Goal: Task Accomplishment & Management: Use online tool/utility

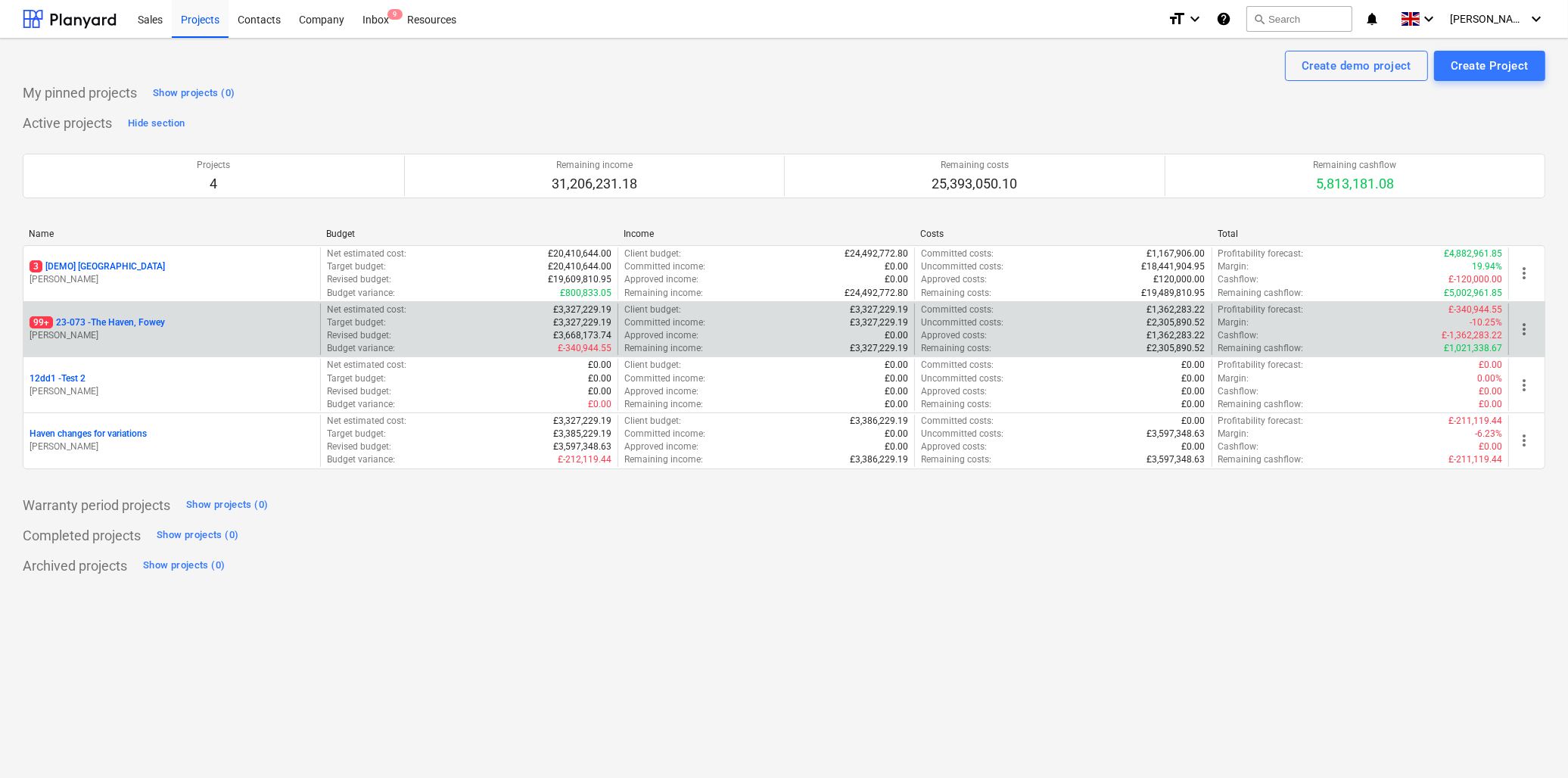
click at [110, 323] on p "99+ 23-073 - [GEOGRAPHIC_DATA], [GEOGRAPHIC_DATA]" at bounding box center [97, 323] width 136 height 13
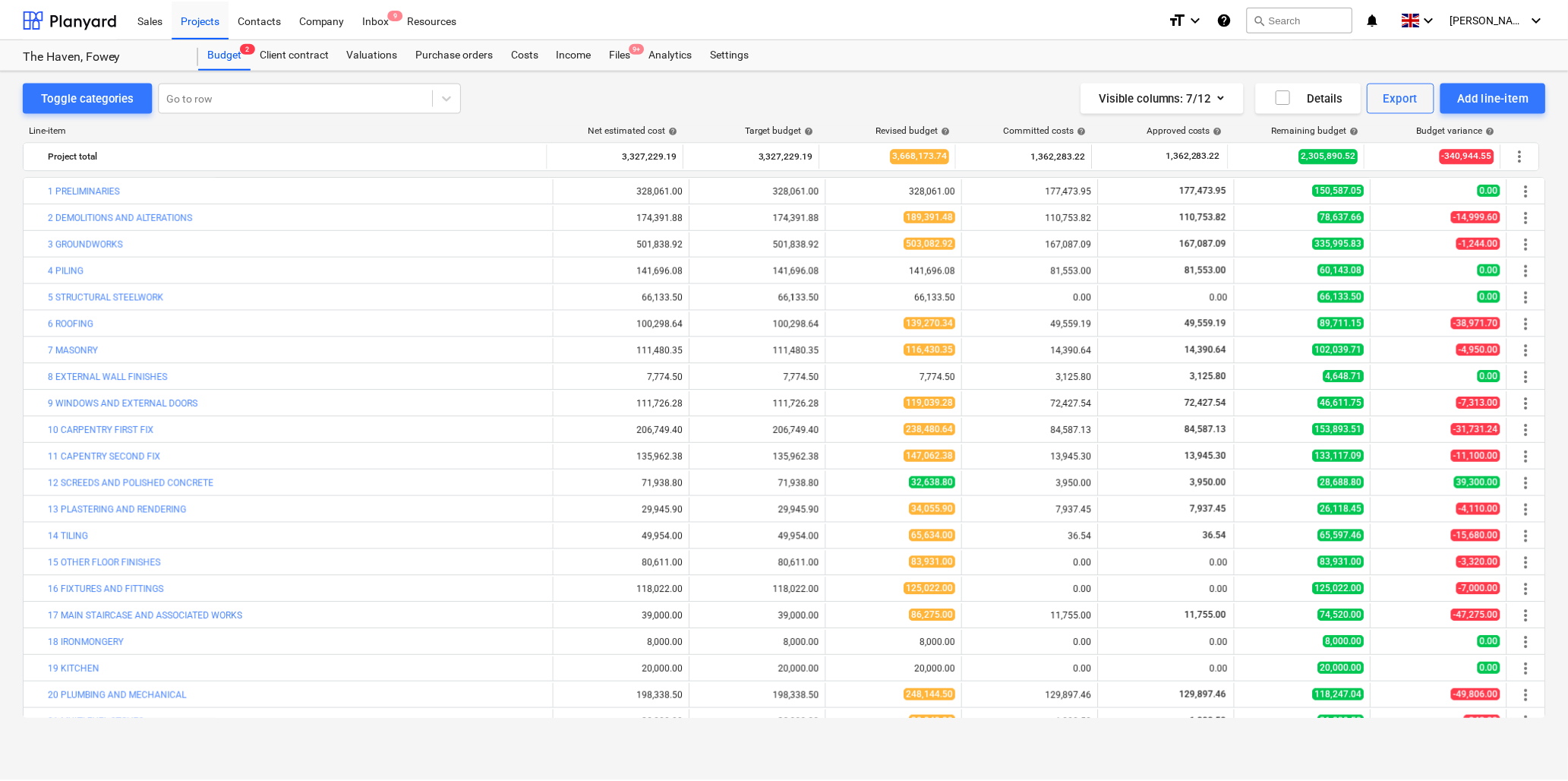
scroll to position [281, 0]
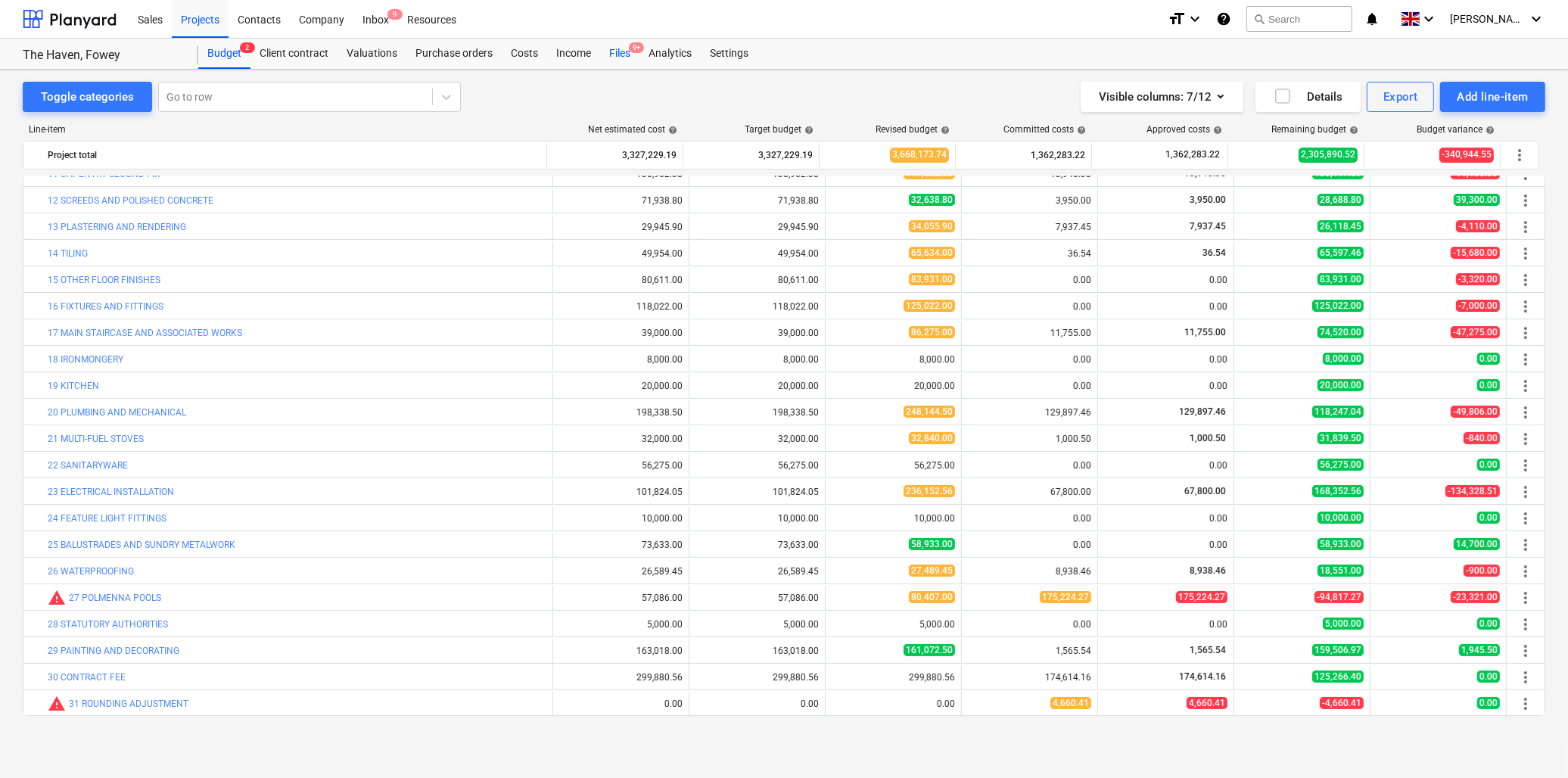
click at [615, 53] on div "Files 9+" at bounding box center [620, 53] width 39 height 30
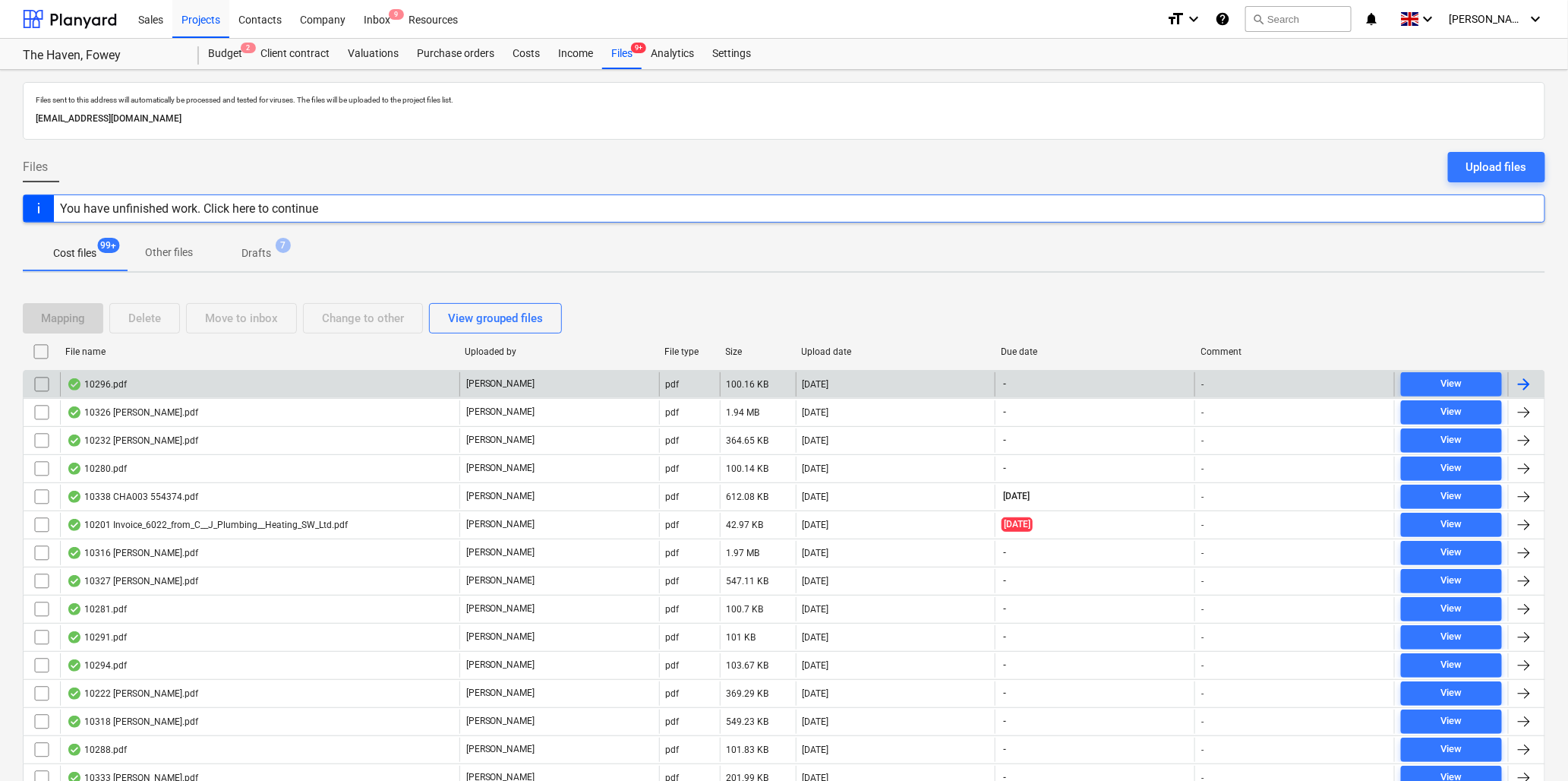
click at [105, 382] on div "10296.pdf" at bounding box center [97, 384] width 60 height 12
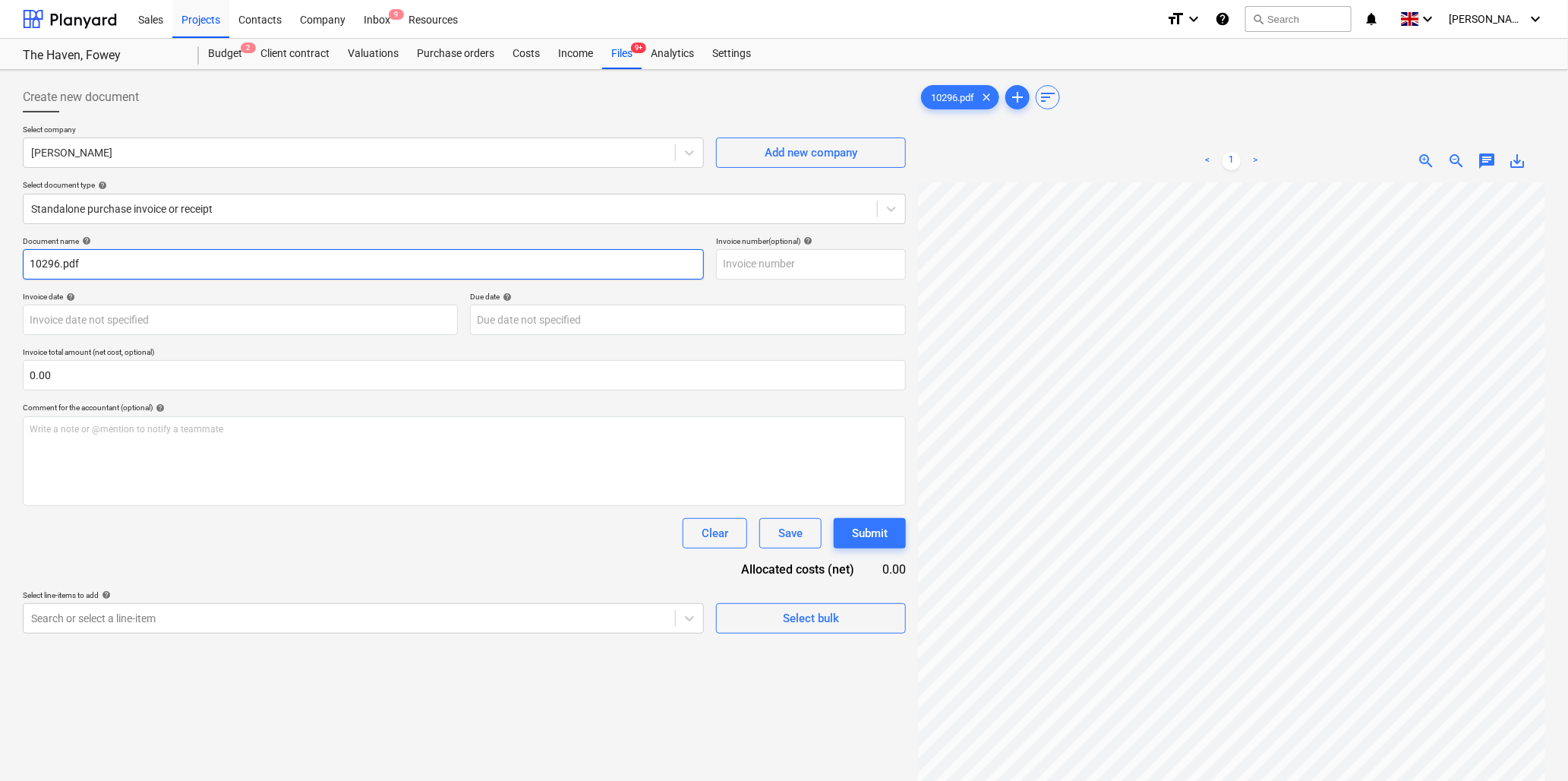
click at [58, 267] on input "10296.pdf" at bounding box center [363, 264] width 681 height 30
type input "10296 [PERSON_NAME].pdf"
click at [109, 309] on body "Sales Projects Contacts Company Inbox 9 Resources format_size keyboard_arrow_do…" at bounding box center [784, 390] width 1568 height 781
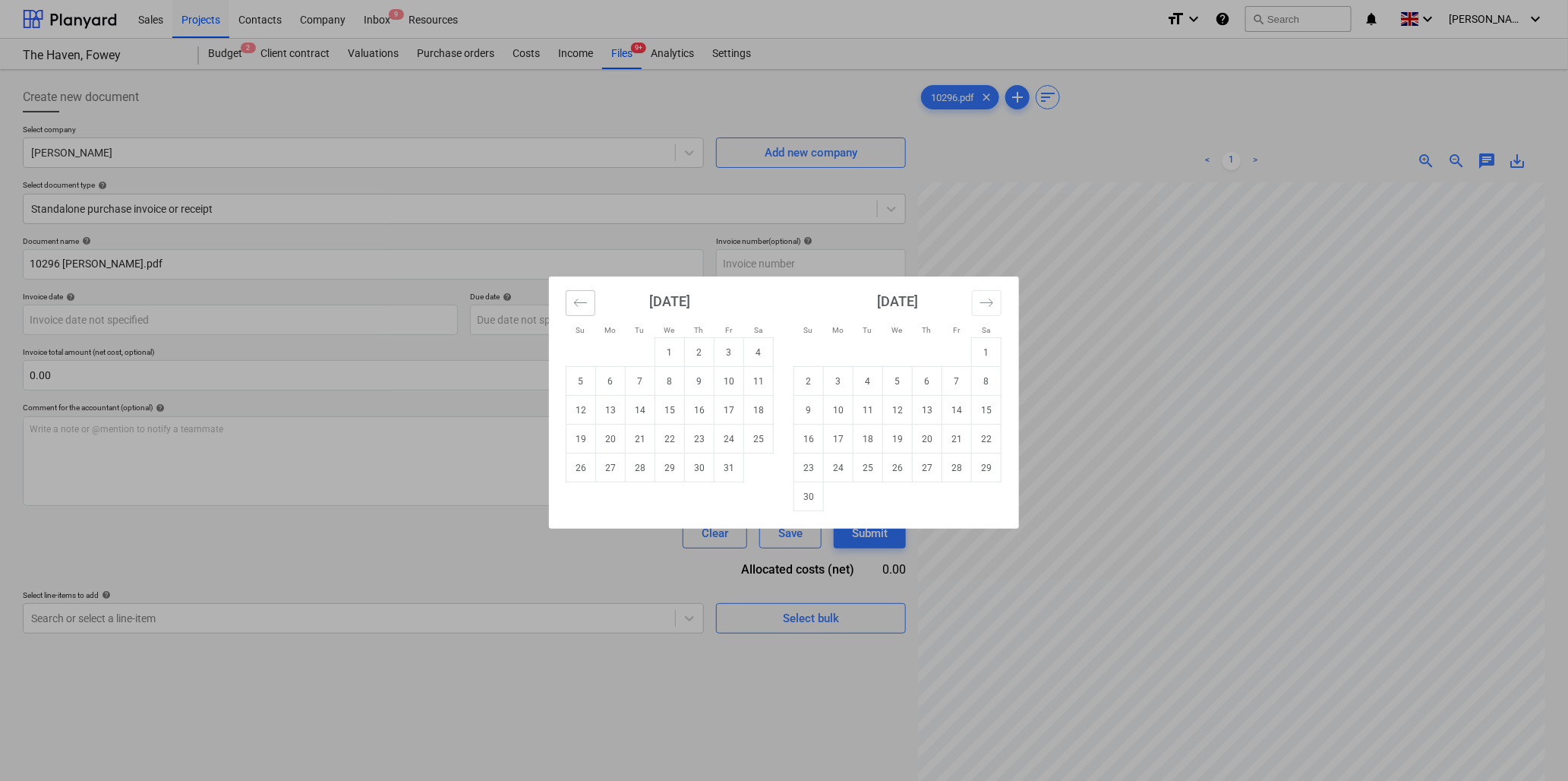
click at [574, 304] on icon "Move backward to switch to the previous month." at bounding box center [581, 303] width 15 height 15
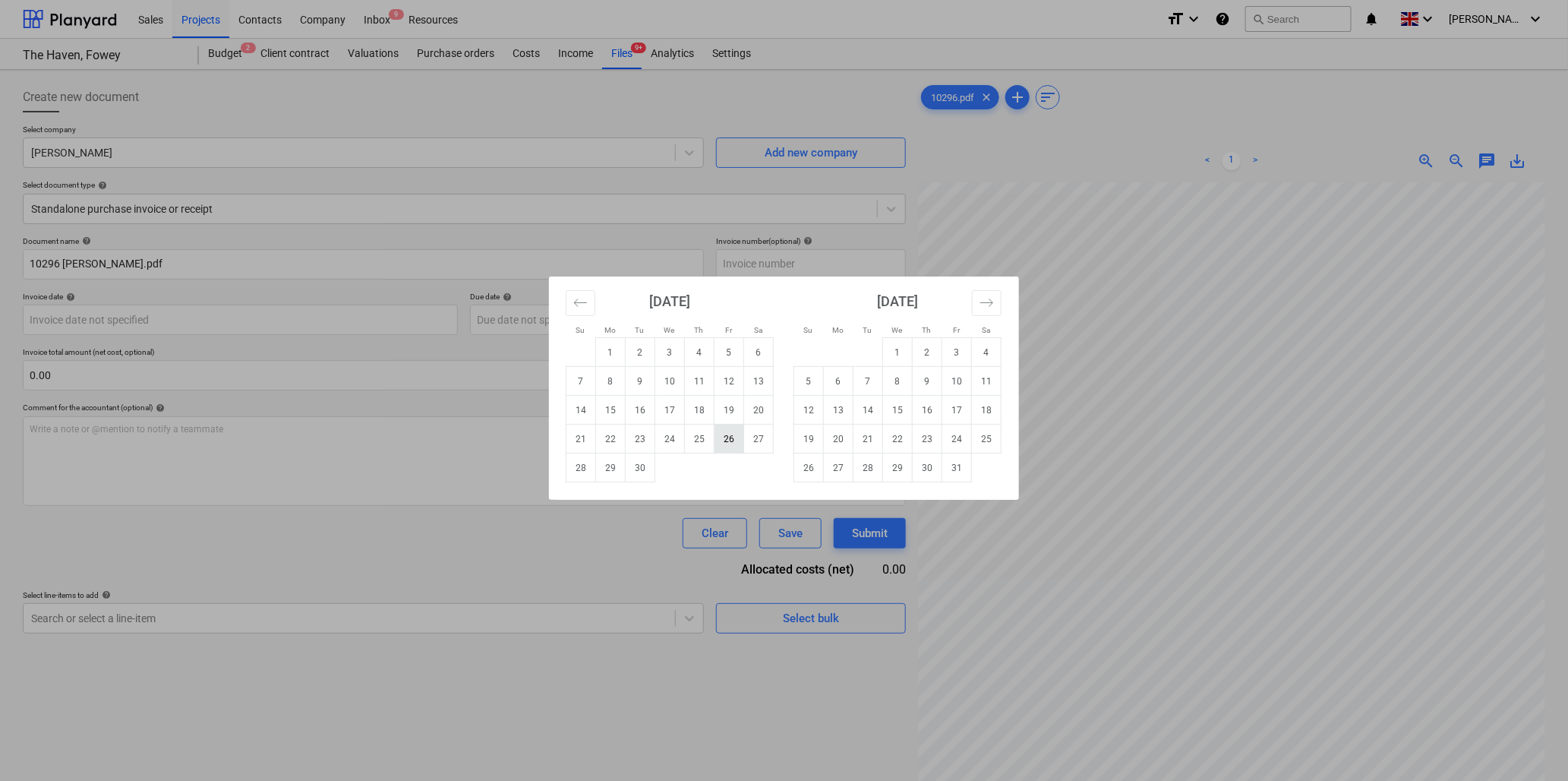
click at [726, 437] on td "26" at bounding box center [729, 439] width 29 height 29
type input "[DATE]"
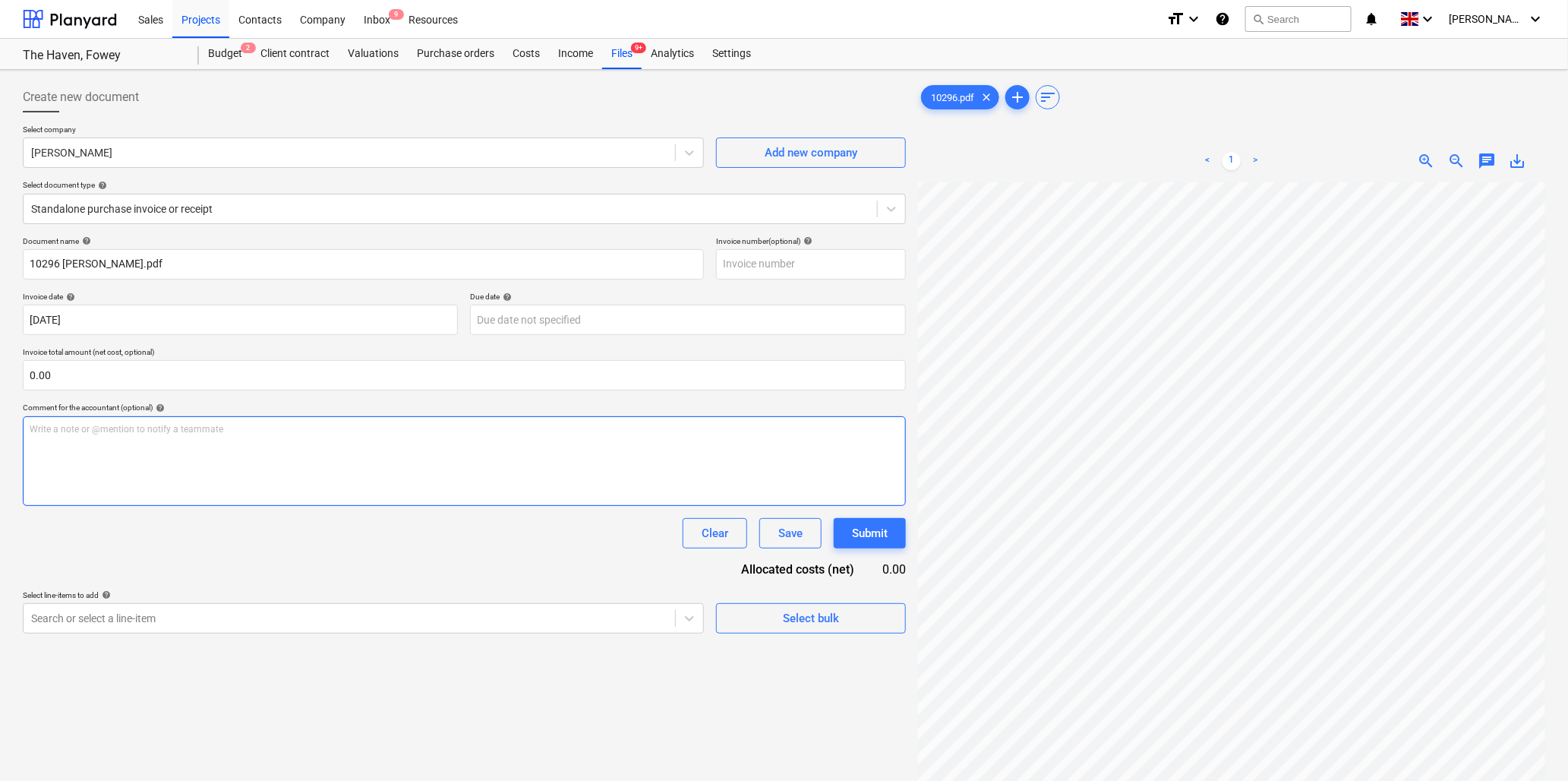
scroll to position [131, 98]
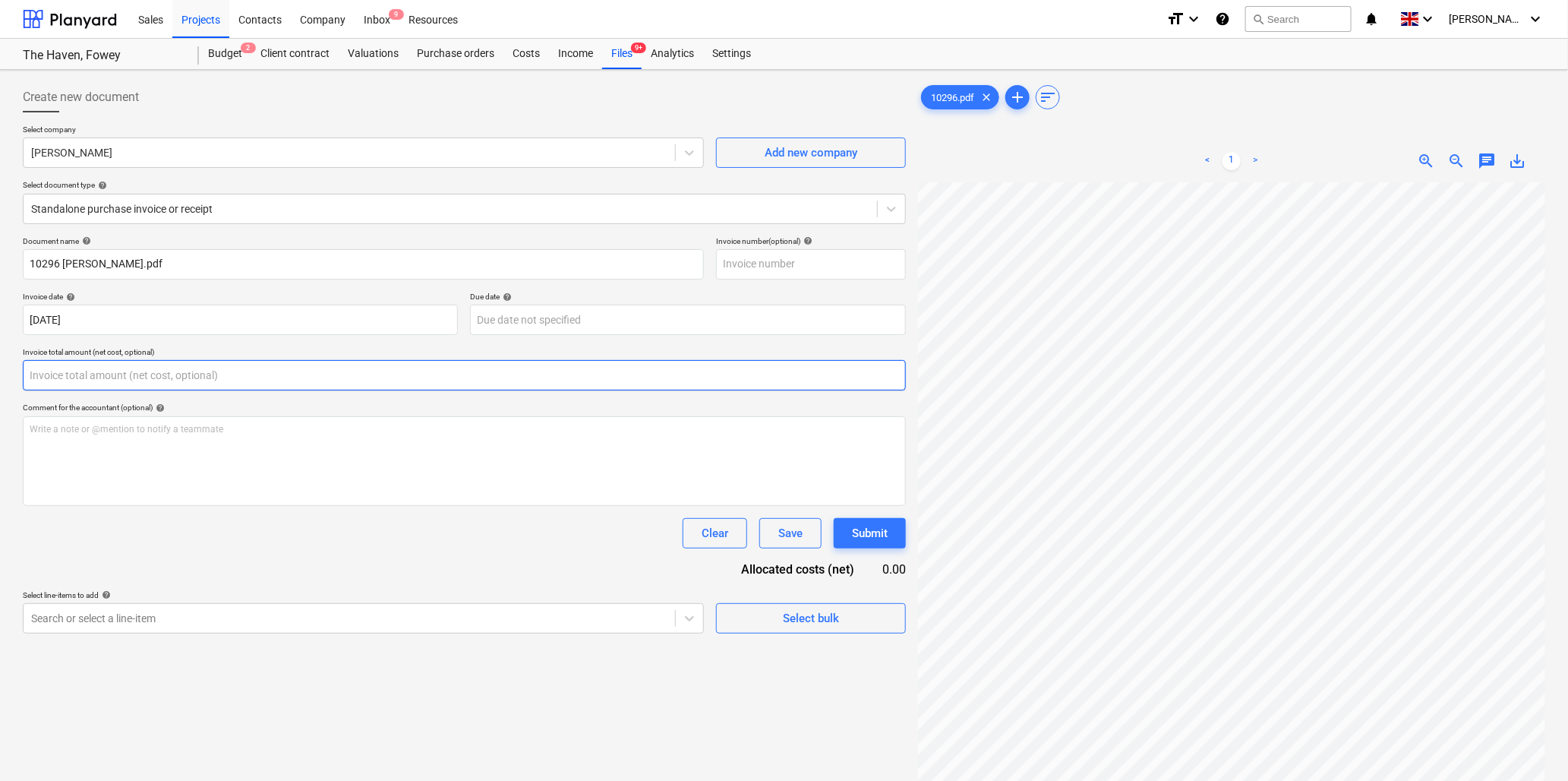
click at [112, 367] on input "text" at bounding box center [464, 374] width 884 height 30
type input "0.00"
click at [114, 369] on input "text" at bounding box center [464, 374] width 884 height 30
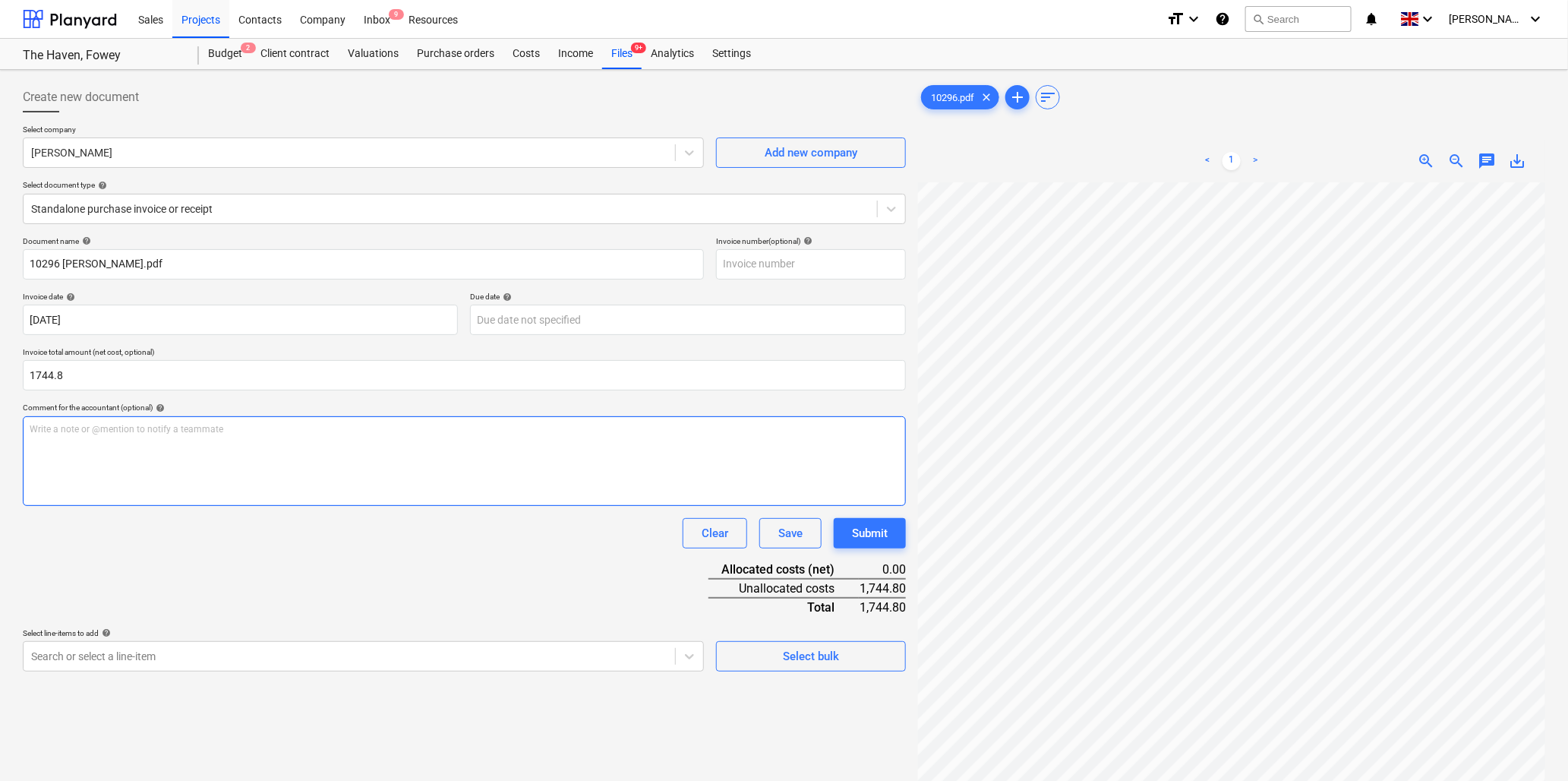
type input "1,744.80"
click at [107, 458] on div "Write a note or @mention to notify a teammate [PERSON_NAME]" at bounding box center [464, 461] width 884 height 89
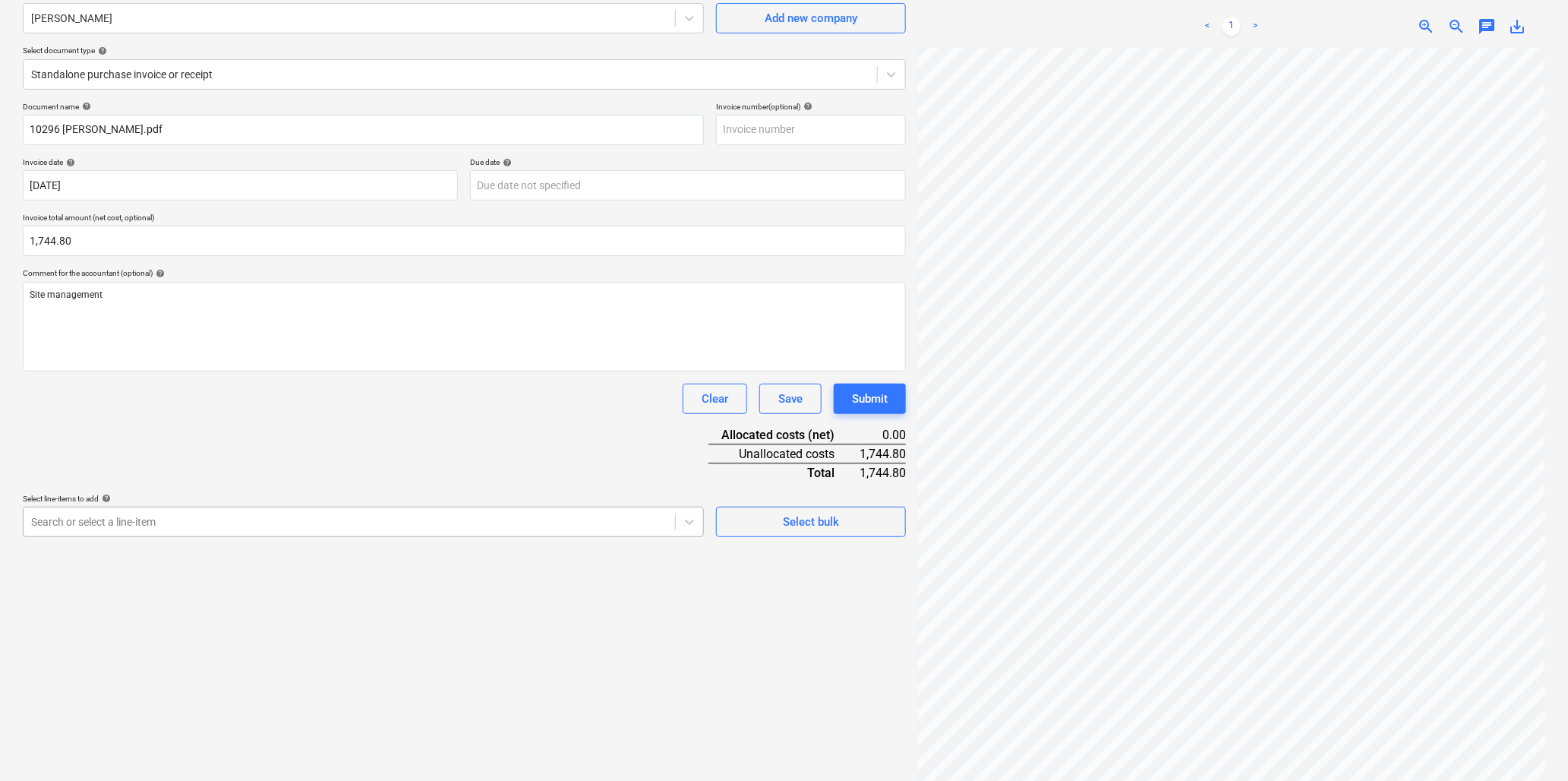
click at [173, 647] on body "Sales Projects Contacts Company Inbox 9 Resources format_size keyboard_arrow_do…" at bounding box center [784, 256] width 1568 height 781
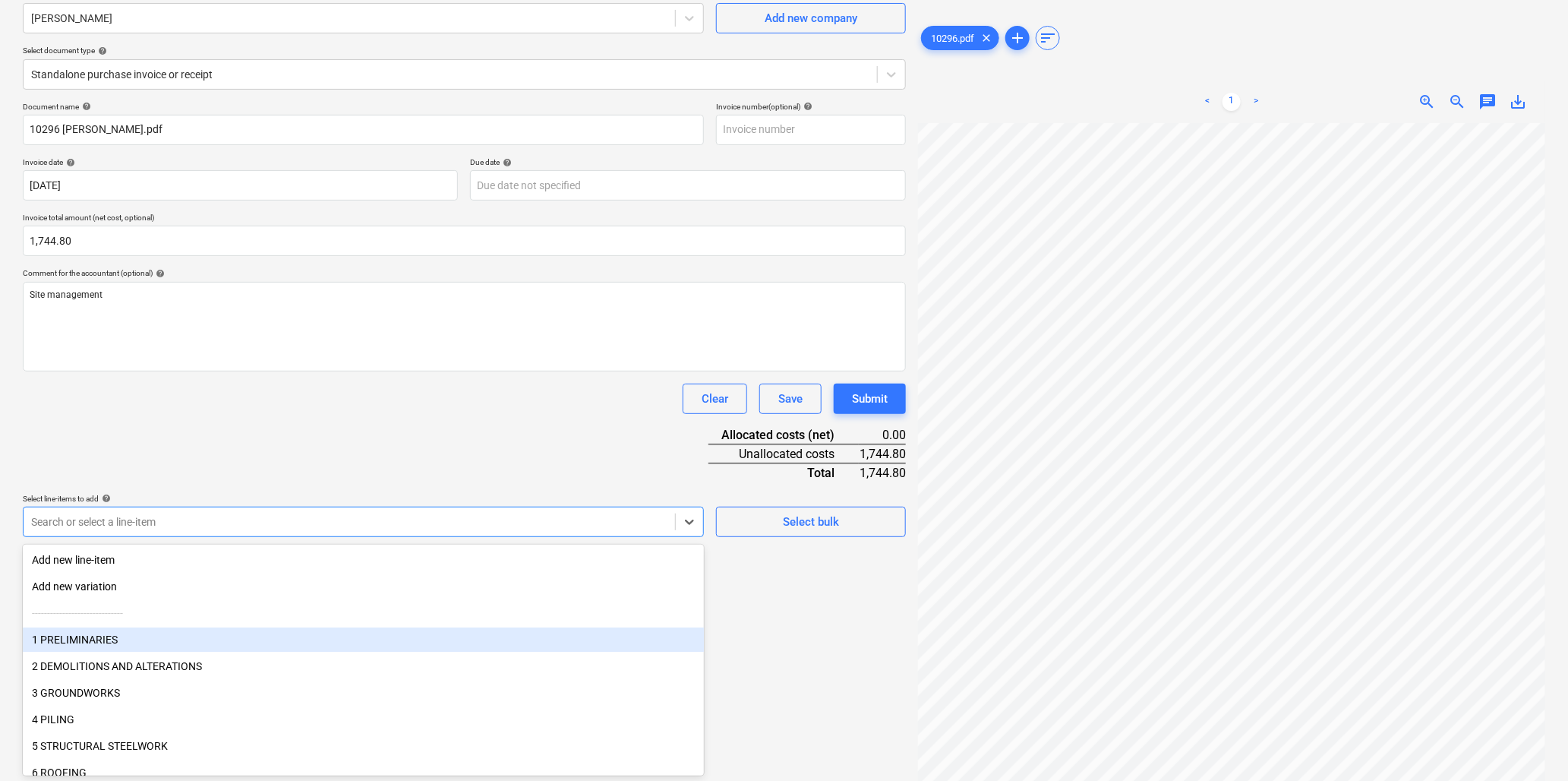
click at [142, 638] on div "1 PRELIMINARIES" at bounding box center [363, 639] width 681 height 24
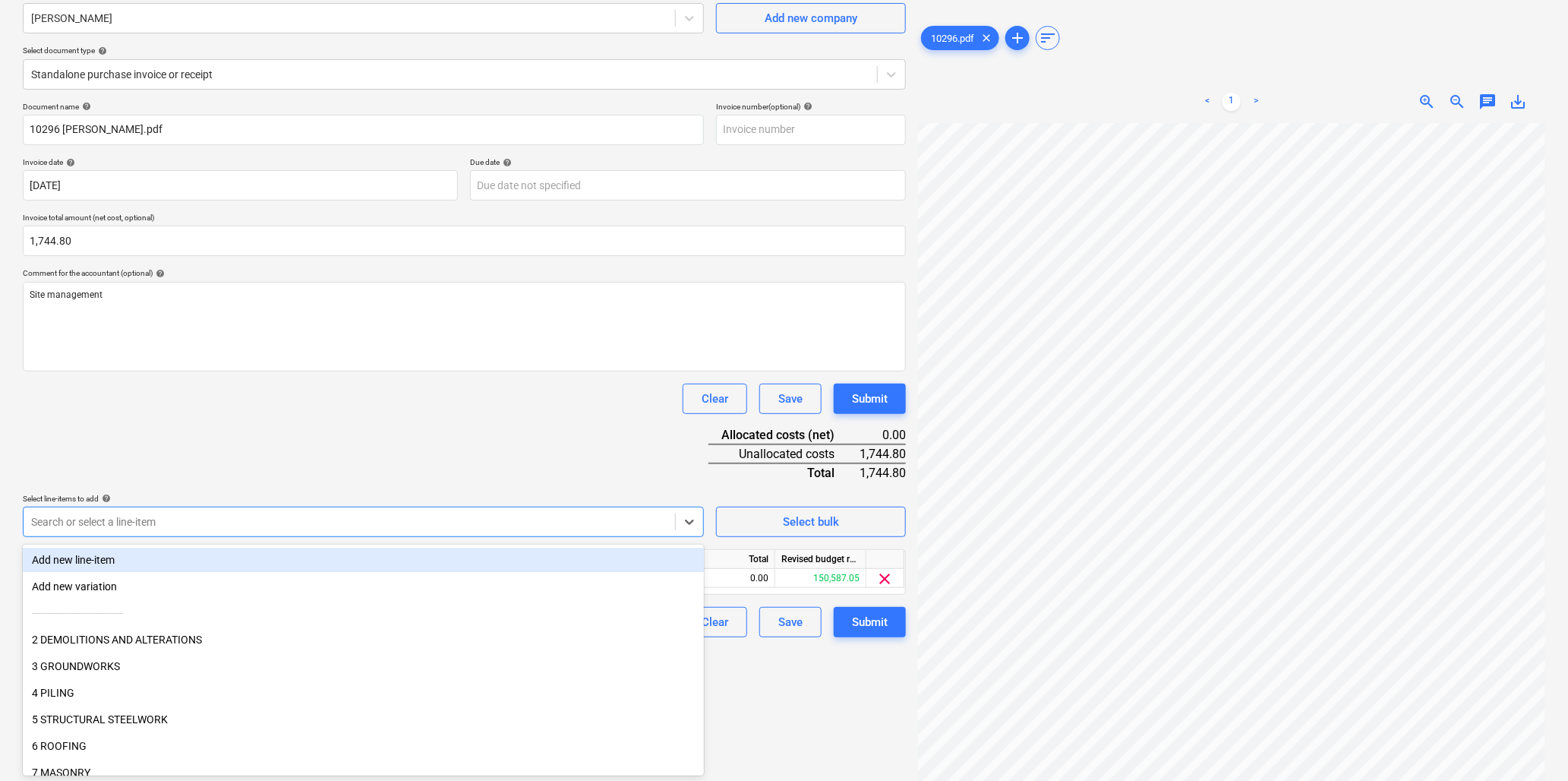
click at [224, 431] on div "Document name help 10296 [PERSON_NAME].pdf Invoice number (optional) help Invoi…" at bounding box center [464, 370] width 884 height 535
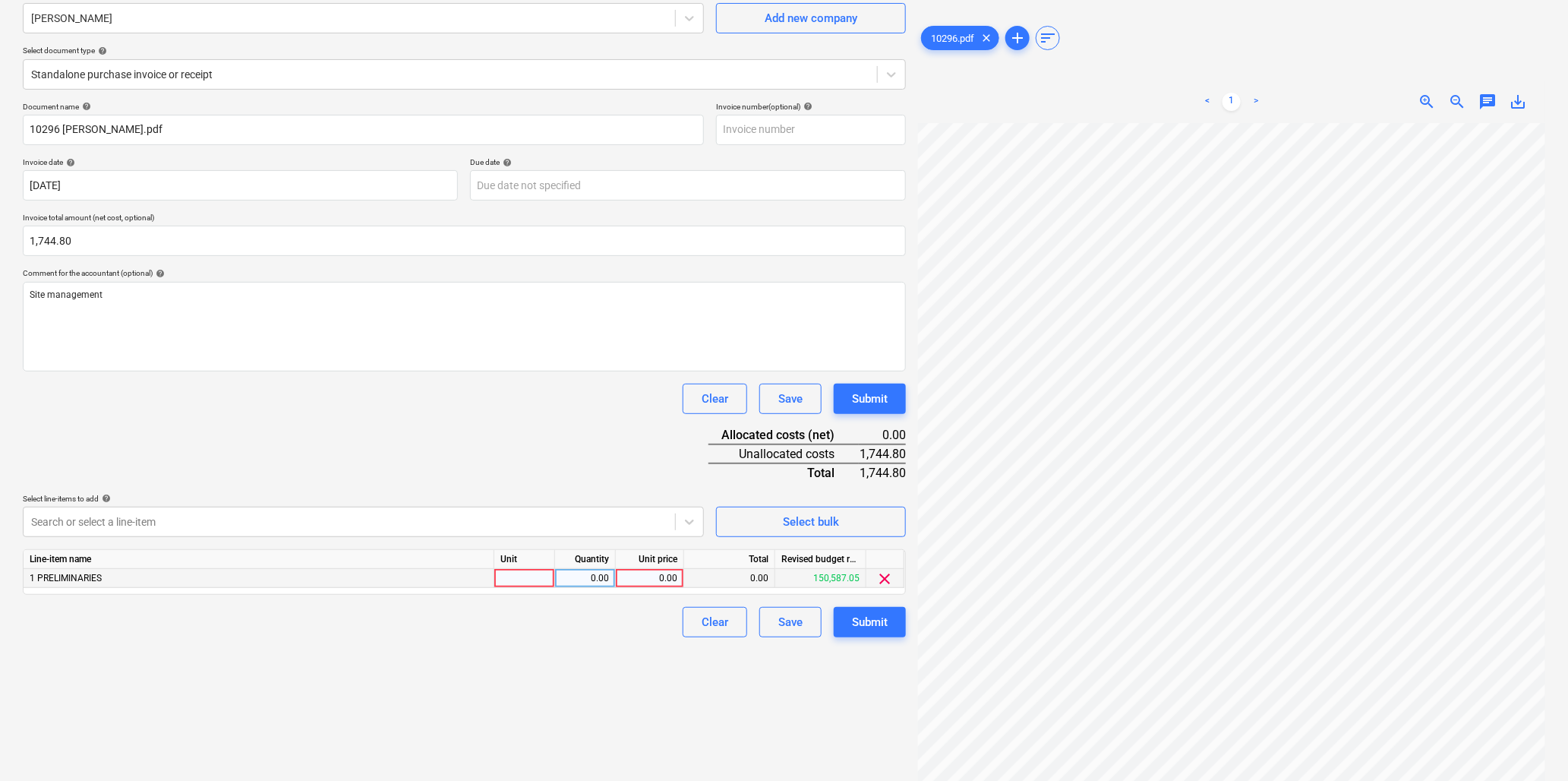
click at [513, 579] on div at bounding box center [525, 579] width 61 height 19
type input "hr"
type input "40"
type input "43.62"
click at [881, 617] on div "Submit" at bounding box center [870, 622] width 36 height 19
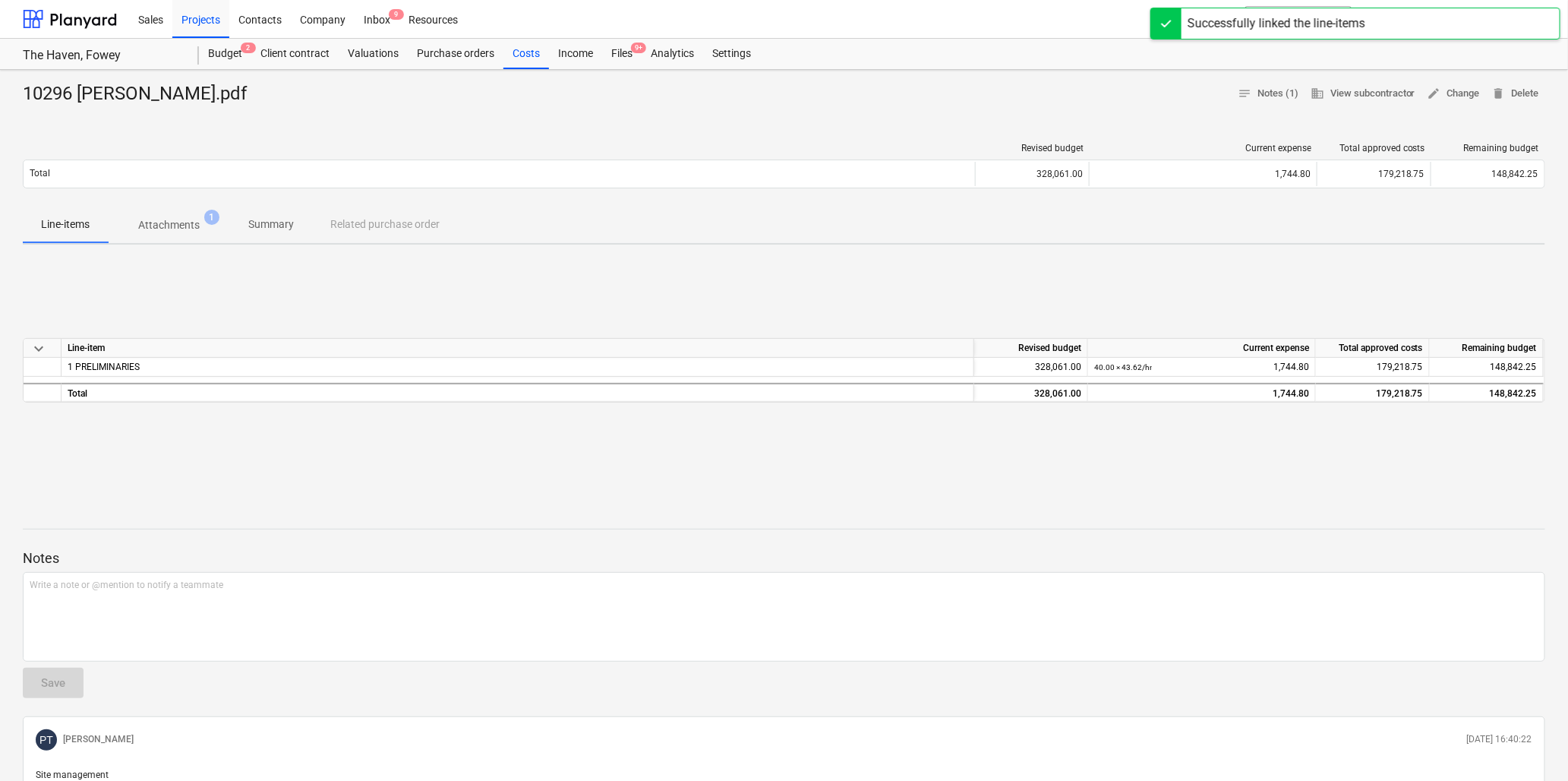
drag, startPoint x: 621, startPoint y: 51, endPoint x: 613, endPoint y: 7, distance: 44.7
click at [621, 51] on div "Files 9+" at bounding box center [622, 53] width 40 height 30
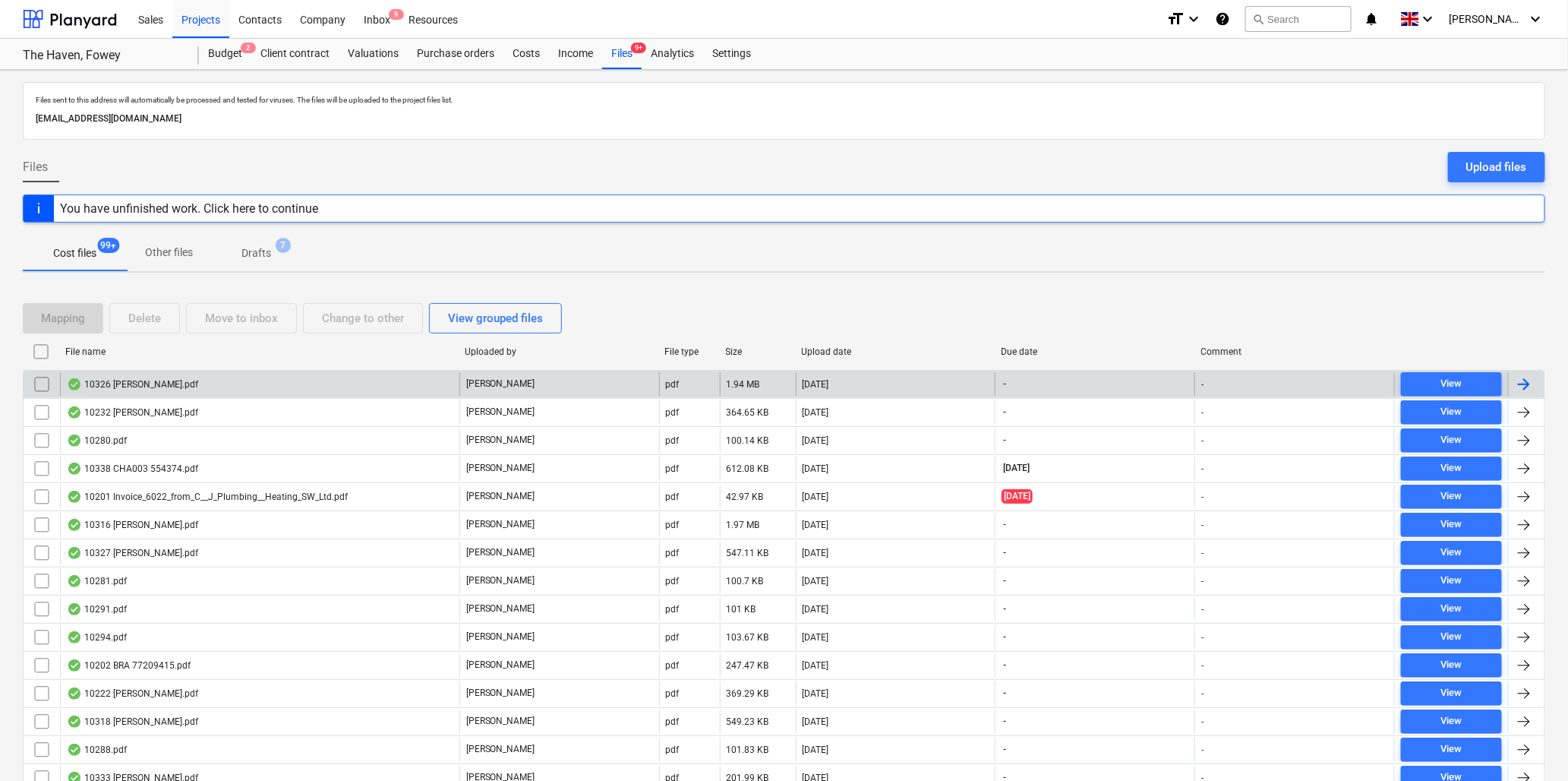
click at [130, 381] on div "10326 [PERSON_NAME].pdf" at bounding box center [132, 384] width 132 height 12
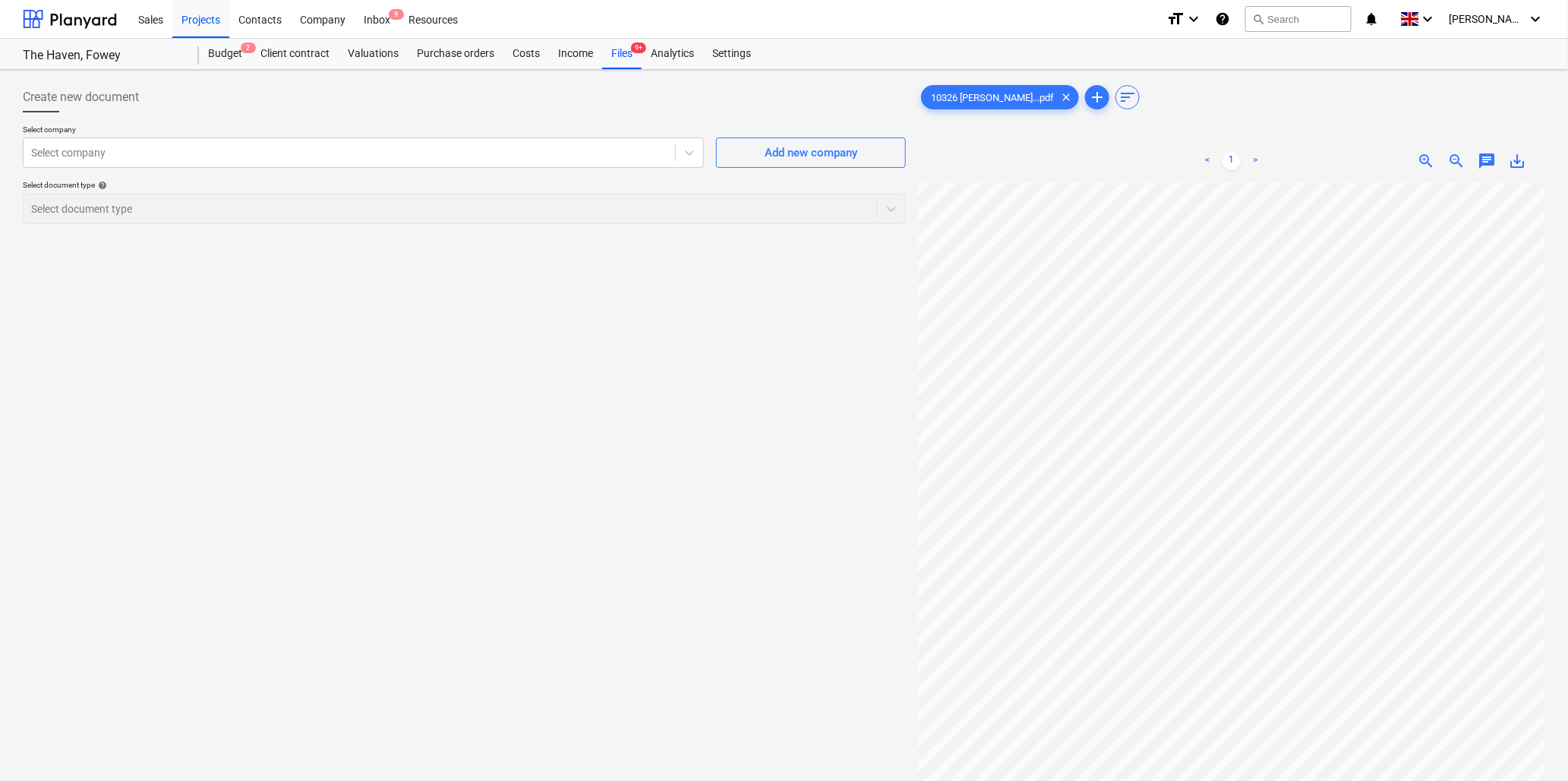
scroll to position [55, 0]
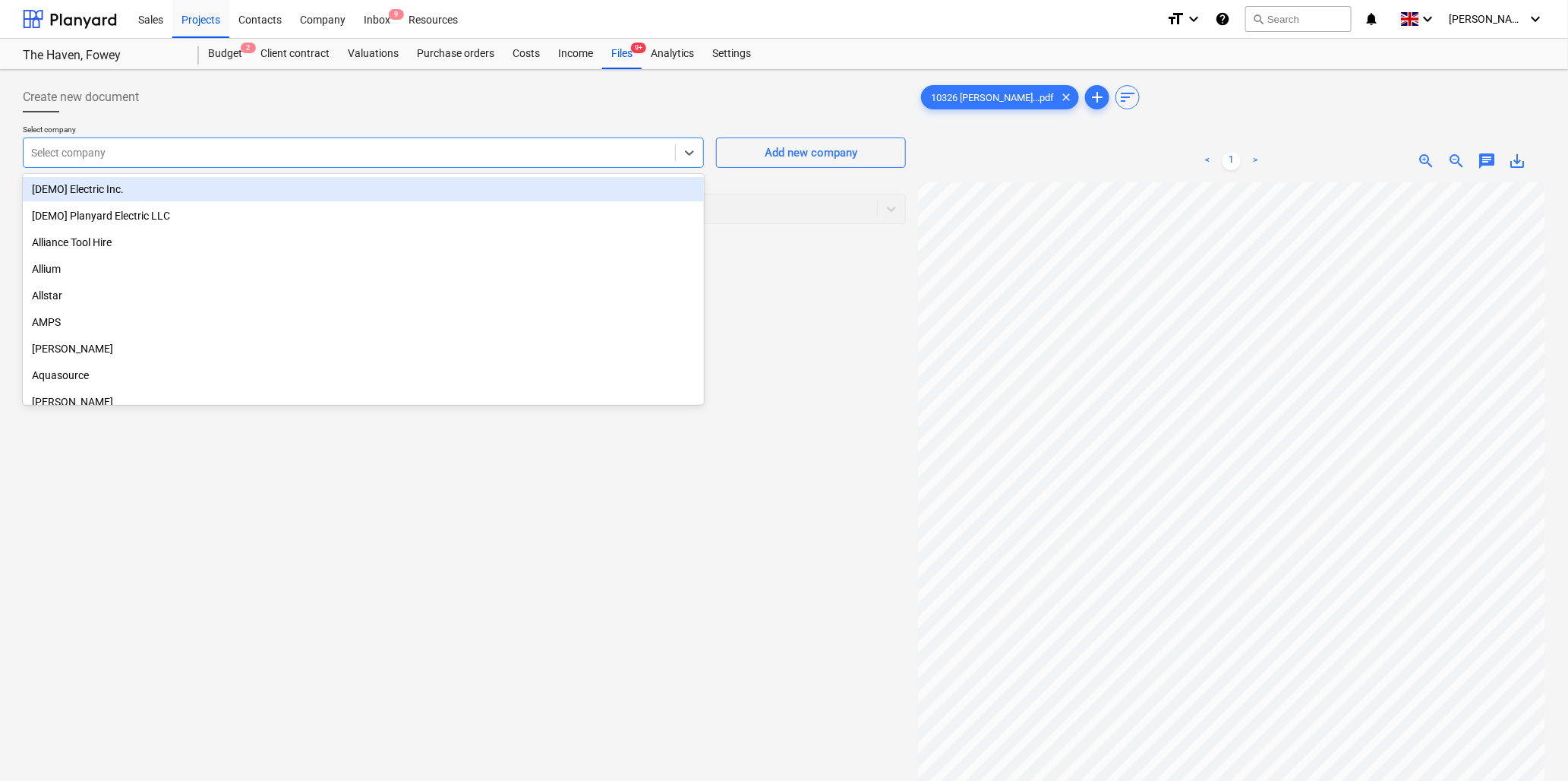
click at [177, 146] on div at bounding box center [349, 153] width 636 height 16
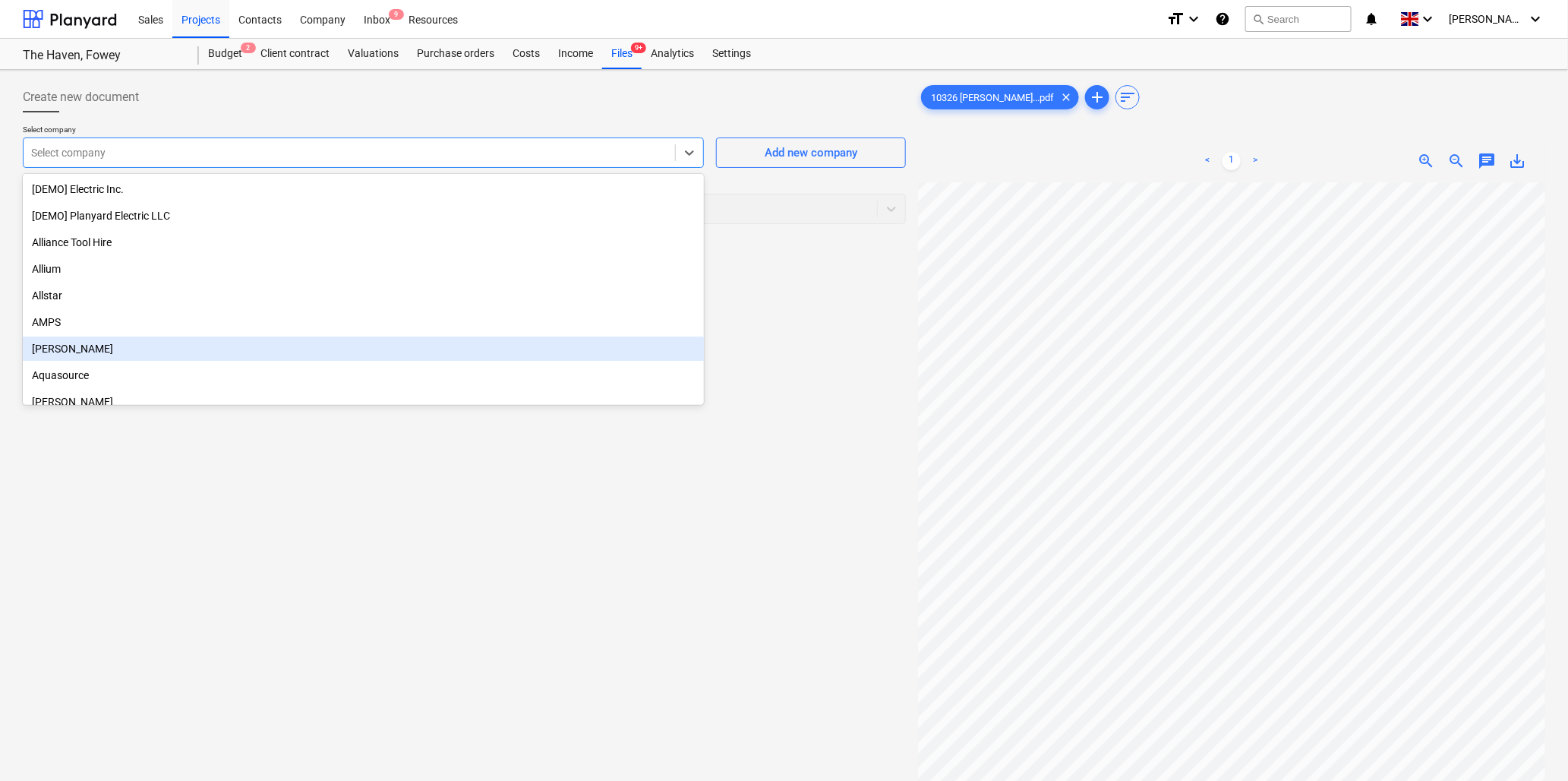
click at [69, 348] on div "[PERSON_NAME]" at bounding box center [363, 349] width 681 height 24
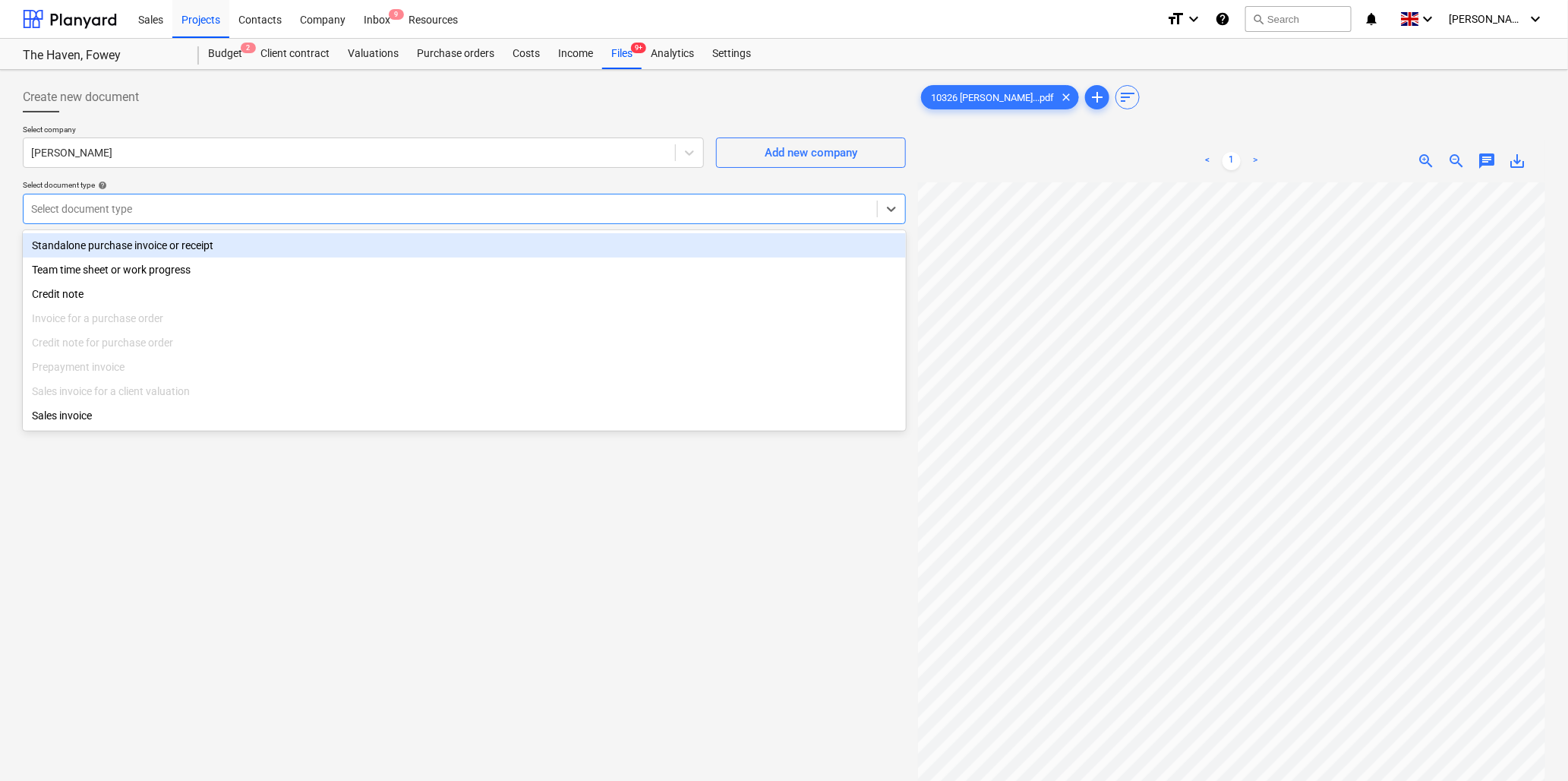
click at [118, 207] on div at bounding box center [451, 209] width 839 height 16
click at [116, 246] on div "Standalone purchase invoice or receipt" at bounding box center [464, 246] width 884 height 24
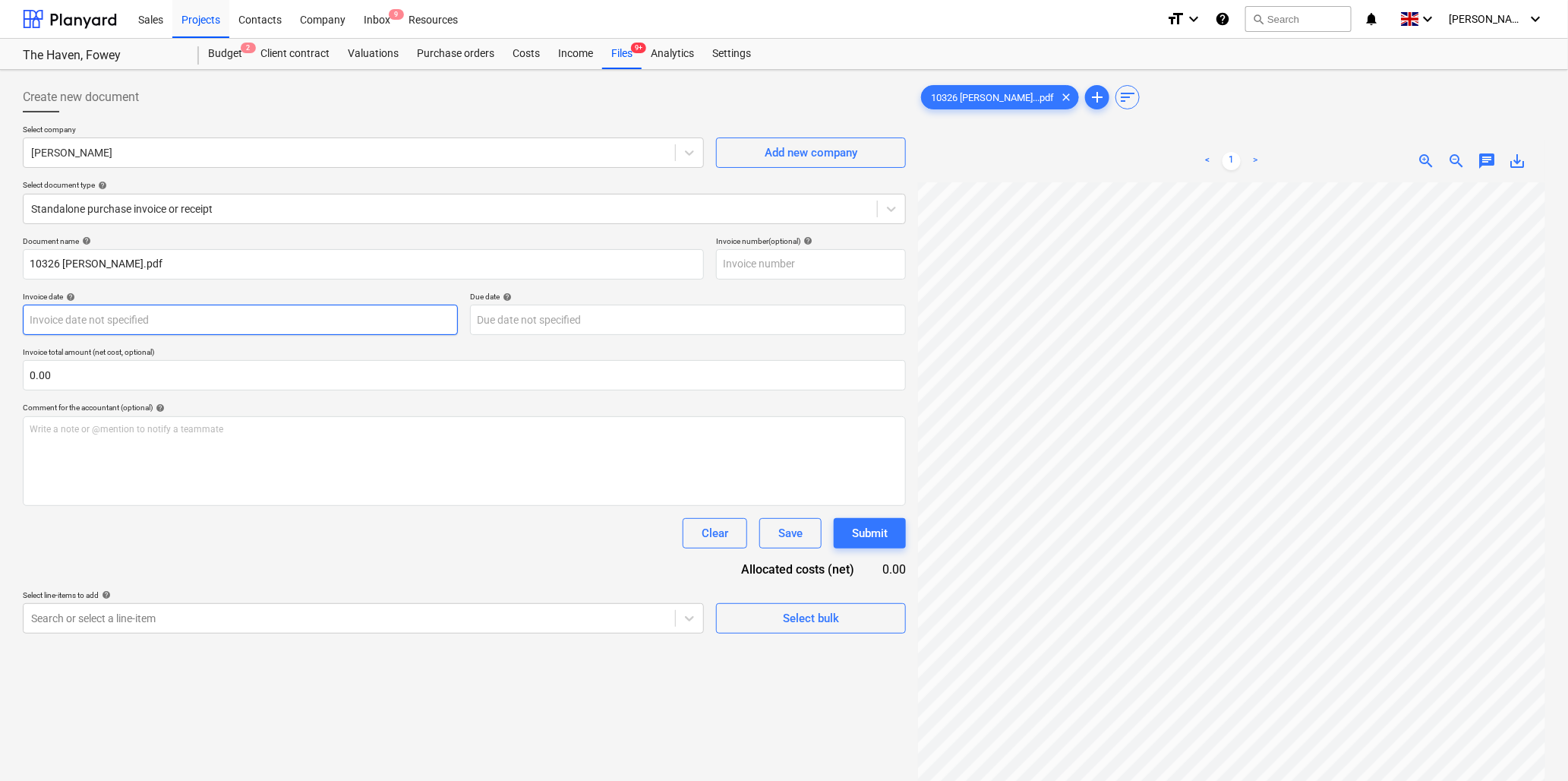
click at [176, 316] on body "Sales Projects Contacts Company Inbox 9 Resources format_size keyboard_arrow_do…" at bounding box center [784, 390] width 1568 height 781
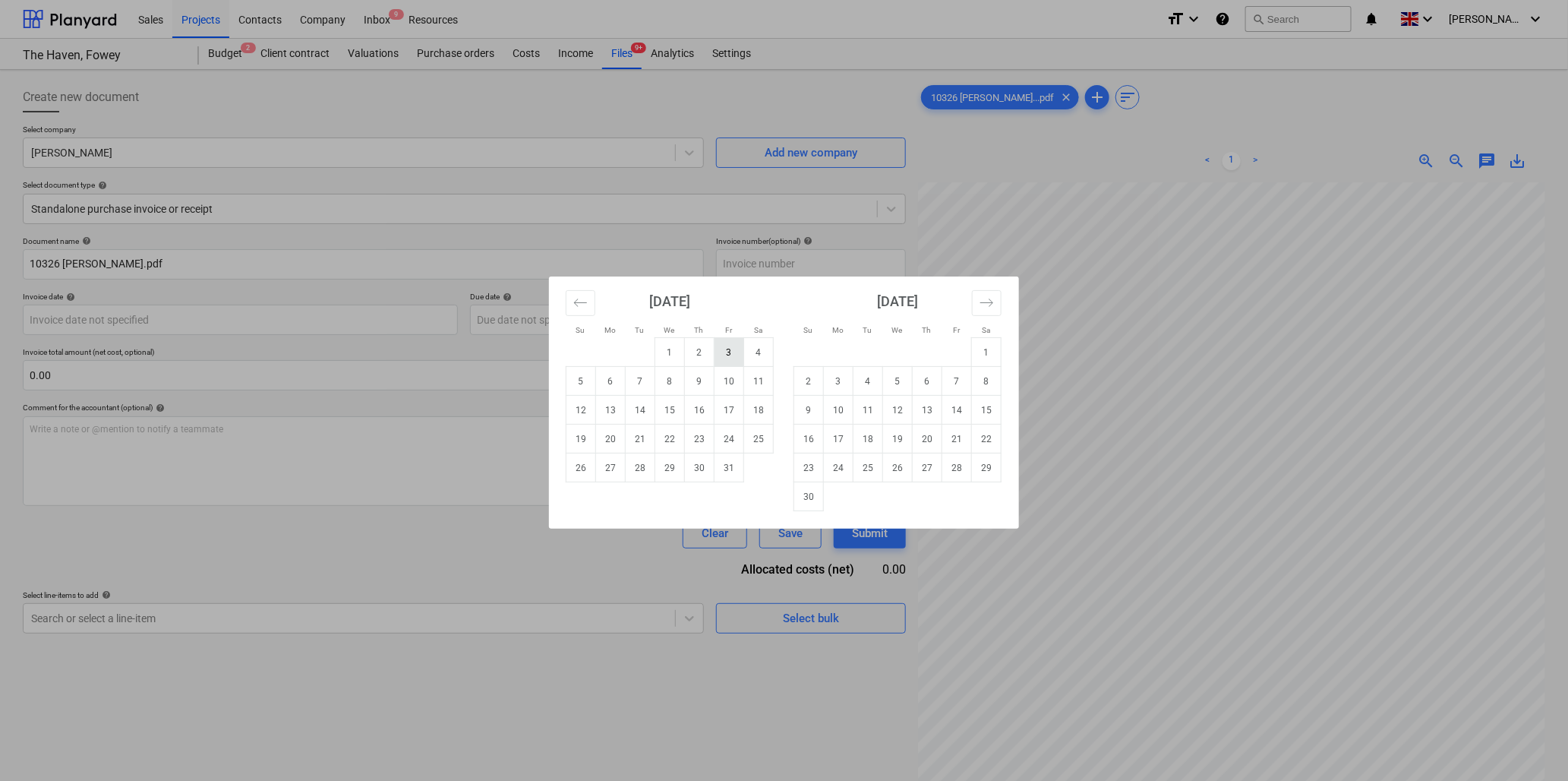
click at [732, 352] on td "3" at bounding box center [729, 352] width 29 height 29
type input "[DATE]"
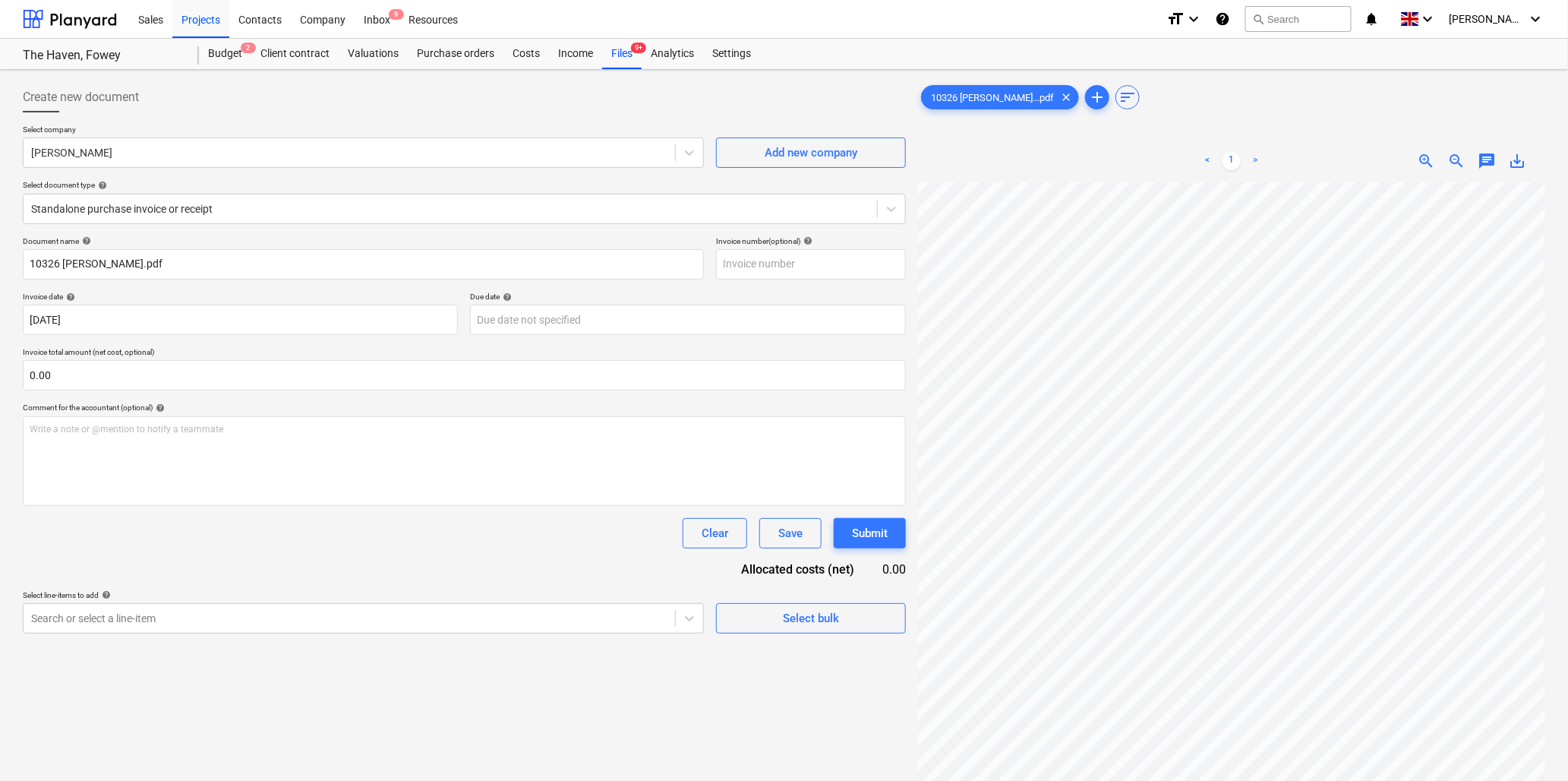
scroll to position [536, 68]
click at [328, 380] on input "text" at bounding box center [464, 374] width 884 height 30
type input "0.00"
click at [486, 350] on p "Invoice total amount (net cost, optional)" at bounding box center [464, 353] width 884 height 13
click at [487, 373] on input "text" at bounding box center [464, 374] width 884 height 30
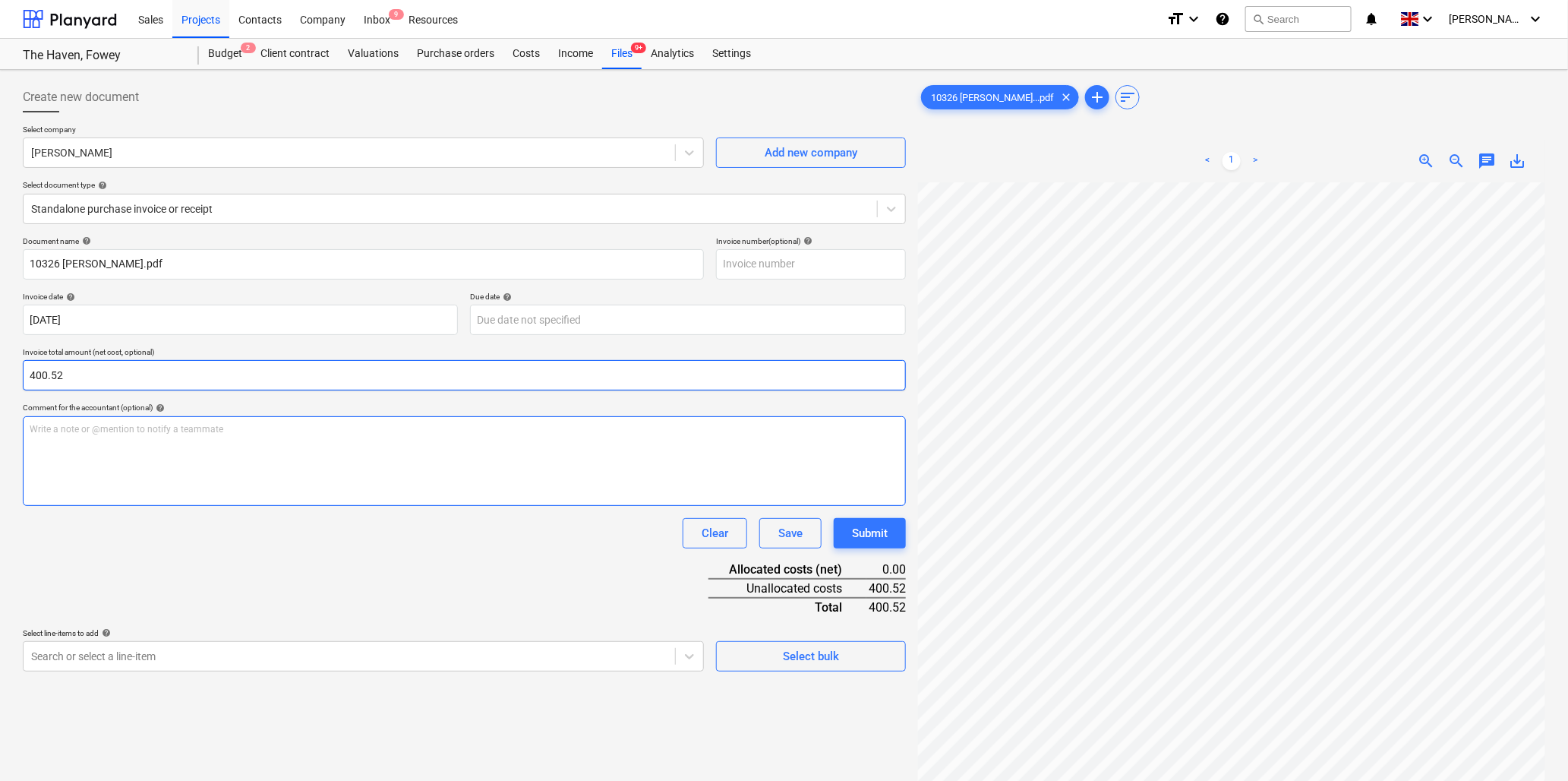
type input "400.52"
click at [383, 438] on div "Write a note or @mention to notify a teammate [PERSON_NAME]" at bounding box center [464, 461] width 884 height 89
click at [69, 659] on body "Sales Projects Contacts Company Inbox 9 Resources format_size keyboard_arrow_do…" at bounding box center [784, 390] width 1568 height 781
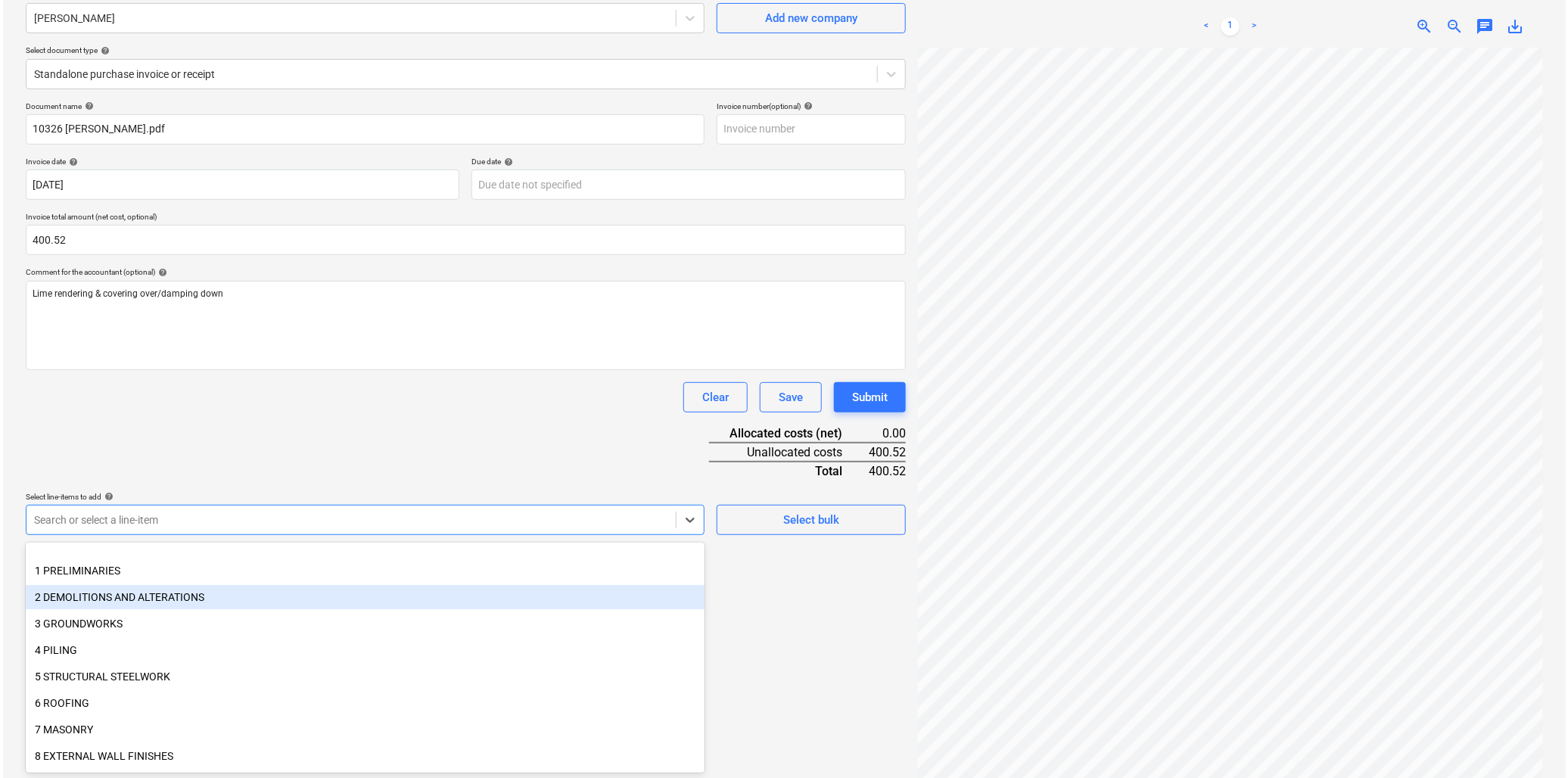
scroll to position [168, 0]
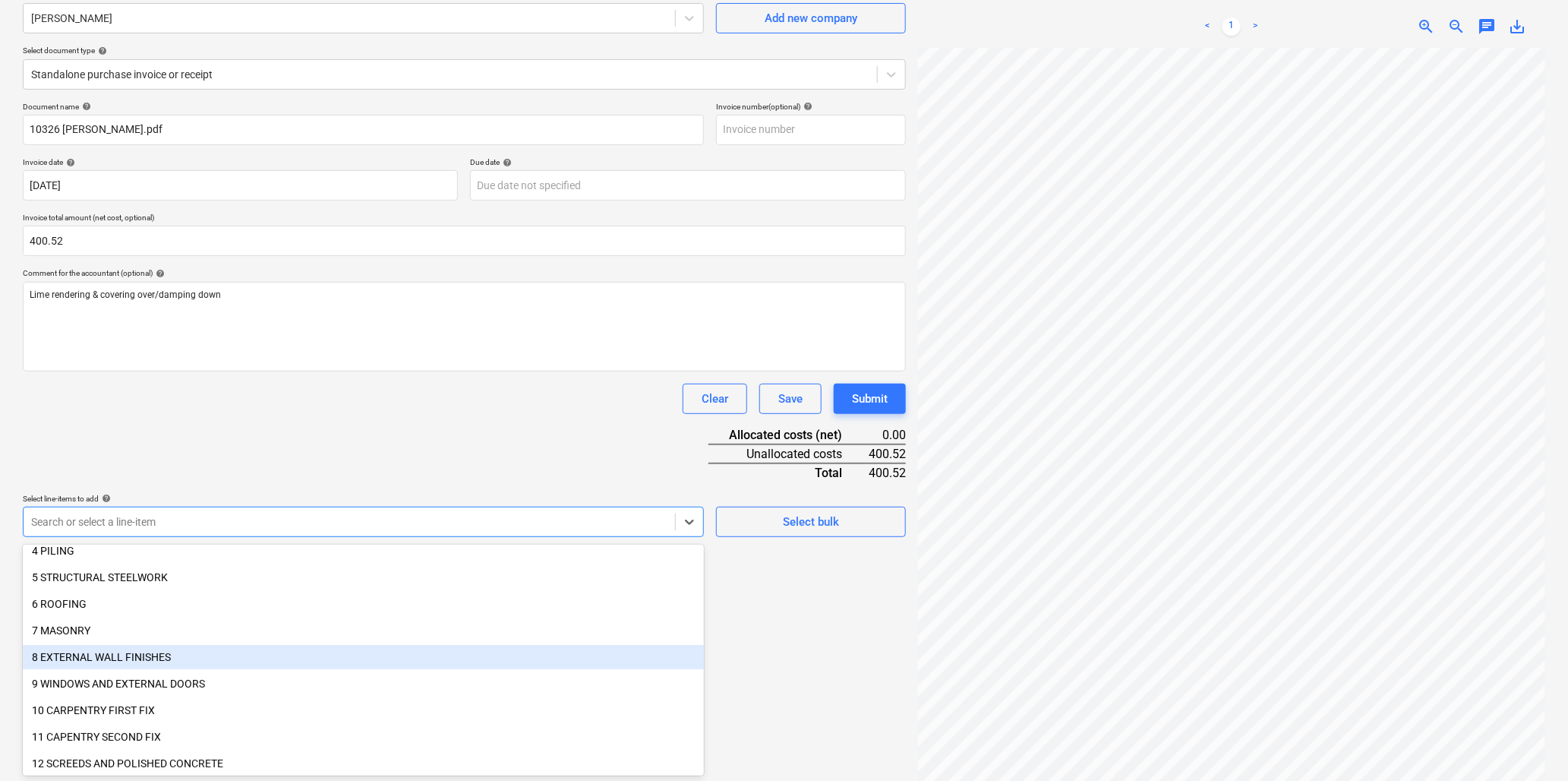
click at [102, 652] on div "8 EXTERNAL WALL FINISHES" at bounding box center [363, 657] width 681 height 24
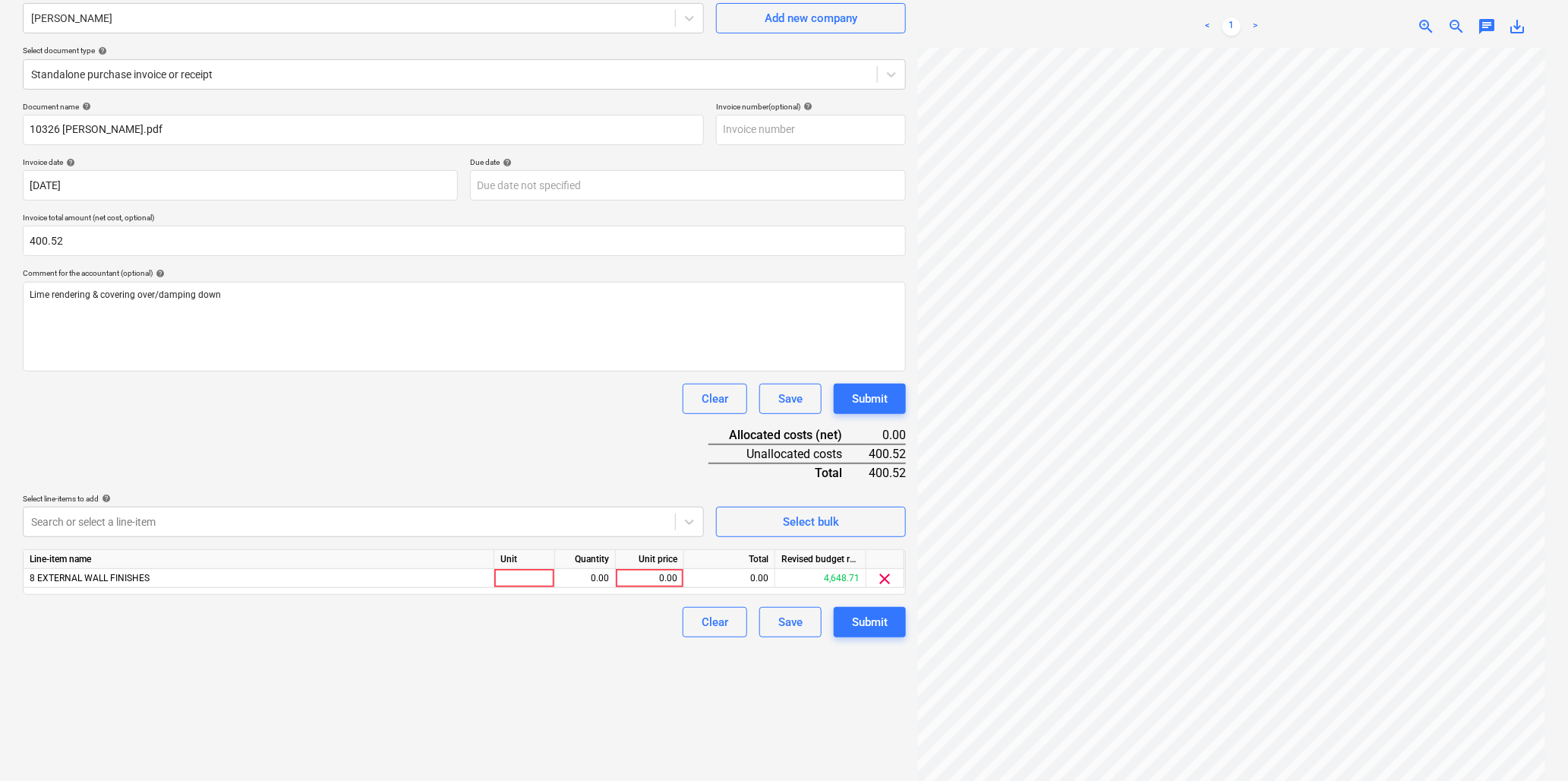
click at [270, 458] on div "Document name help 10326 [PERSON_NAME].pdf Invoice number (optional) help Invoi…" at bounding box center [464, 370] width 884 height 535
click at [527, 578] on div at bounding box center [525, 579] width 61 height 19
type input "hr"
type input "18.5"
type input "21.65"
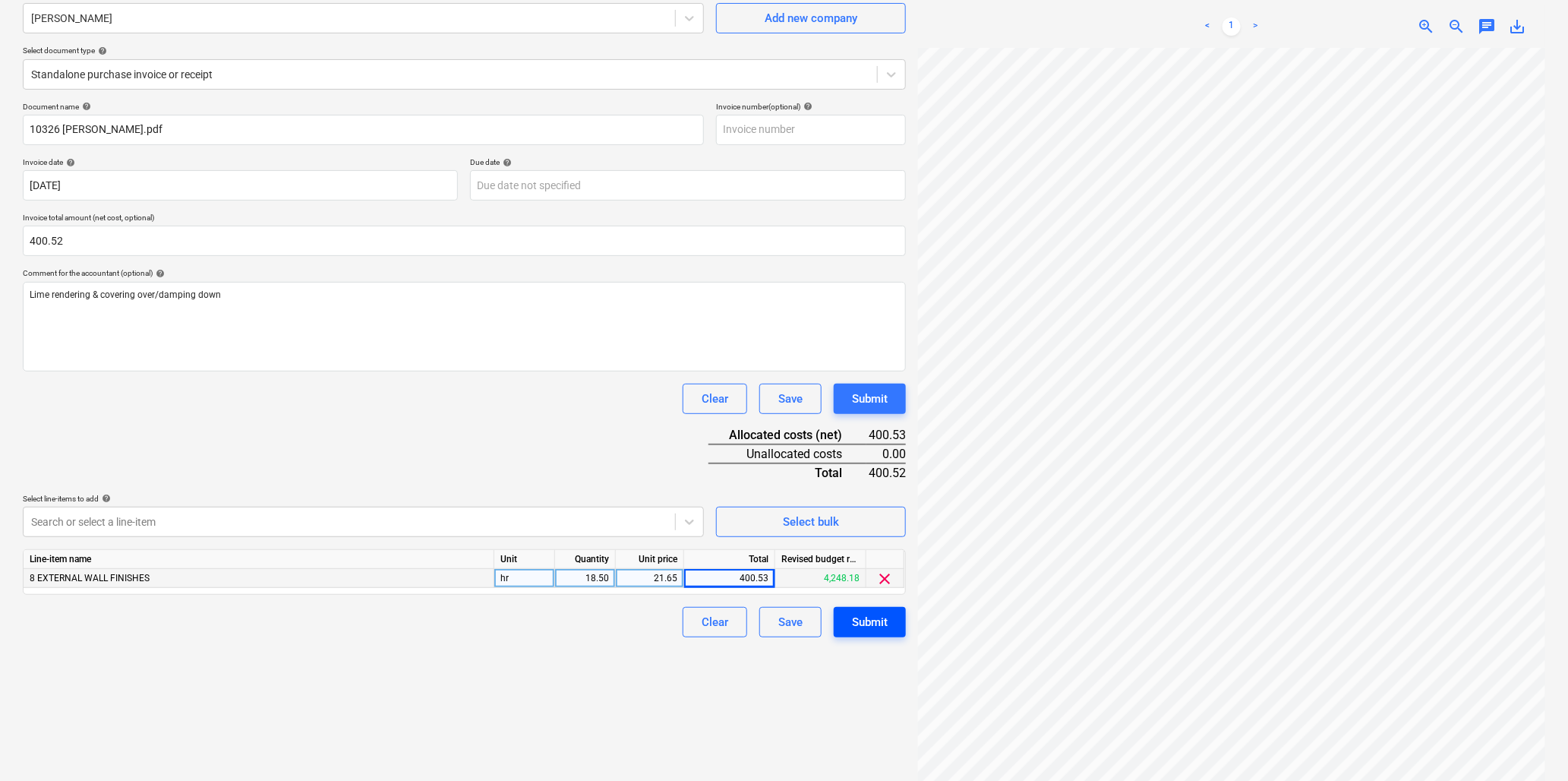
click at [874, 626] on div "Submit" at bounding box center [870, 622] width 36 height 19
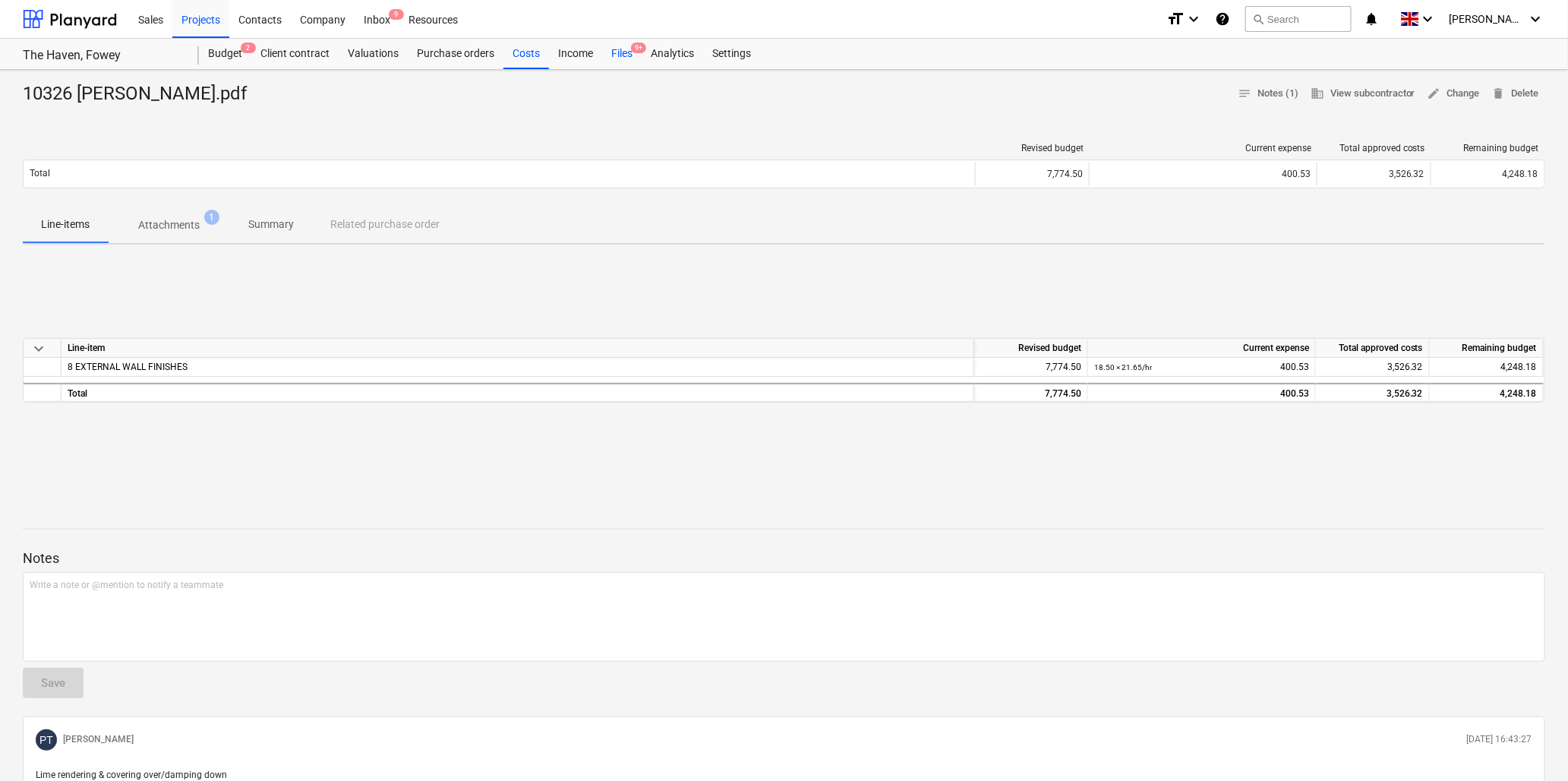
click at [628, 53] on div "Files 9+" at bounding box center [622, 53] width 40 height 30
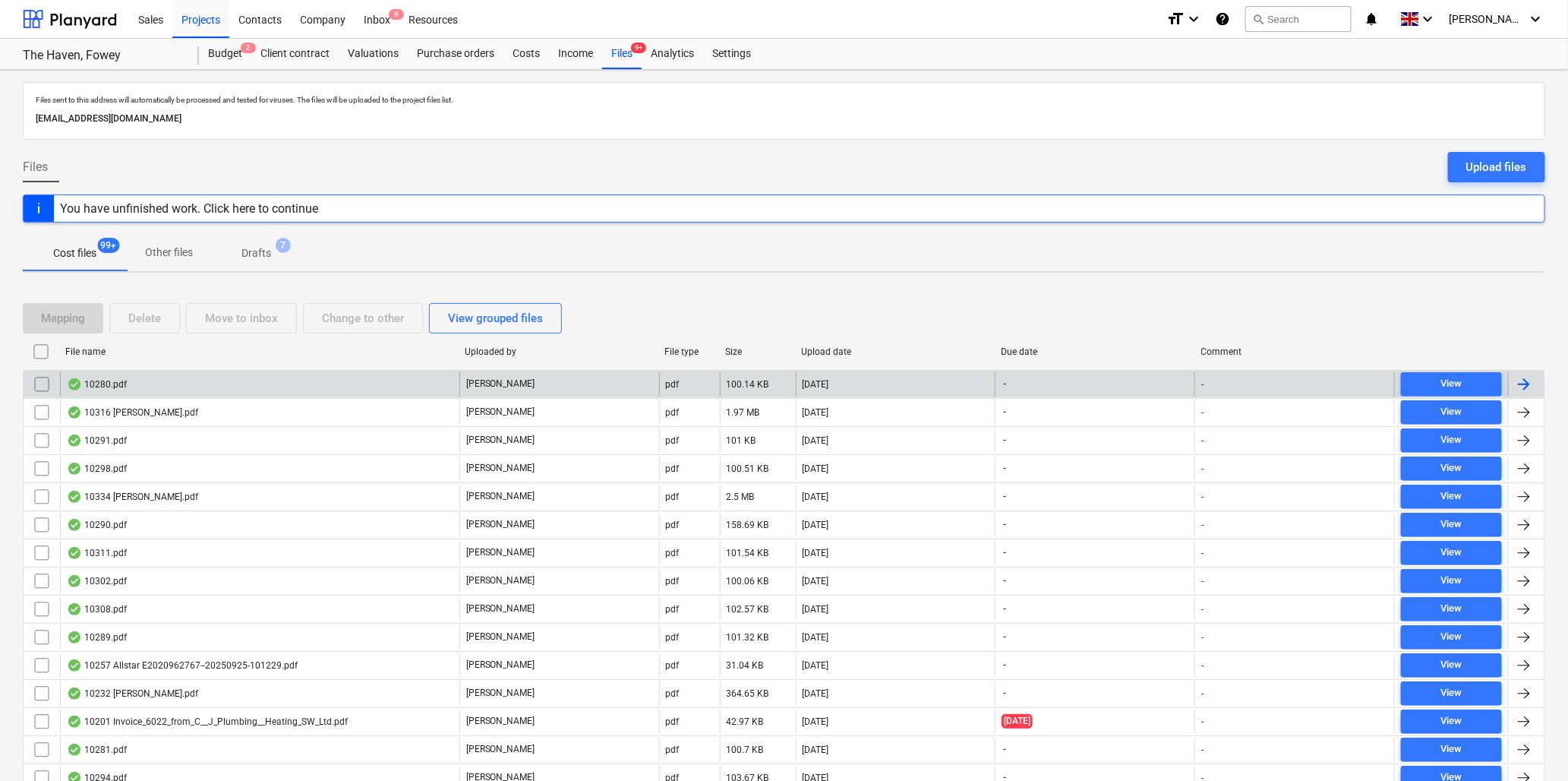
click at [104, 382] on div "10280.pdf" at bounding box center [97, 384] width 60 height 12
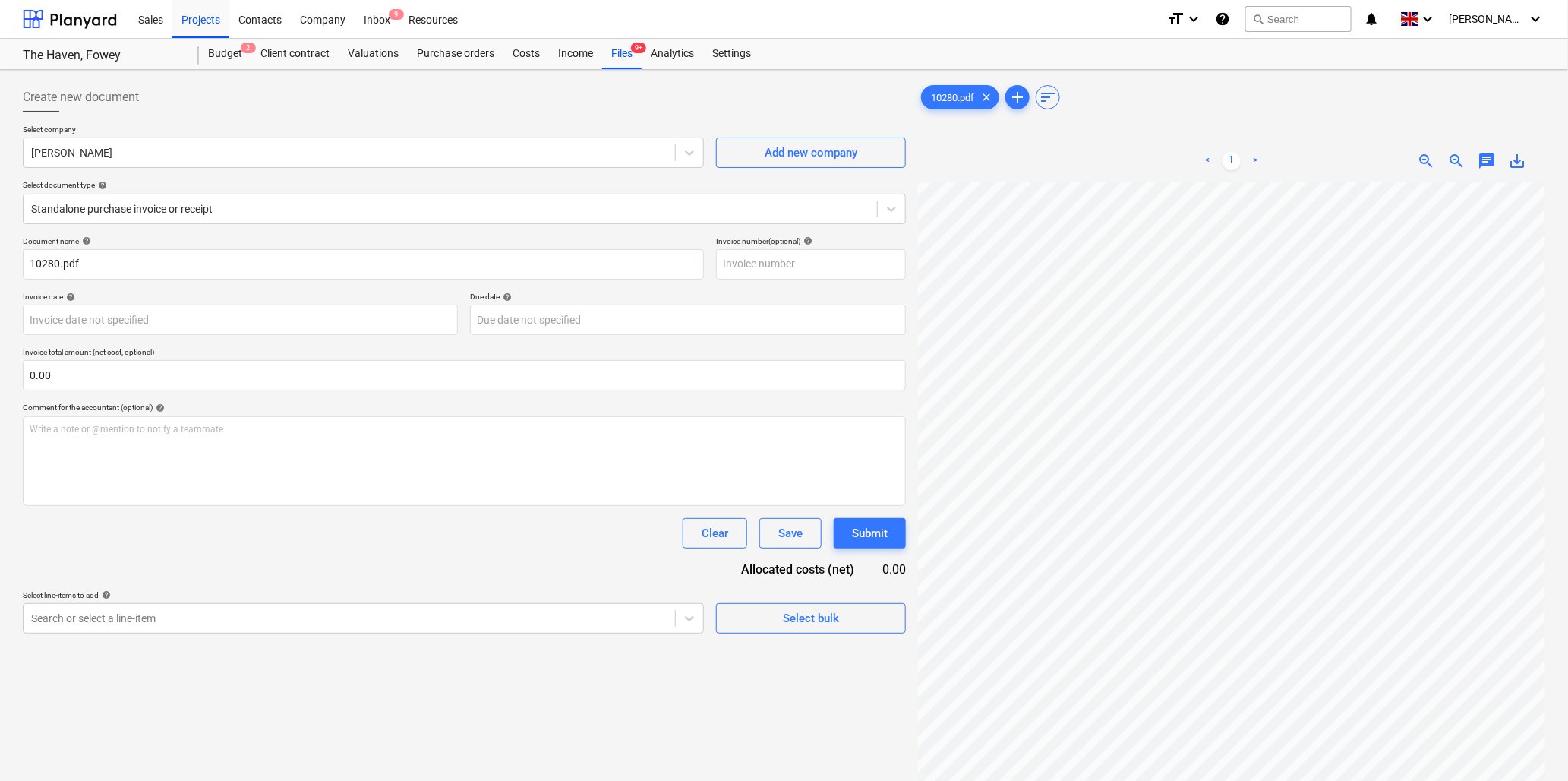
scroll to position [4, 0]
click at [59, 266] on input "10280.pdf" at bounding box center [363, 264] width 681 height 30
type input "10280 [PERSON_NAME].pdf"
click at [116, 317] on body "Sales Projects Contacts Company Inbox 9 Resources format_size keyboard_arrow_do…" at bounding box center [784, 390] width 1568 height 781
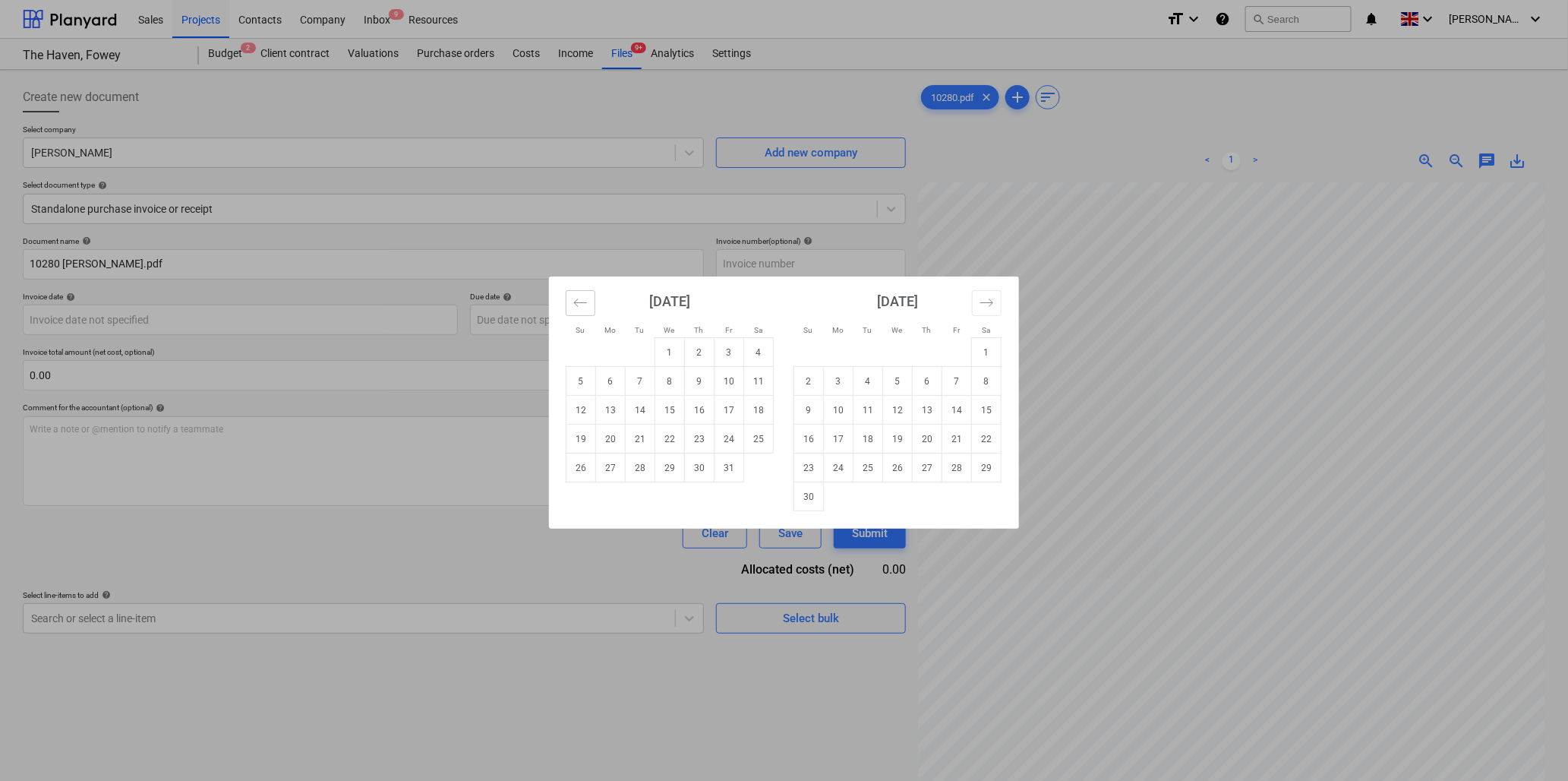
click at [575, 303] on icon "Move backward to switch to the previous month." at bounding box center [580, 303] width 13 height 7
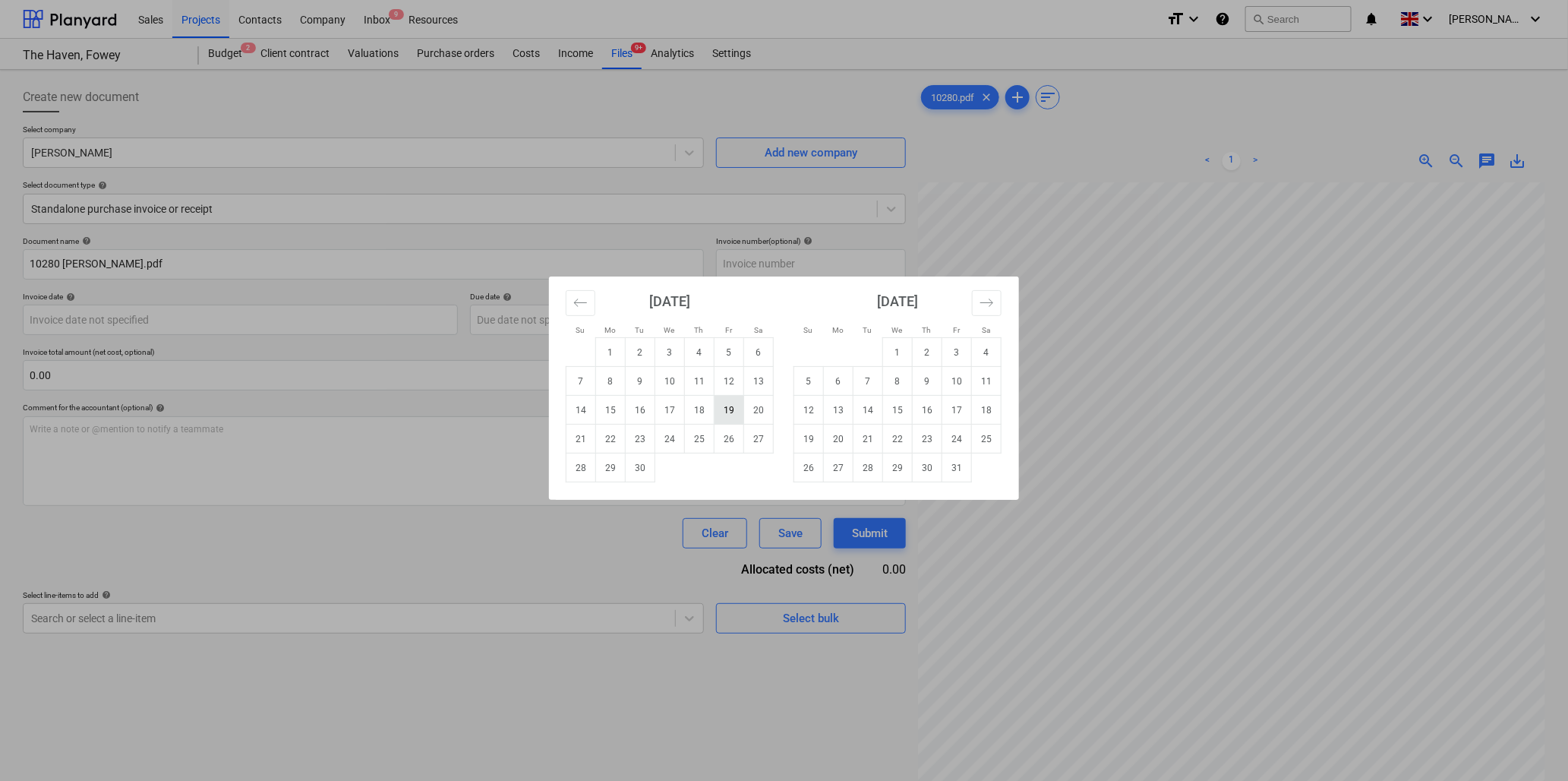
click at [732, 408] on td "19" at bounding box center [729, 409] width 29 height 29
type input "[DATE]"
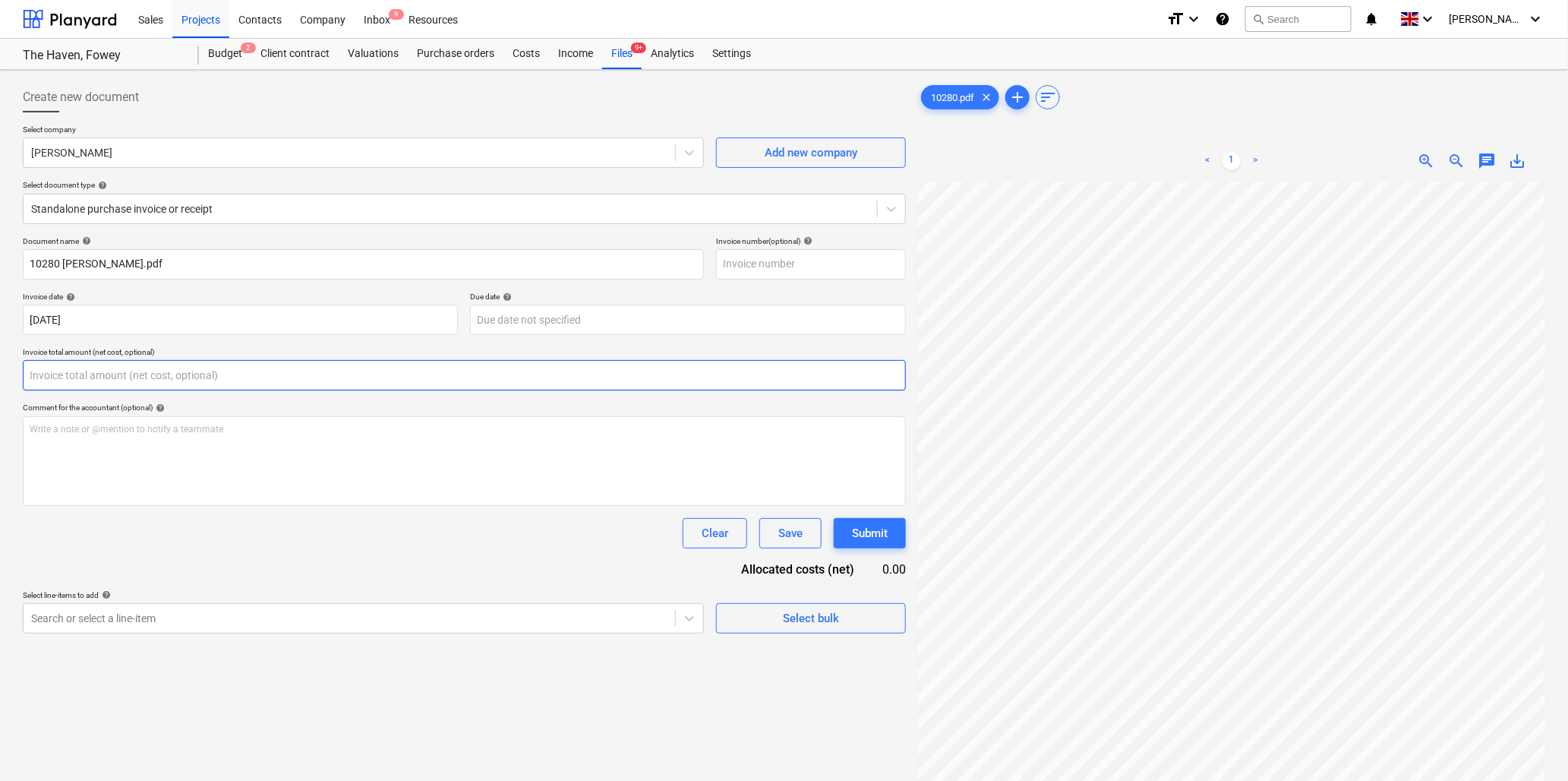
click at [193, 373] on input "text" at bounding box center [464, 374] width 884 height 30
type input "0.00"
click at [290, 375] on input "text" at bounding box center [464, 374] width 884 height 30
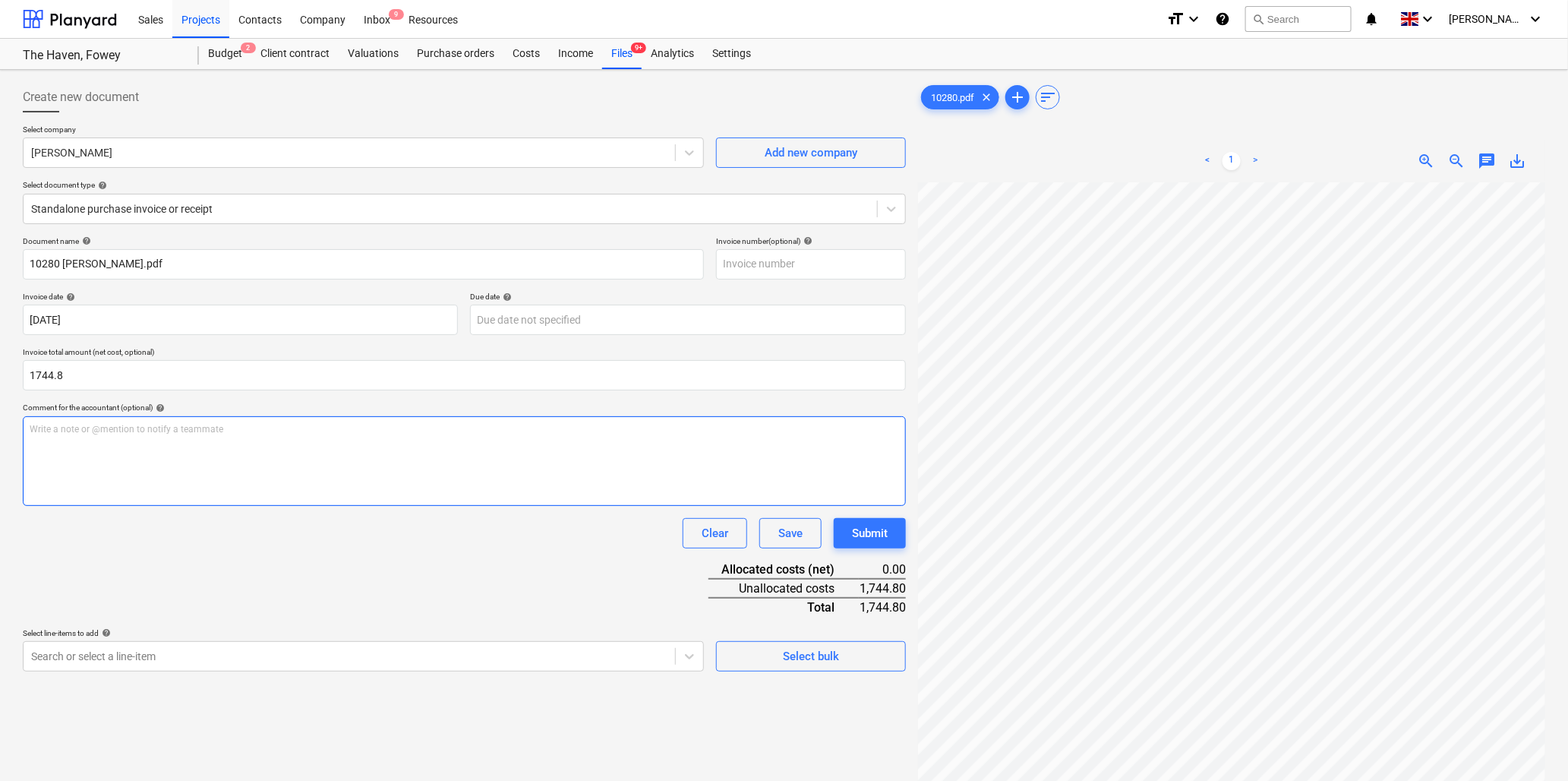
type input "1,744.80"
click at [272, 435] on p "Write a note or @mention to notify a teammate [PERSON_NAME]" at bounding box center [464, 430] width 870 height 13
click at [216, 654] on body "Sales Projects Contacts Company Inbox 9 Resources format_size keyboard_arrow_do…" at bounding box center [784, 390] width 1568 height 781
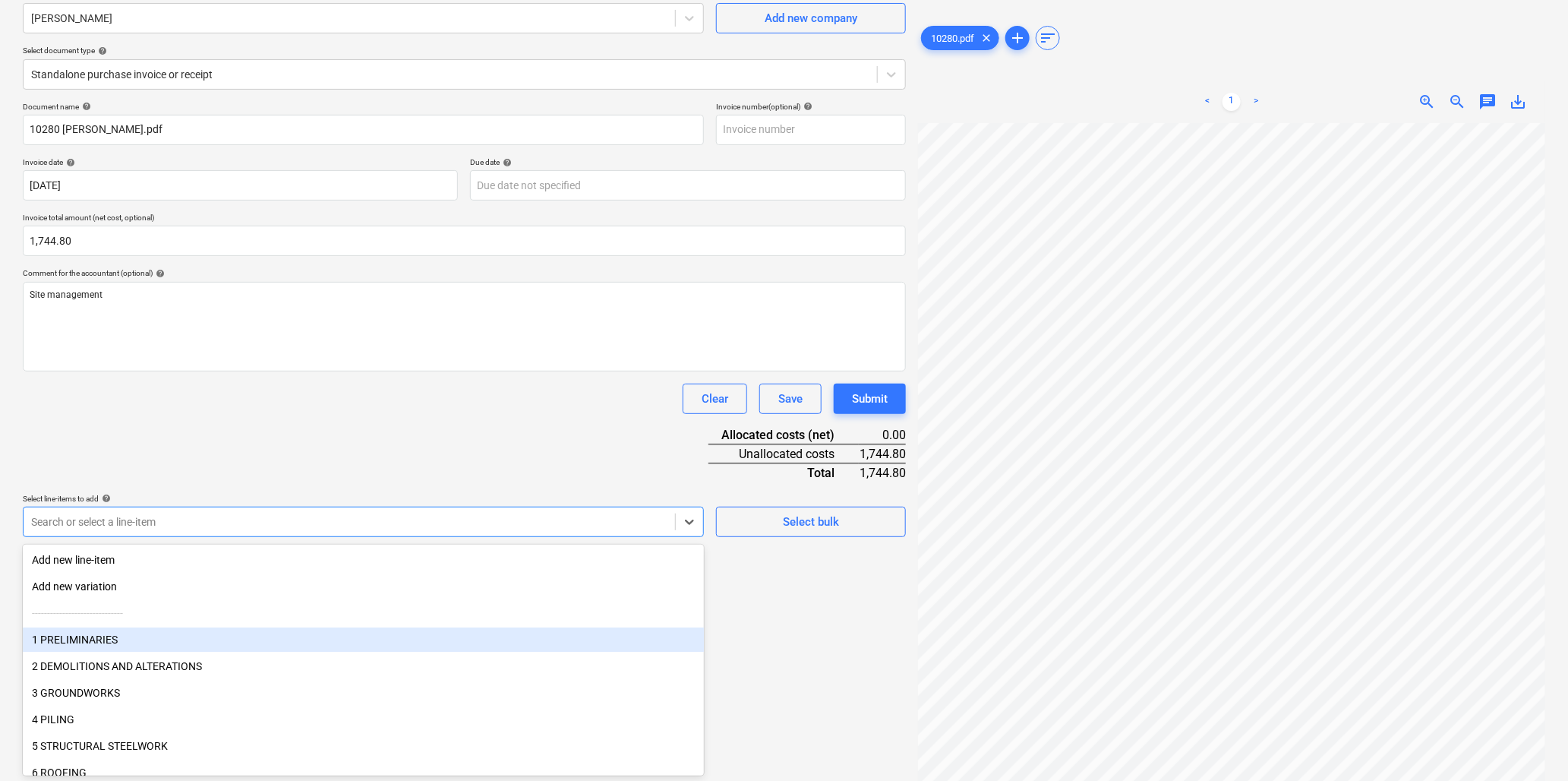
click at [199, 631] on div "1 PRELIMINARIES" at bounding box center [363, 639] width 681 height 24
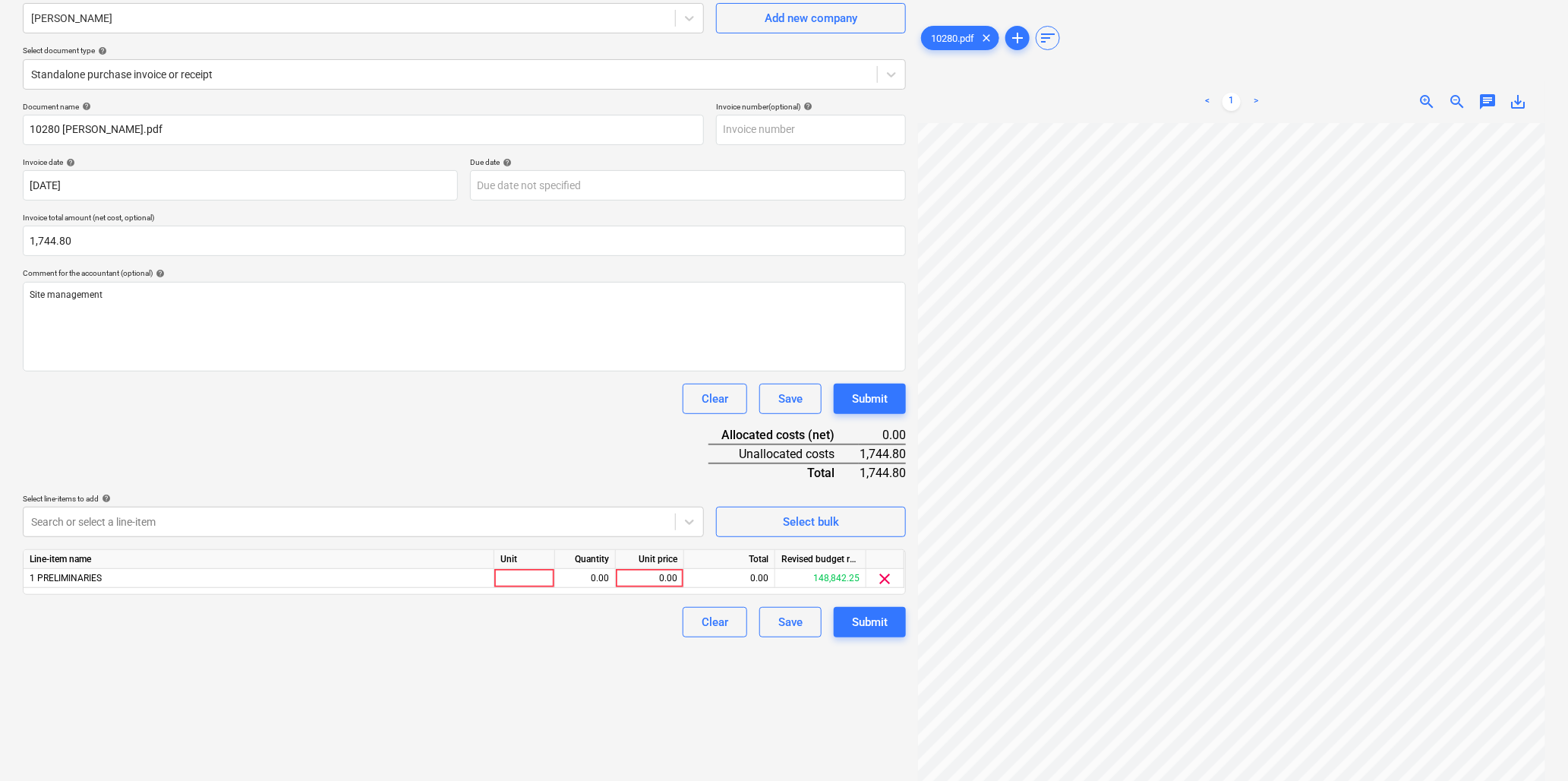
click at [236, 450] on div "Document name help 10280 [PERSON_NAME].pdf Invoice number (optional) help Invoi…" at bounding box center [464, 370] width 884 height 535
click at [517, 579] on div at bounding box center [525, 579] width 61 height 19
type input "hr"
type input "40"
type input "43.62"
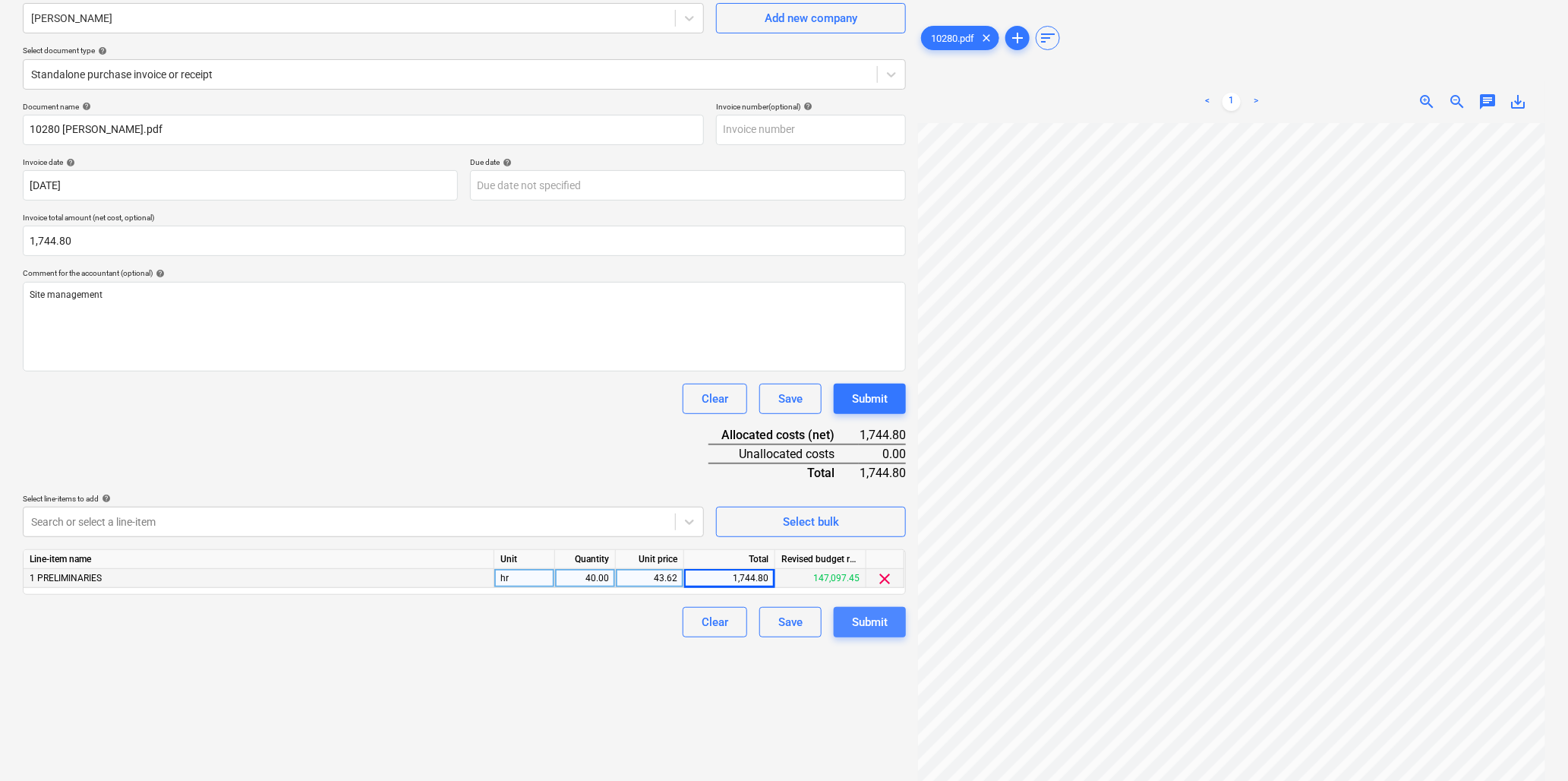
click at [871, 624] on div "Submit" at bounding box center [870, 622] width 36 height 19
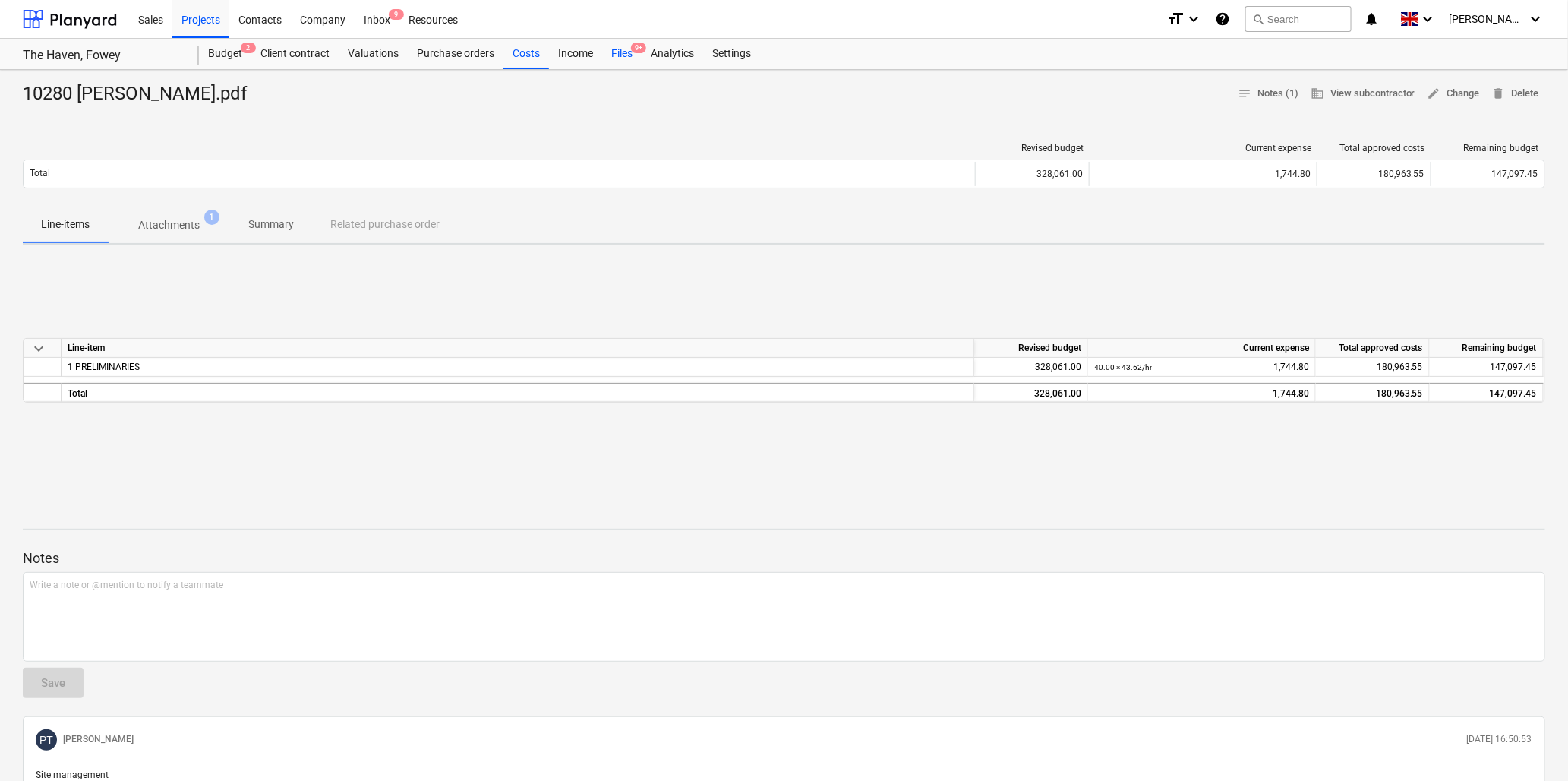
click at [629, 48] on div "Files 9+" at bounding box center [622, 53] width 40 height 30
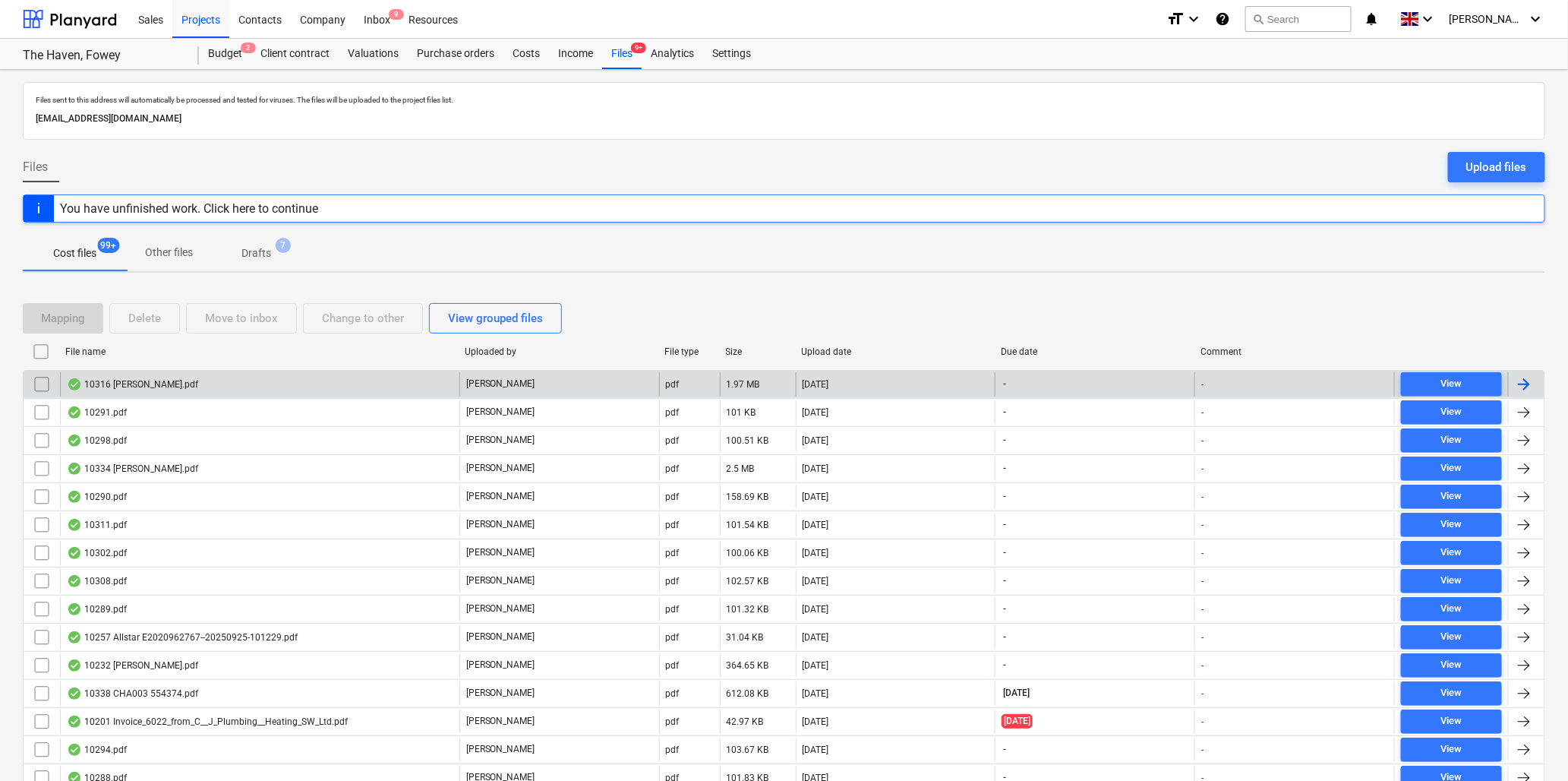
click at [133, 381] on div "10316 [PERSON_NAME].pdf" at bounding box center [132, 384] width 132 height 12
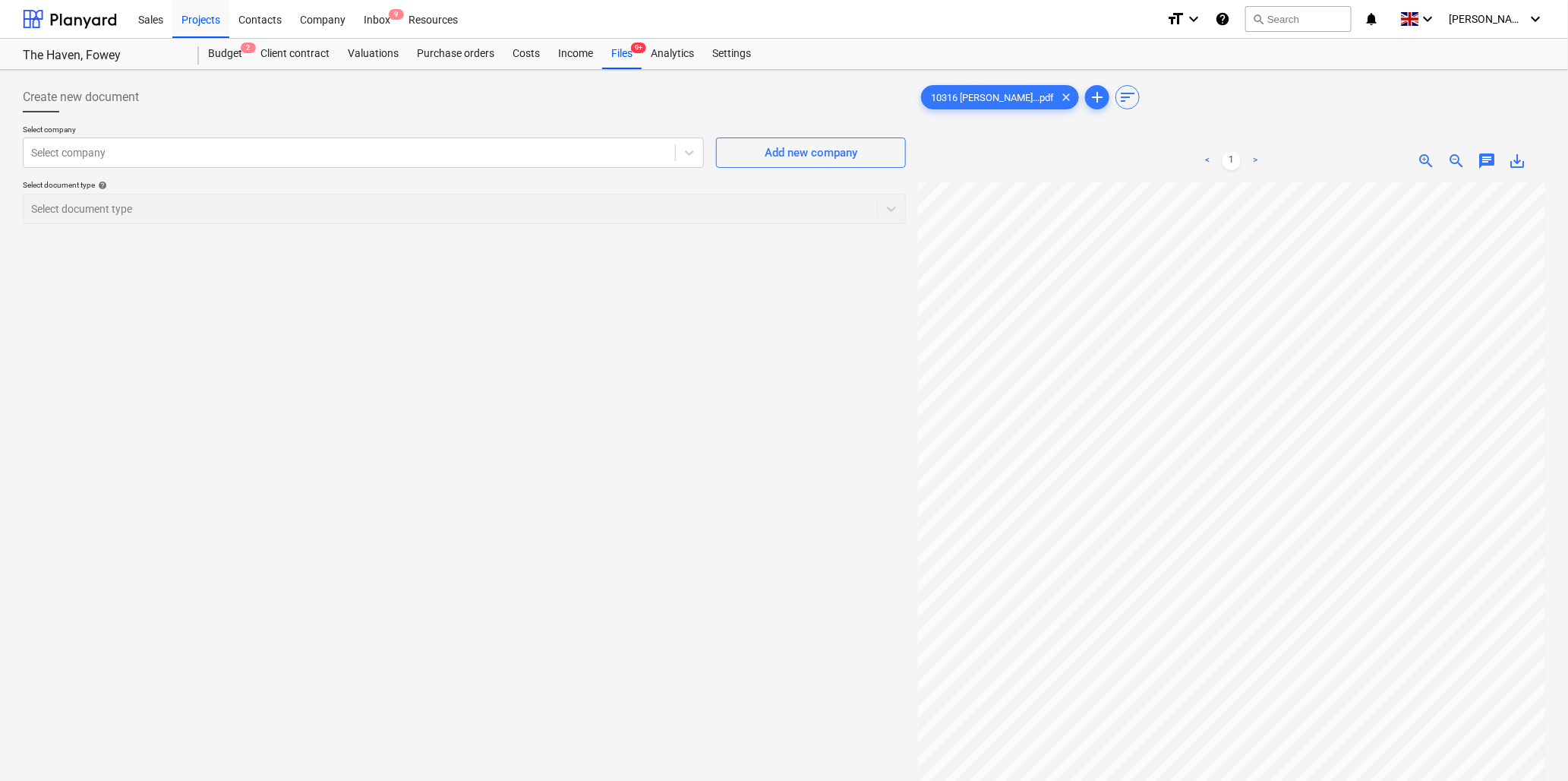
scroll to position [247, 146]
click at [194, 154] on div at bounding box center [349, 153] width 636 height 16
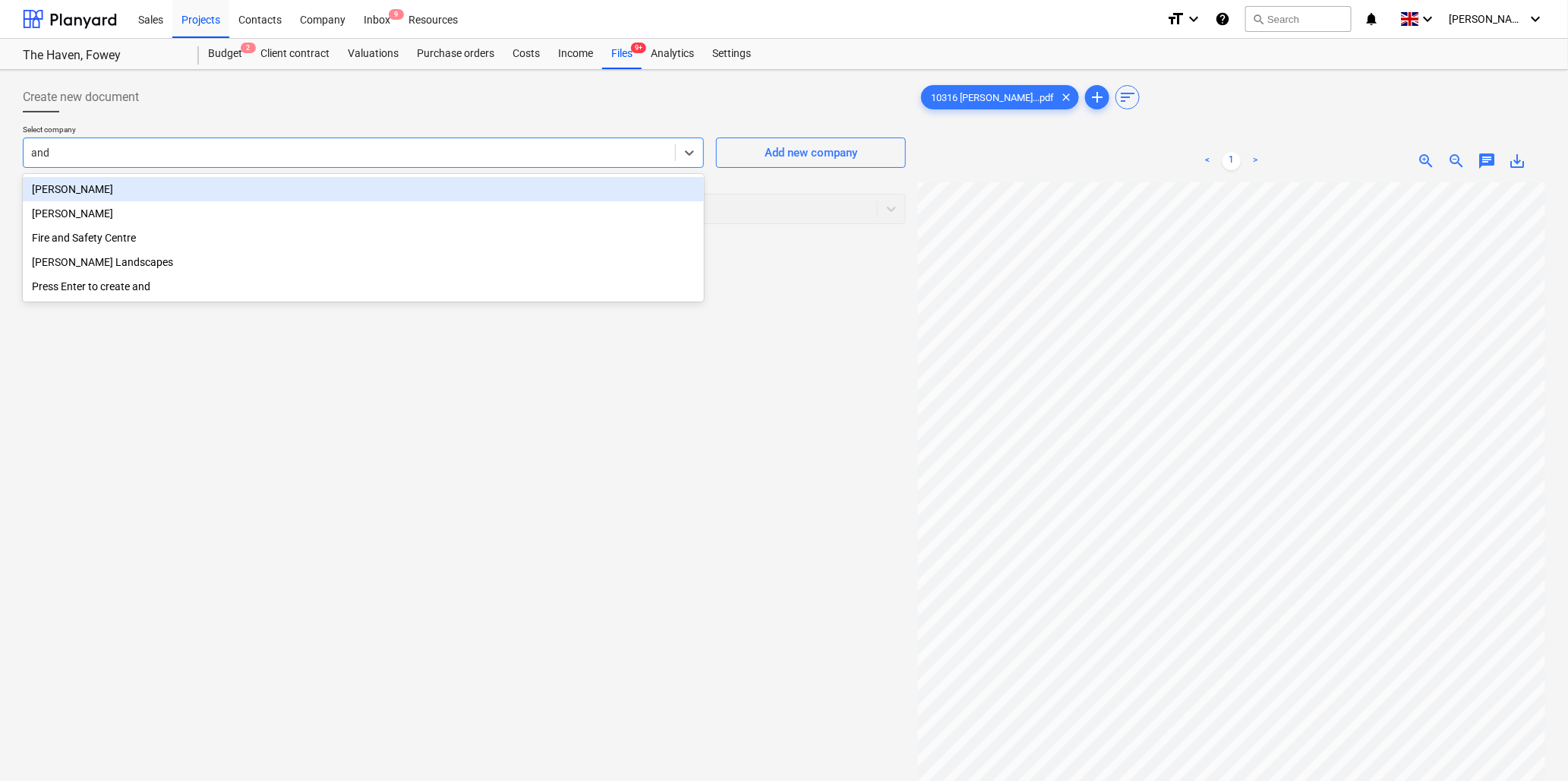
type input "[PERSON_NAME]"
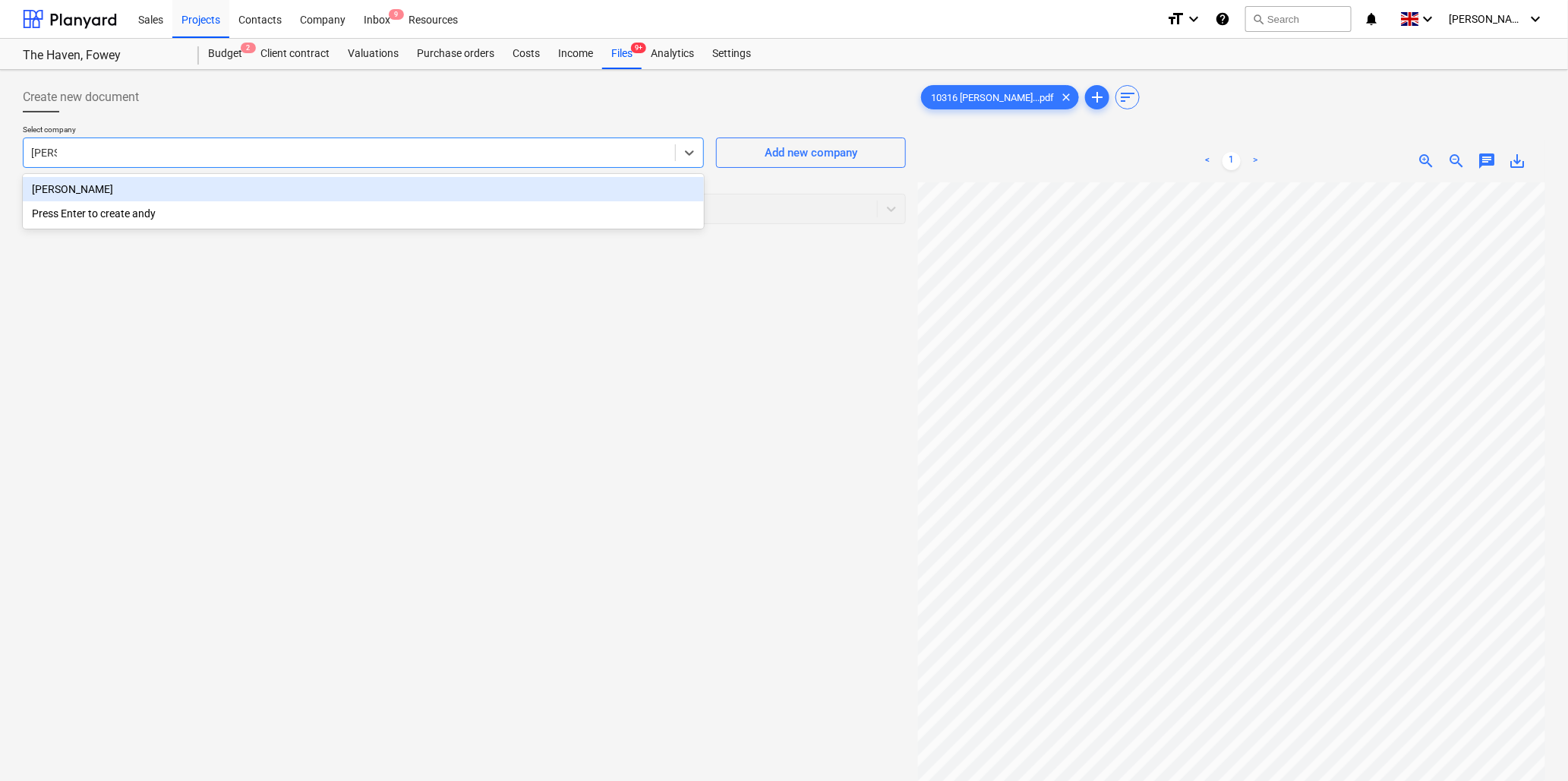
click at [199, 196] on div "[PERSON_NAME]" at bounding box center [363, 189] width 681 height 24
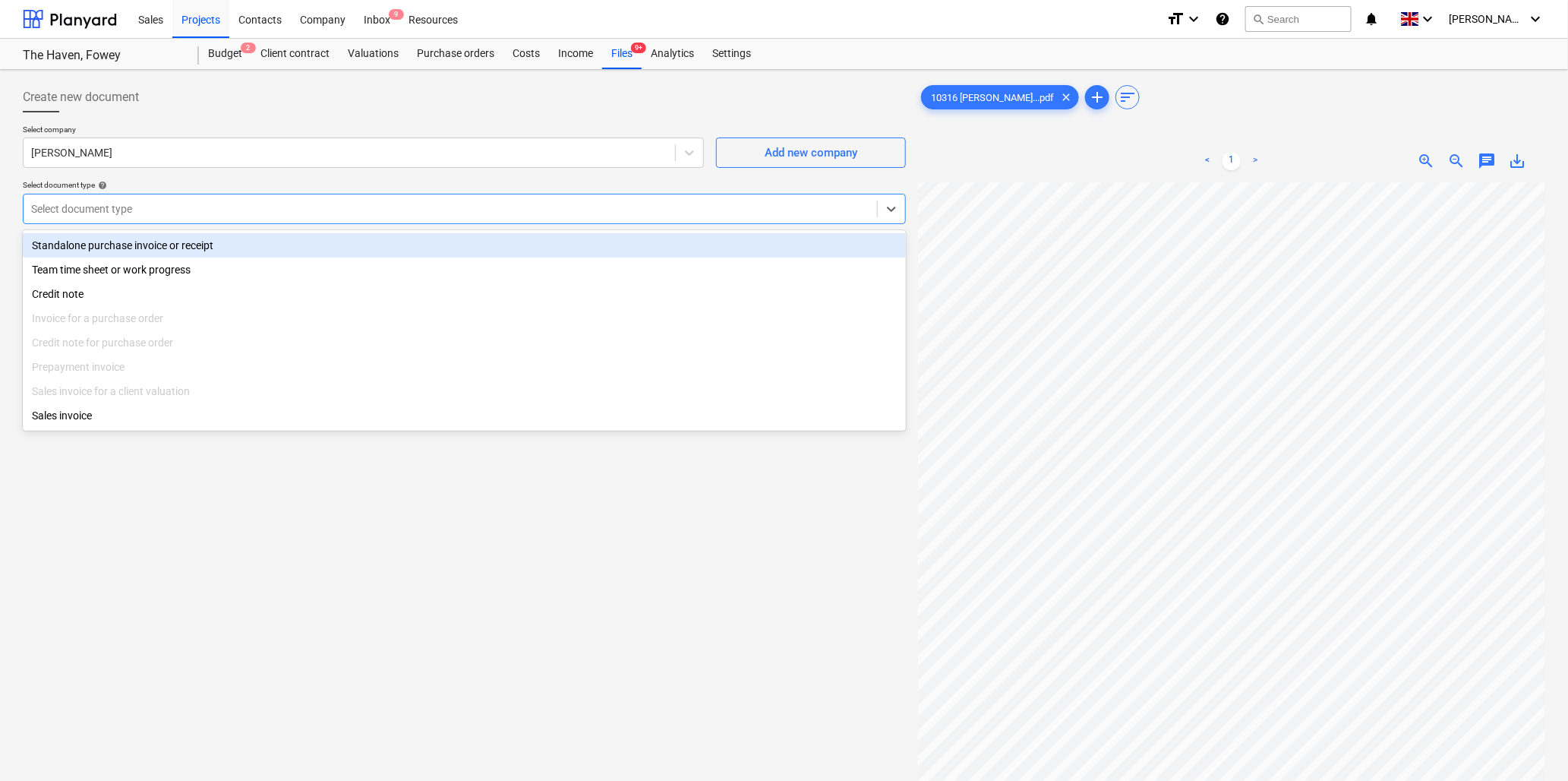
click at [152, 216] on div at bounding box center [451, 209] width 839 height 16
click at [142, 243] on div "Standalone purchase invoice or receipt" at bounding box center [464, 246] width 884 height 24
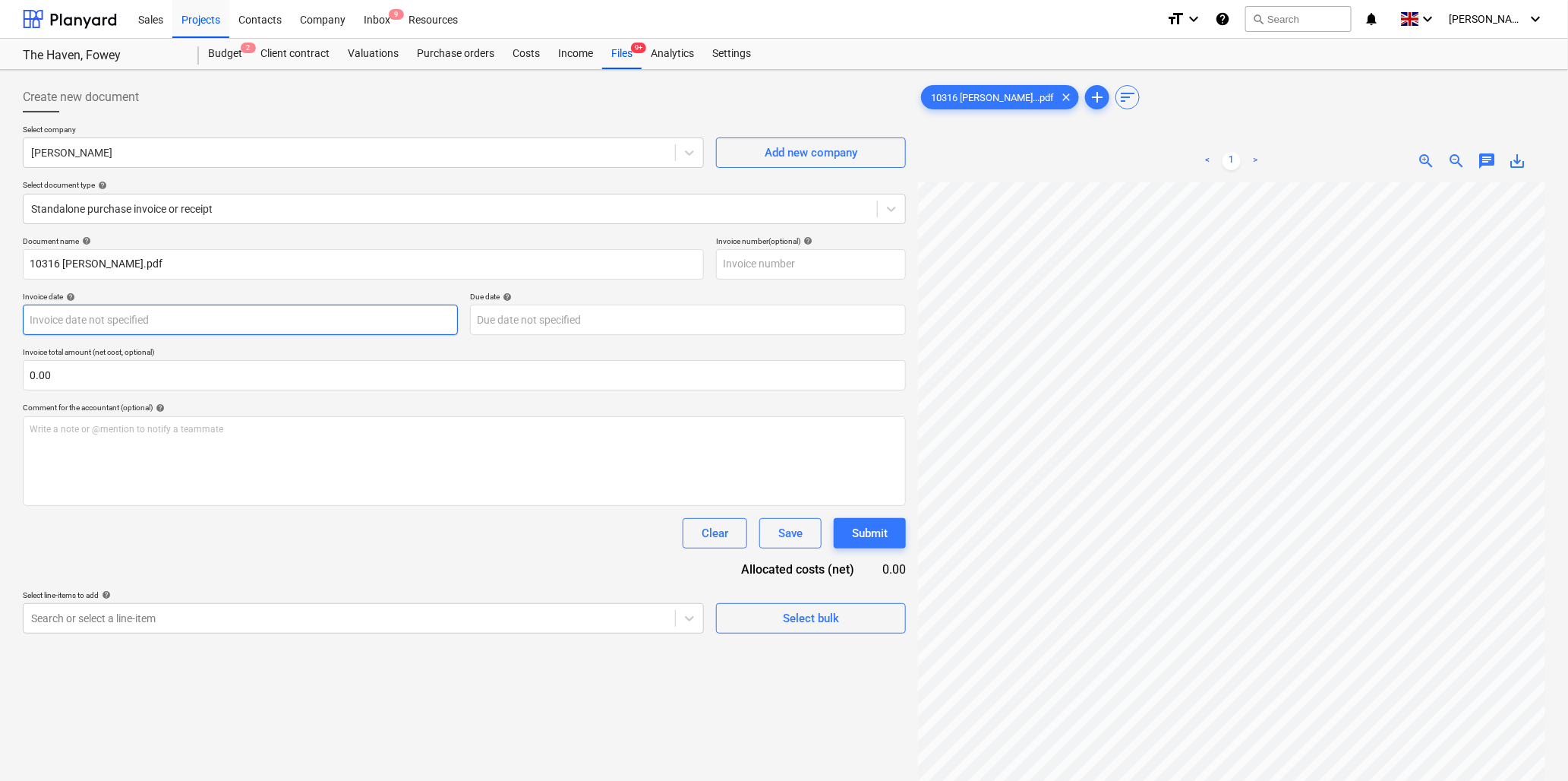
click at [179, 322] on body "Sales Projects Contacts Company Inbox 9 Resources format_size keyboard_arrow_do…" at bounding box center [784, 390] width 1568 height 781
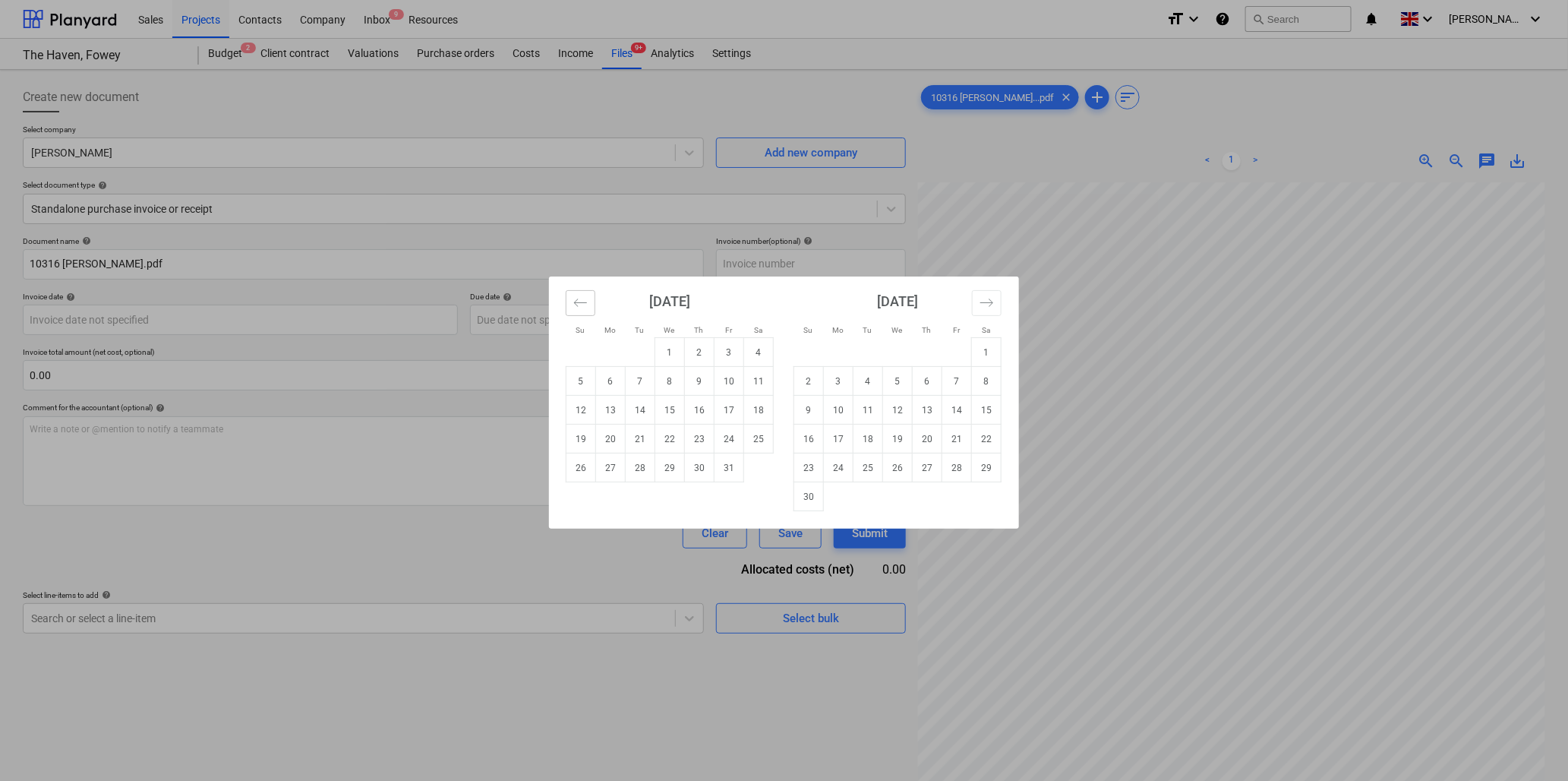
click at [587, 304] on icon "Move backward to switch to the previous month." at bounding box center [581, 303] width 15 height 15
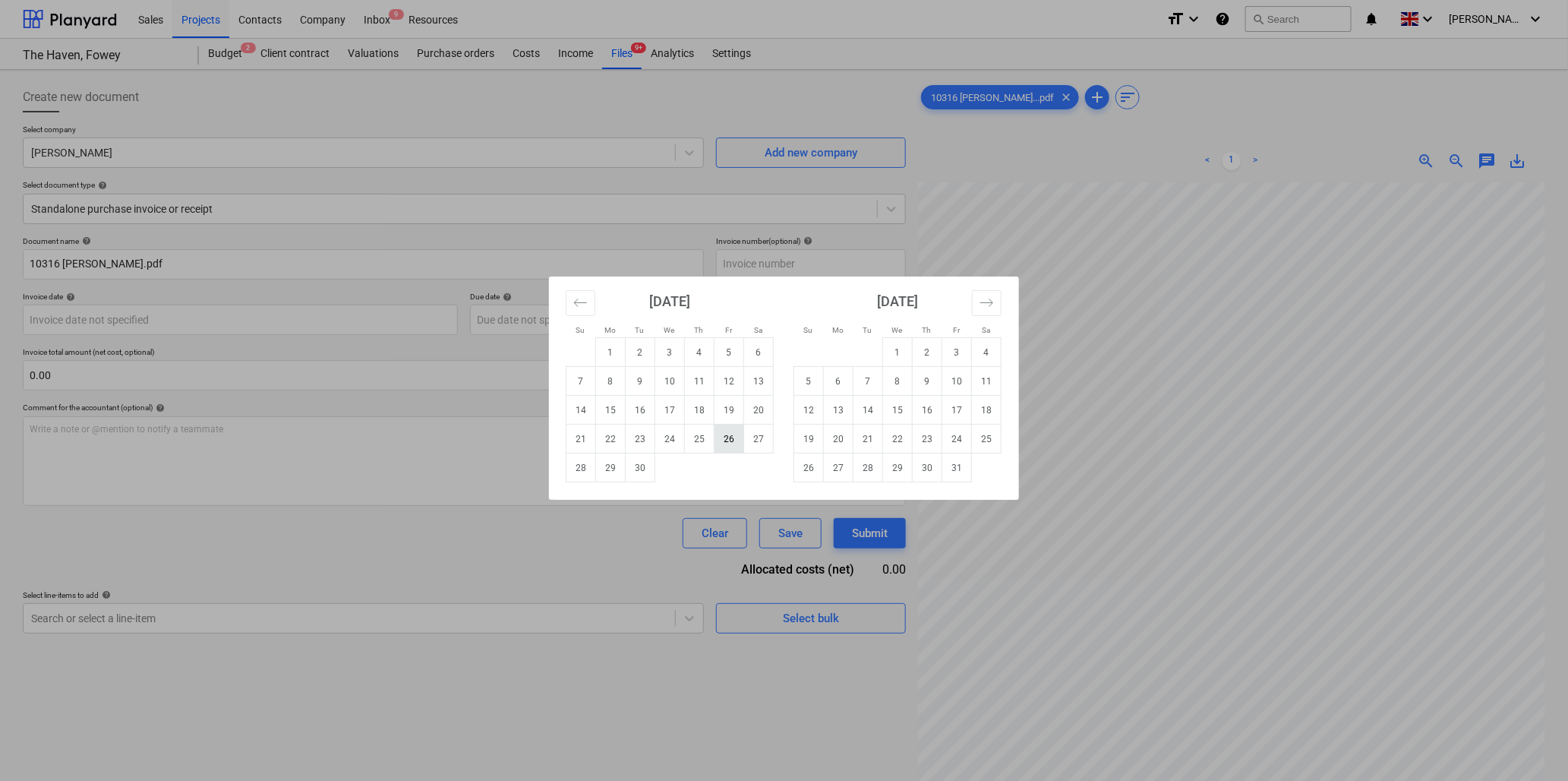
click at [731, 439] on td "26" at bounding box center [729, 439] width 29 height 29
type input "[DATE]"
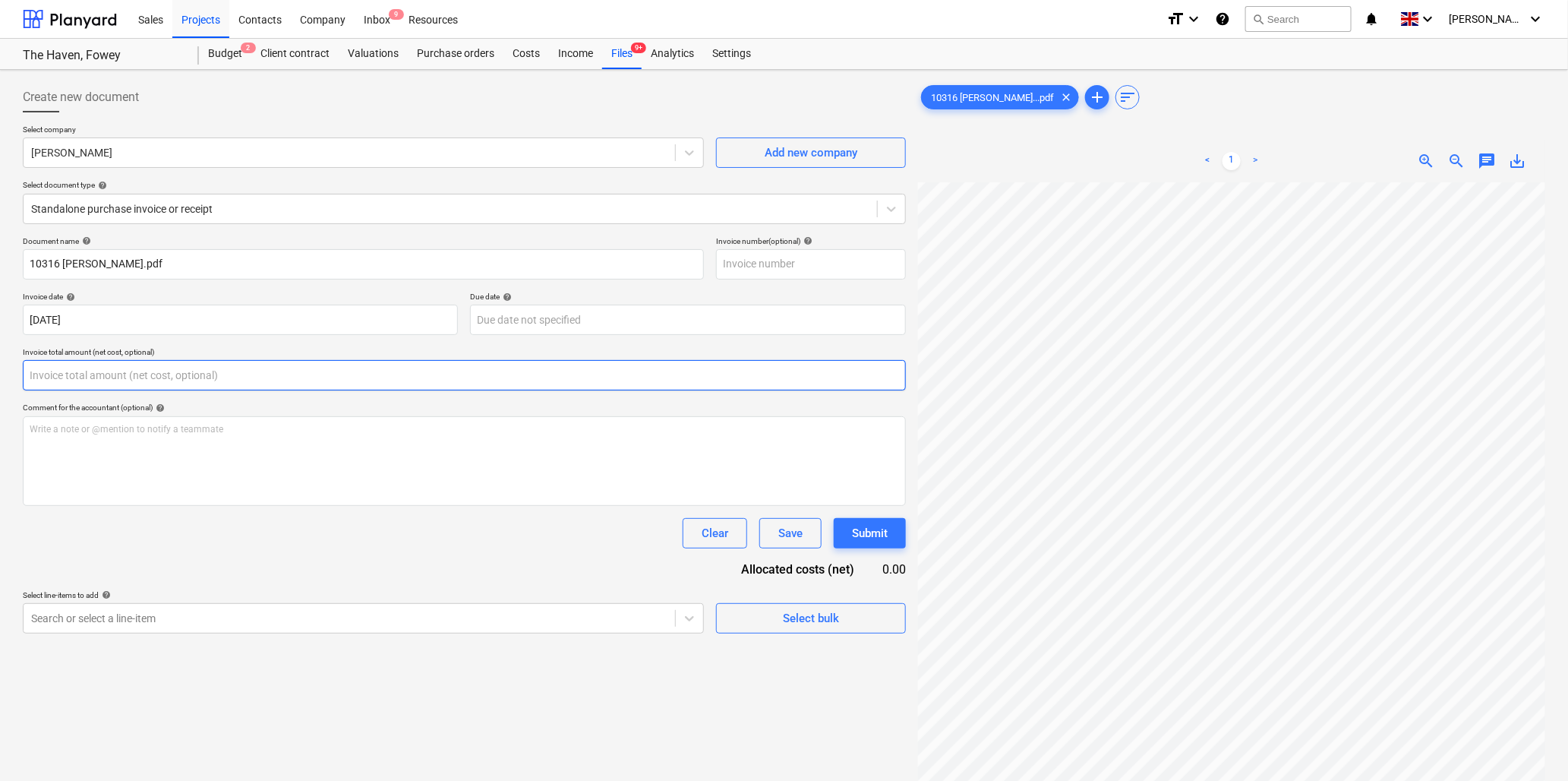
click at [218, 374] on input "text" at bounding box center [464, 374] width 884 height 30
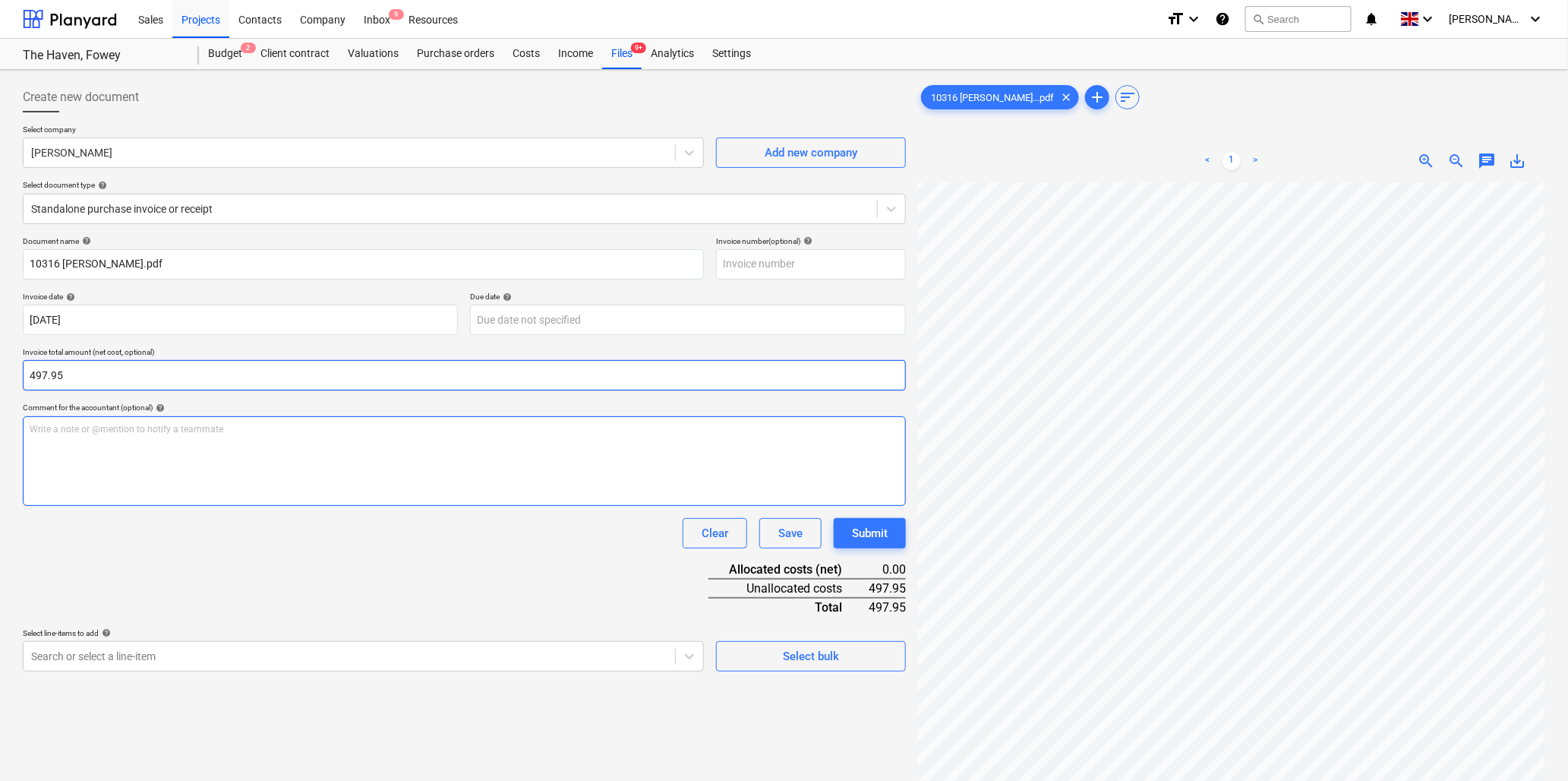
type input "497.95"
click at [212, 444] on div "Write a note or @mention to notify a teammate [PERSON_NAME]" at bounding box center [464, 461] width 884 height 89
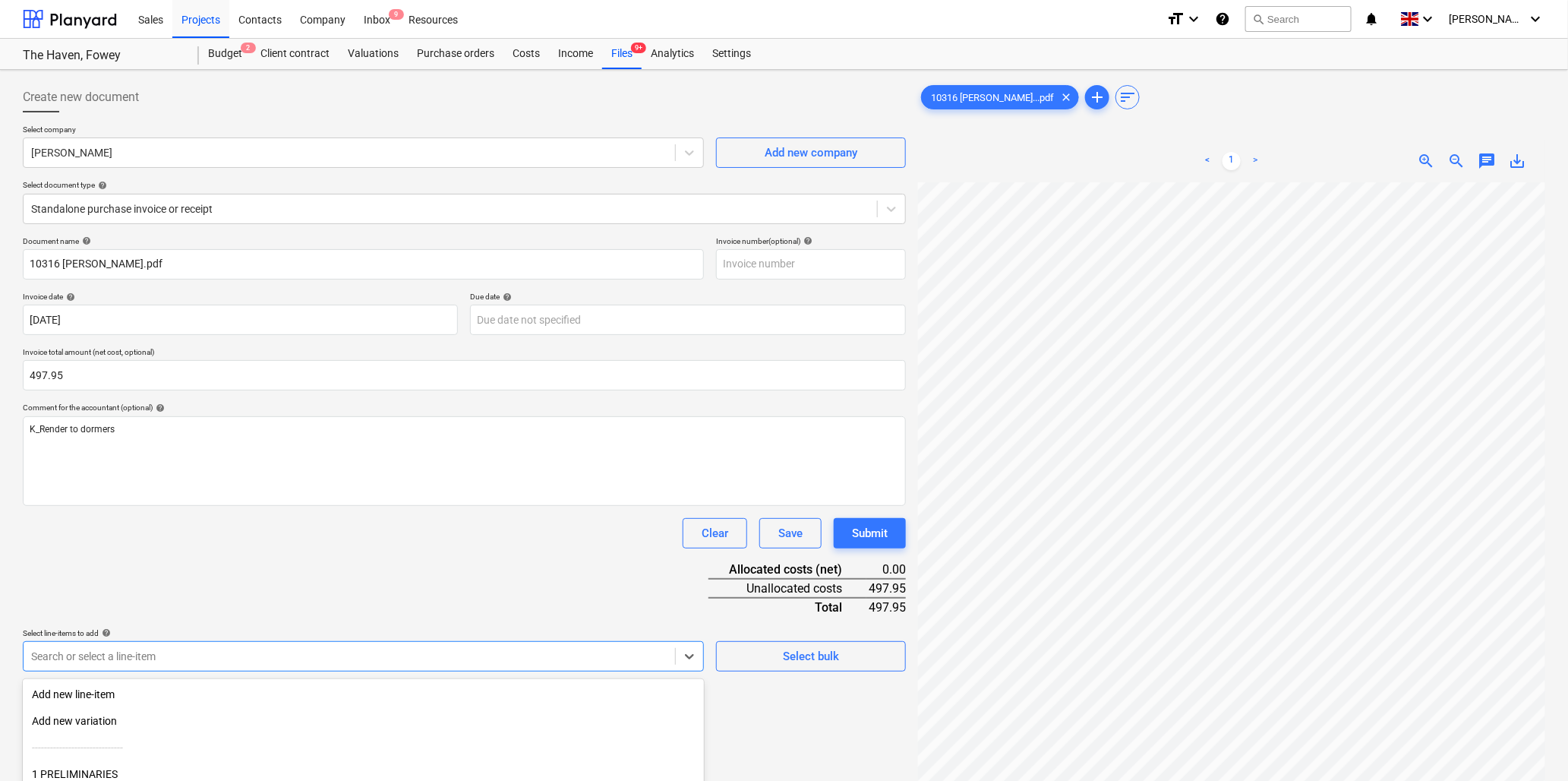
scroll to position [134, 0]
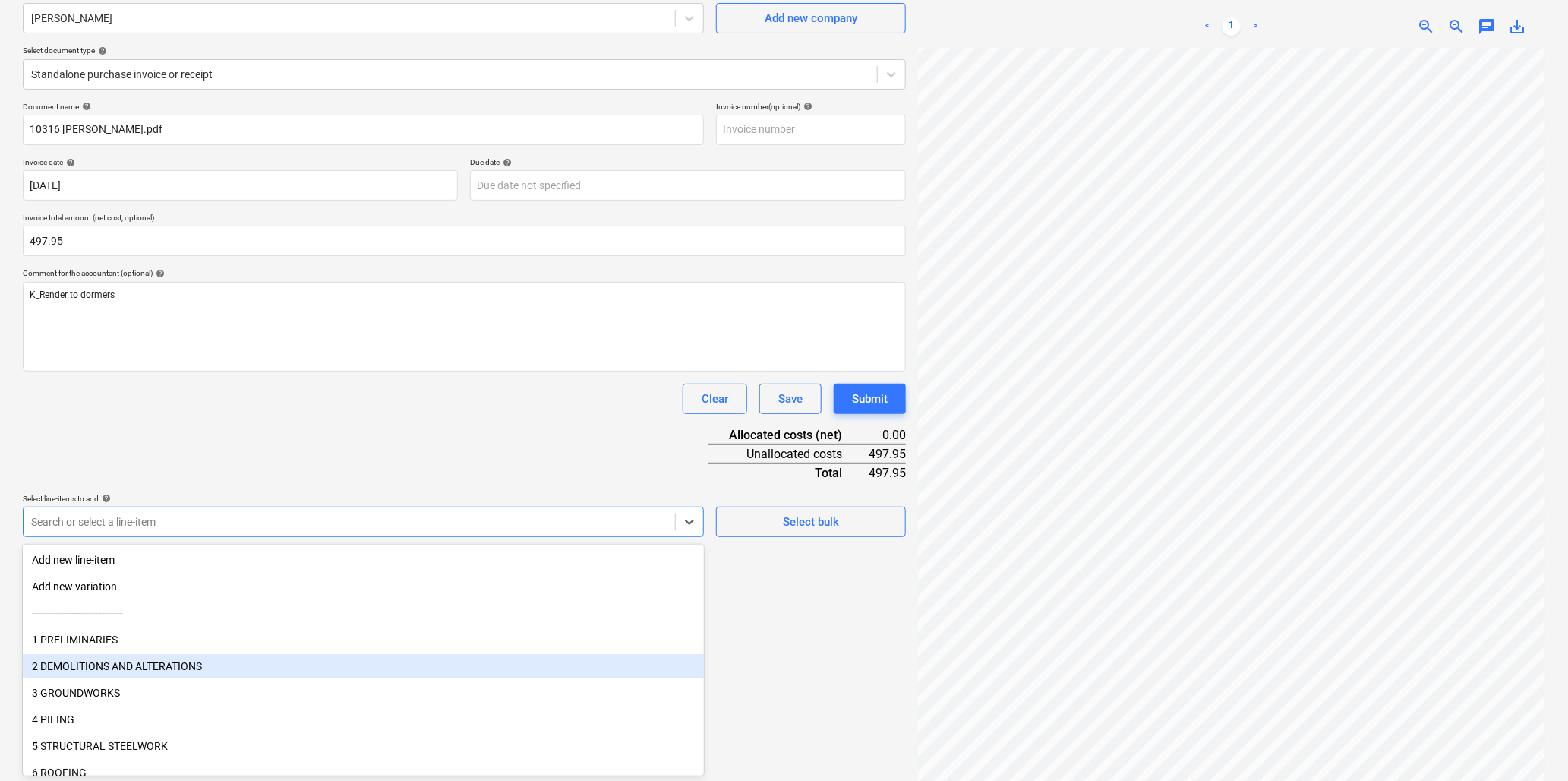
click at [93, 647] on body "Sales Projects Contacts Company Inbox 9 Resources format_size keyboard_arrow_do…" at bounding box center [784, 256] width 1568 height 781
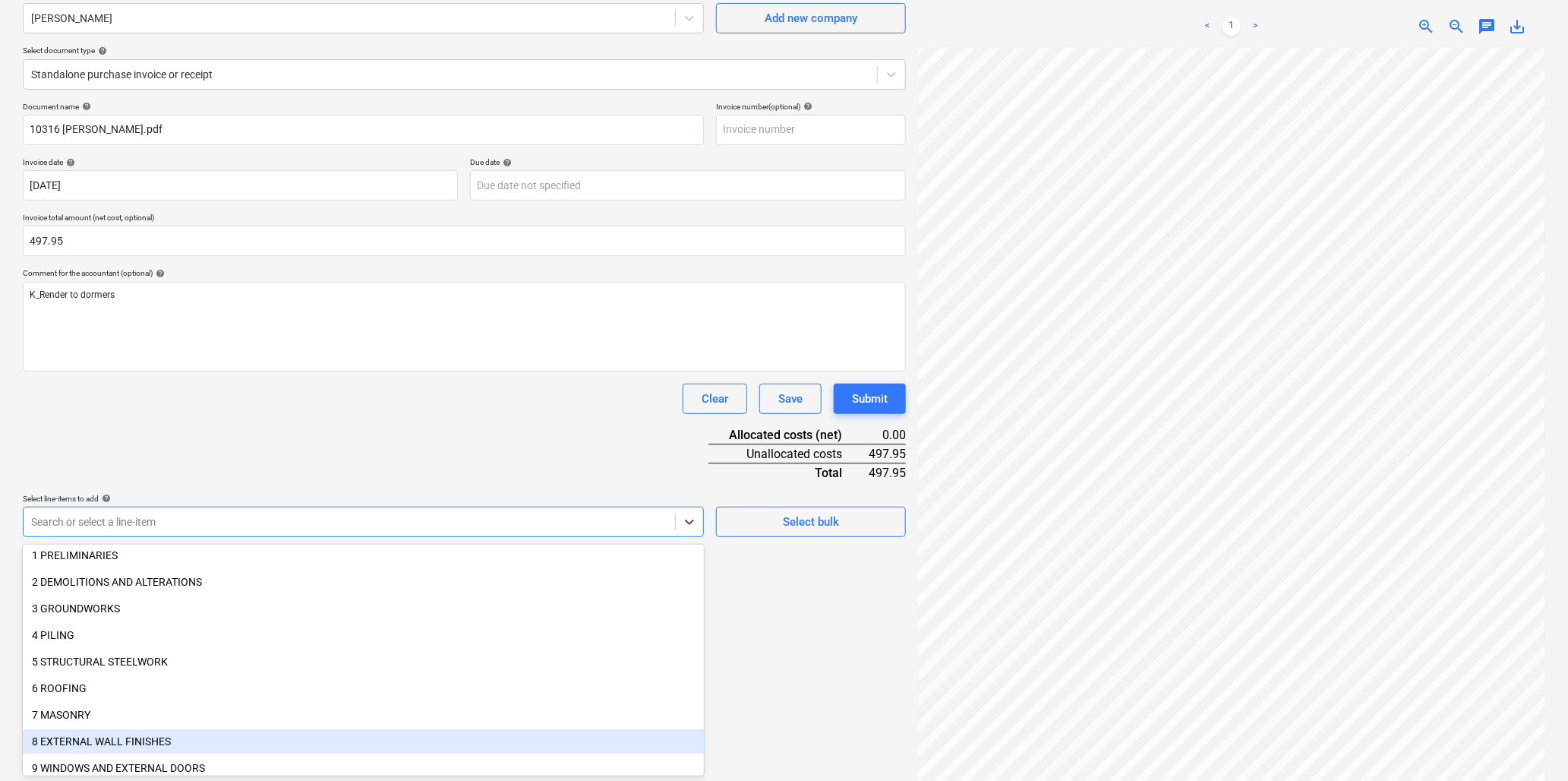
click at [103, 738] on div "8 EXTERNAL WALL FINISHES" at bounding box center [363, 741] width 681 height 24
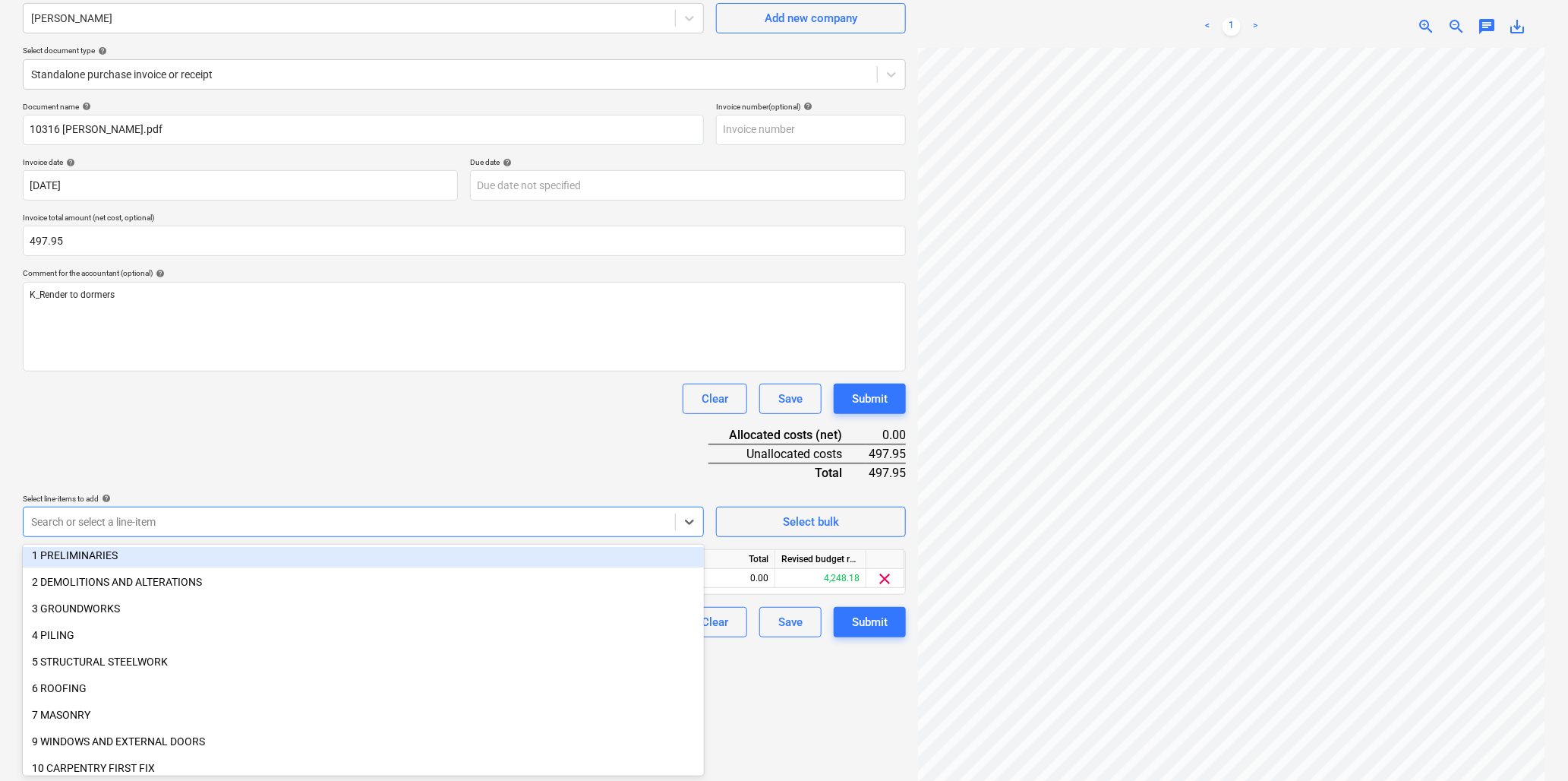
click at [246, 373] on div "Document name help 10316 [PERSON_NAME].pdf Invoice number (optional) help Invoi…" at bounding box center [464, 370] width 884 height 535
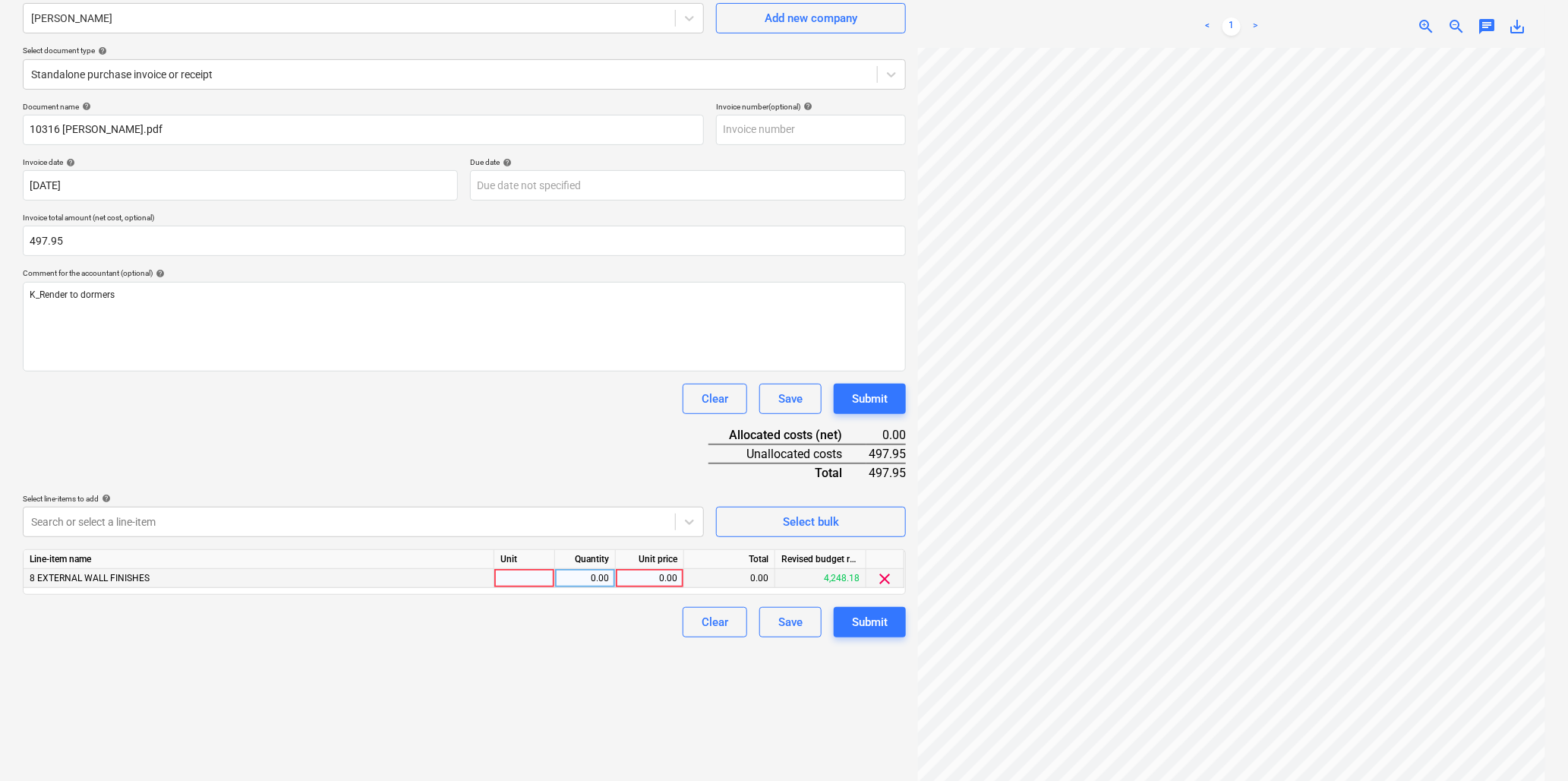
click at [522, 579] on div at bounding box center [525, 579] width 61 height 19
type input "hr"
type input "21.65"
click at [876, 623] on div "Submit" at bounding box center [870, 622] width 36 height 19
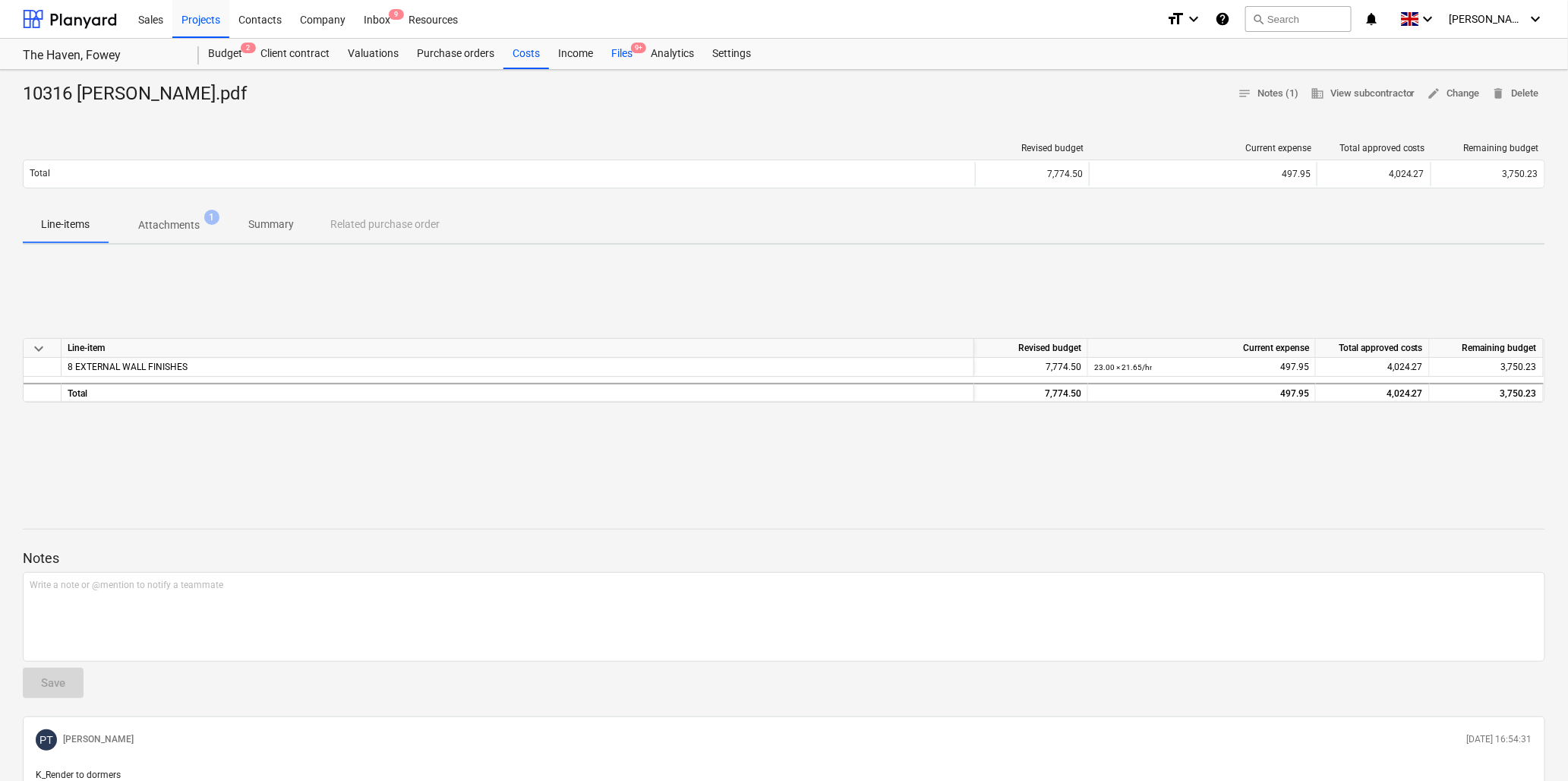
click at [625, 48] on div "Files 9+" at bounding box center [622, 53] width 40 height 30
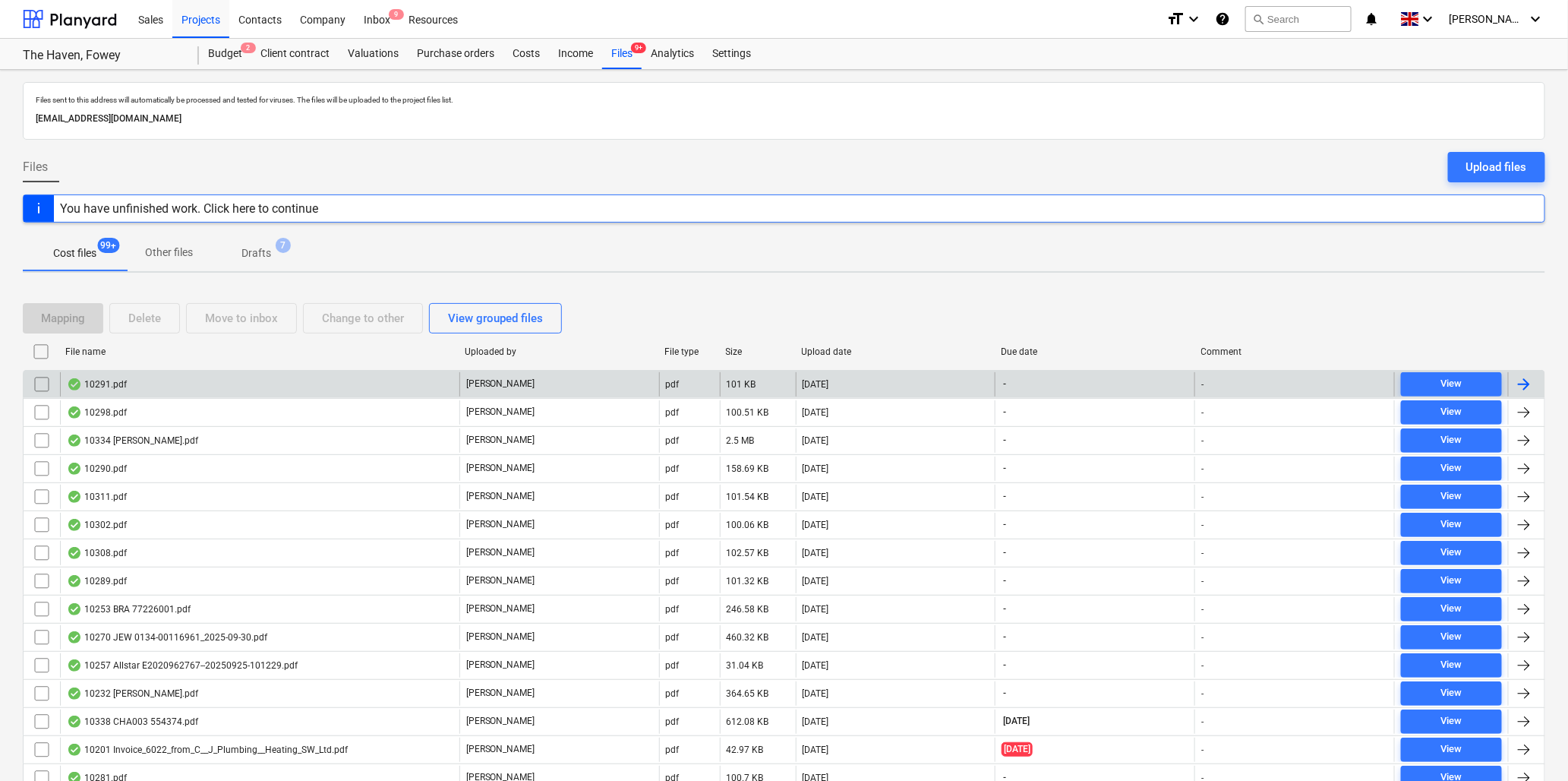
click at [105, 383] on div "10291.pdf" at bounding box center [97, 384] width 60 height 12
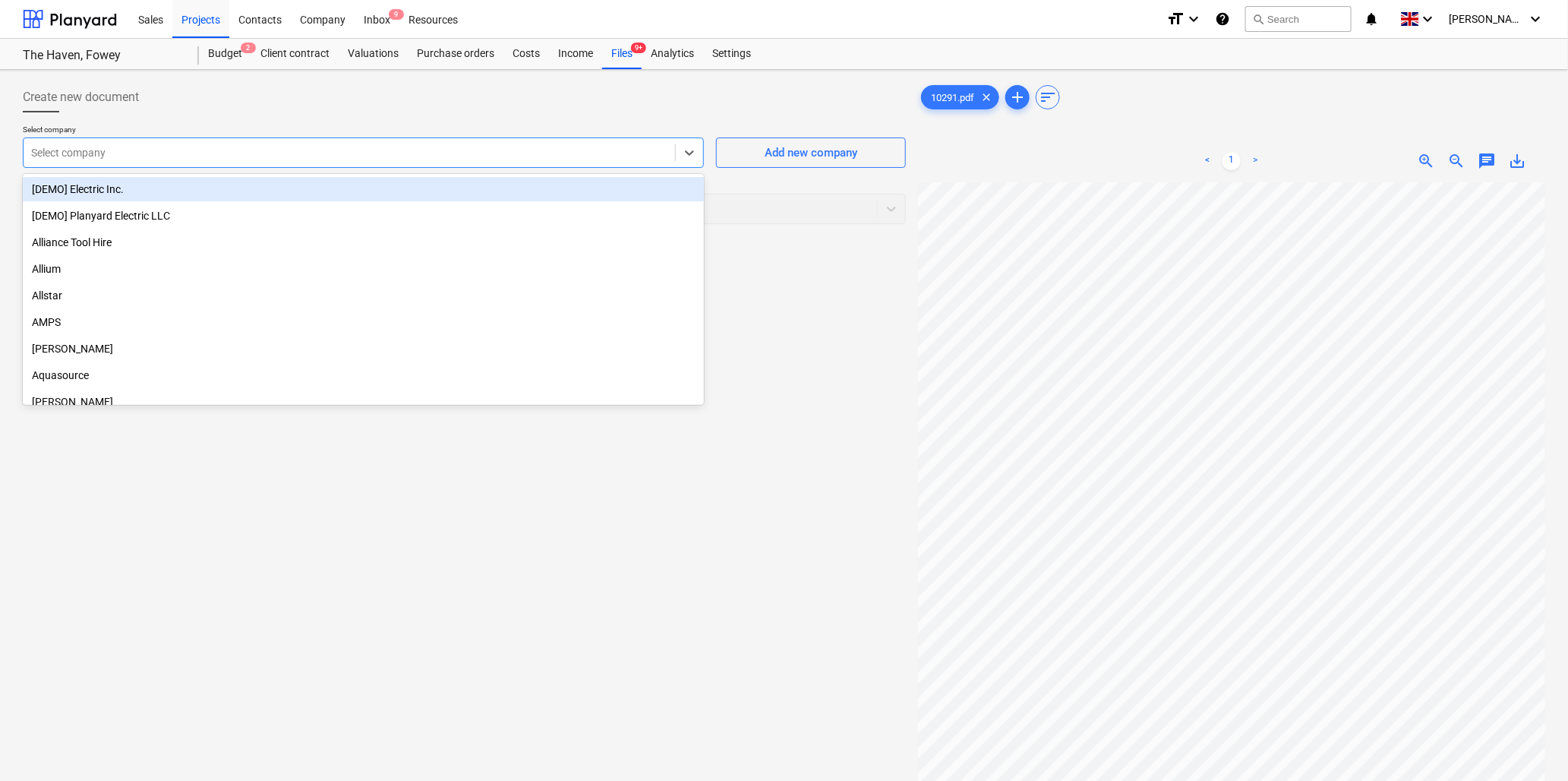
click at [144, 154] on div at bounding box center [349, 153] width 636 height 16
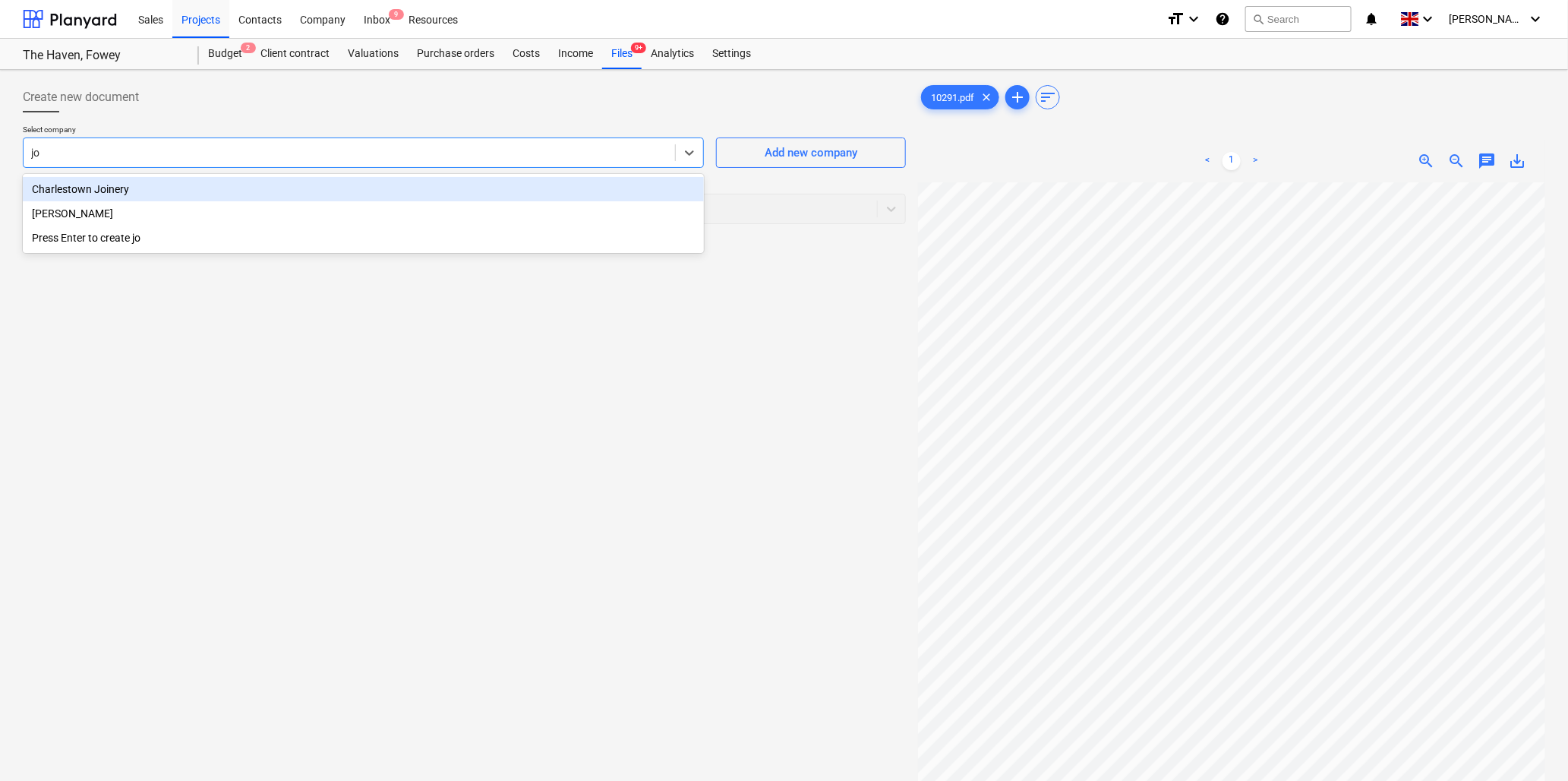
type input "[PERSON_NAME]"
click at [142, 193] on div "[PERSON_NAME]" at bounding box center [363, 189] width 681 height 24
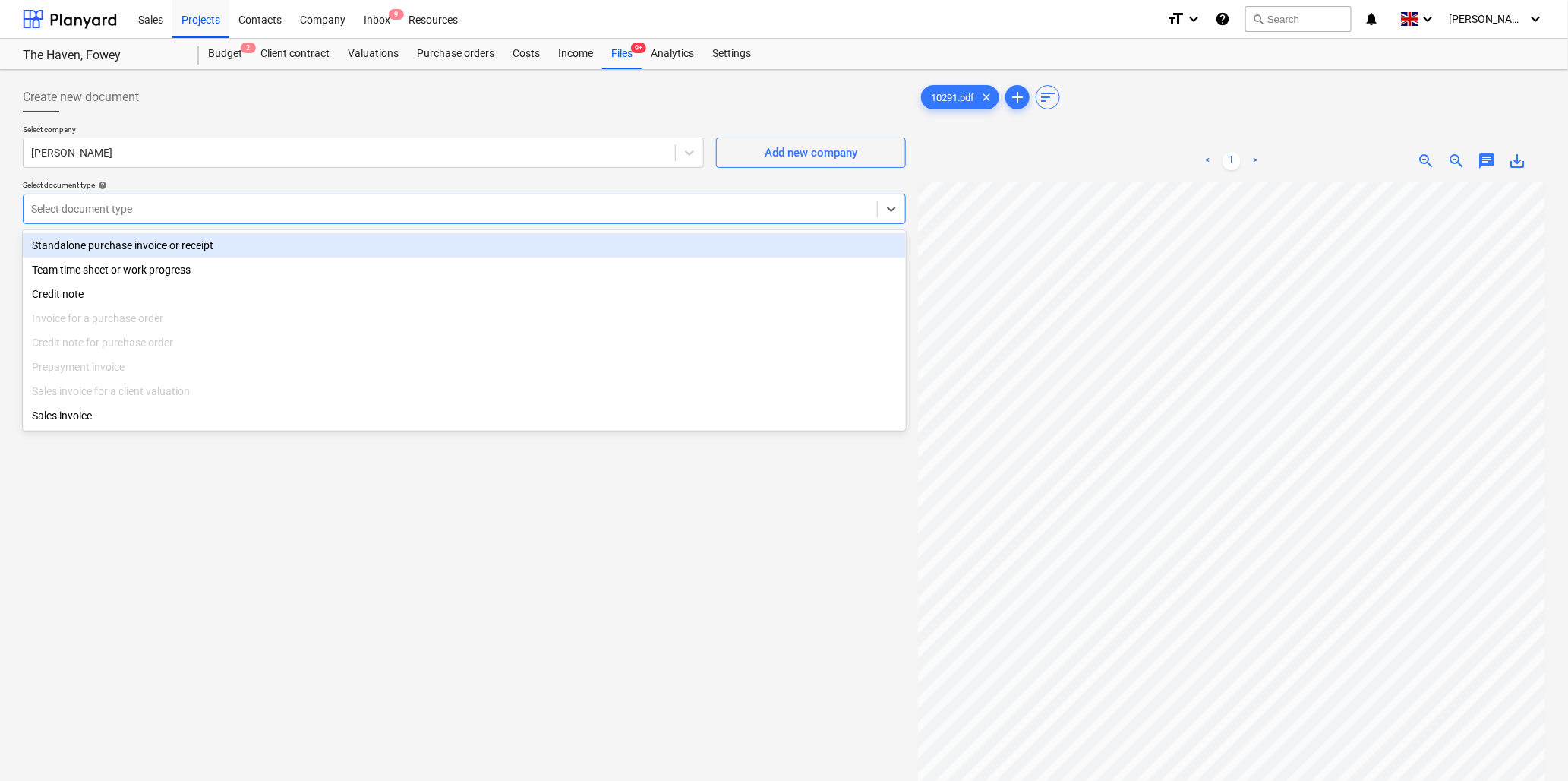
click at [145, 202] on div at bounding box center [451, 209] width 839 height 16
click at [158, 243] on div "Standalone purchase invoice or receipt" at bounding box center [464, 246] width 884 height 24
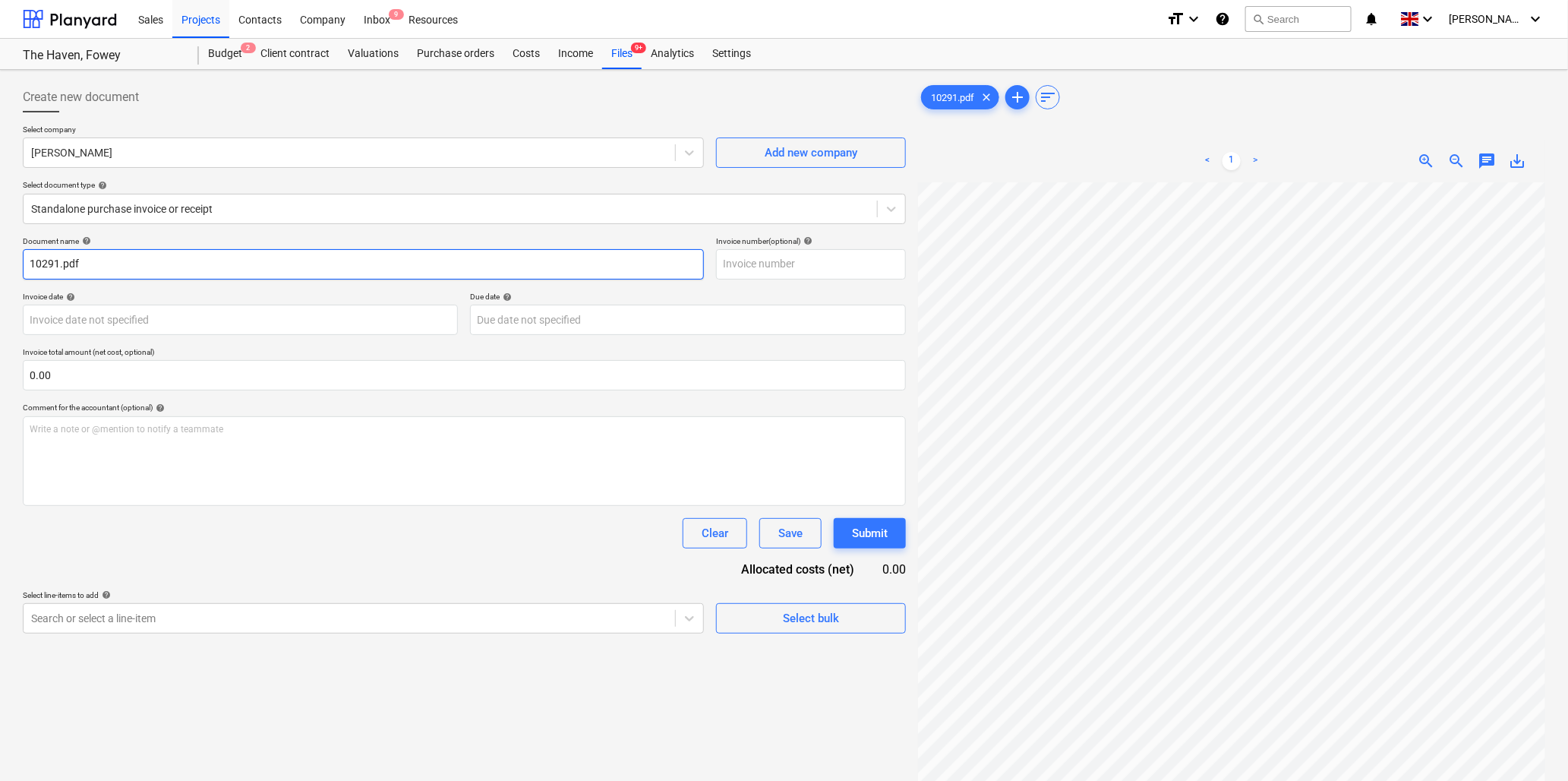
click at [59, 262] on input "10291.pdf" at bounding box center [363, 264] width 681 height 30
type input "10291 [PERSON_NAME]Prophet.pdf"
click at [160, 320] on body "Sales Projects Contacts Company Inbox 9 Resources format_size keyboard_arrow_do…" at bounding box center [784, 390] width 1568 height 781
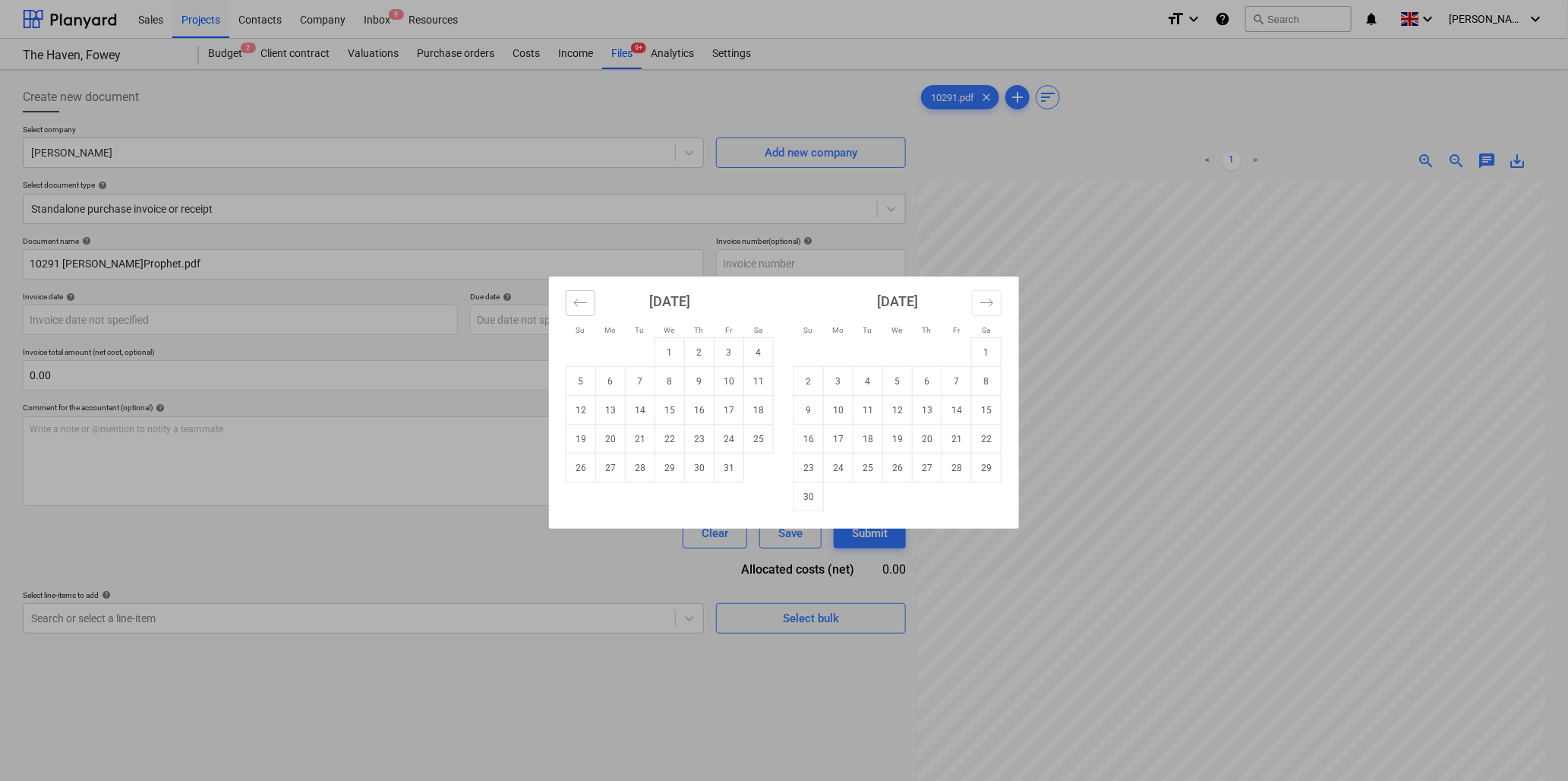
click at [588, 294] on button "Move backward to switch to the previous month." at bounding box center [580, 303] width 29 height 26
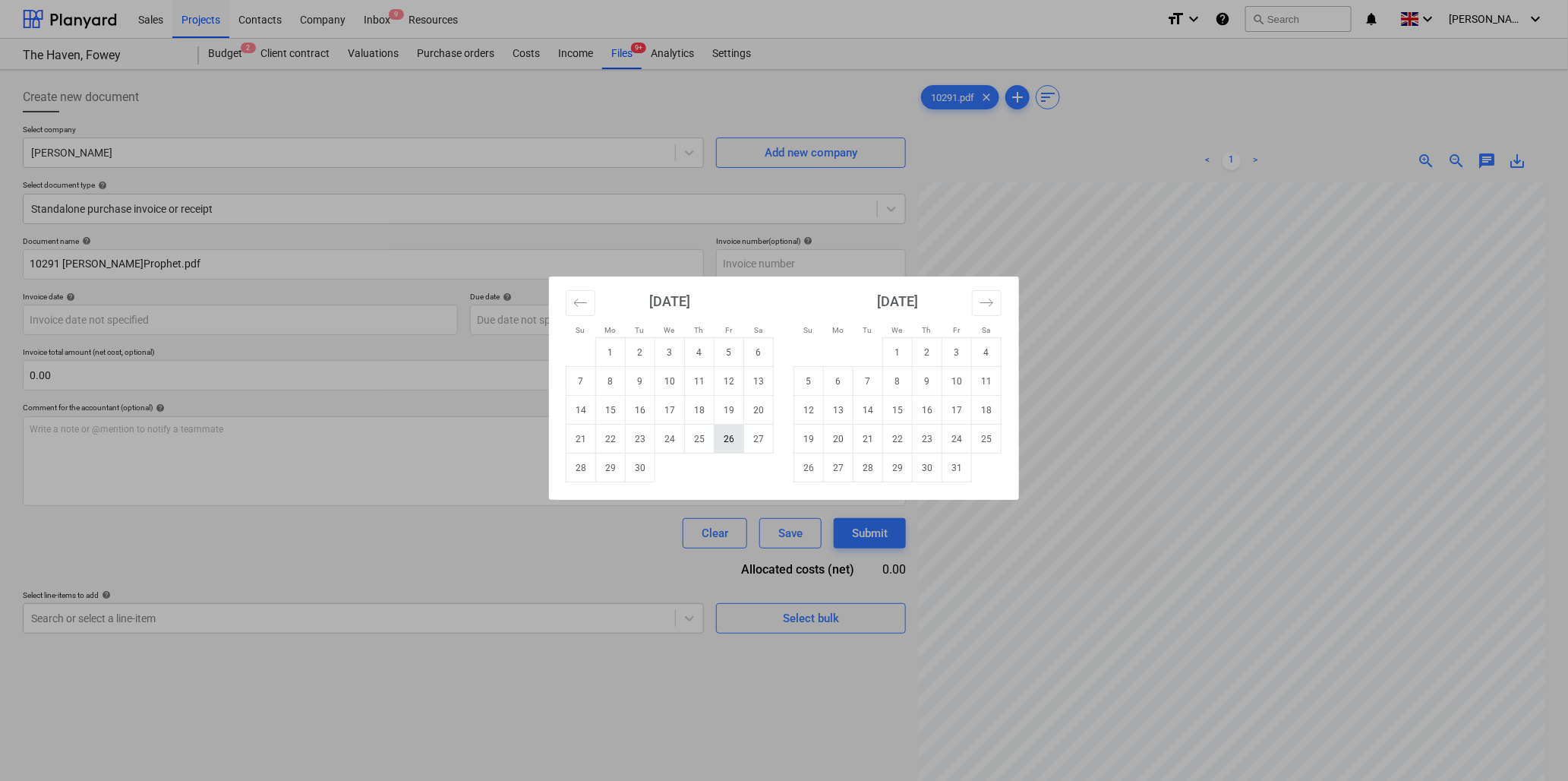
click at [733, 435] on td "26" at bounding box center [729, 439] width 29 height 29
type input "[DATE]"
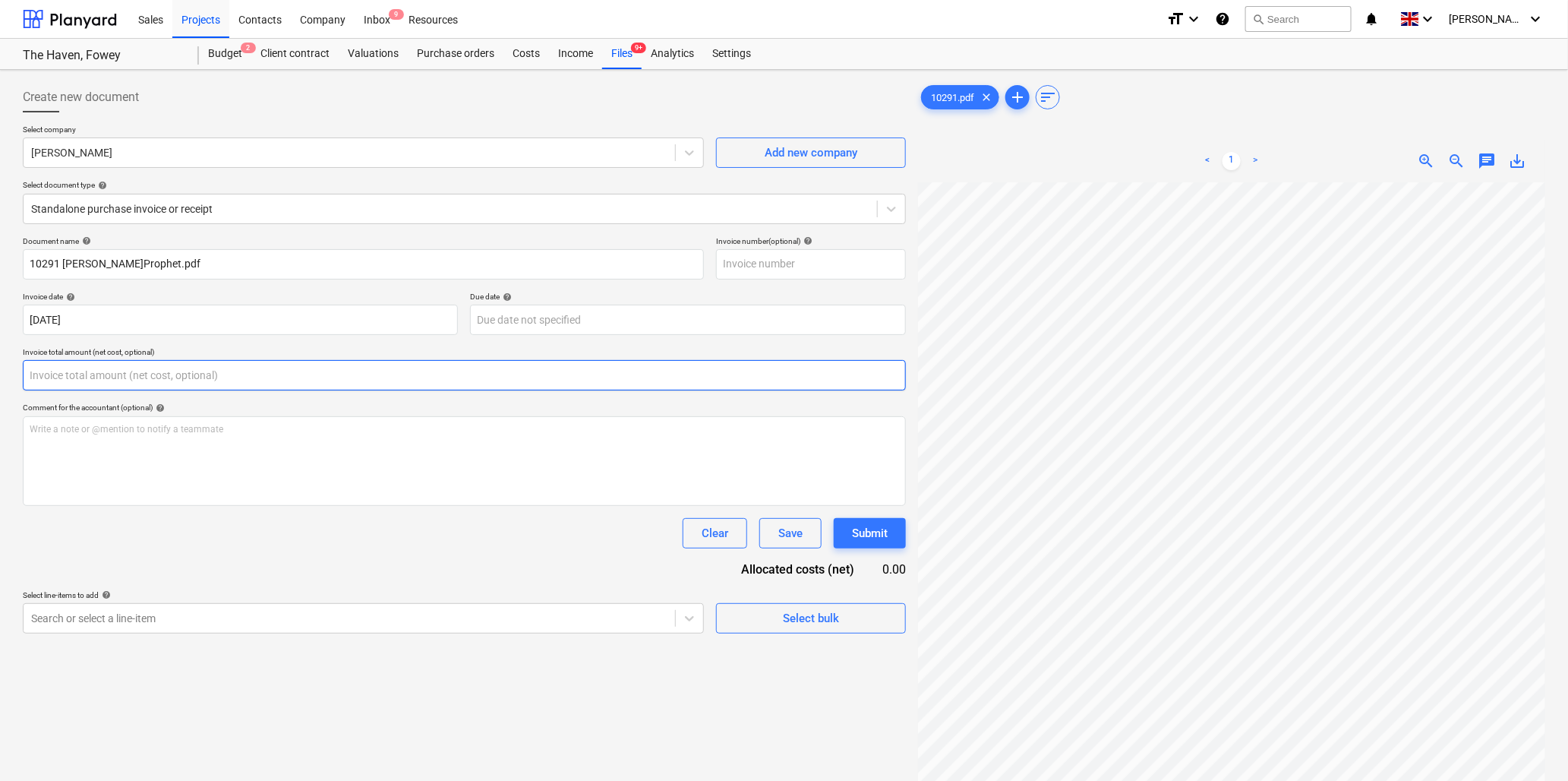
click at [172, 369] on input "text" at bounding box center [464, 374] width 884 height 30
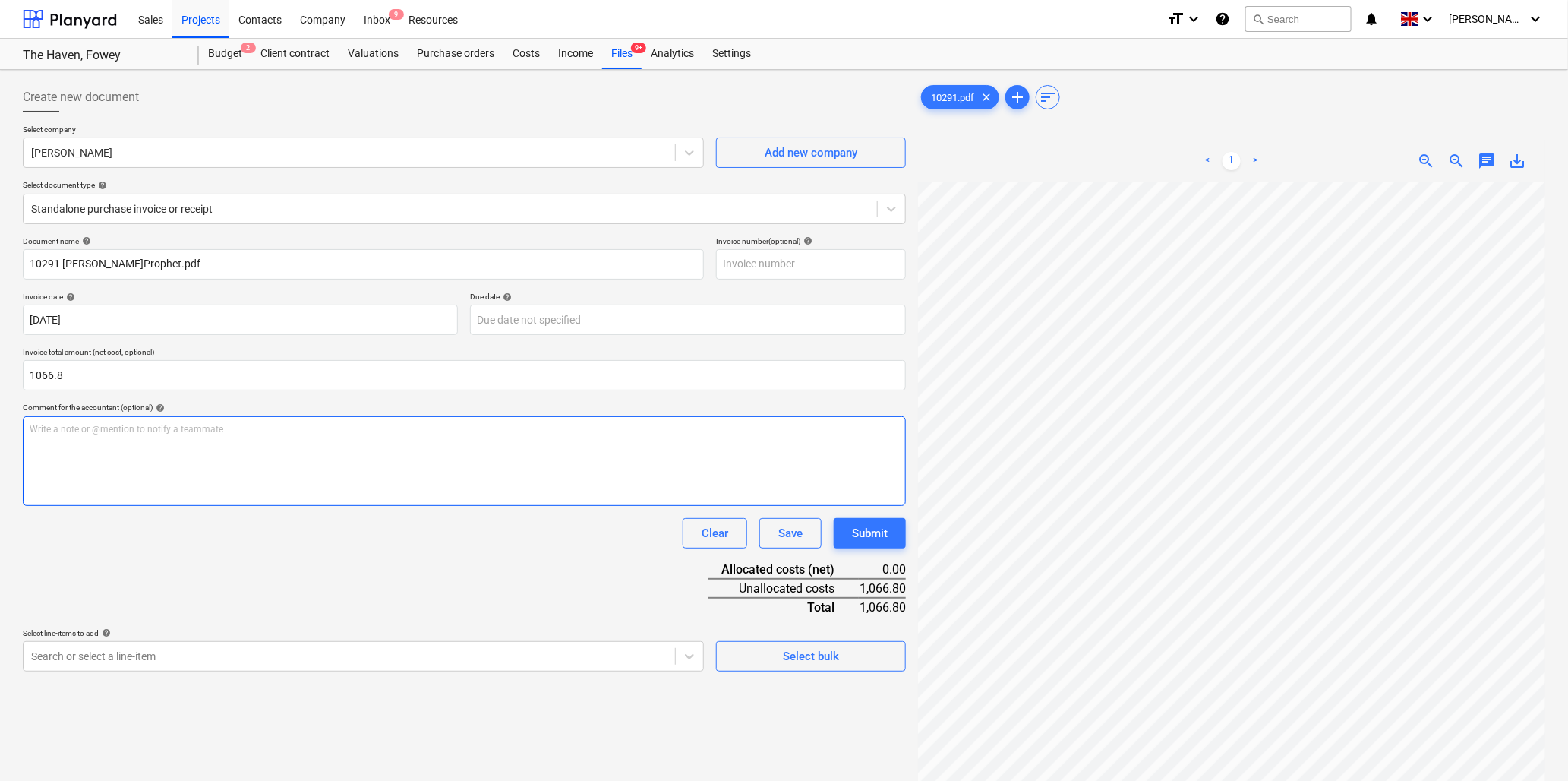
type input "1,066.80"
click at [139, 452] on div "Write a note or @mention to notify a teammate [PERSON_NAME]" at bounding box center [464, 461] width 884 height 89
click at [63, 435] on p "Write a note or @mention to notify a teammate [PERSON_NAME]" at bounding box center [464, 430] width 870 height 13
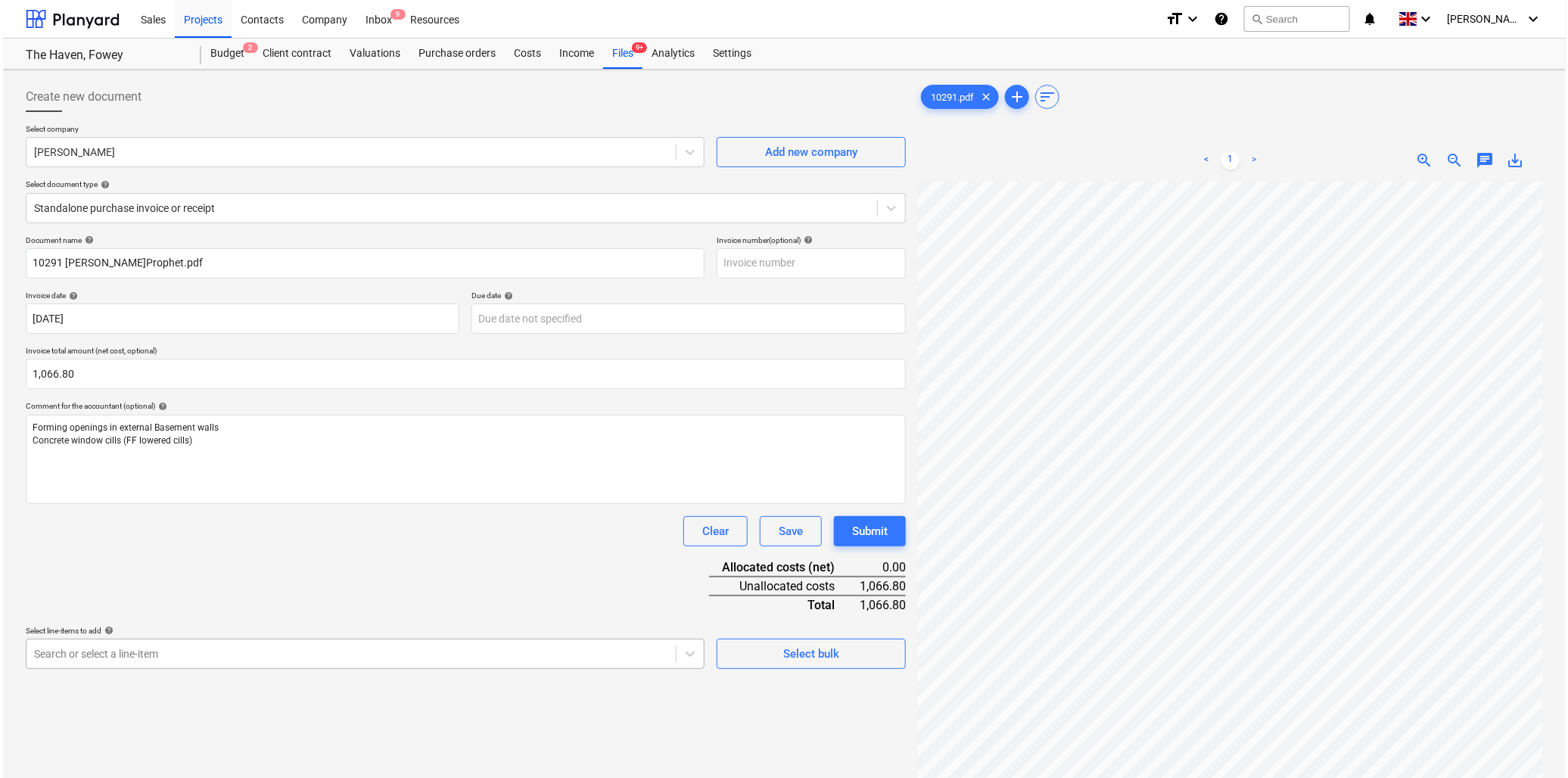
scroll to position [134, 0]
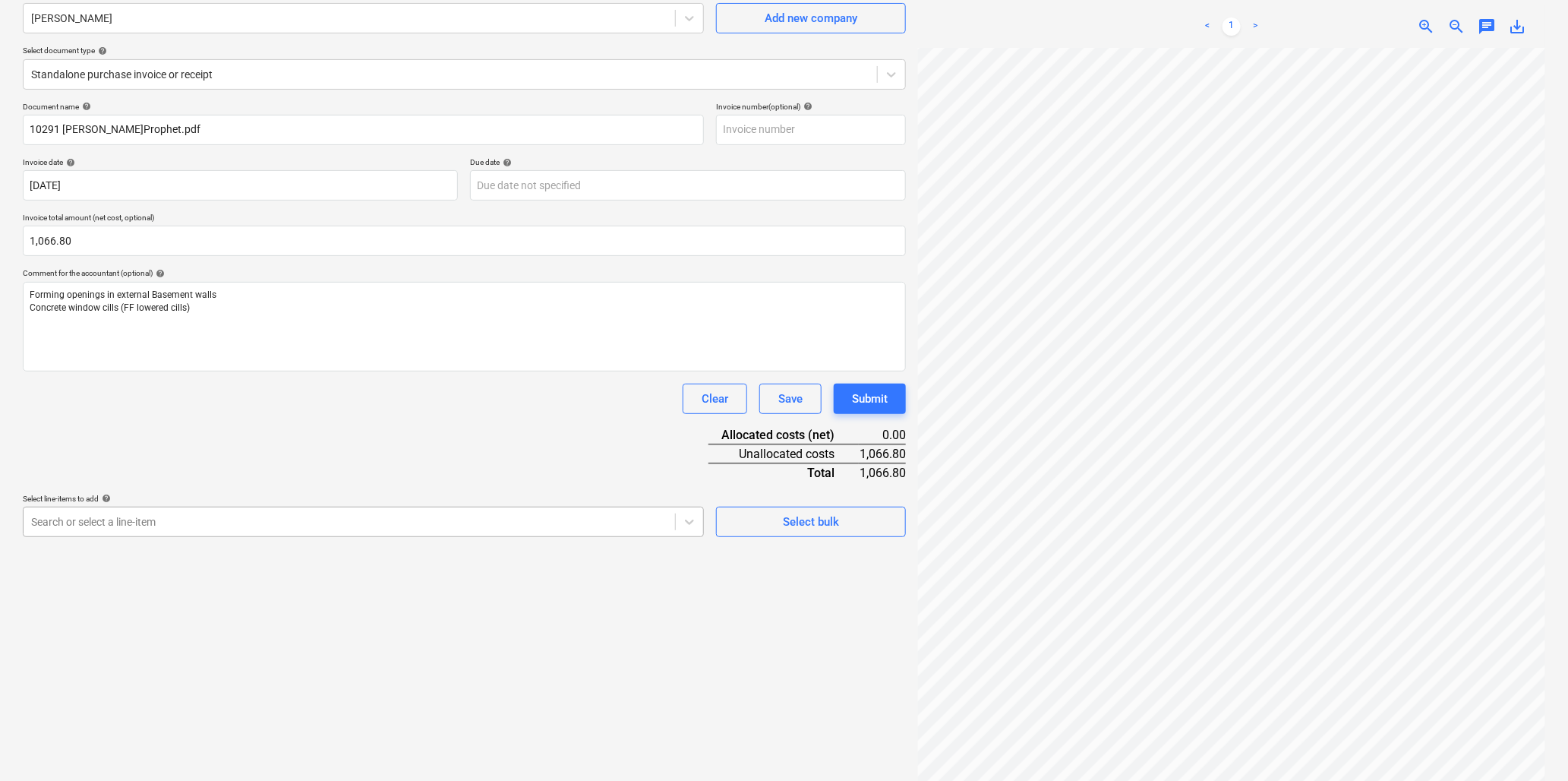
click at [230, 647] on body "Sales Projects Contacts Company Inbox 9 Resources format_size keyboard_arrow_do…" at bounding box center [784, 256] width 1568 height 781
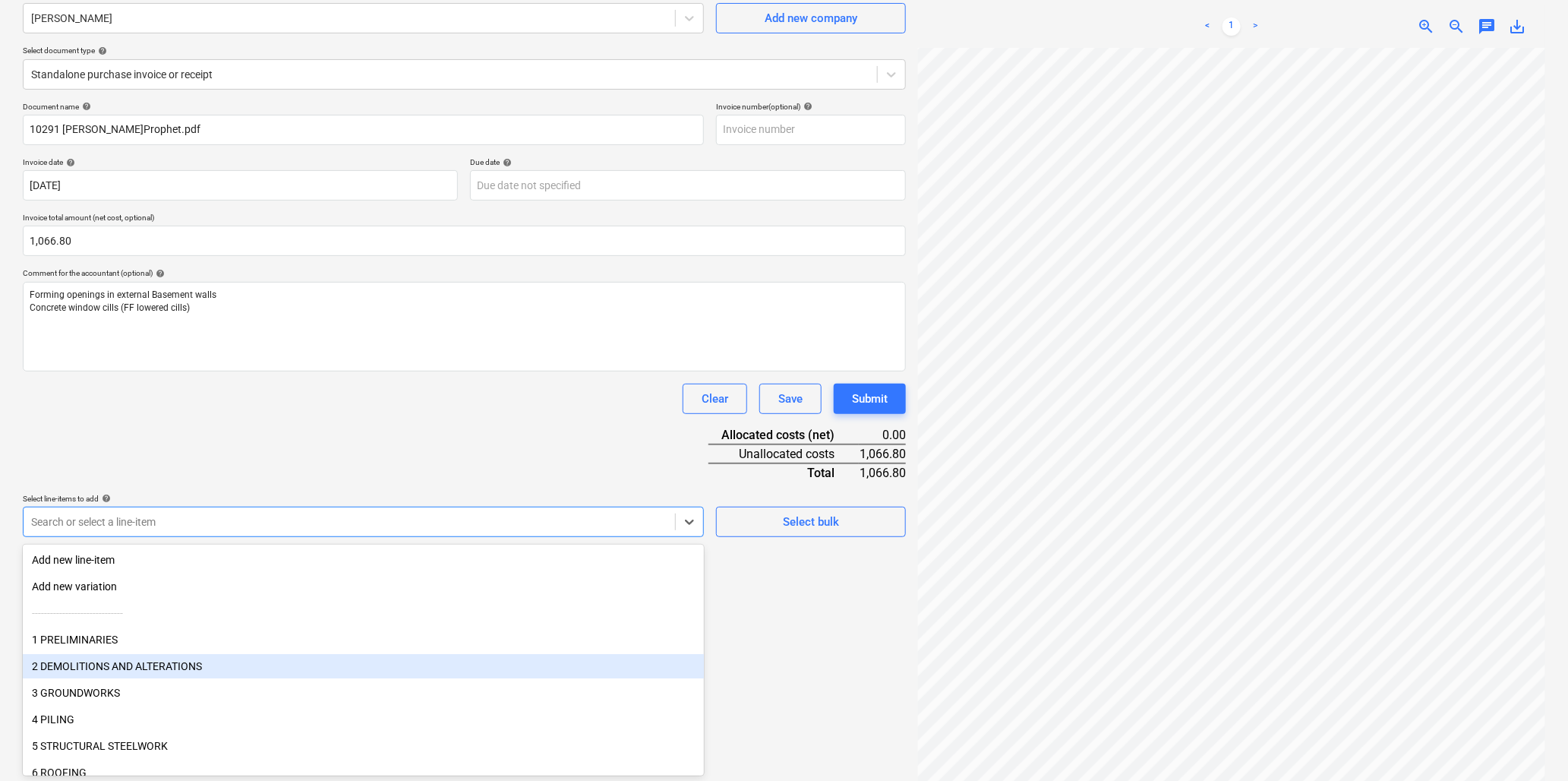
click at [101, 665] on div "2 DEMOLITIONS AND ALTERATIONS" at bounding box center [363, 666] width 681 height 24
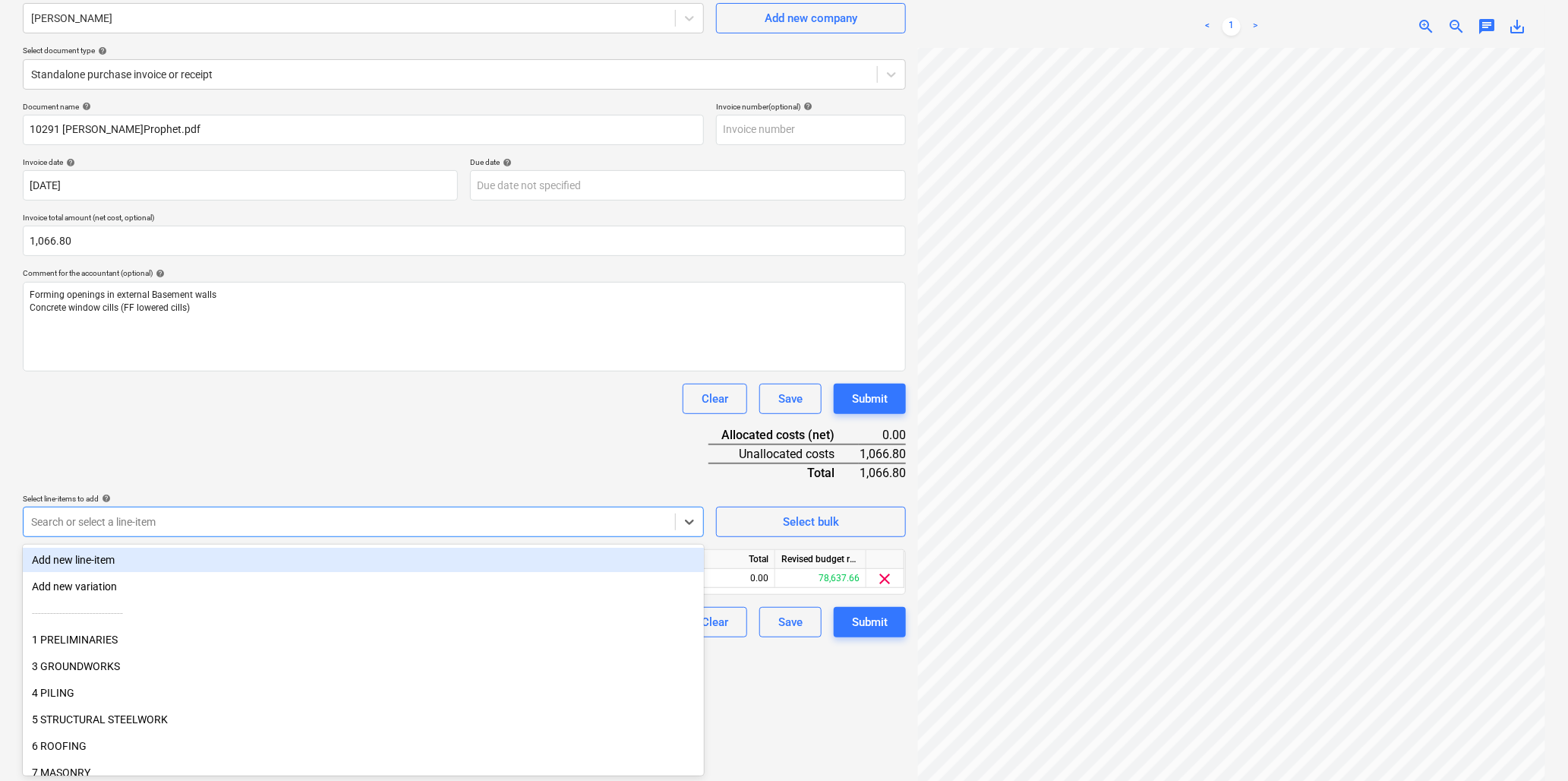
click at [194, 456] on div "Document name help 10291 [PERSON_NAME]Prophet.pdf Invoice number (optional) hel…" at bounding box center [464, 370] width 884 height 535
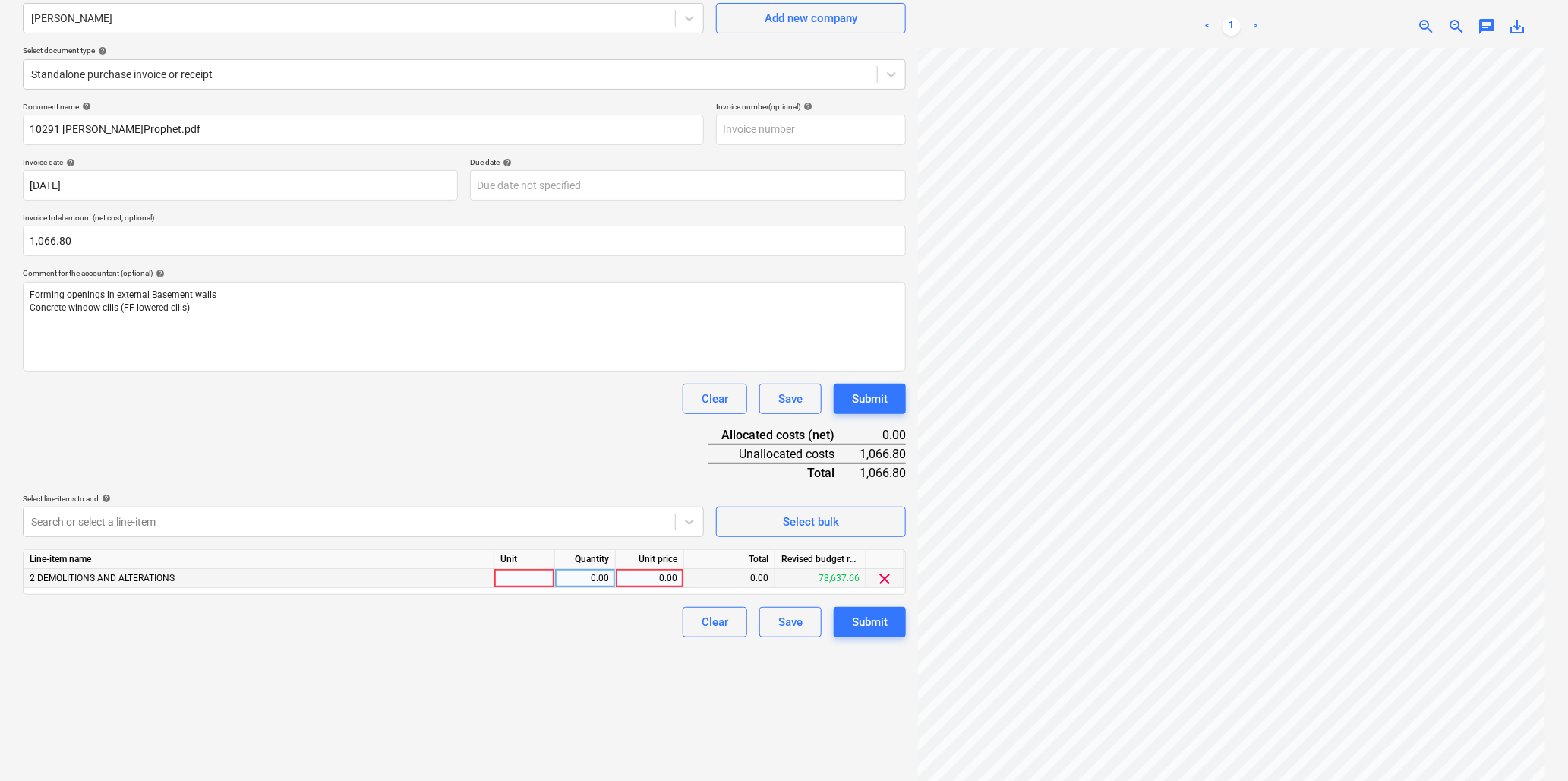
click at [517, 581] on div at bounding box center [525, 579] width 61 height 19
type input "hr"
type input "40"
type input "26.67"
click at [871, 625] on div "Submit" at bounding box center [870, 622] width 36 height 19
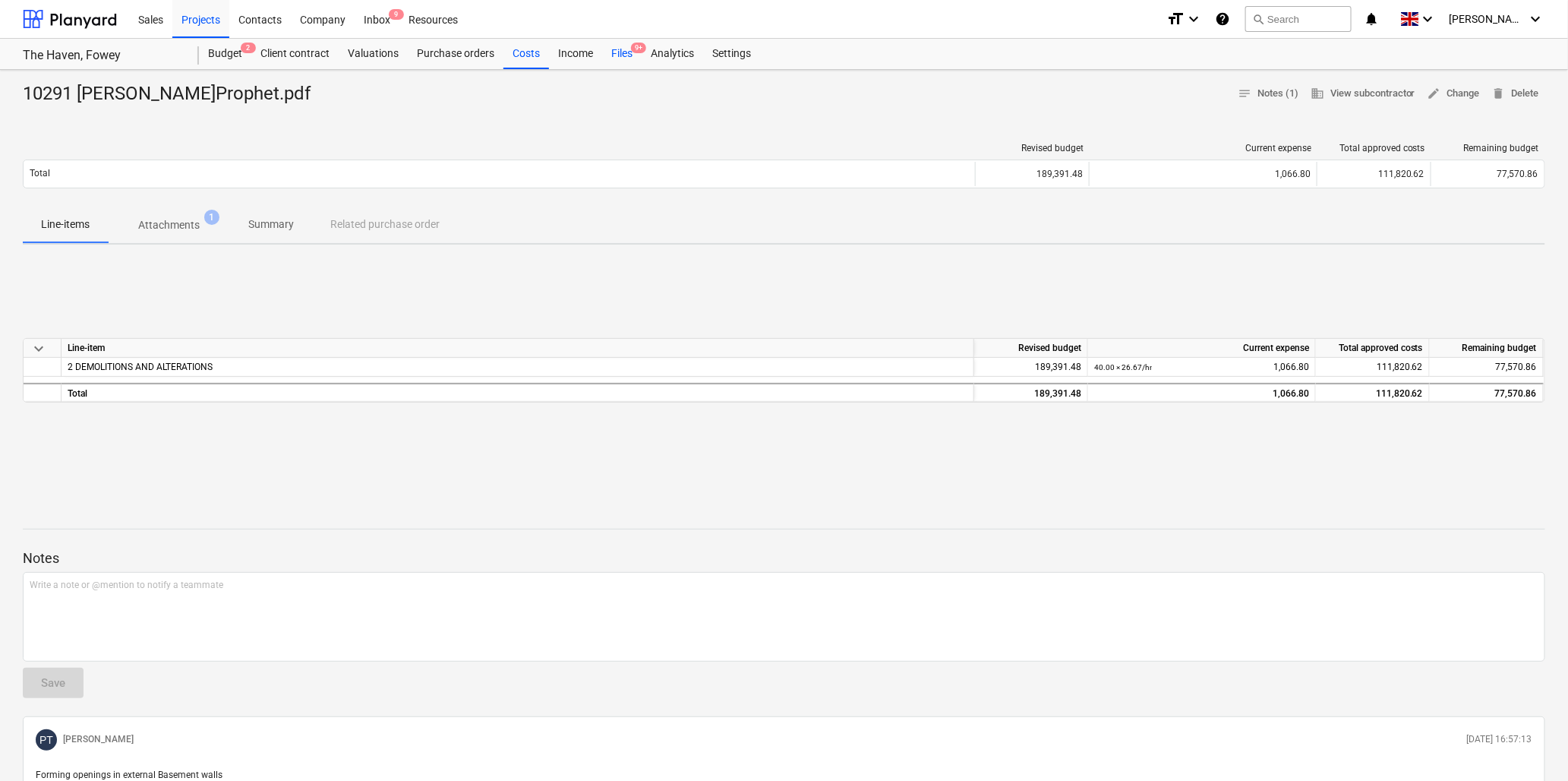
click at [626, 50] on div "Files 9+" at bounding box center [622, 53] width 40 height 30
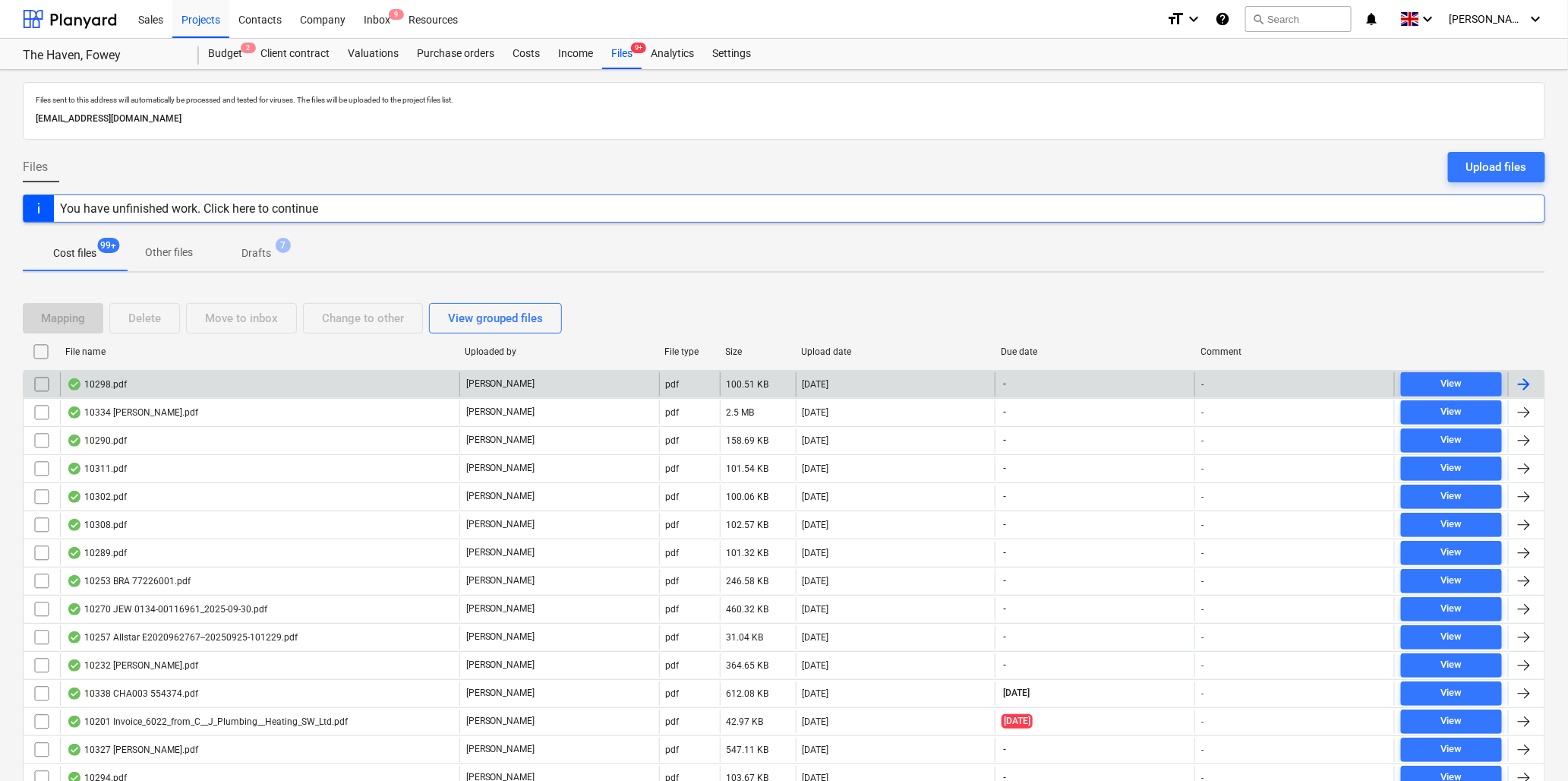
click at [108, 382] on div "10298.pdf" at bounding box center [97, 384] width 60 height 12
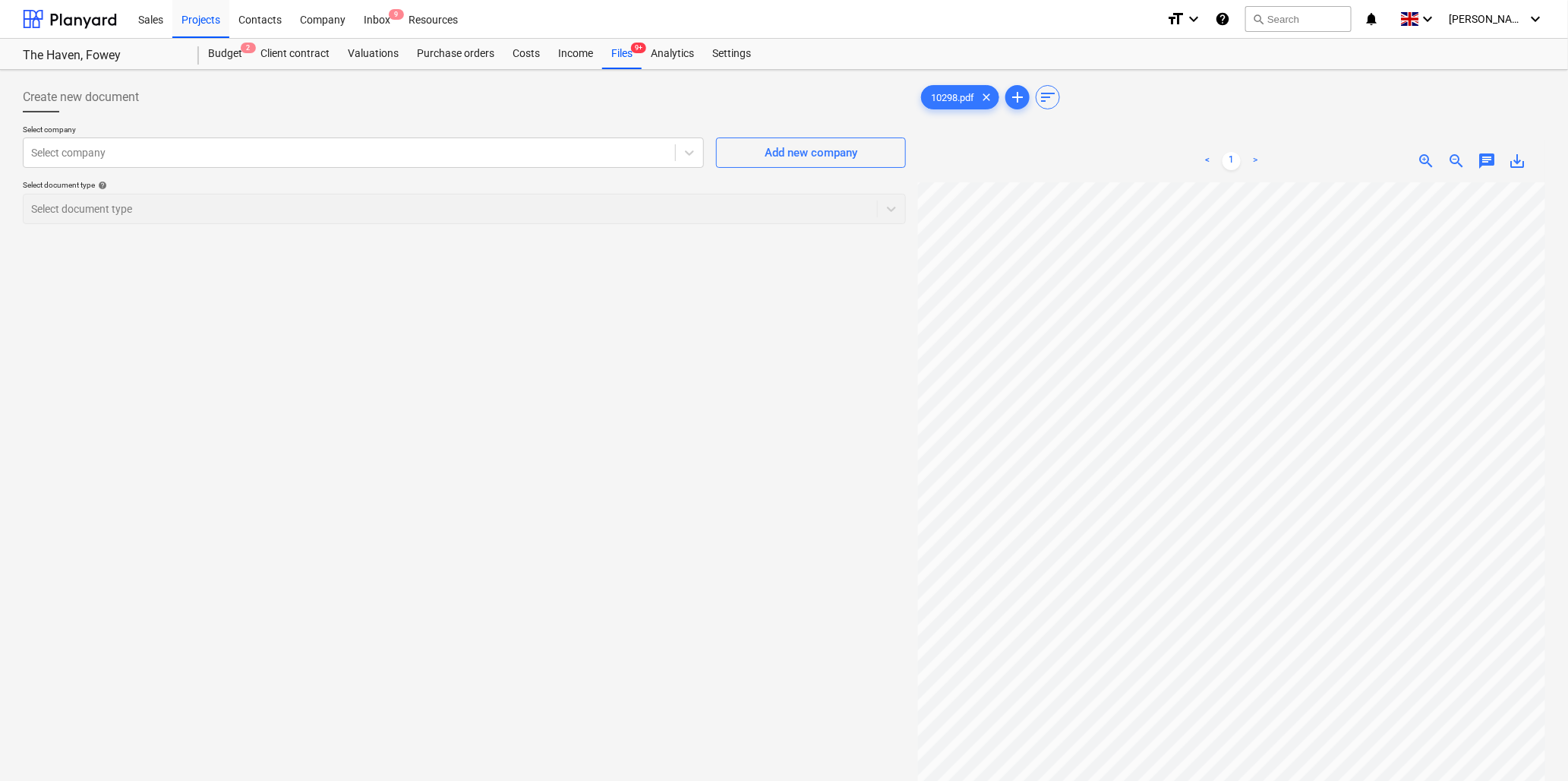
scroll to position [12, 172]
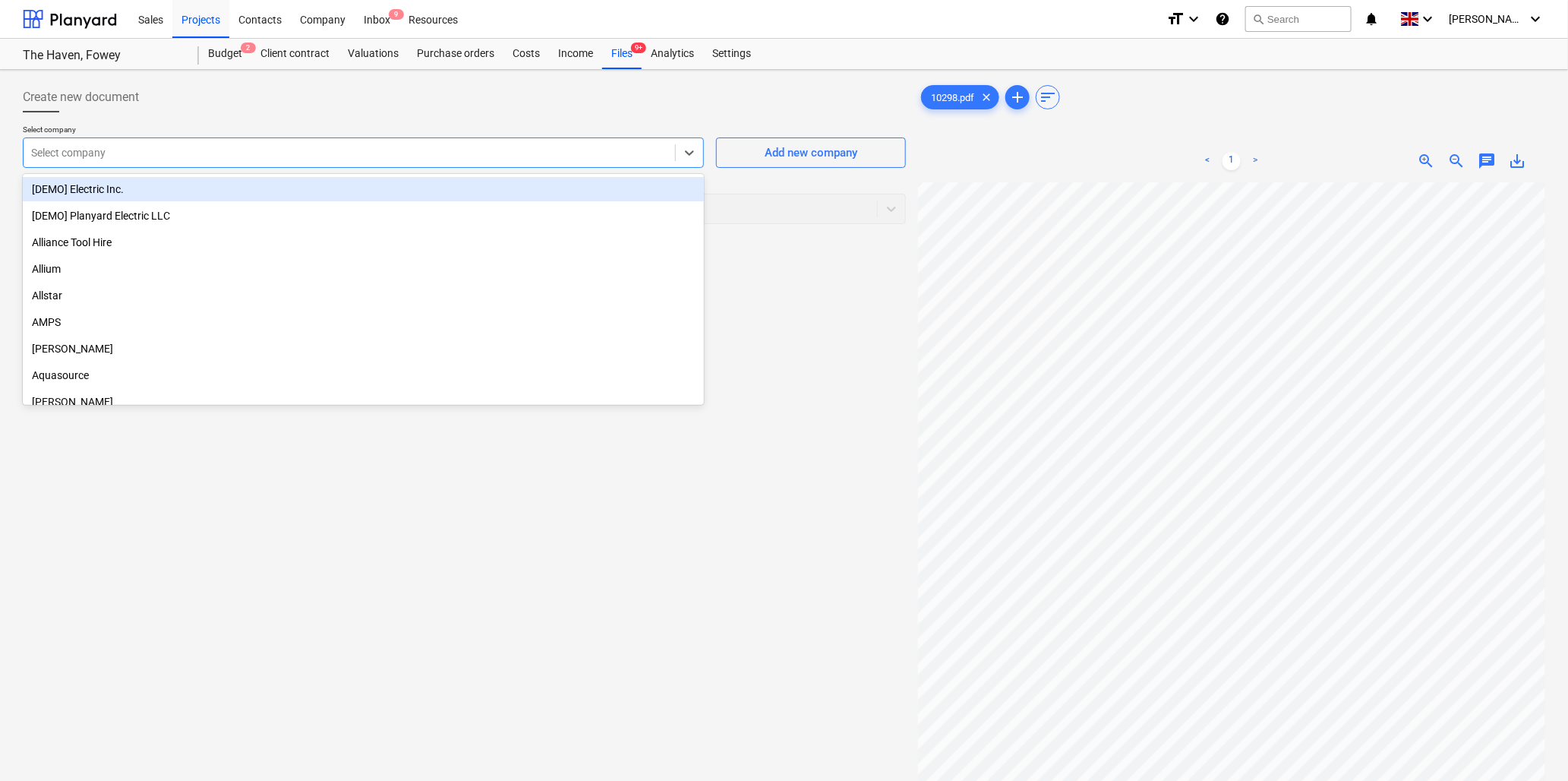
click at [121, 148] on div at bounding box center [349, 153] width 636 height 16
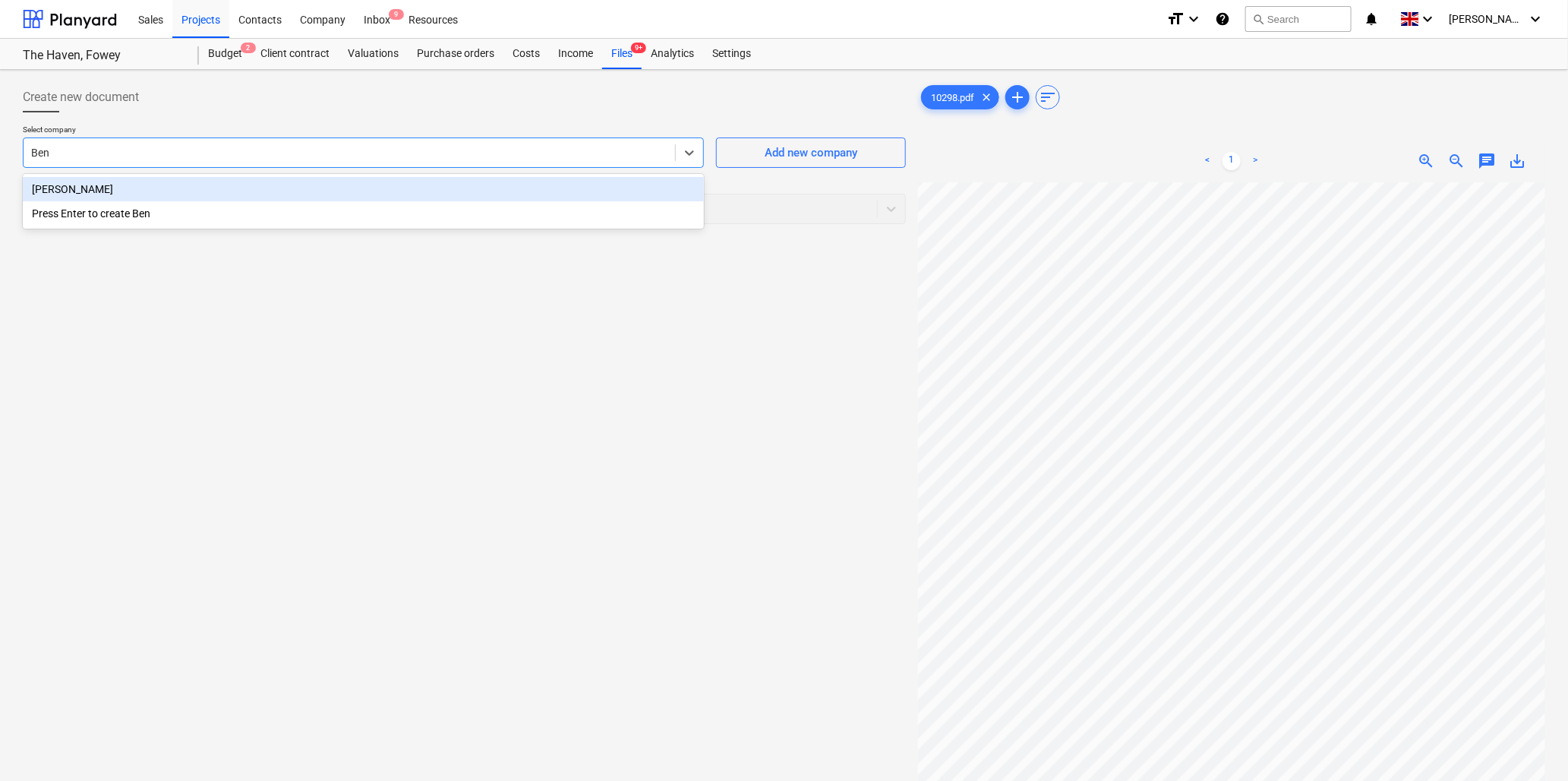
type input "Ben"
click at [91, 183] on div "[PERSON_NAME]" at bounding box center [363, 189] width 681 height 24
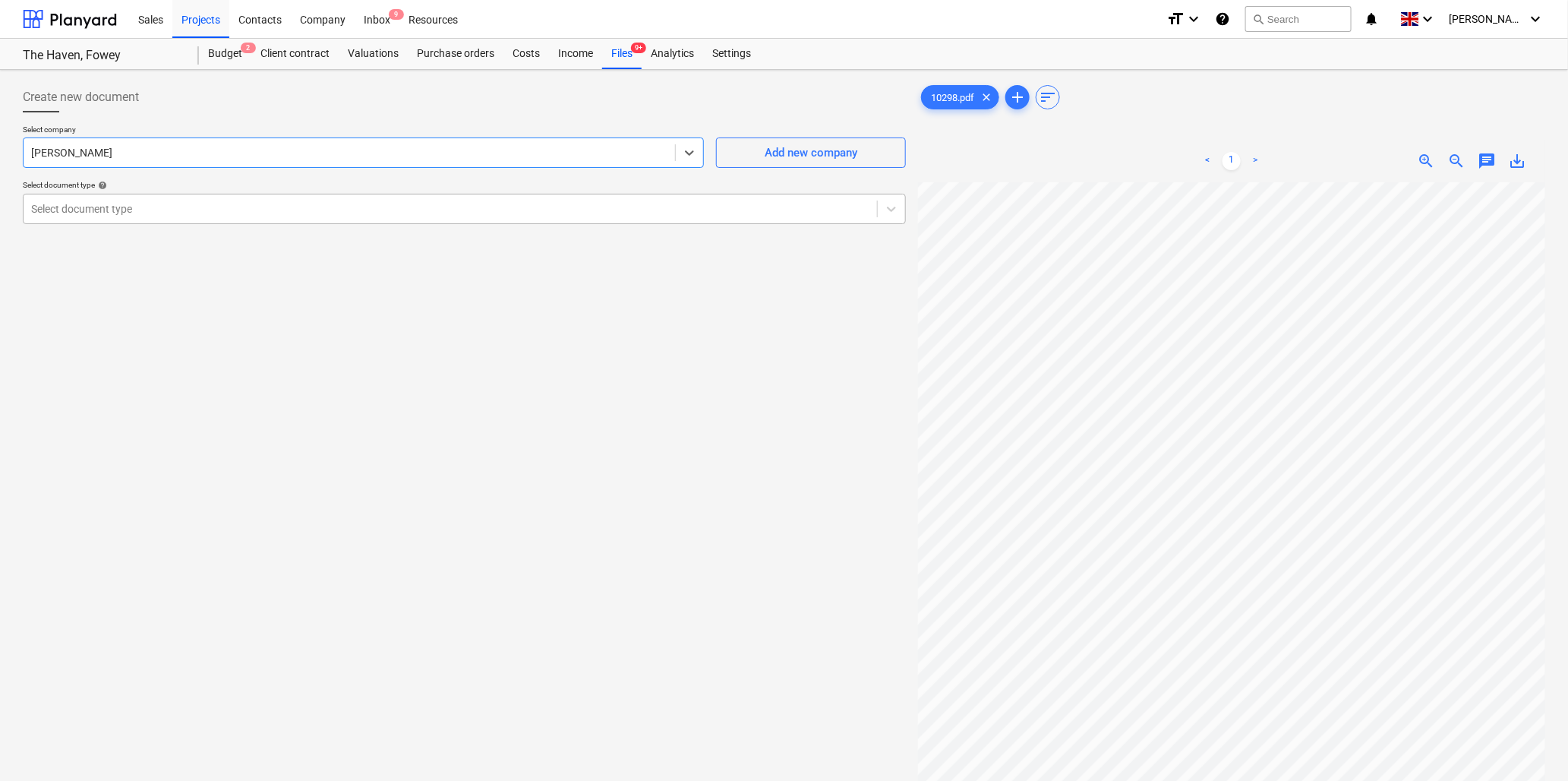
click at [107, 199] on div "Select document type" at bounding box center [451, 209] width 853 height 21
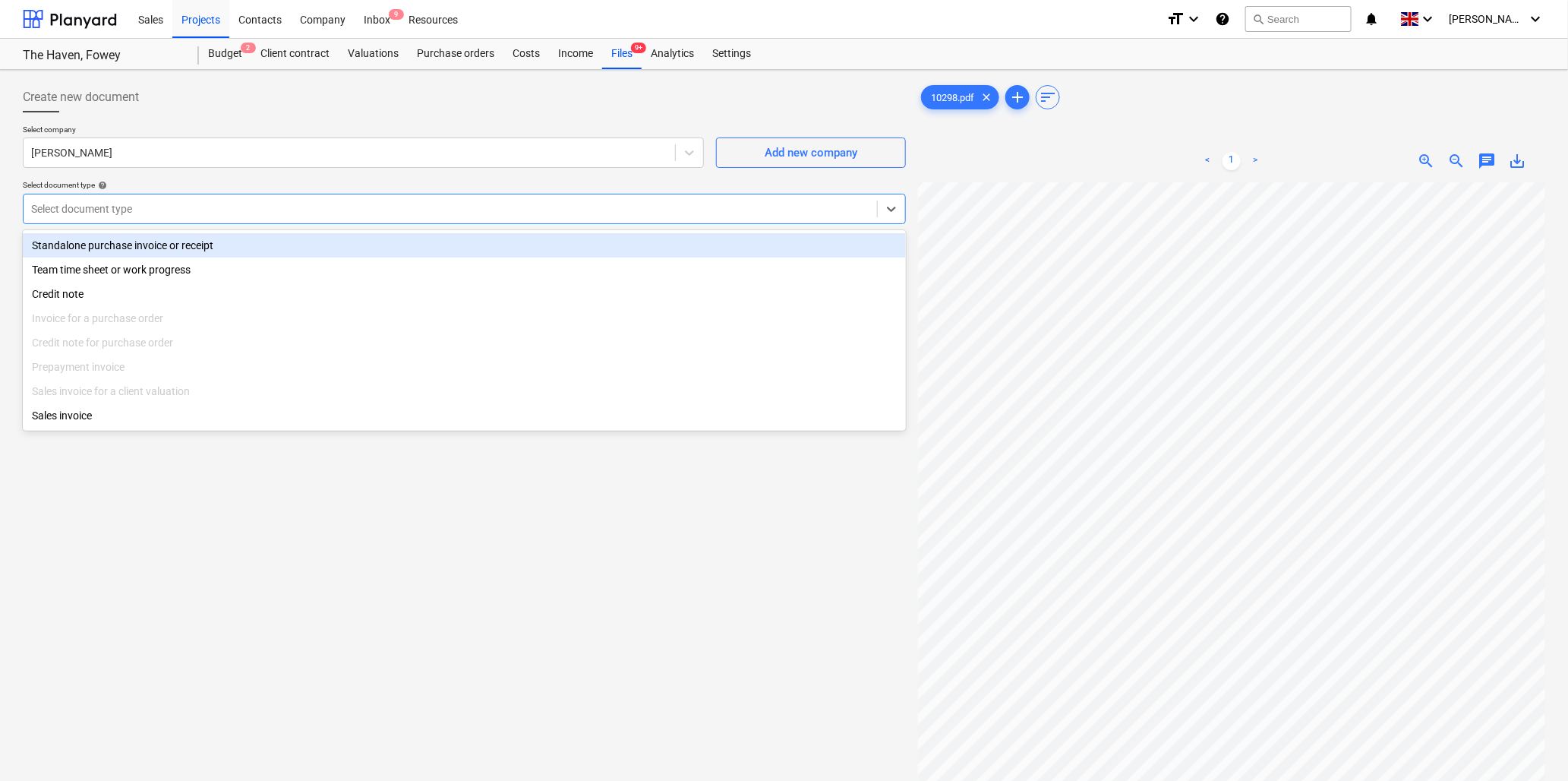
click at [137, 238] on div "Standalone purchase invoice or receipt" at bounding box center [464, 246] width 884 height 24
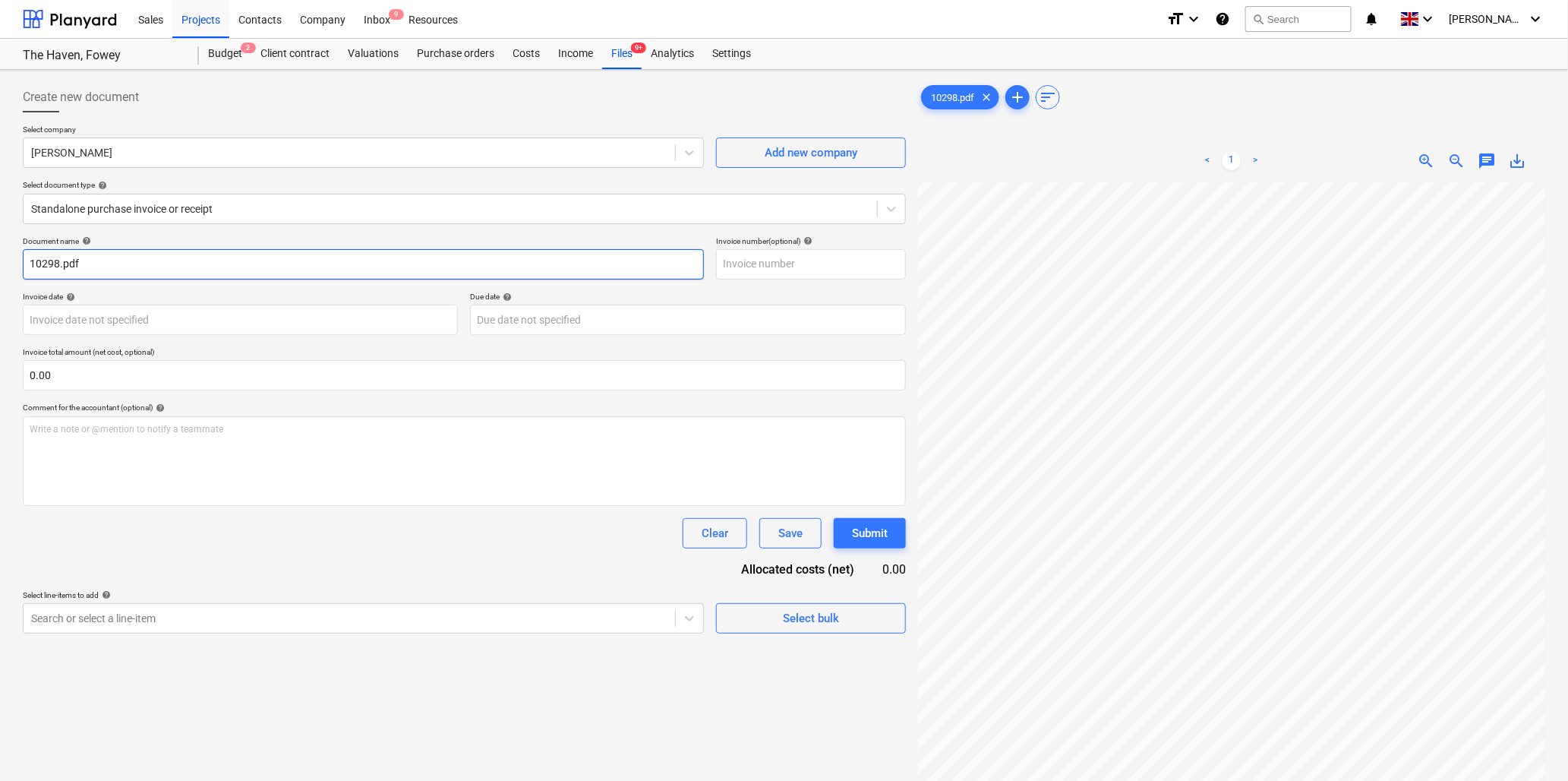
click at [59, 266] on input "10298.pdf" at bounding box center [363, 264] width 681 height 30
type input "10298 [PERSON_NAME].pdf"
click at [246, 319] on body "Sales Projects Contacts Company Inbox 9 Resources format_size keyboard_arrow_do…" at bounding box center [784, 390] width 1568 height 781
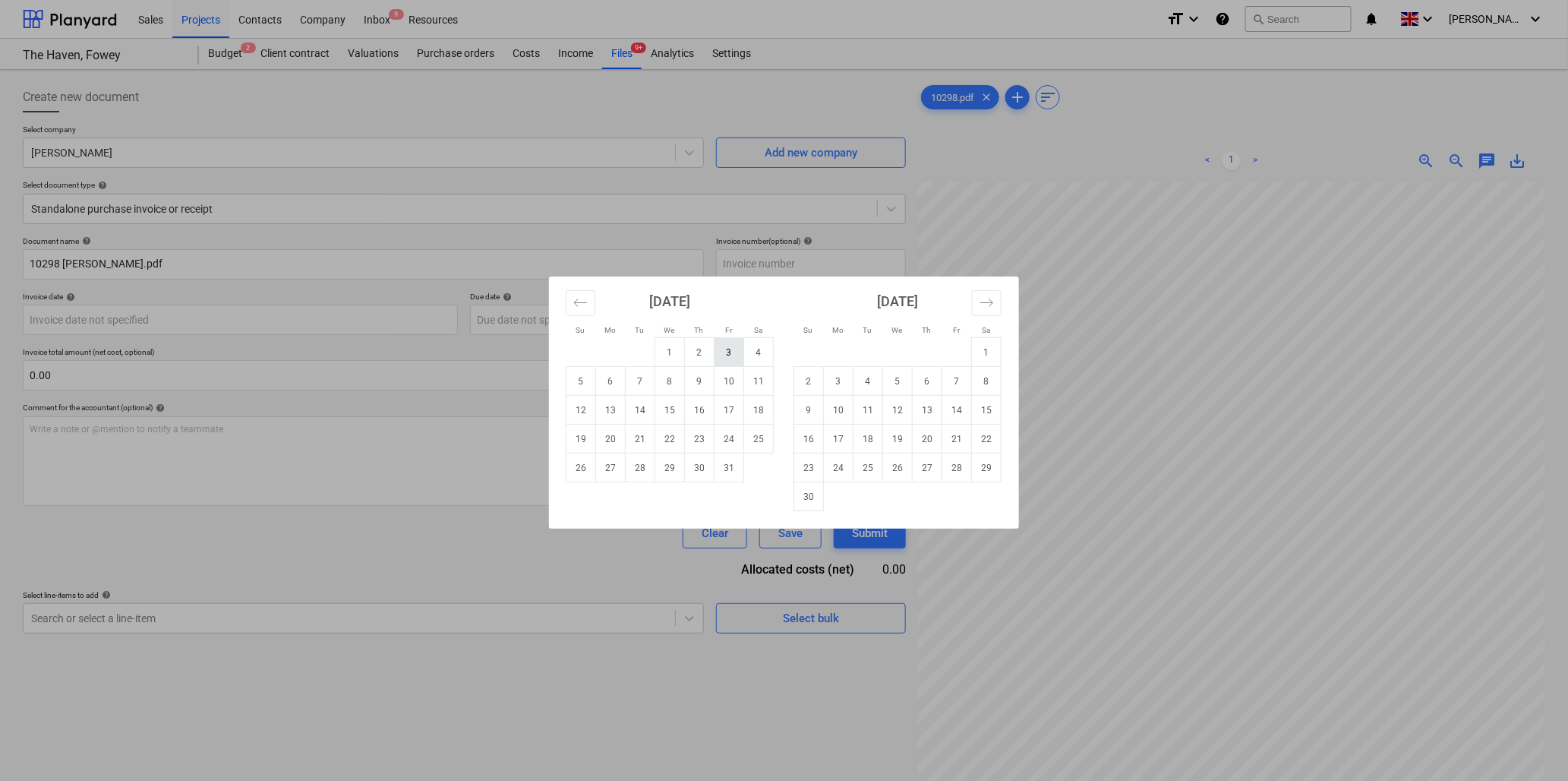
click at [730, 347] on td "3" at bounding box center [729, 352] width 29 height 29
type input "[DATE]"
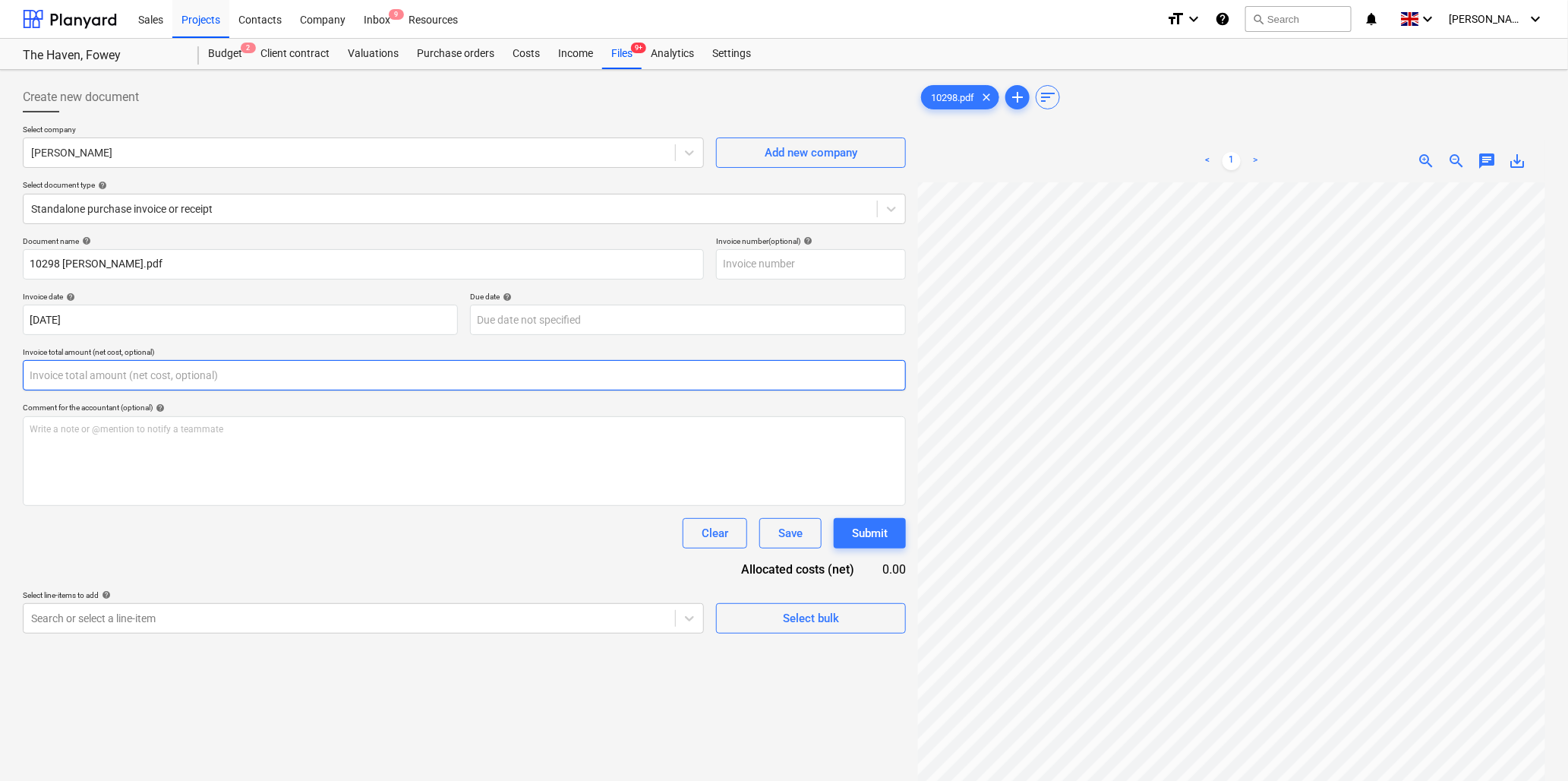
click at [148, 377] on input "text" at bounding box center [464, 374] width 884 height 30
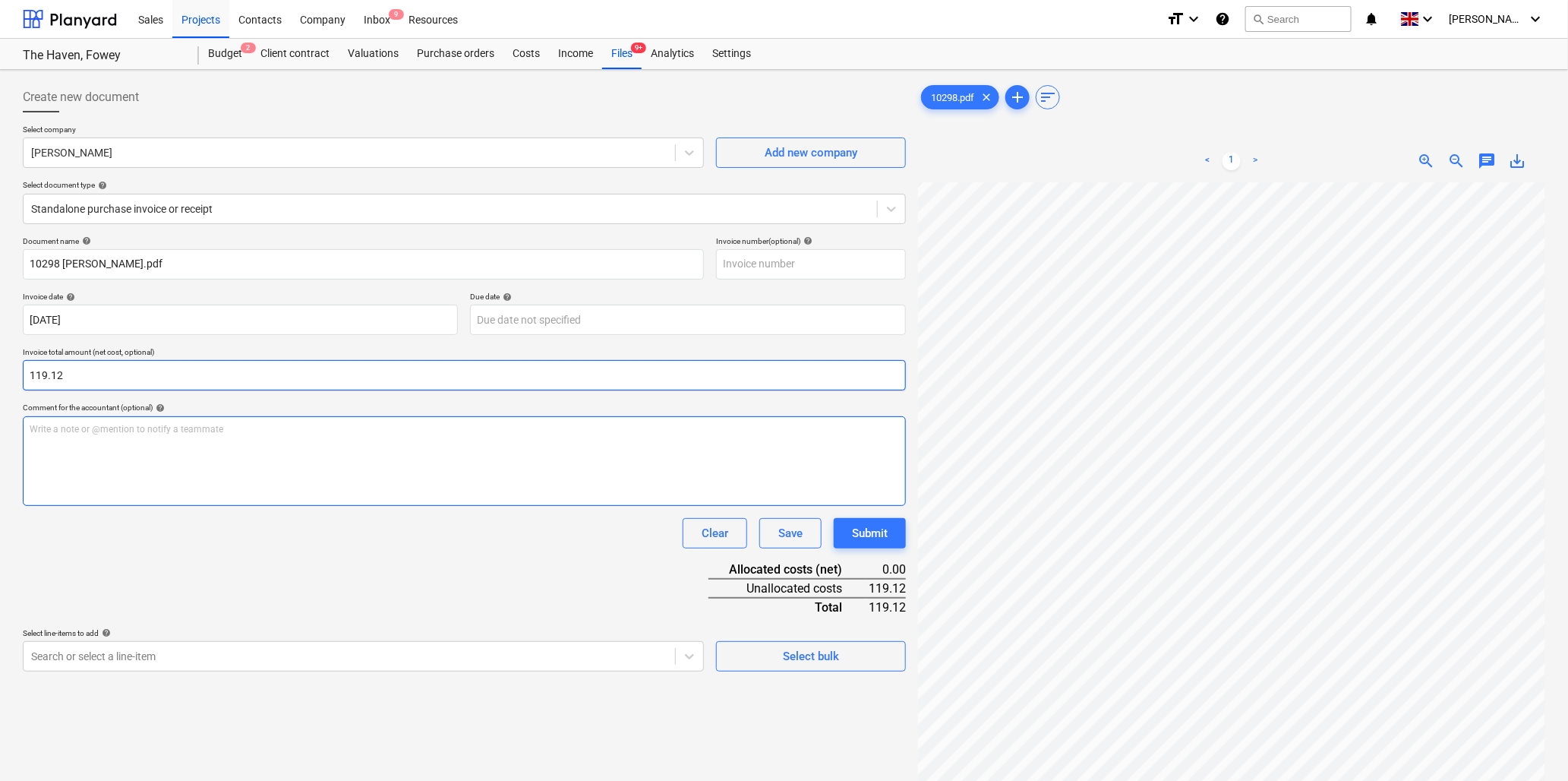
type input "119.12"
click at [177, 442] on div "Write a note or @mention to notify a teammate [PERSON_NAME]" at bounding box center [464, 461] width 884 height 89
click at [153, 442] on div "Write a note or @mention to notify a teammate [PERSON_NAME]" at bounding box center [464, 461] width 884 height 89
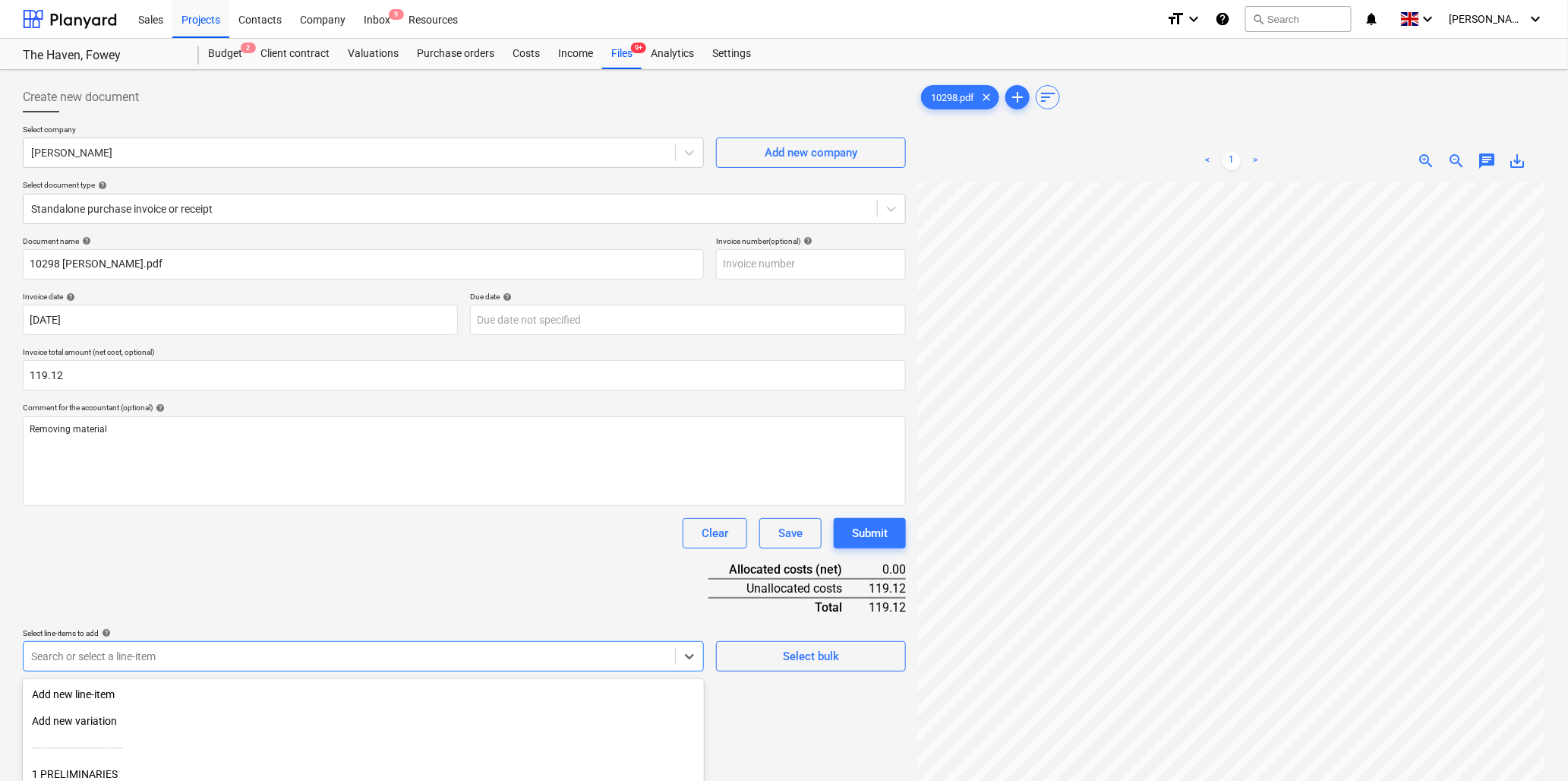
click at [117, 657] on body "Sales Projects Contacts Company Inbox 9 Resources format_size keyboard_arrow_do…" at bounding box center [784, 390] width 1568 height 781
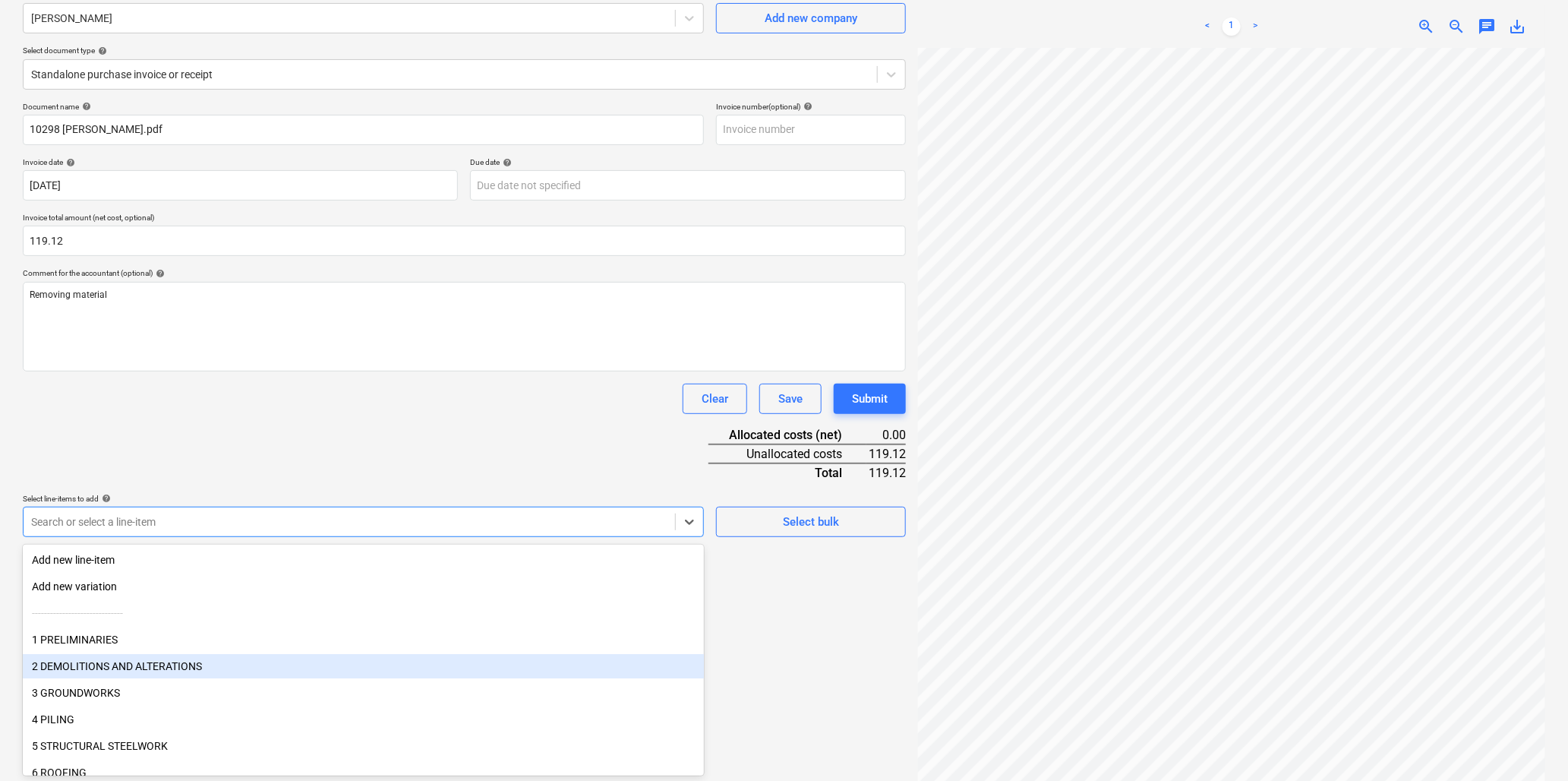
click at [117, 657] on div "2 DEMOLITIONS AND ALTERATIONS" at bounding box center [363, 666] width 681 height 24
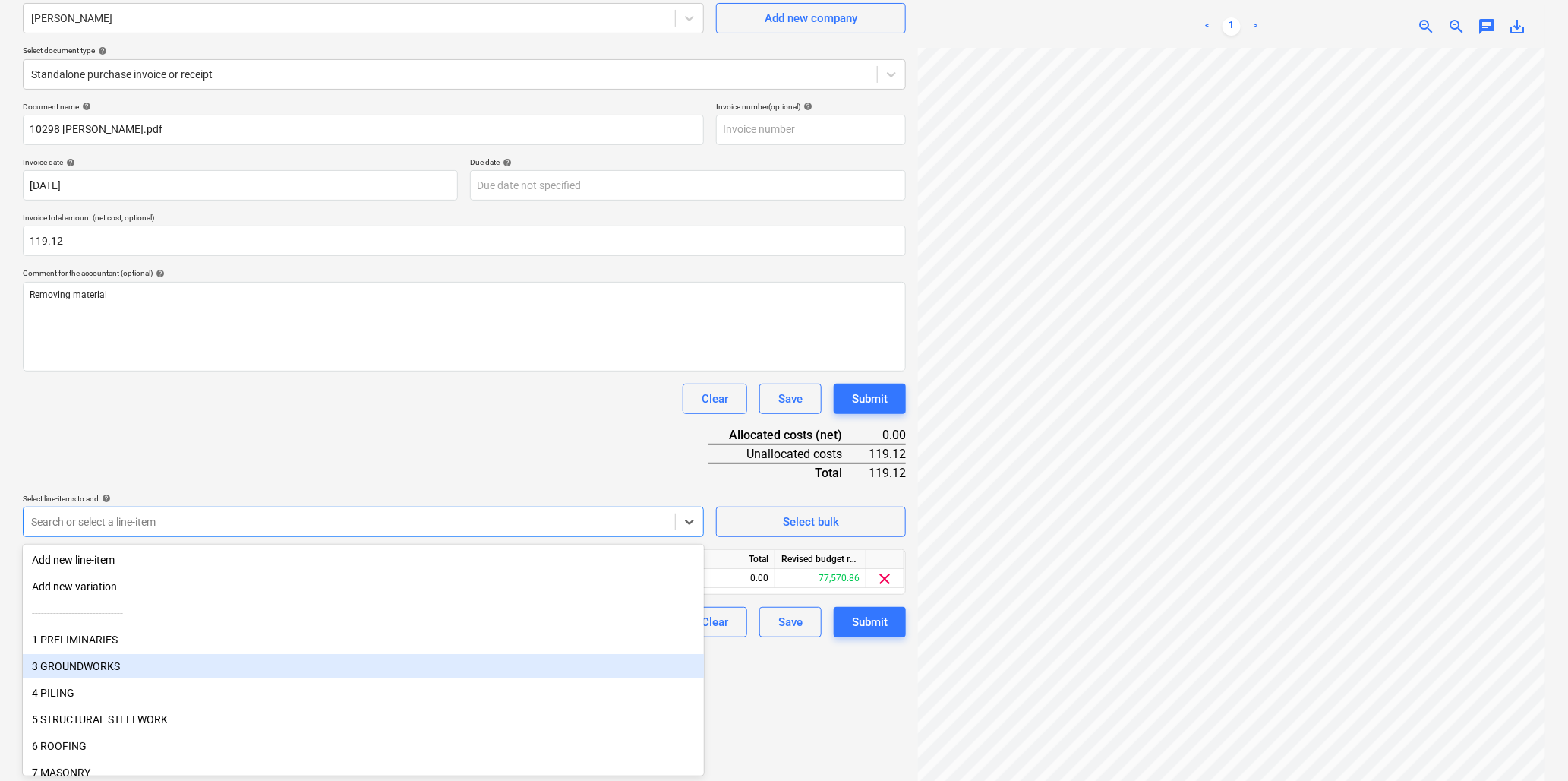
click at [258, 400] on div "Clear Save Submit" at bounding box center [464, 398] width 884 height 30
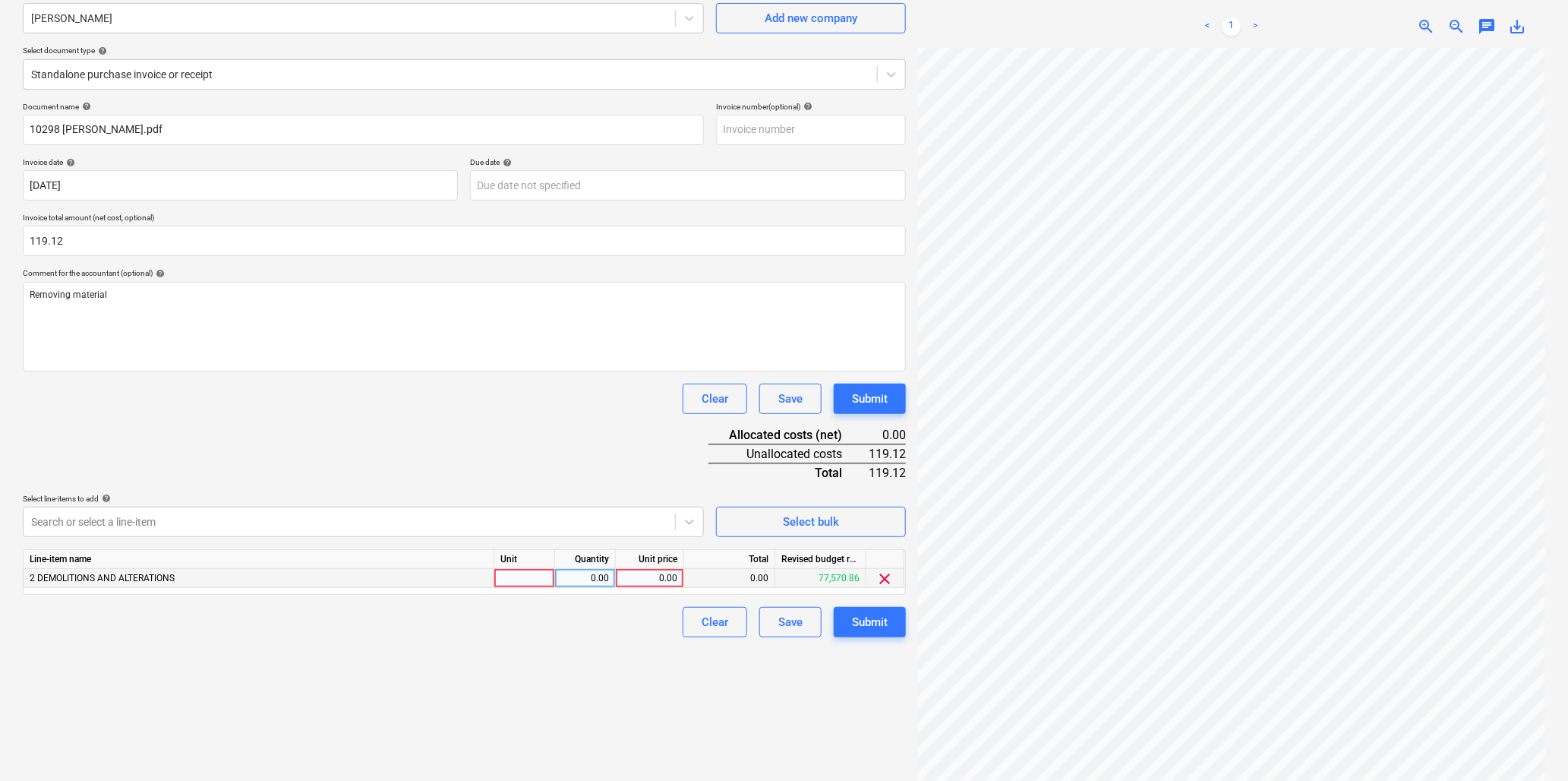
click at [532, 581] on div at bounding box center [525, 579] width 61 height 19
type input "hr"
type input "29.78"
click at [869, 609] on button "Submit" at bounding box center [870, 622] width 72 height 30
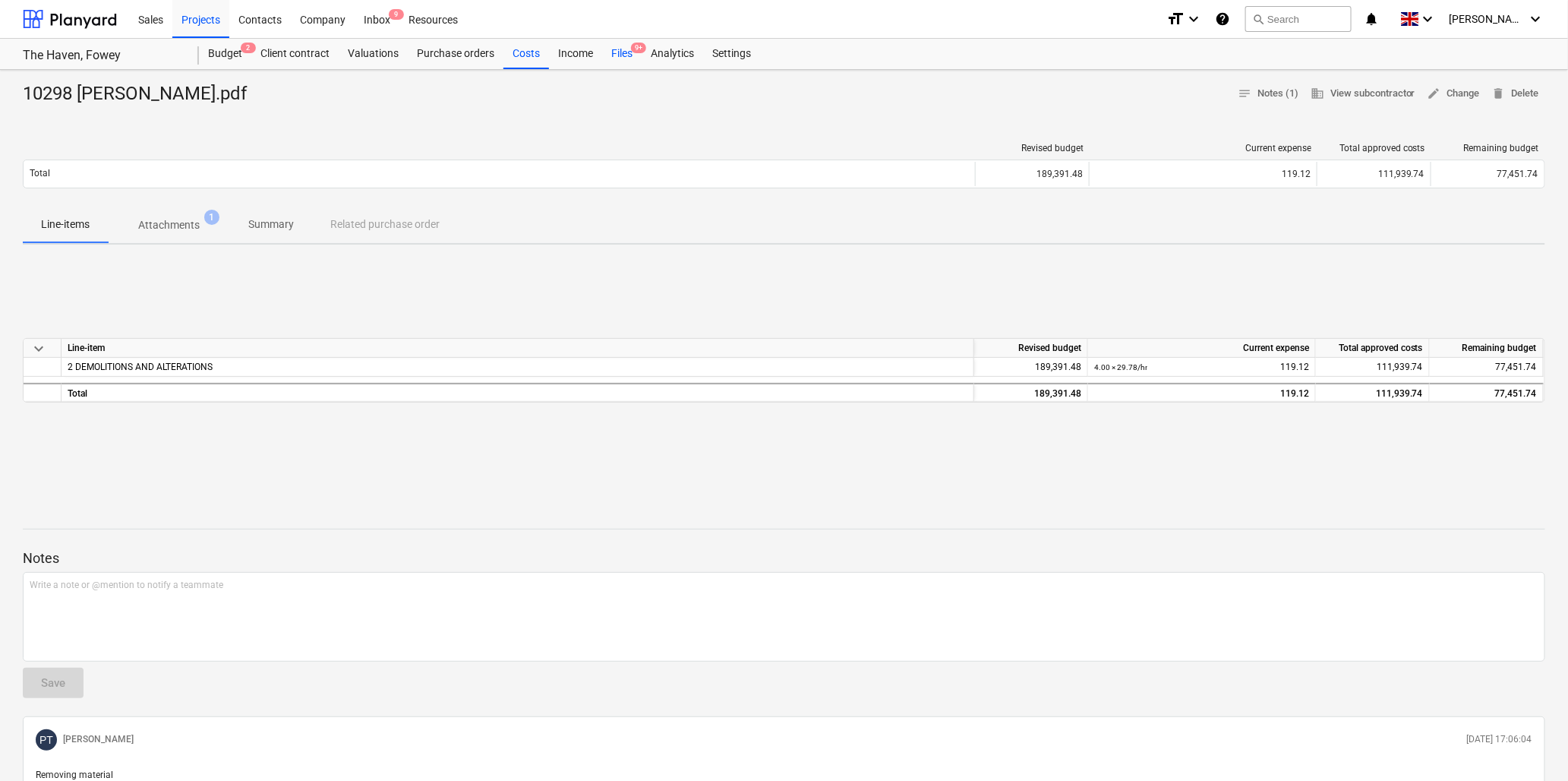
click at [621, 46] on div "Files 9+" at bounding box center [622, 53] width 40 height 30
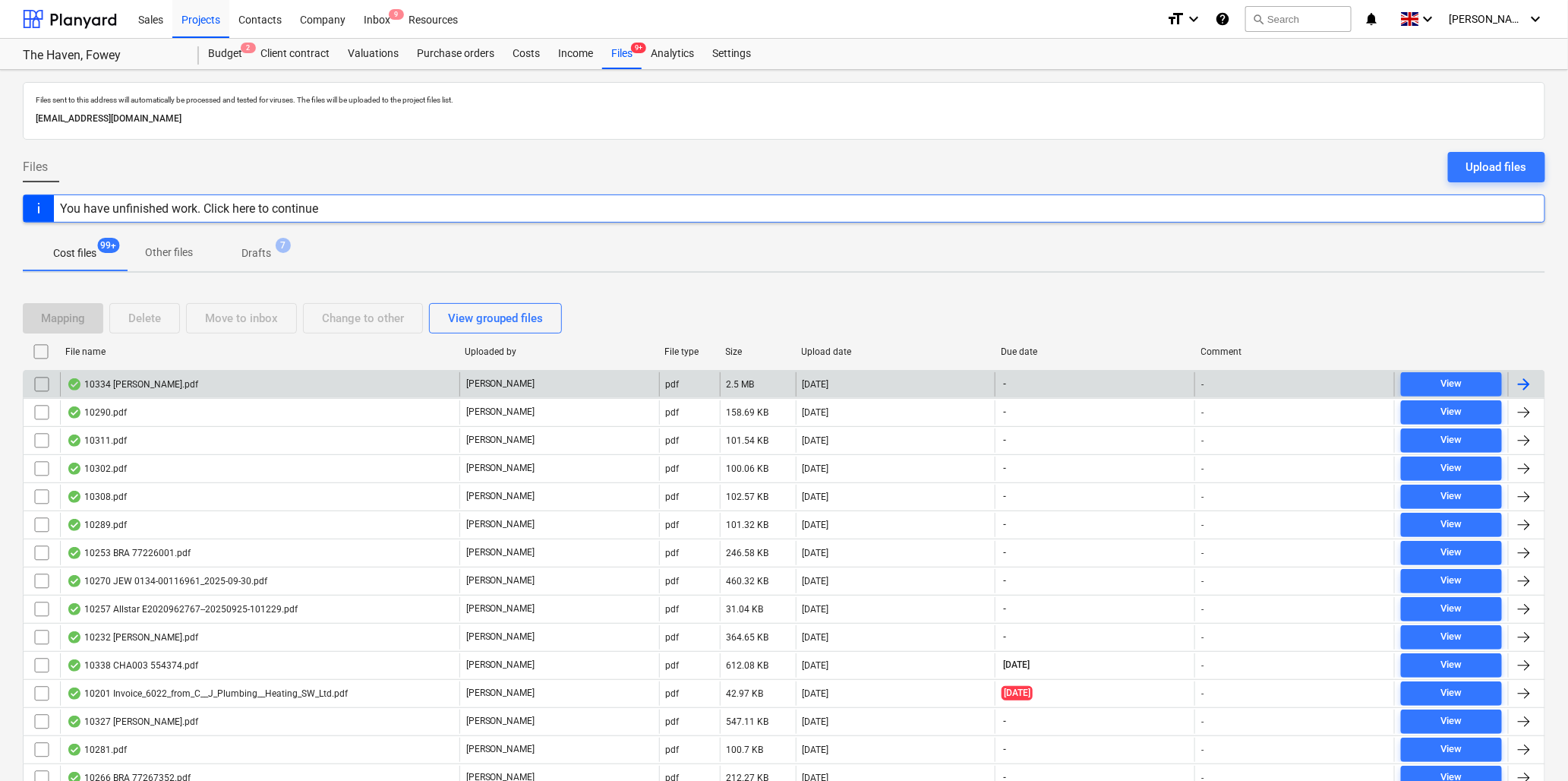
click at [138, 380] on div "10334 [PERSON_NAME].pdf" at bounding box center [132, 384] width 132 height 12
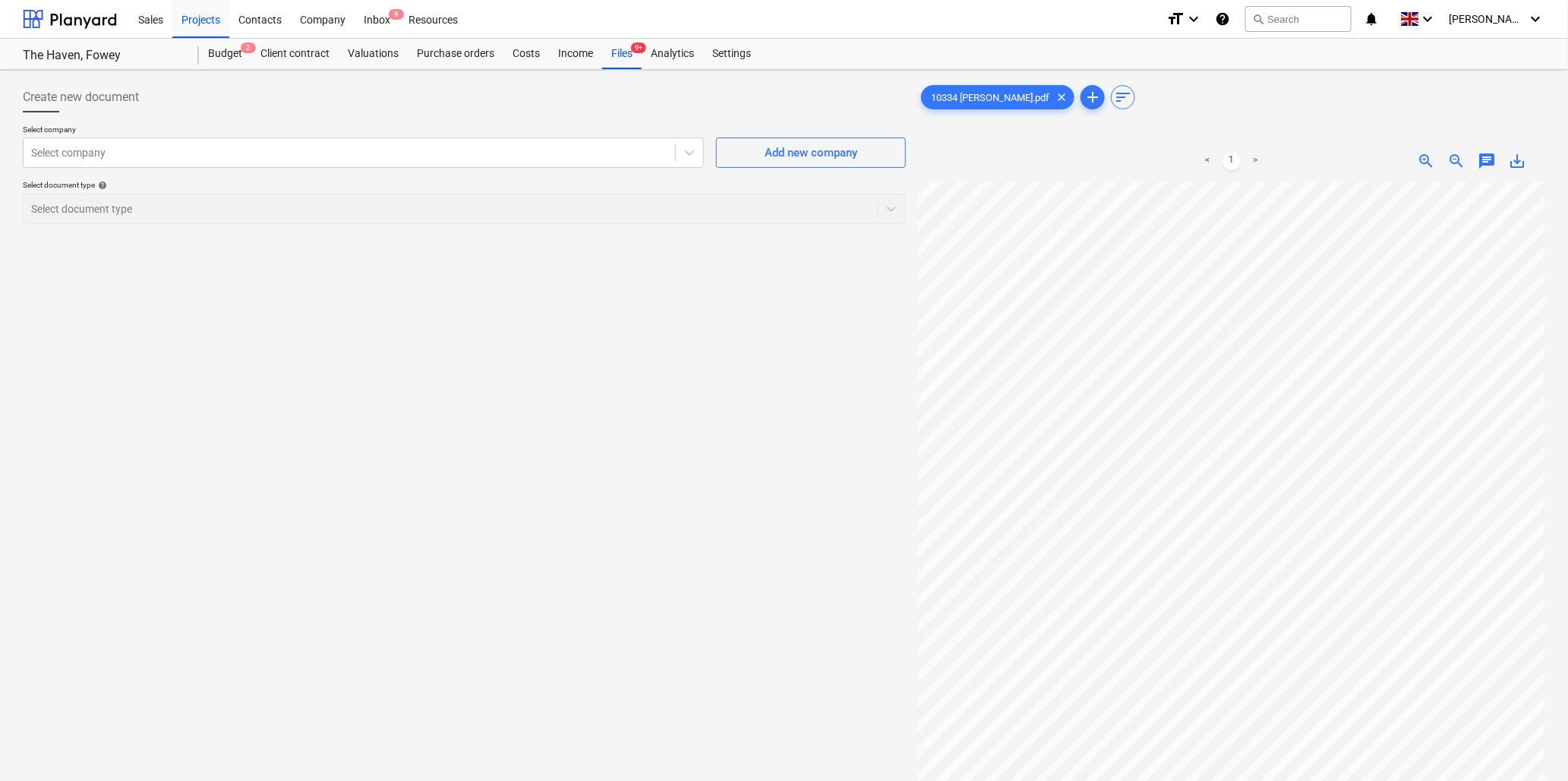
scroll to position [252, 99]
click at [1455, 157] on div "< 1 > zoom_in zoom_out chat 0 save_alt" at bounding box center [1232, 530] width 627 height 781
click at [276, 155] on div at bounding box center [349, 153] width 636 height 16
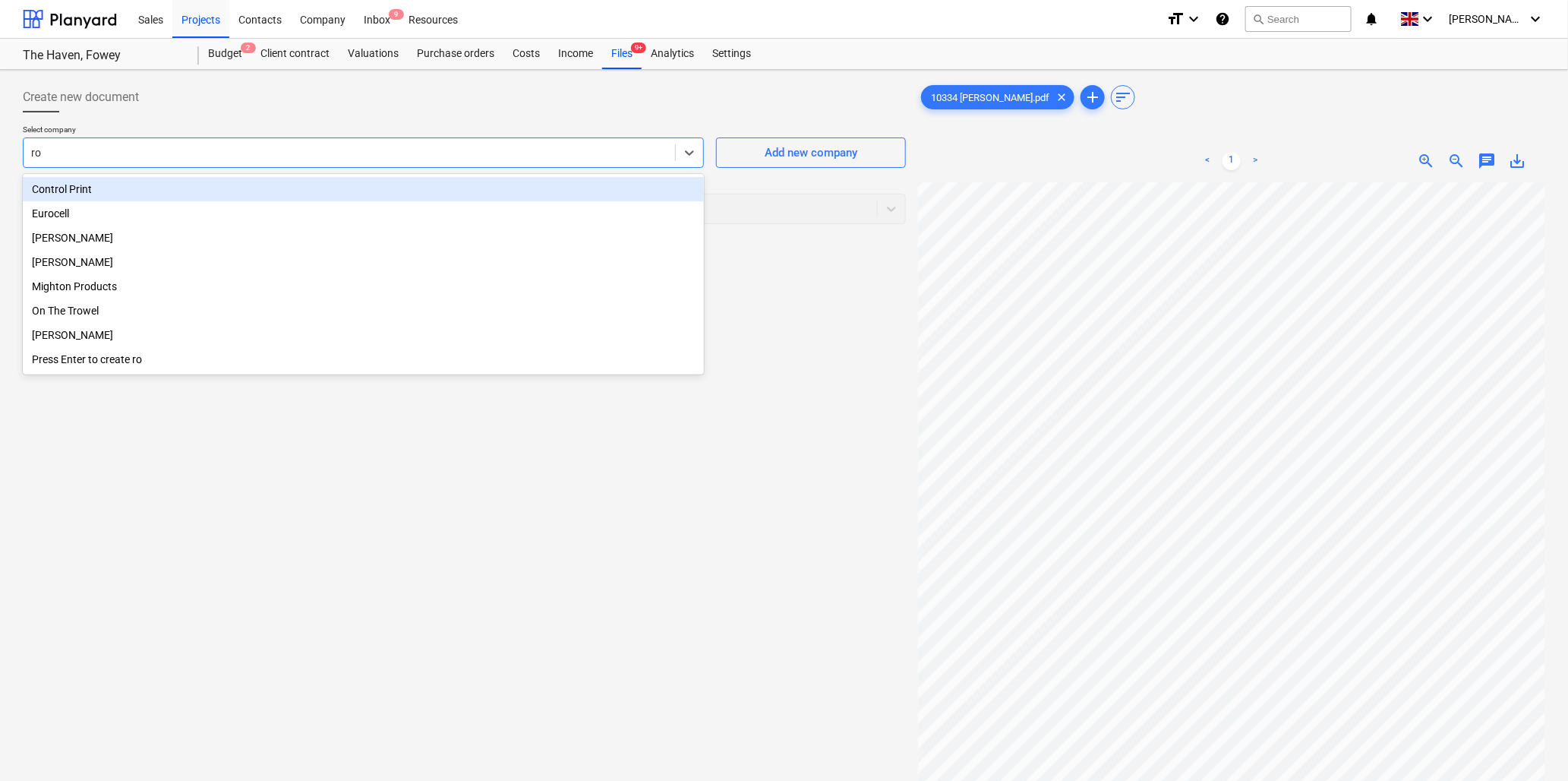
type input "rob"
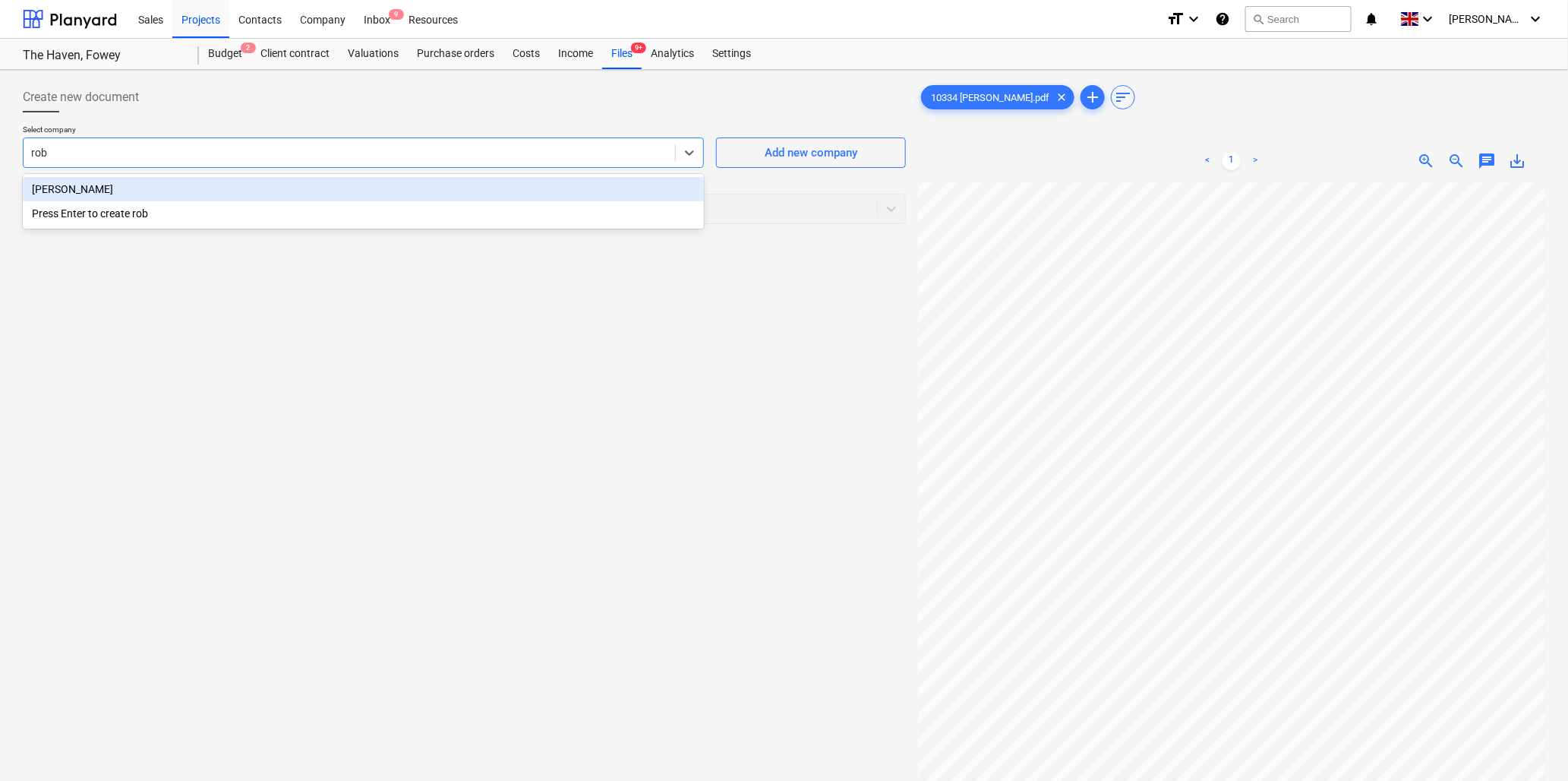
click at [44, 187] on div "[PERSON_NAME]" at bounding box center [363, 189] width 681 height 24
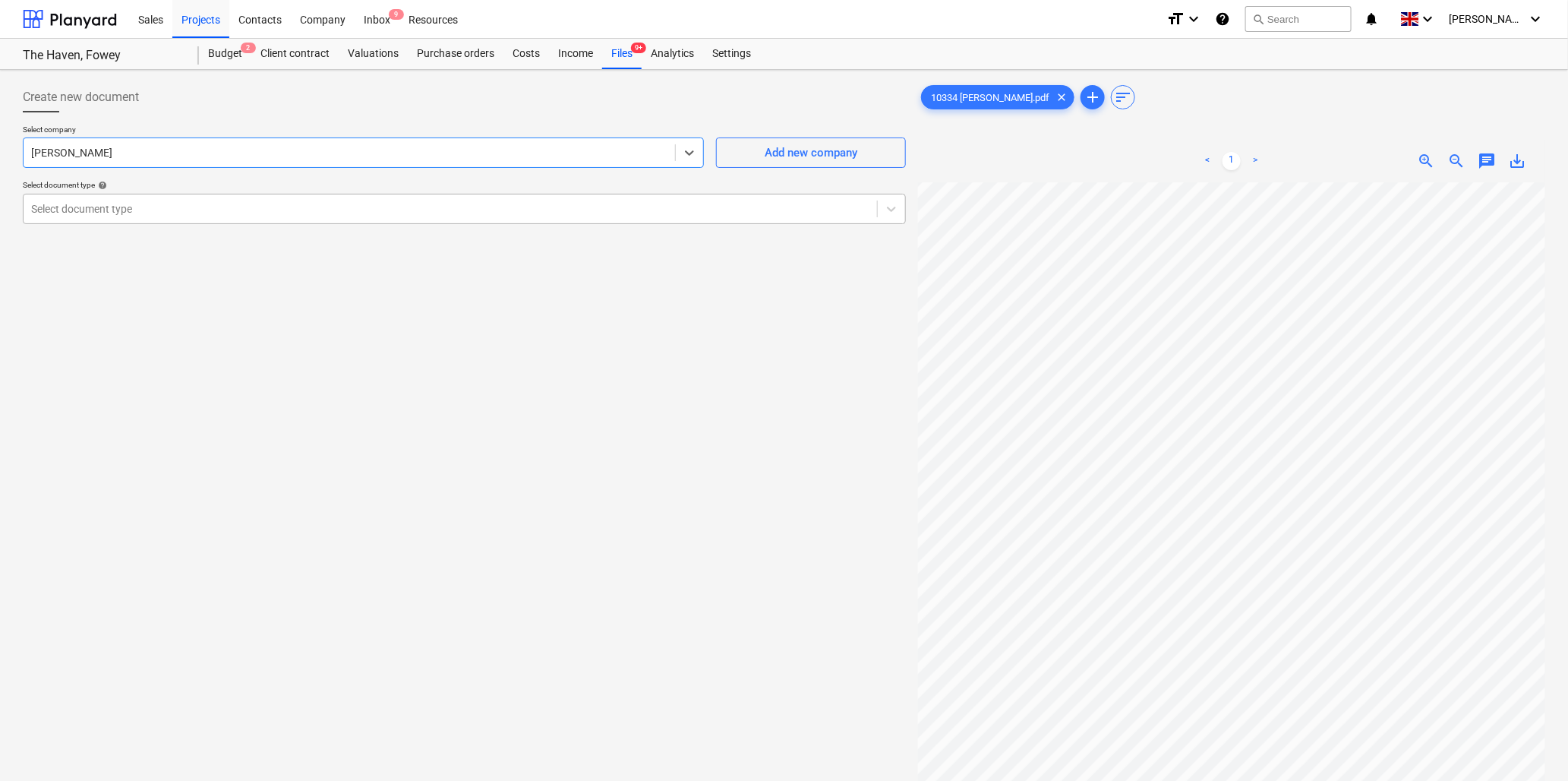
click at [63, 216] on div "Select document type" at bounding box center [451, 209] width 853 height 21
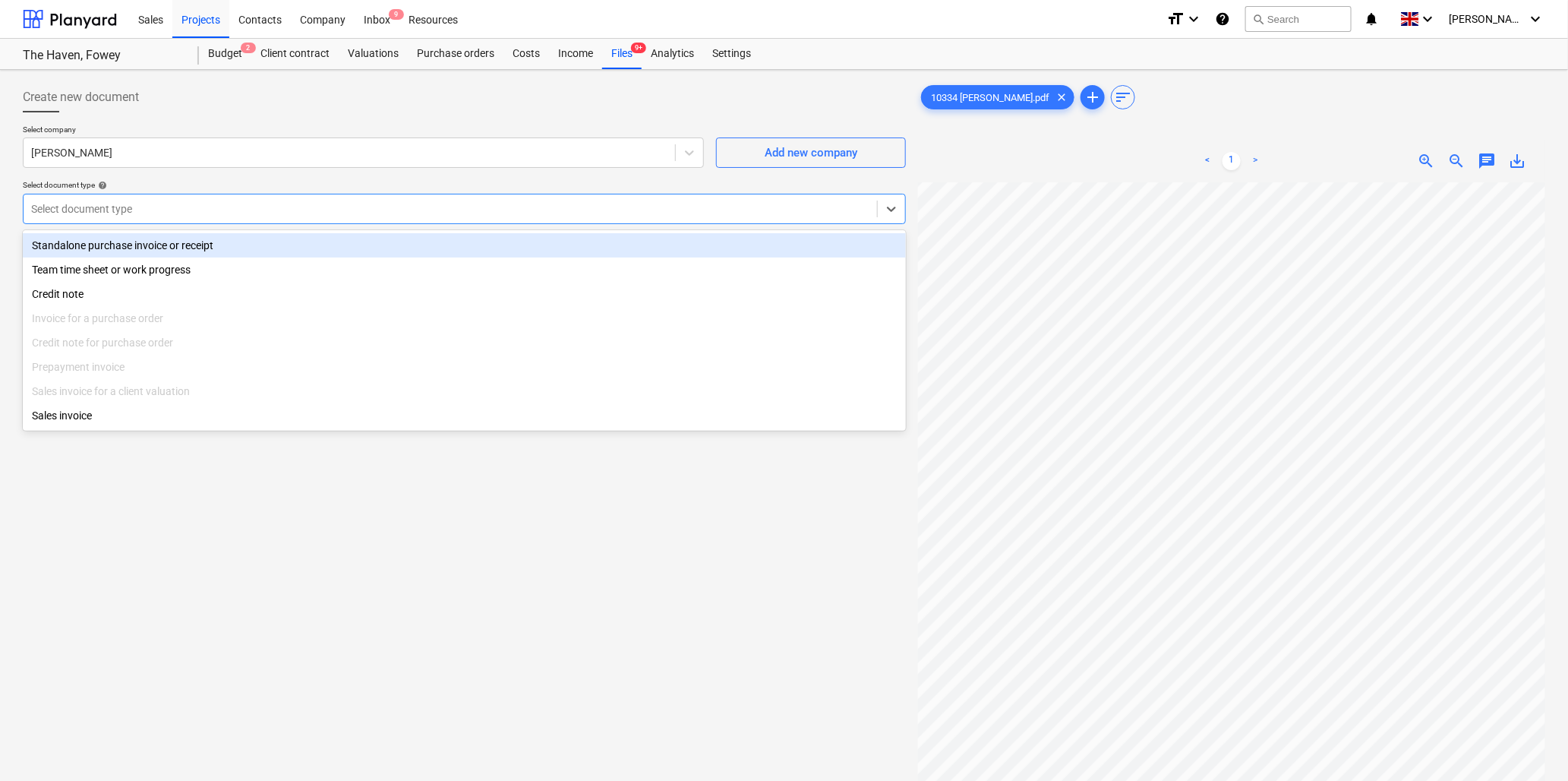
click at [72, 238] on div "Standalone purchase invoice or receipt" at bounding box center [464, 246] width 884 height 24
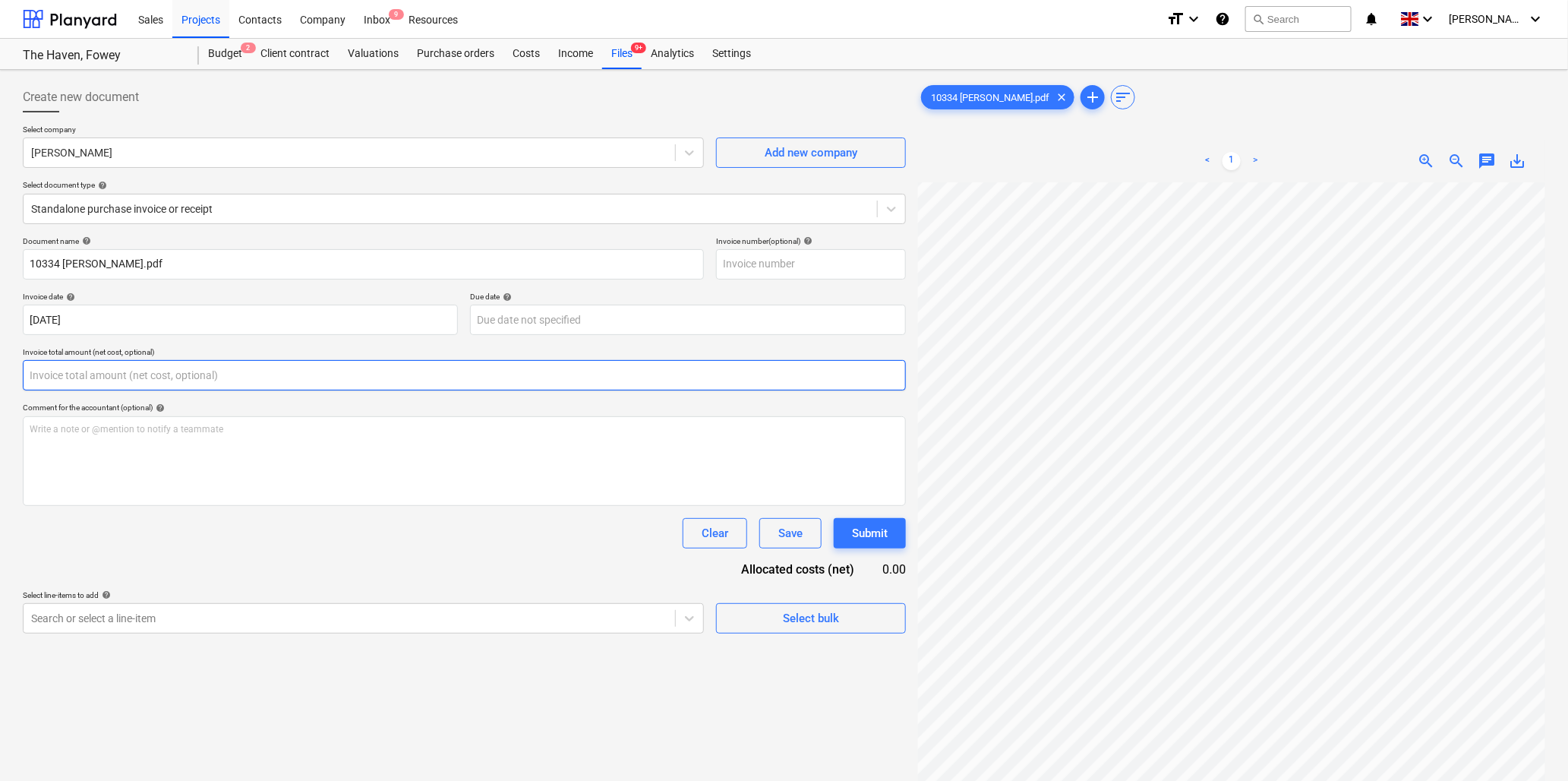
click at [221, 376] on input "text" at bounding box center [464, 374] width 884 height 30
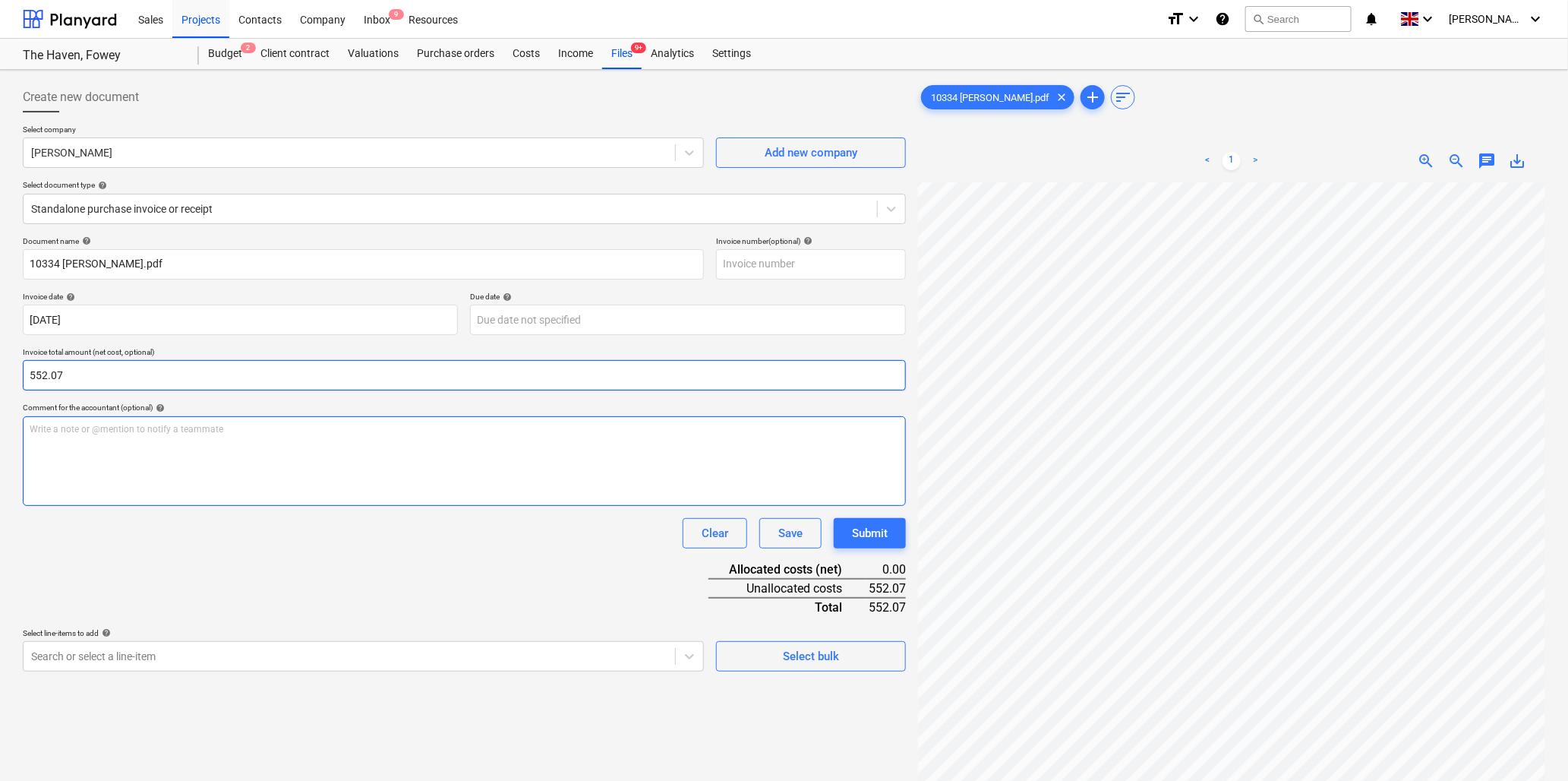
type input "552.07"
click at [225, 437] on div "Write a note or @mention to notify a teammate [PERSON_NAME]" at bounding box center [464, 461] width 884 height 89
click at [132, 441] on div "Write a note or @mention to notify a teammate [PERSON_NAME]" at bounding box center [464, 461] width 884 height 89
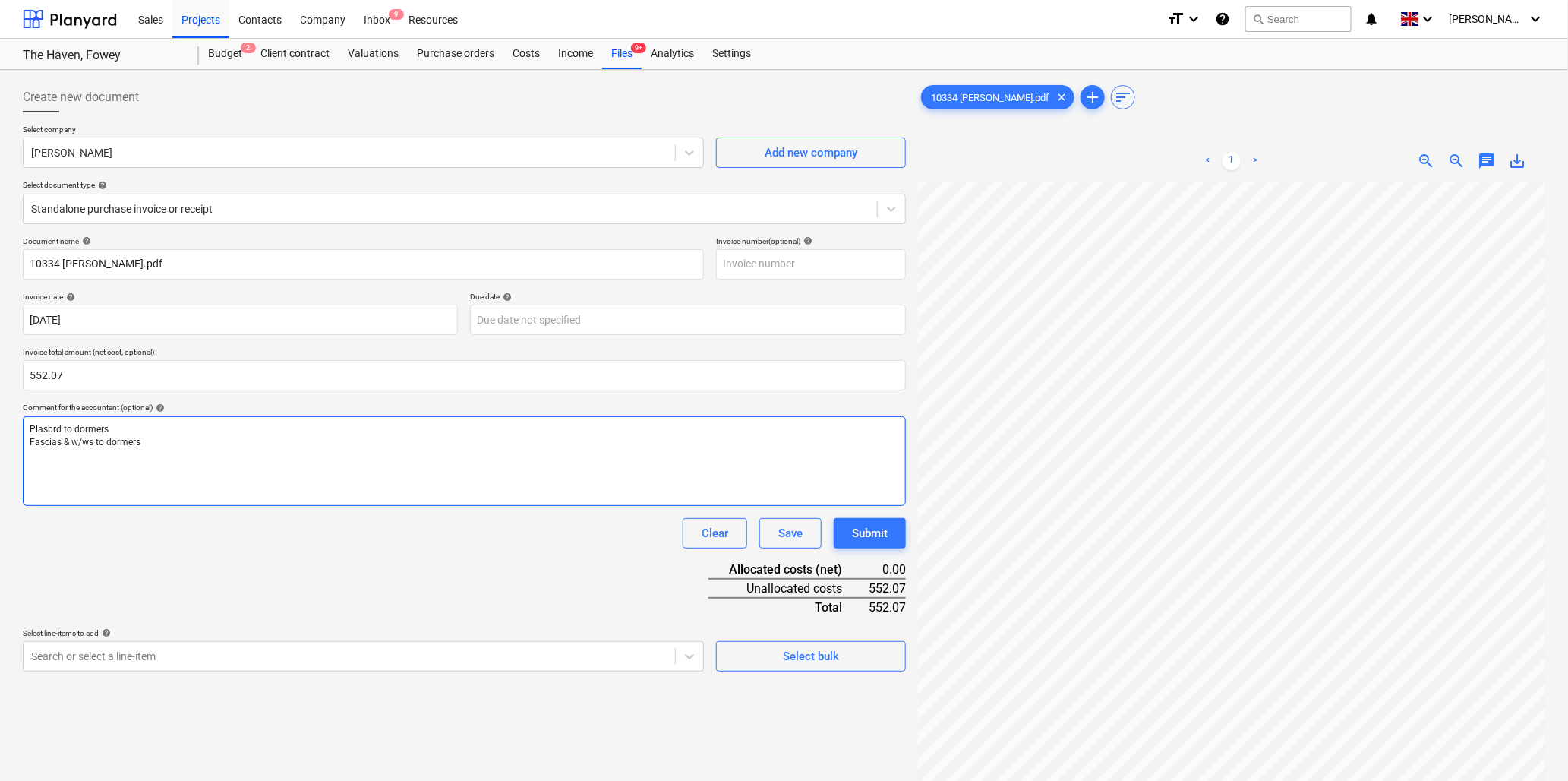
click at [699, 484] on div "Create new document Select company [PERSON_NAME] Add new company Select documen…" at bounding box center [784, 501] width 1535 height 851
click at [1568, 462] on html "Sales Projects Contacts Company Inbox 9 Resources format_size keyboard_arrow_do…" at bounding box center [784, 390] width 1568 height 781
click at [190, 431] on p "Plasbrd to dormers" at bounding box center [464, 430] width 870 height 13
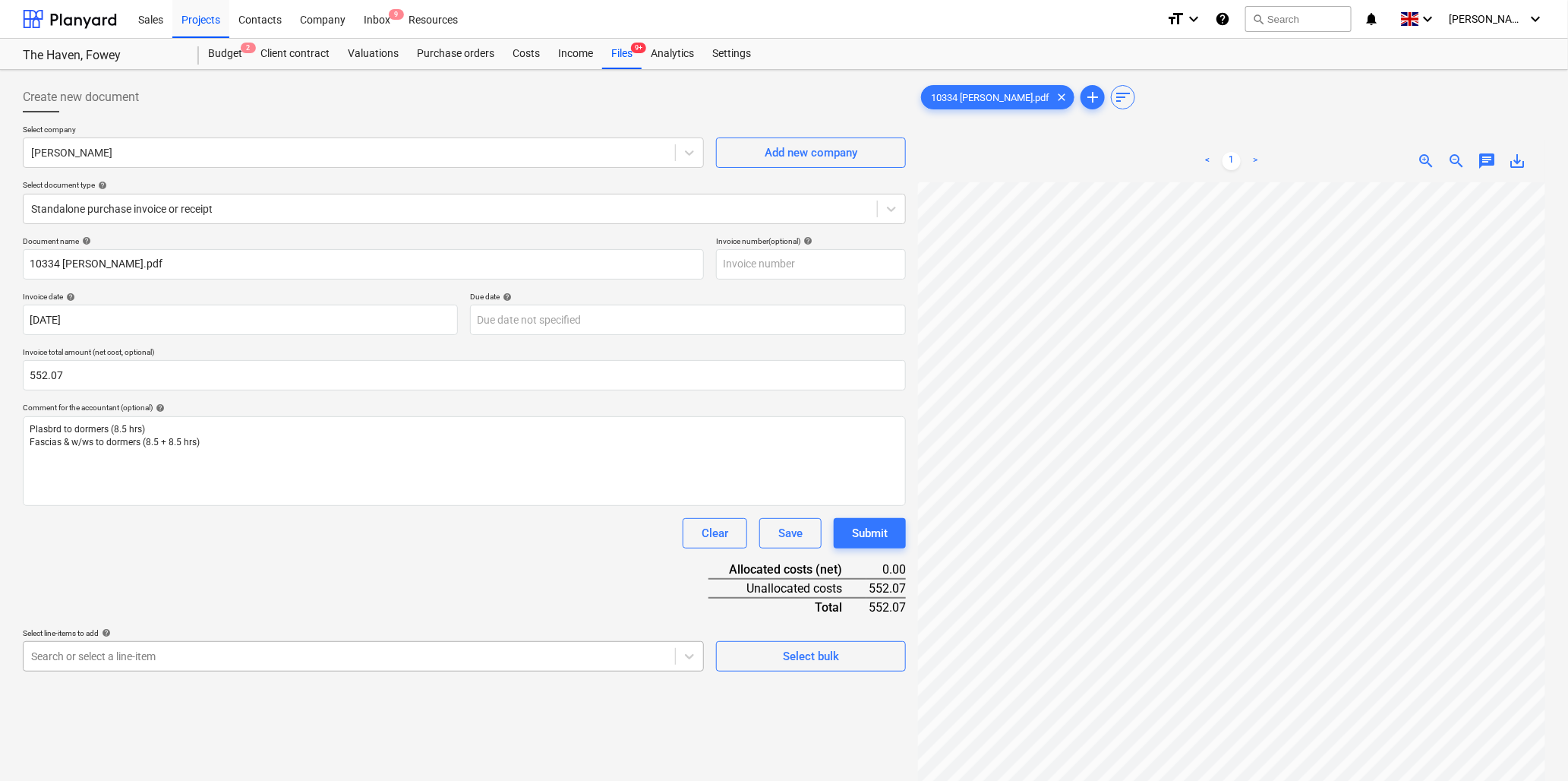
click at [142, 657] on body "Sales Projects Contacts Company Inbox 9 Resources format_size keyboard_arrow_do…" at bounding box center [784, 390] width 1568 height 781
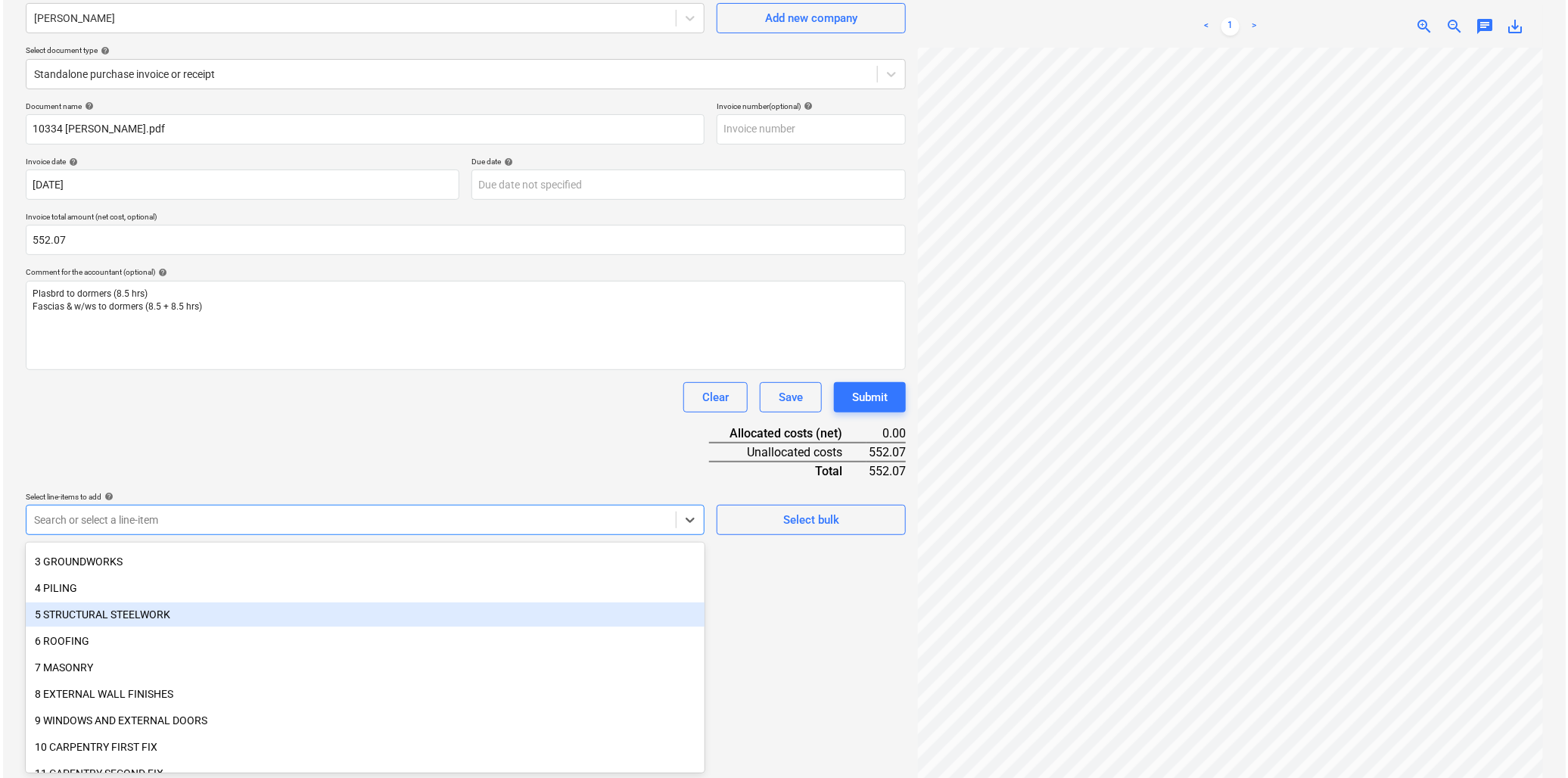
scroll to position [168, 0]
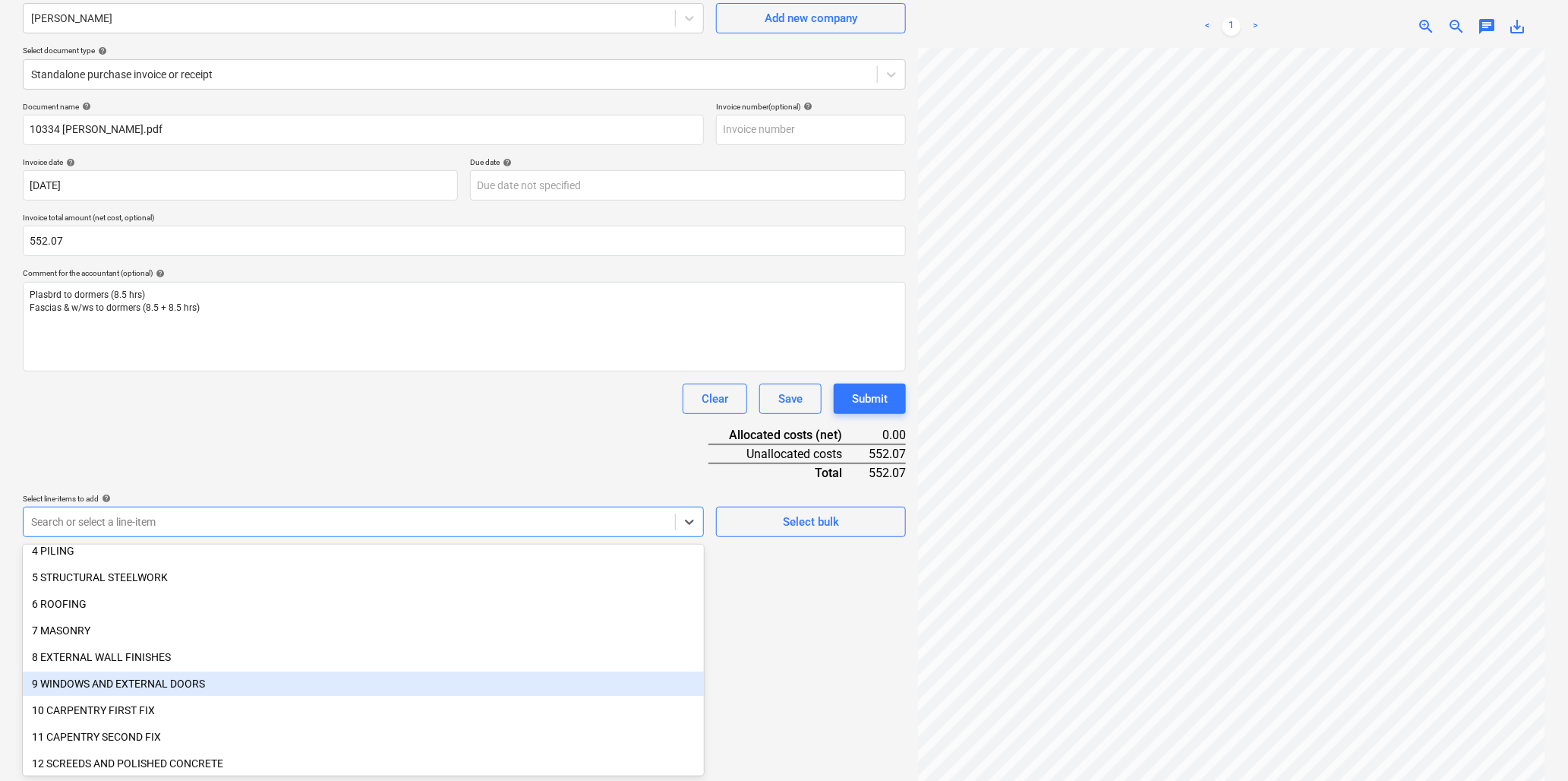
click at [142, 679] on div "9 WINDOWS AND EXTERNAL DOORS" at bounding box center [363, 683] width 681 height 24
click at [142, 679] on div "10 CARPENTRY FIRST FIX" at bounding box center [363, 683] width 681 height 24
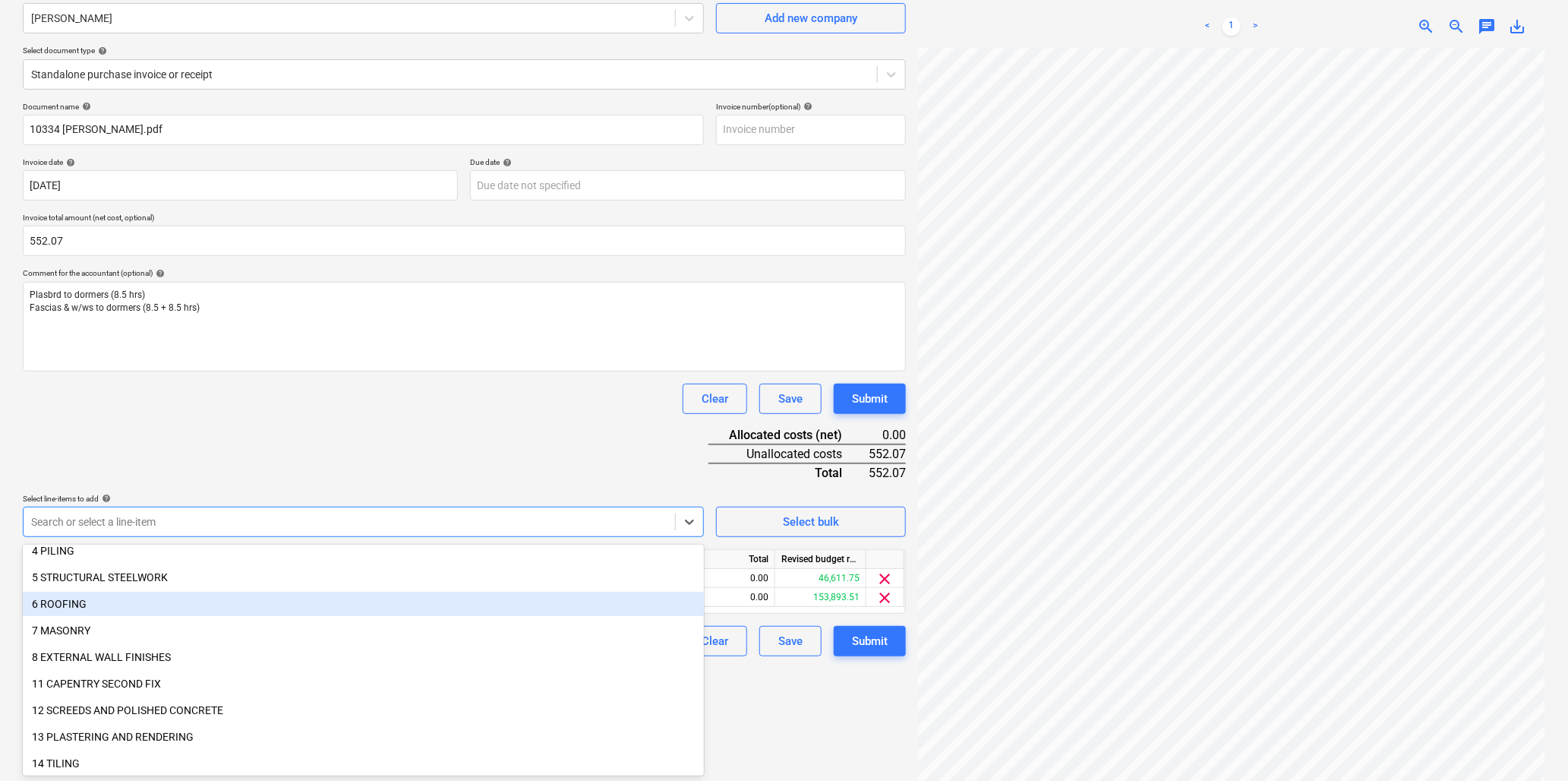
click at [267, 403] on div "Clear Save Submit" at bounding box center [464, 398] width 884 height 30
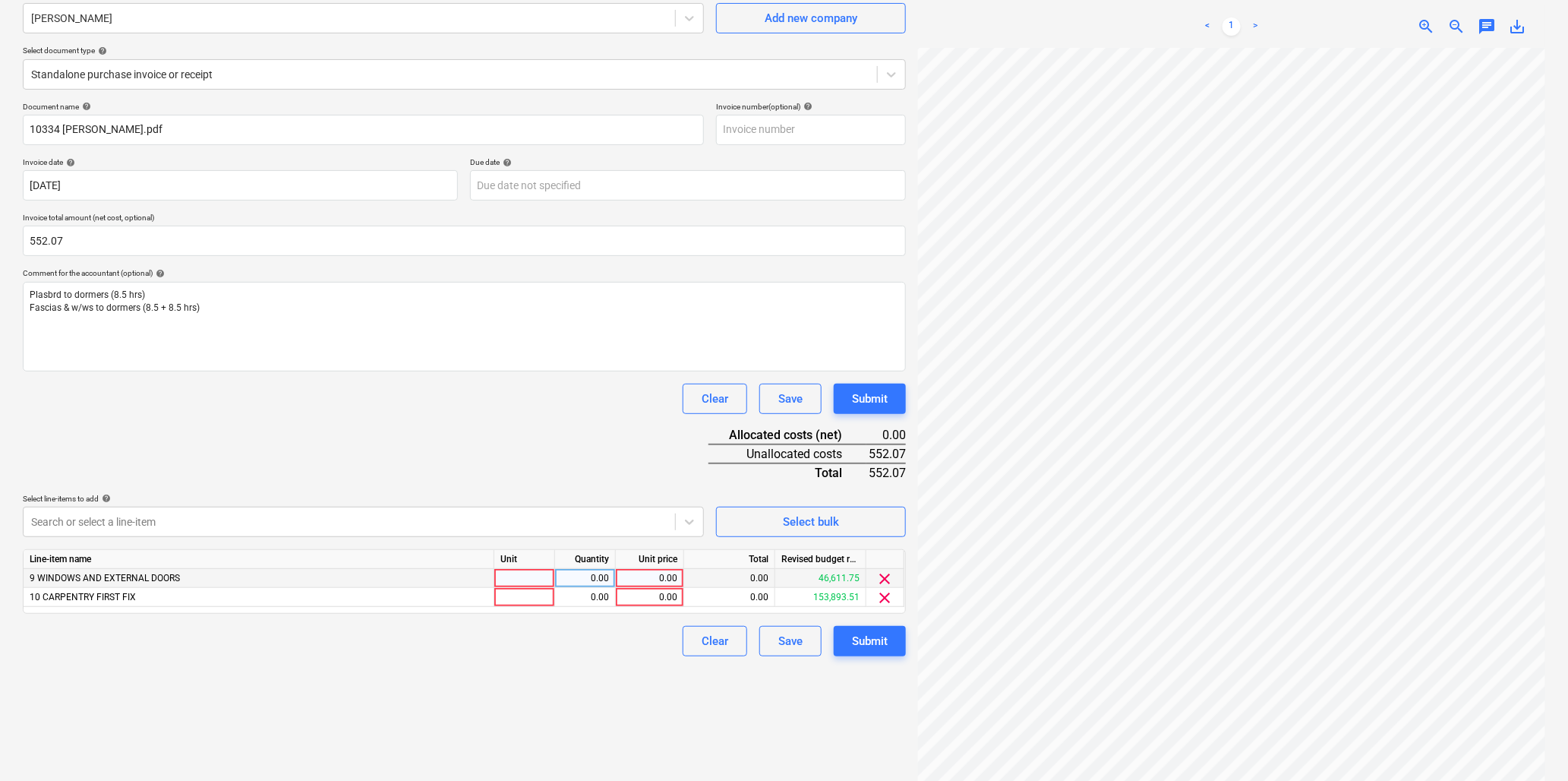
click at [510, 579] on div at bounding box center [525, 579] width 61 height 19
type input "hr"
type input "8.5"
type input "21.65"
click at [526, 598] on div at bounding box center [525, 597] width 61 height 19
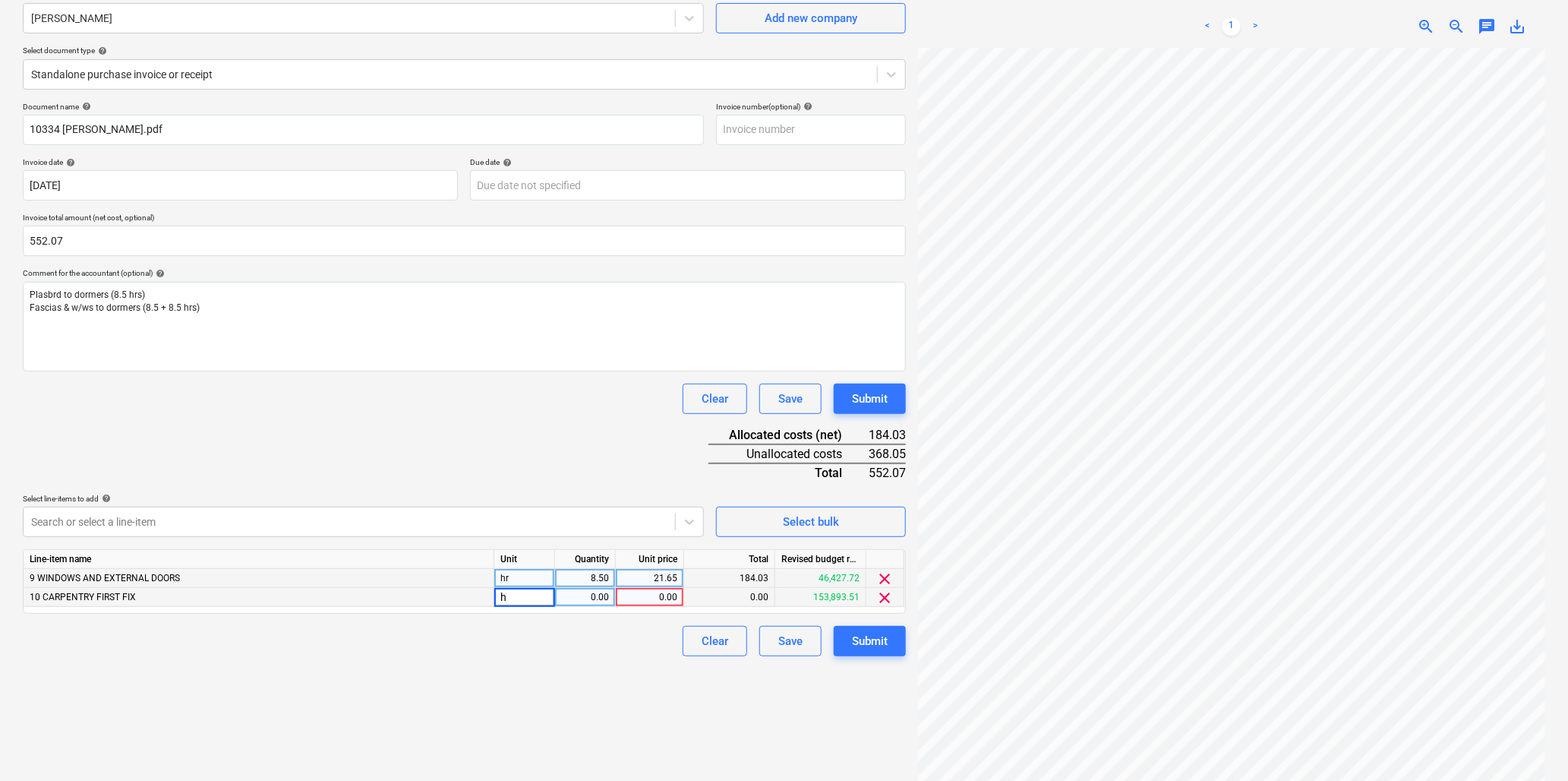
type input "hr"
type input "17"
type input "21.65"
click at [887, 641] on div "Submit" at bounding box center [870, 640] width 36 height 19
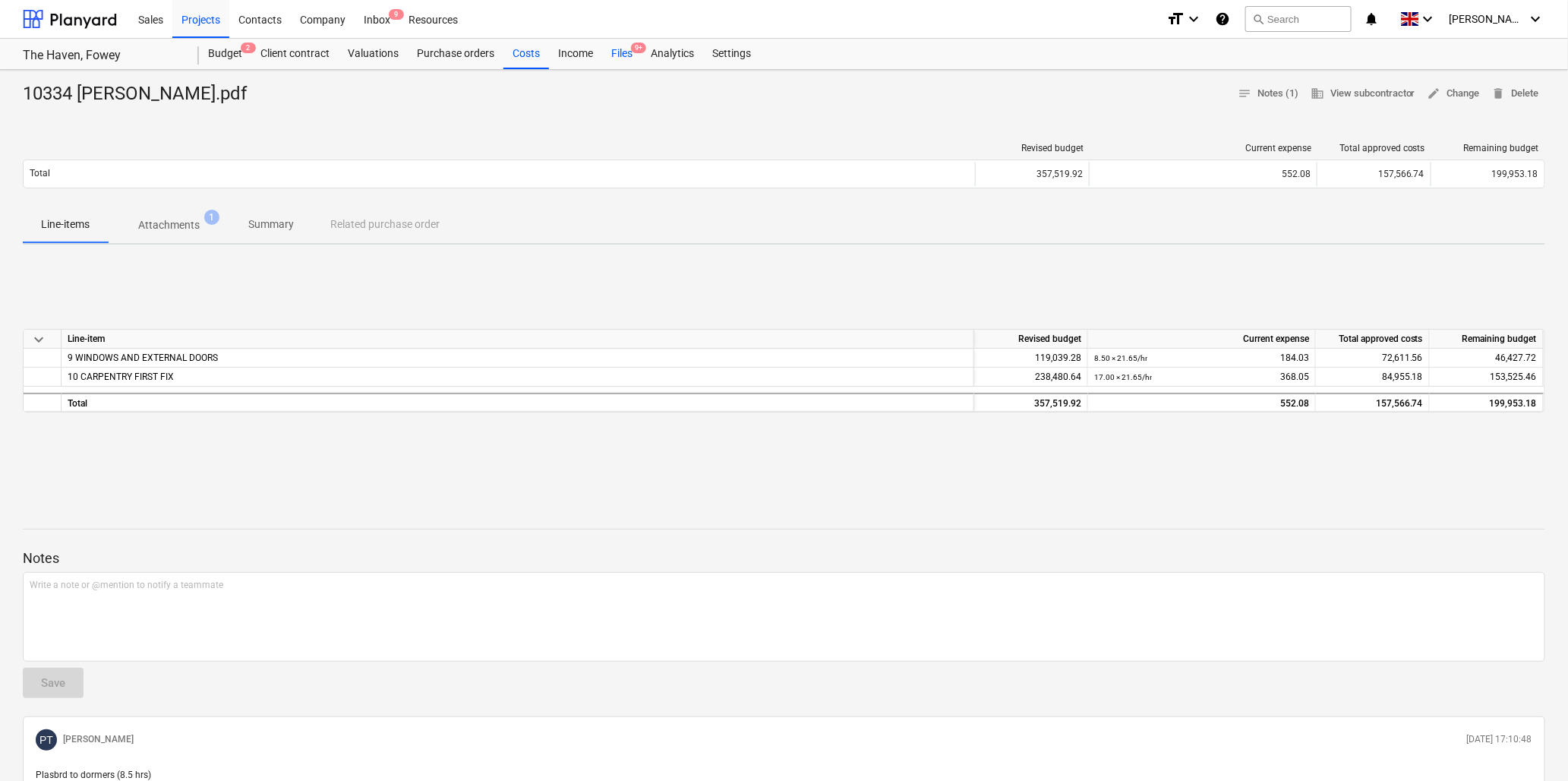
click at [629, 56] on div "Files 9+" at bounding box center [622, 53] width 40 height 30
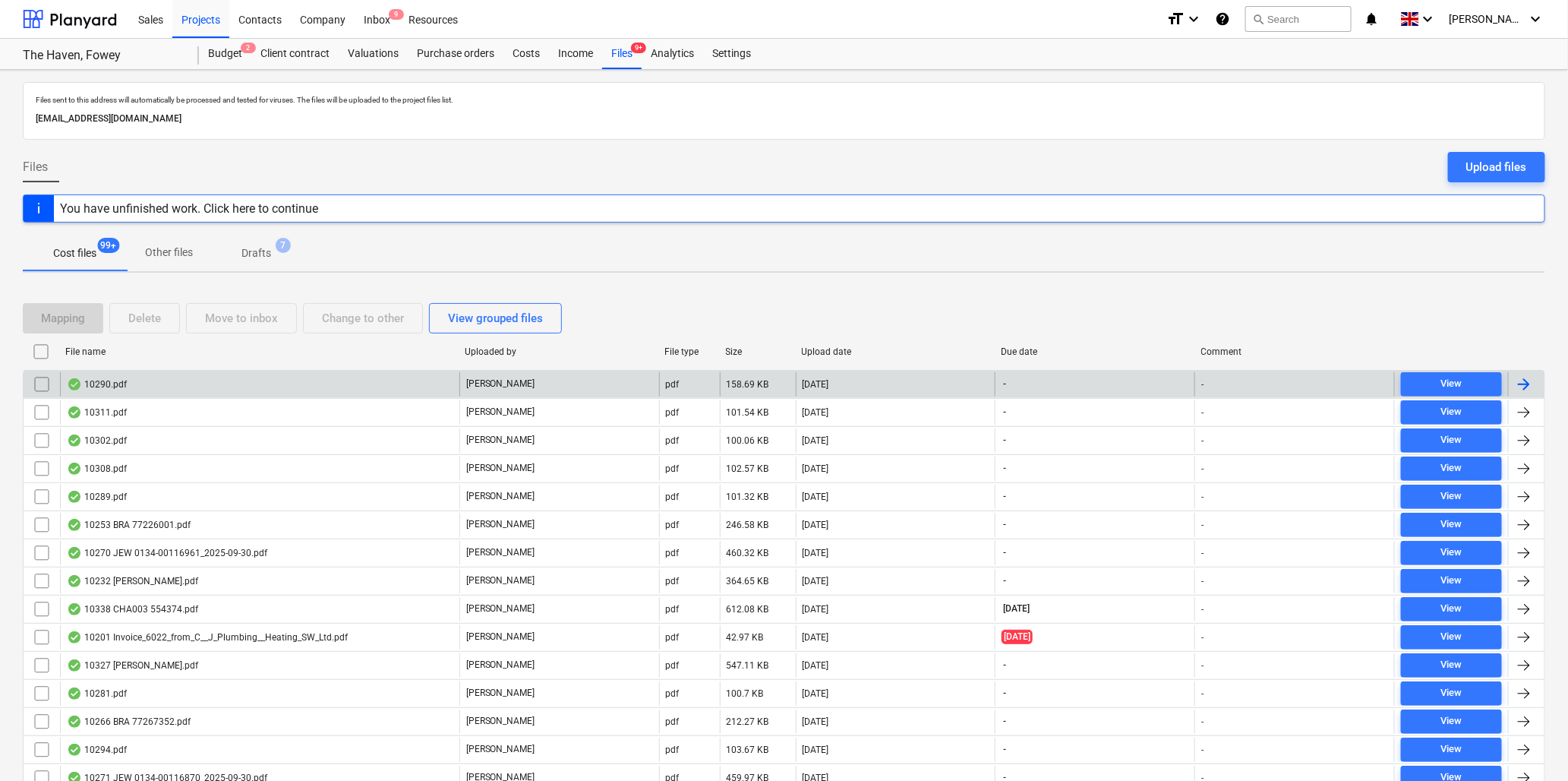
click at [102, 382] on div "10290.pdf" at bounding box center [97, 384] width 60 height 12
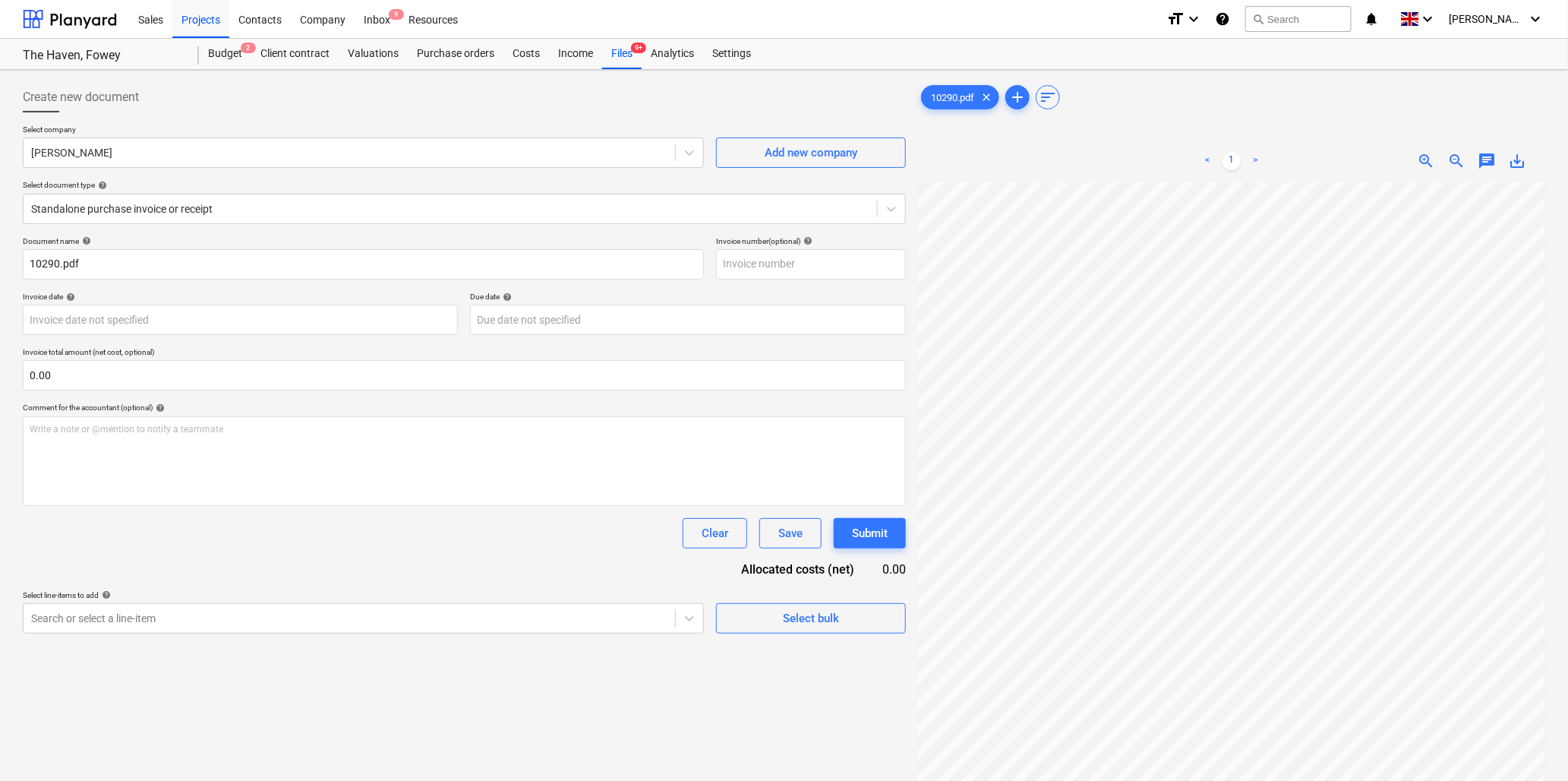
scroll to position [16, 86]
click at [59, 264] on input "10290.pdf" at bounding box center [363, 264] width 681 height 30
type input "10290 [PERSON_NAME].pdf"
click at [229, 319] on body "Sales Projects Contacts Company Inbox 9 Resources format_size keyboard_arrow_do…" at bounding box center [784, 390] width 1568 height 781
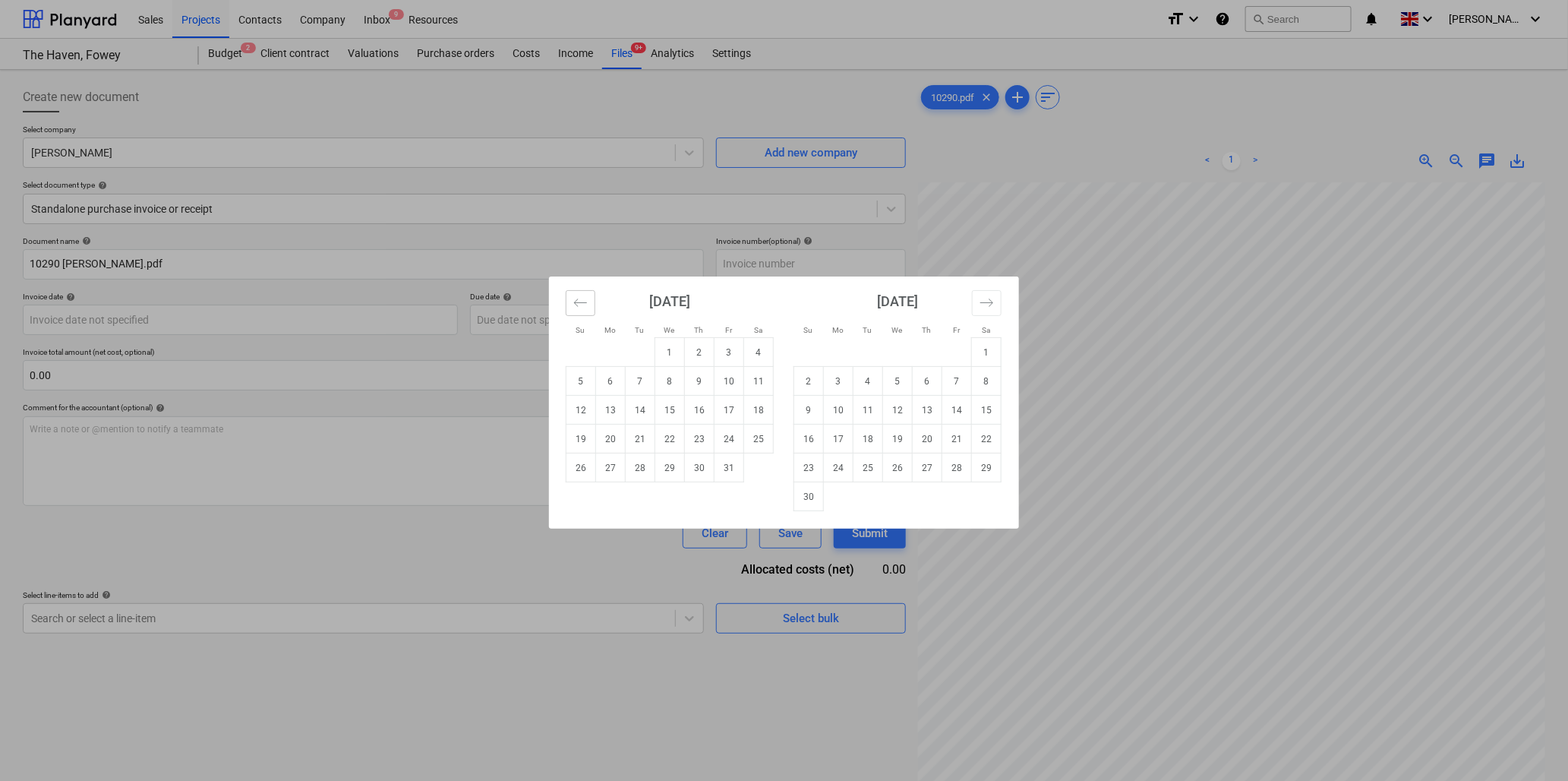
click at [579, 300] on icon "Move backward to switch to the previous month." at bounding box center [581, 303] width 15 height 15
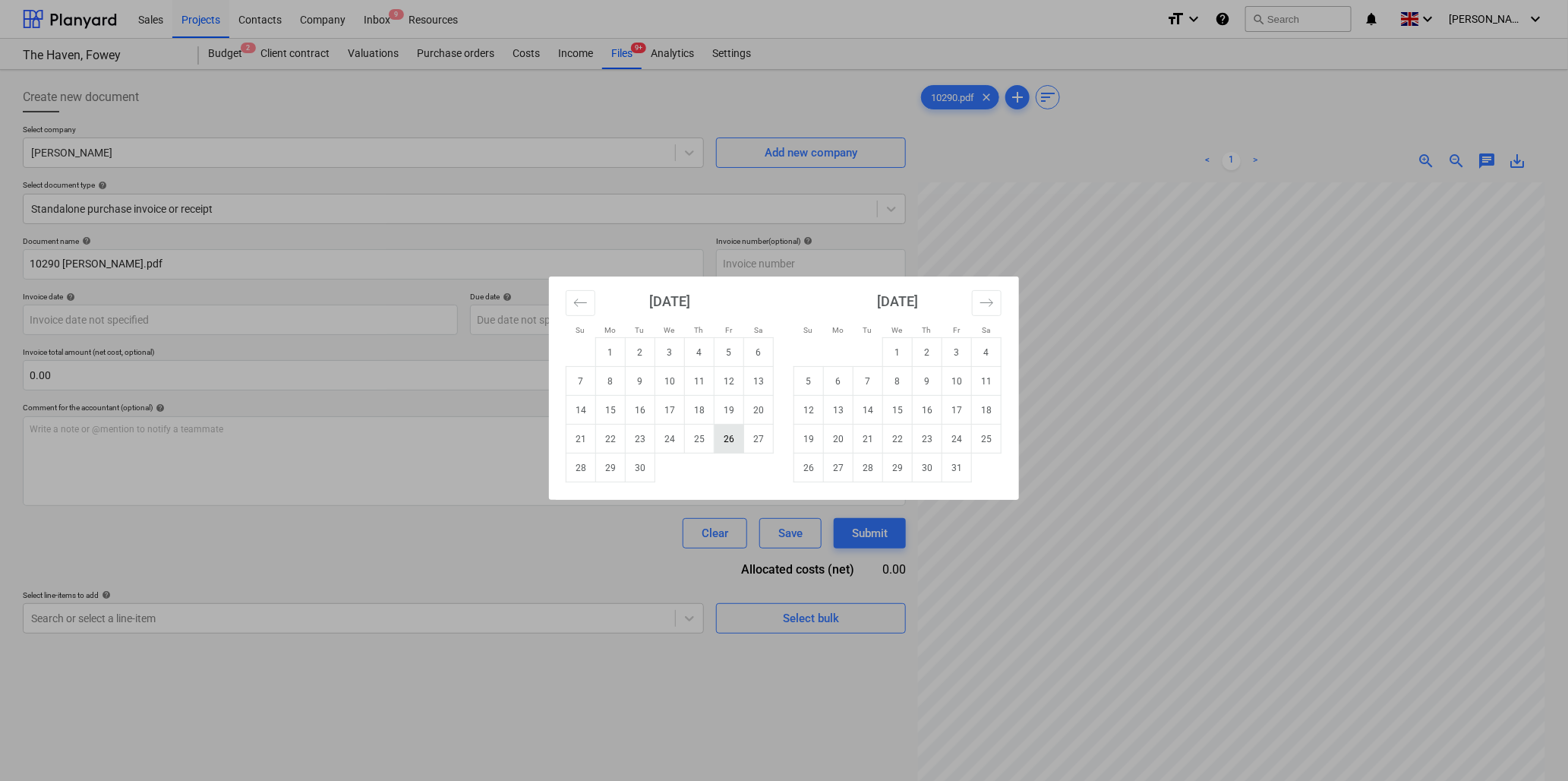
click at [727, 442] on td "26" at bounding box center [729, 439] width 29 height 29
type input "[DATE]"
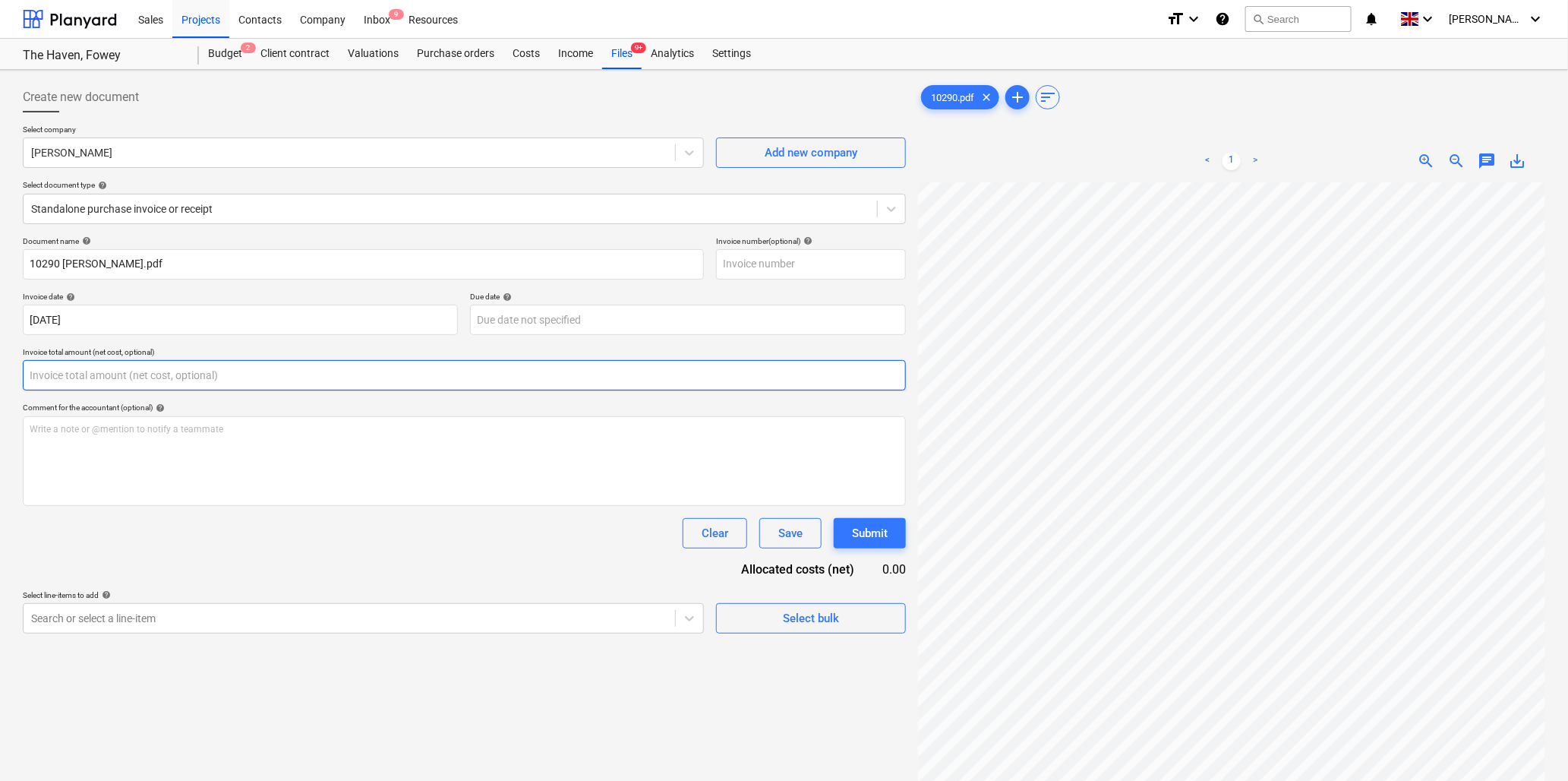
click at [164, 381] on input "text" at bounding box center [464, 374] width 884 height 30
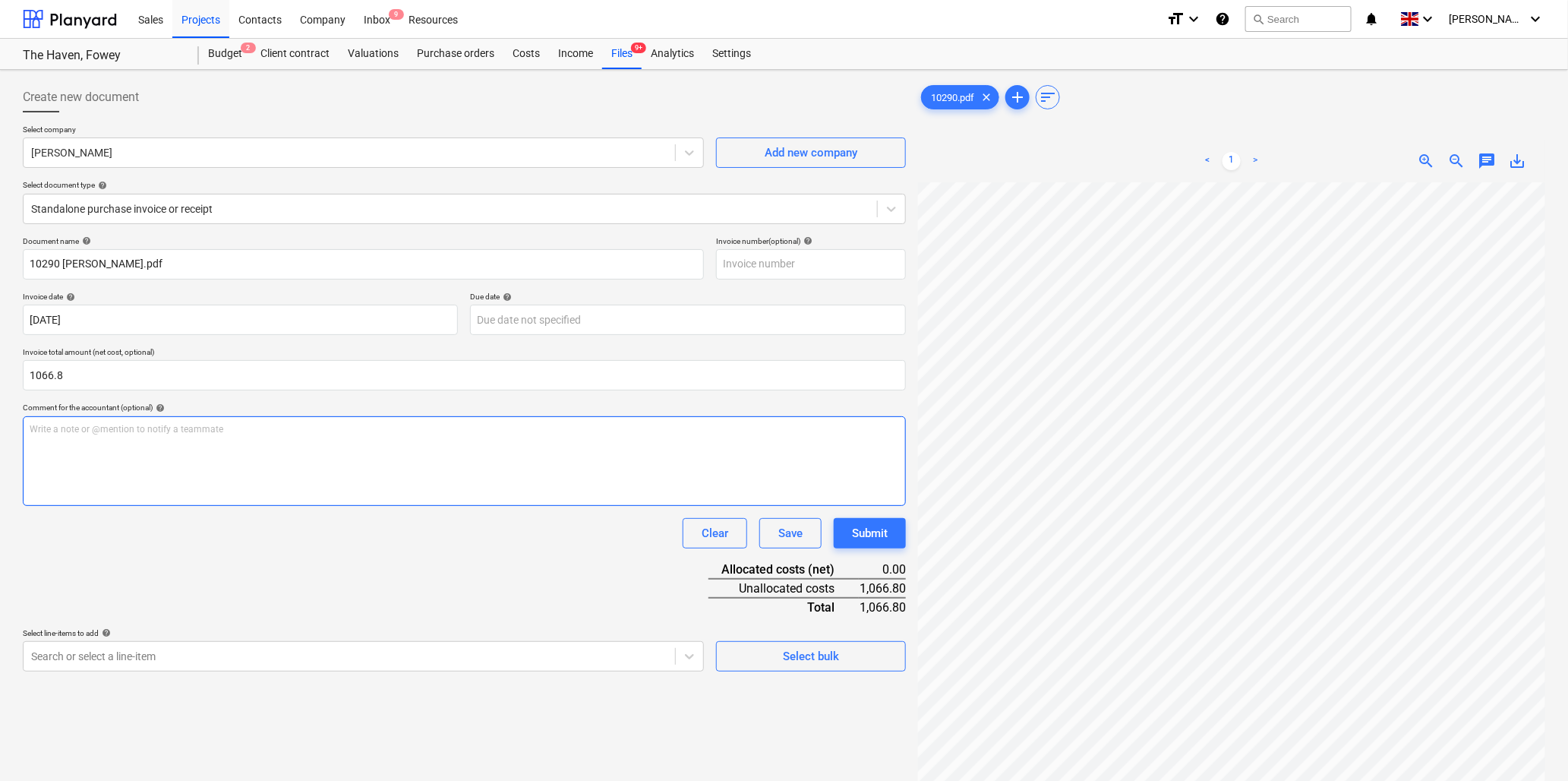
type input "1,066.80"
click at [164, 431] on p "Write a note or @mention to notify a teammate [PERSON_NAME]" at bounding box center [464, 430] width 870 height 13
click at [102, 431] on p "Write a note or @mention to notify a teammate [PERSON_NAME]" at bounding box center [464, 430] width 870 height 13
click at [109, 656] on body "Sales Projects Contacts Company Inbox 9 Resources format_size keyboard_arrow_do…" at bounding box center [784, 390] width 1568 height 781
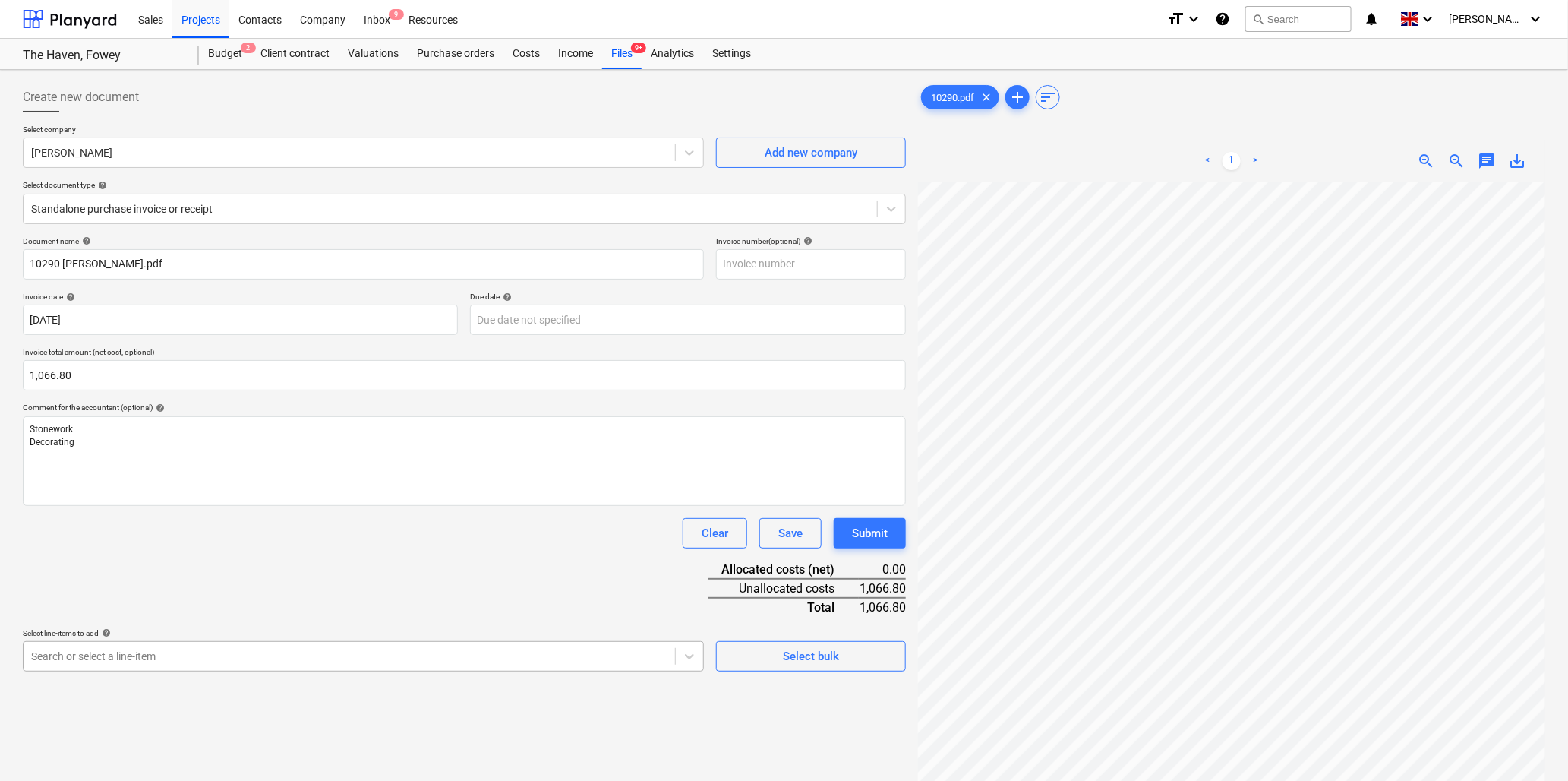
scroll to position [134, 0]
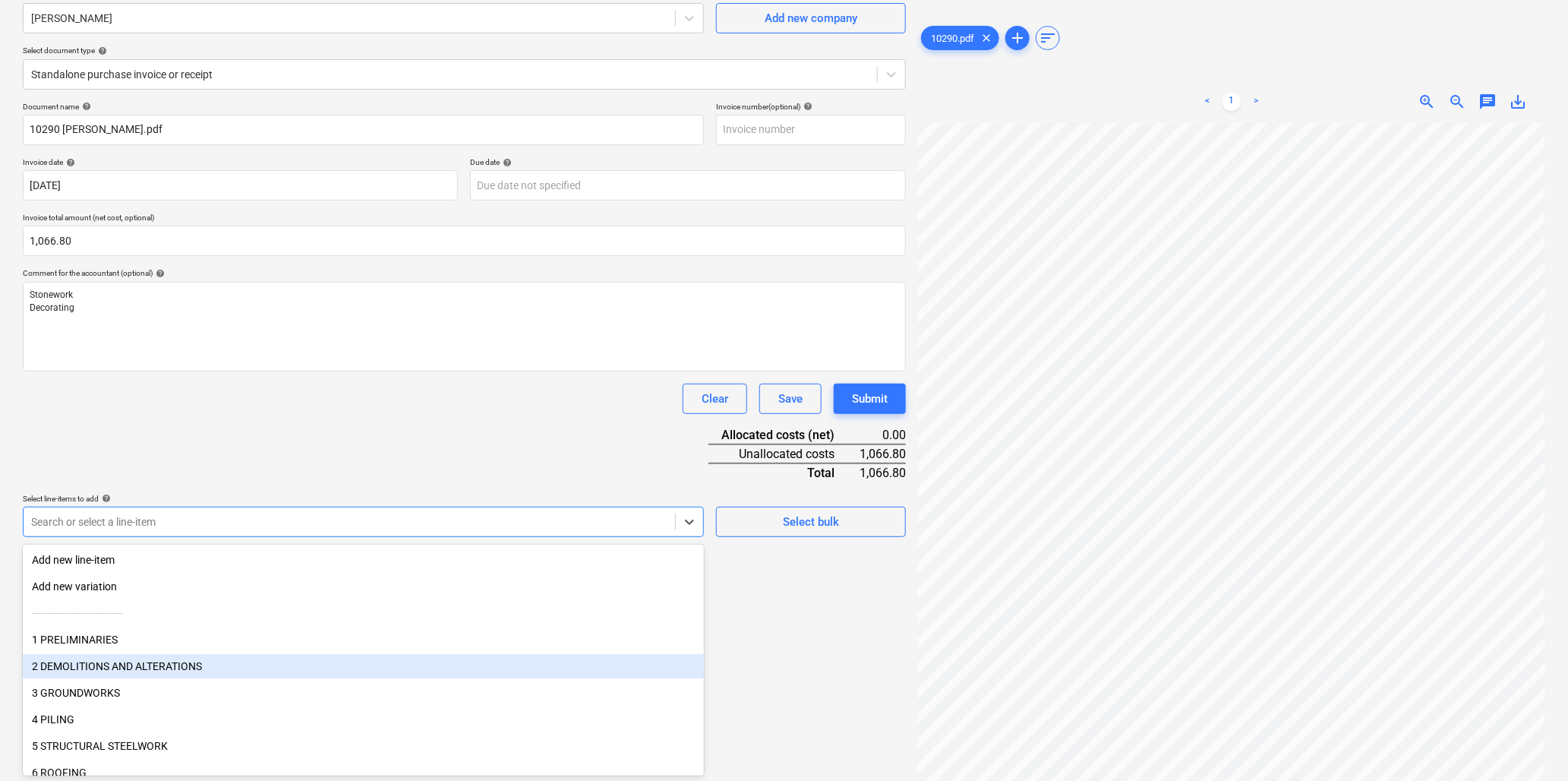
drag, startPoint x: 97, startPoint y: 653, endPoint x: 93, endPoint y: 662, distance: 9.8
click at [93, 662] on div "2 DEMOLITIONS AND ALTERATIONS" at bounding box center [363, 666] width 681 height 24
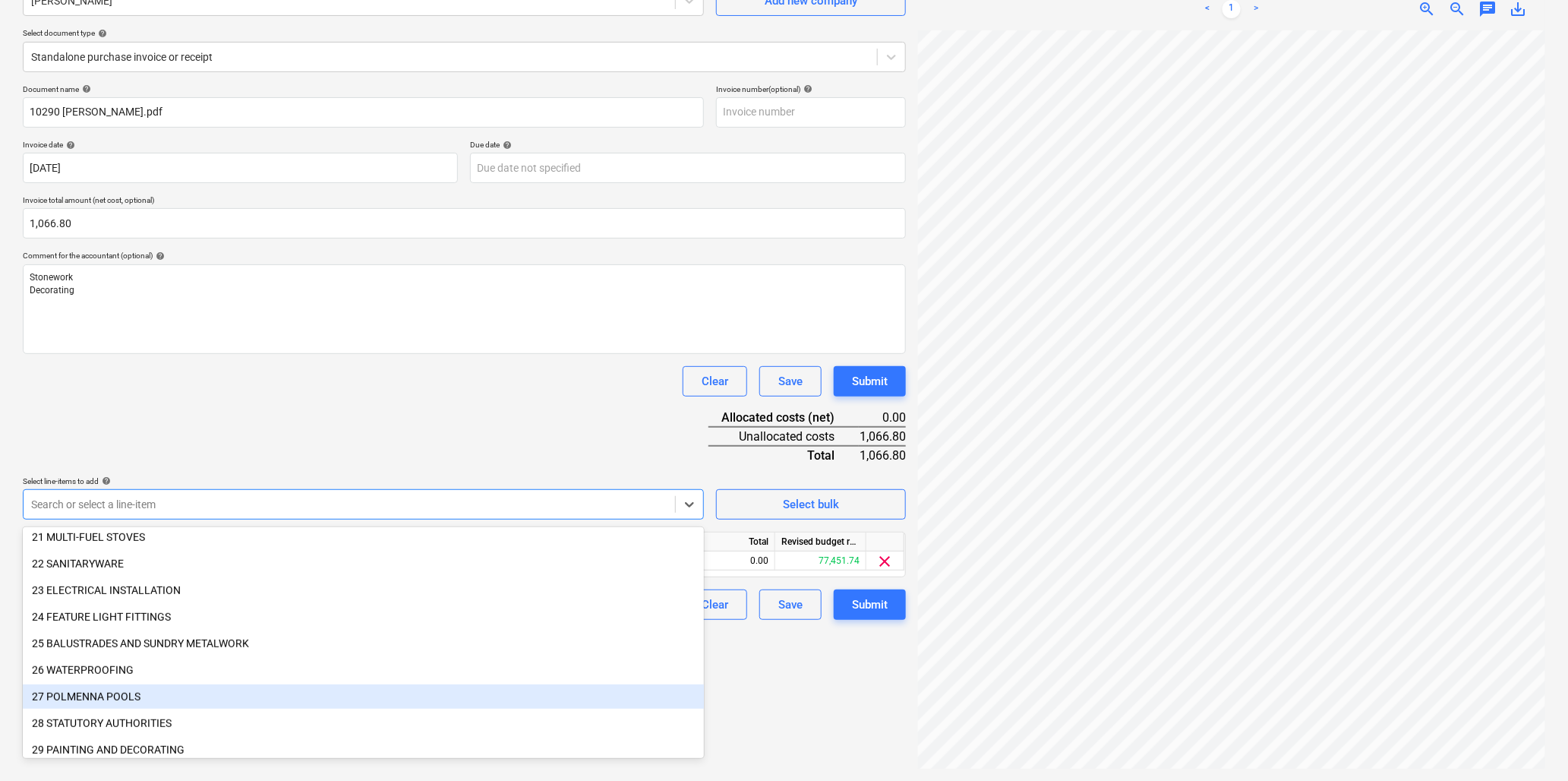
scroll to position [649, 0]
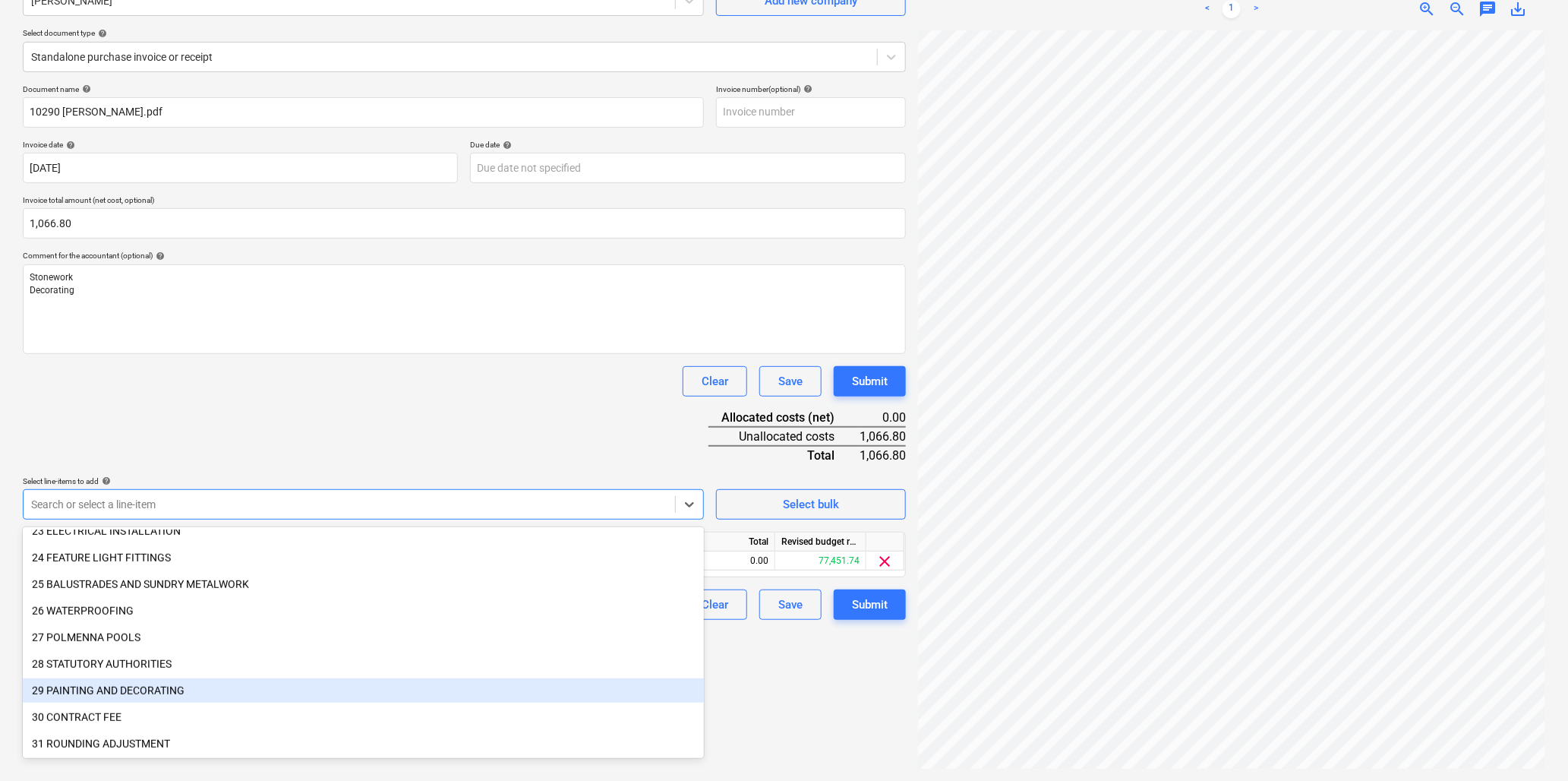
click at [87, 687] on div "29 PAINTING AND DECORATING" at bounding box center [363, 691] width 681 height 24
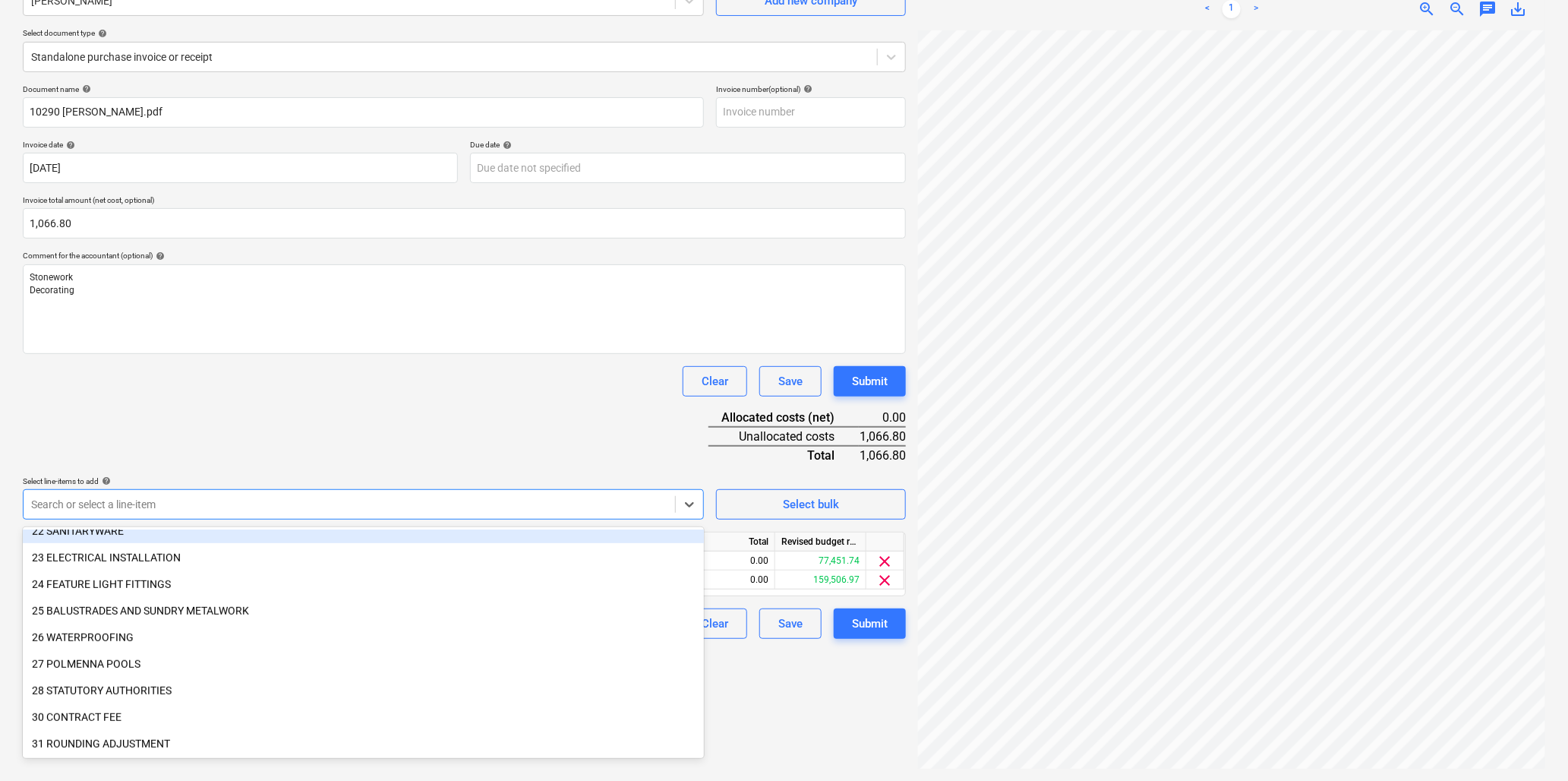
click at [257, 431] on div "Document name help 10290 [PERSON_NAME].pdf Invoice number (optional) help Invoi…" at bounding box center [464, 362] width 884 height 555
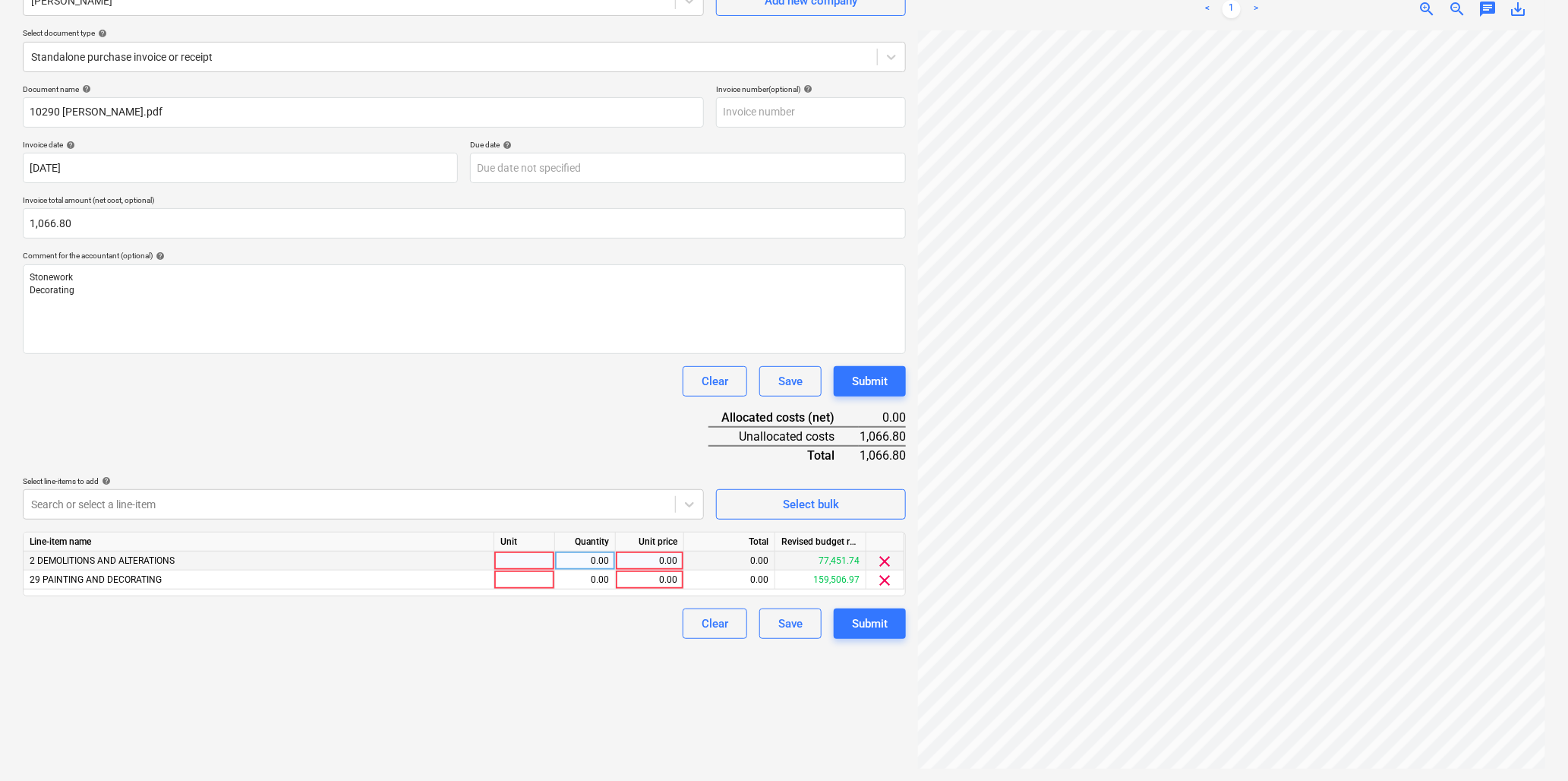
click at [530, 565] on div at bounding box center [525, 561] width 61 height 19
type input "hr"
type input "17"
type input "26.67"
click at [535, 581] on div at bounding box center [525, 580] width 61 height 19
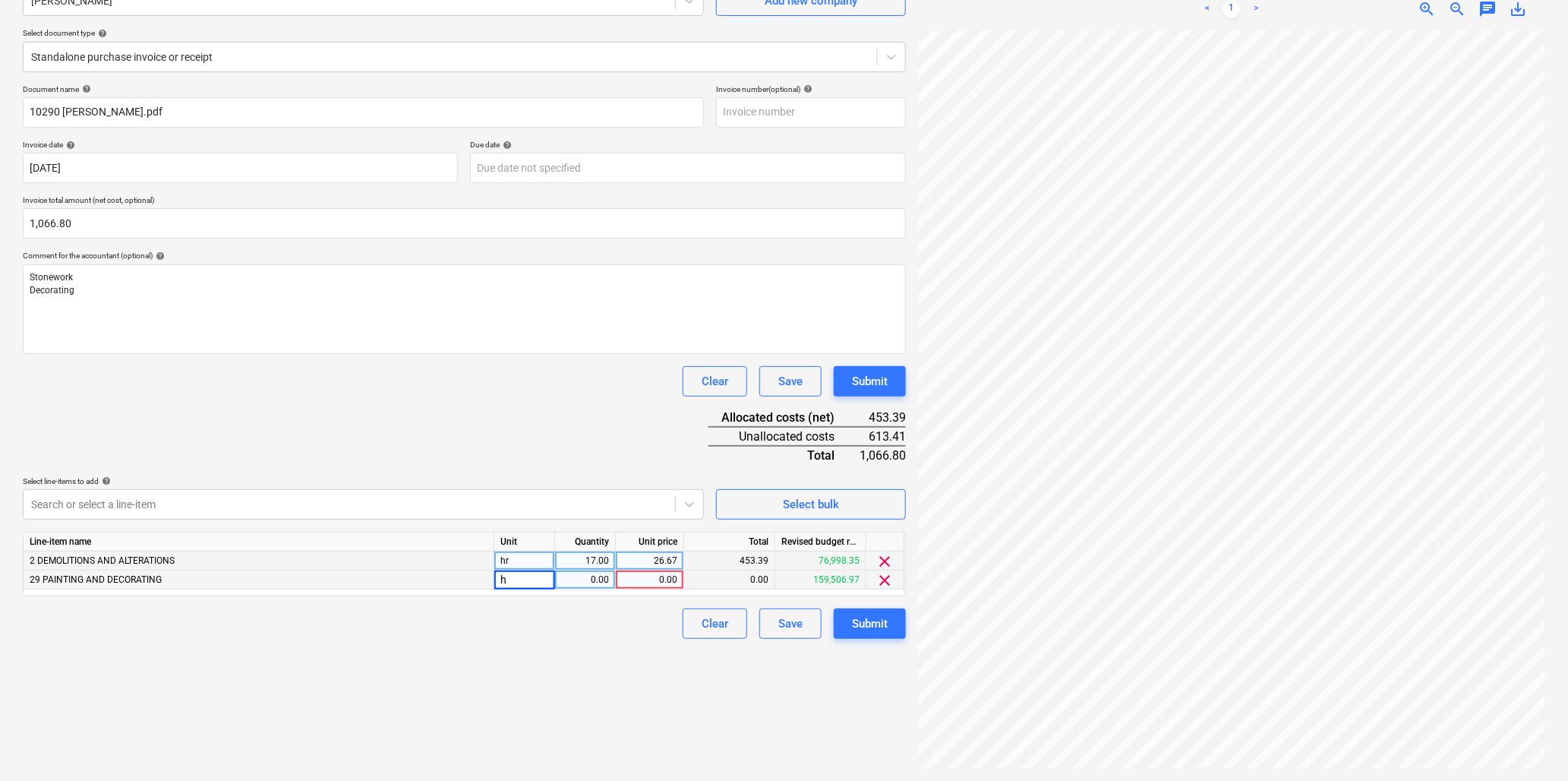
type input "hr"
type input "26.67"
click at [855, 620] on div "Submit" at bounding box center [870, 623] width 36 height 19
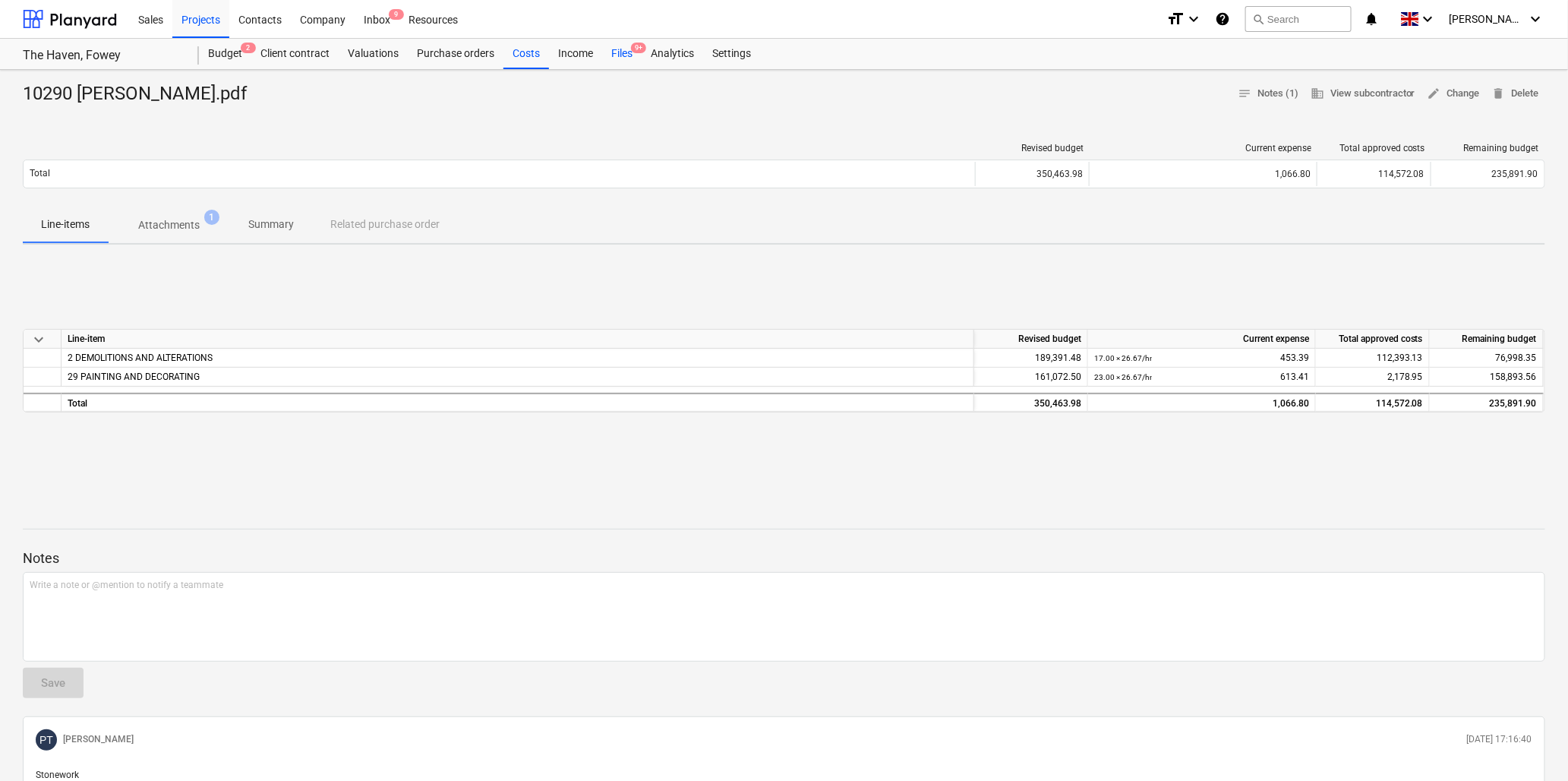
click at [625, 50] on div "Files 9+" at bounding box center [622, 53] width 40 height 30
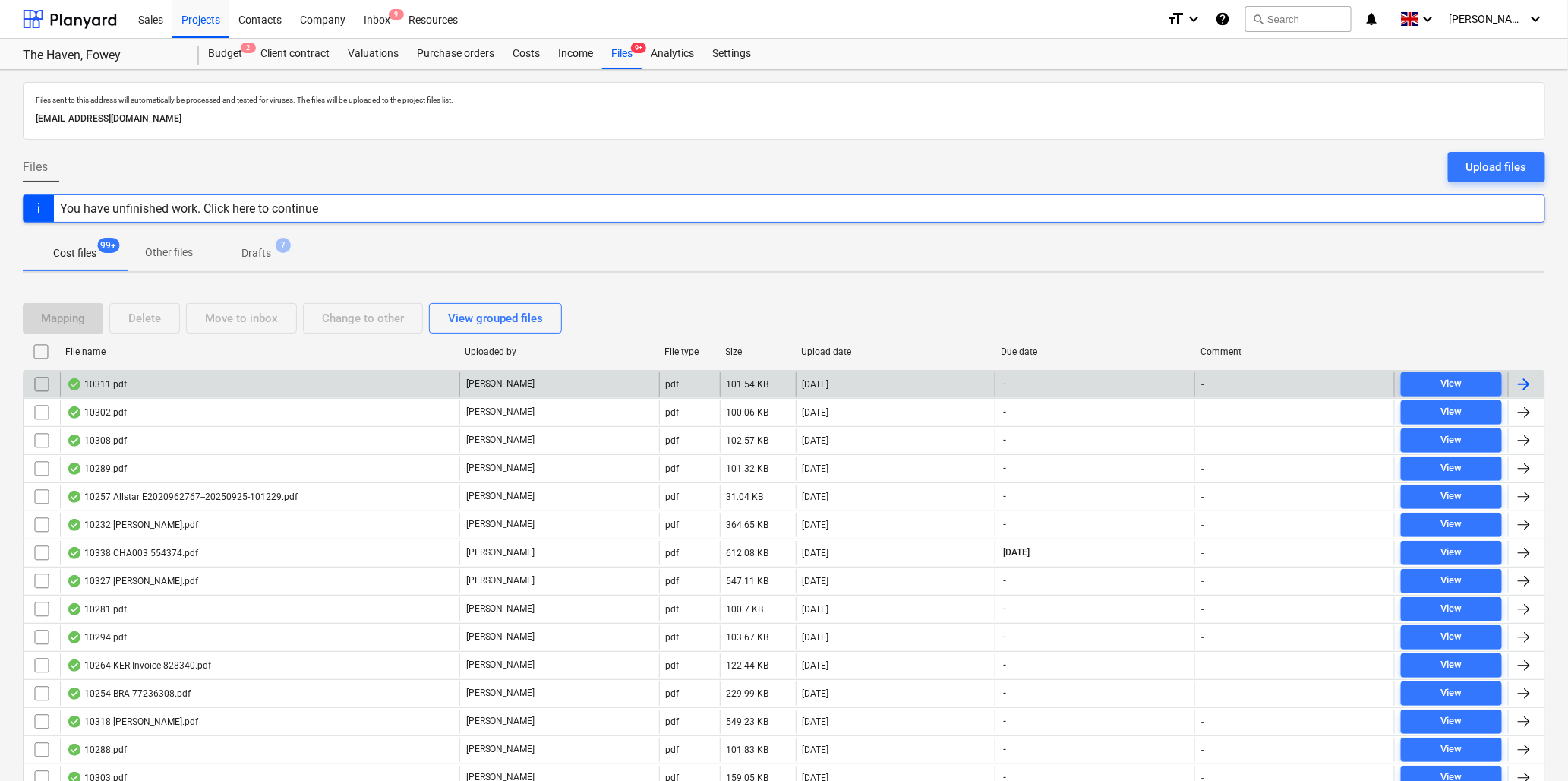
click at [119, 382] on div "10311.pdf" at bounding box center [97, 384] width 60 height 12
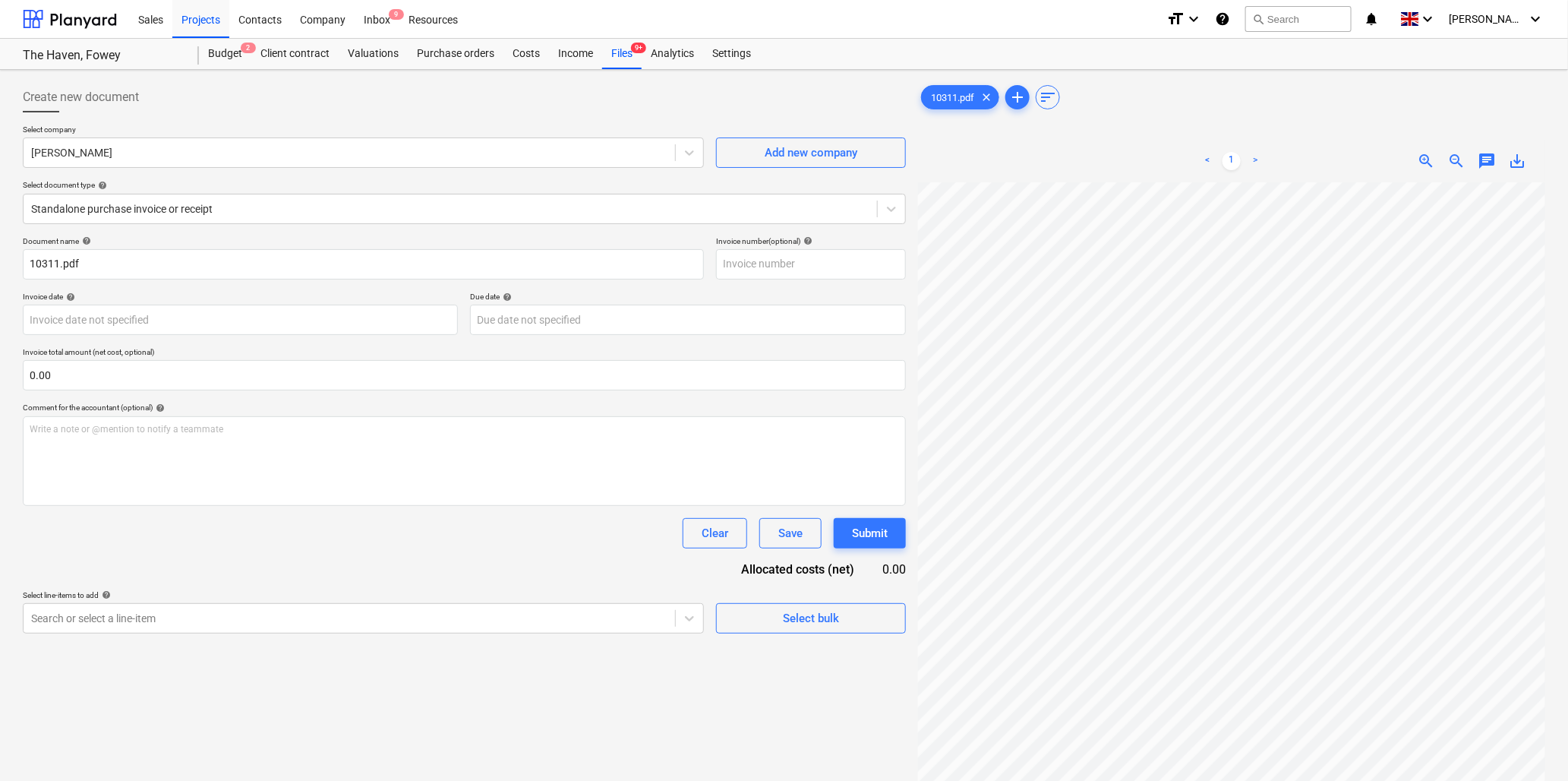
scroll to position [0, 26]
click at [59, 266] on input "10311.pdf" at bounding box center [363, 264] width 681 height 30
type input "10311 [PERSON_NAME].pdf"
click at [93, 320] on body "Sales Projects Contacts Company Inbox 9 Resources format_size keyboard_arrow_do…" at bounding box center [784, 390] width 1568 height 781
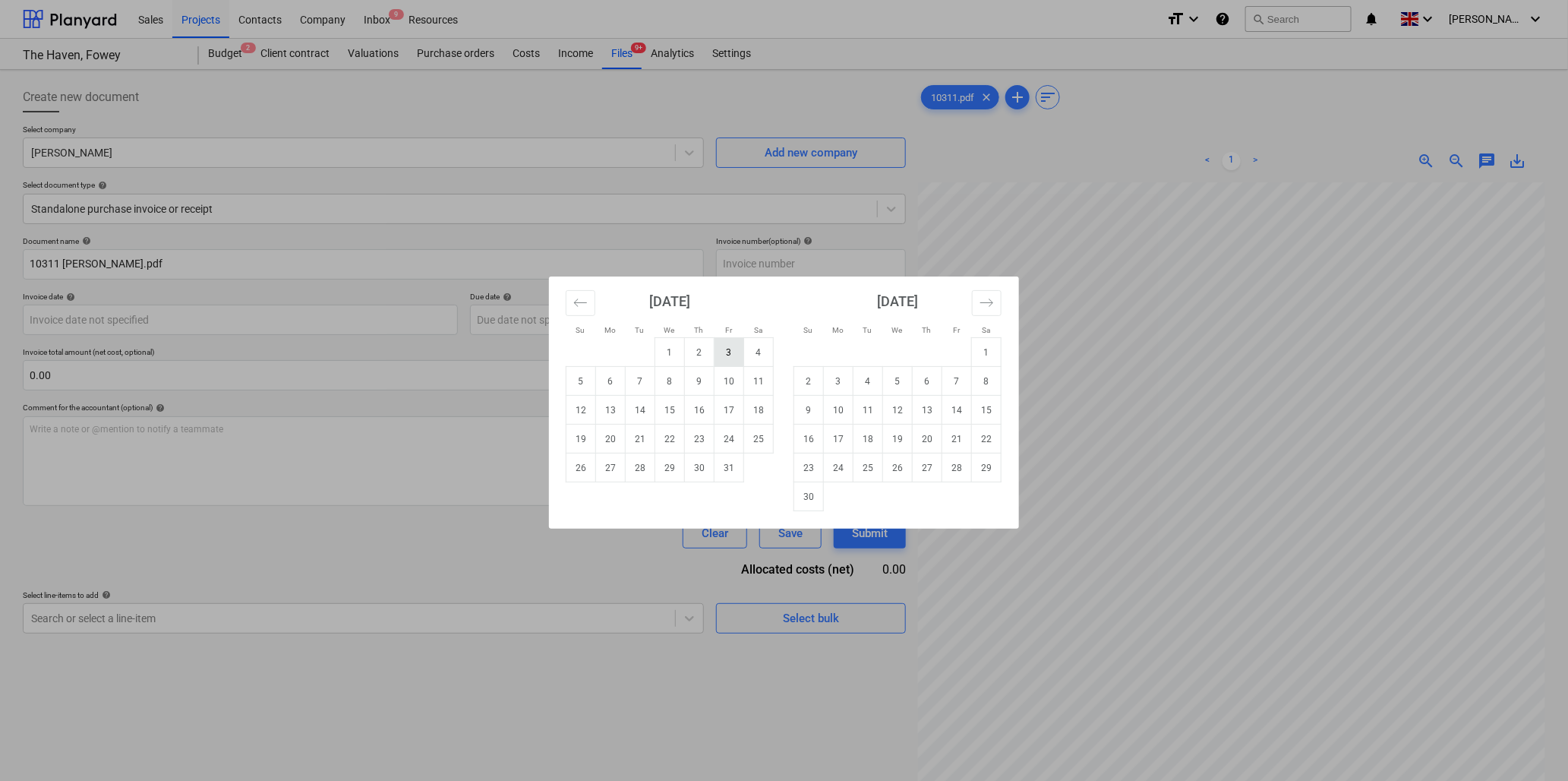
click at [732, 347] on td "3" at bounding box center [729, 352] width 29 height 29
type input "[DATE]"
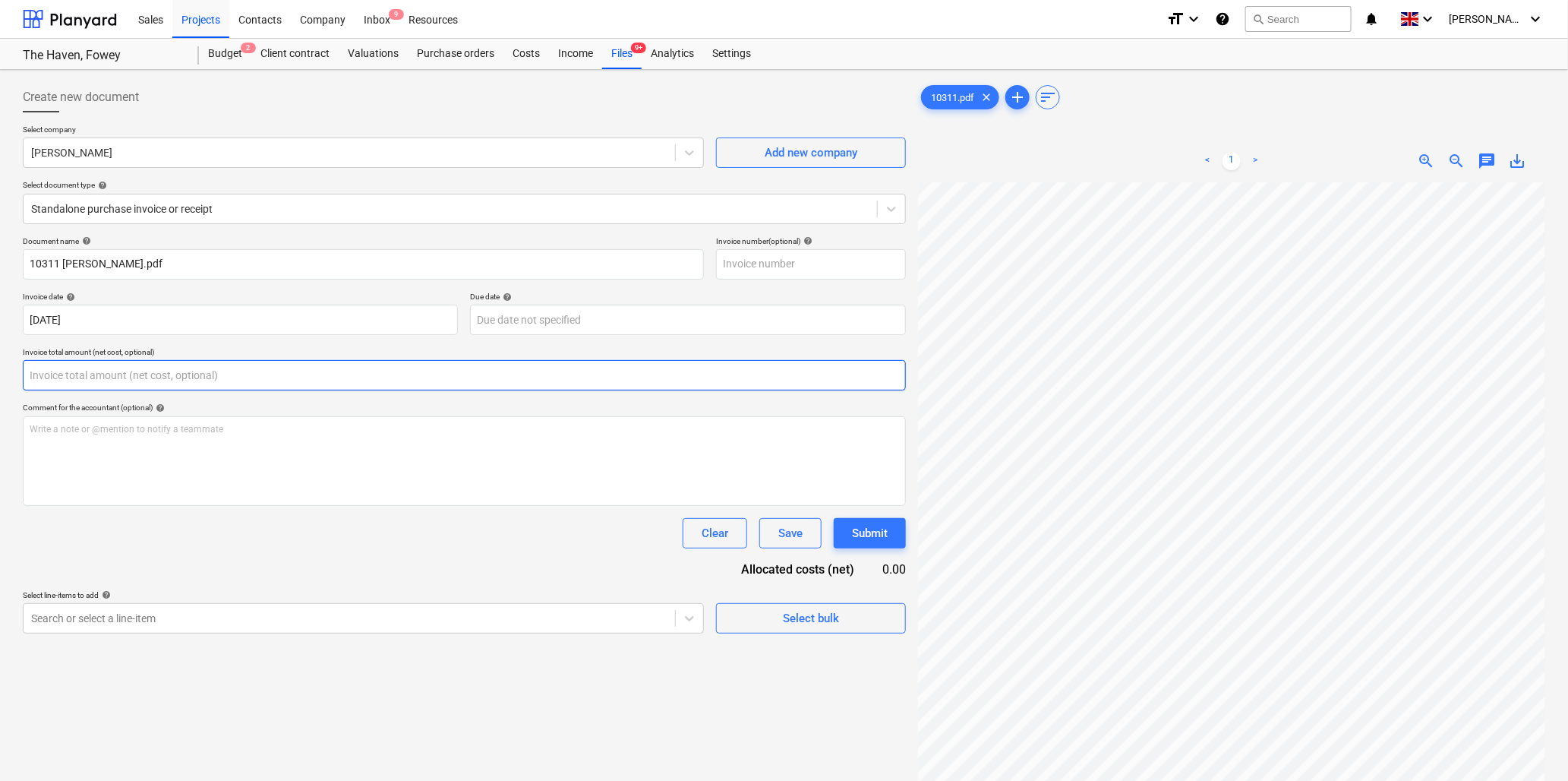
click at [68, 380] on input "text" at bounding box center [464, 374] width 884 height 30
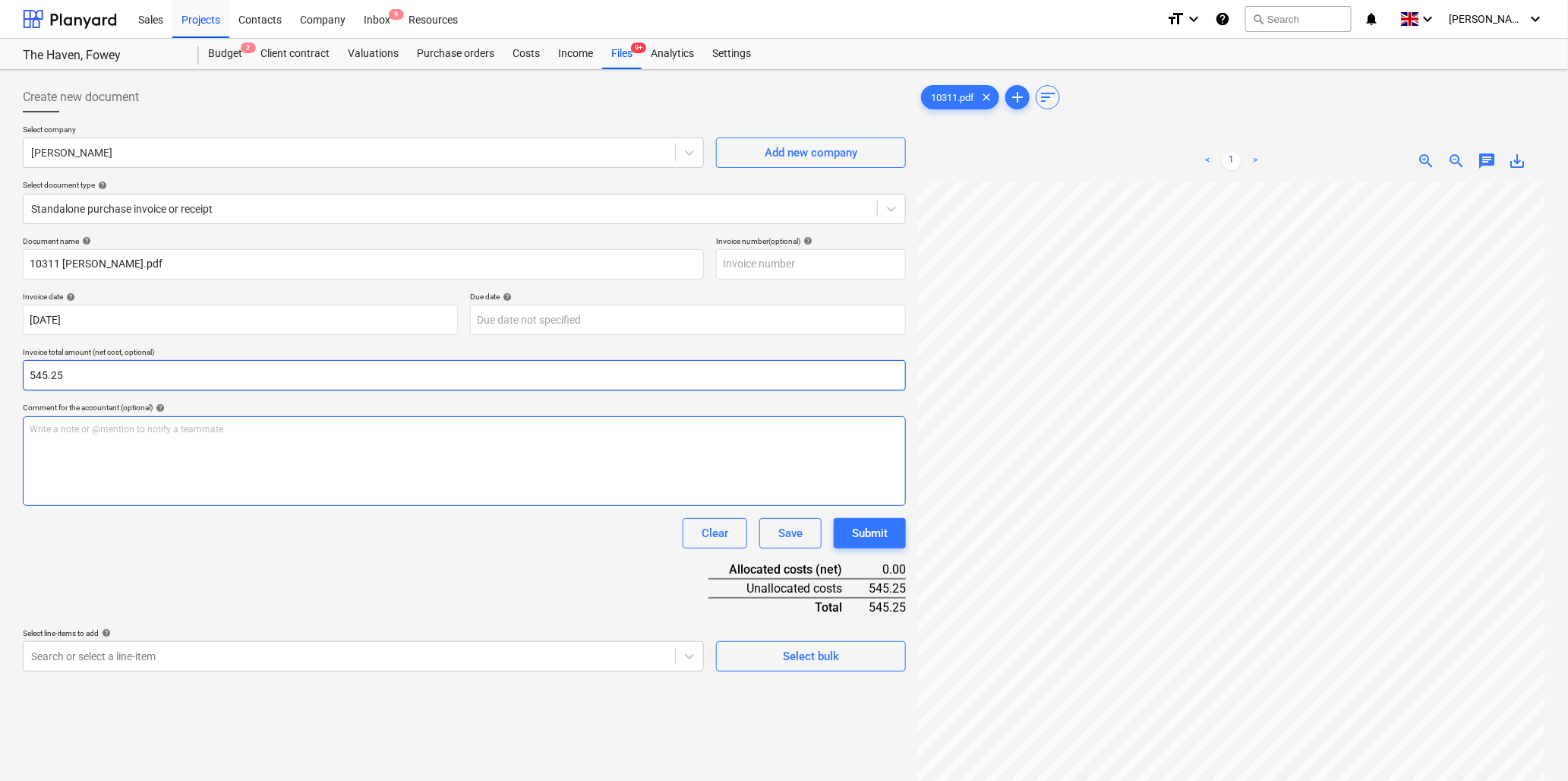
type input "545.25"
click at [48, 436] on div "Write a note or @mention to notify a teammate [PERSON_NAME]" at bounding box center [464, 461] width 884 height 89
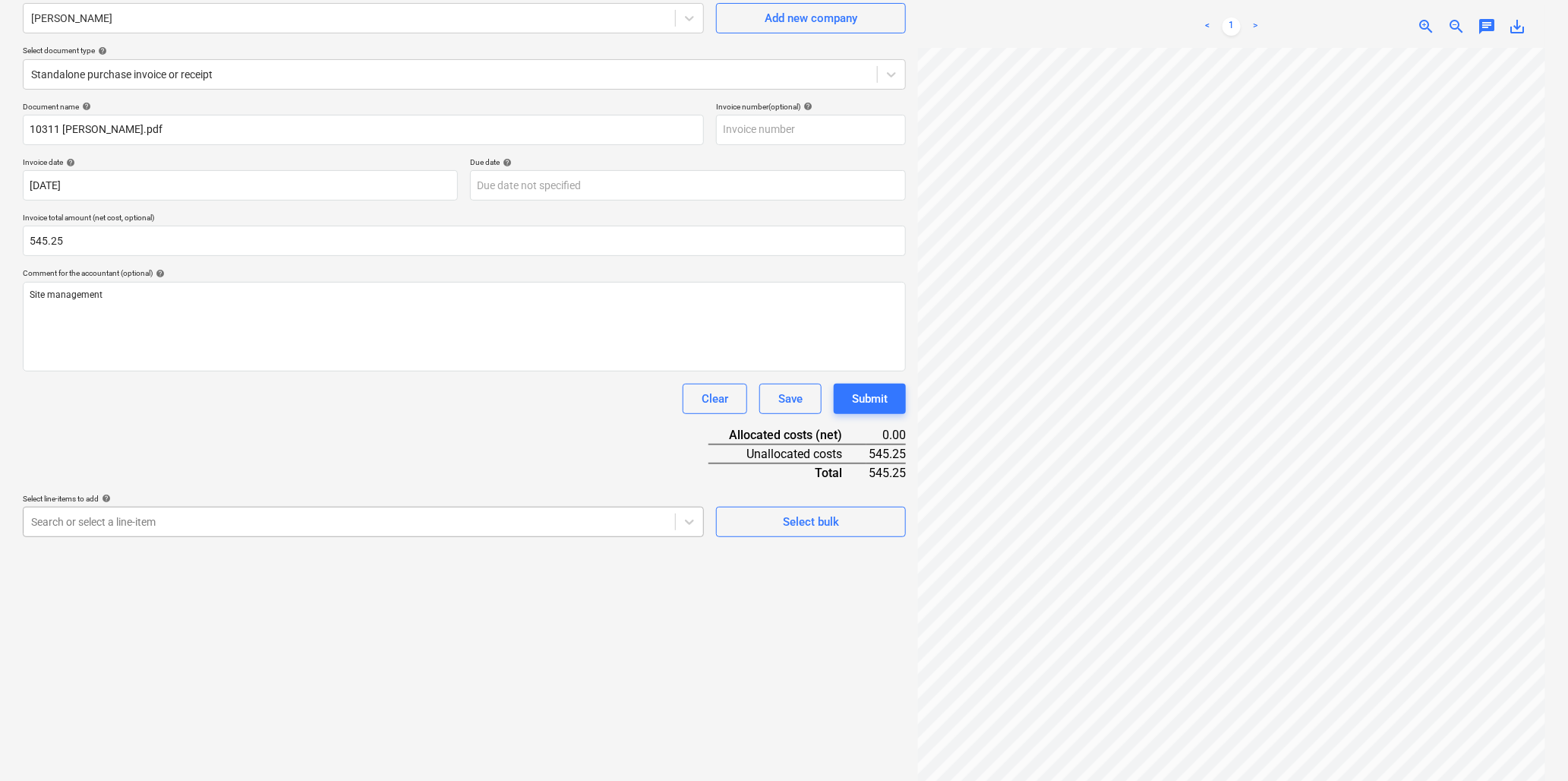
click at [114, 647] on body "Sales Projects Contacts Company Inbox 9 Resources format_size keyboard_arrow_do…" at bounding box center [784, 256] width 1568 height 781
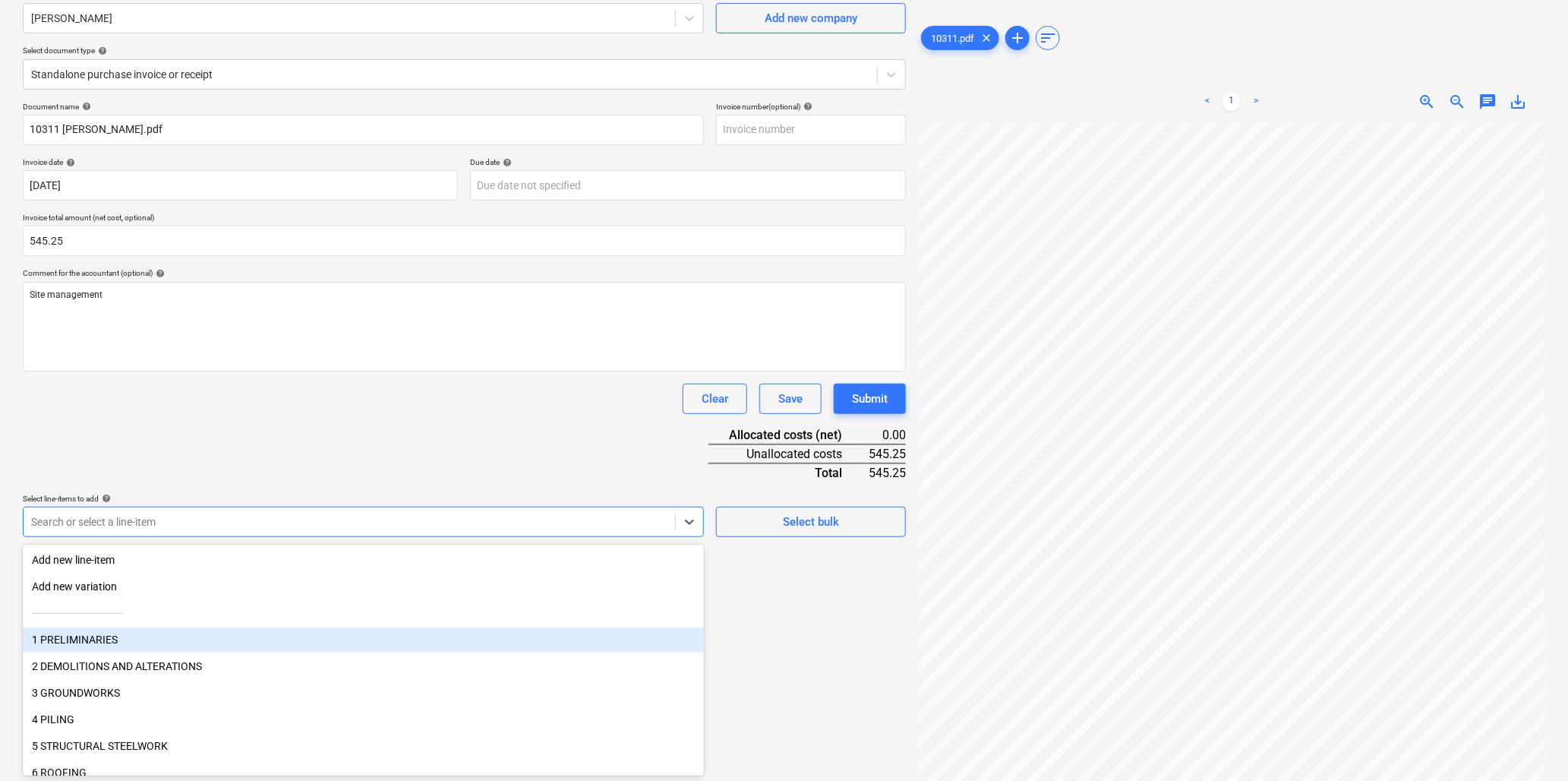
click at [104, 635] on div "1 PRELIMINARIES" at bounding box center [363, 639] width 681 height 24
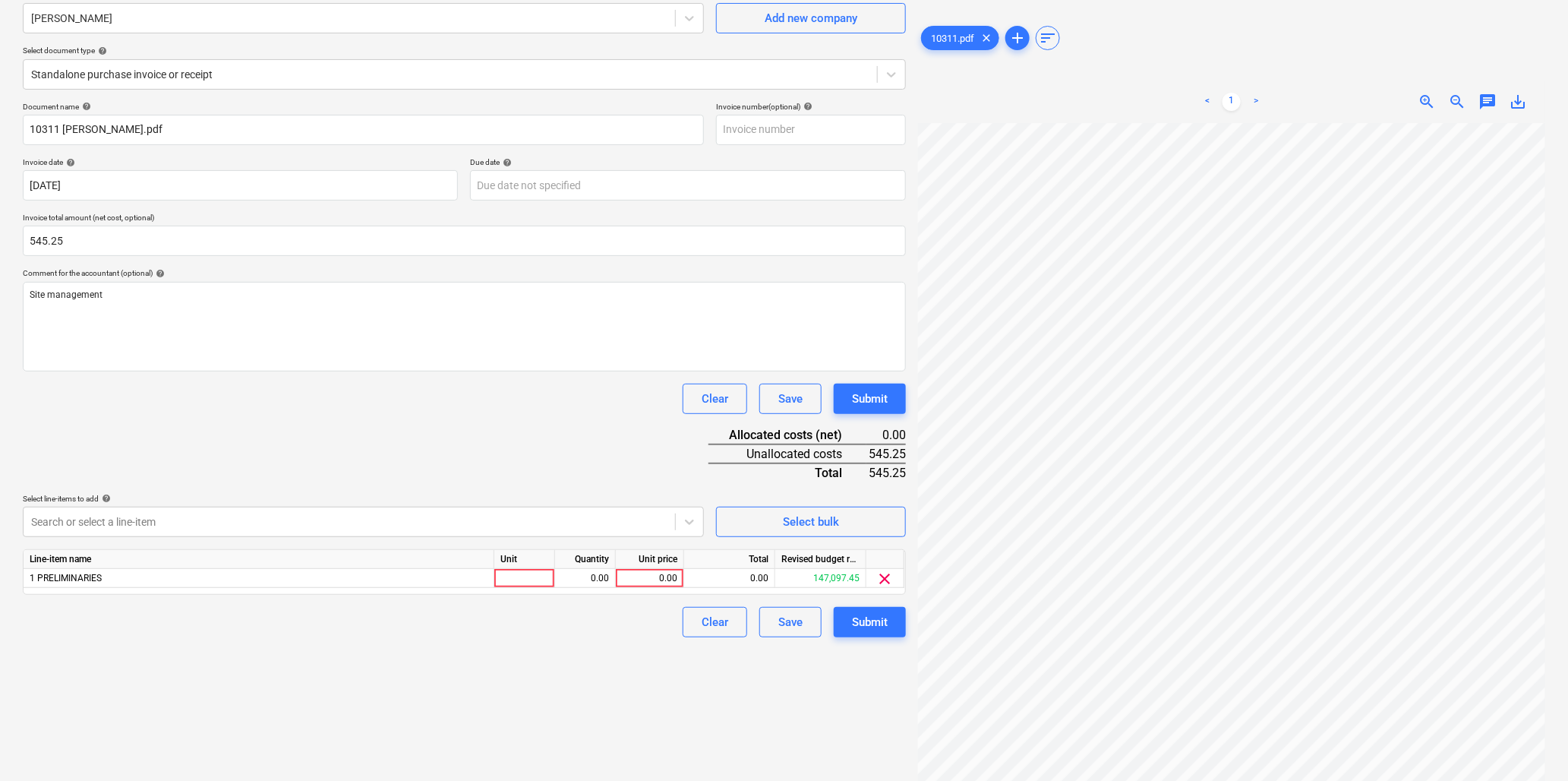
click at [266, 465] on div "Document name help 10311 [PERSON_NAME].pdf Invoice number (optional) help Invoi…" at bounding box center [464, 370] width 884 height 535
click at [518, 585] on div at bounding box center [525, 579] width 61 height 19
type input "hr"
type input "12.5"
type input "43.62"
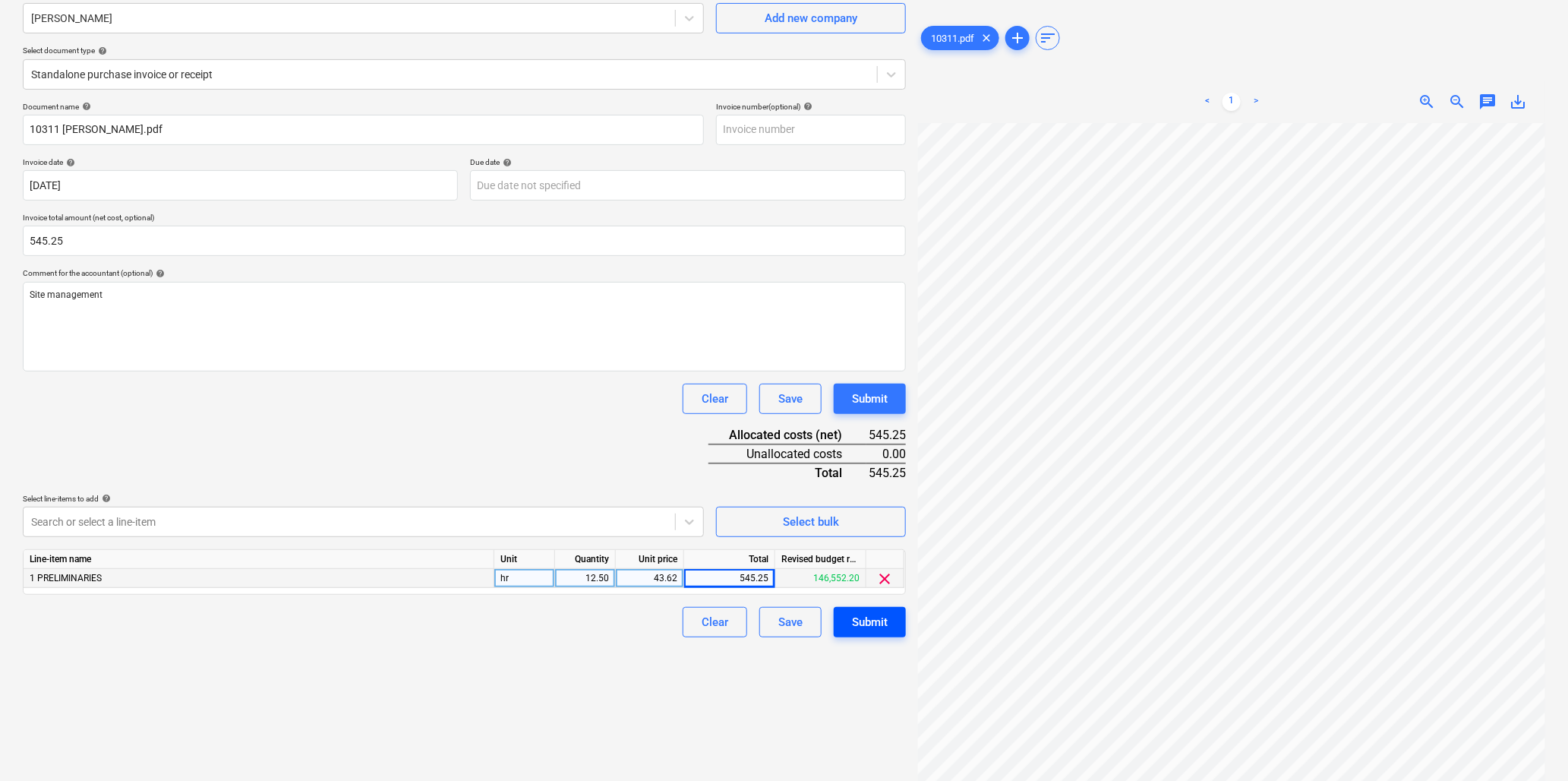
click at [875, 617] on div "Submit" at bounding box center [870, 622] width 36 height 19
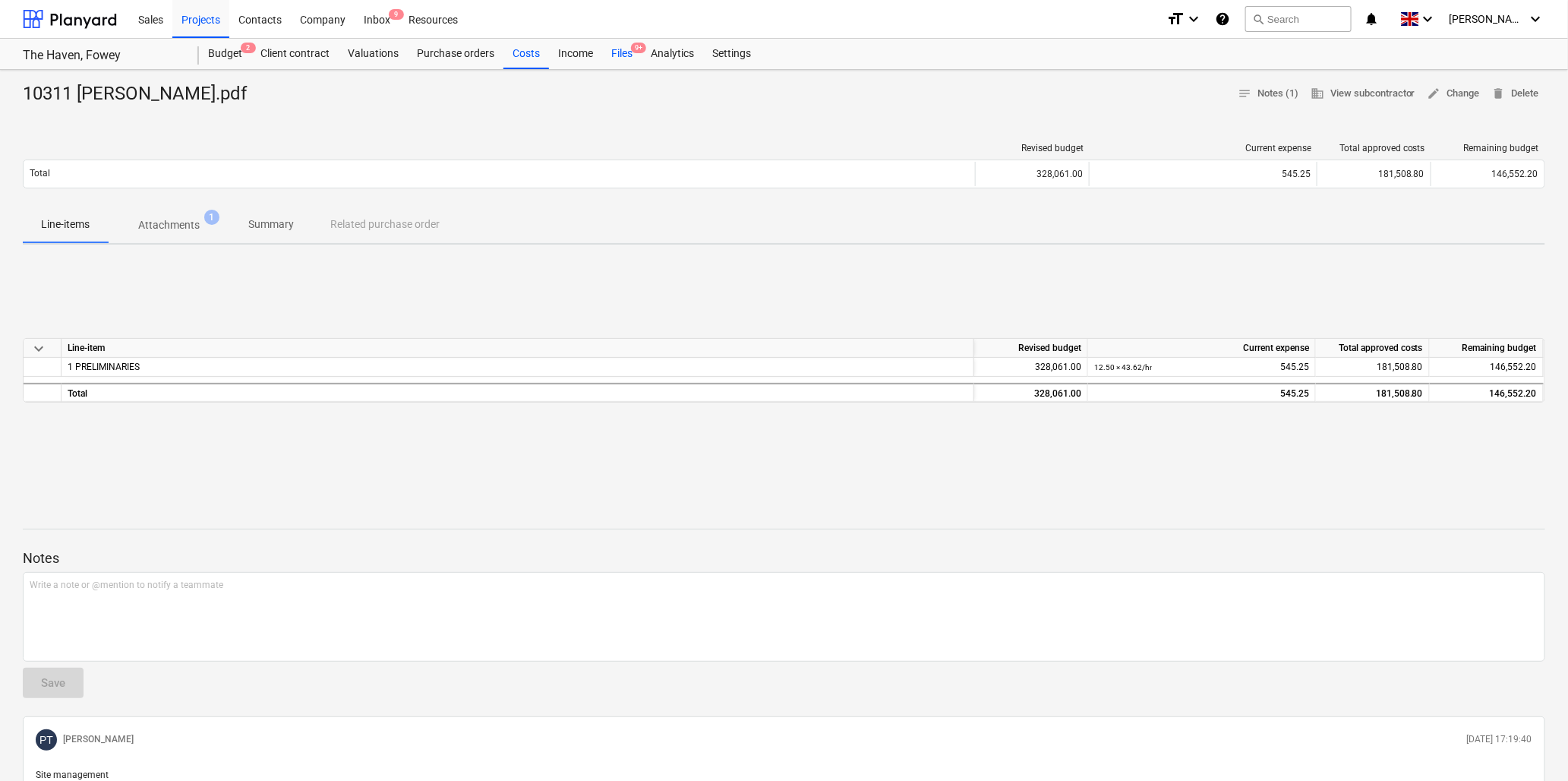
click at [629, 51] on div "Files 9+" at bounding box center [622, 53] width 40 height 30
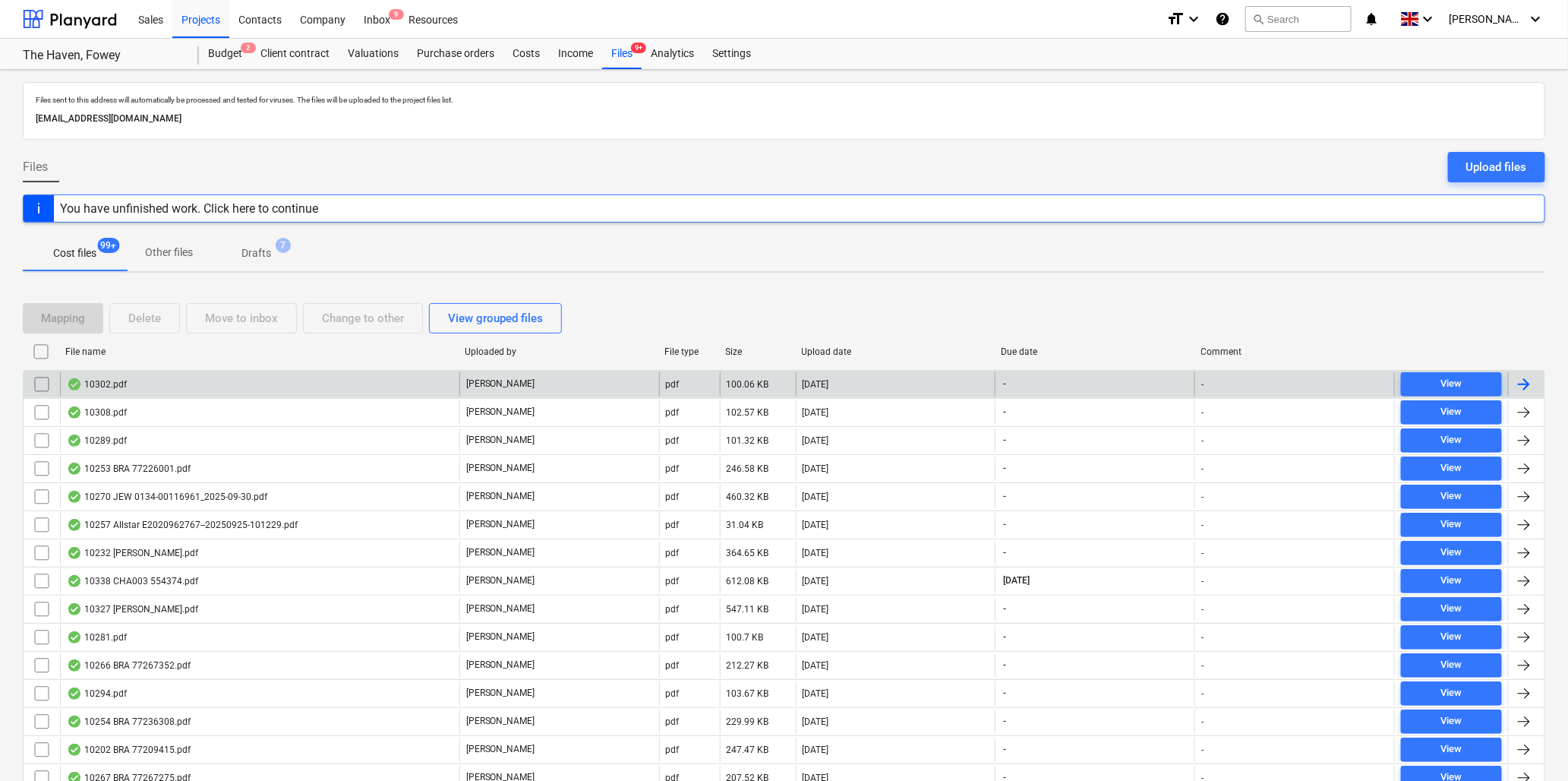
click at [94, 382] on div "10302.pdf" at bounding box center [97, 384] width 60 height 12
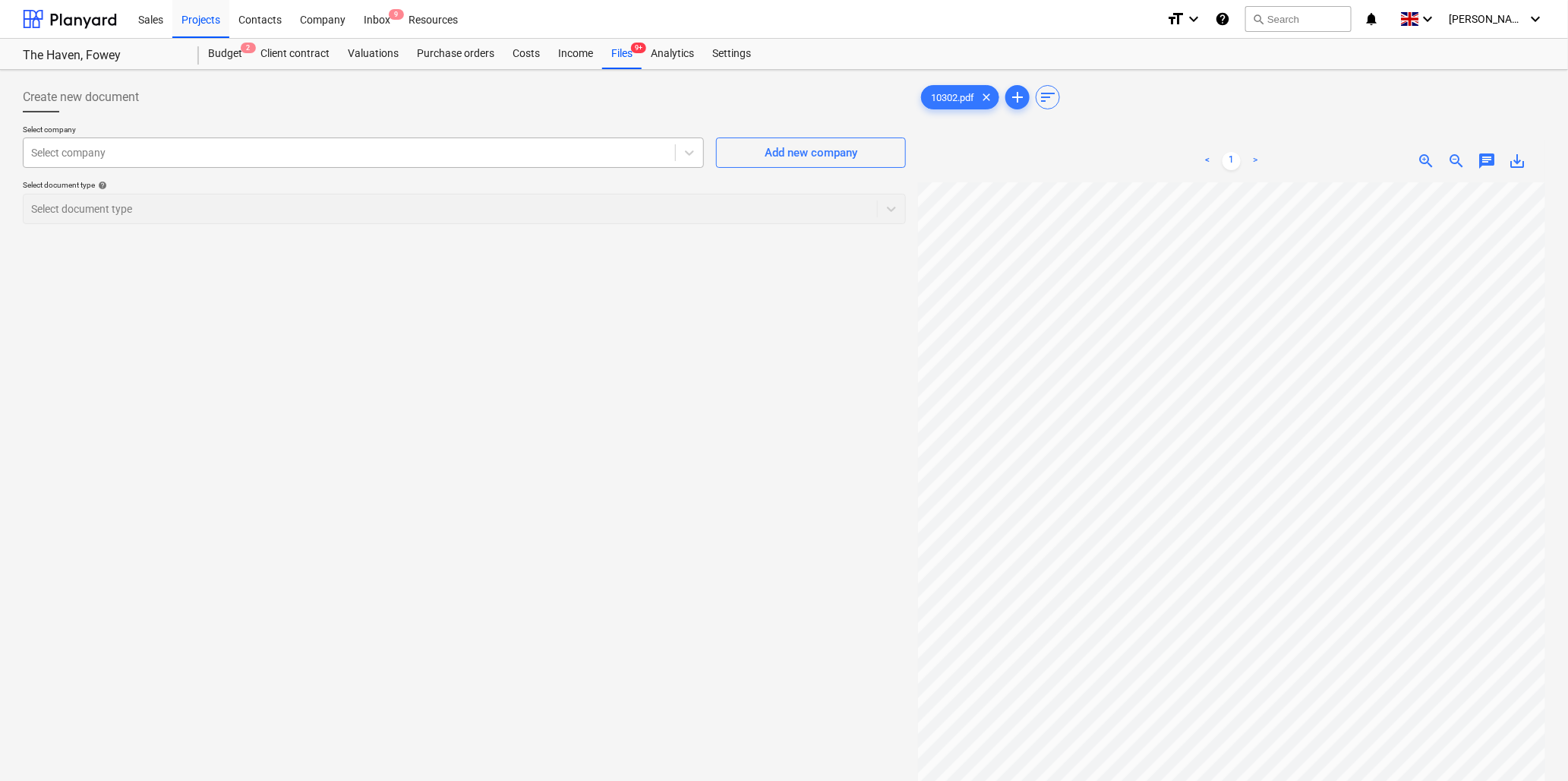
click at [84, 154] on div at bounding box center [349, 153] width 636 height 16
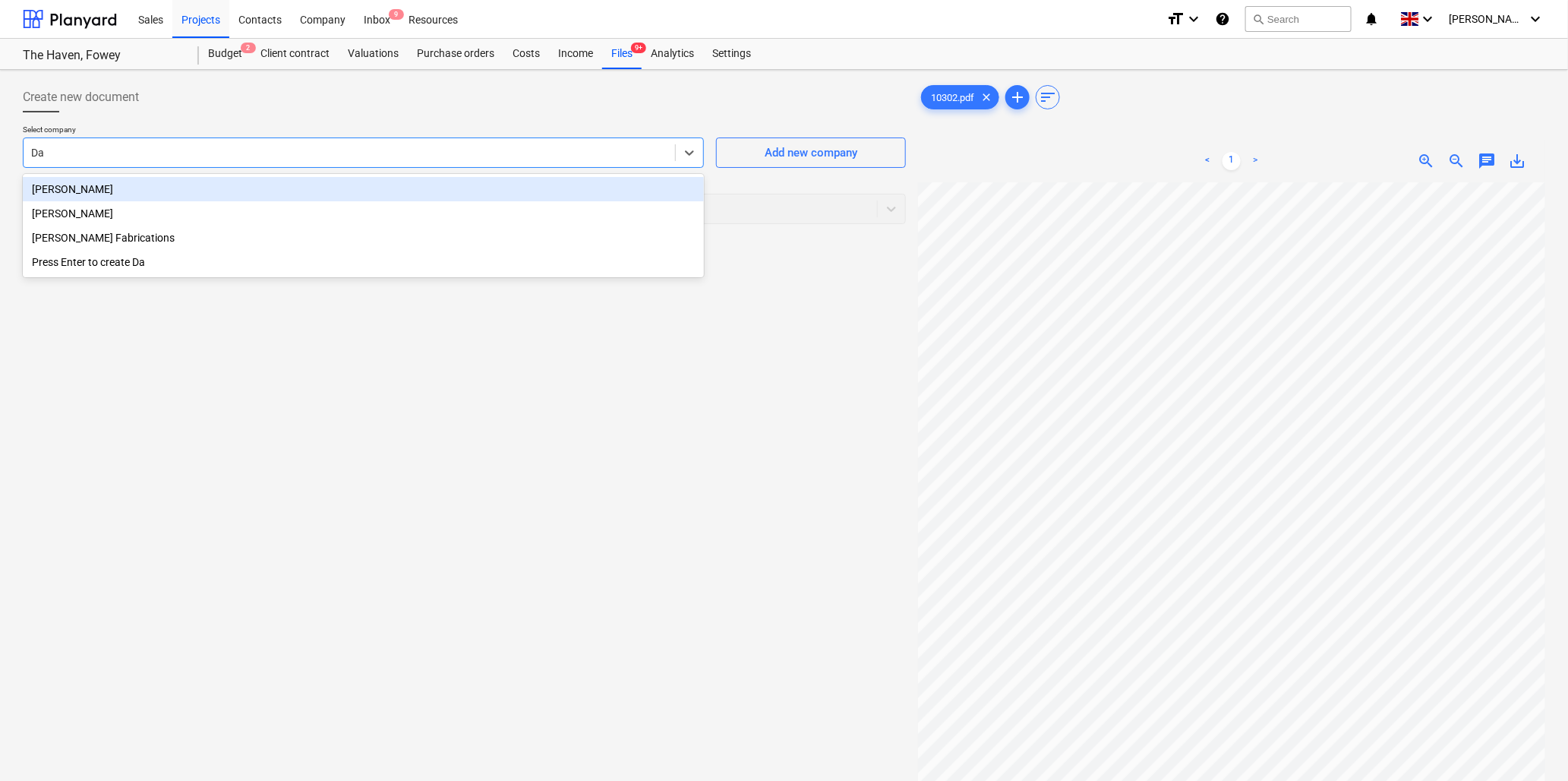
type input "[PERSON_NAME]"
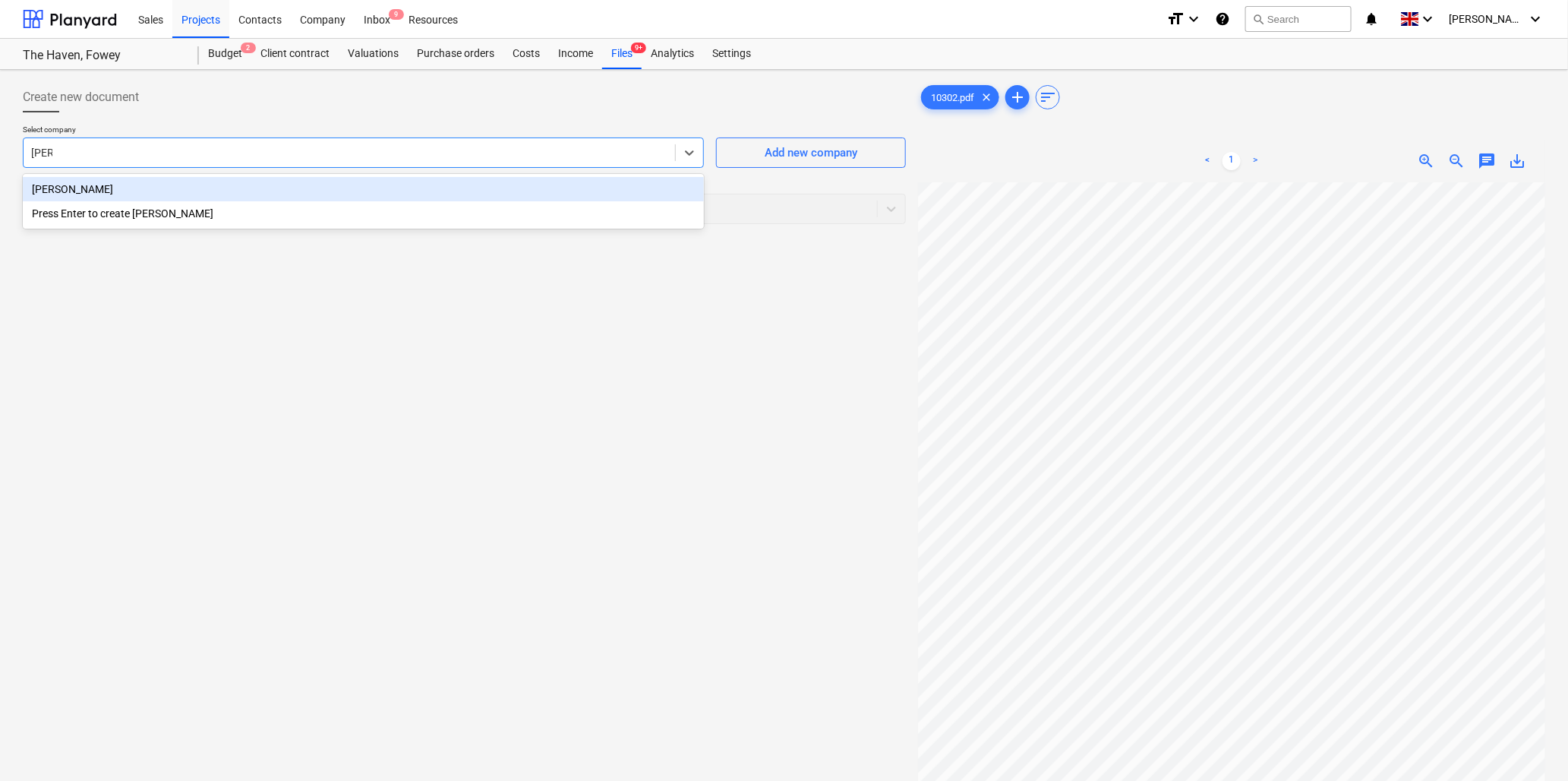
click at [81, 186] on div "[PERSON_NAME]" at bounding box center [363, 189] width 681 height 24
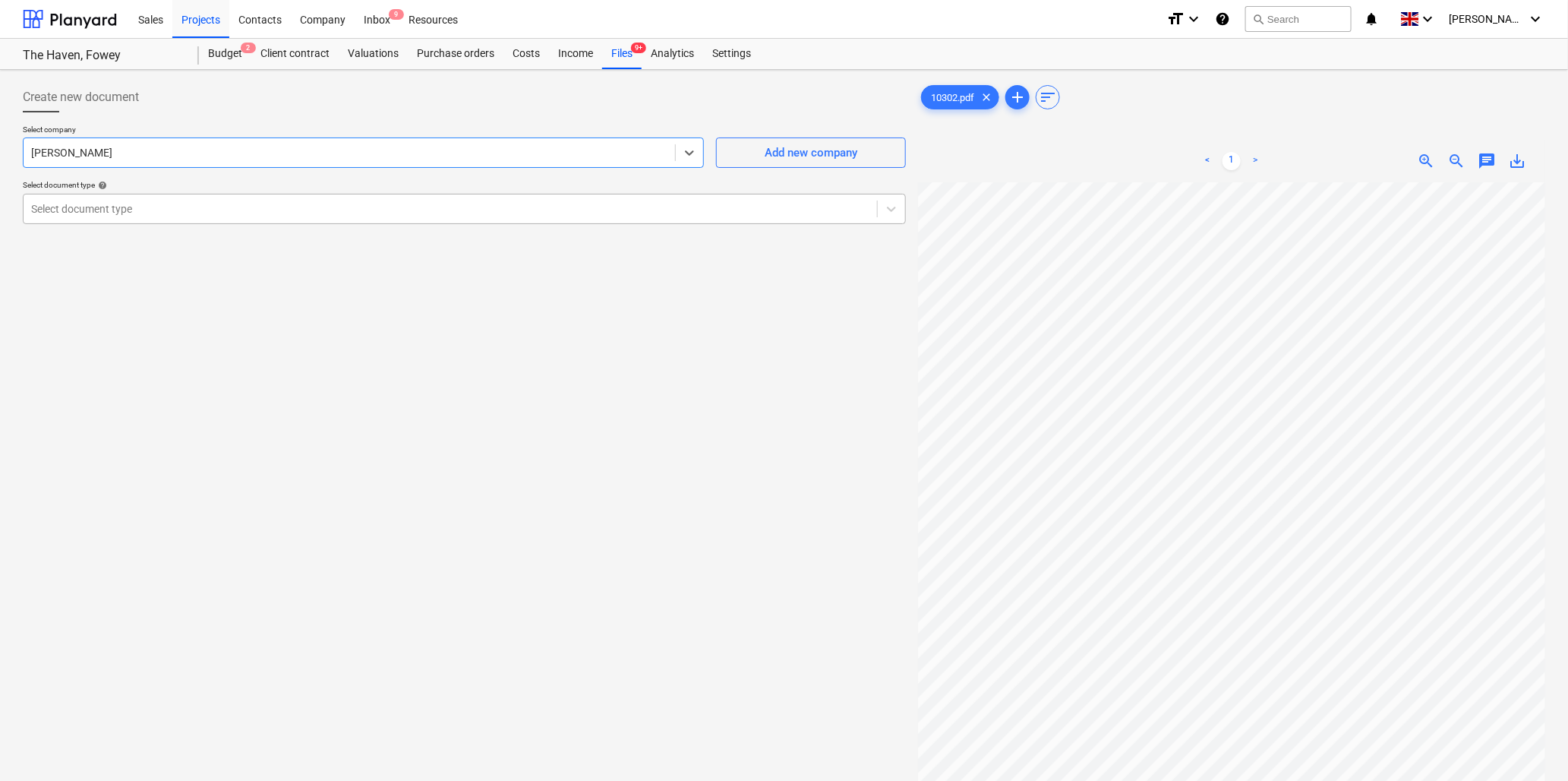
click at [97, 201] on div at bounding box center [451, 209] width 839 height 16
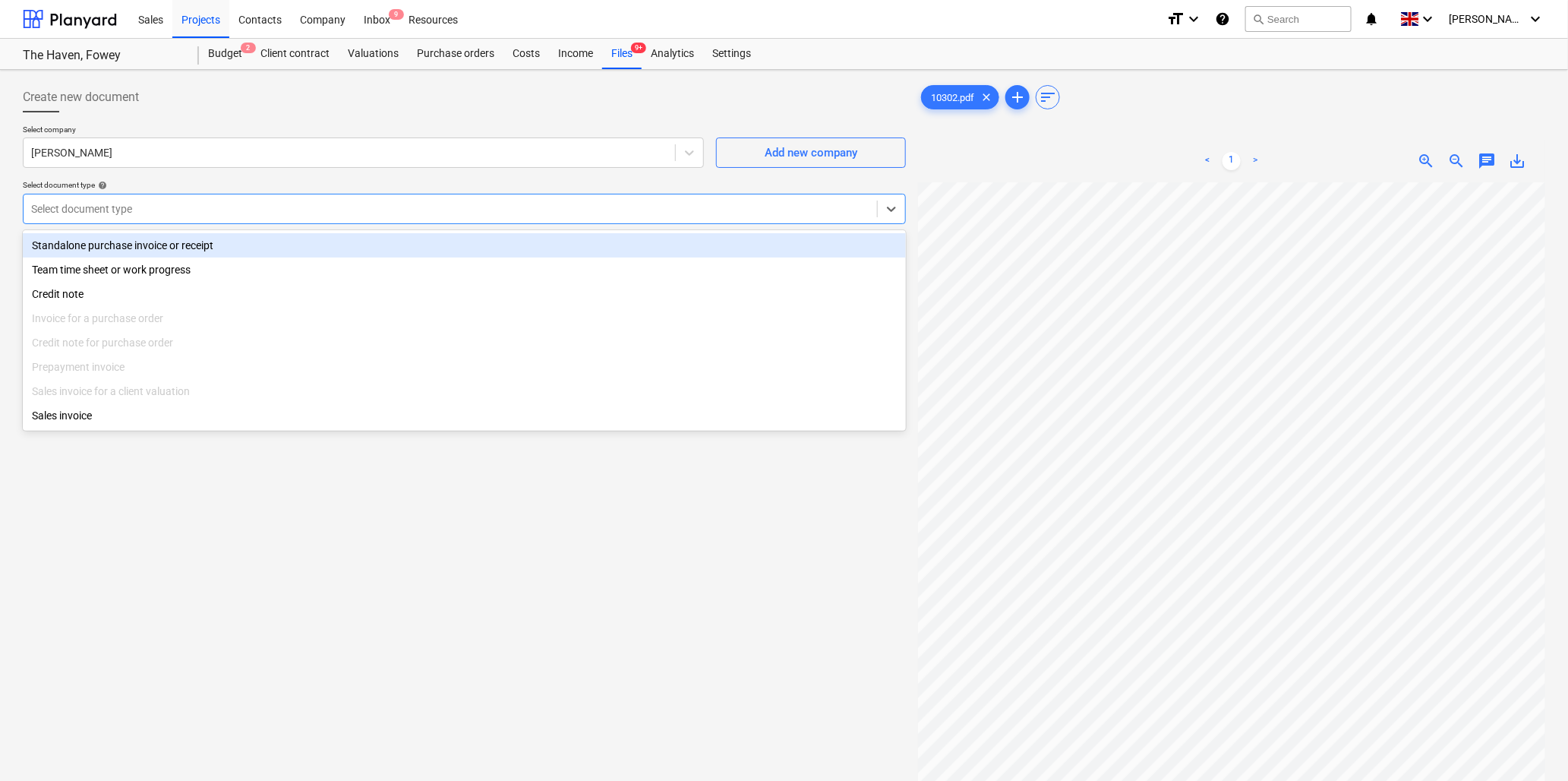
click at [129, 246] on div "Standalone purchase invoice or receipt" at bounding box center [464, 246] width 884 height 24
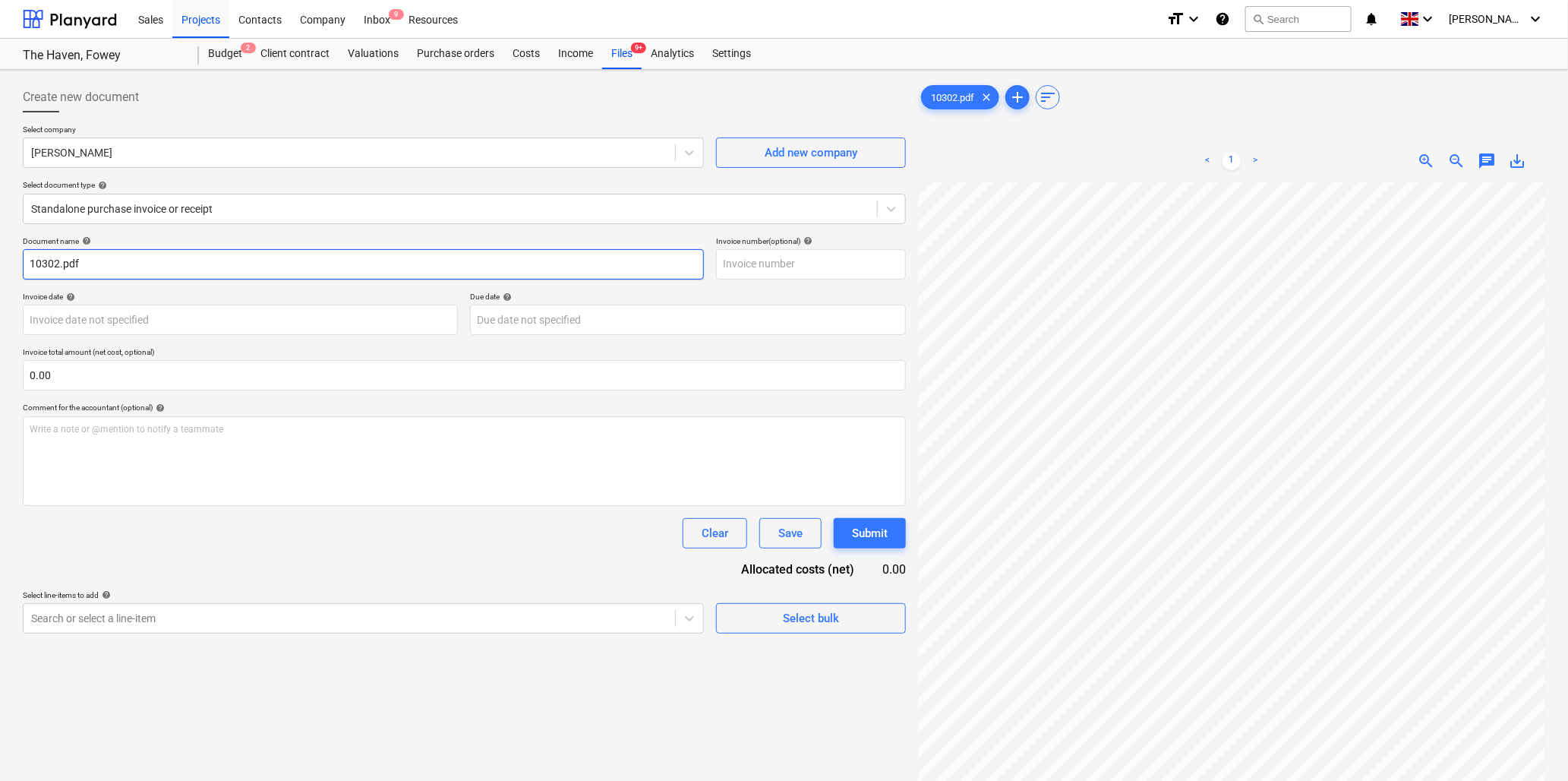
click at [59, 264] on input "10302.pdf" at bounding box center [363, 264] width 681 height 30
type input "10302 [PERSON_NAME].pdf"
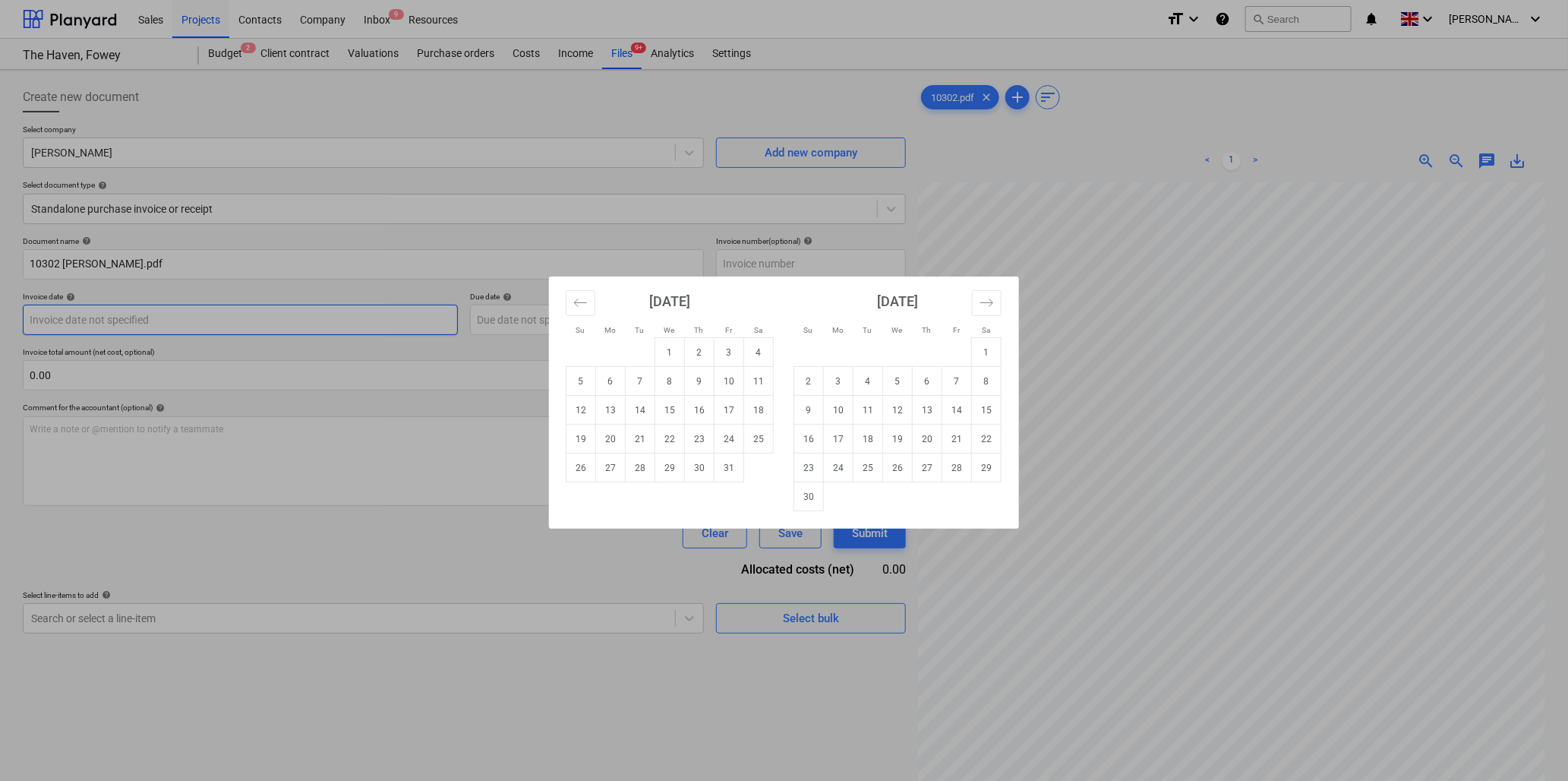
click at [133, 321] on body "Sales Projects Contacts Company Inbox 9 Resources format_size keyboard_arrow_do…" at bounding box center [784, 390] width 1568 height 781
click at [727, 351] on td "3" at bounding box center [729, 352] width 29 height 29
type input "[DATE]"
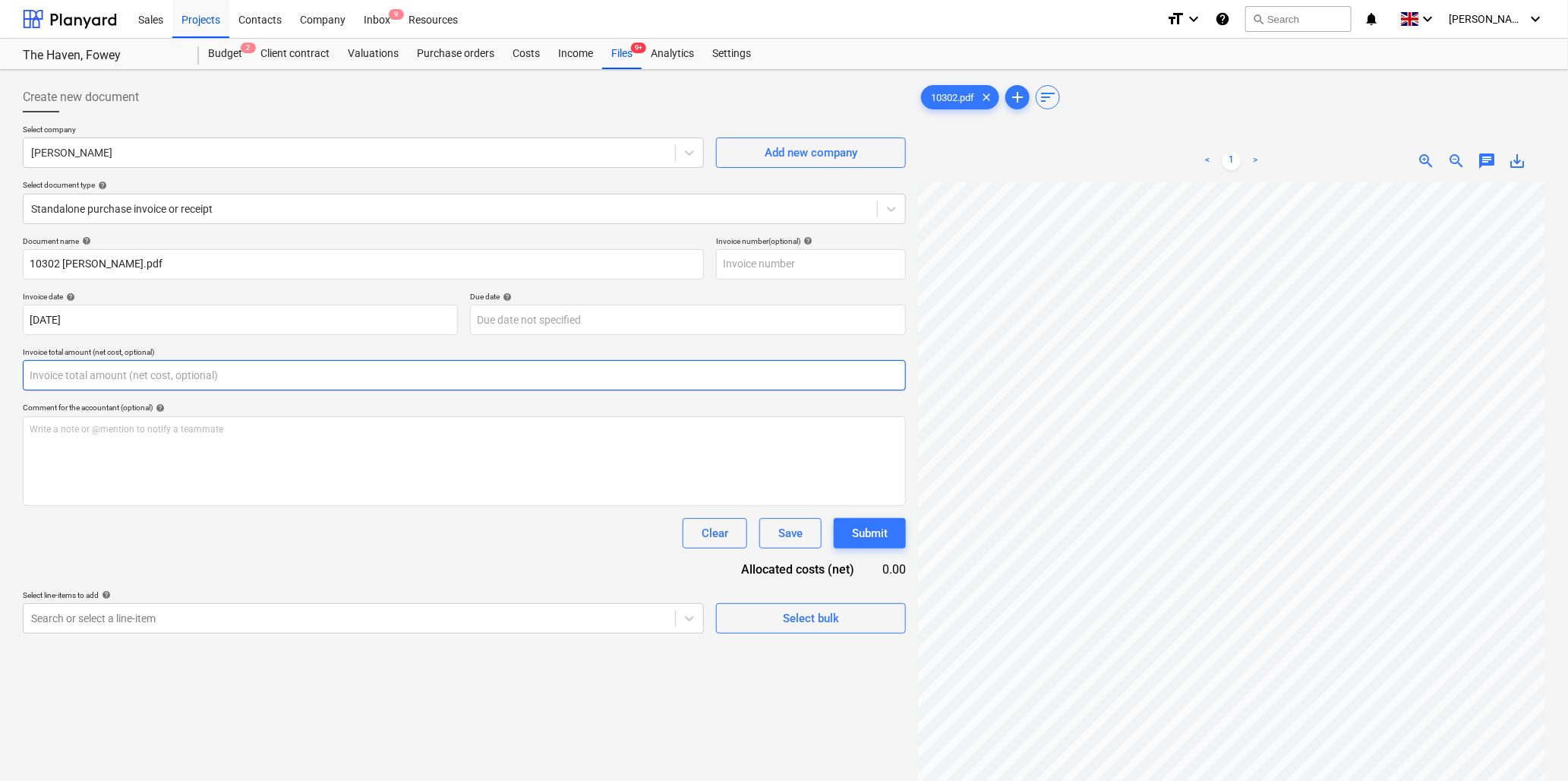
click at [93, 373] on input "text" at bounding box center [464, 374] width 884 height 30
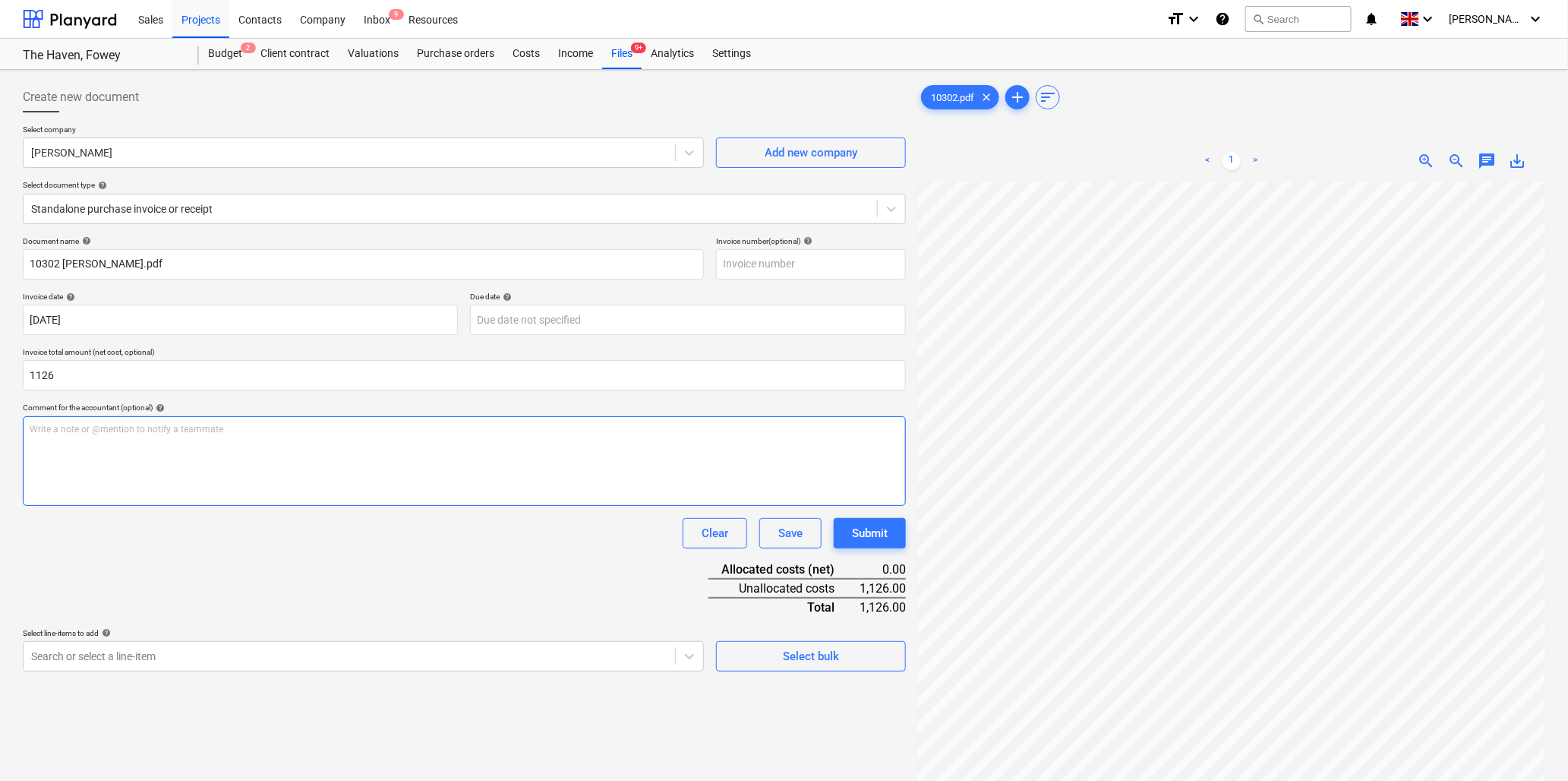
type input "1,126.00"
click at [117, 442] on div "Write a note or @mention to notify a teammate [PERSON_NAME]" at bounding box center [464, 461] width 884 height 89
click at [65, 427] on p "Write a note or @mention to notify a teammate [PERSON_NAME]" at bounding box center [464, 430] width 870 height 13
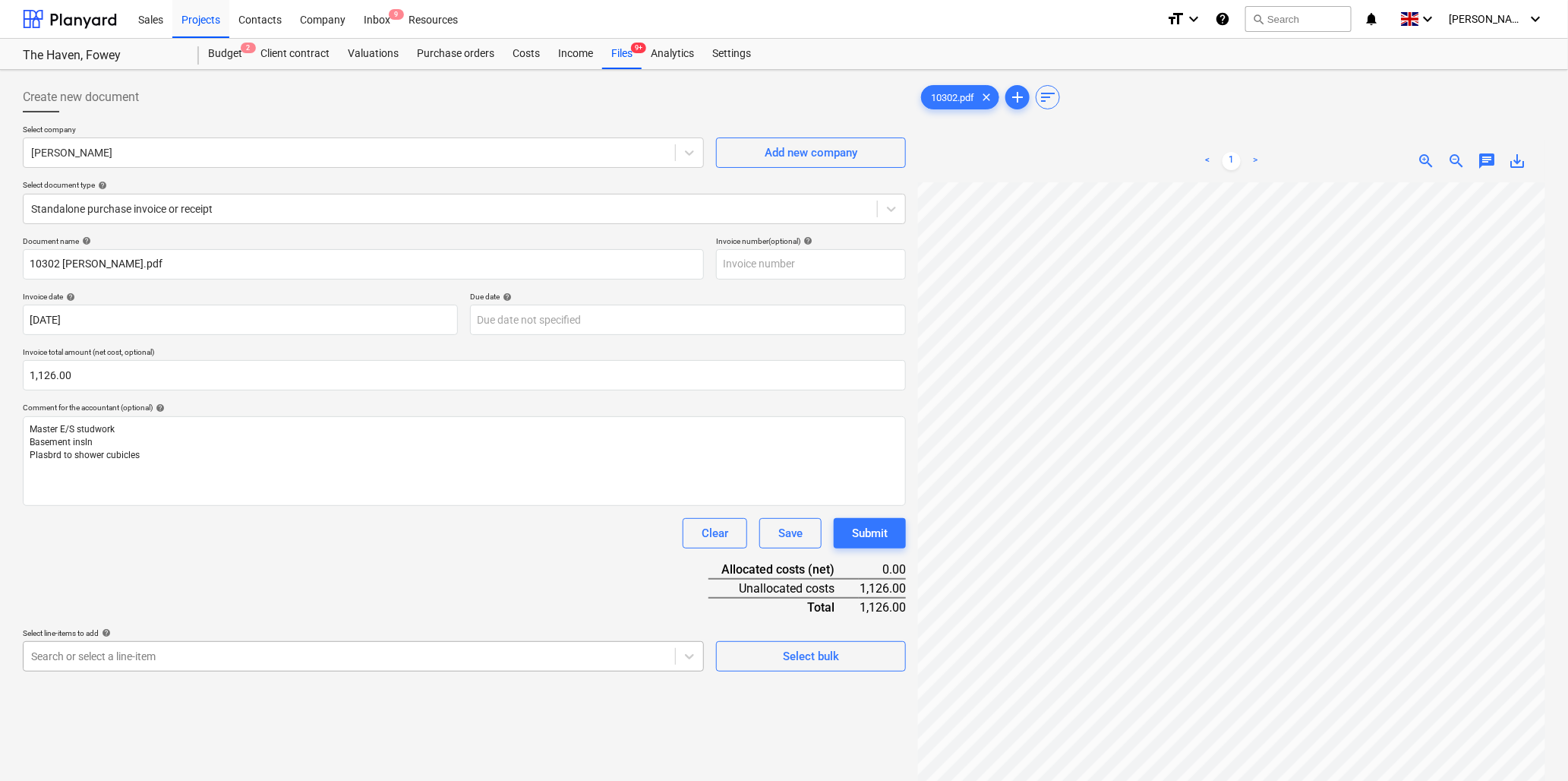
click at [168, 657] on body "Sales Projects Contacts Company Inbox 9 Resources format_size keyboard_arrow_do…" at bounding box center [784, 390] width 1568 height 781
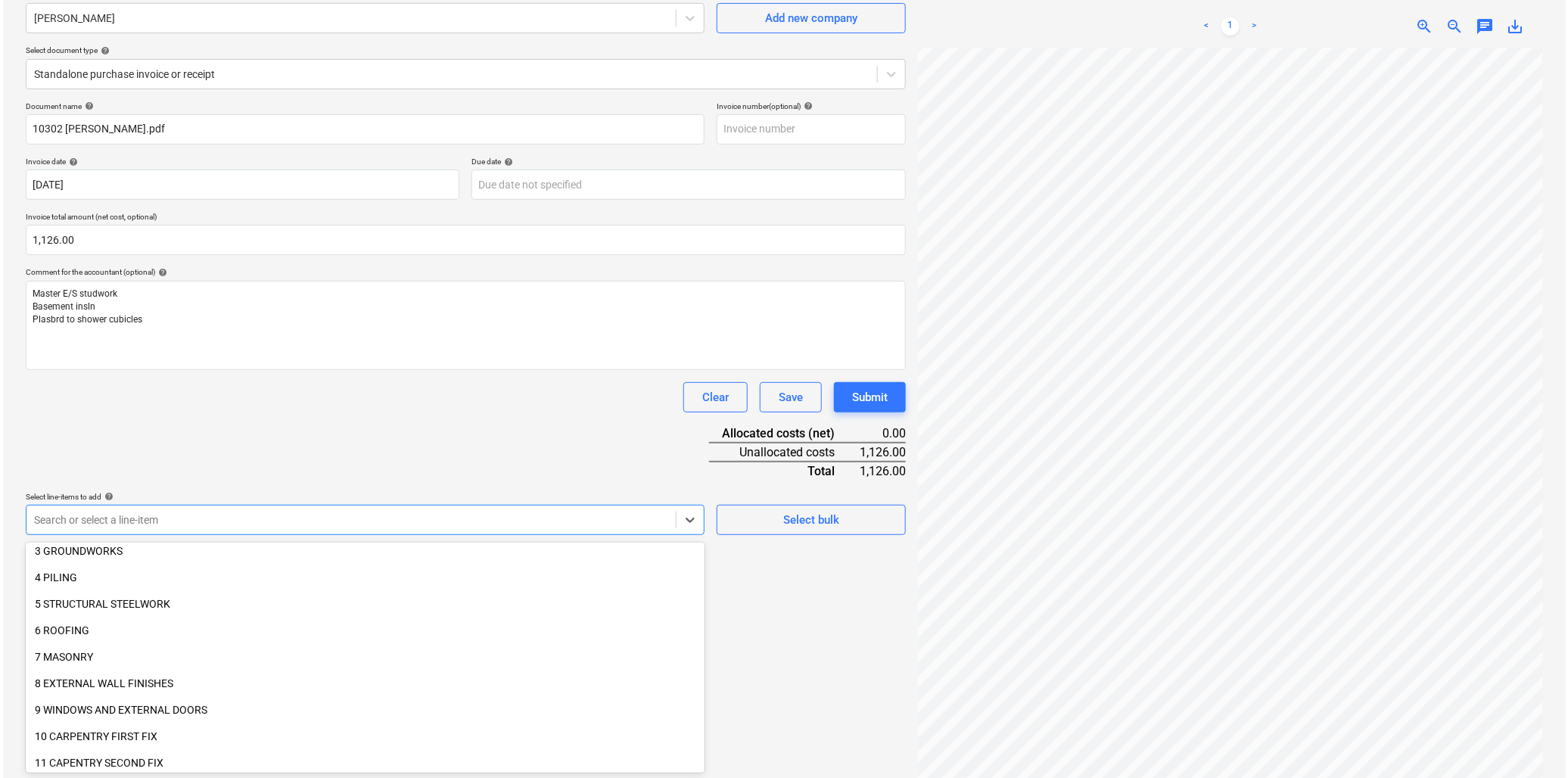
scroll to position [168, 0]
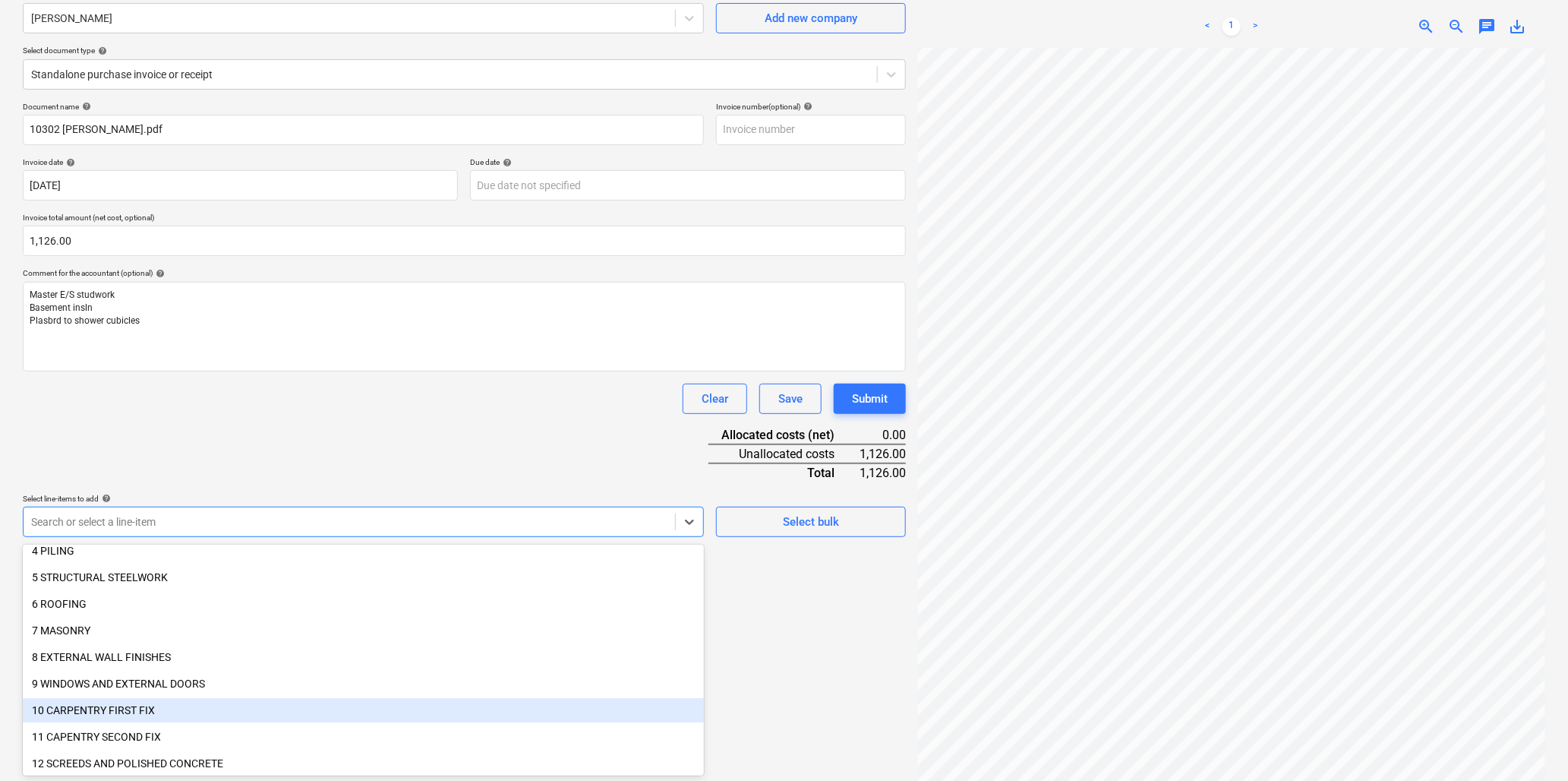
click at [137, 705] on div "10 CARPENTRY FIRST FIX" at bounding box center [363, 710] width 681 height 24
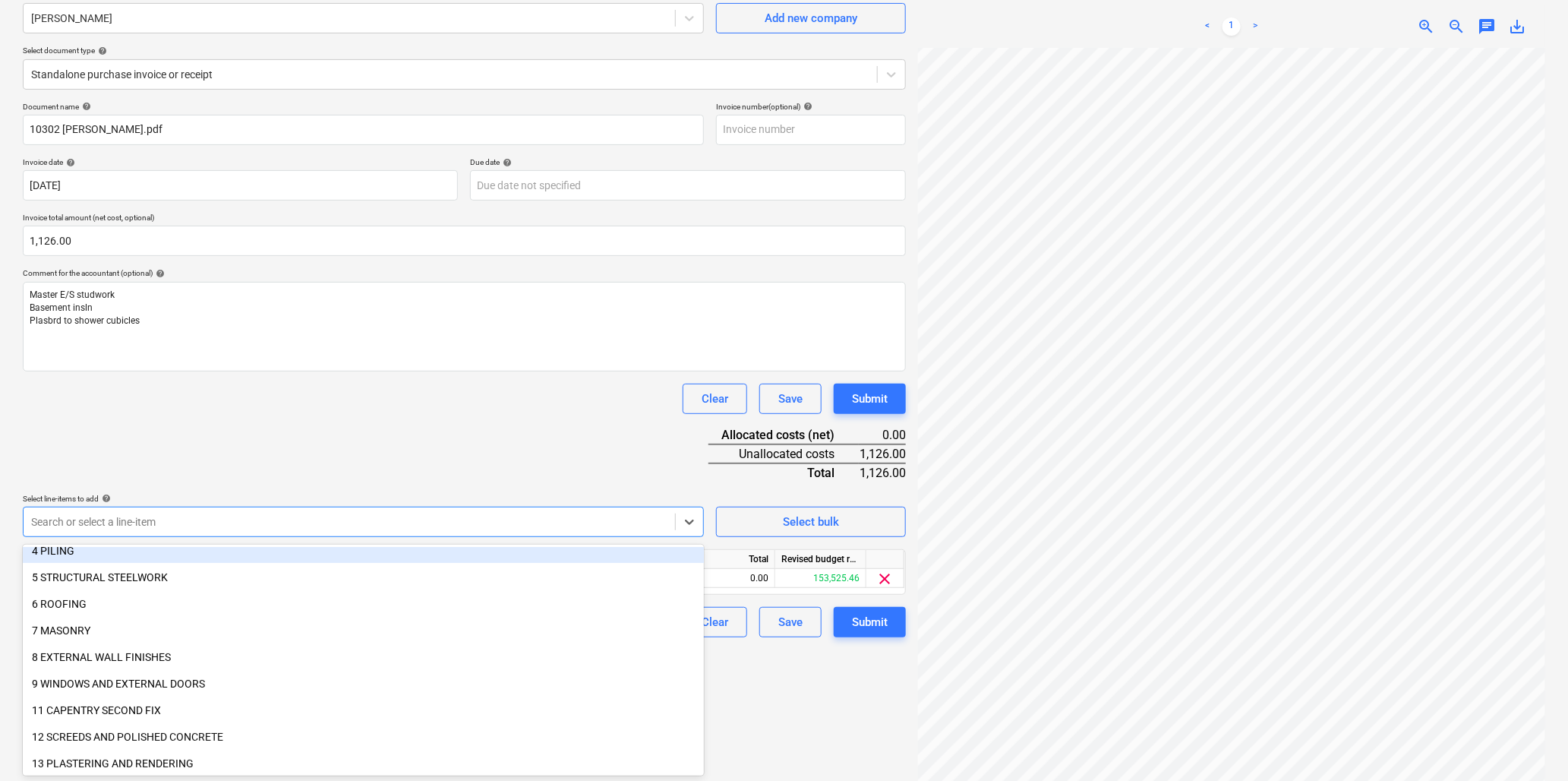
click at [258, 458] on div "Document name help 10302 [PERSON_NAME].pdf Invoice number (optional) help Invoi…" at bounding box center [464, 370] width 884 height 535
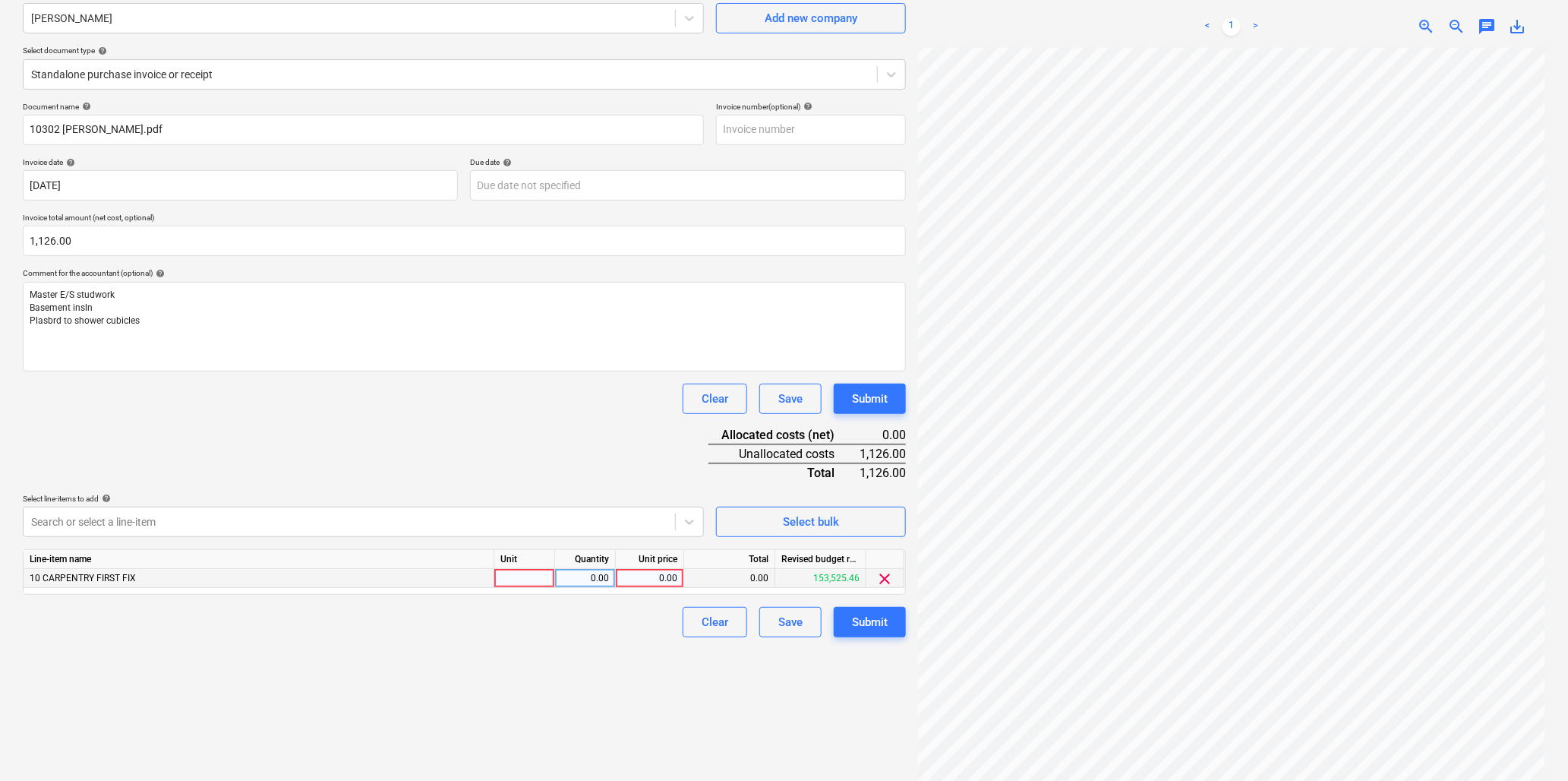
click at [517, 576] on div at bounding box center [525, 579] width 61 height 19
type input "hr"
click at [574, 582] on div "0.00" at bounding box center [585, 579] width 48 height 19
type input "40"
type input "28.15"
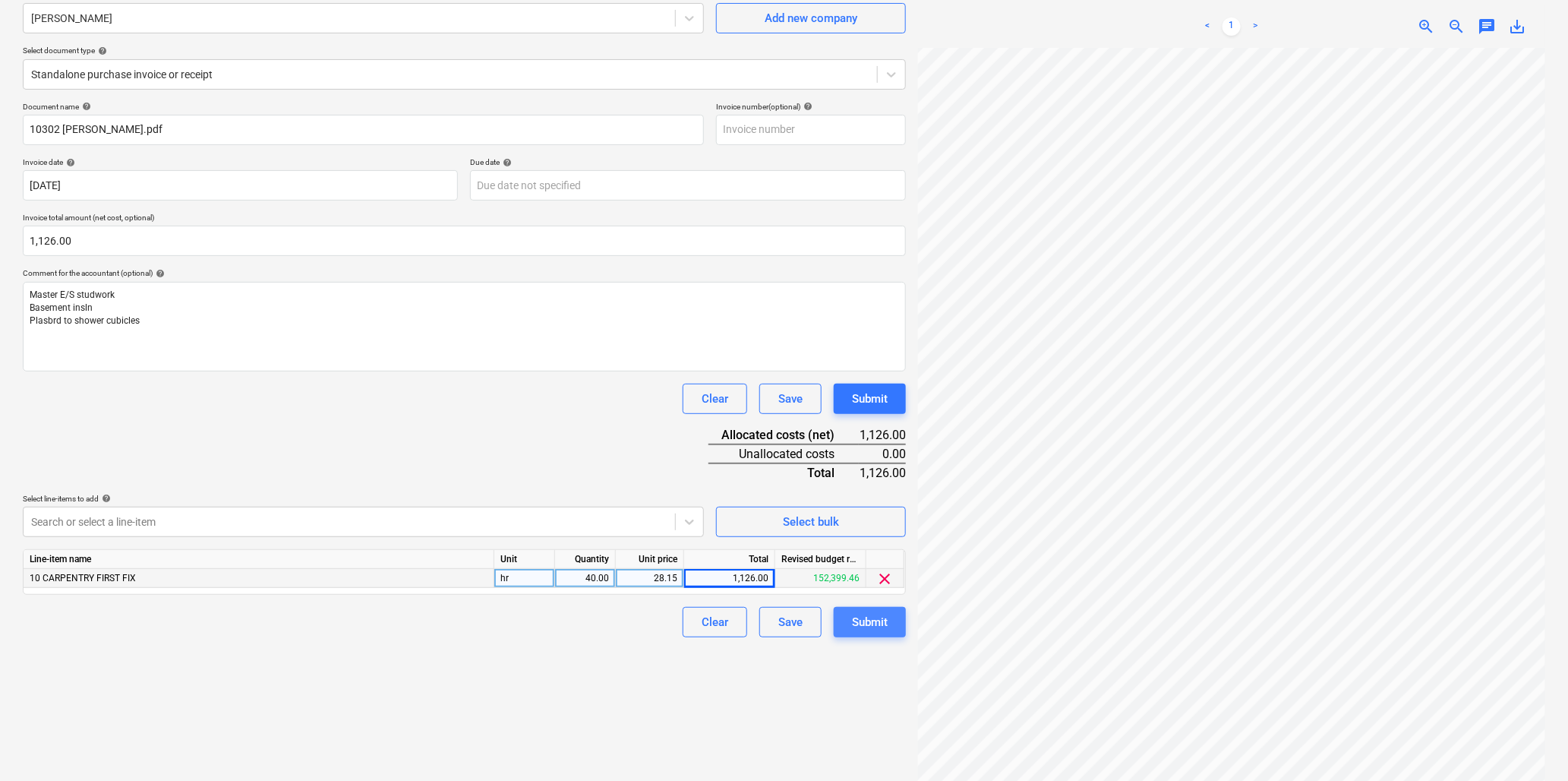
click at [866, 627] on div "Submit" at bounding box center [870, 622] width 36 height 19
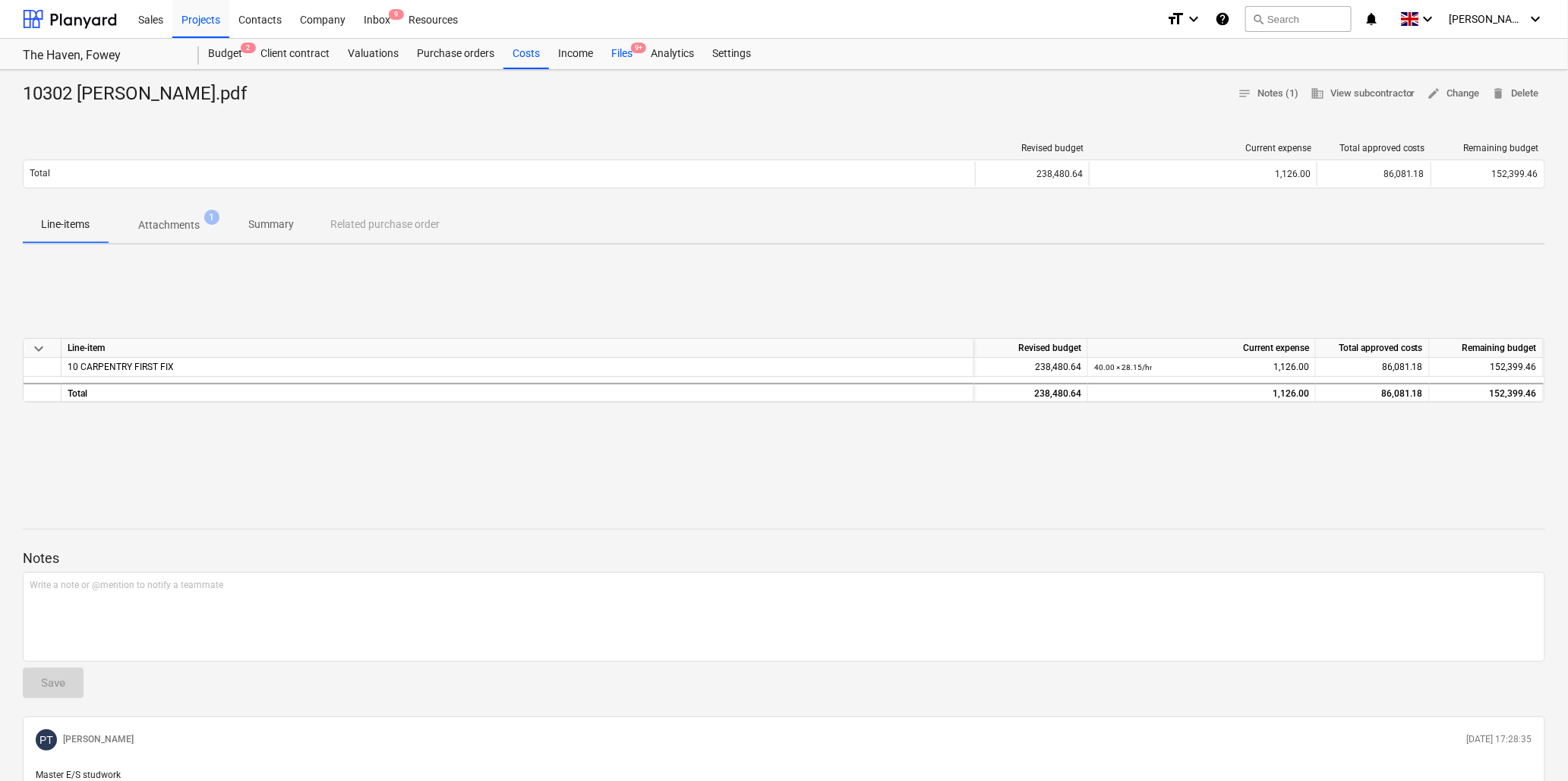
click at [634, 52] on span "9+" at bounding box center [638, 48] width 16 height 11
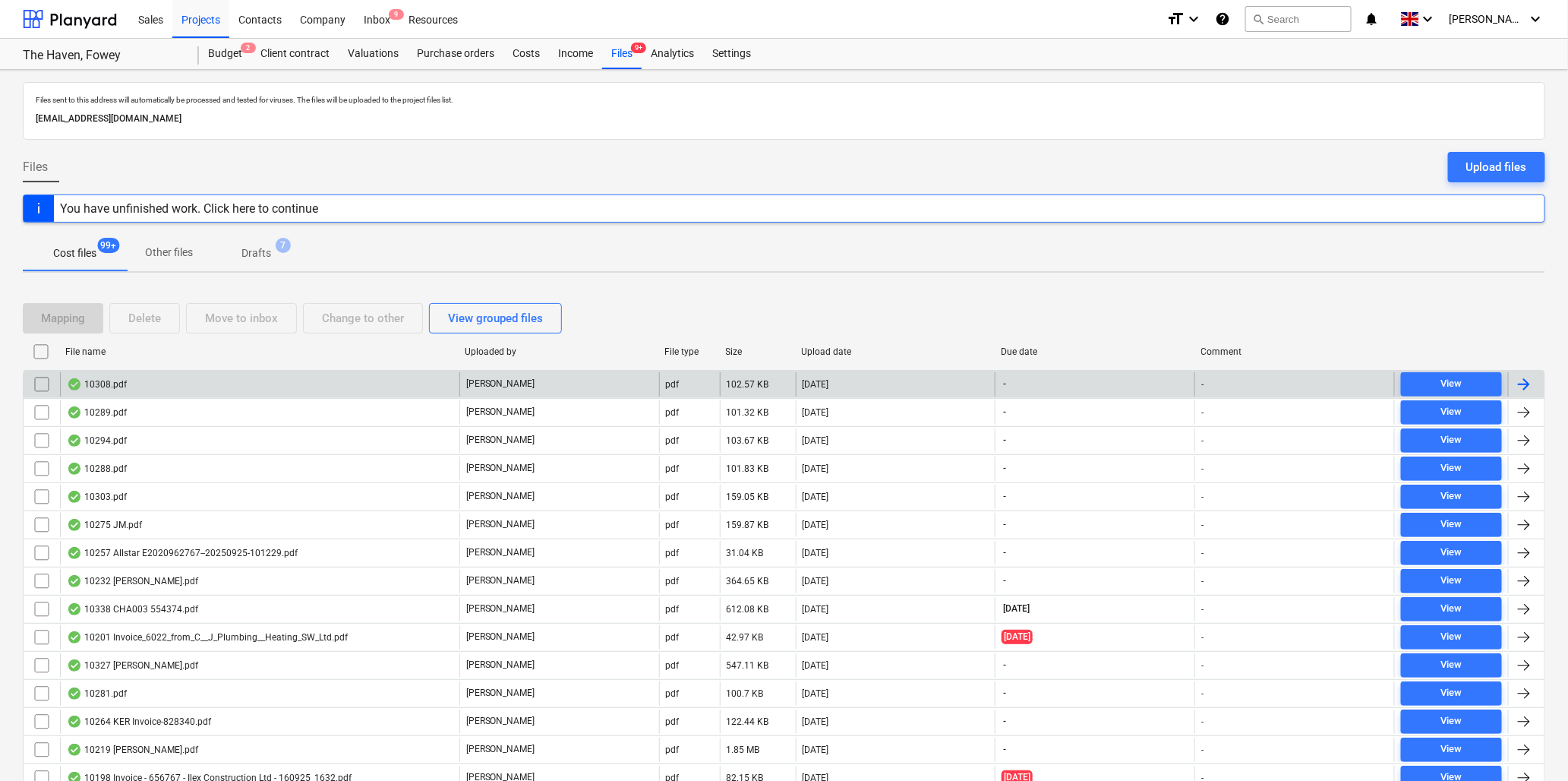
click at [118, 385] on div "10308.pdf" at bounding box center [97, 384] width 60 height 12
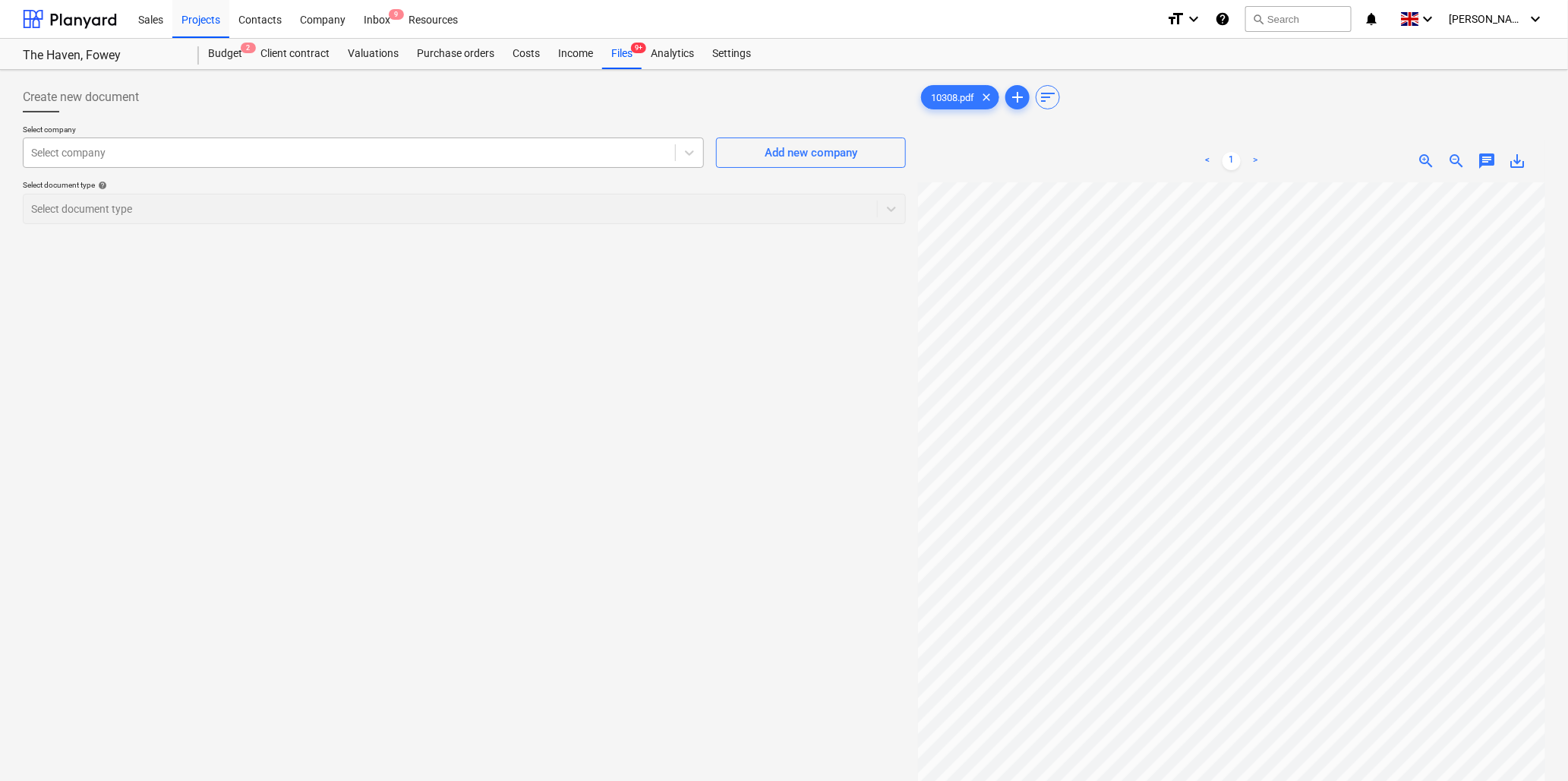
click at [322, 153] on div at bounding box center [349, 153] width 636 height 16
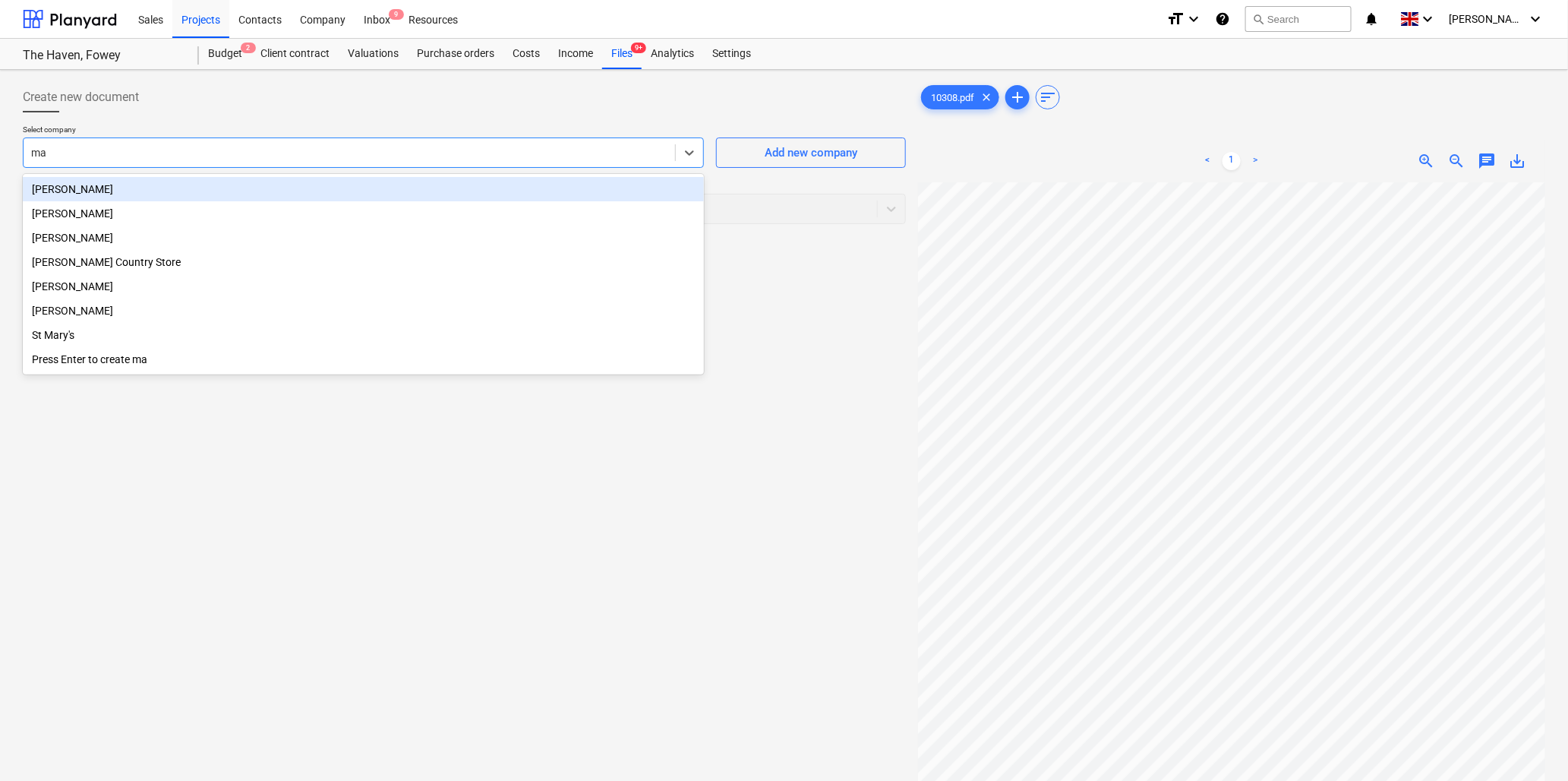
type input "max"
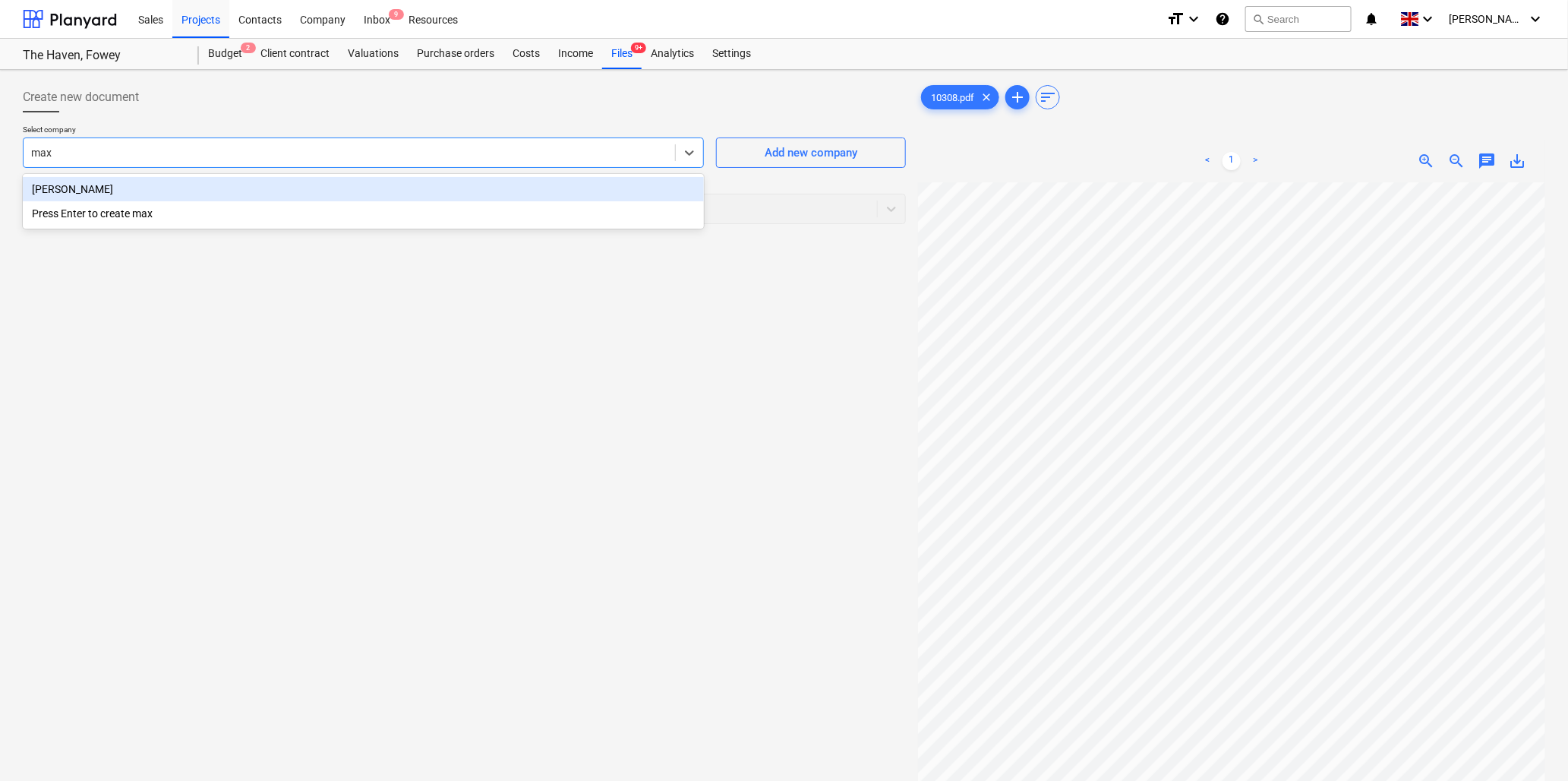
click at [42, 185] on div "[PERSON_NAME]" at bounding box center [363, 189] width 681 height 24
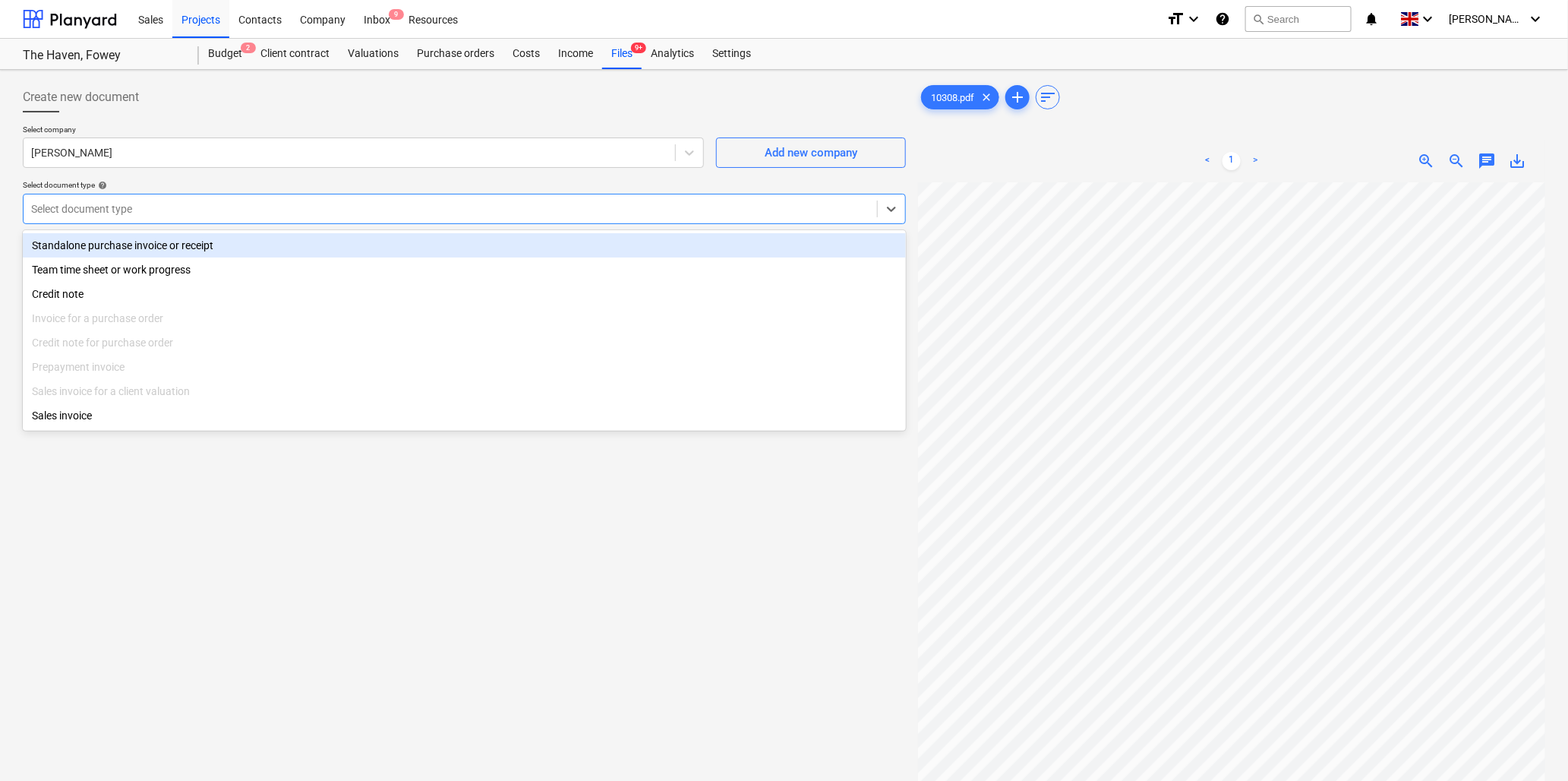
click at [57, 208] on div at bounding box center [451, 209] width 839 height 16
click at [76, 245] on div "Standalone purchase invoice or receipt" at bounding box center [464, 246] width 884 height 24
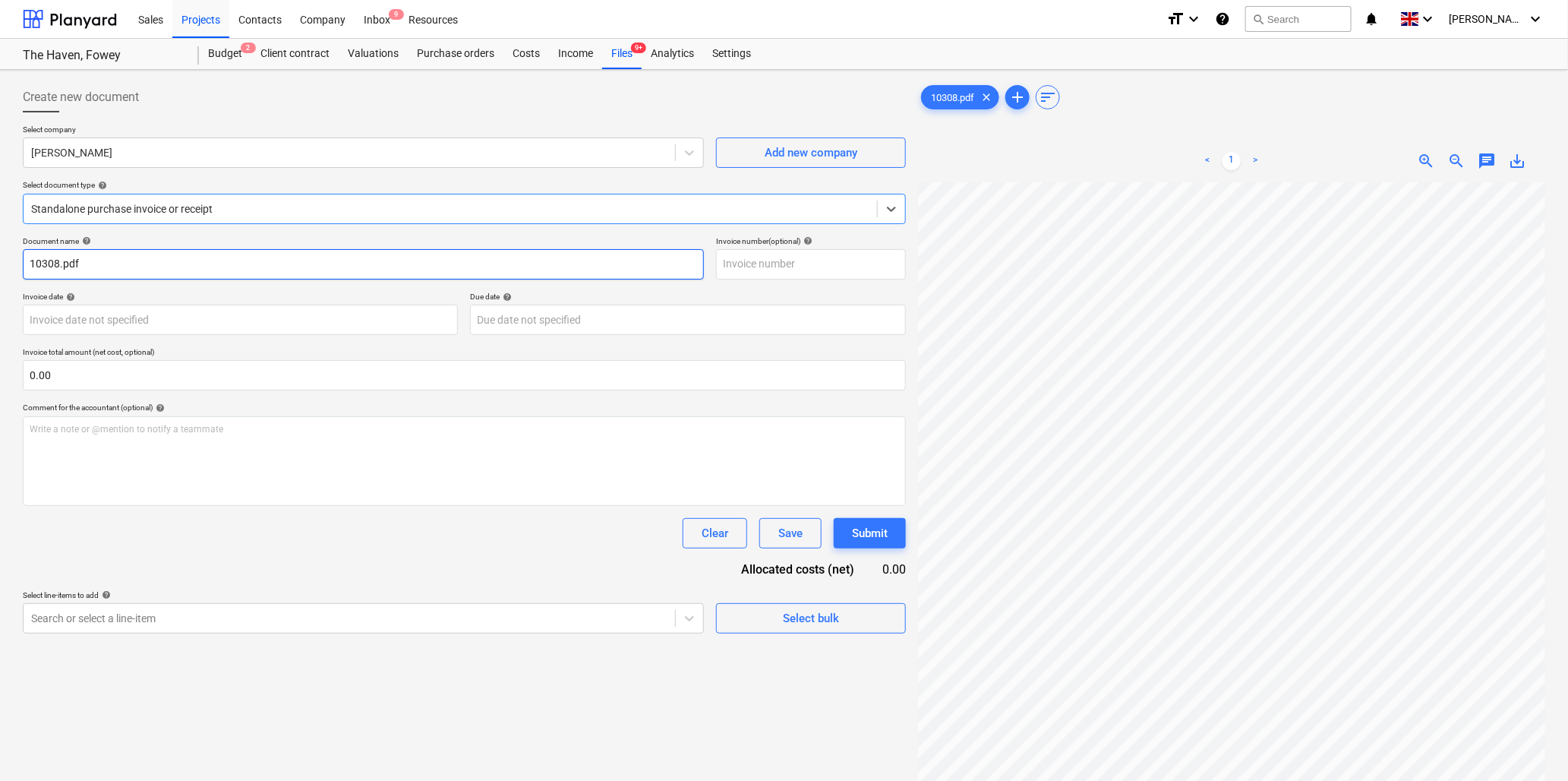
click at [59, 262] on input "10308.pdf" at bounding box center [363, 264] width 681 height 30
type input "10308 M>Quested.pdf"
click at [193, 317] on body "Sales Projects Contacts Company Inbox 9 Resources format_size keyboard_arrow_do…" at bounding box center [784, 390] width 1568 height 781
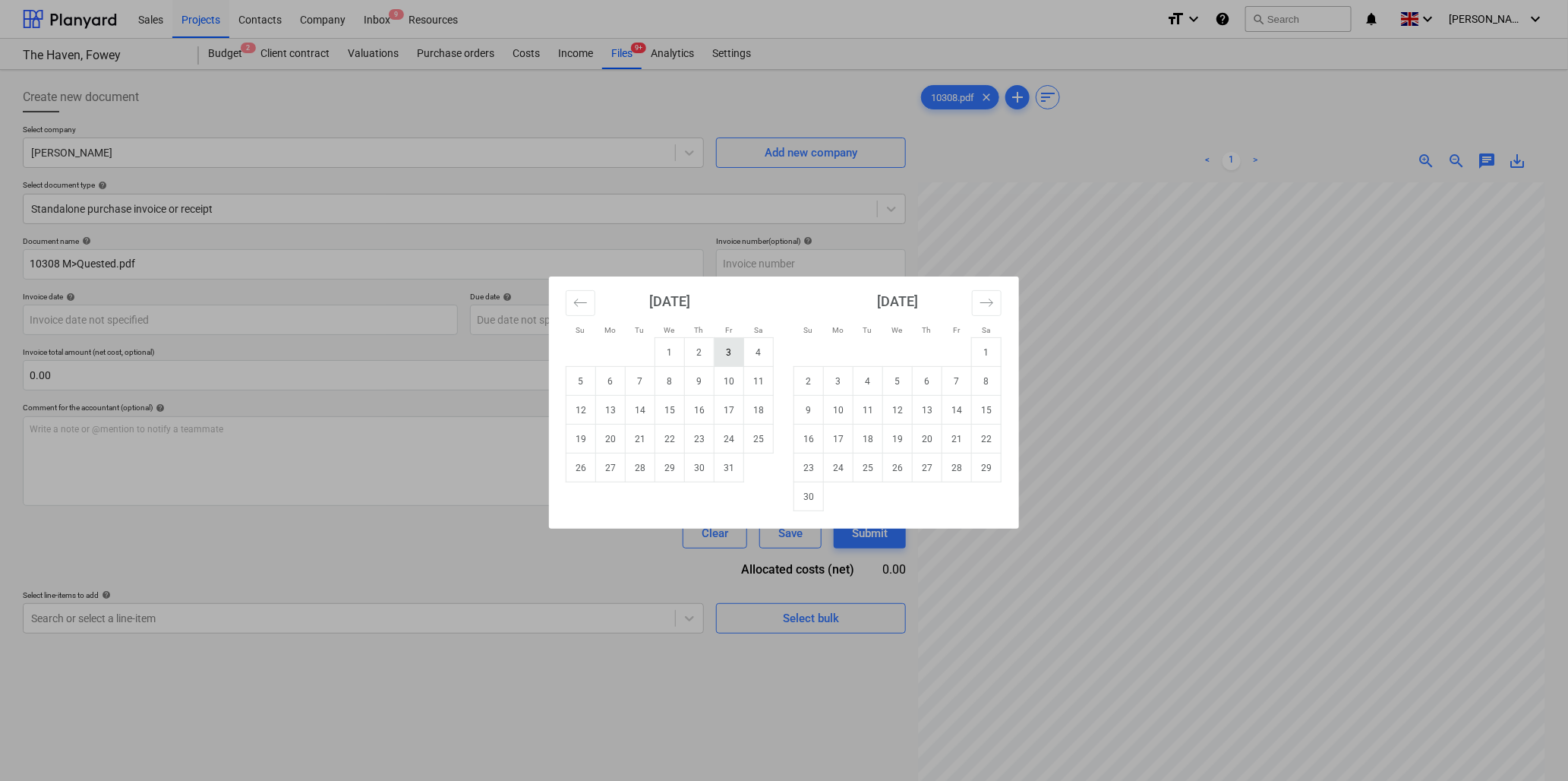
click at [733, 348] on td "3" at bounding box center [729, 352] width 29 height 29
type input "[DATE]"
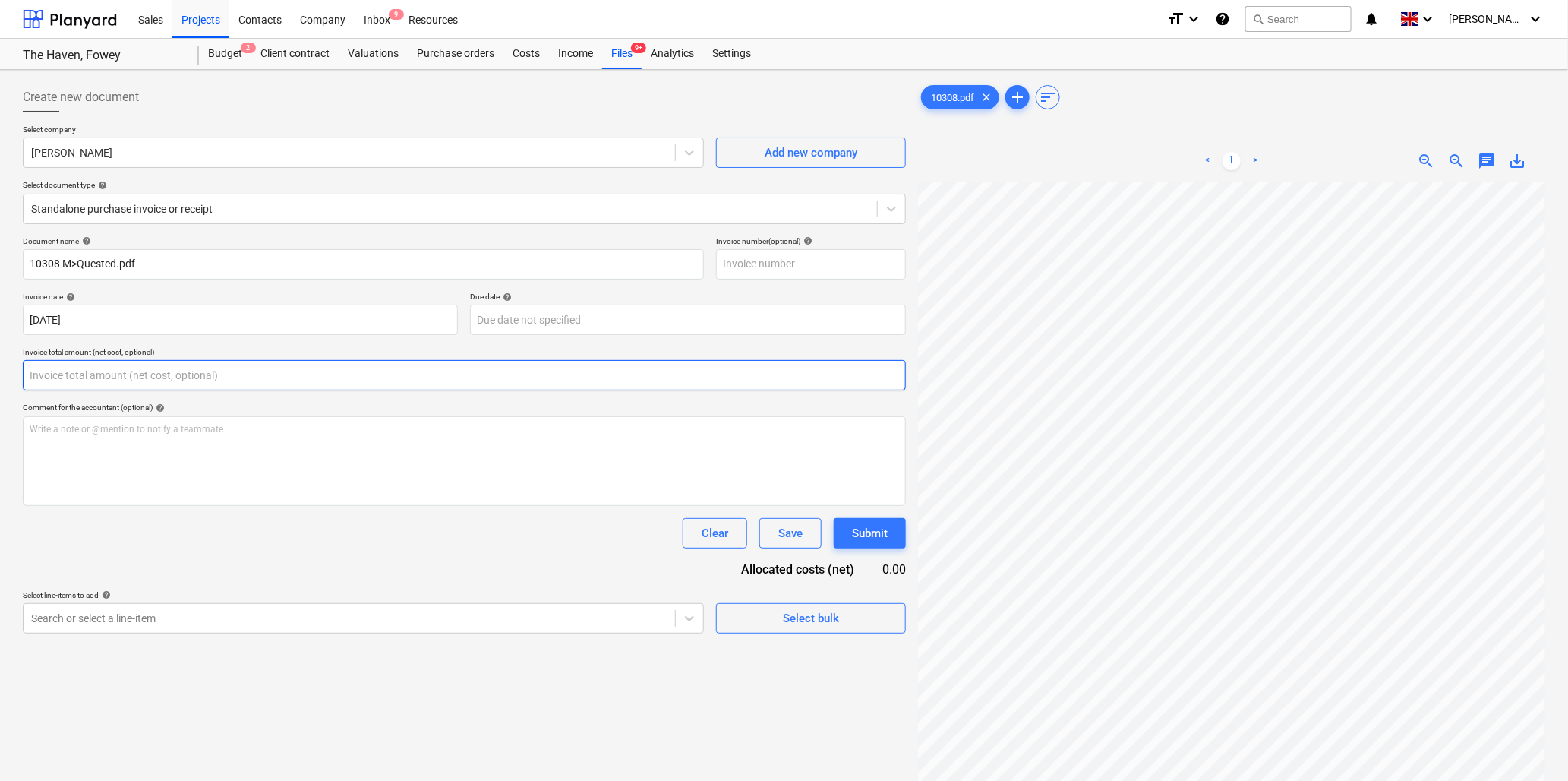
click at [229, 378] on input "text" at bounding box center [464, 374] width 884 height 30
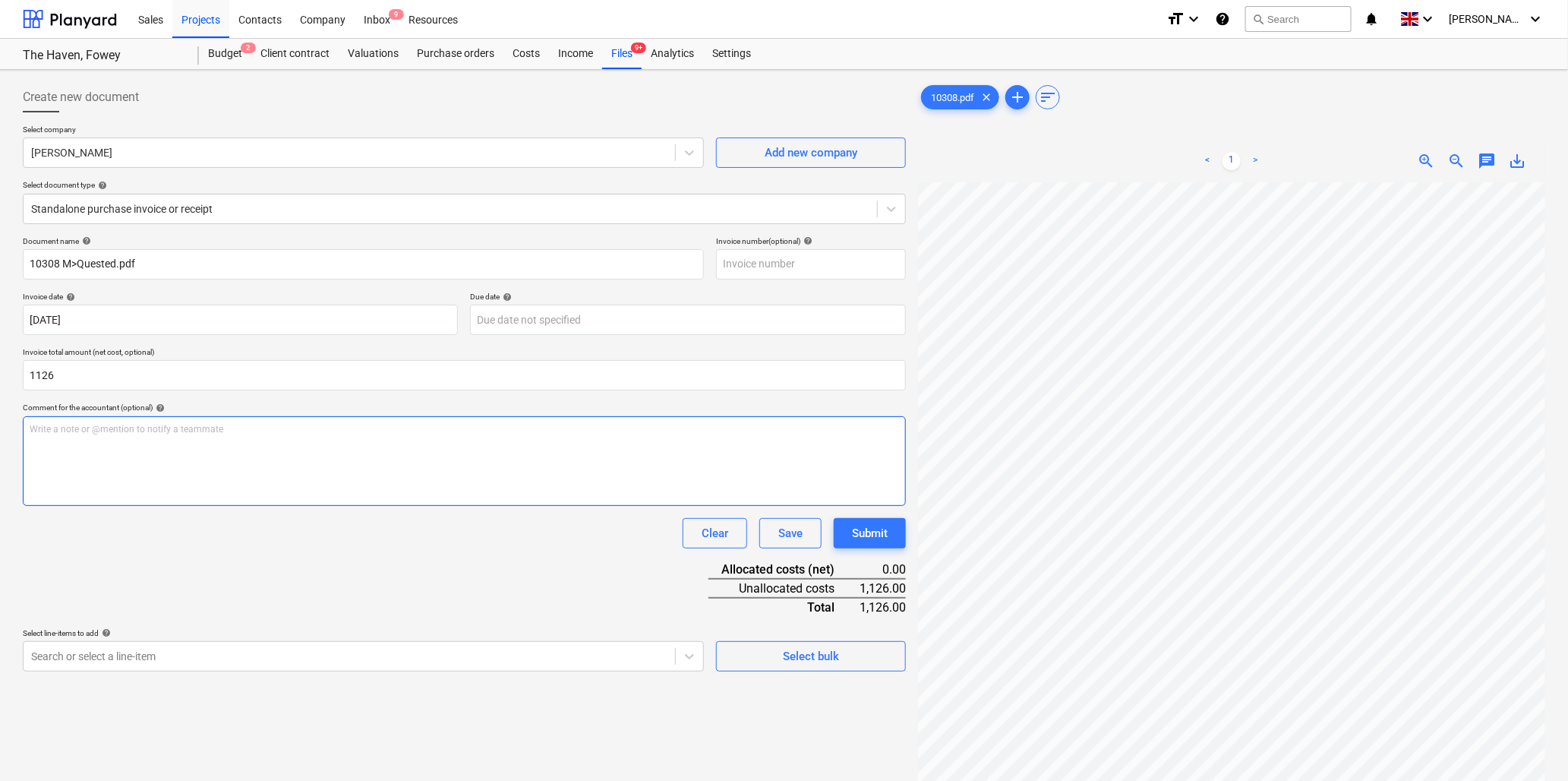
type input "1,126.00"
click at [184, 444] on div "Write a note or @mention to notify a teammate [PERSON_NAME]" at bounding box center [464, 461] width 884 height 89
click at [201, 428] on p "Write a note or @mention to notify a teammate [PERSON_NAME]" at bounding box center [464, 430] width 870 height 13
click at [236, 659] on body "Sales Projects Contacts Company Inbox 9 Resources format_size keyboard_arrow_do…" at bounding box center [784, 390] width 1568 height 781
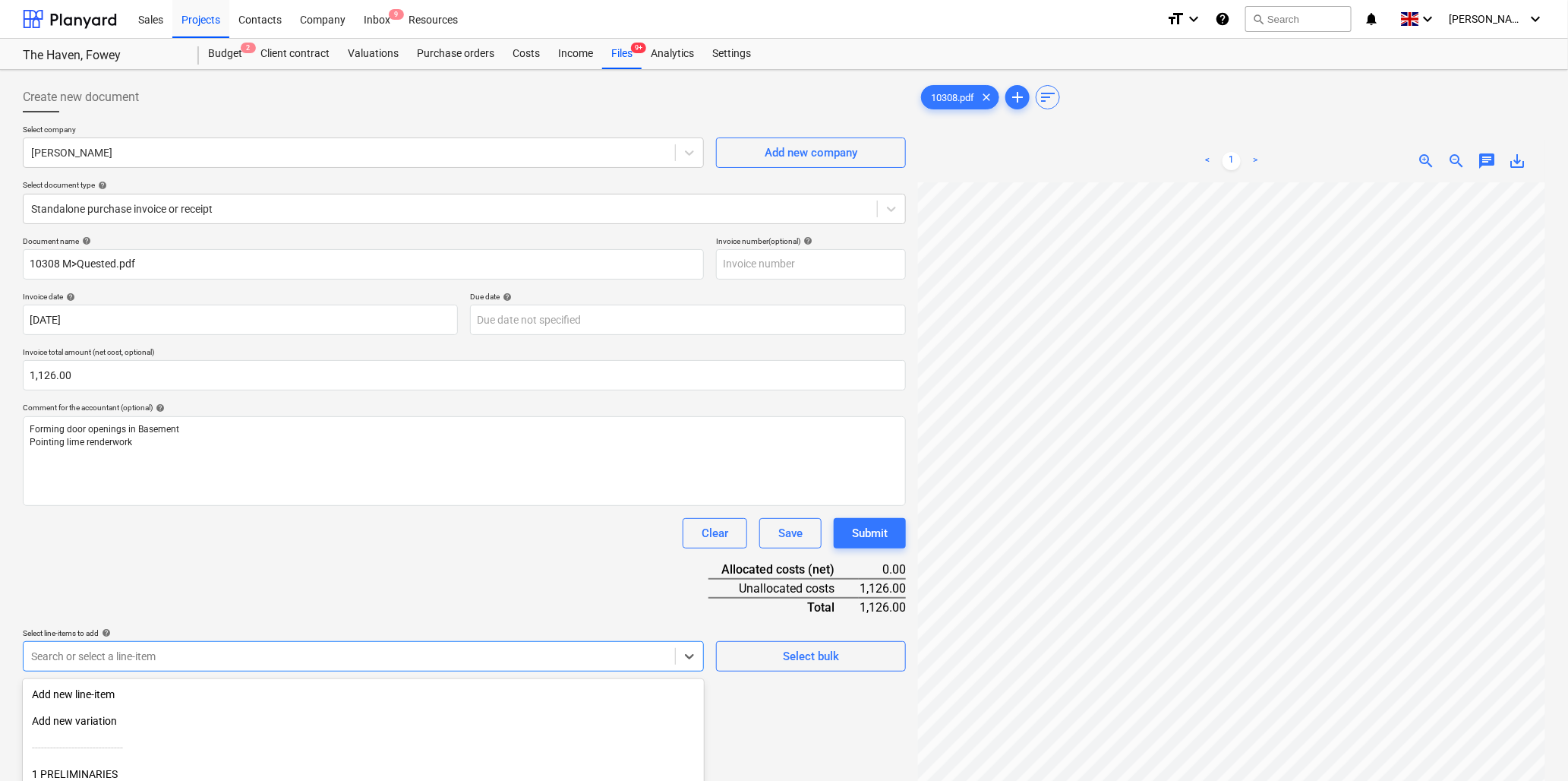
scroll to position [134, 0]
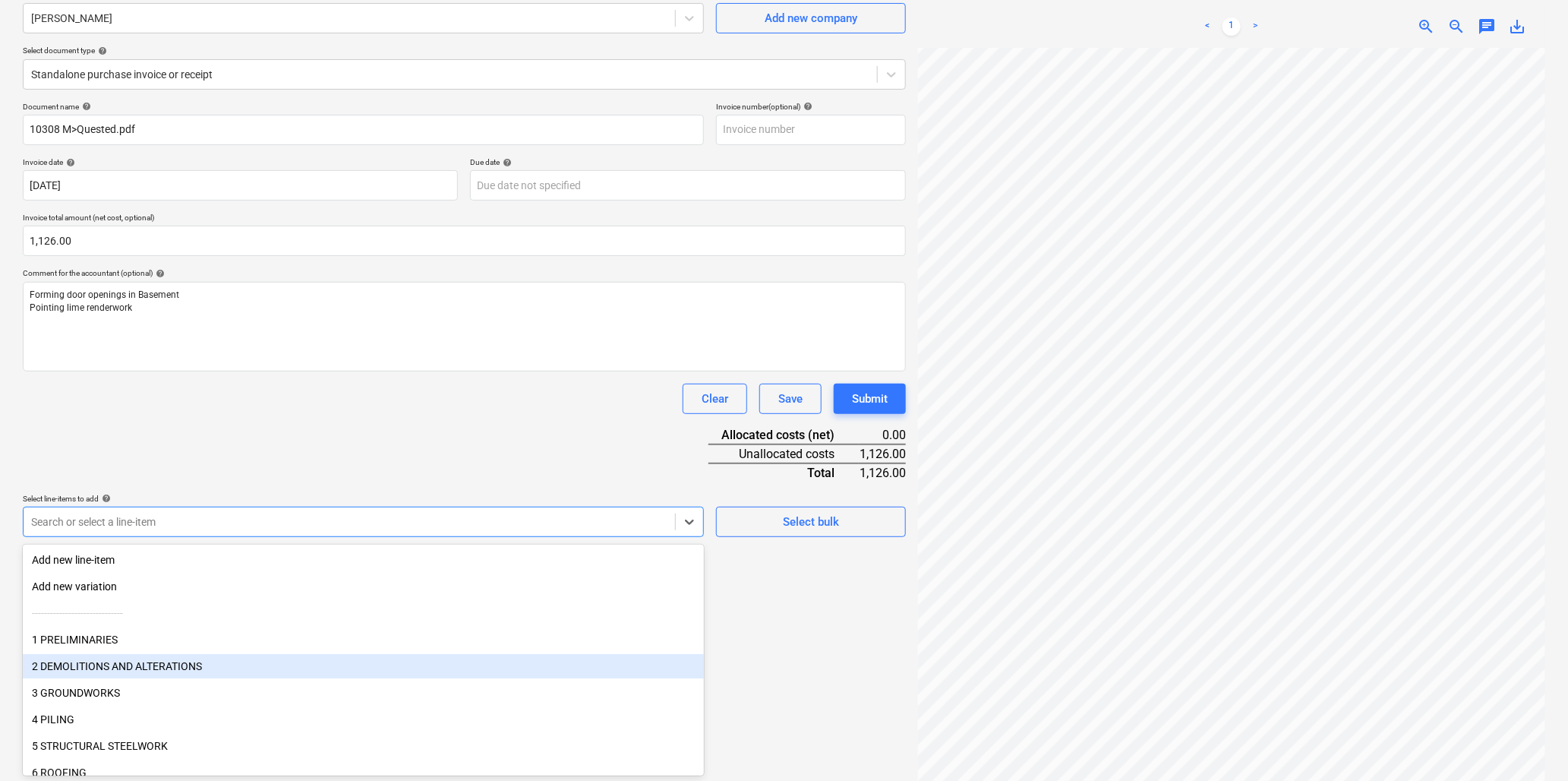
click at [236, 659] on div "2 DEMOLITIONS AND ALTERATIONS" at bounding box center [363, 666] width 681 height 24
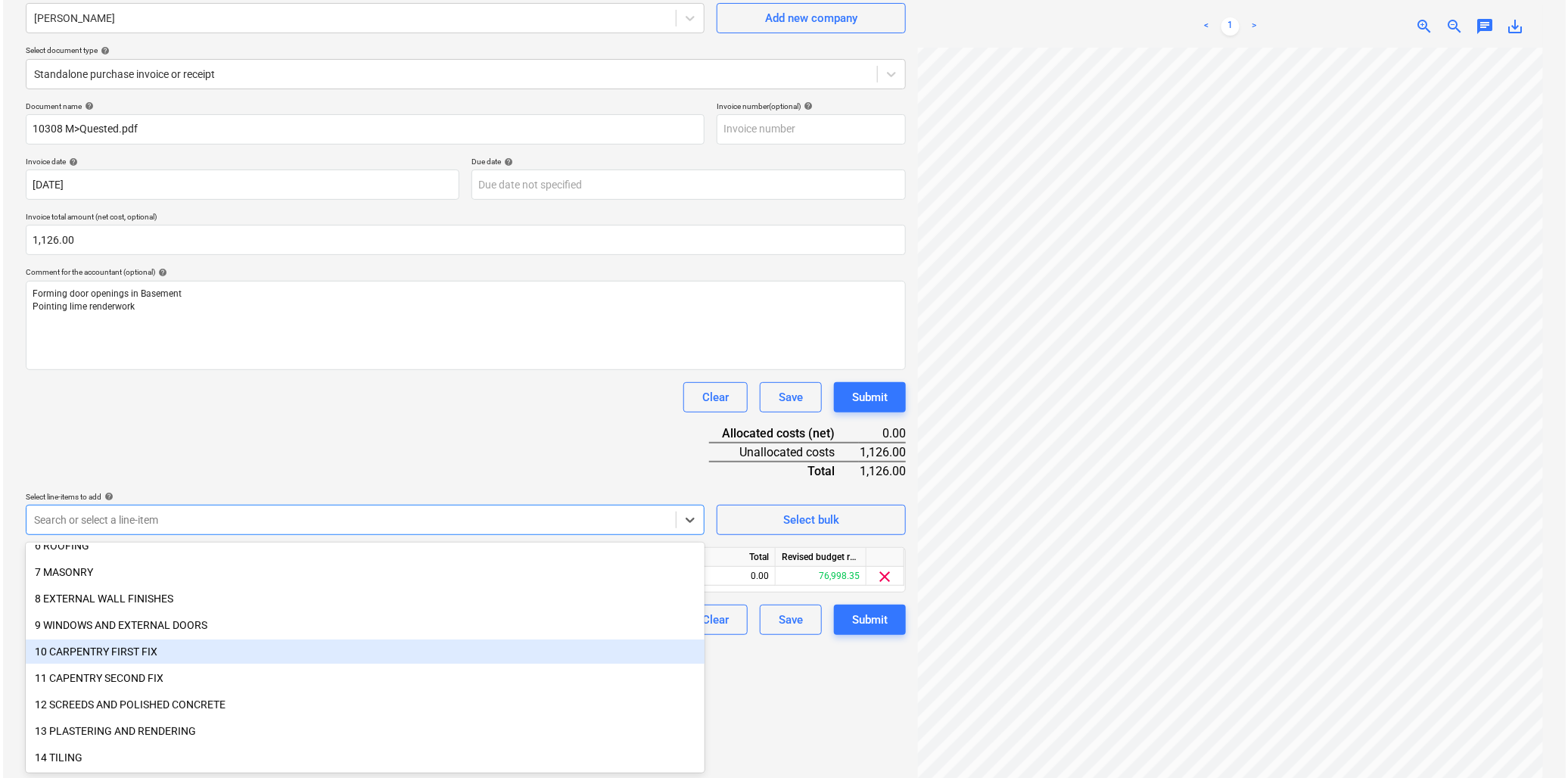
scroll to position [168, 0]
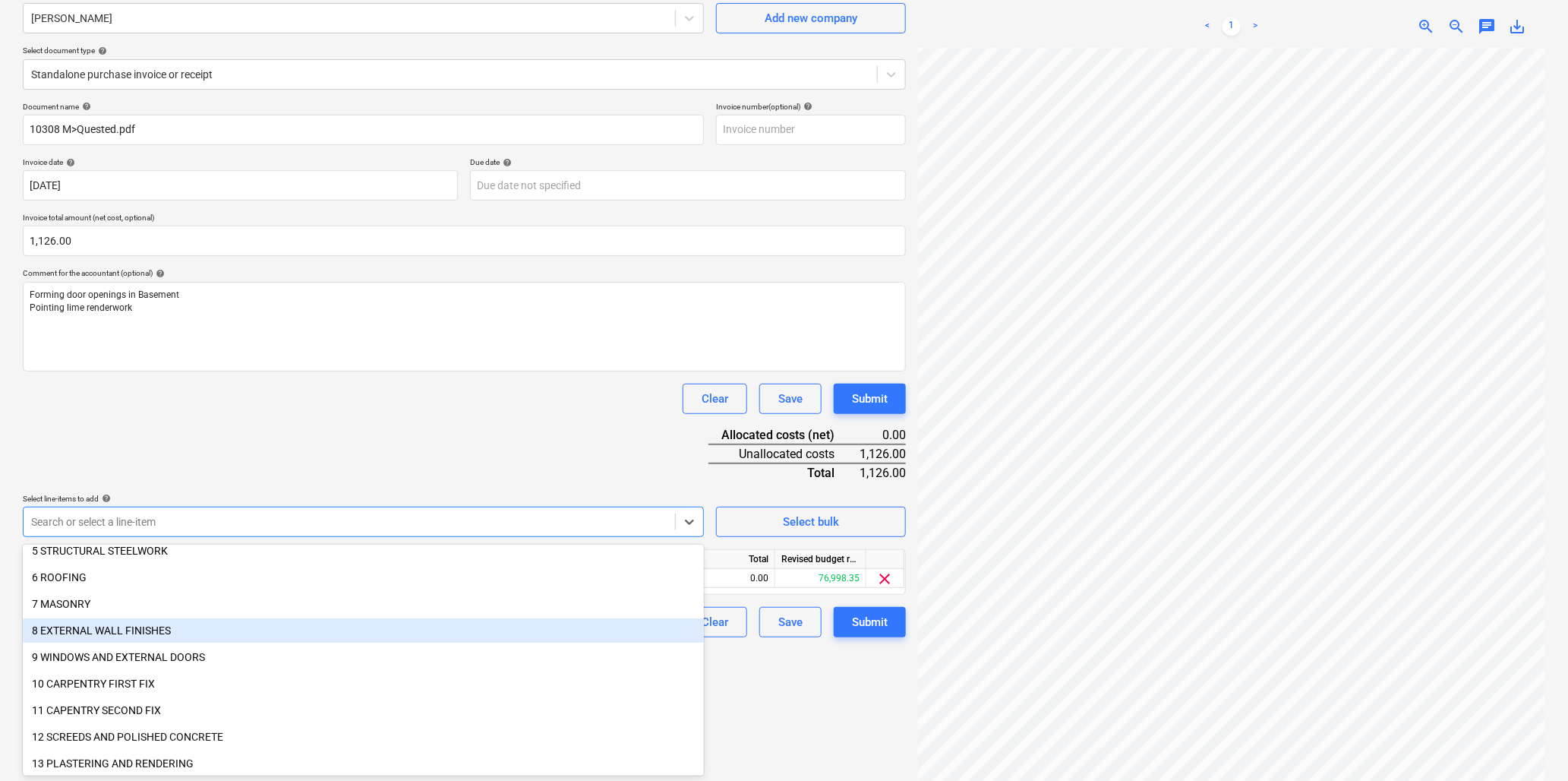
click at [141, 626] on div "8 EXTERNAL WALL FINISHES" at bounding box center [363, 630] width 681 height 24
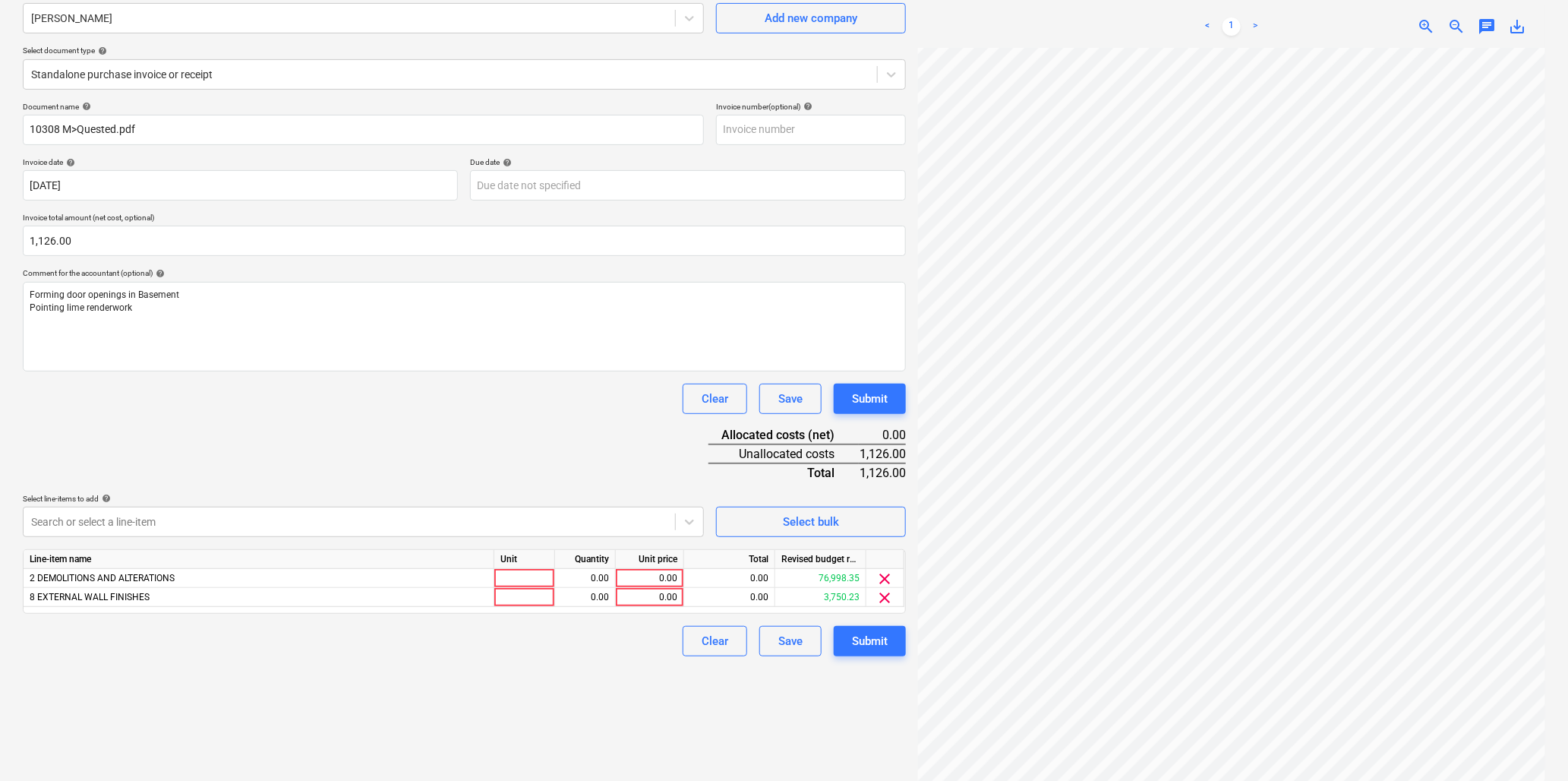
click at [233, 454] on div "Document name help 10308 M>Quested.pdf Invoice number (optional) help Invoice d…" at bounding box center [464, 379] width 884 height 555
click at [534, 578] on div at bounding box center [525, 579] width 61 height 19
type input "hr"
type input "28.15"
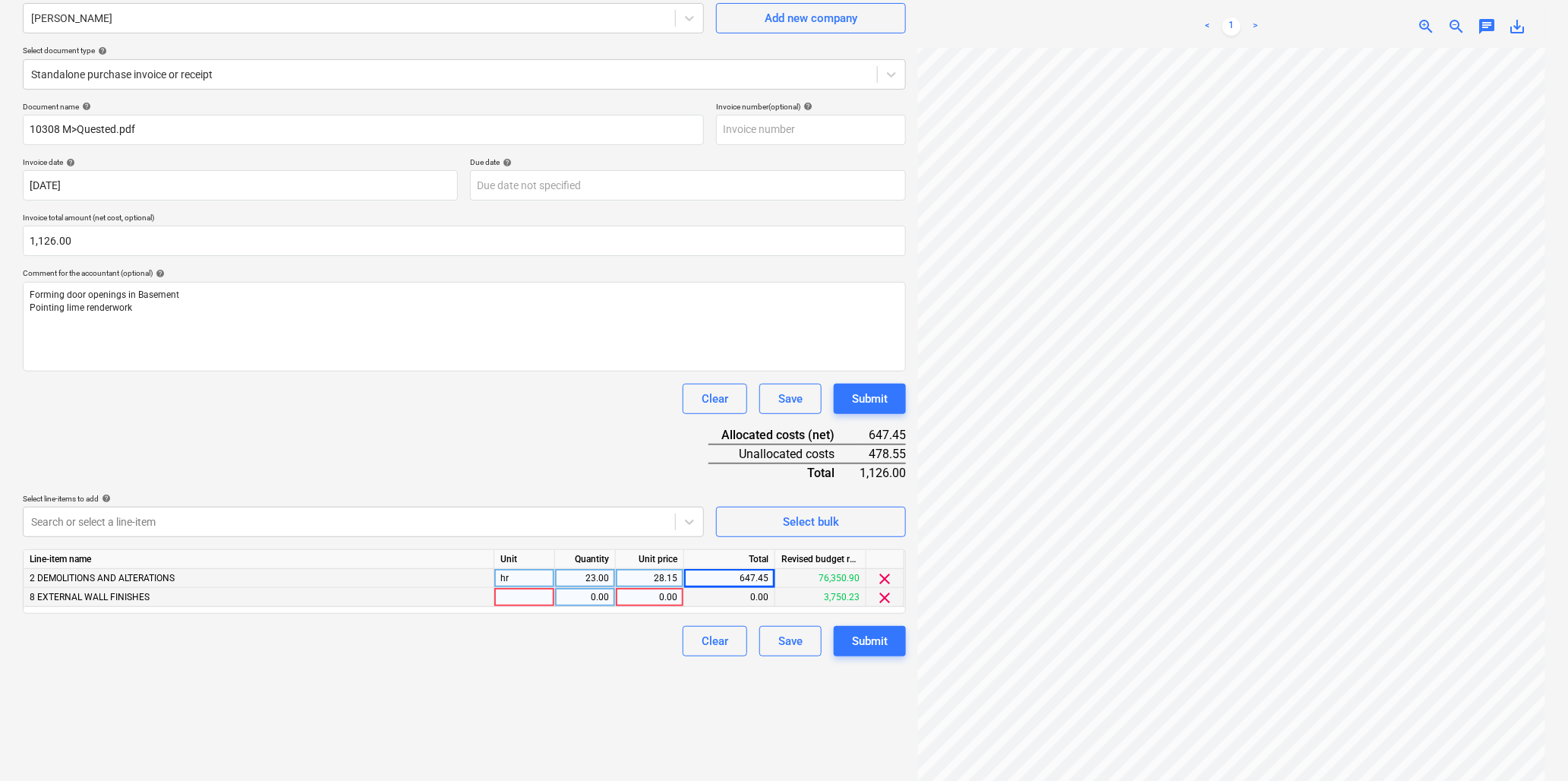
click at [535, 596] on div at bounding box center [525, 597] width 61 height 19
type input "hr"
type input "17"
type input "28.15"
click at [879, 636] on div "Submit" at bounding box center [870, 640] width 36 height 19
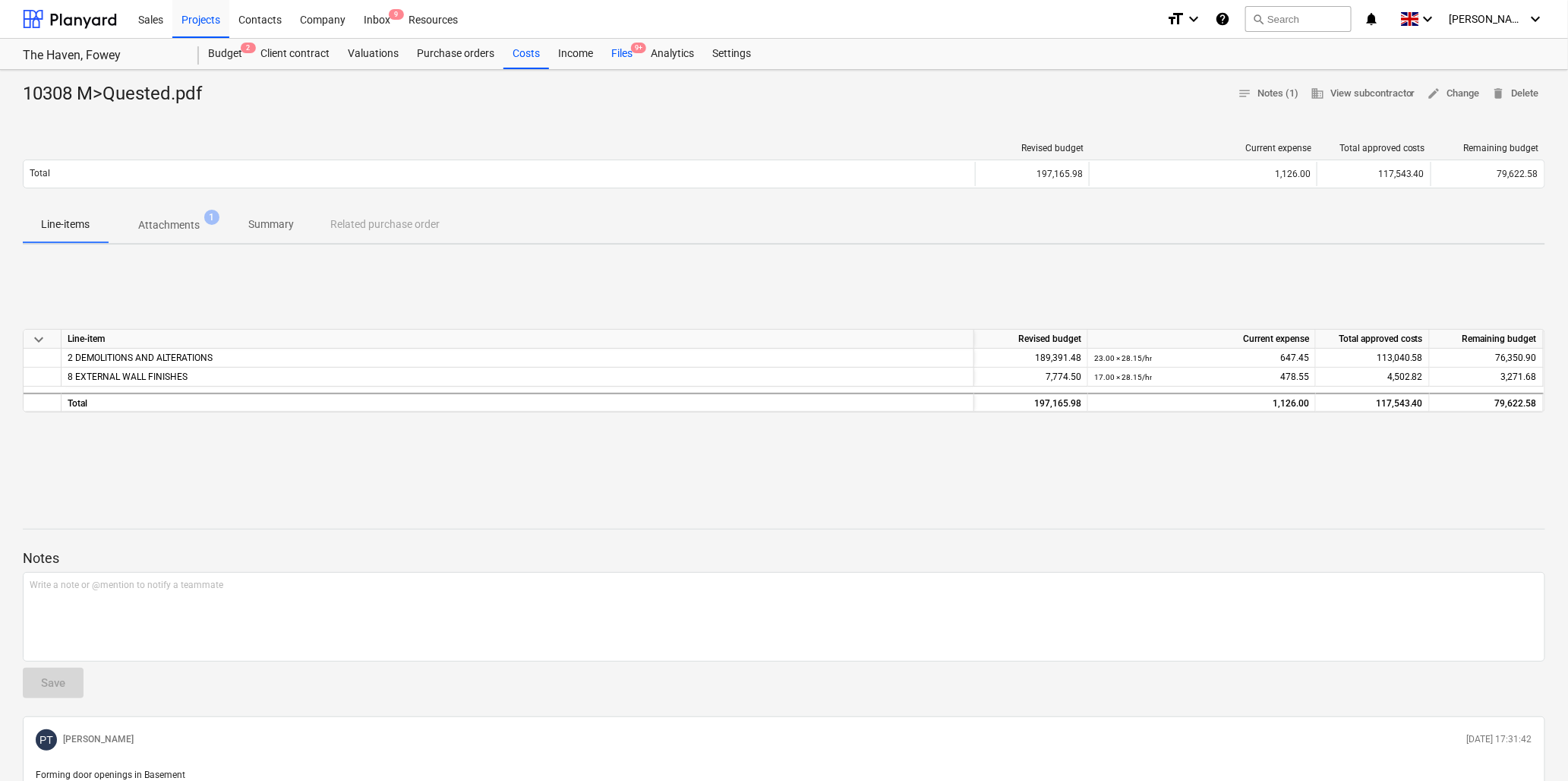
click at [631, 46] on div "Files 9+" at bounding box center [622, 53] width 40 height 30
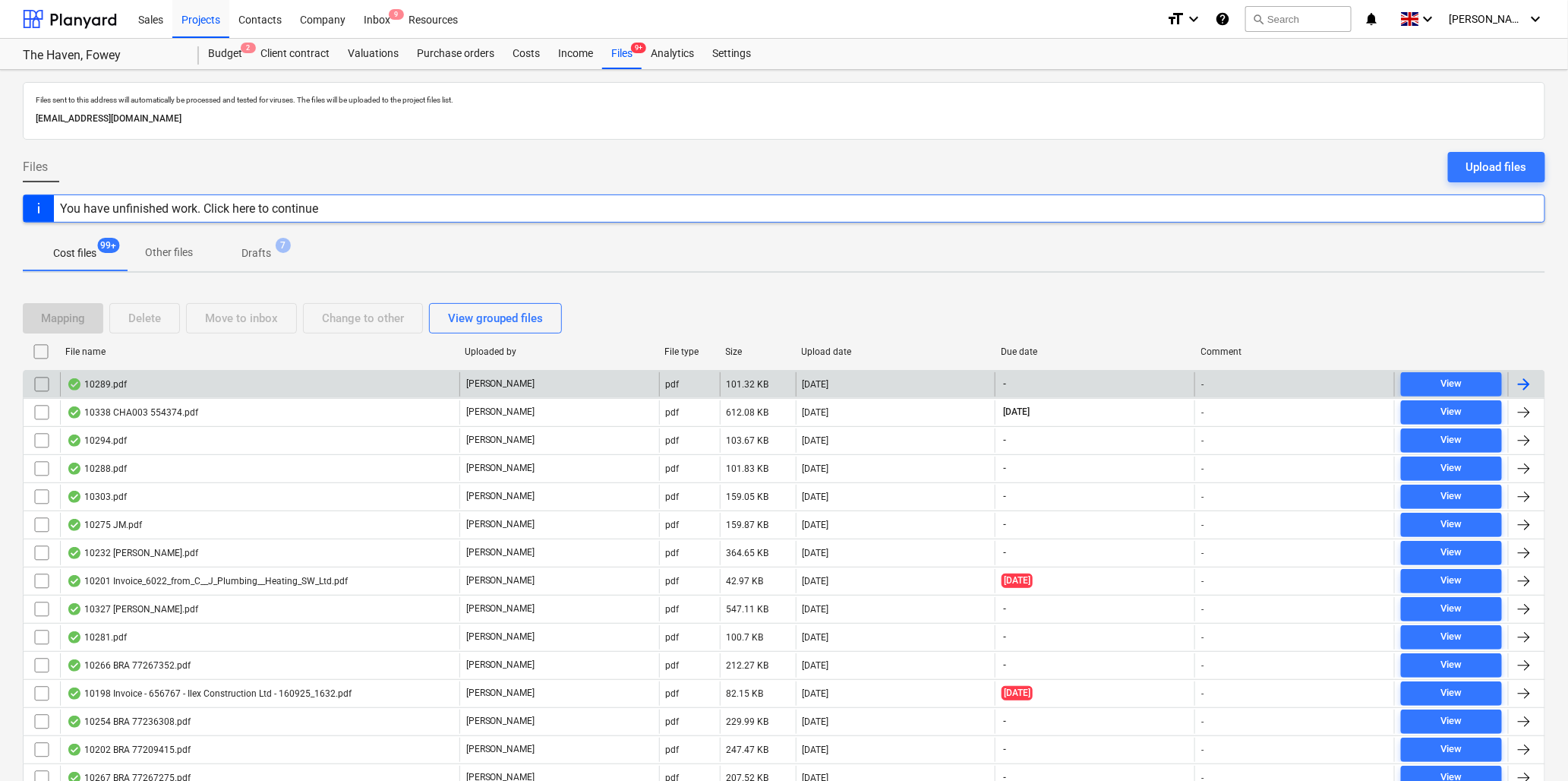
click at [119, 381] on div "10289.pdf" at bounding box center [97, 384] width 60 height 12
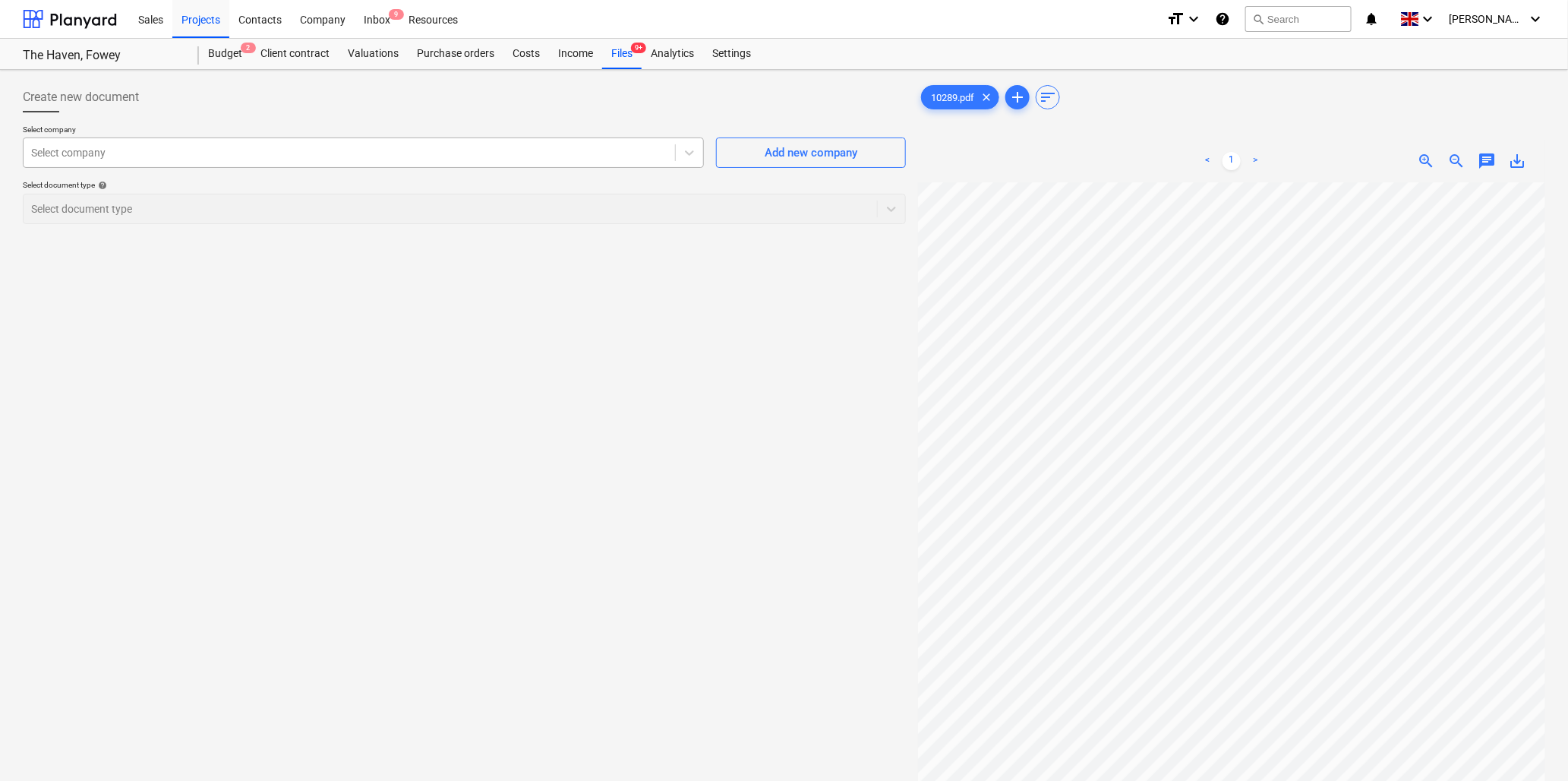
click at [170, 158] on div at bounding box center [349, 153] width 636 height 16
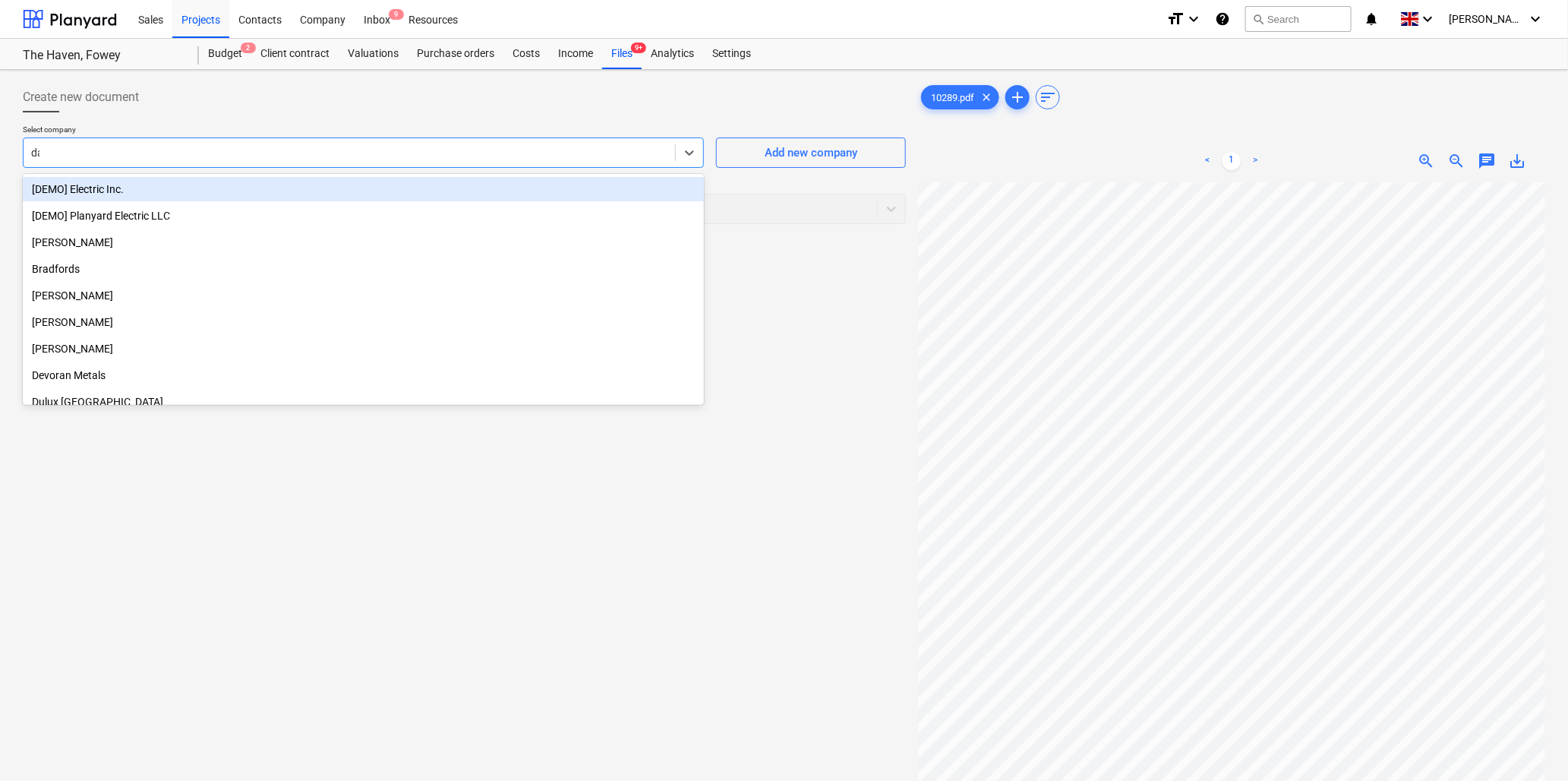
type input "[PERSON_NAME]"
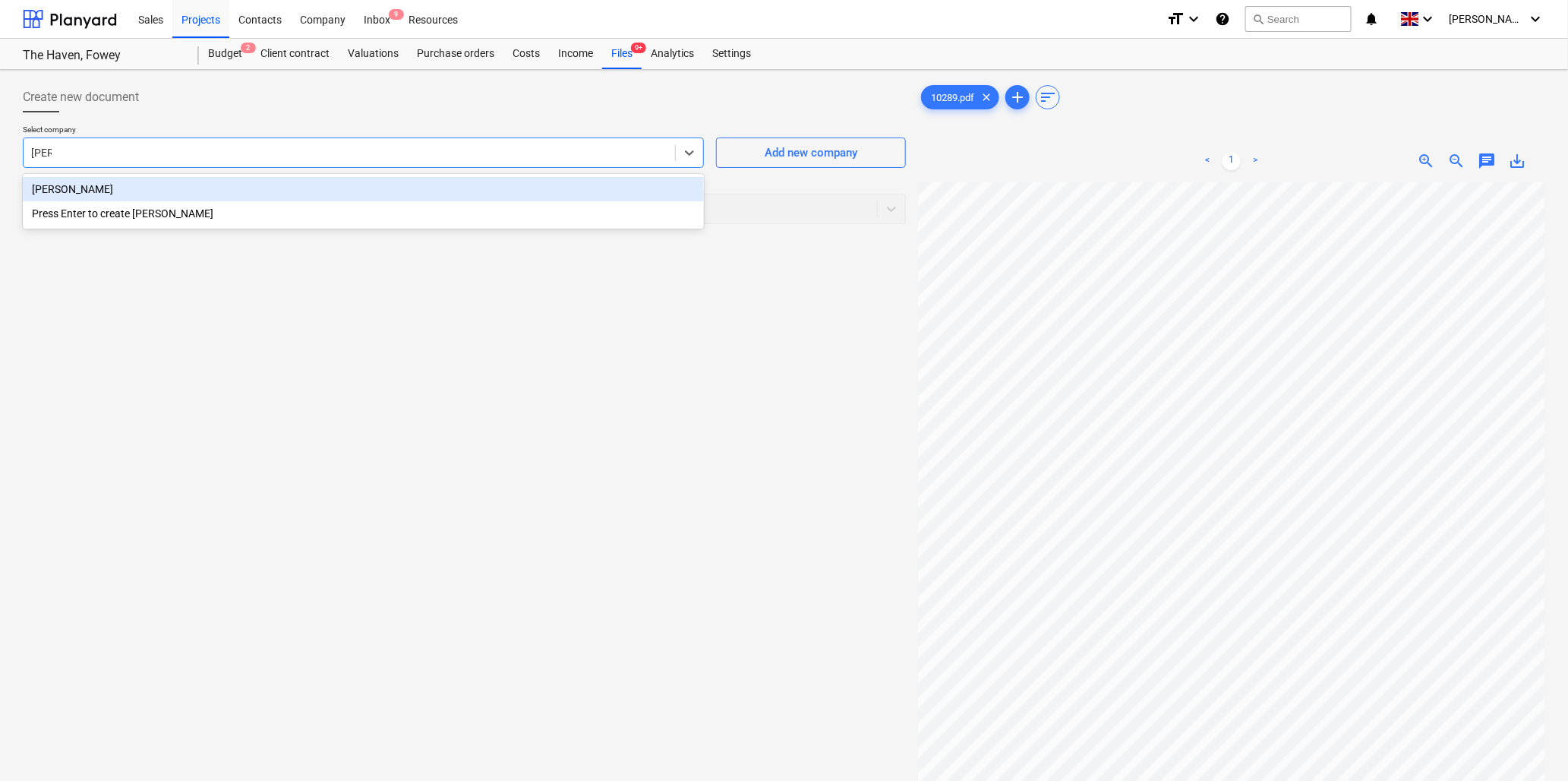
click at [167, 190] on div "[PERSON_NAME]" at bounding box center [363, 189] width 681 height 24
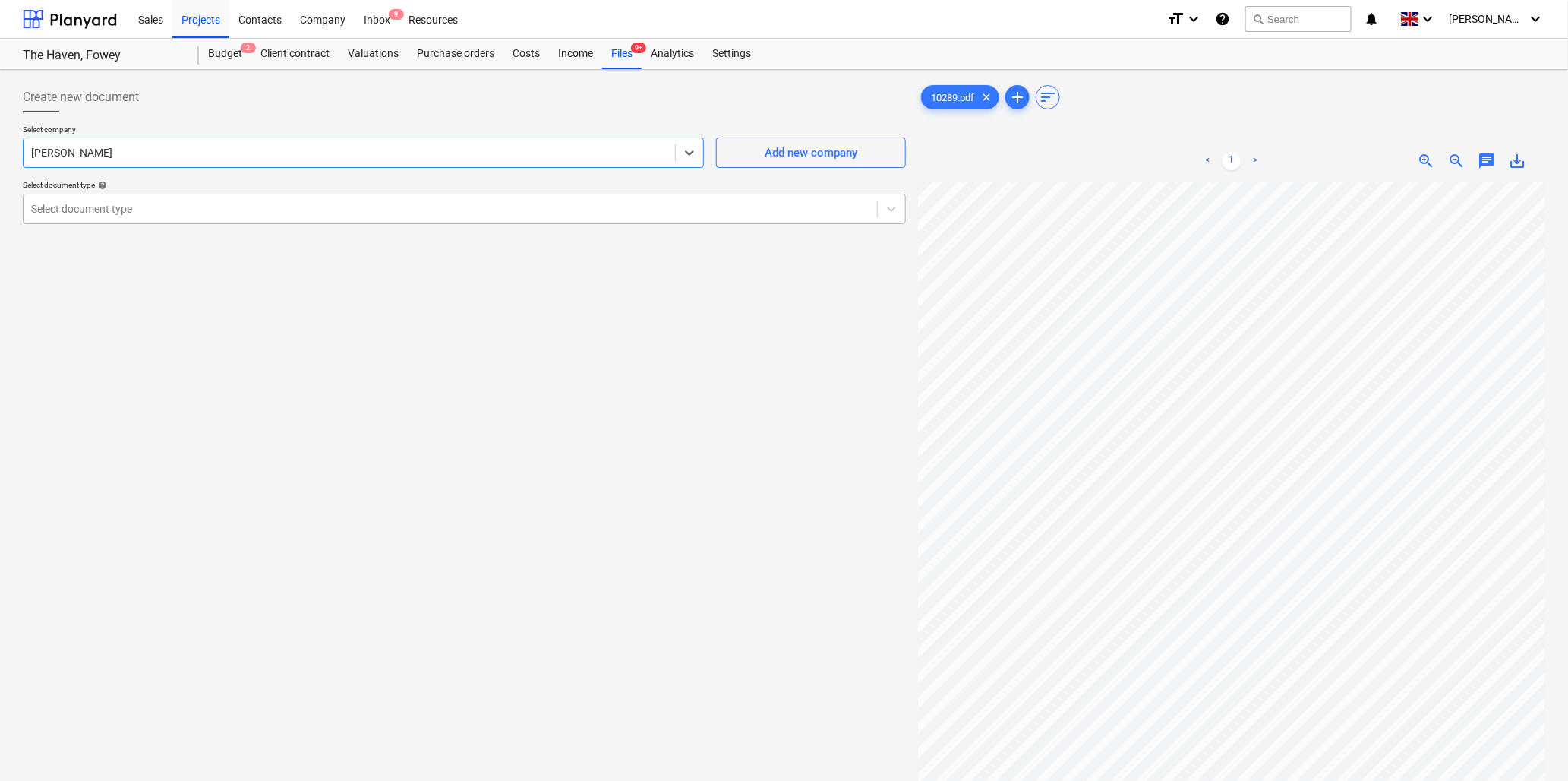
click at [171, 202] on div at bounding box center [451, 209] width 839 height 16
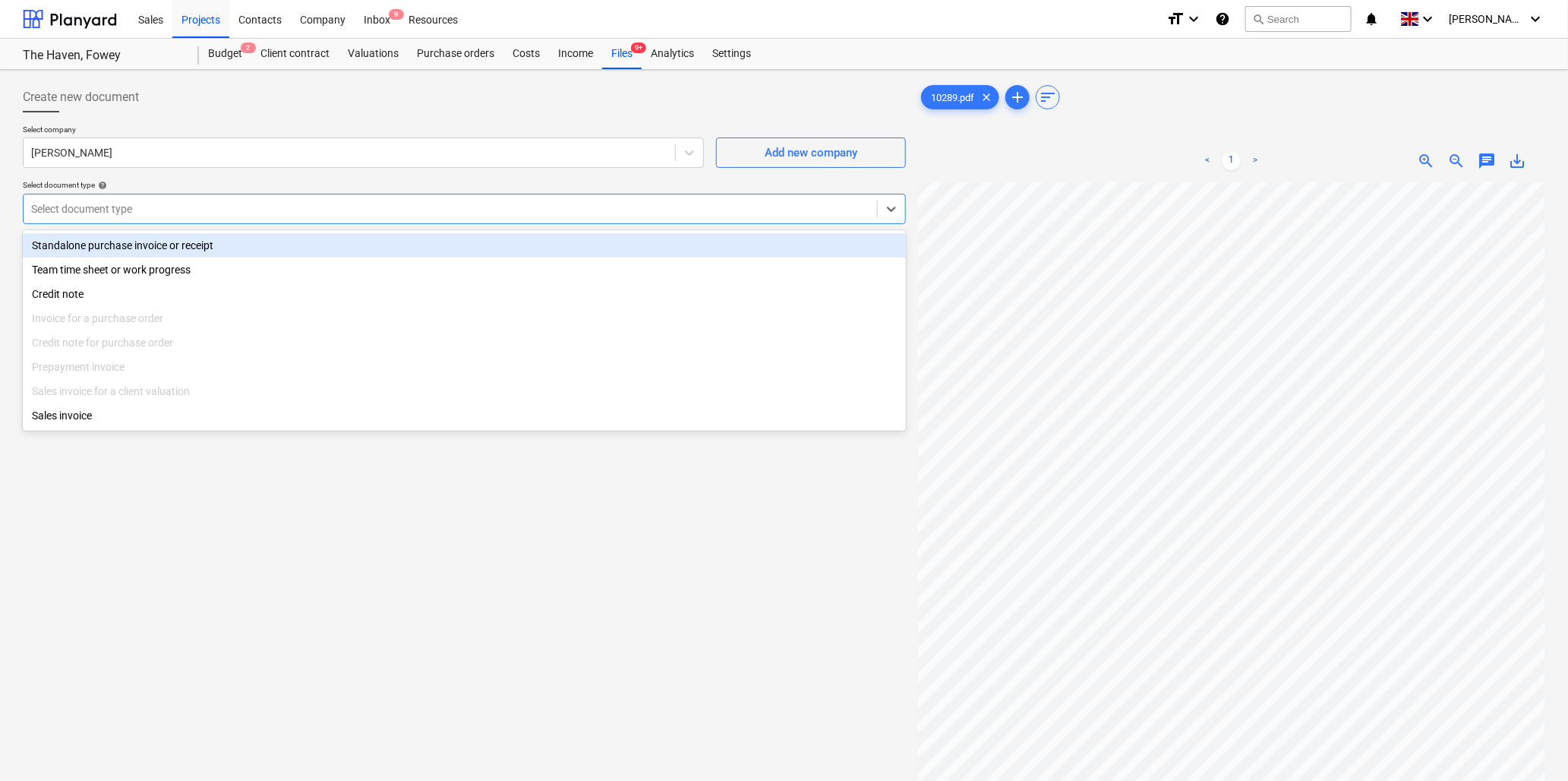
click at [166, 242] on div "Standalone purchase invoice or receipt" at bounding box center [464, 246] width 884 height 24
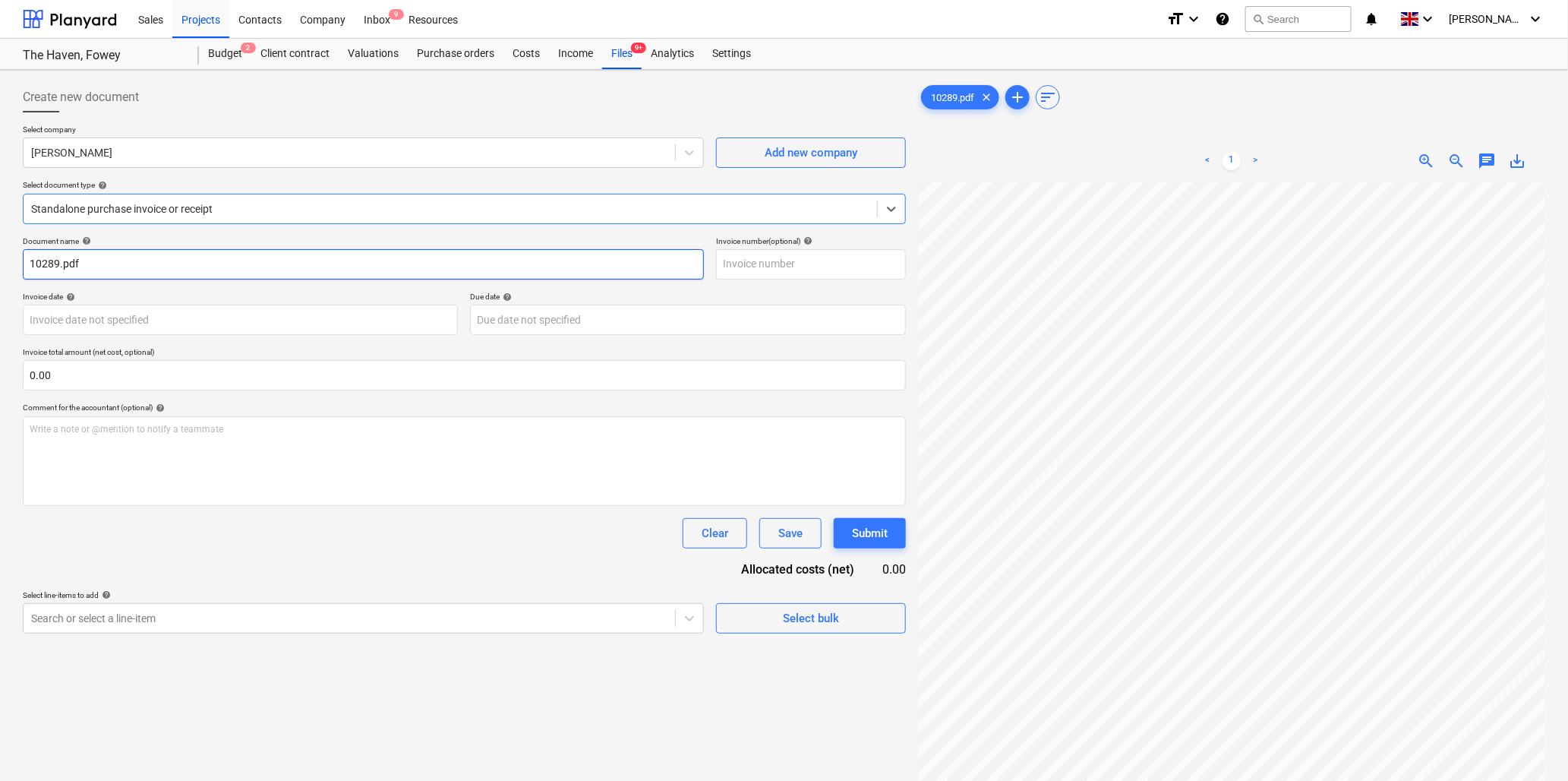
click at [59, 264] on input "10289.pdf" at bounding box center [363, 264] width 681 height 30
click at [73, 260] on input "10289 D>[PERSON_NAME].pdf" at bounding box center [363, 264] width 681 height 30
type input "10289 [PERSON_NAME].pdf"
click at [77, 323] on body "Sales Projects Contacts Company Inbox 9 Resources format_size keyboard_arrow_do…" at bounding box center [784, 390] width 1568 height 781
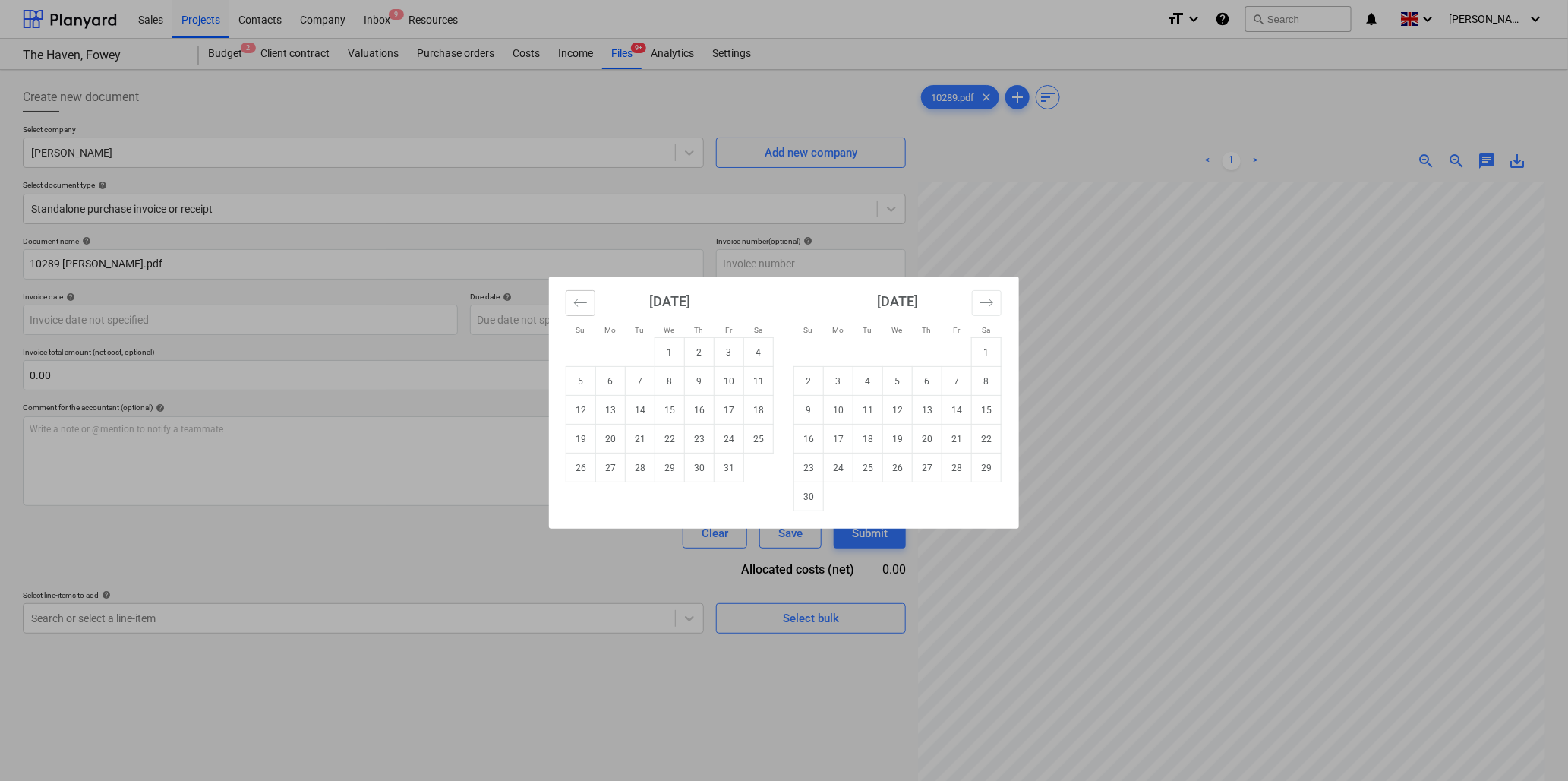
click at [576, 303] on icon "Move backward to switch to the previous month." at bounding box center [580, 303] width 13 height 7
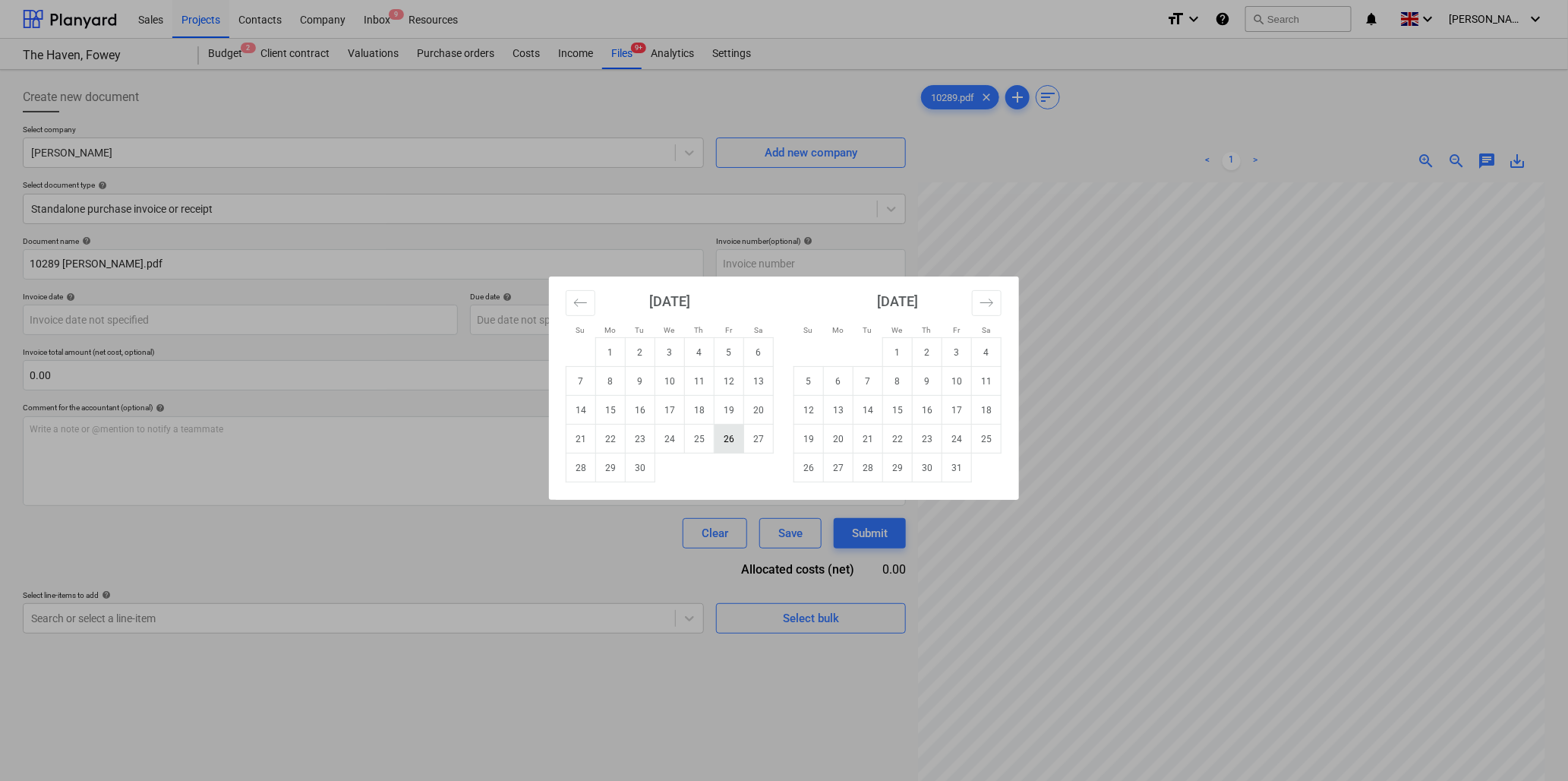
click at [737, 437] on td "26" at bounding box center [729, 439] width 29 height 29
type input "[DATE]"
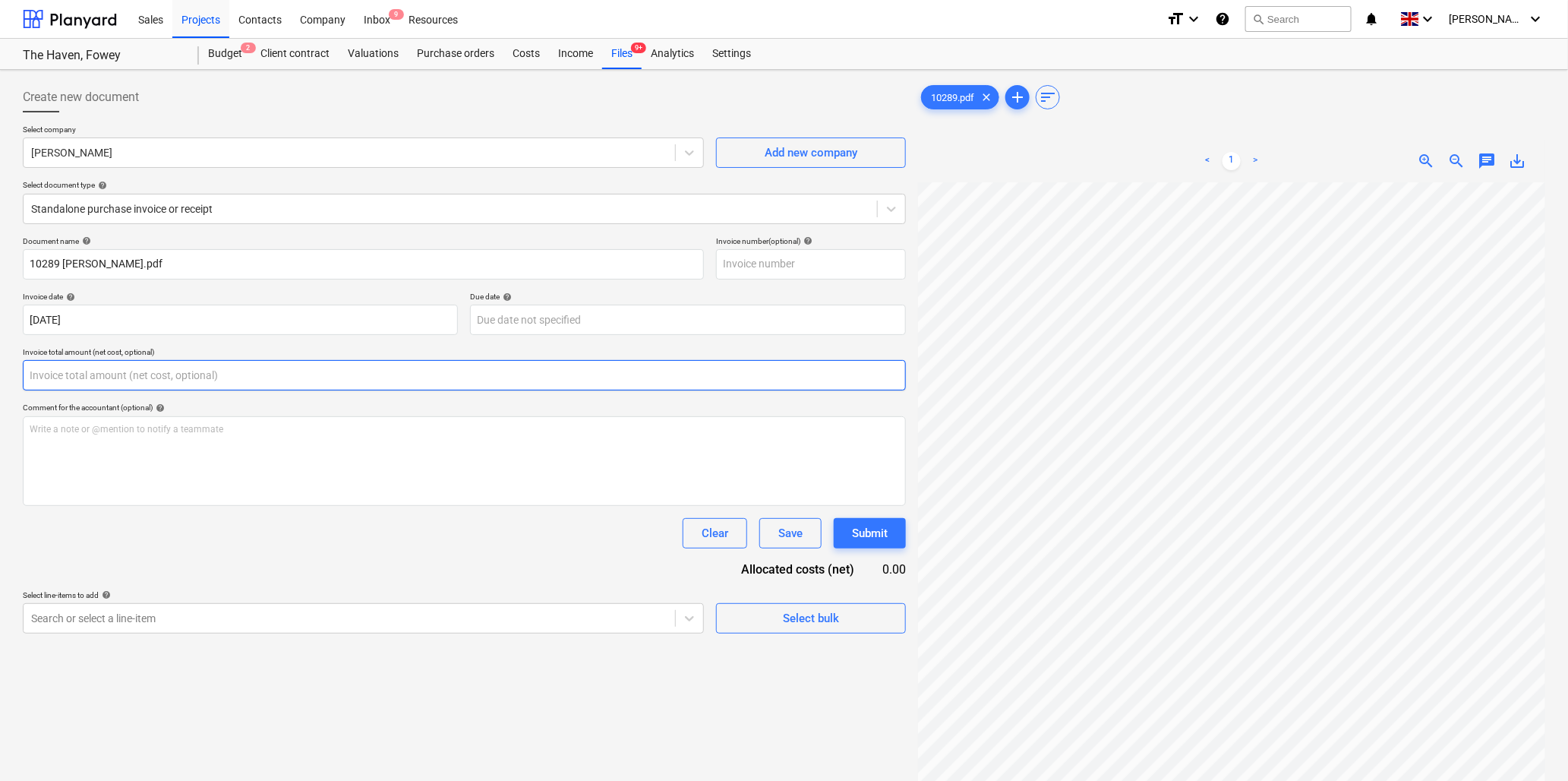
click at [156, 373] on input "text" at bounding box center [464, 374] width 884 height 30
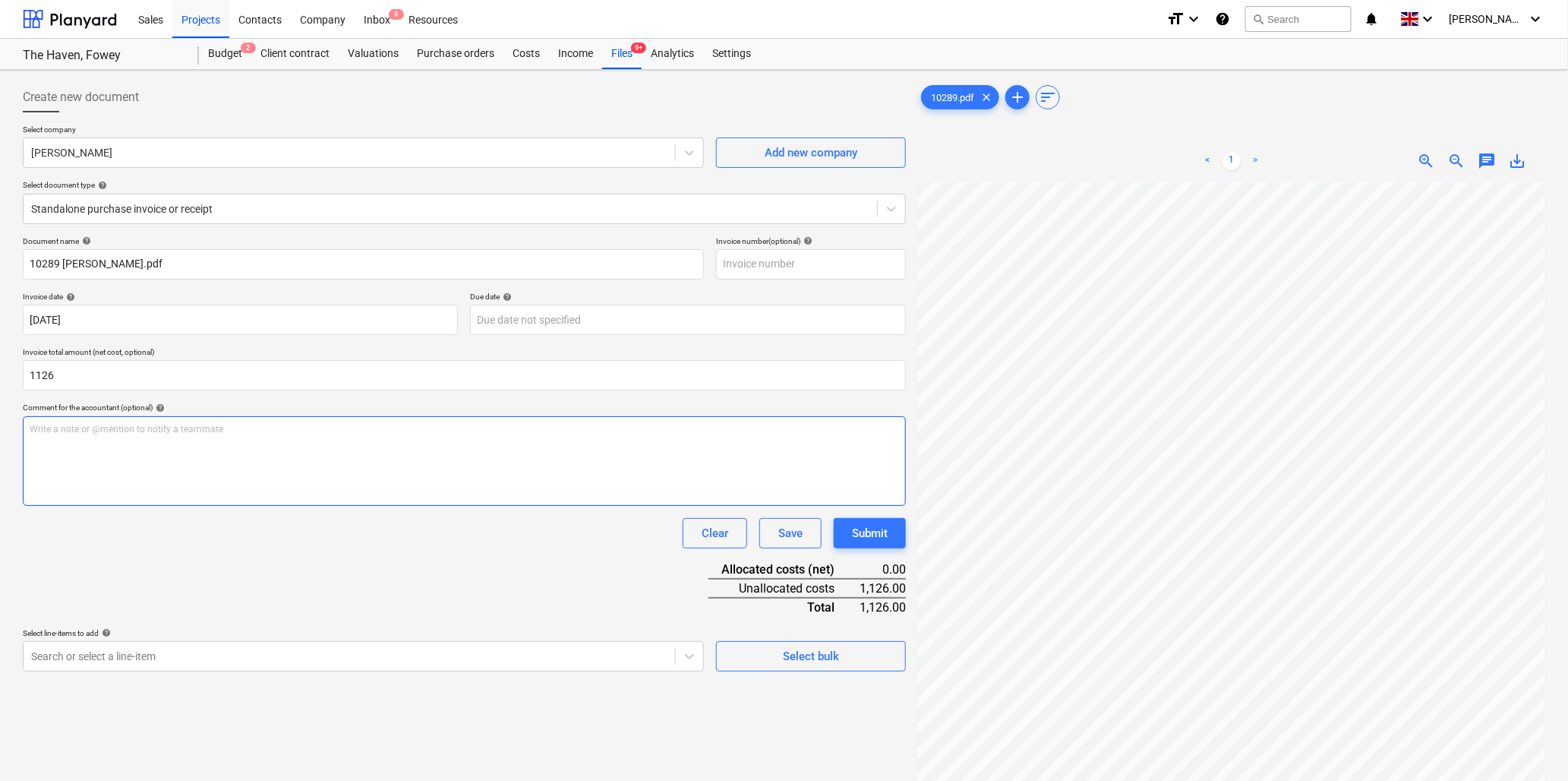
type input "1,126.00"
click at [179, 430] on p "Write a note or @mention to notify a teammate [PERSON_NAME]" at bounding box center [464, 430] width 870 height 13
click at [176, 434] on p "Write a note or @mention to notify a teammate [PERSON_NAME]" at bounding box center [464, 430] width 870 height 13
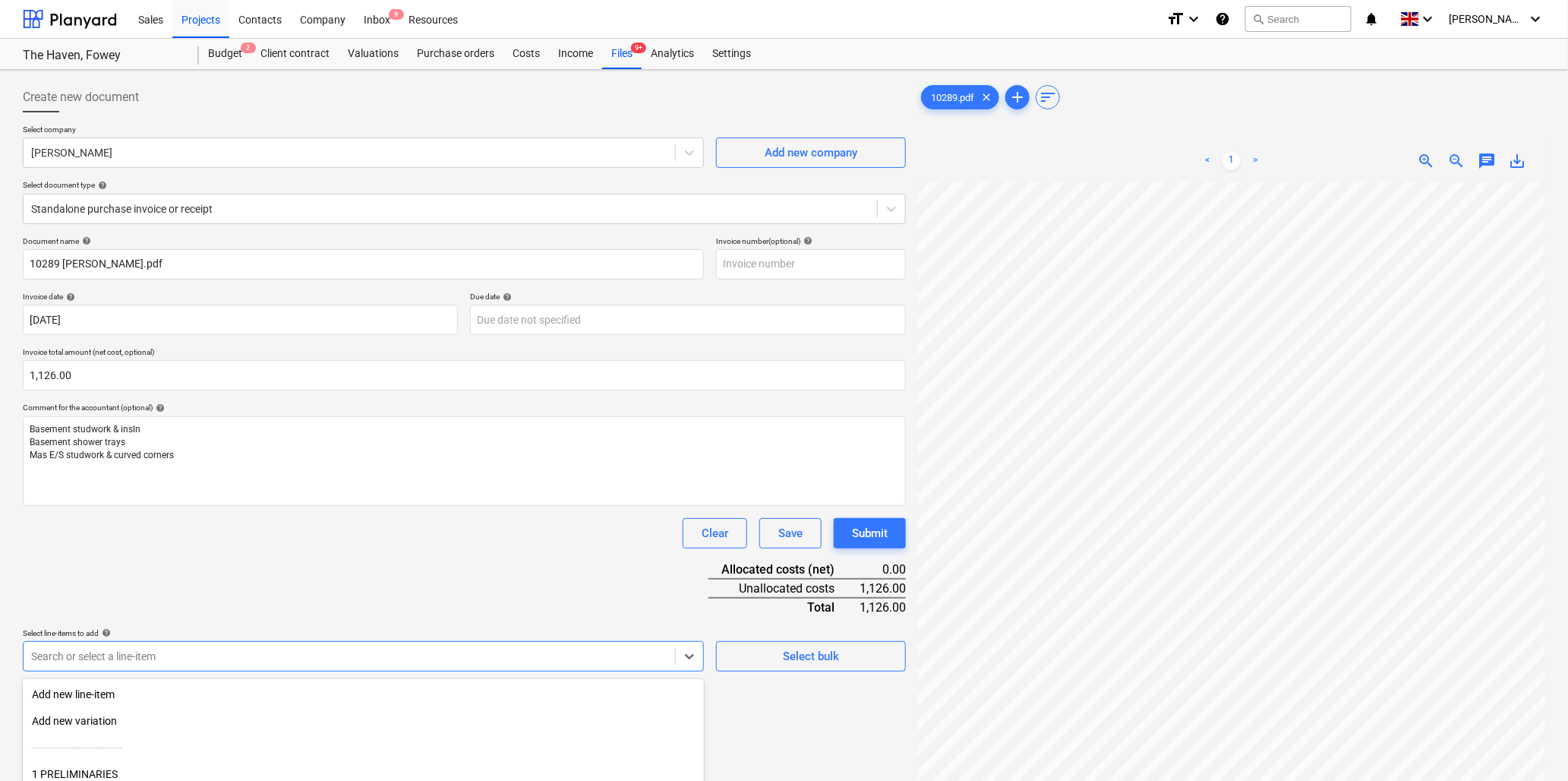
click at [182, 661] on body "Sales Projects Contacts Company Inbox 9 Resources format_size keyboard_arrow_do…" at bounding box center [784, 390] width 1568 height 781
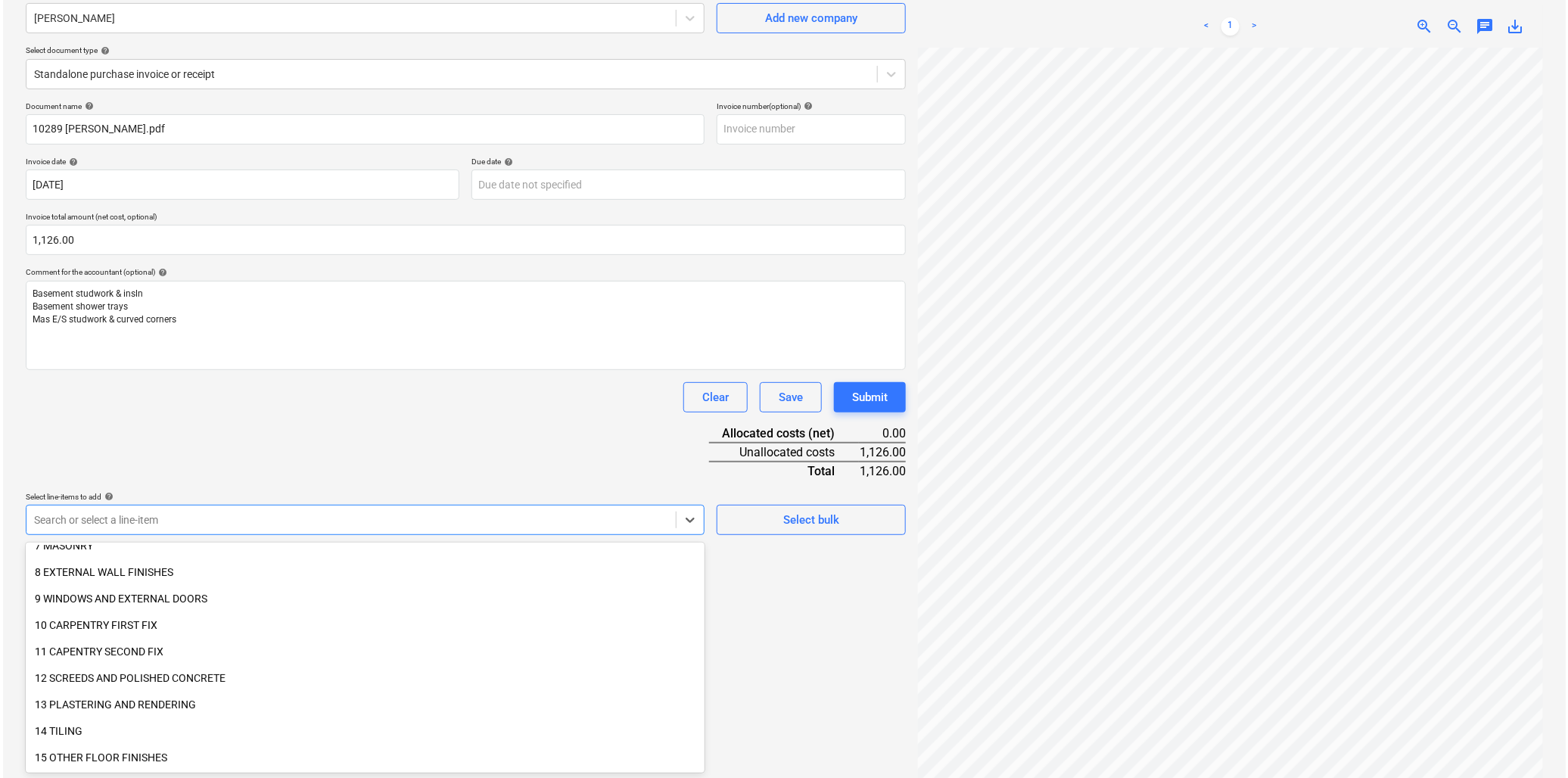
scroll to position [252, 0]
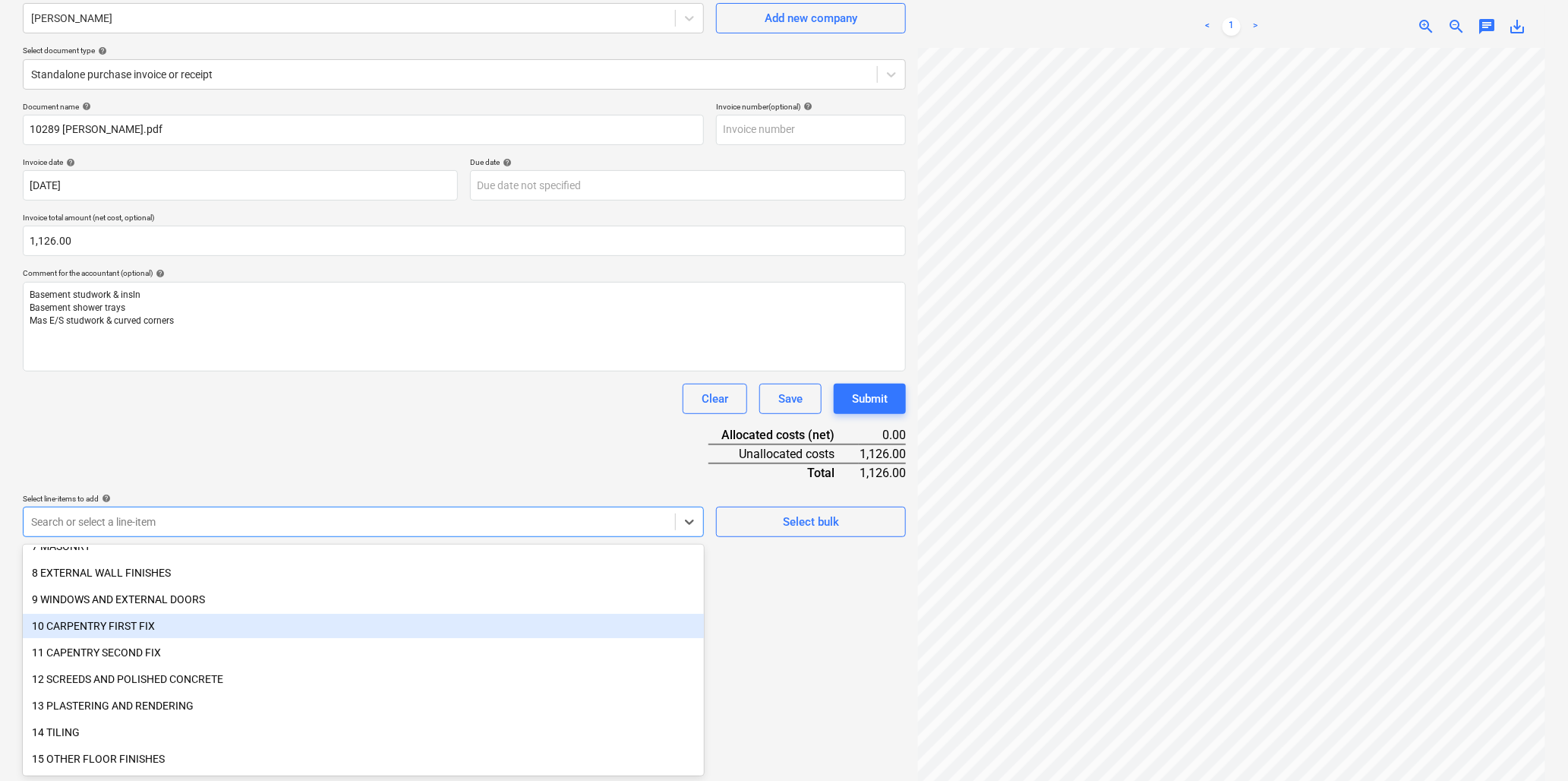
click at [121, 621] on div "10 CARPENTRY FIRST FIX" at bounding box center [363, 626] width 681 height 24
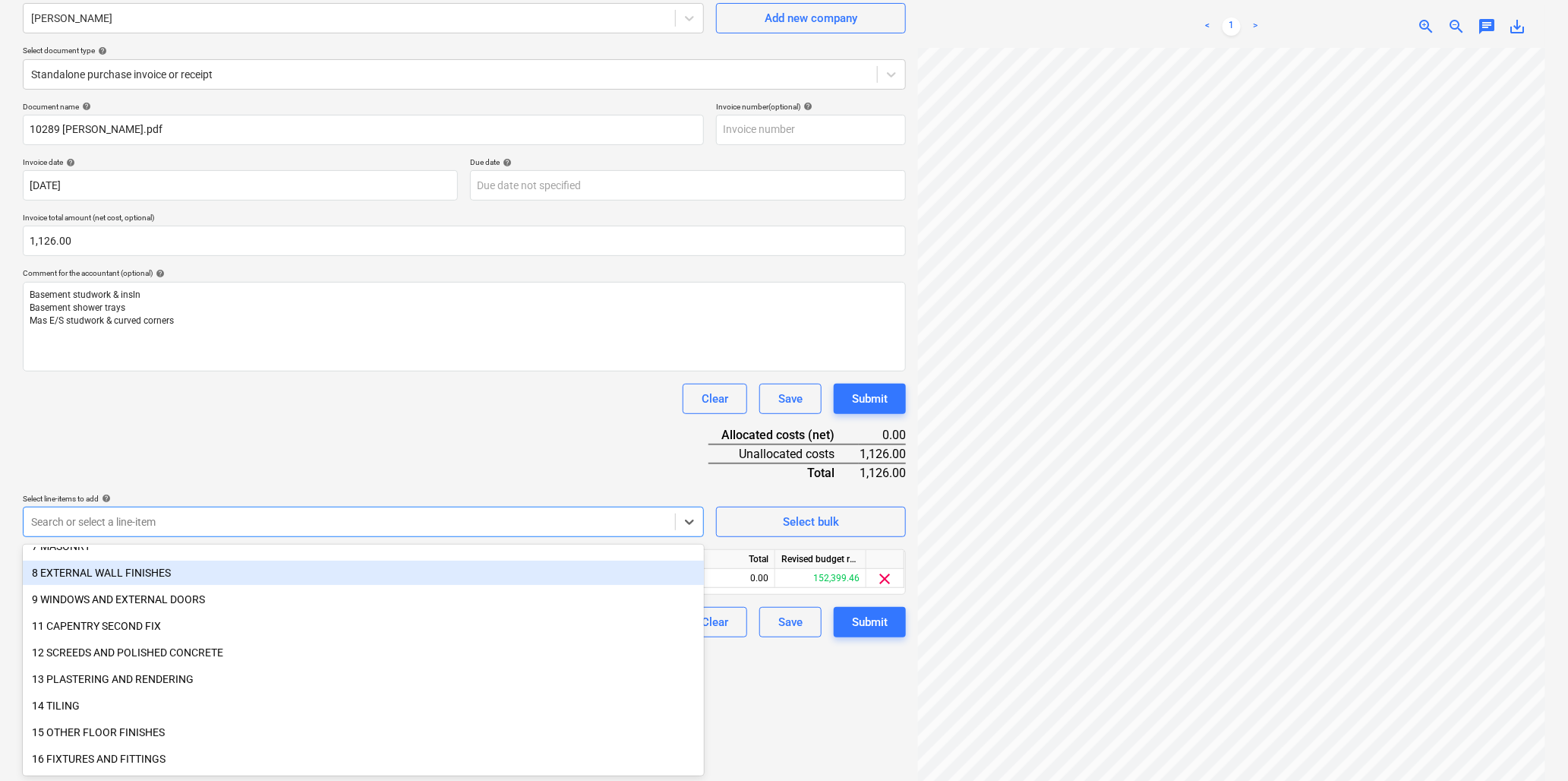
click at [224, 426] on div "Document name help 10289 [PERSON_NAME].pdf Invoice number (optional) help Invoi…" at bounding box center [464, 370] width 884 height 535
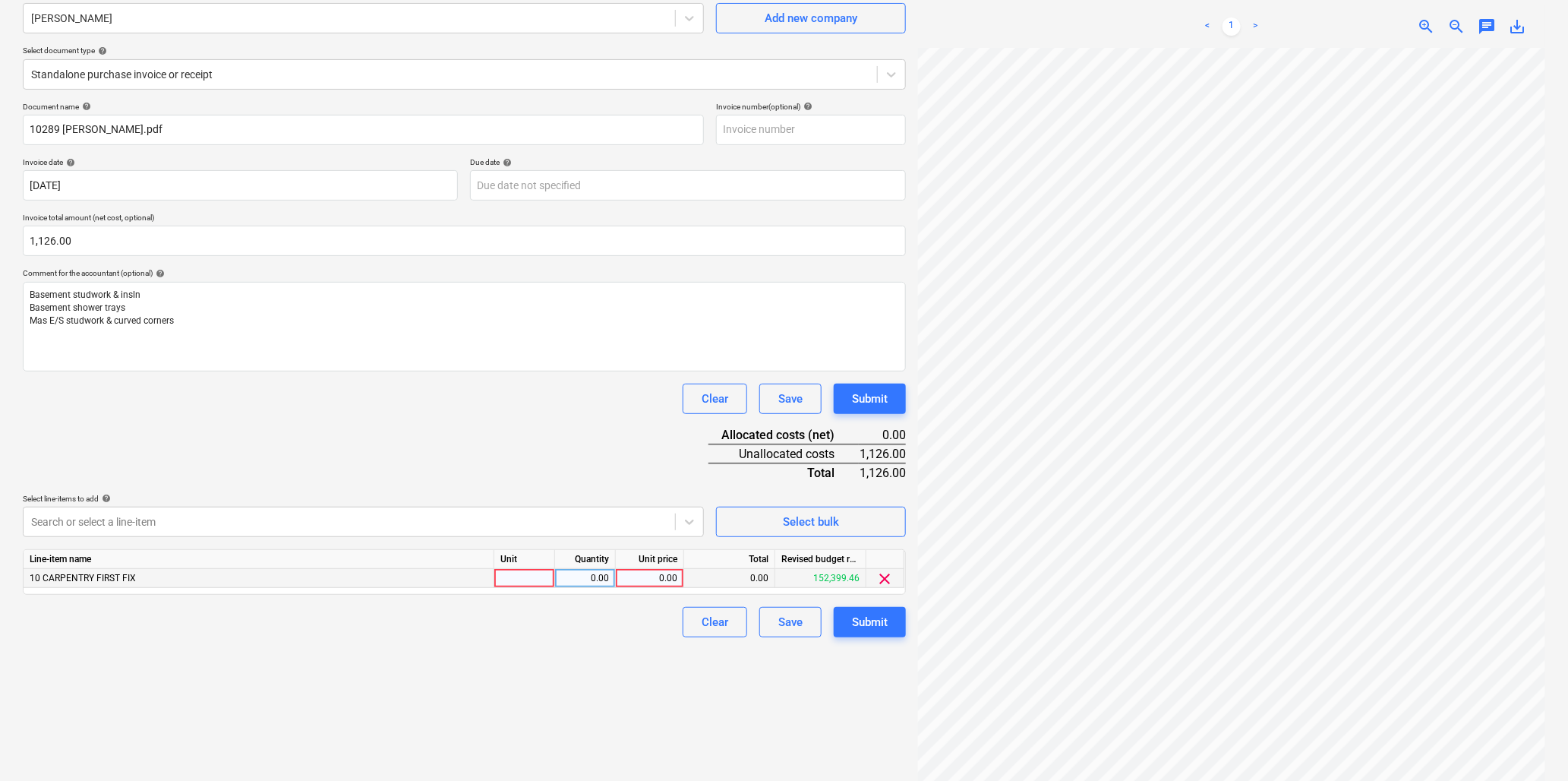
click at [519, 580] on div at bounding box center [525, 579] width 61 height 19
type input "hr"
type input "40"
type input "28.15"
click at [881, 620] on div "Submit" at bounding box center [870, 622] width 36 height 19
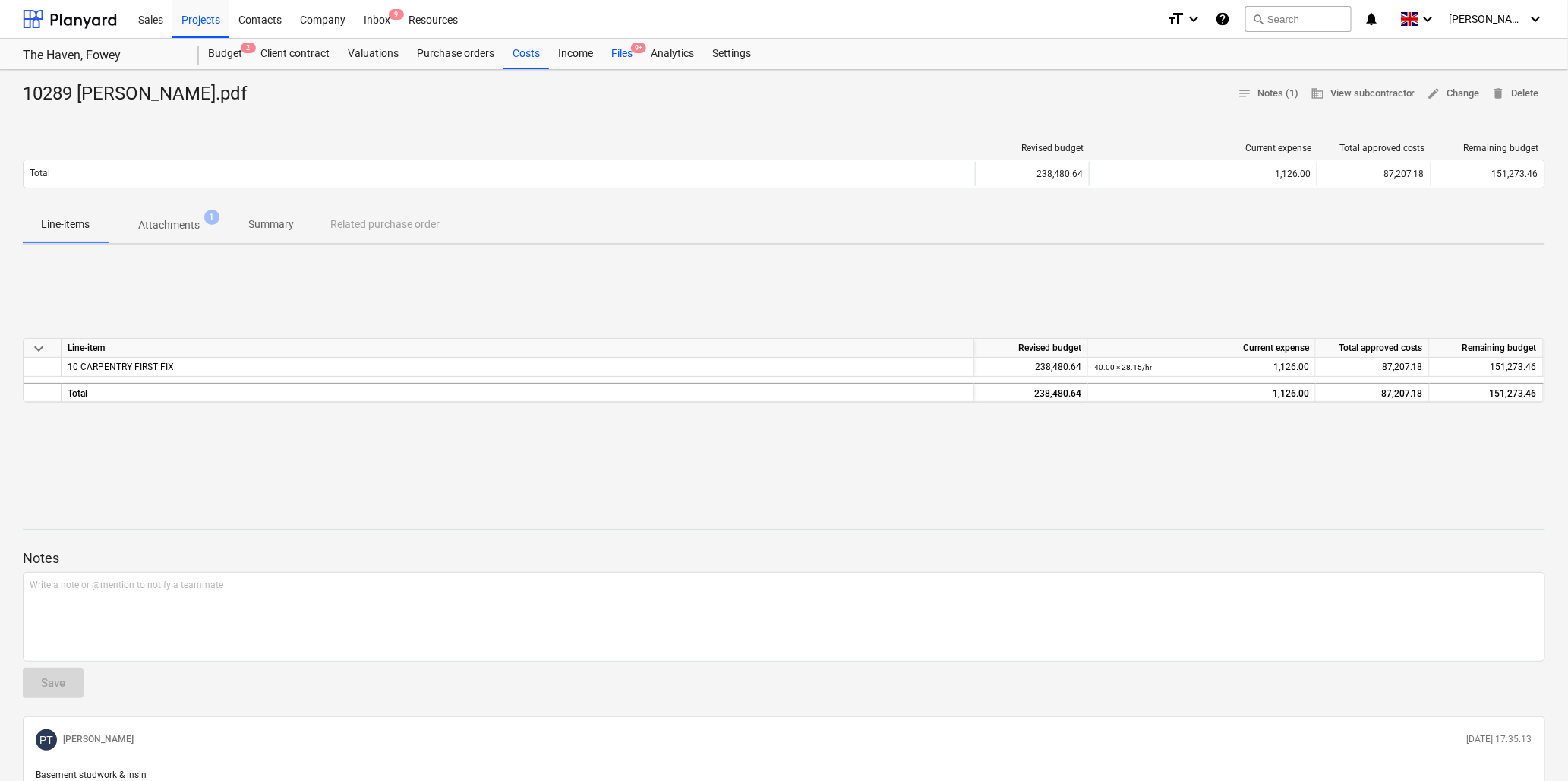
click at [620, 51] on div "Files 9+" at bounding box center [622, 53] width 40 height 30
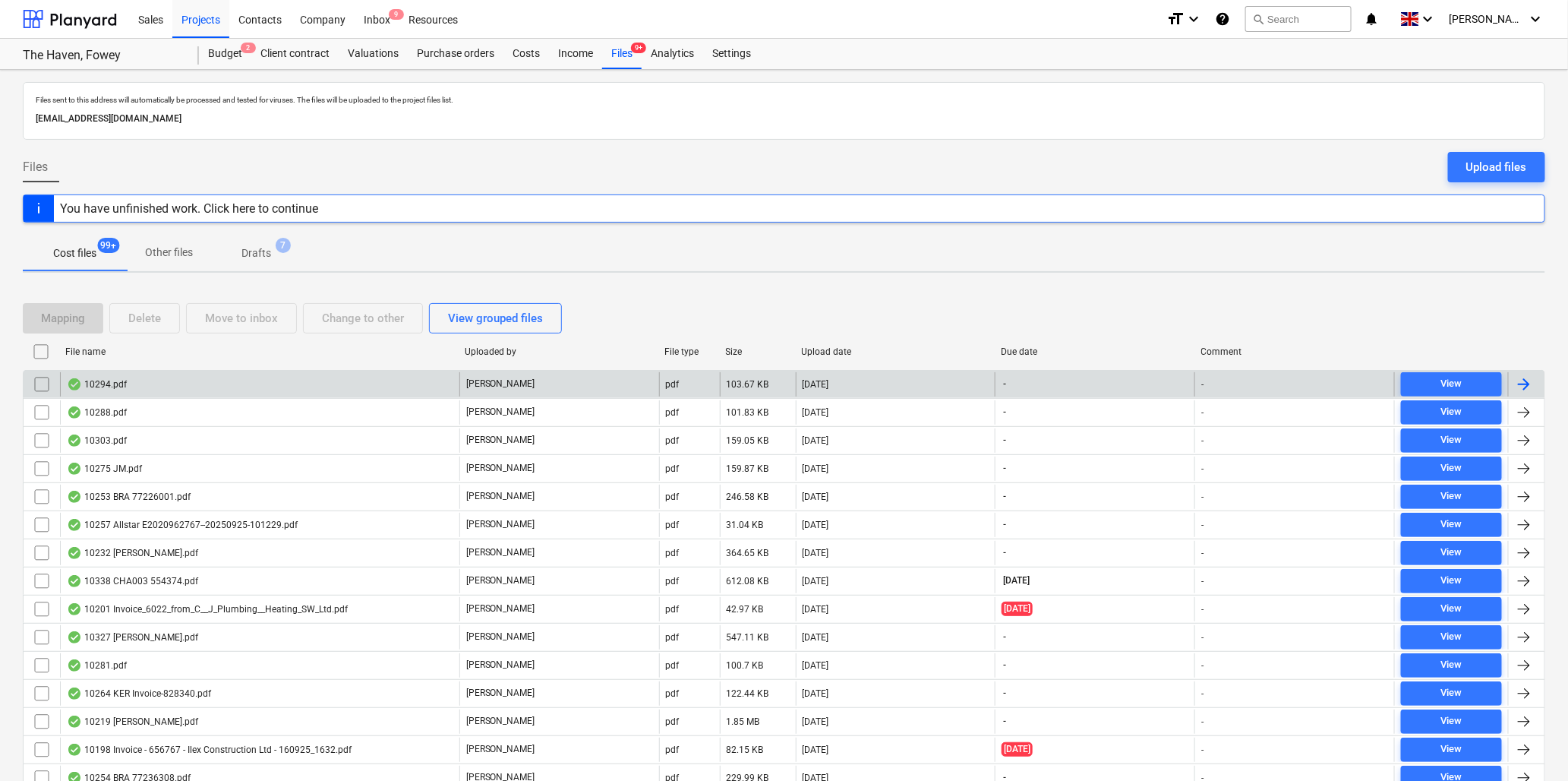
click at [98, 381] on div "10294.pdf" at bounding box center [97, 384] width 60 height 12
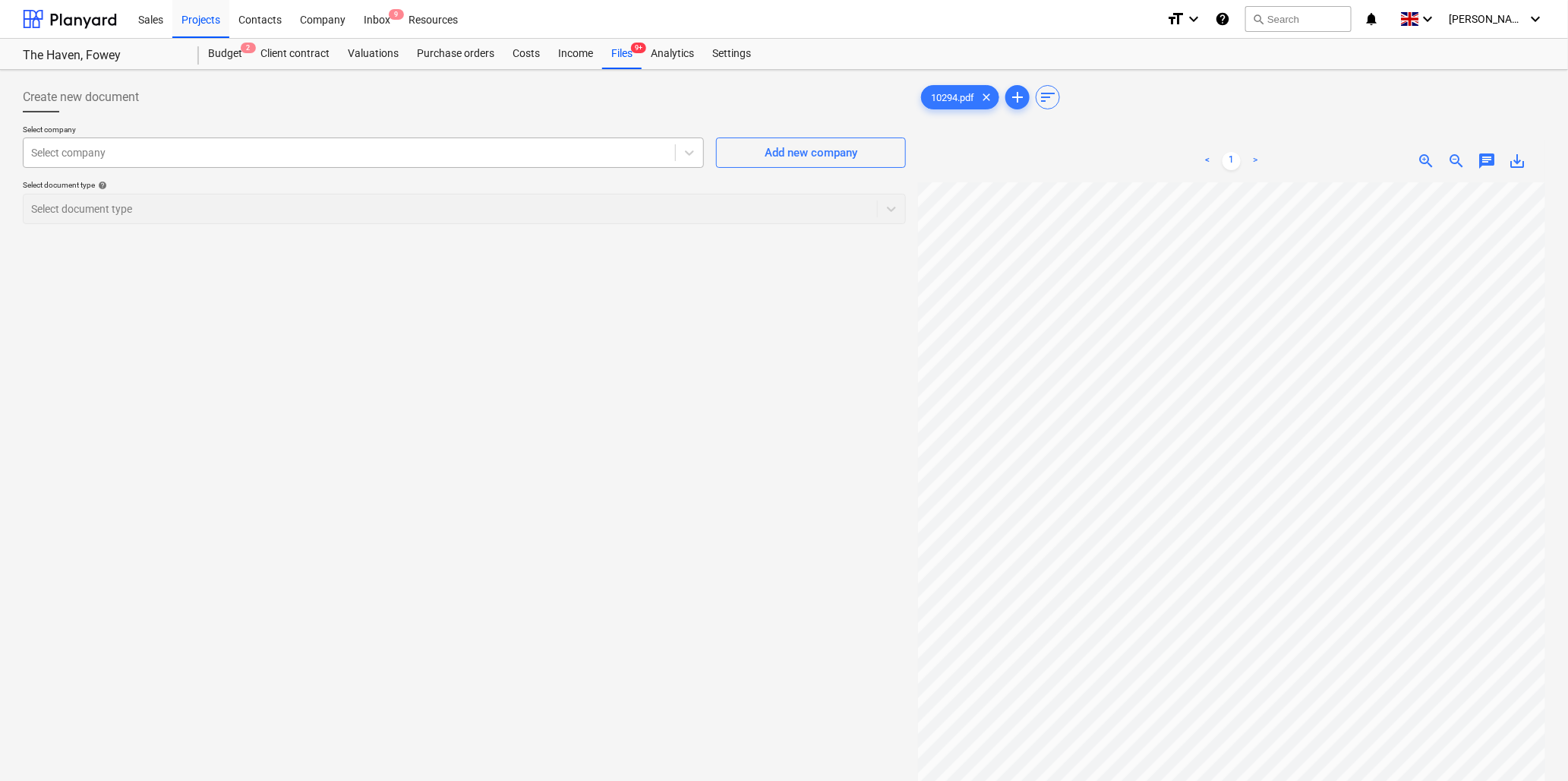
click at [127, 157] on div at bounding box center [349, 153] width 636 height 16
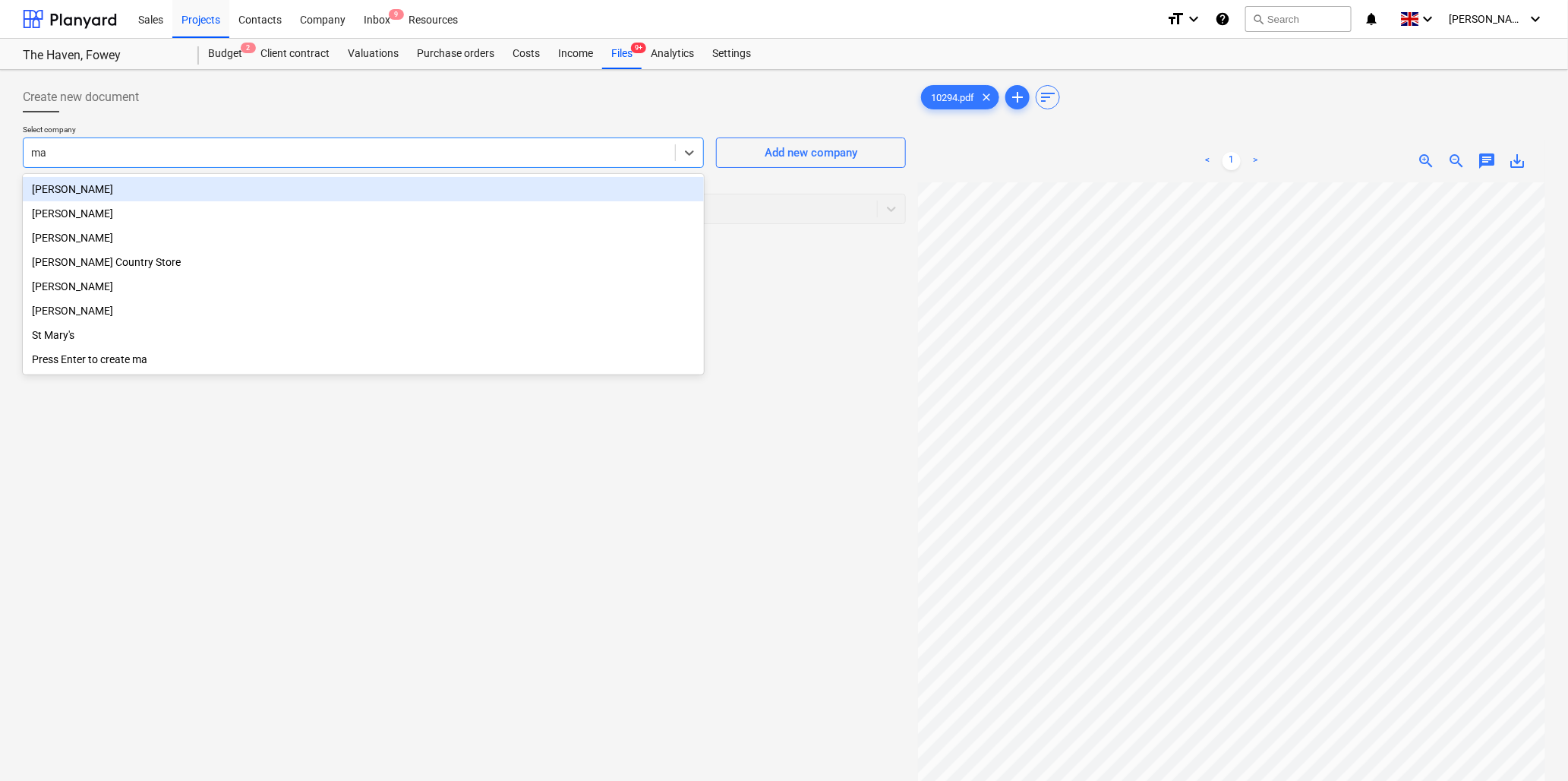
type input "max"
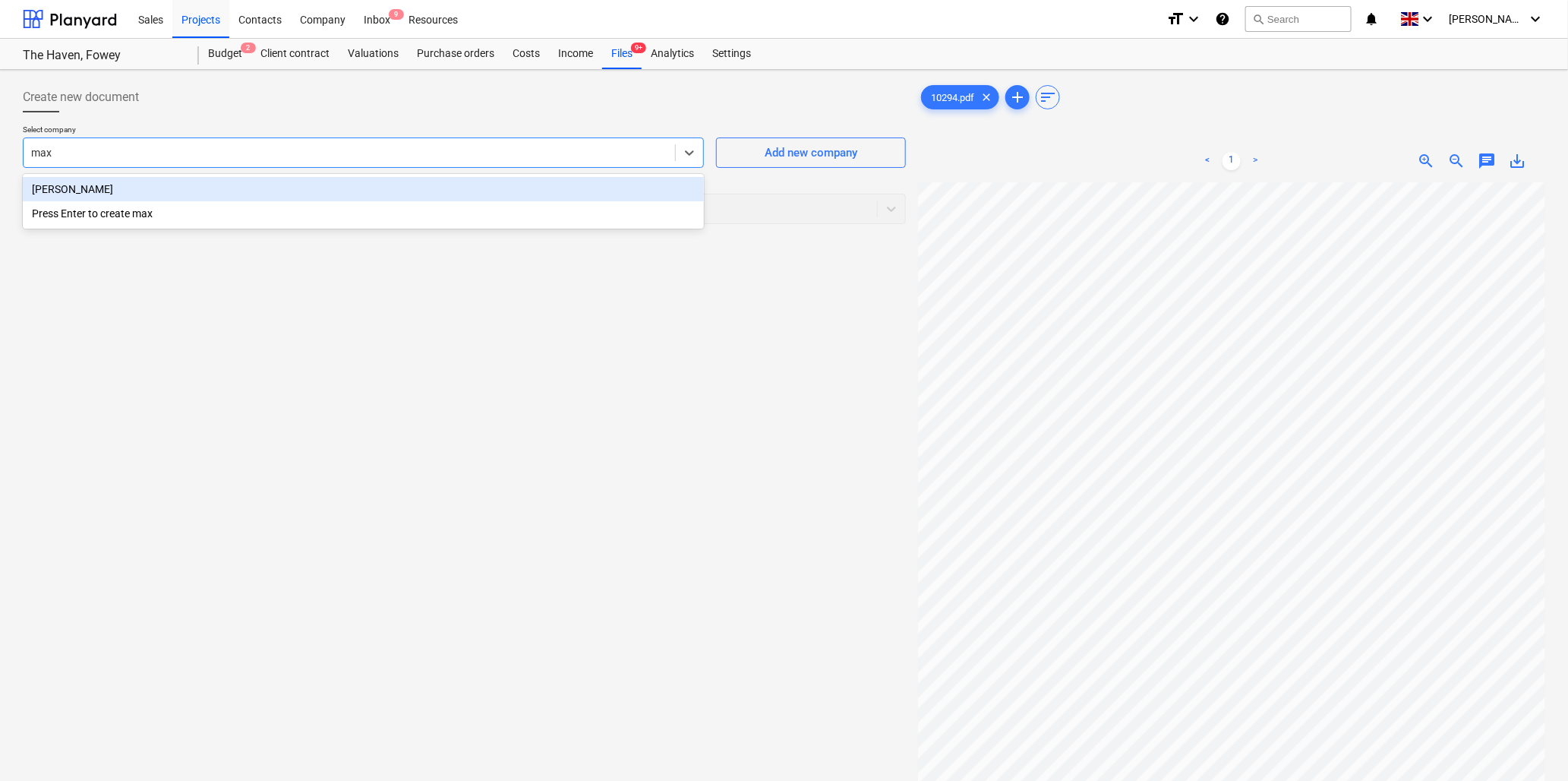
click at [142, 188] on div "[PERSON_NAME]" at bounding box center [363, 189] width 681 height 24
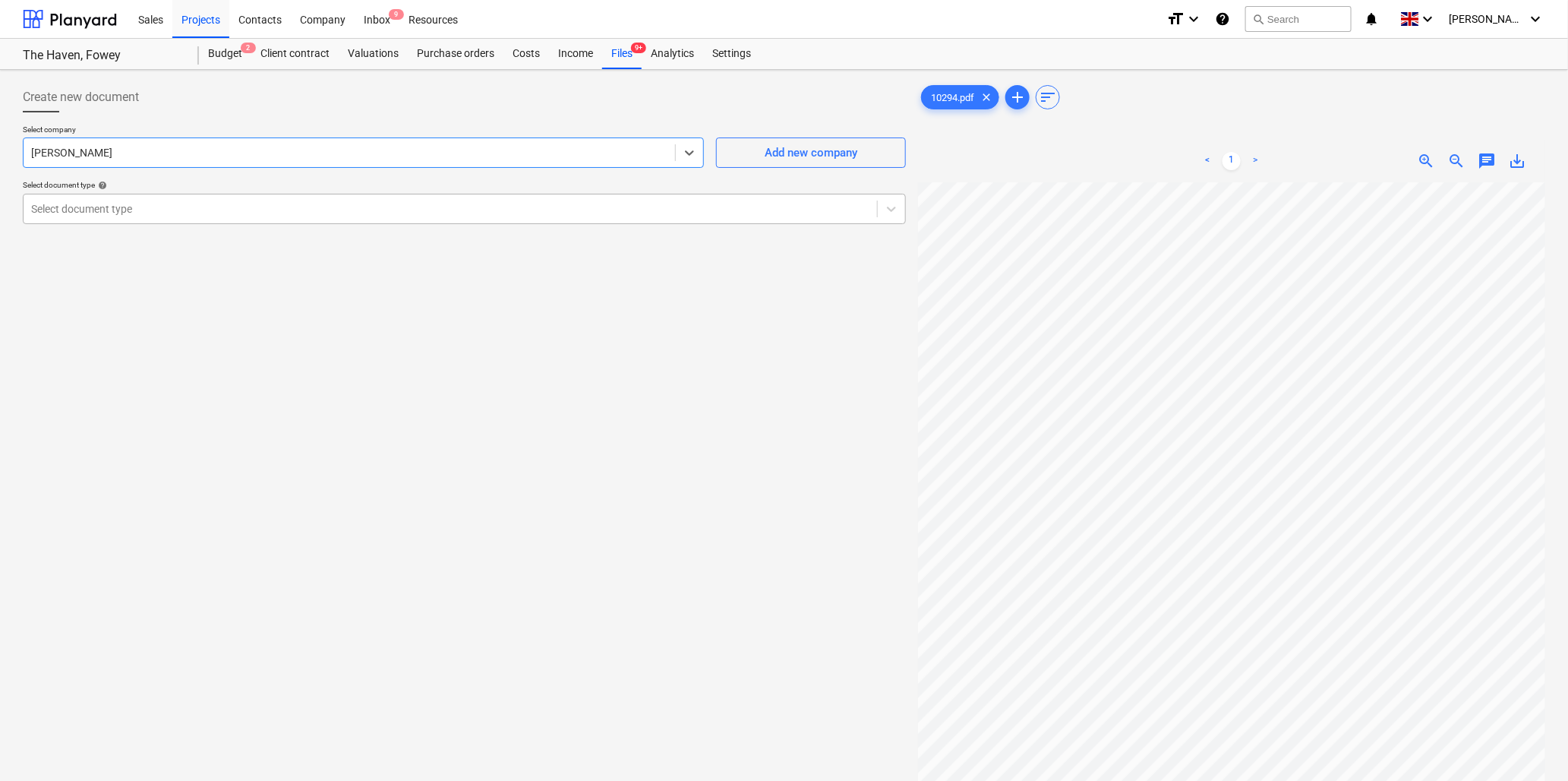
click at [150, 208] on div at bounding box center [451, 209] width 839 height 16
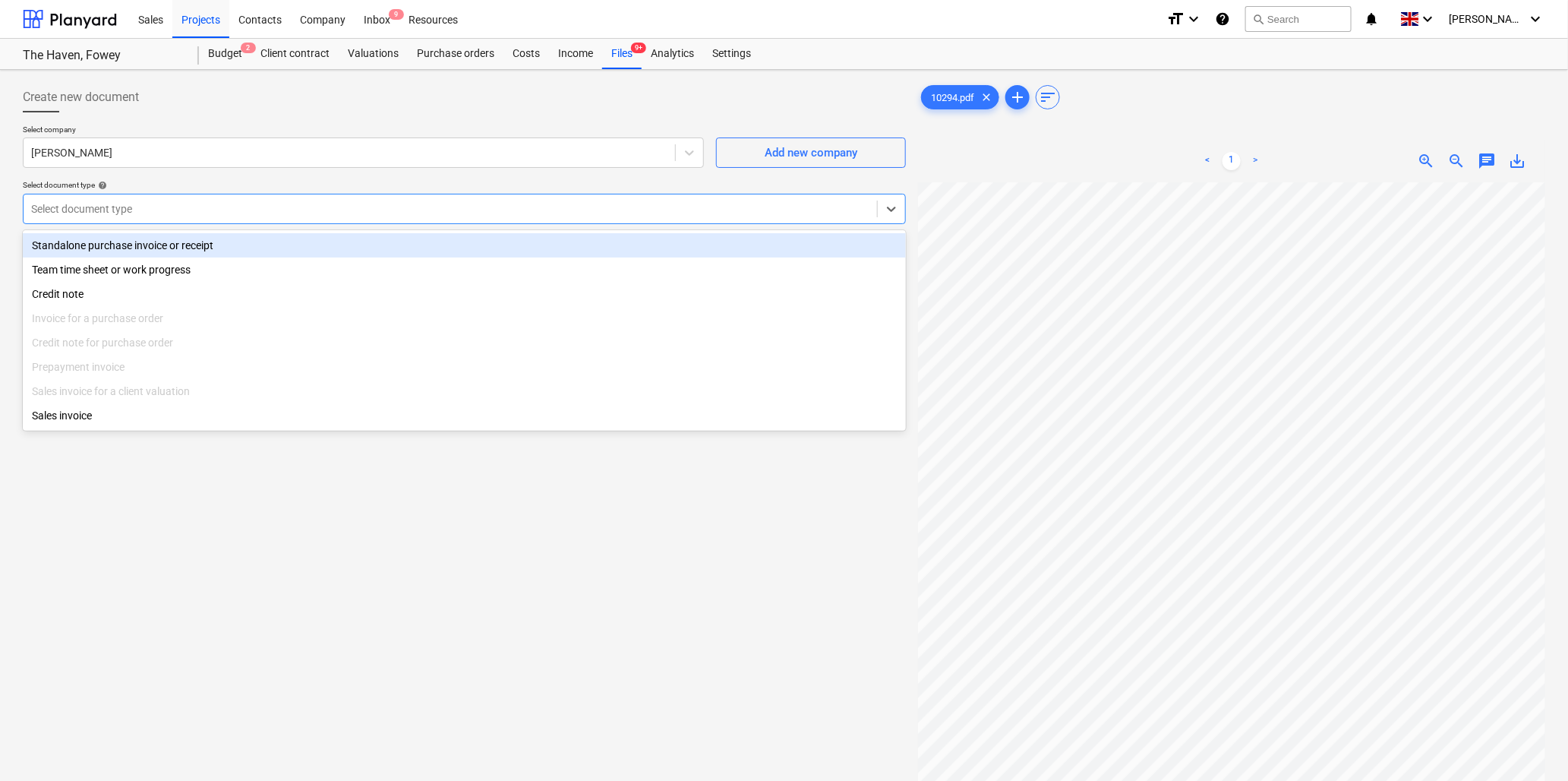
click at [159, 246] on div "Standalone purchase invoice or receipt" at bounding box center [464, 246] width 884 height 24
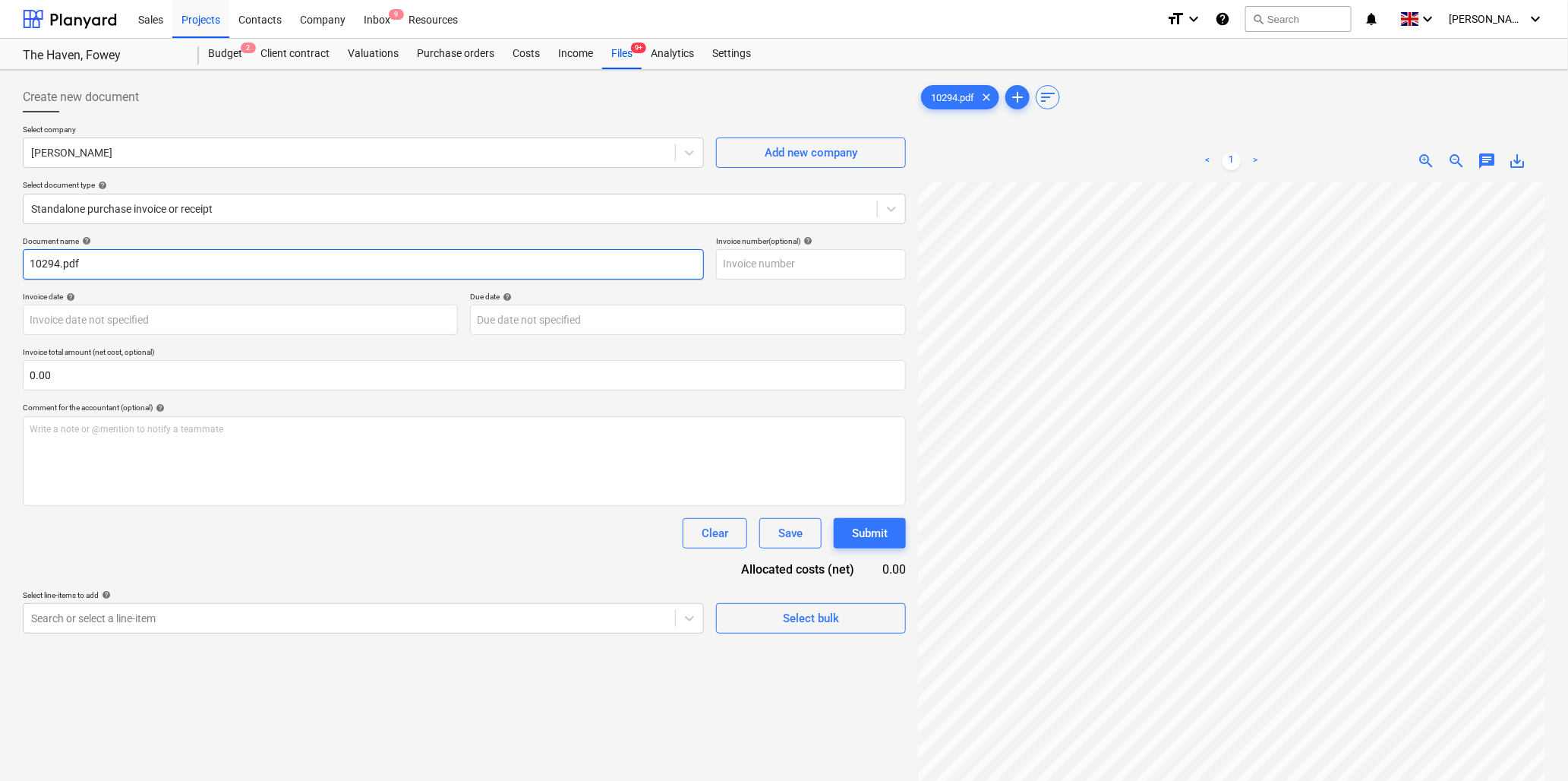
click at [59, 266] on input "10294.pdf" at bounding box center [363, 264] width 681 height 30
type input "10294 M>Quested.pdf"
click at [142, 324] on body "Sales Projects Contacts Company Inbox 9 Resources format_size keyboard_arrow_do…" at bounding box center [784, 390] width 1568 height 781
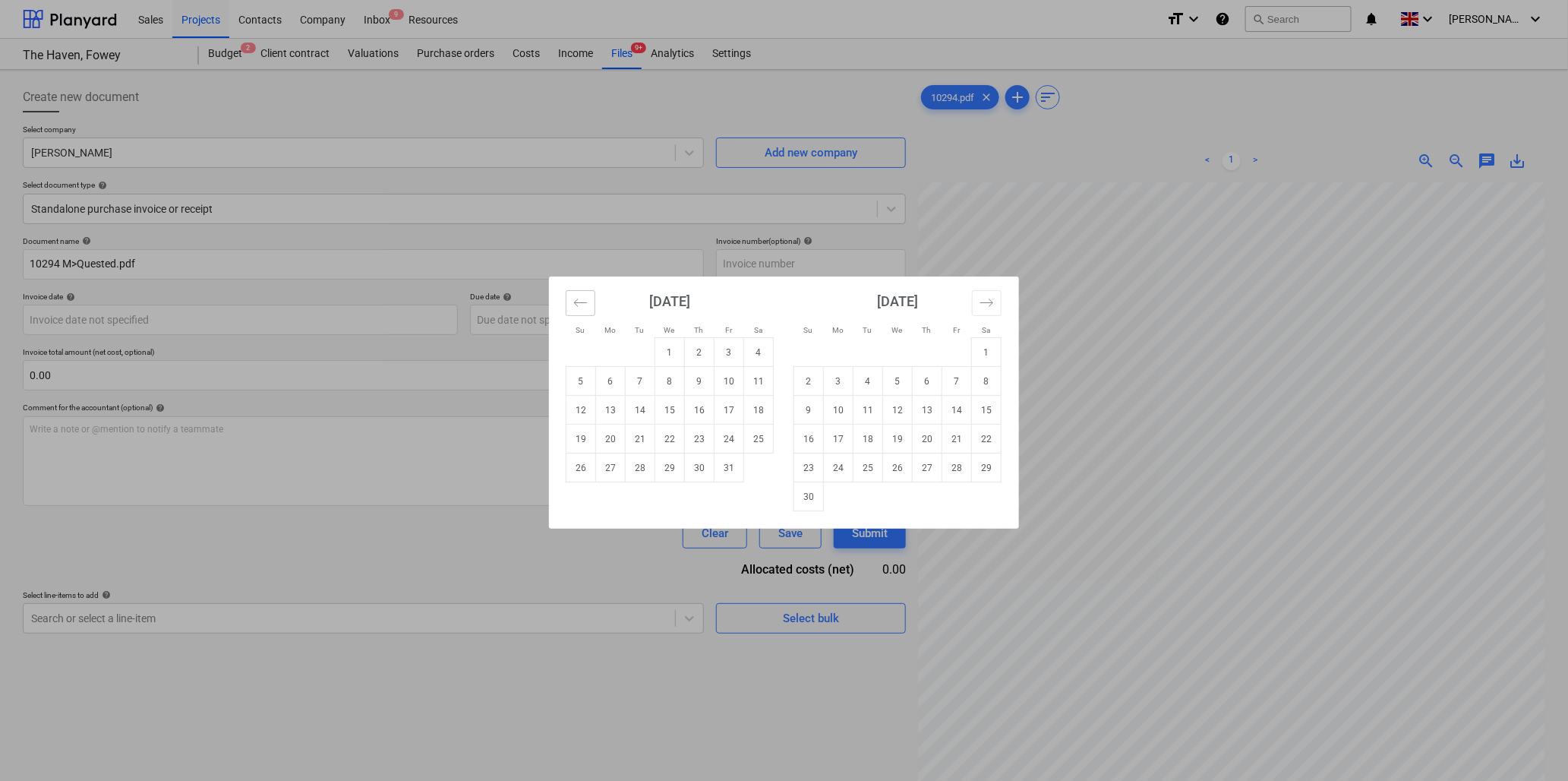
click at [578, 309] on icon "Move backward to switch to the previous month." at bounding box center [581, 303] width 15 height 15
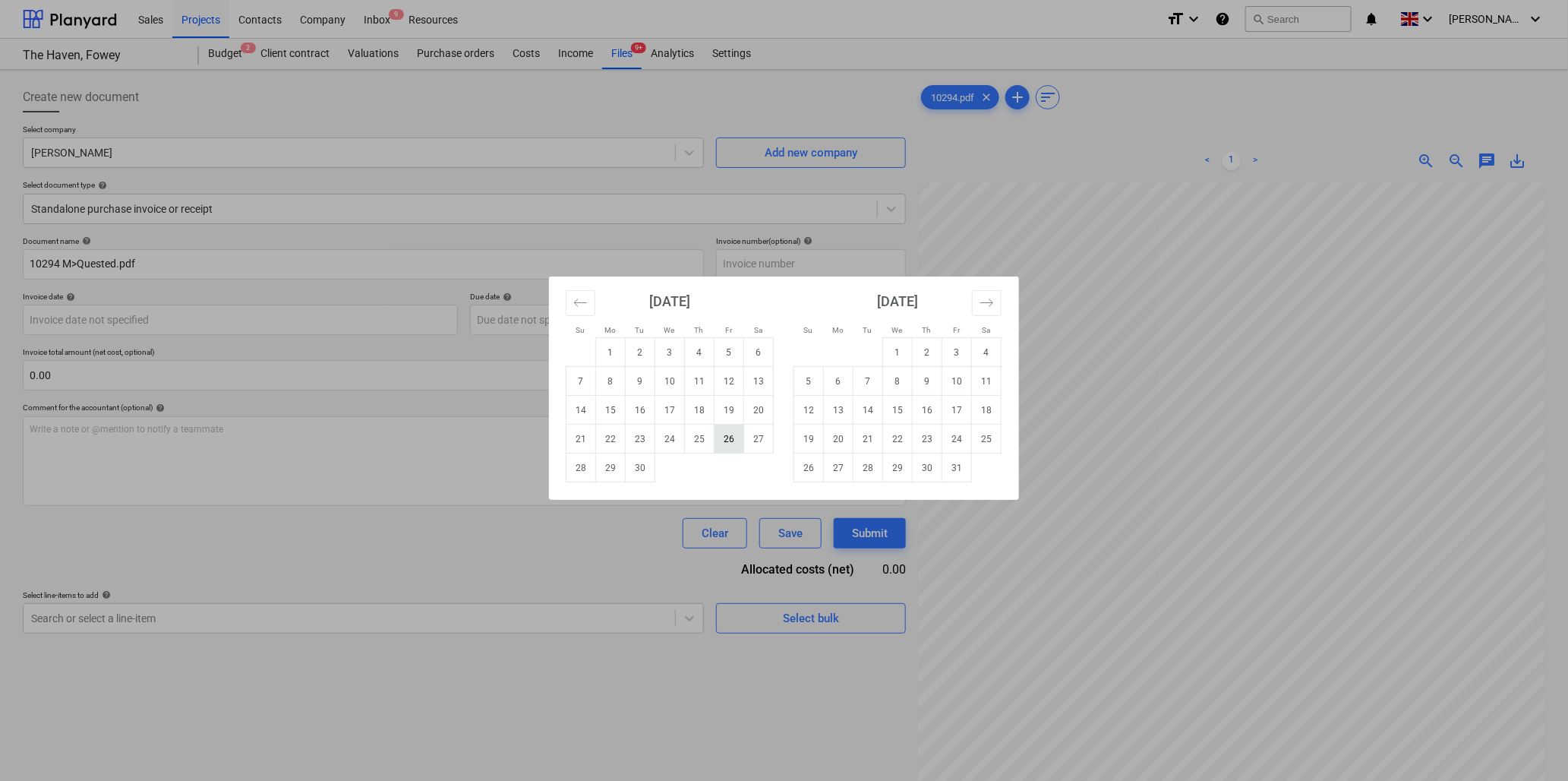
click at [725, 436] on td "26" at bounding box center [729, 439] width 29 height 29
type input "[DATE]"
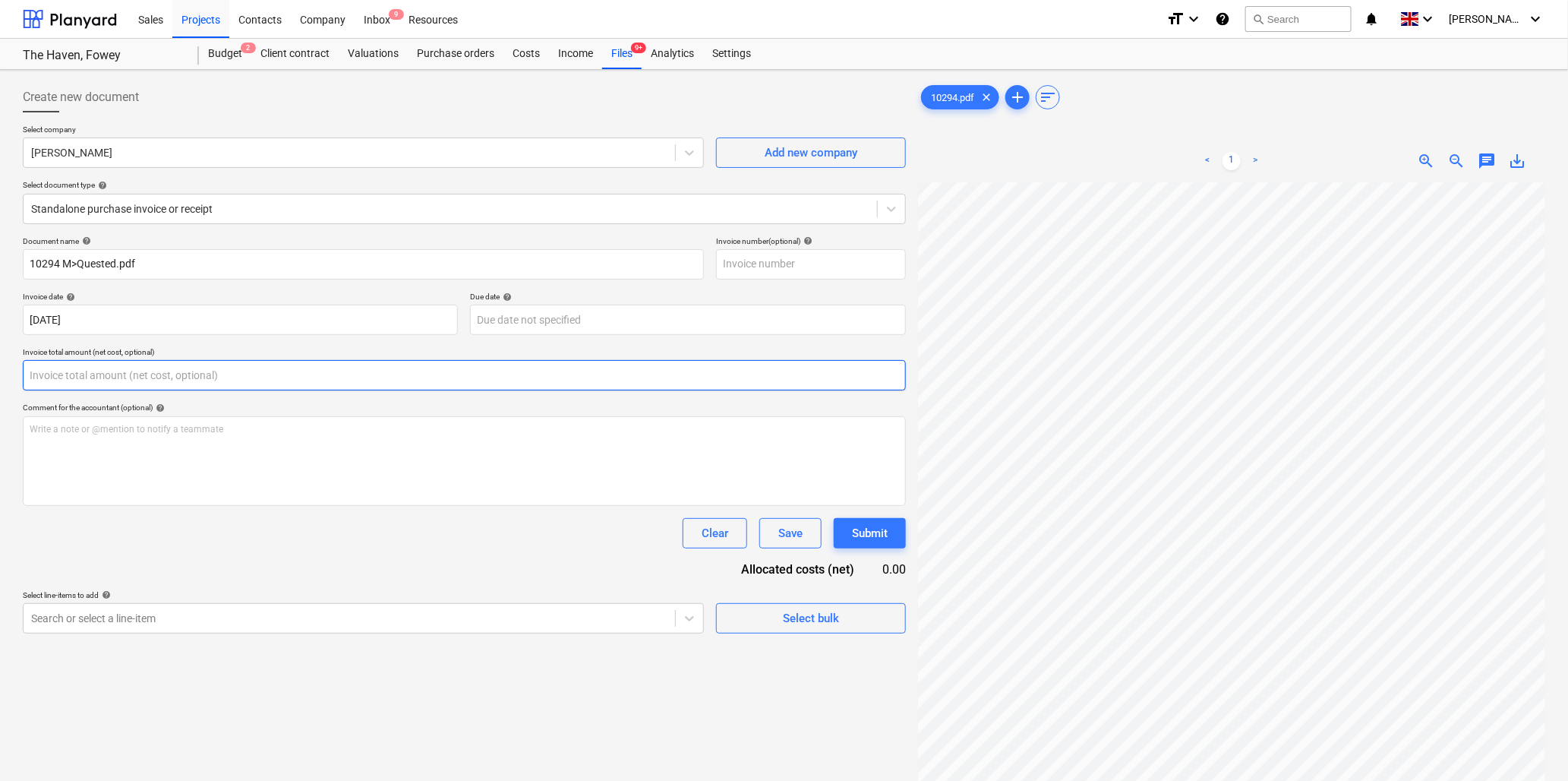
click at [207, 378] on input "text" at bounding box center [464, 374] width 884 height 30
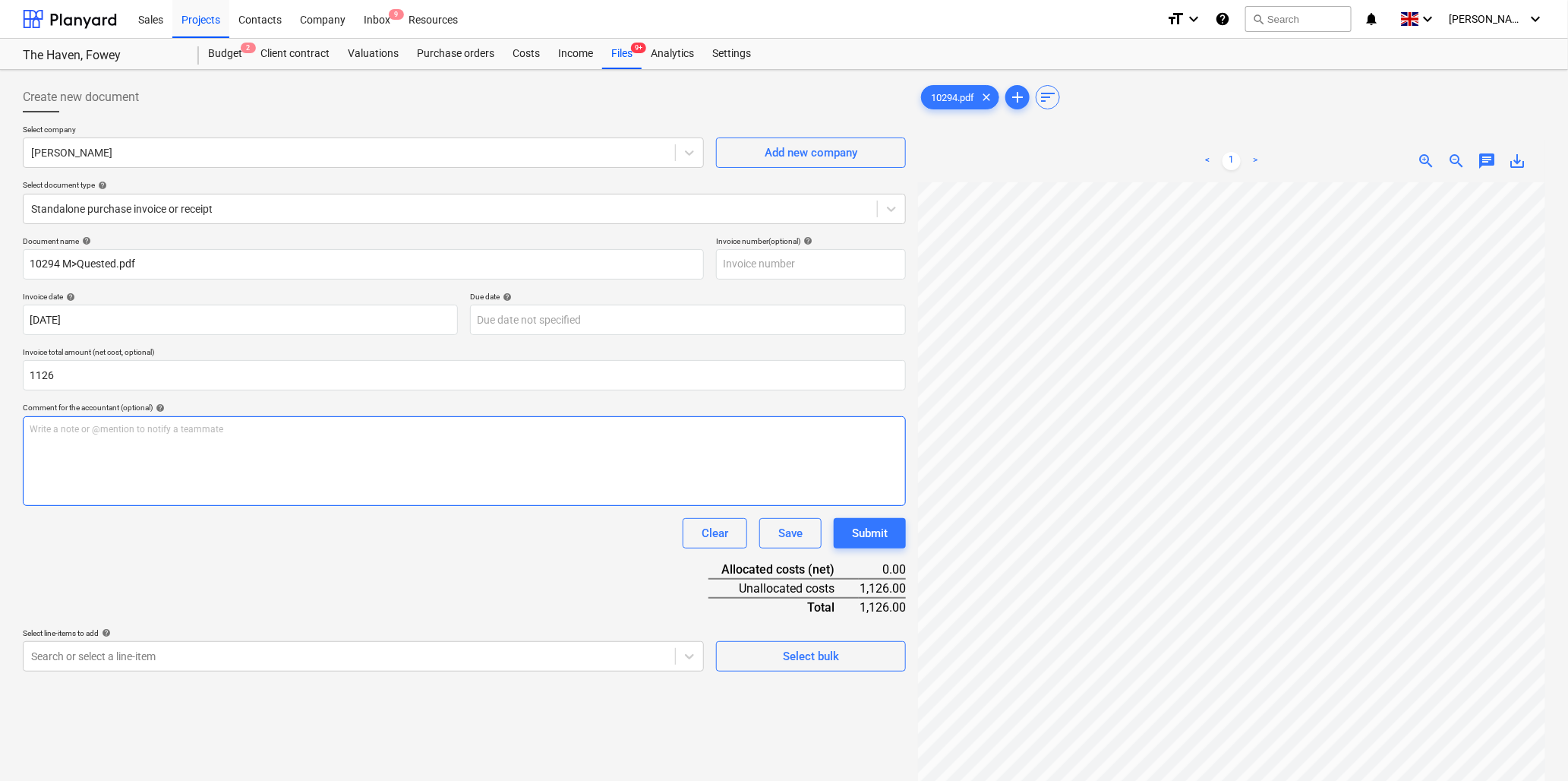
type input "1,126.00"
click at [206, 442] on div "Write a note or @mention to notify a teammate [PERSON_NAME]" at bounding box center [464, 461] width 884 height 89
click at [133, 439] on div "Write a note or @mention to notify a teammate [PERSON_NAME]" at bounding box center [464, 461] width 884 height 89
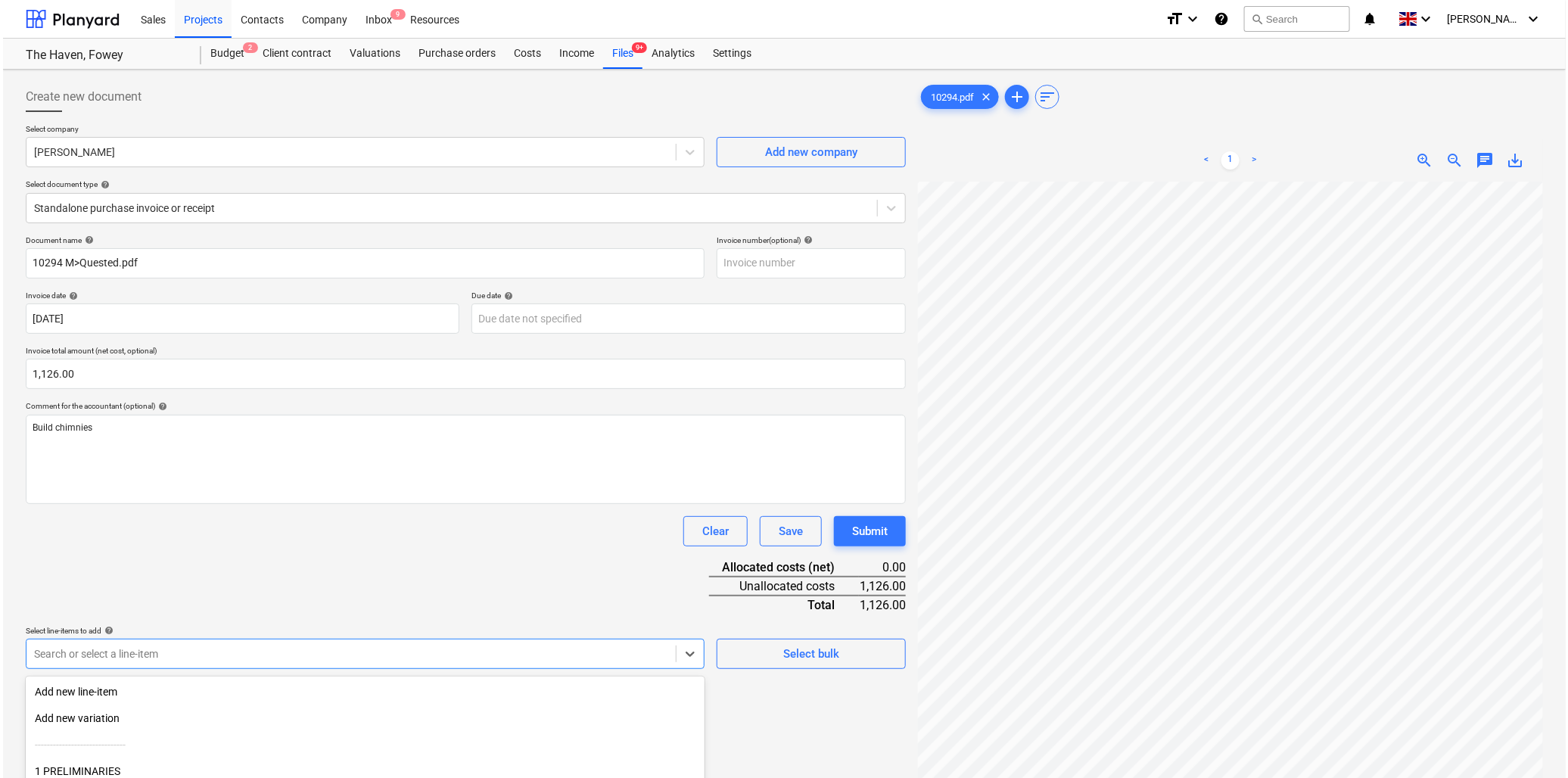
scroll to position [134, 0]
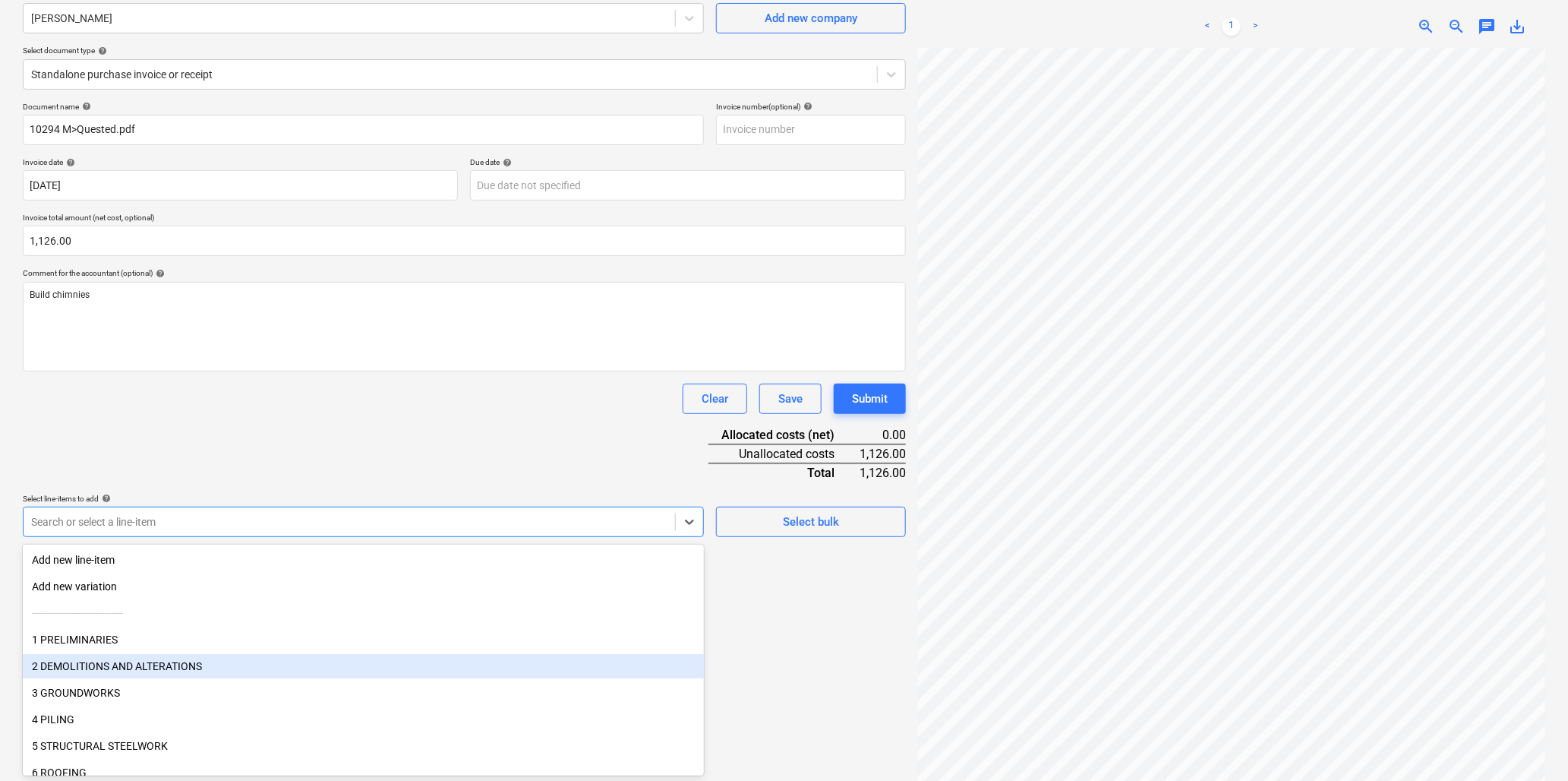
click at [192, 647] on body "Sales Projects Contacts Company Inbox 9 Resources format_size keyboard_arrow_do…" at bounding box center [784, 256] width 1568 height 781
click at [192, 659] on div "2 DEMOLITIONS AND ALTERATIONS" at bounding box center [363, 666] width 681 height 24
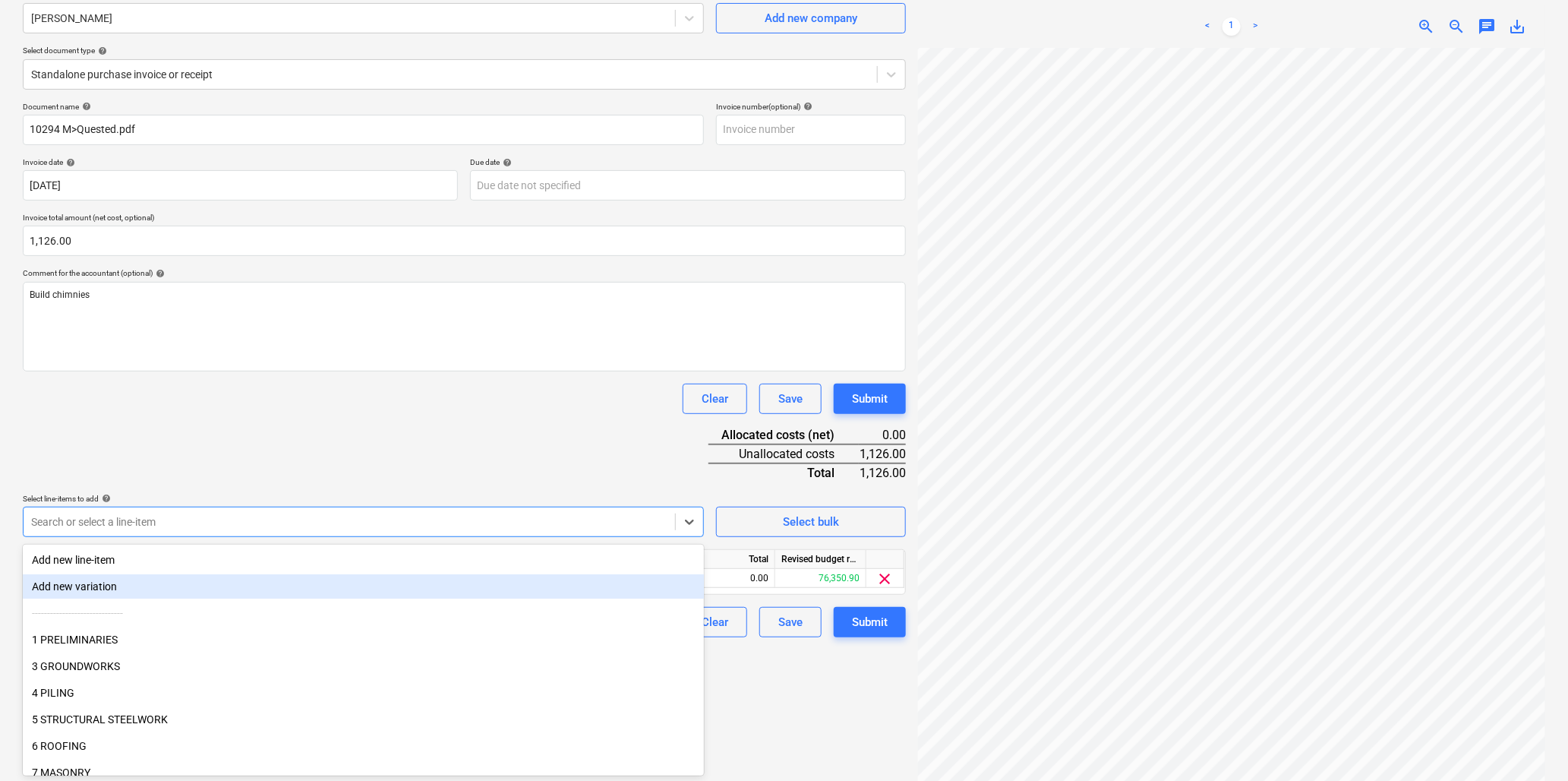
click at [313, 426] on div "Document name help 10294 M>[PERSON_NAME].pdf Invoice number (optional) help Inv…" at bounding box center [464, 370] width 884 height 535
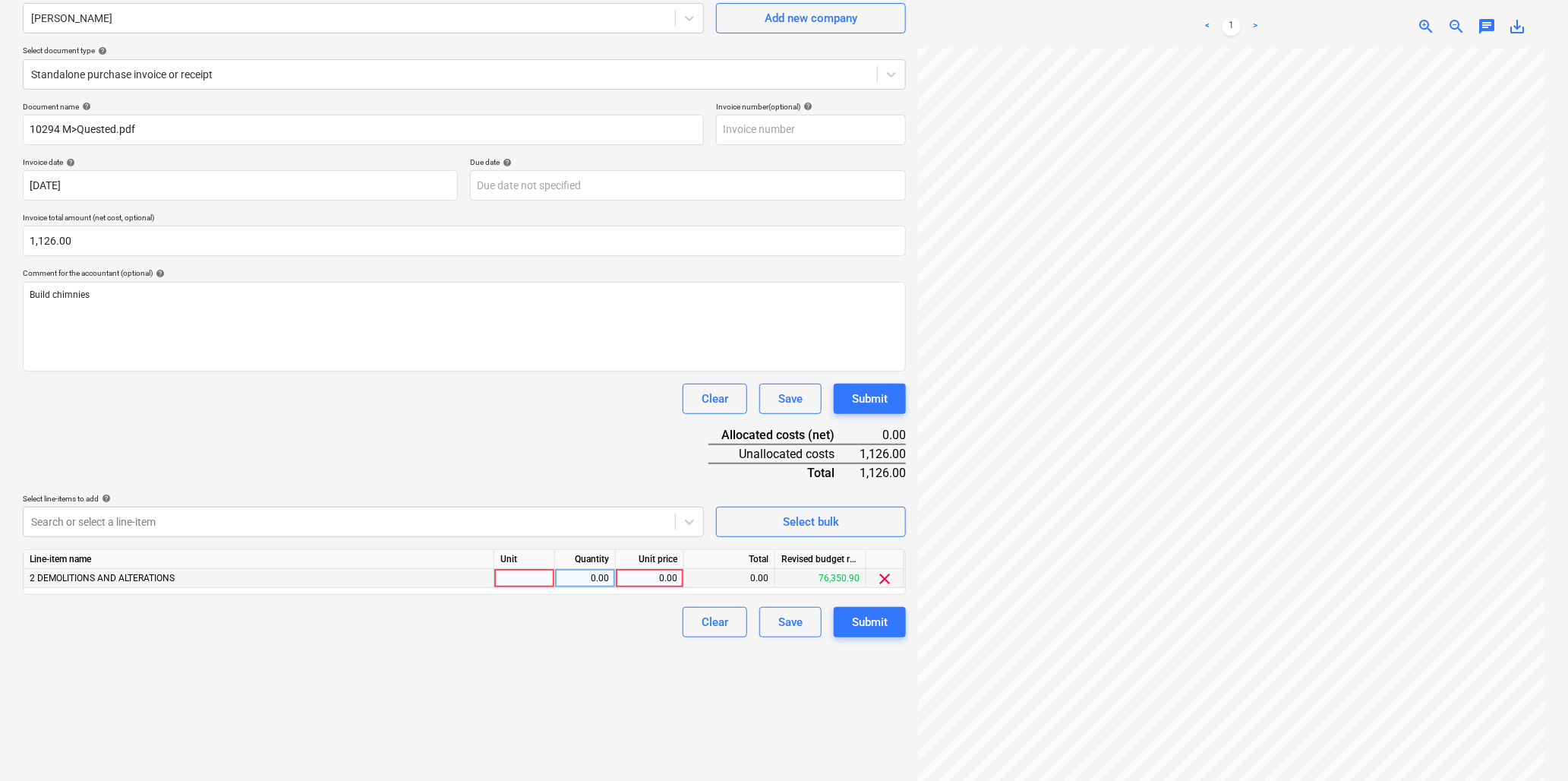
click at [526, 580] on div at bounding box center [525, 579] width 61 height 19
type input "hr"
type input "40"
type input "28.15"
click at [870, 617] on div "Submit" at bounding box center [870, 622] width 36 height 19
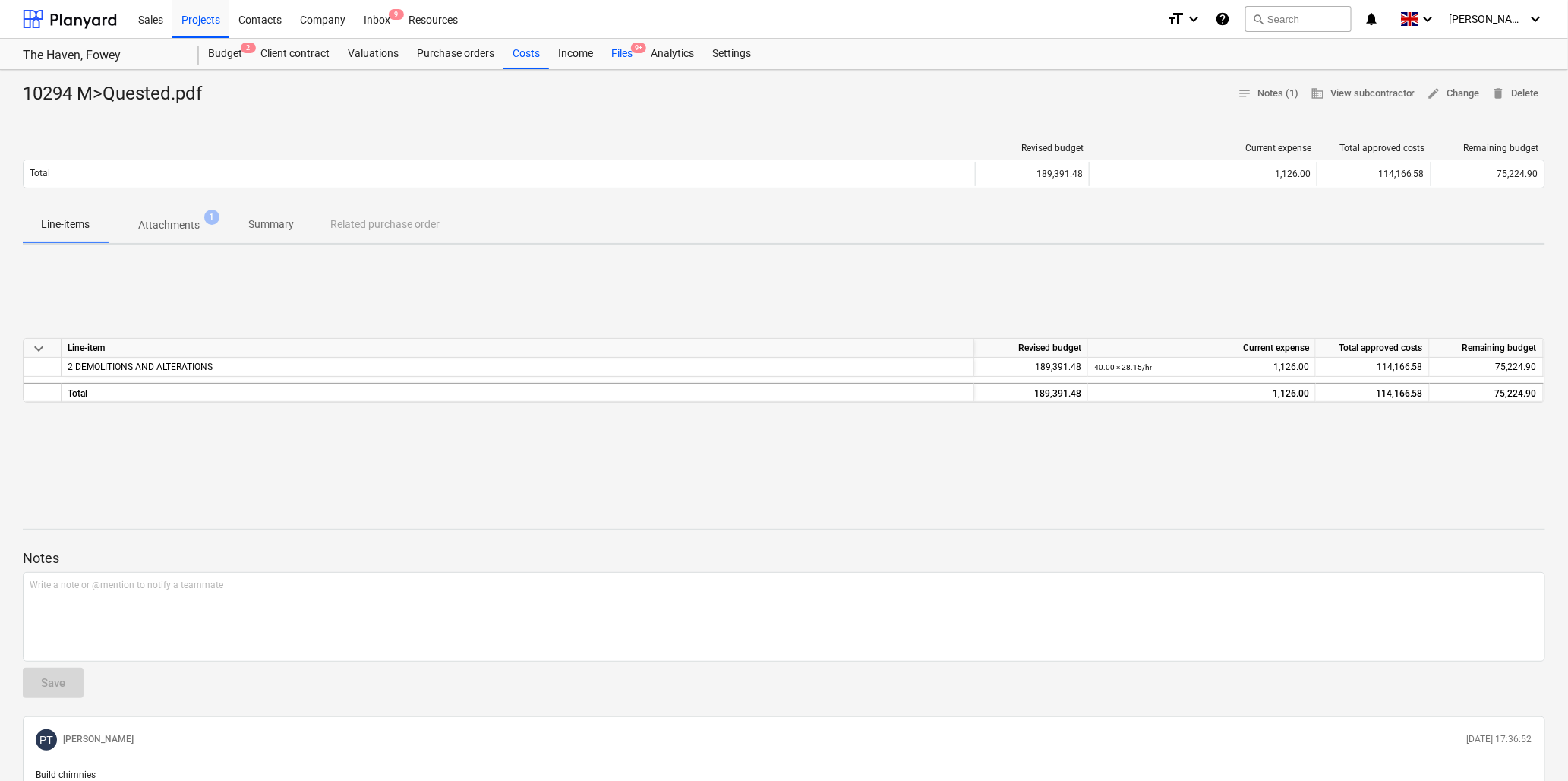
click at [626, 49] on div "Files 9+" at bounding box center [622, 53] width 40 height 30
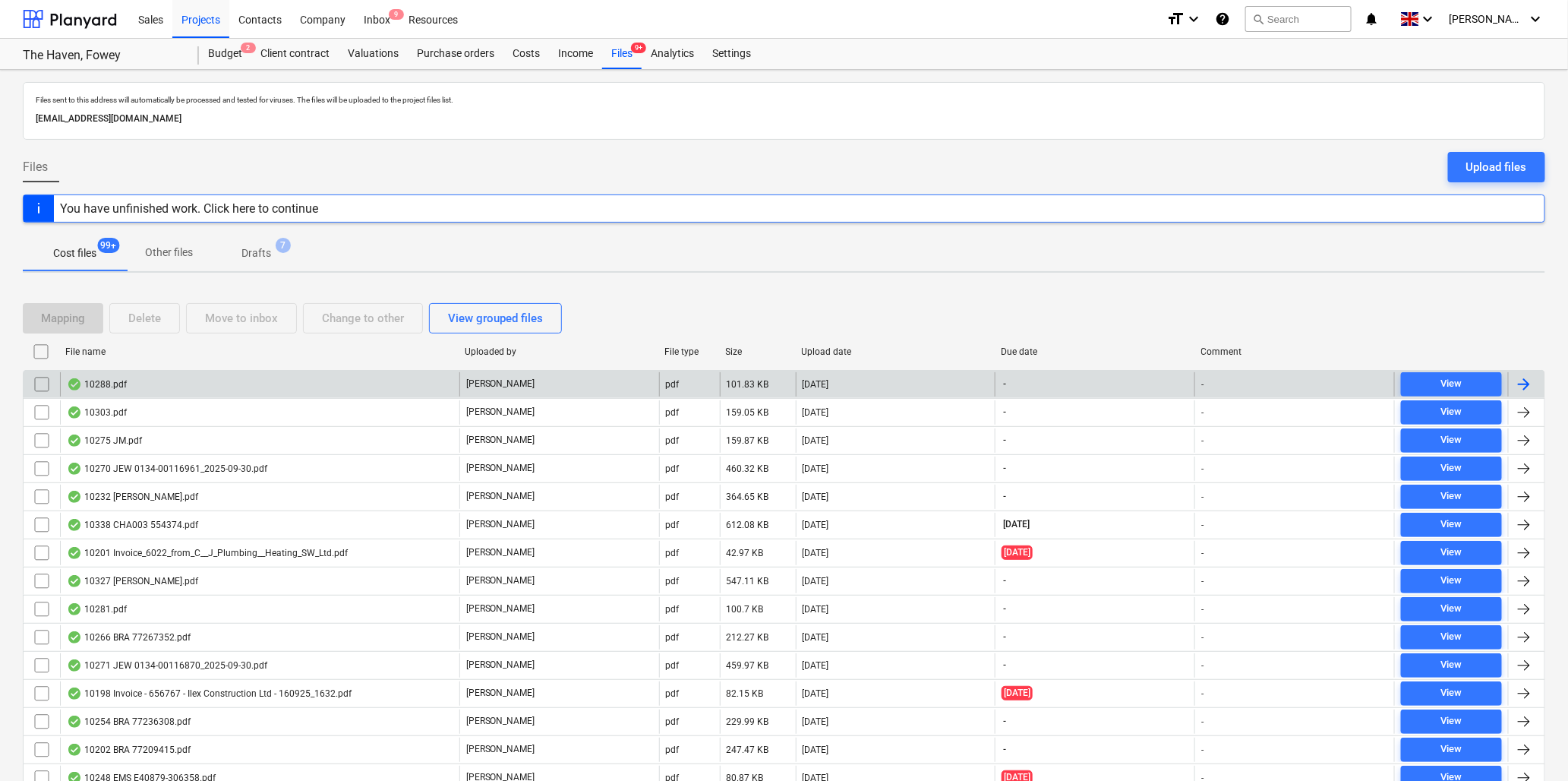
click at [105, 378] on div "10288.pdf" at bounding box center [97, 384] width 60 height 12
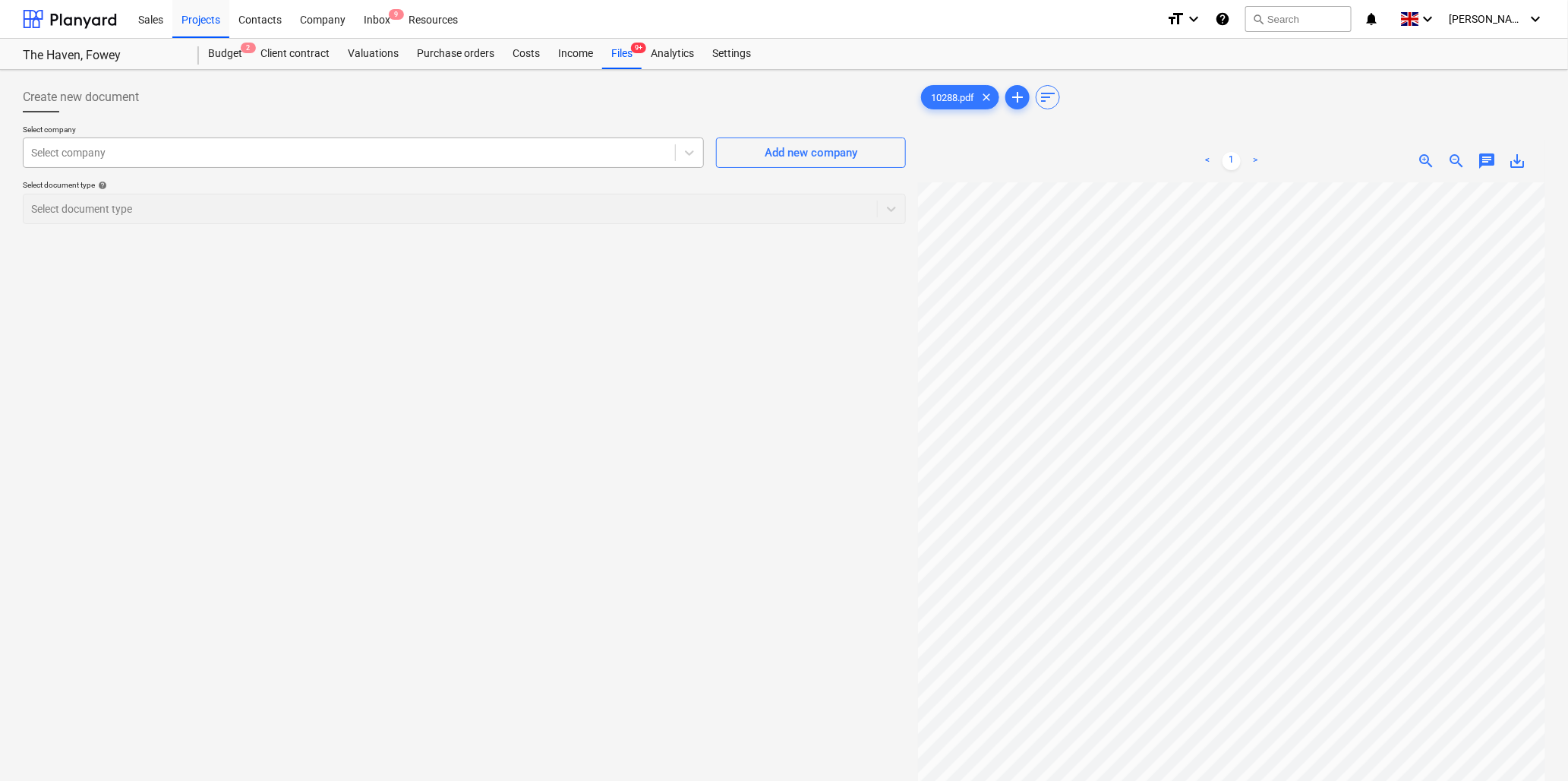
click at [307, 151] on div at bounding box center [349, 153] width 636 height 16
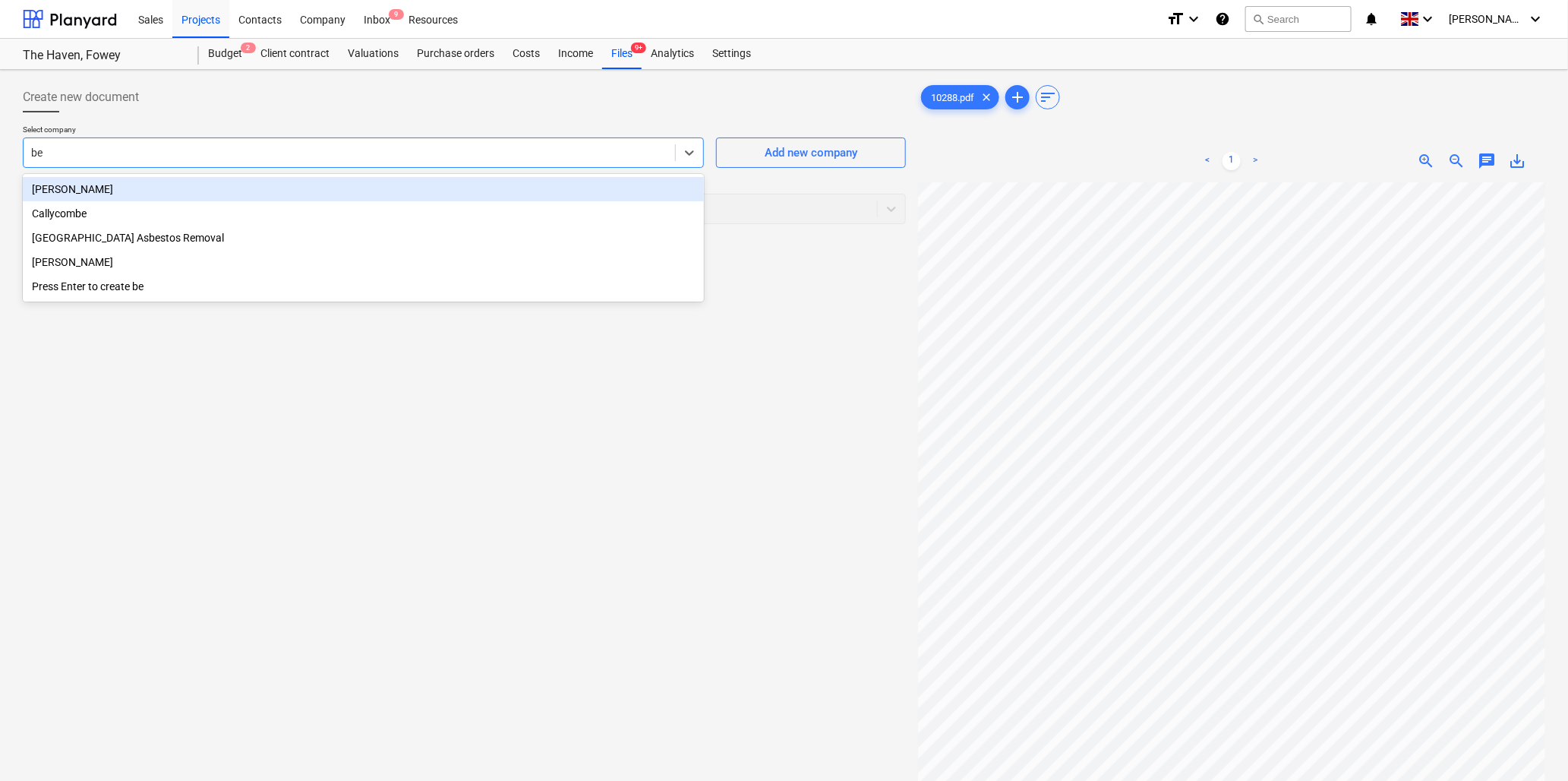
type input "ben"
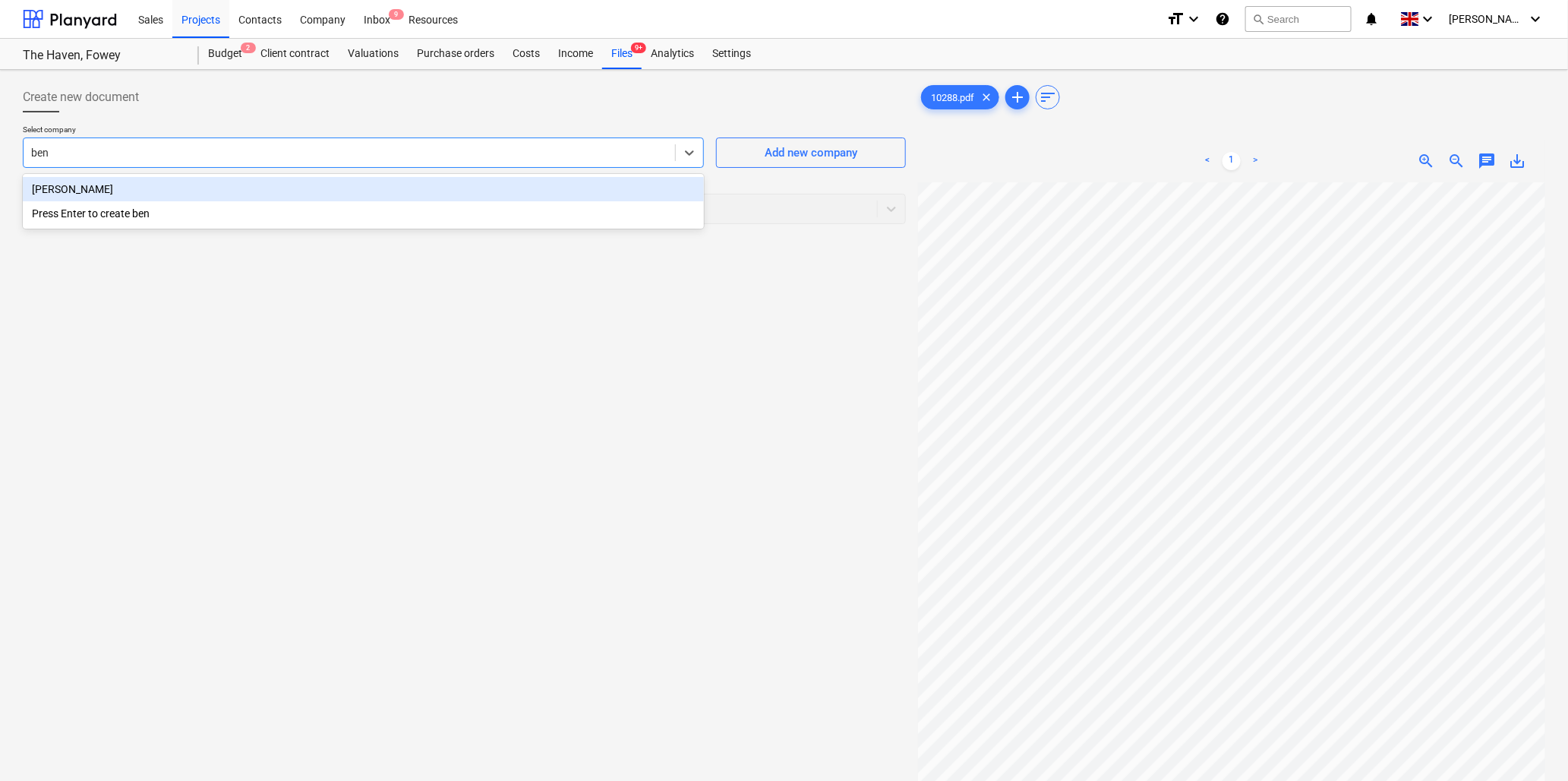
click at [215, 186] on div "[PERSON_NAME]" at bounding box center [363, 189] width 681 height 24
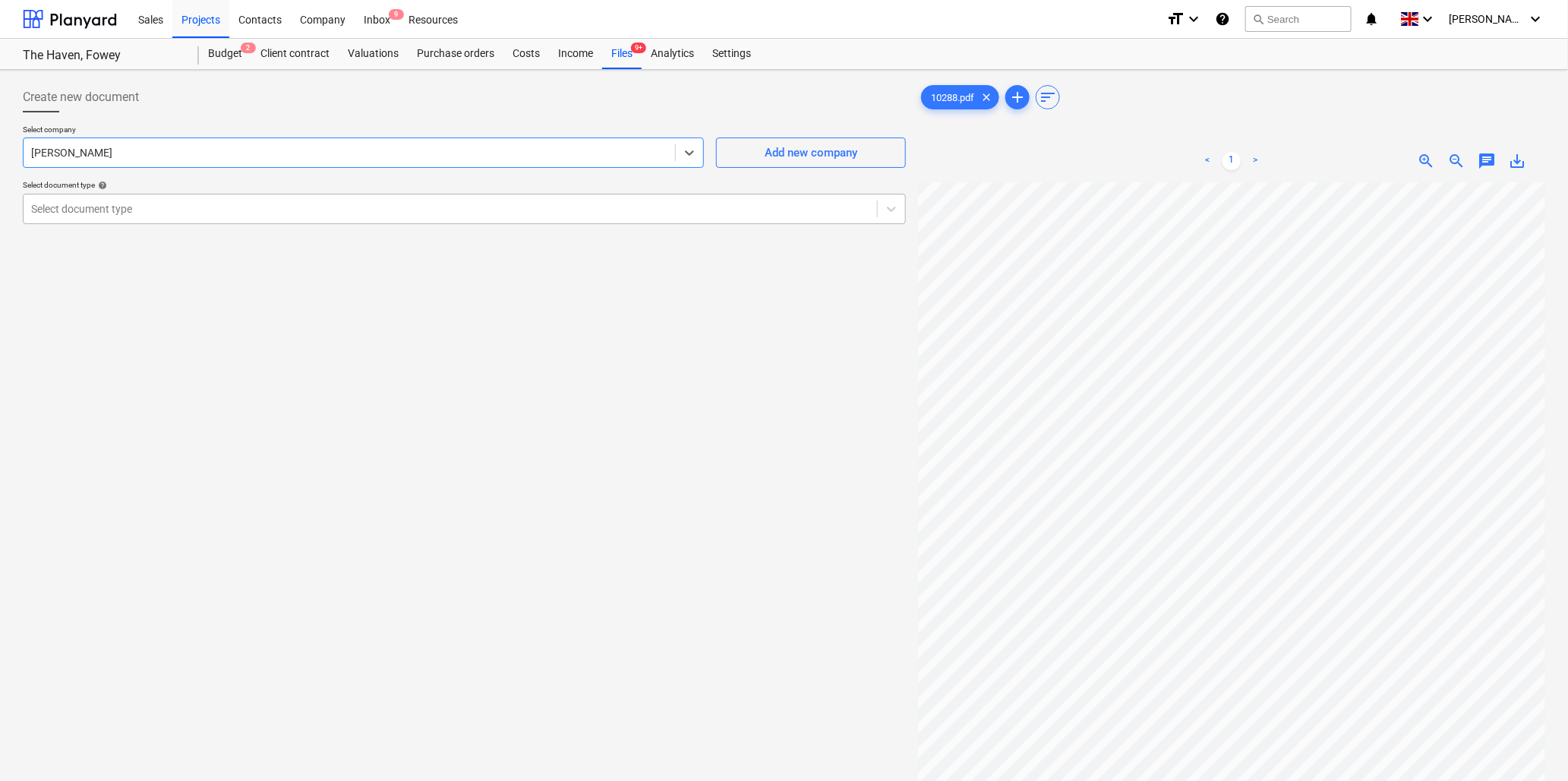
click at [214, 207] on div at bounding box center [451, 209] width 839 height 16
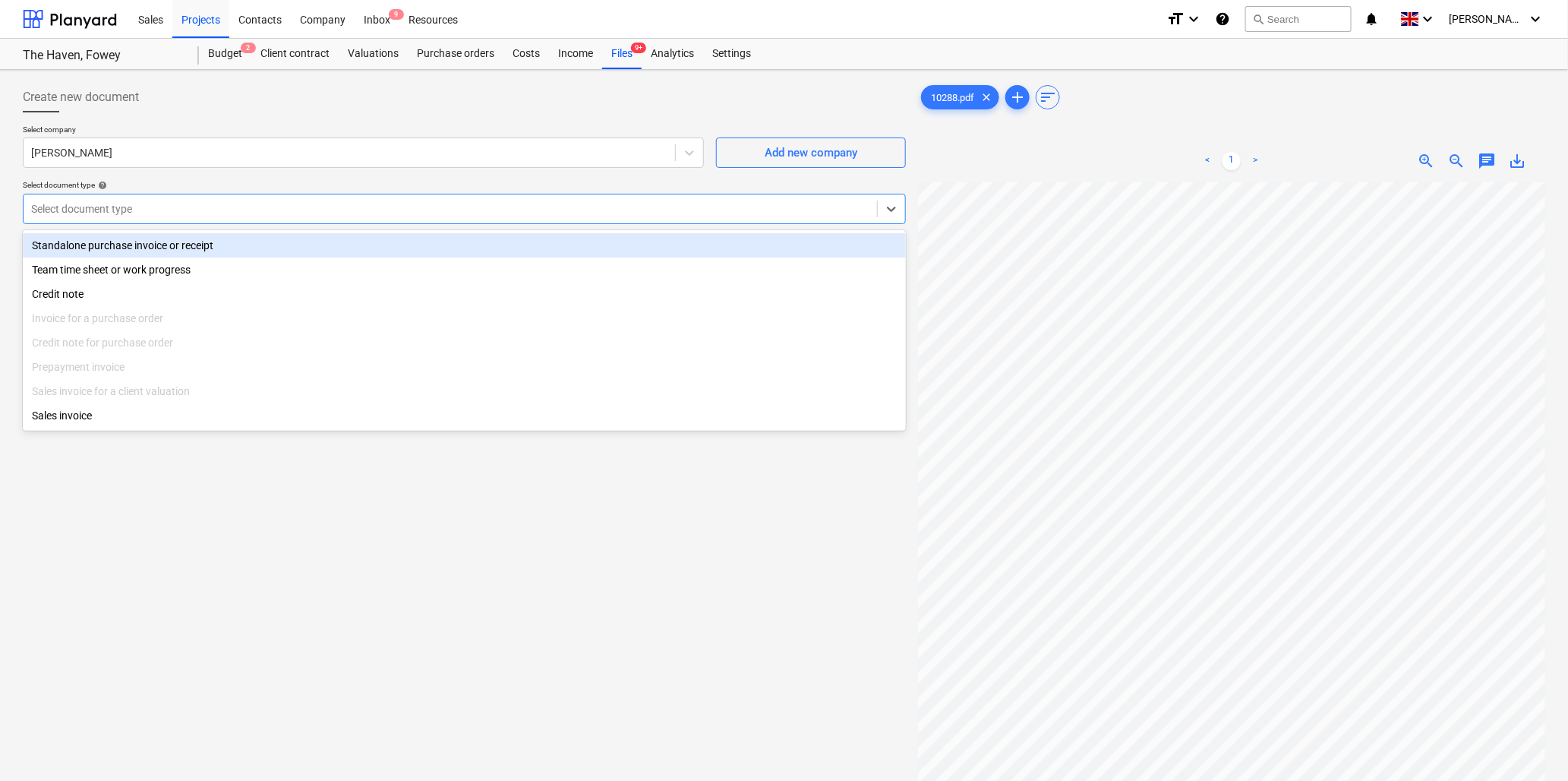
click at [218, 247] on div "Standalone purchase invoice or receipt" at bounding box center [464, 246] width 884 height 24
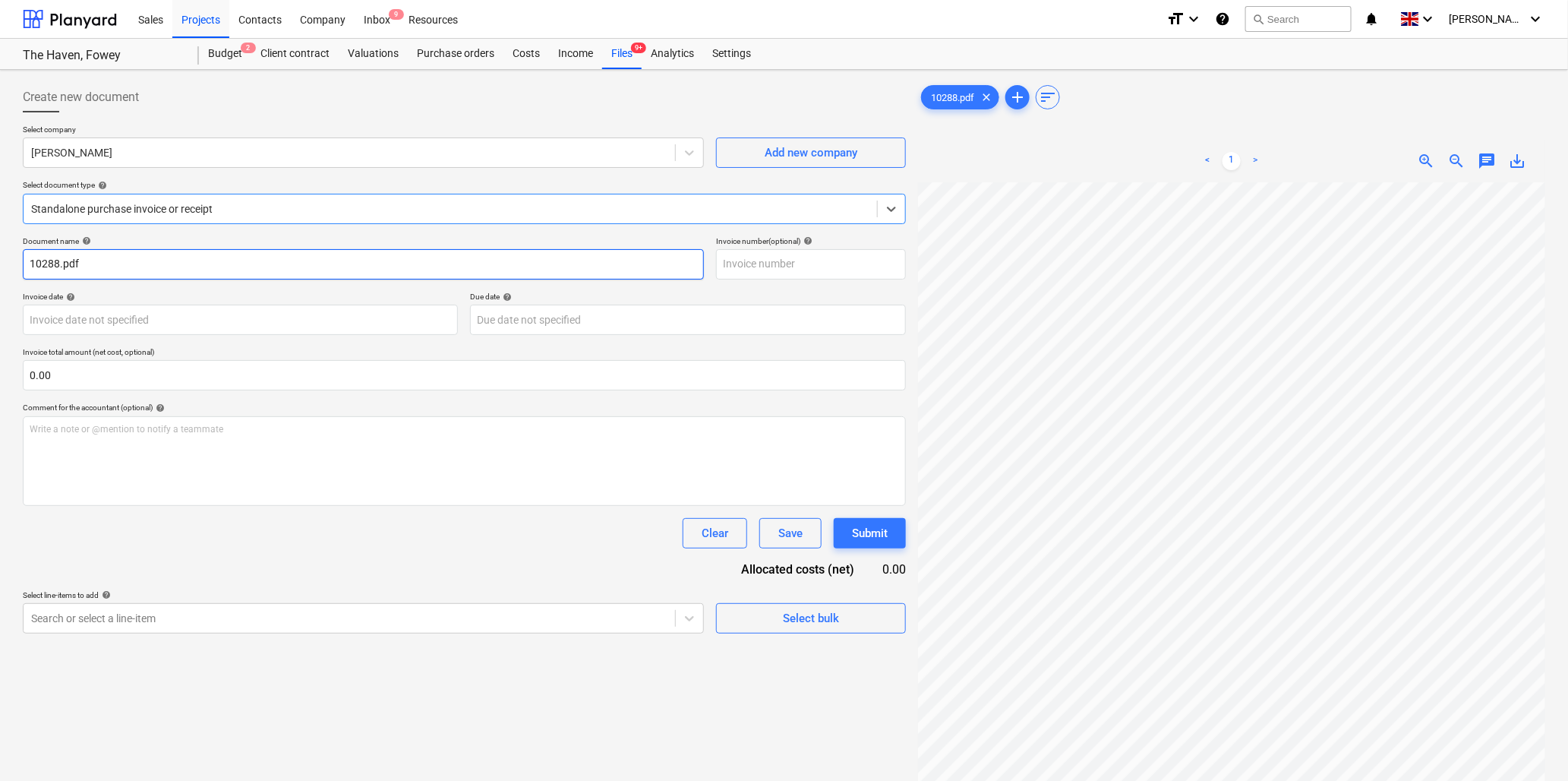
click at [59, 260] on input "10288.pdf" at bounding box center [363, 264] width 681 height 30
type input "10288 [PERSON_NAME].pdf"
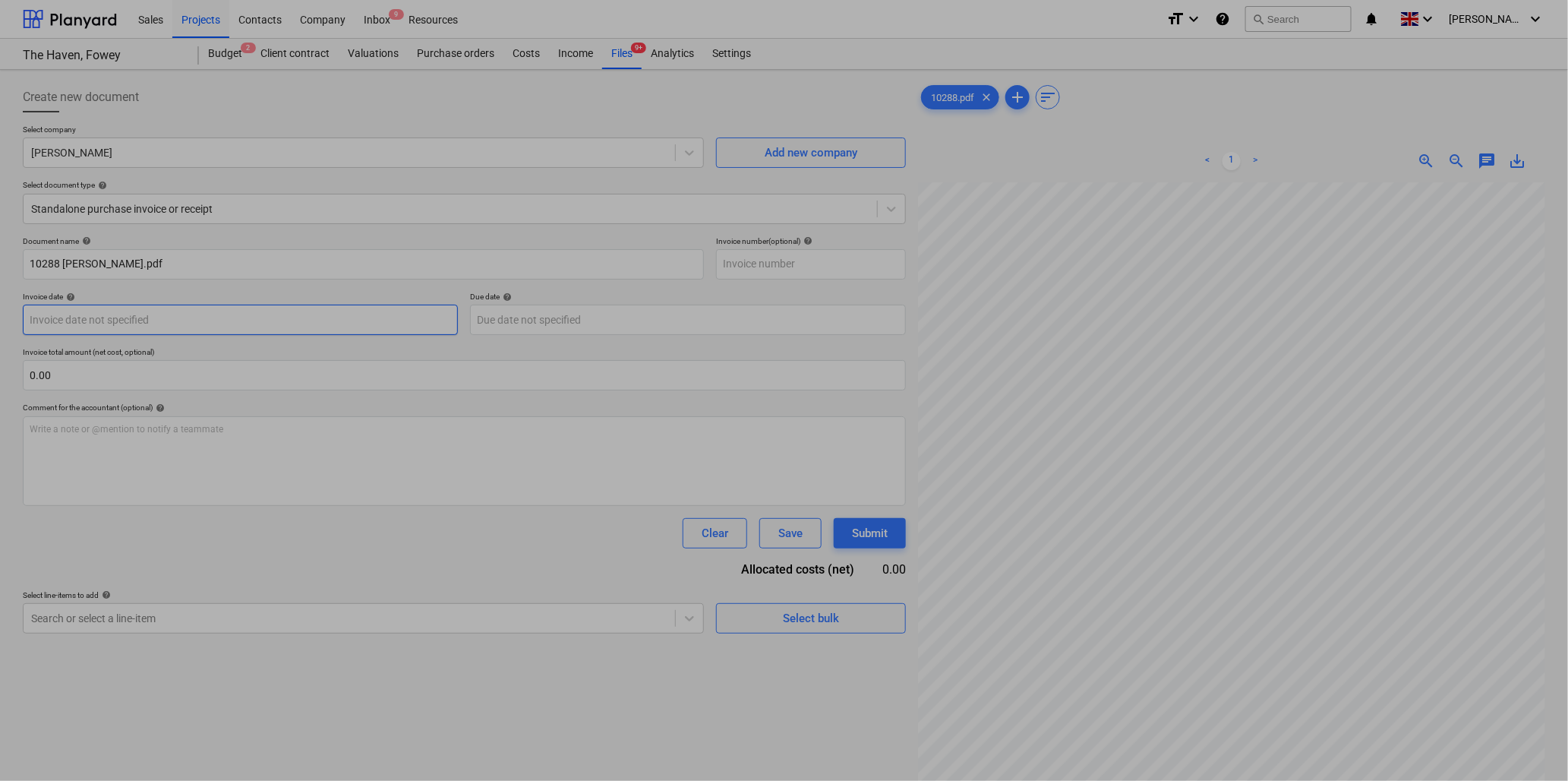
click at [234, 316] on body "Sales Projects Contacts Company Inbox 9 Resources format_size keyboard_arrow_do…" at bounding box center [784, 390] width 1568 height 781
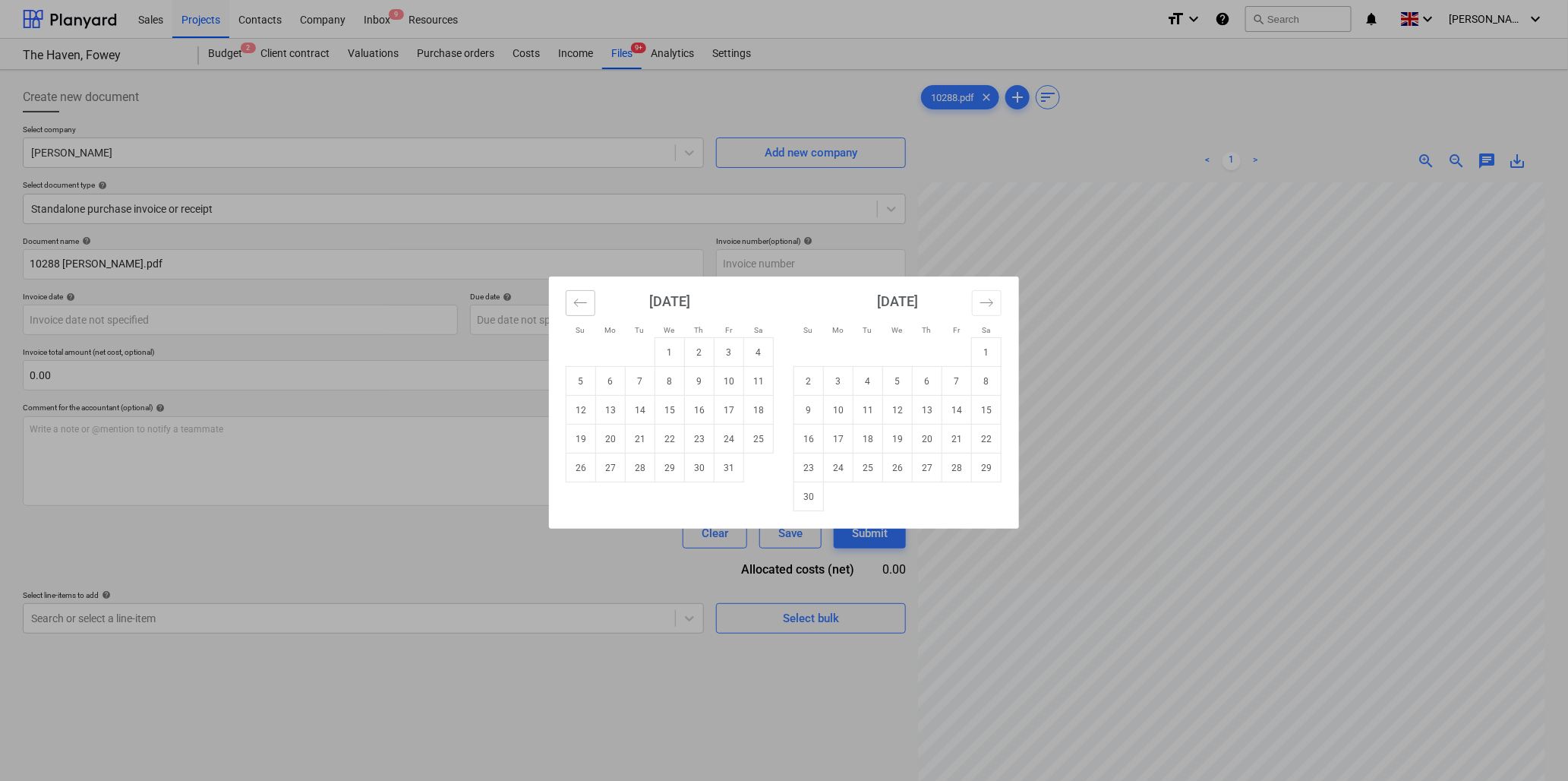
click at [591, 302] on button "Move backward to switch to the previous month." at bounding box center [580, 303] width 29 height 26
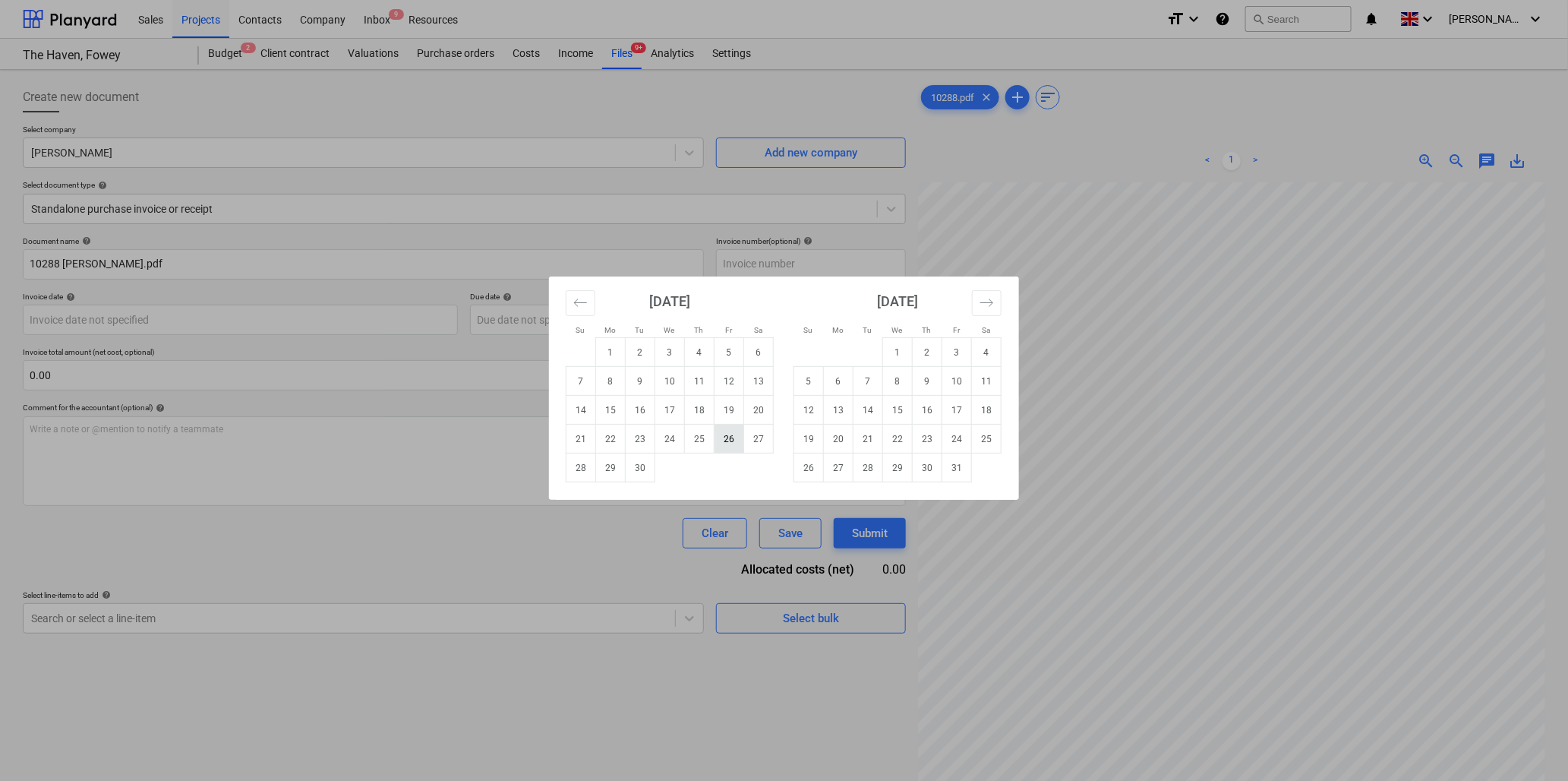
click at [727, 439] on td "26" at bounding box center [729, 439] width 29 height 29
type input "[DATE]"
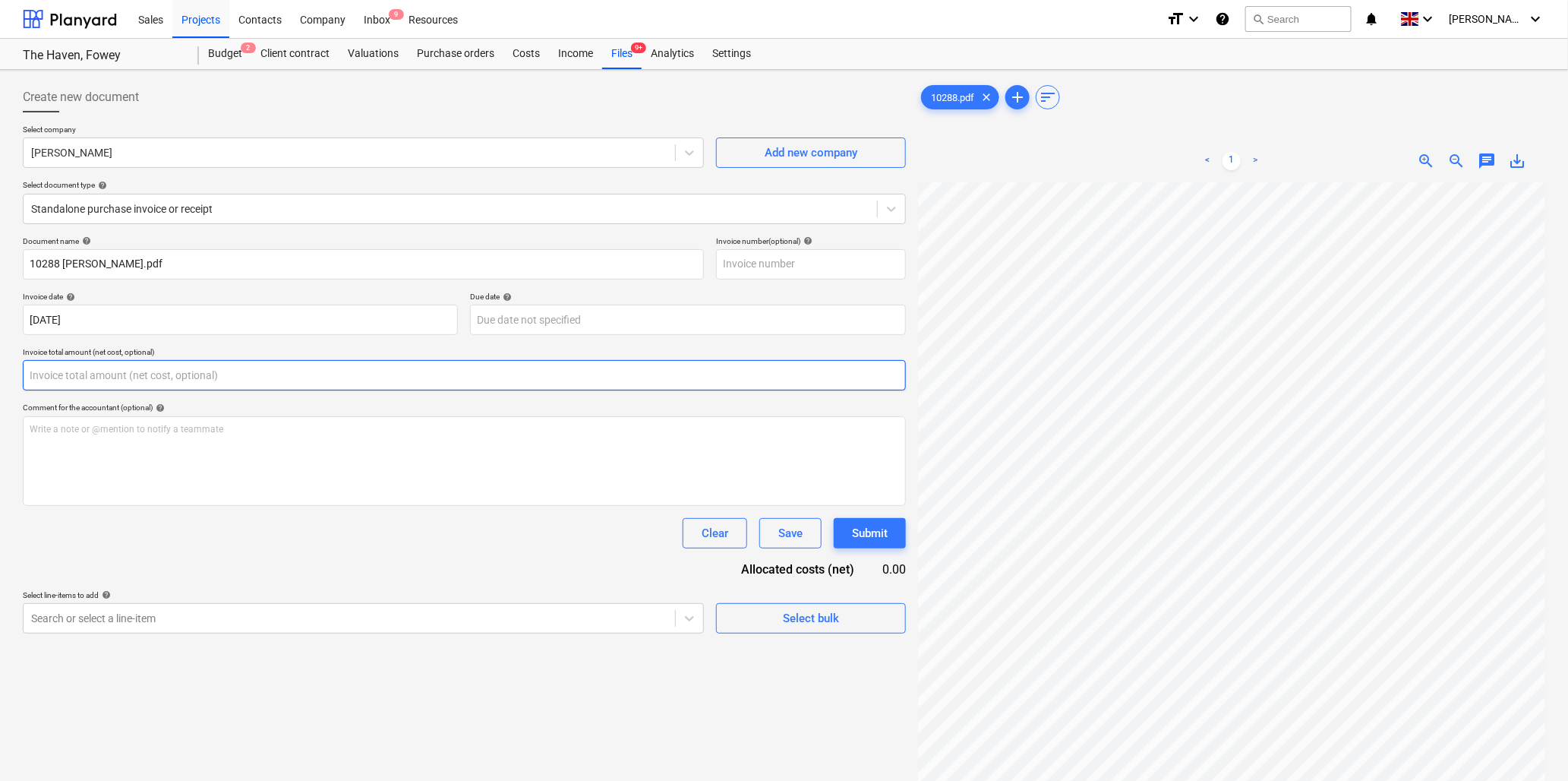
click at [76, 376] on input "text" at bounding box center [464, 374] width 884 height 30
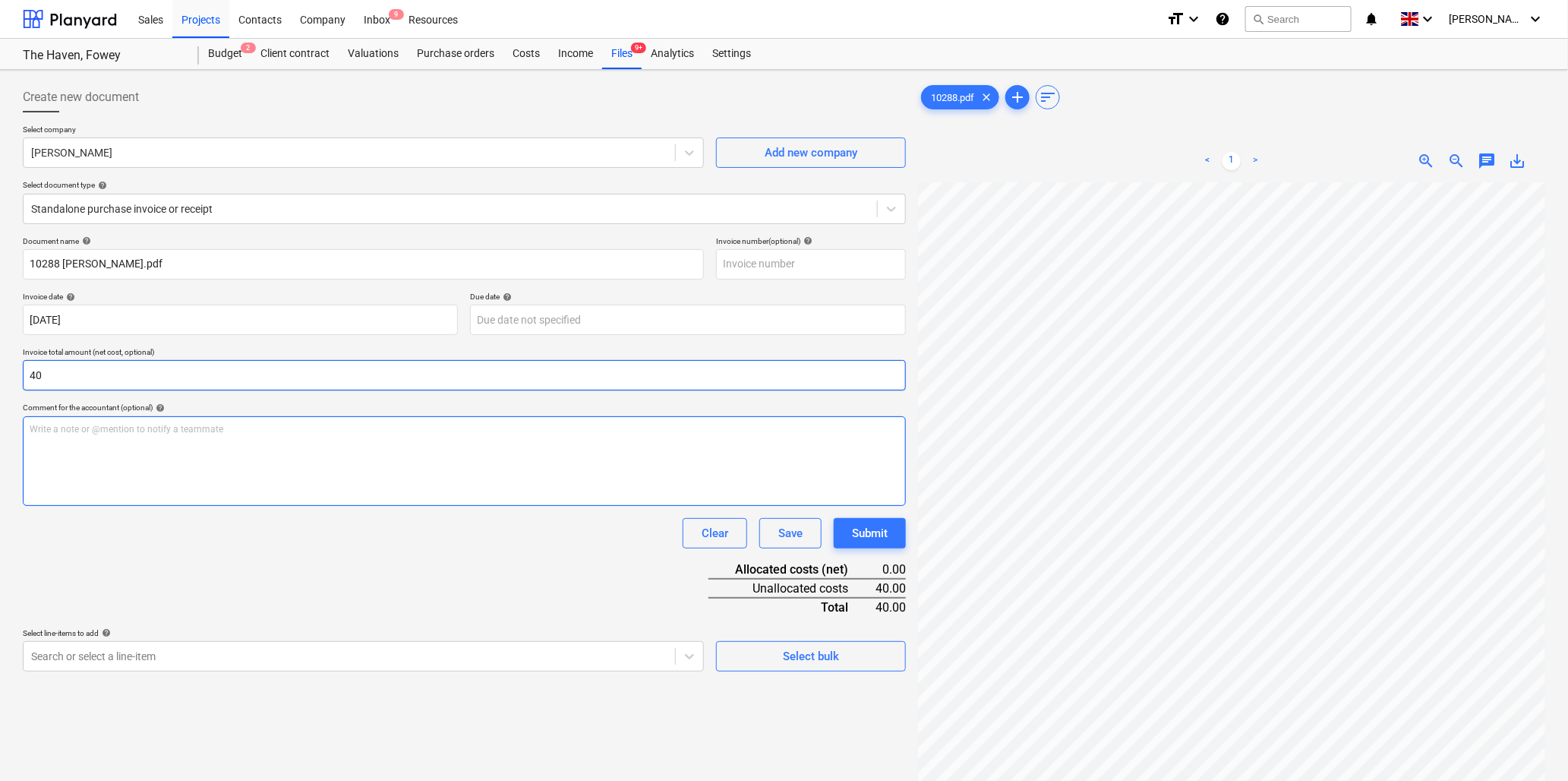
type input "40.00"
click at [128, 426] on p "Write a note or @mention to notify a teammate [PERSON_NAME]" at bounding box center [464, 430] width 870 height 13
click at [264, 657] on body "Sales Projects Contacts Company Inbox 9 Resources format_size keyboard_arrow_do…" at bounding box center [784, 390] width 1568 height 781
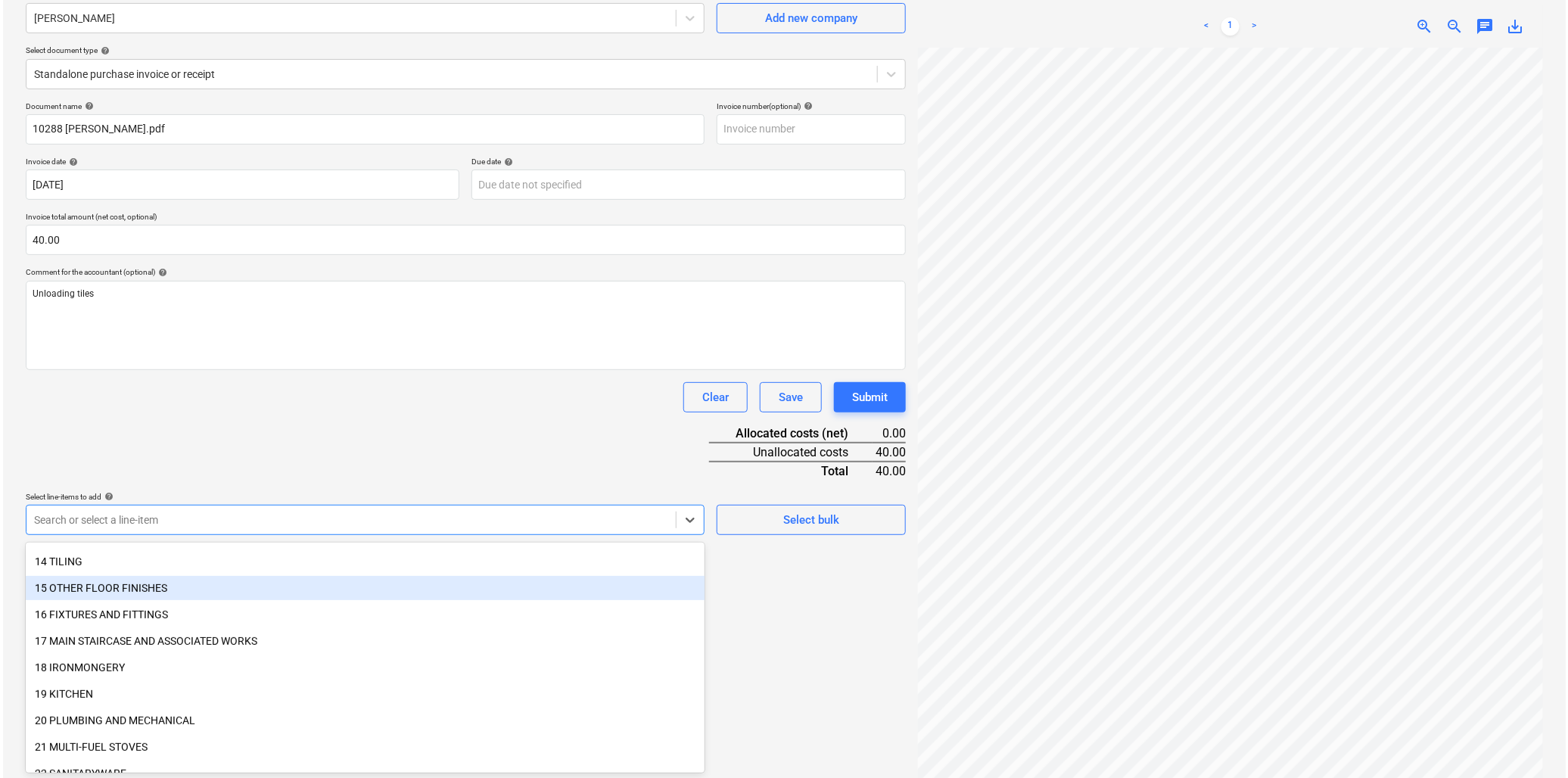
scroll to position [336, 0]
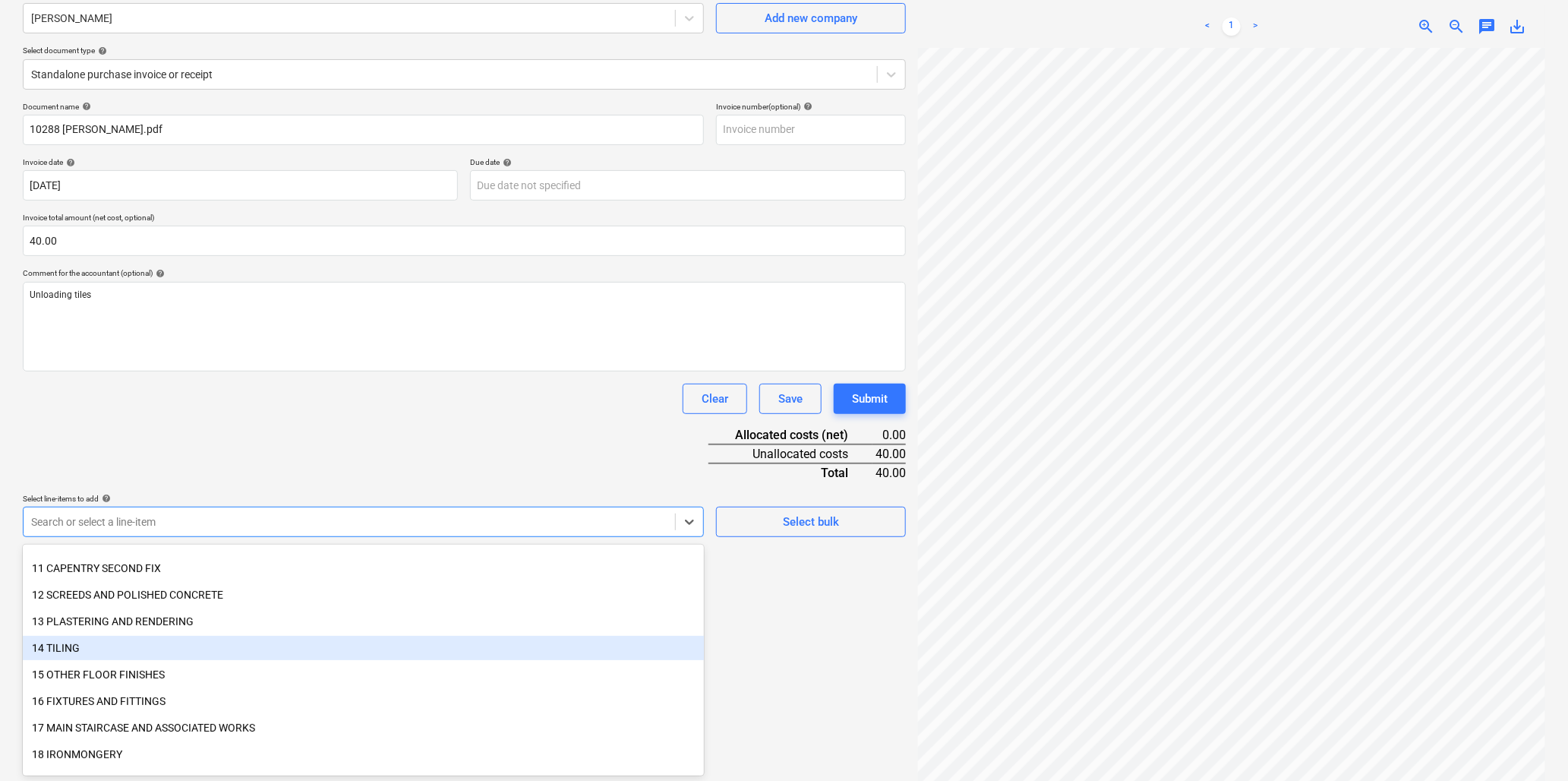
click at [89, 642] on div "14 TILING" at bounding box center [363, 648] width 681 height 24
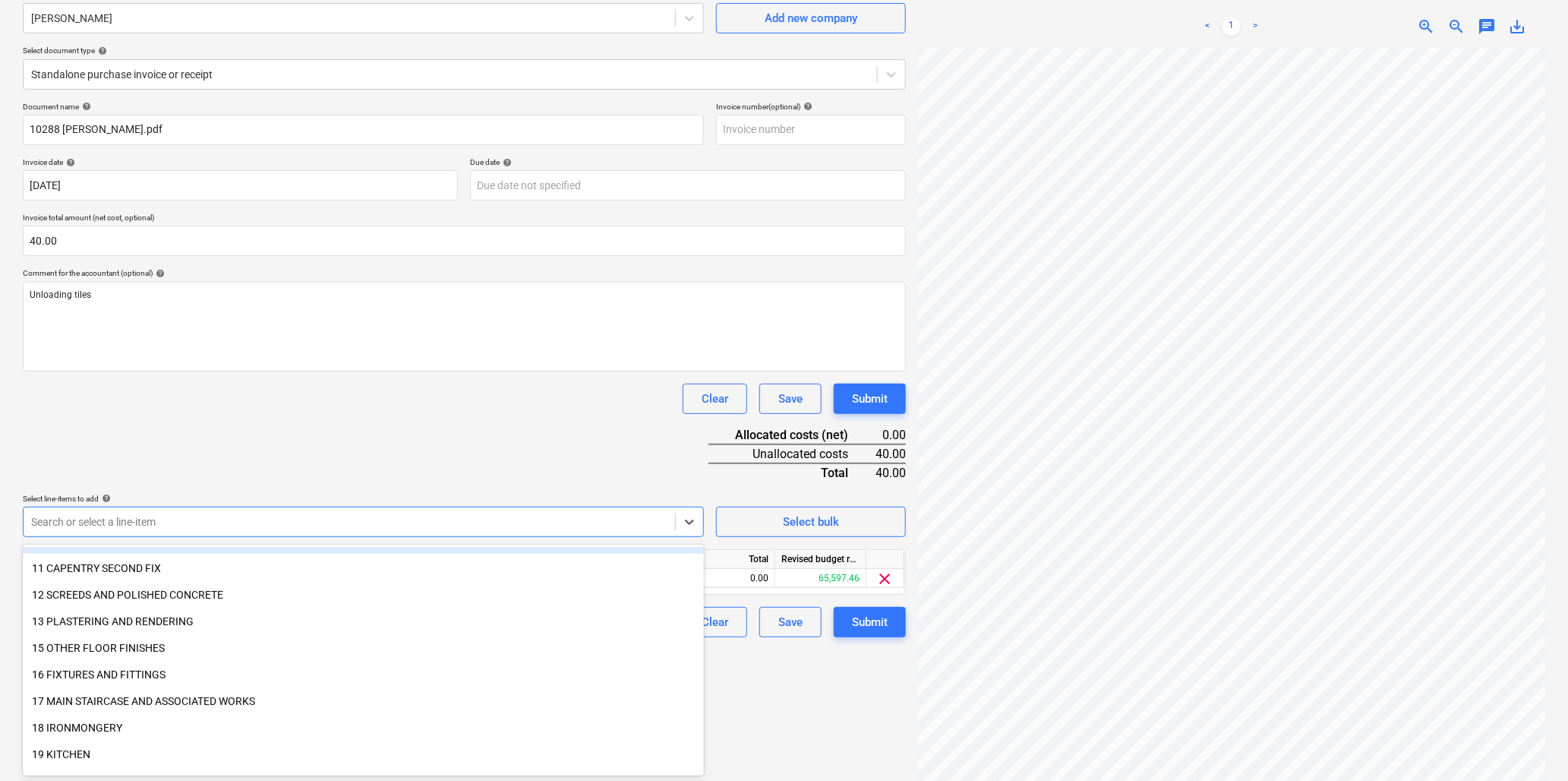
click at [216, 461] on div "Document name help 10288 [PERSON_NAME].pdf Invoice number (optional) help Invoi…" at bounding box center [464, 370] width 884 height 535
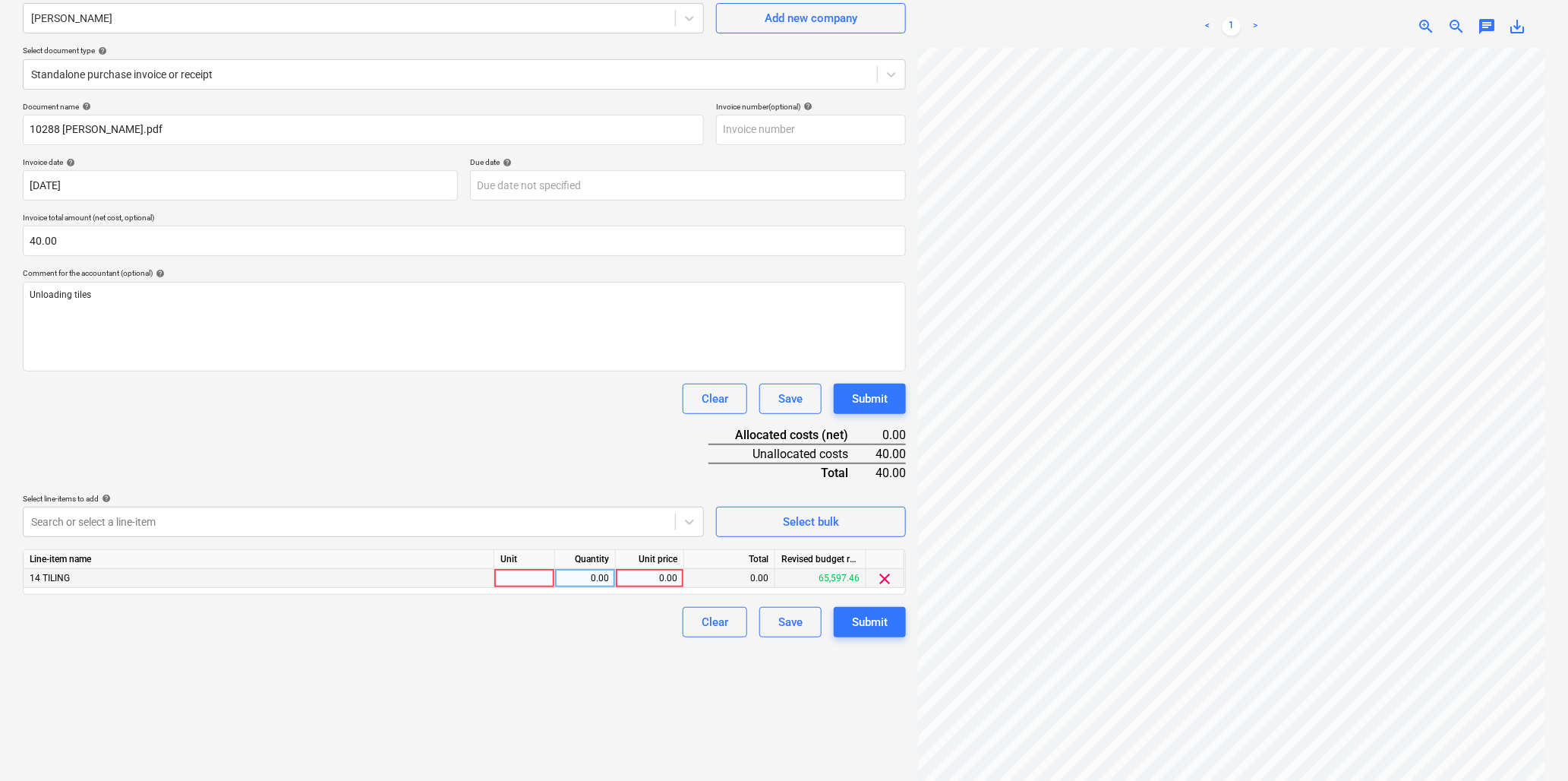
click at [517, 578] on div at bounding box center [525, 579] width 61 height 19
type input "hr"
type input "1.5"
type input "26.67"
click at [858, 626] on div "Submit" at bounding box center [870, 622] width 36 height 19
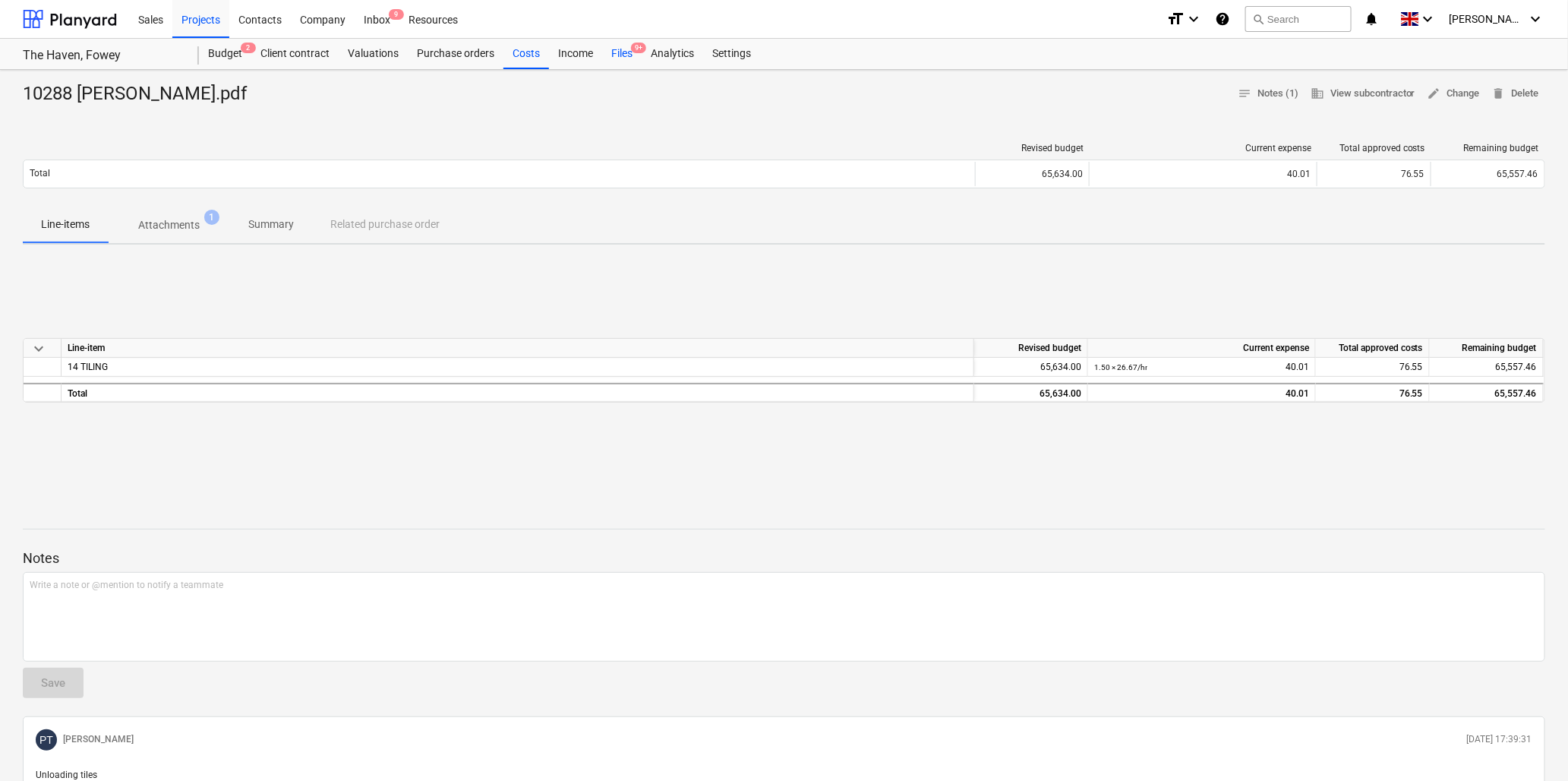
click at [619, 48] on div "Files 9+" at bounding box center [622, 53] width 40 height 30
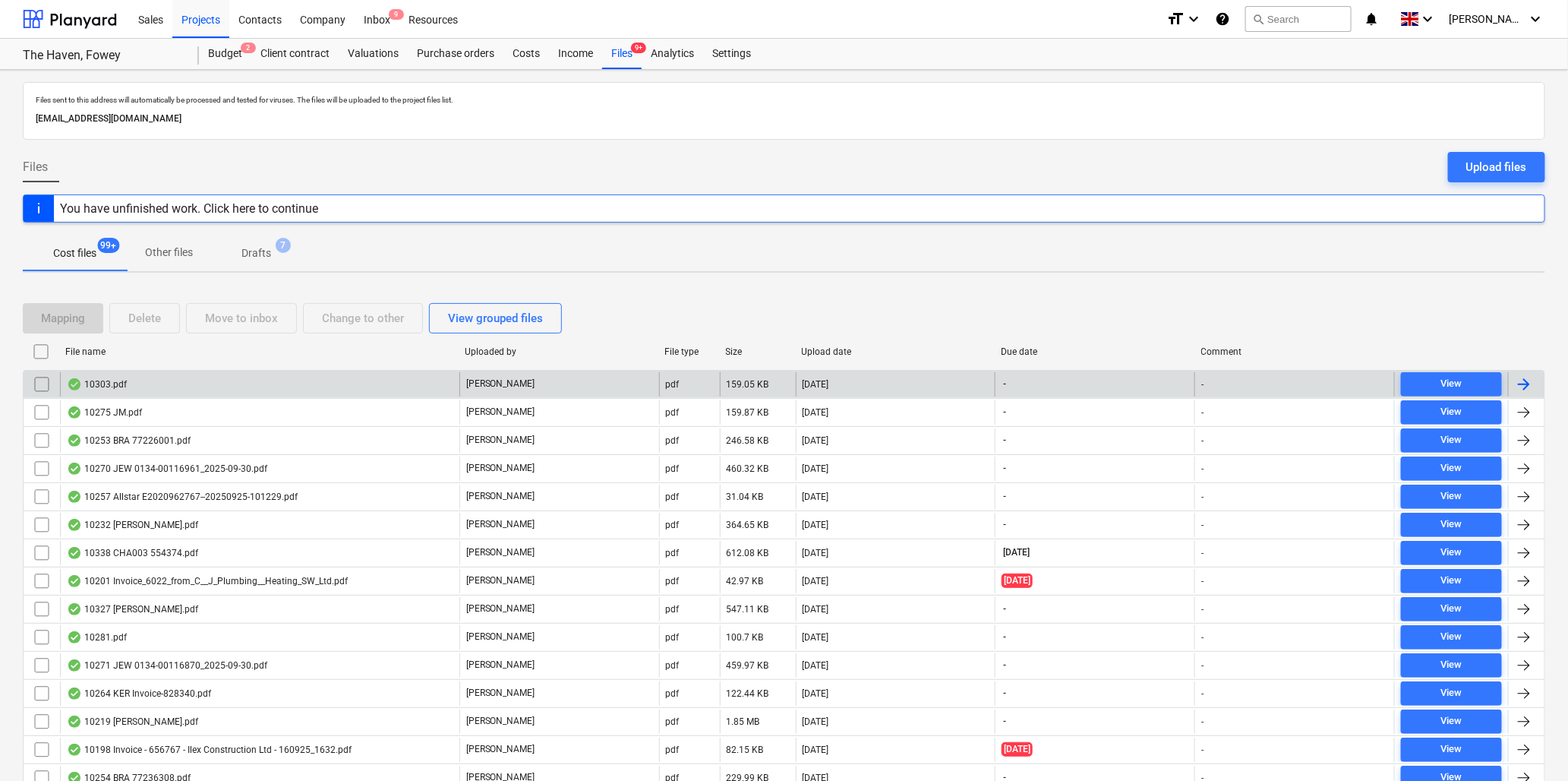
click at [110, 384] on div "10303.pdf" at bounding box center [97, 384] width 60 height 12
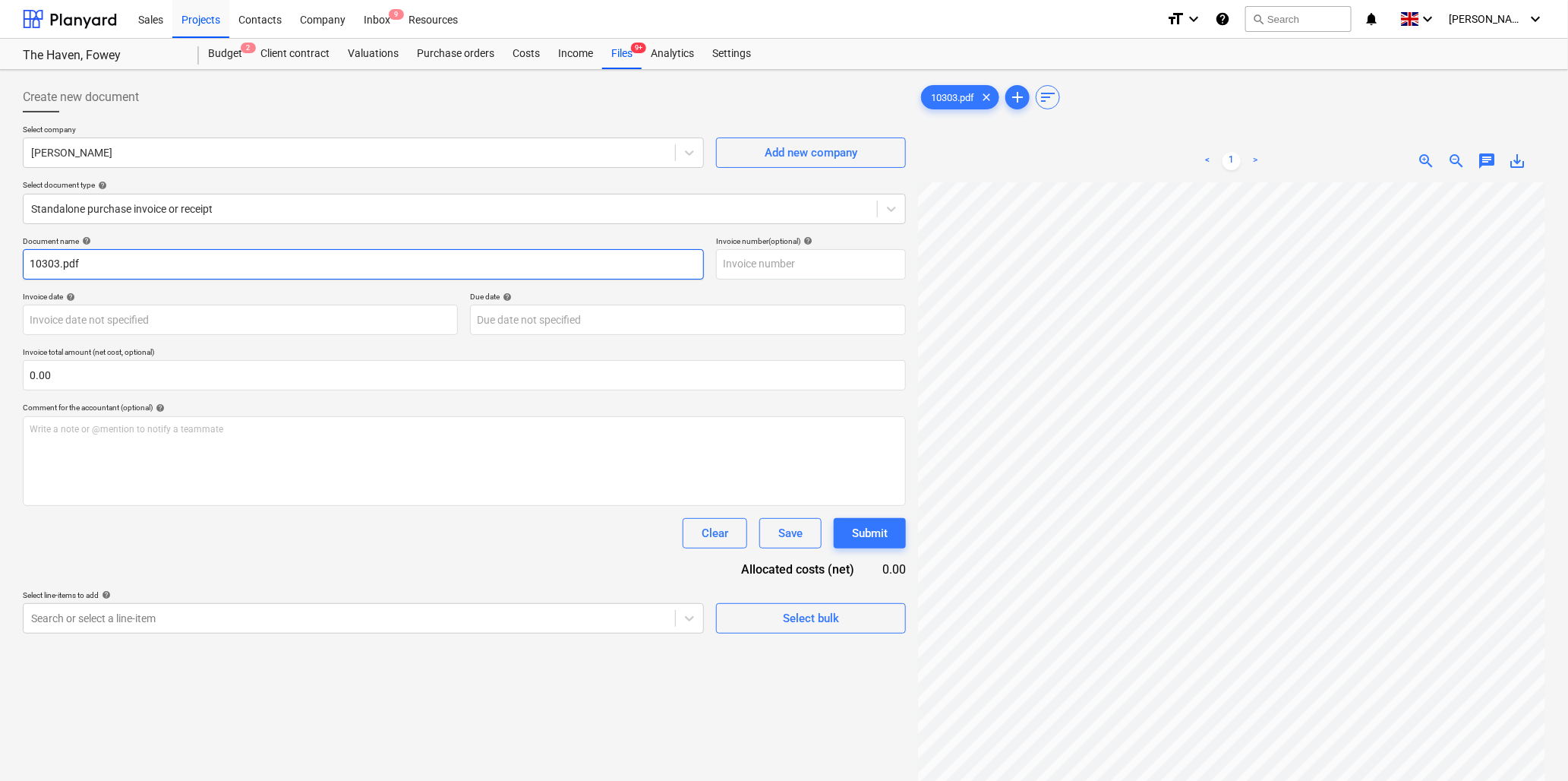
click at [58, 264] on input "10303.pdf" at bounding box center [363, 264] width 681 height 30
type input "10303 [PERSON_NAME].pdf"
click at [143, 322] on body "Sales Projects Contacts Company Inbox 9 Resources format_size keyboard_arrow_do…" at bounding box center [784, 390] width 1568 height 781
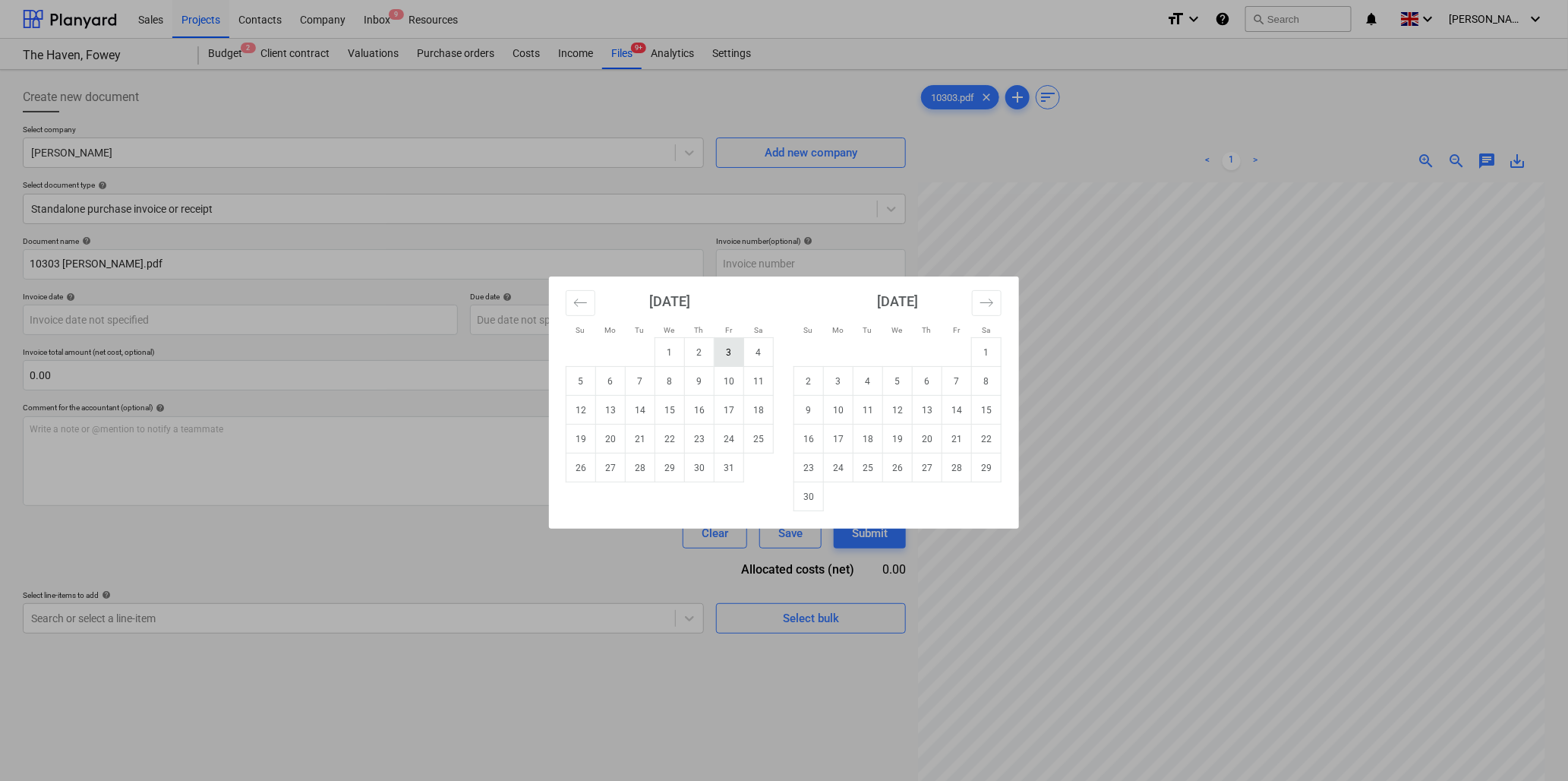
click at [732, 347] on td "3" at bounding box center [729, 352] width 29 height 29
type input "[DATE]"
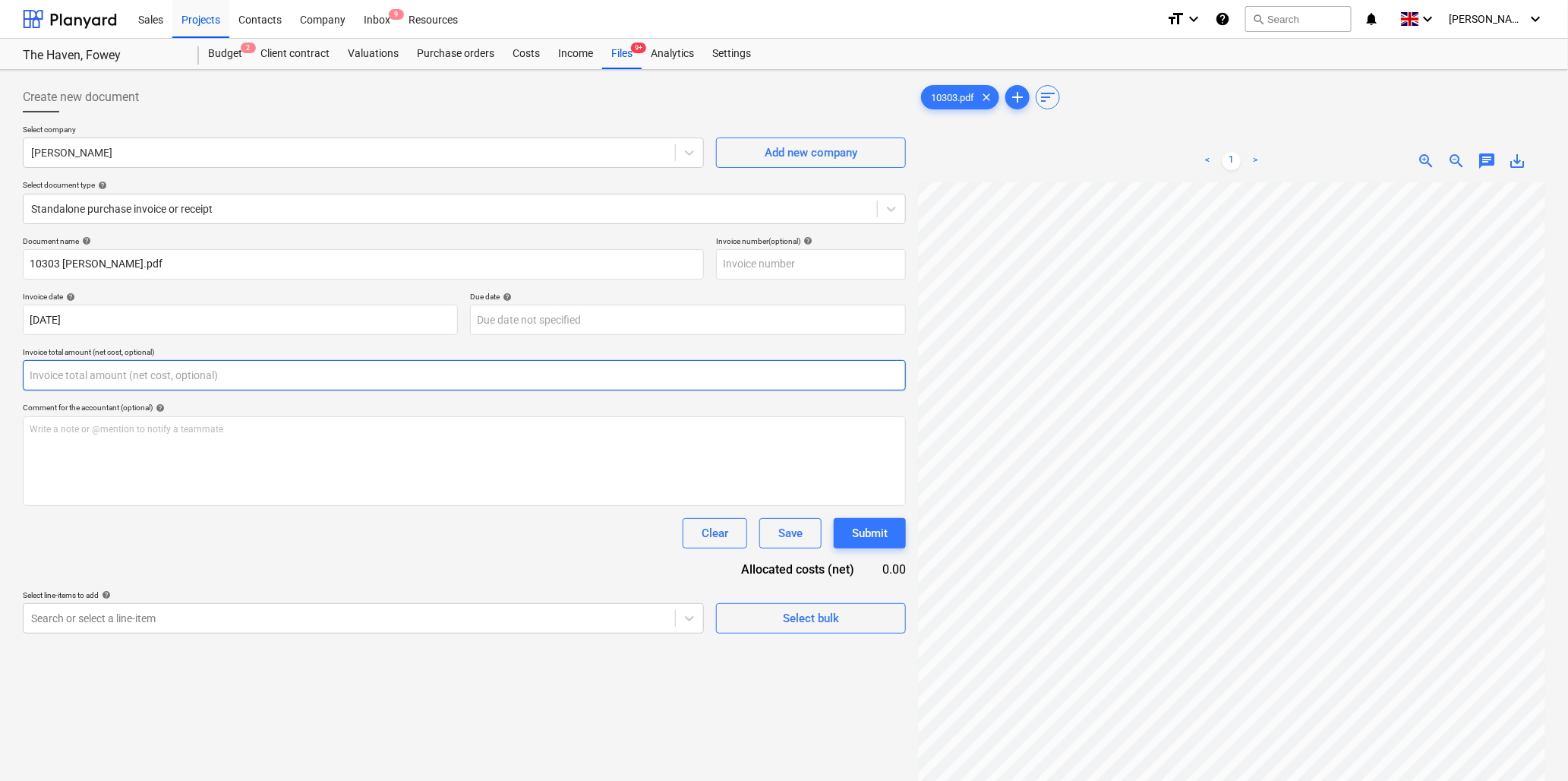
click at [212, 373] on input "text" at bounding box center [464, 374] width 884 height 30
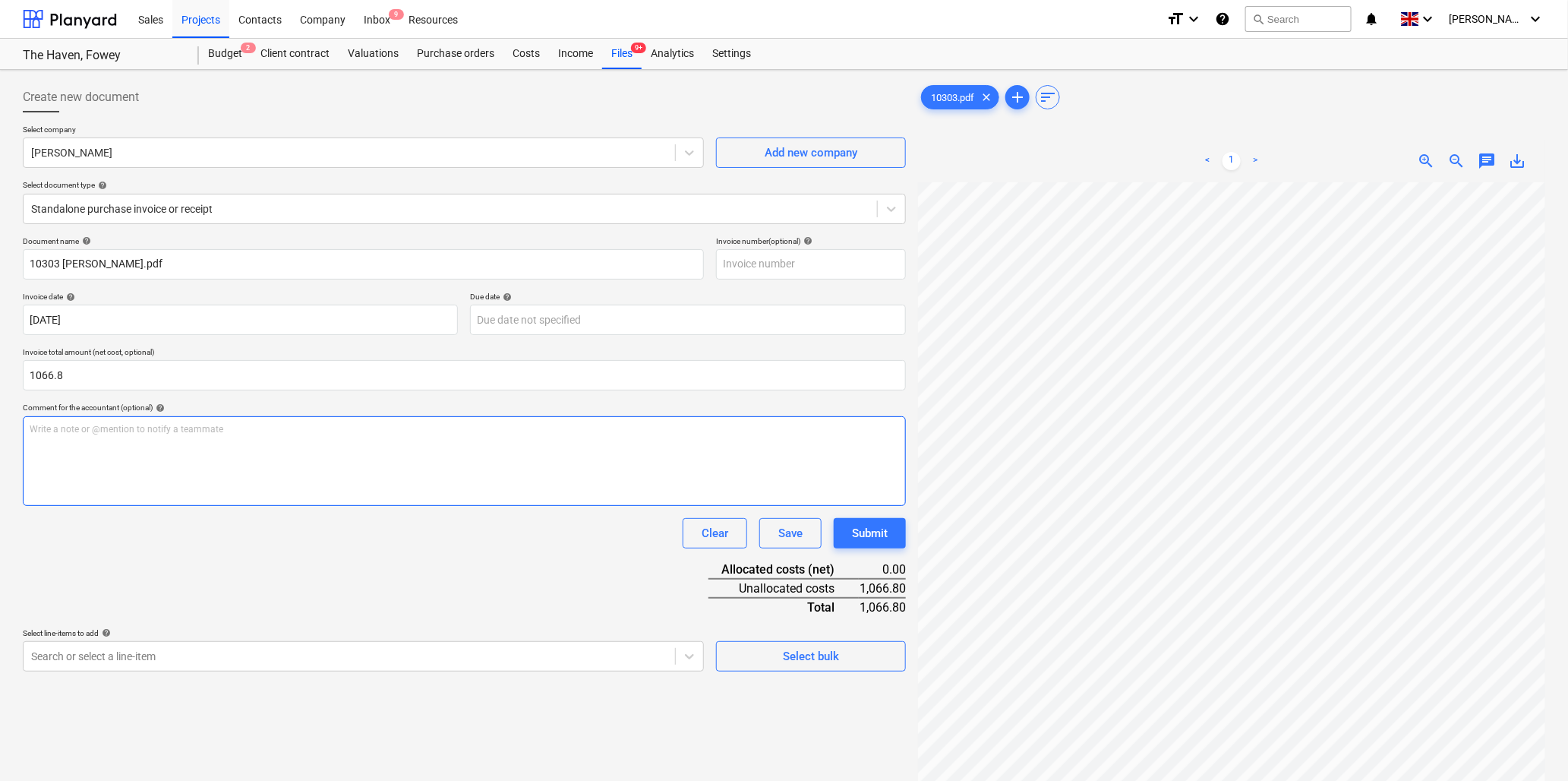
type input "1,066.80"
click at [221, 431] on p "Write a note or @mention to notify a teammate [PERSON_NAME]" at bounding box center [464, 430] width 870 height 13
click at [891, 360] on div "Create new document Select company [PERSON_NAME] Add new company Select documen…" at bounding box center [784, 501] width 1535 height 851
click at [224, 426] on p "Write a note or @mention to notify a teammate [PERSON_NAME]" at bounding box center [464, 430] width 870 height 13
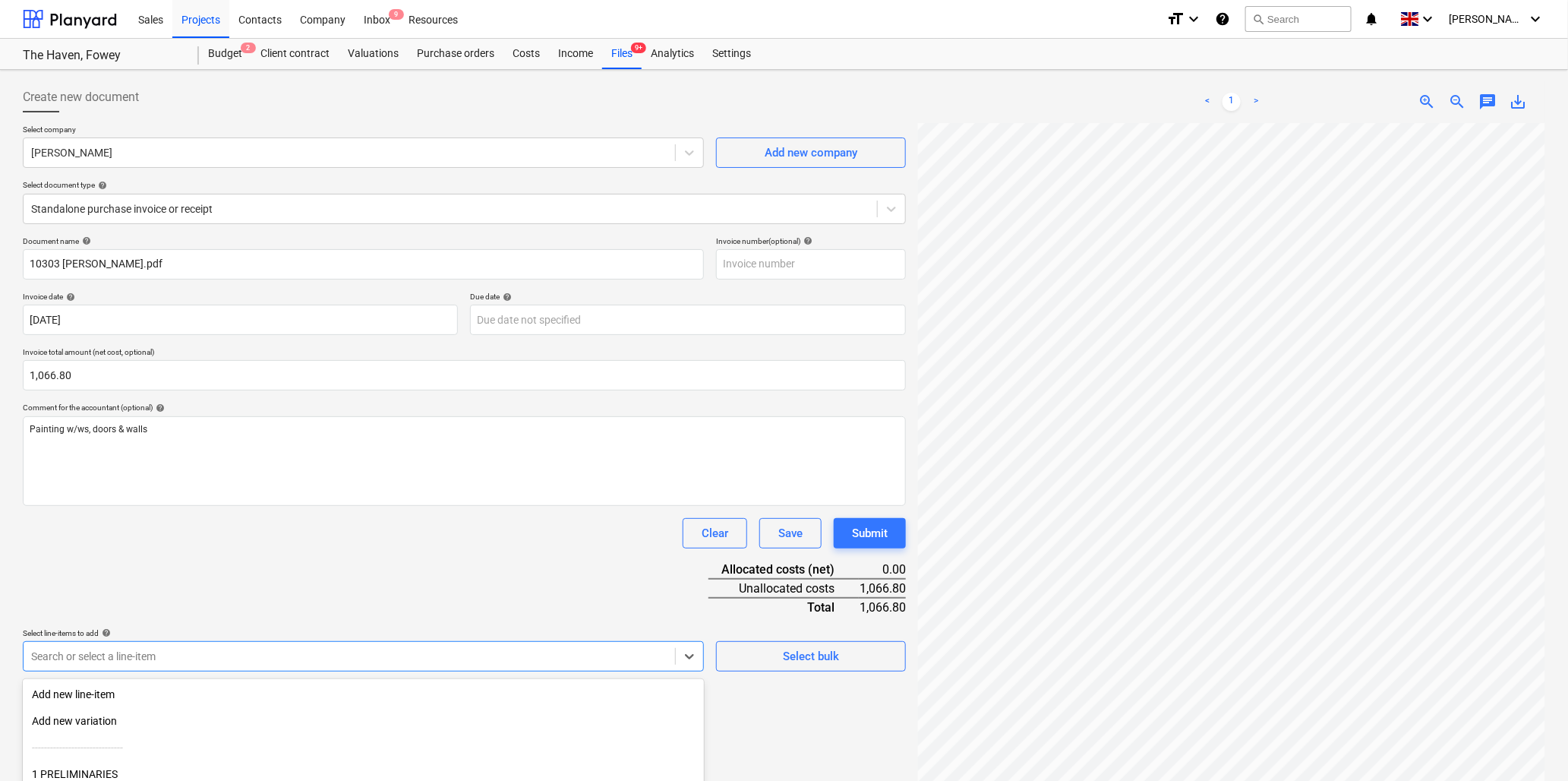
click at [225, 654] on body "Sales Projects Contacts Company Inbox 9 Resources format_size keyboard_arrow_do…" at bounding box center [784, 390] width 1568 height 781
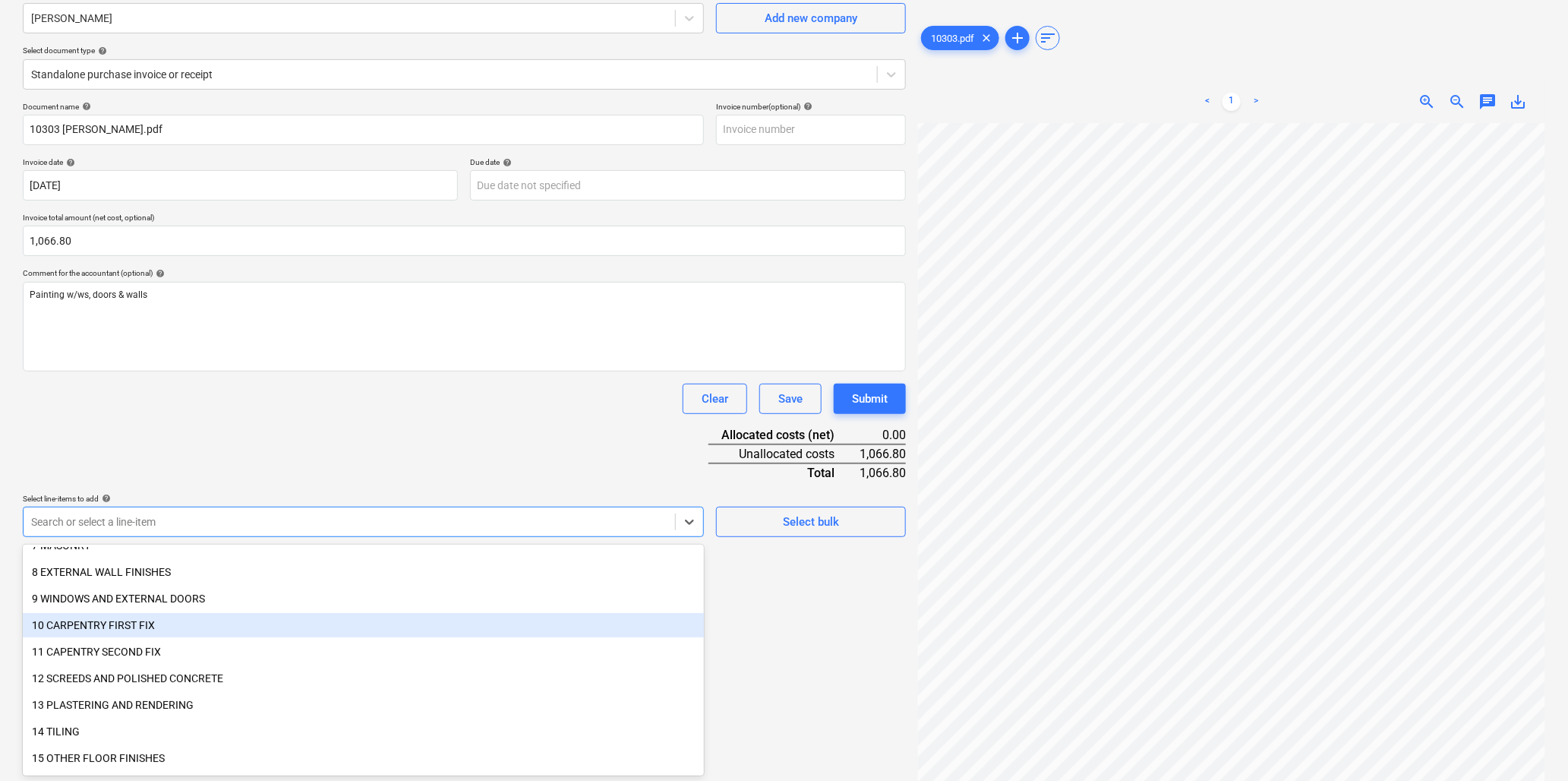
scroll to position [676, 0]
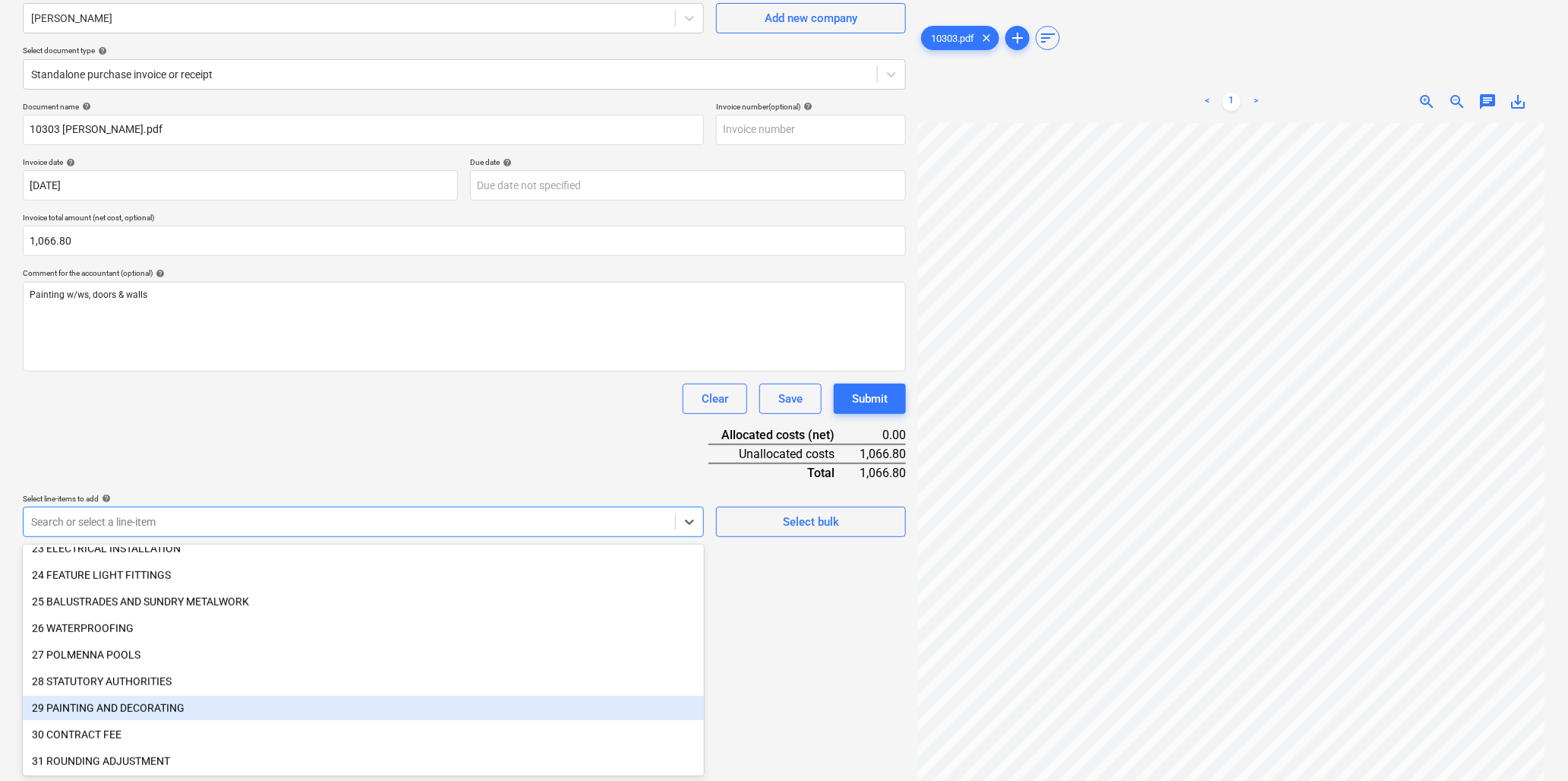
click at [124, 704] on div "29 PAINTING AND DECORATING" at bounding box center [363, 708] width 681 height 24
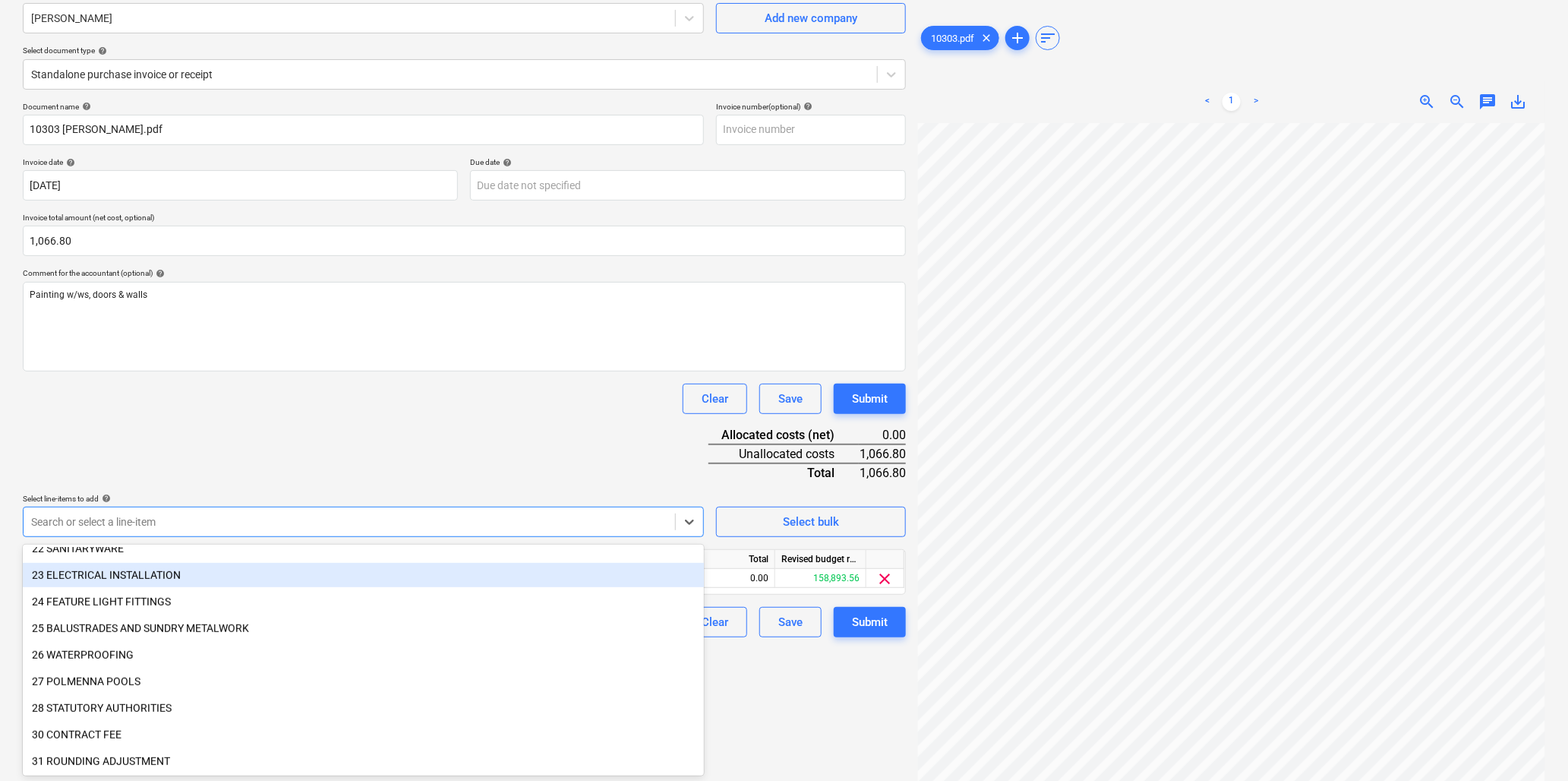
click at [248, 433] on div "Document name help 10303 [PERSON_NAME].pdf Invoice number (optional) help Invoi…" at bounding box center [464, 370] width 884 height 535
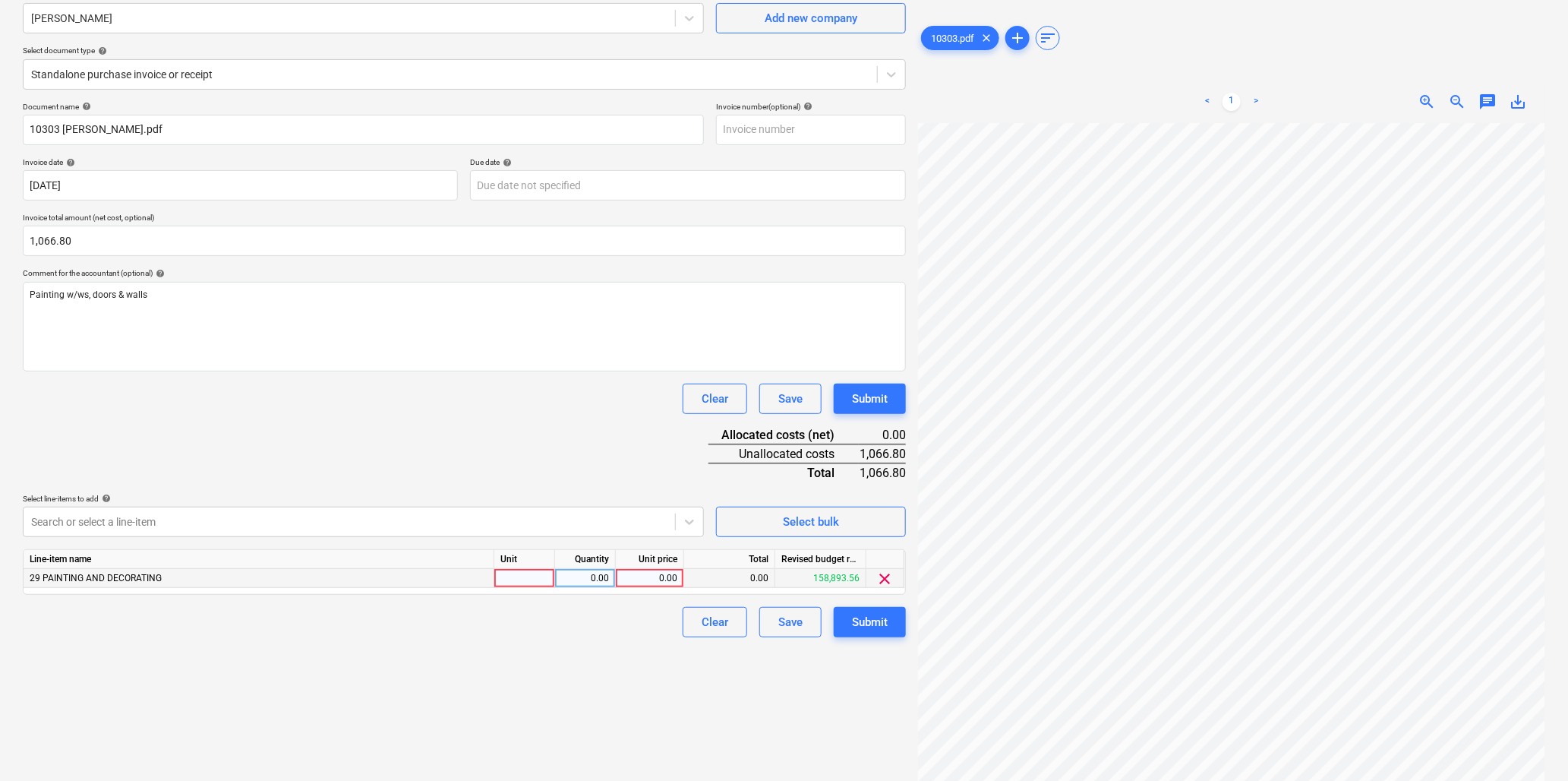
click at [517, 580] on div at bounding box center [525, 579] width 61 height 19
type input "hr"
type input "40"
type input "26.67"
click at [862, 617] on div "Submit" at bounding box center [870, 622] width 36 height 19
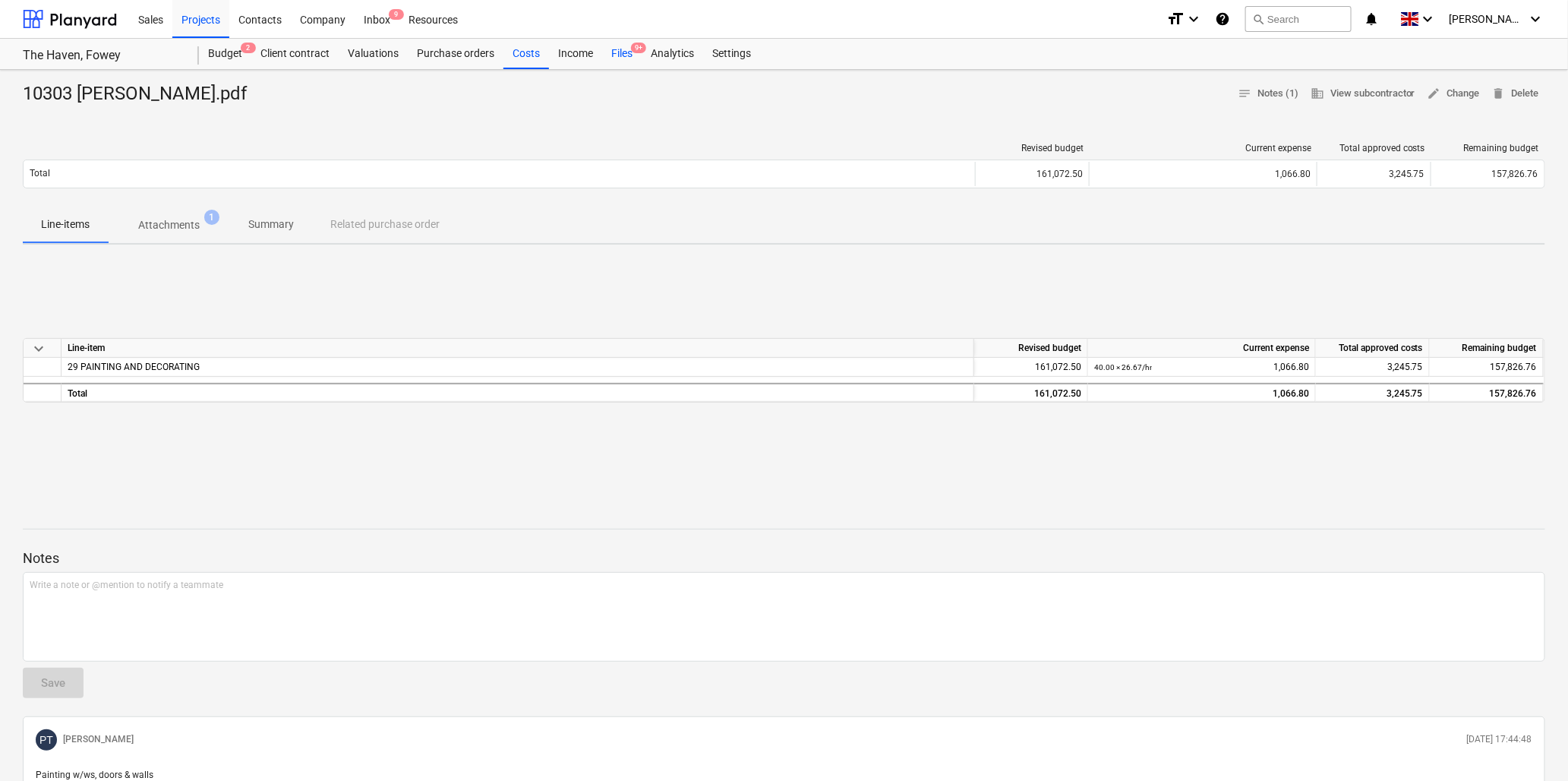
click at [616, 48] on div "Files 9+" at bounding box center [622, 53] width 40 height 30
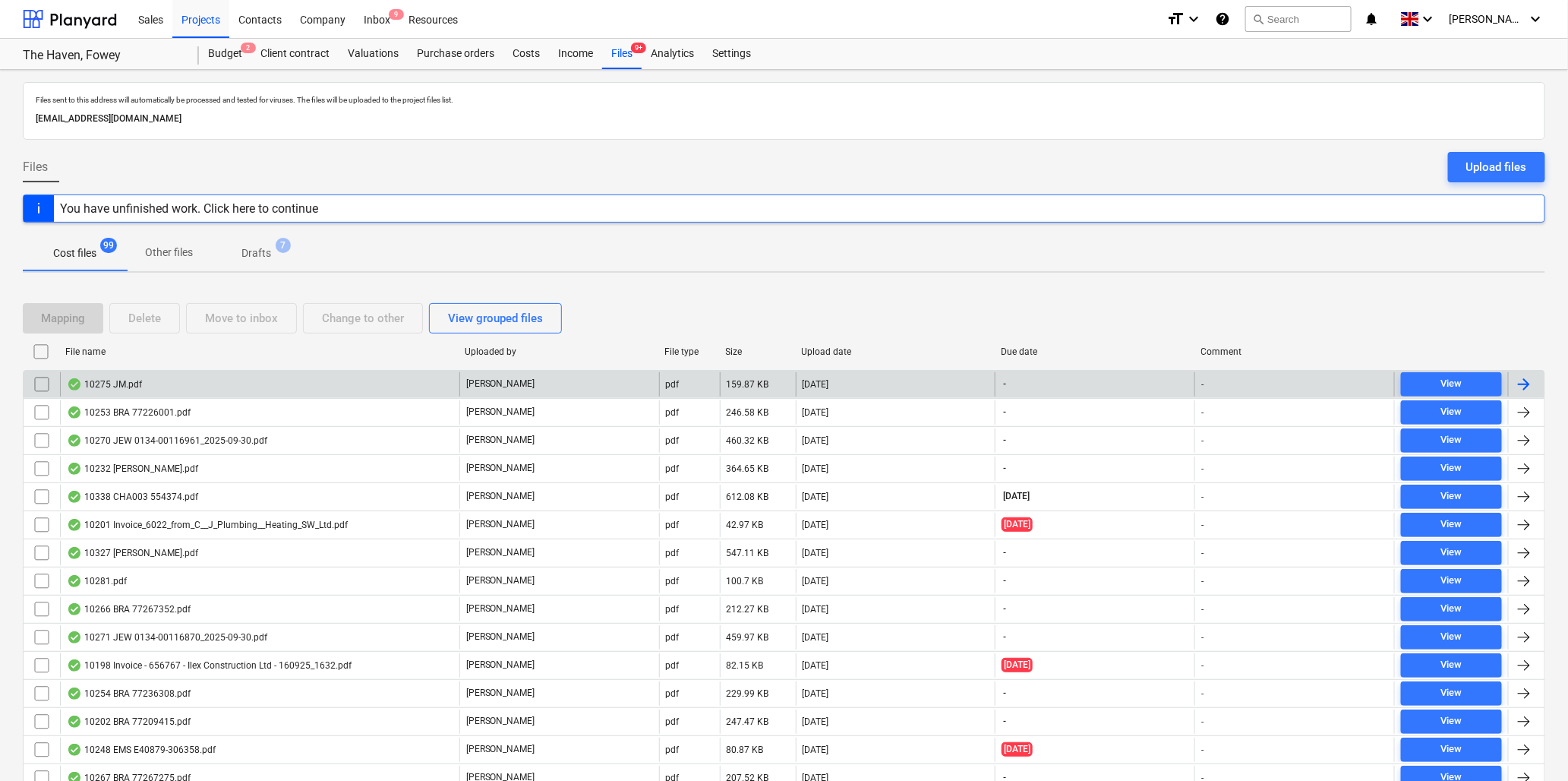
click at [124, 382] on div "10275 JM.pdf" at bounding box center [105, 384] width 75 height 12
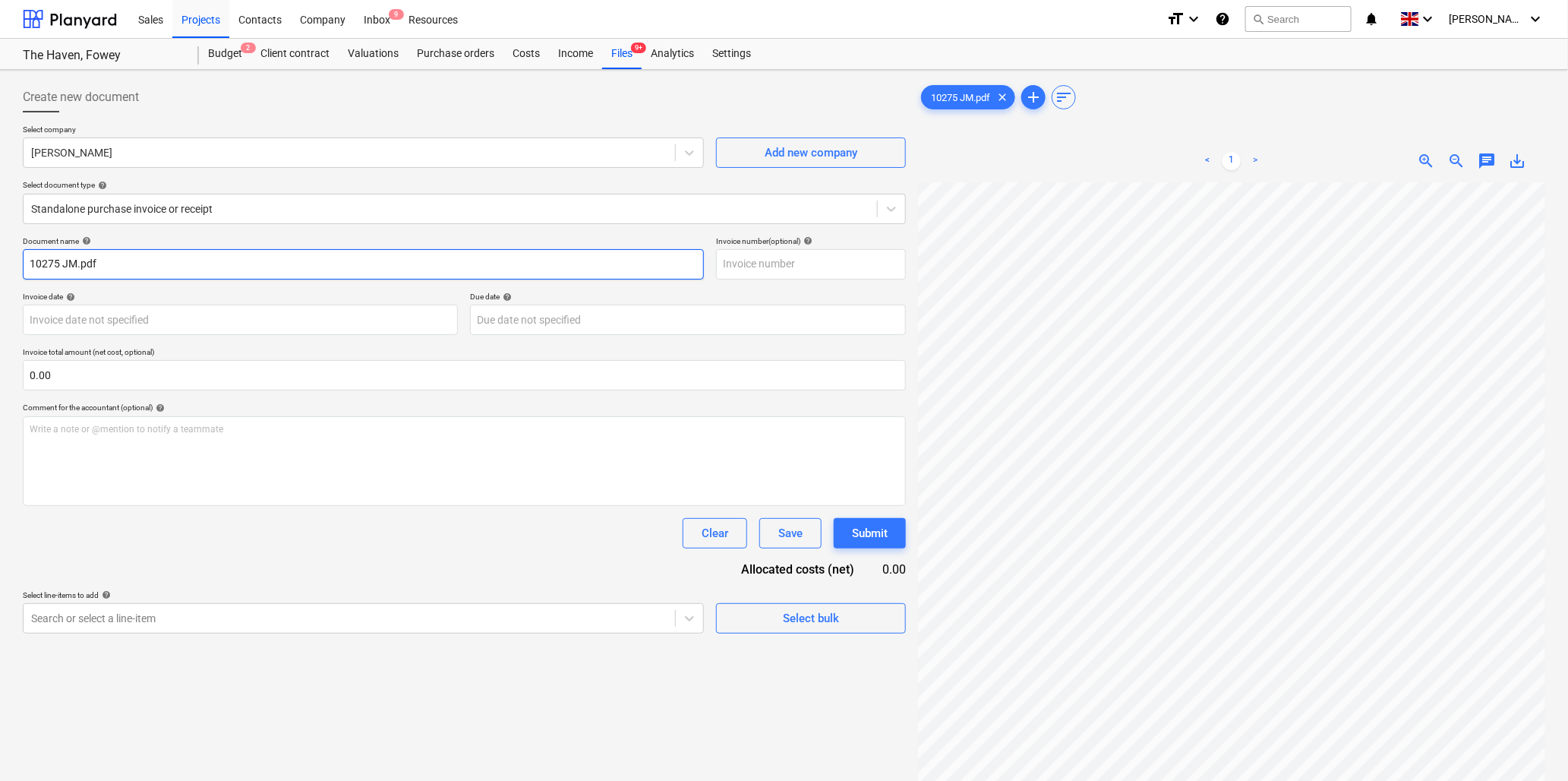
drag, startPoint x: 61, startPoint y: 262, endPoint x: 71, endPoint y: 263, distance: 10.0
click at [61, 262] on input "10275 JM.pdf" at bounding box center [363, 264] width 681 height 30
type input "10275 [PERSON_NAME].pdf"
click at [182, 316] on body "Sales Projects Contacts Company Inbox 9 Resources format_size keyboard_arrow_do…" at bounding box center [784, 390] width 1568 height 781
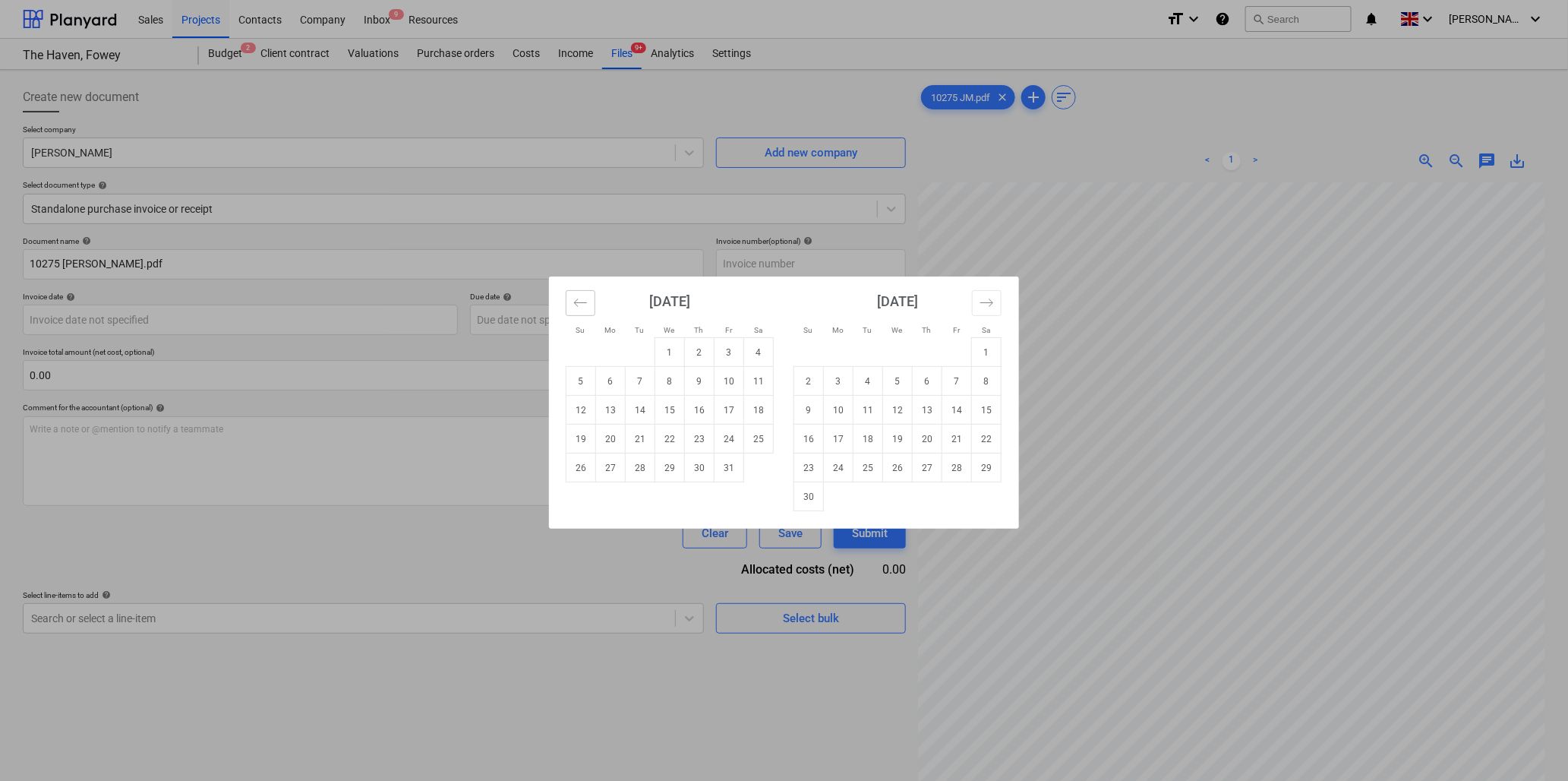
click at [582, 303] on icon "Move backward to switch to the previous month." at bounding box center [580, 303] width 13 height 7
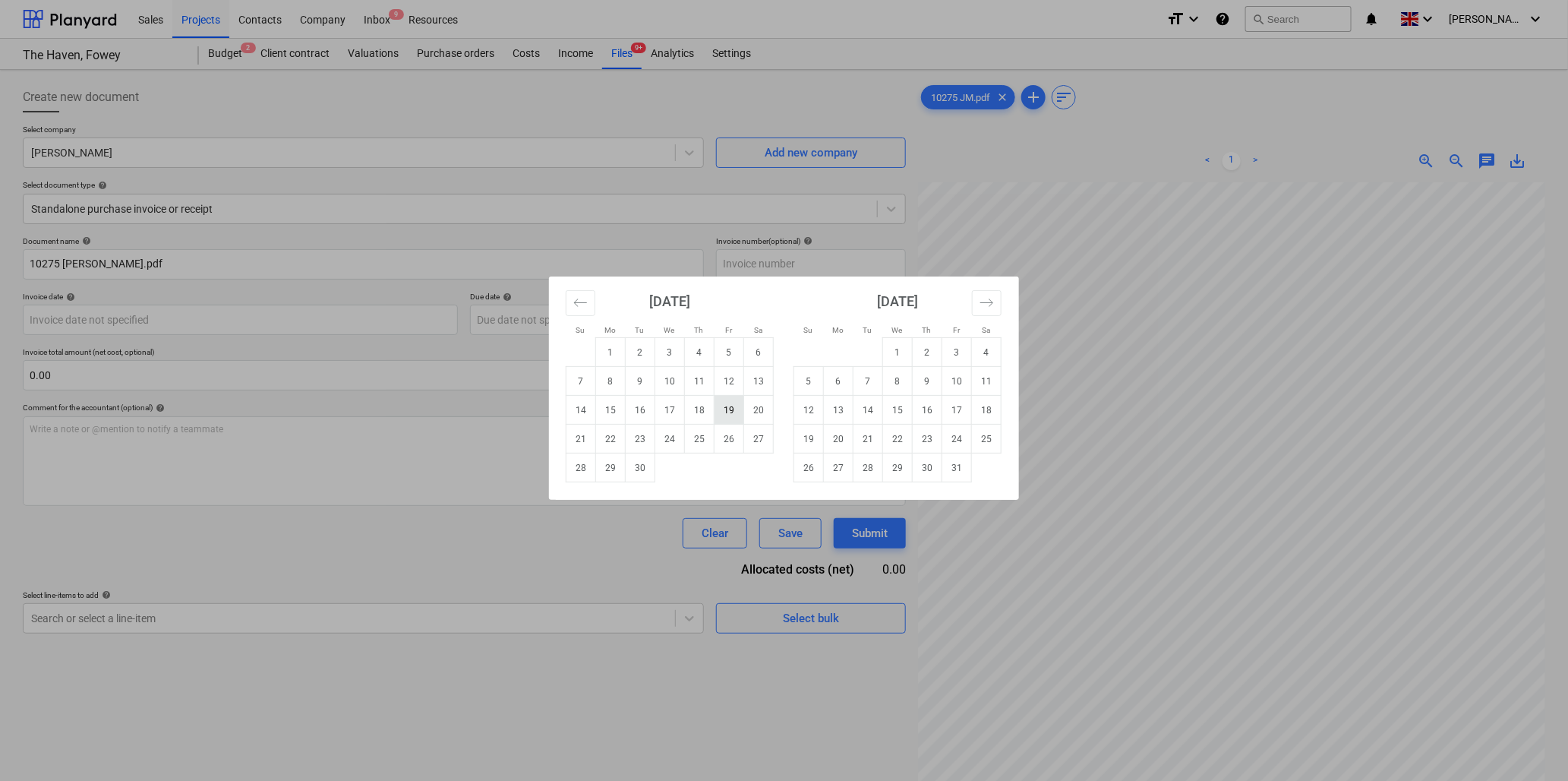
click at [727, 406] on td "19" at bounding box center [729, 409] width 29 height 29
type input "[DATE]"
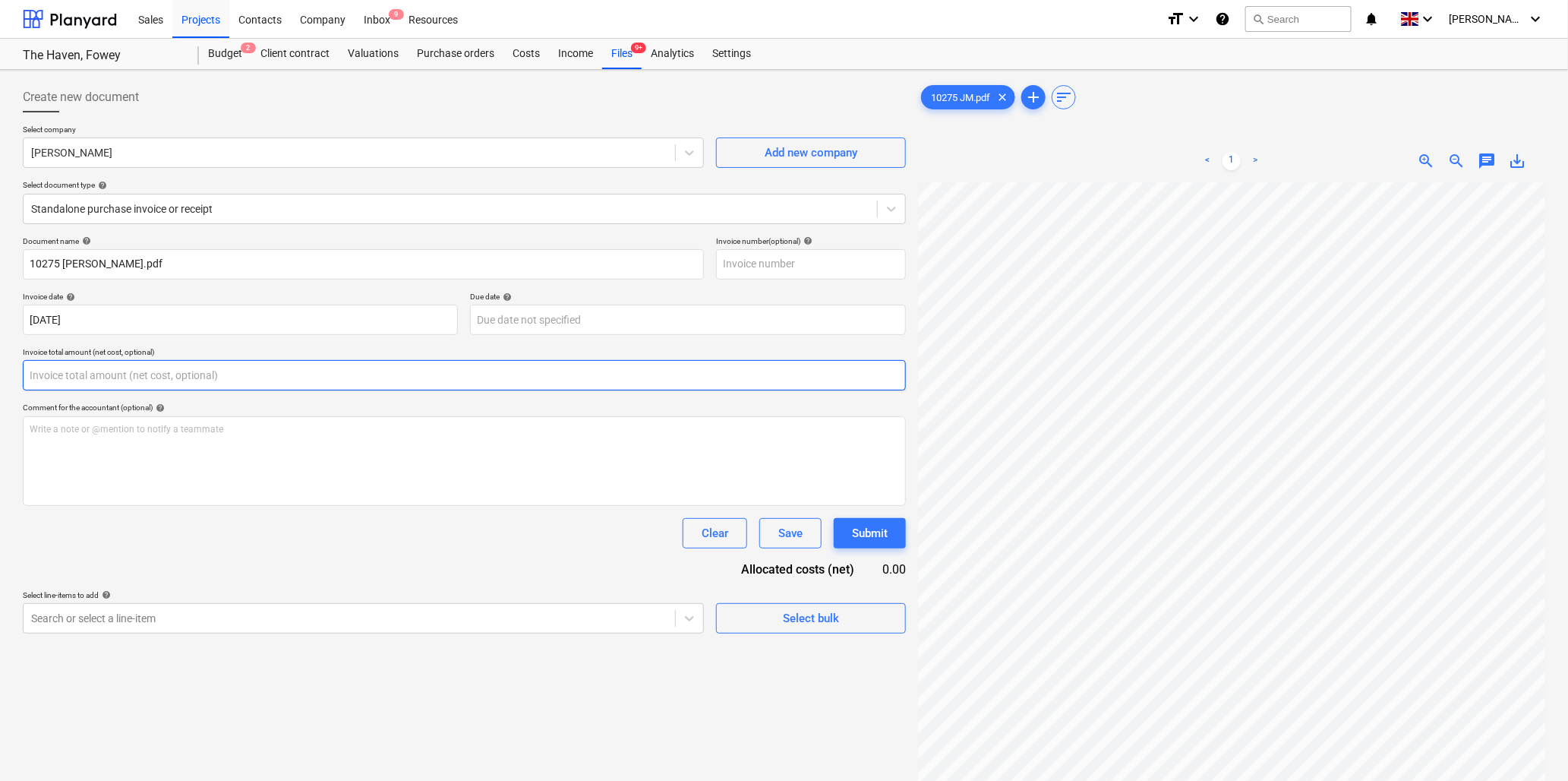
click at [175, 370] on input "text" at bounding box center [464, 374] width 884 height 30
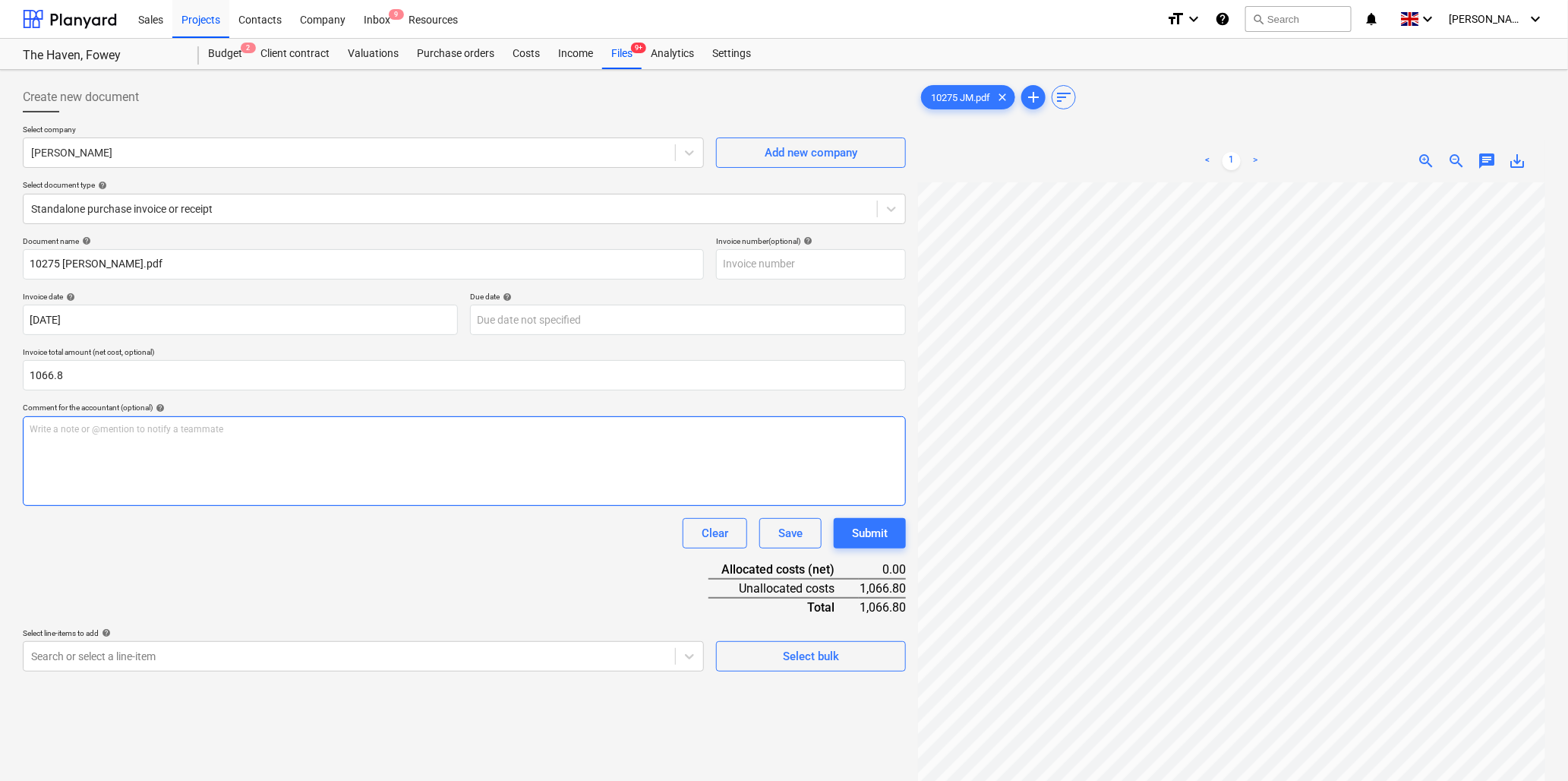
type input "1,066.80"
click at [172, 428] on p "Write a note or @mention to notify a teammate [PERSON_NAME]" at bounding box center [464, 430] width 870 height 13
click at [128, 434] on p "Write a note or @mention to notify a teammate [PERSON_NAME]" at bounding box center [464, 430] width 870 height 13
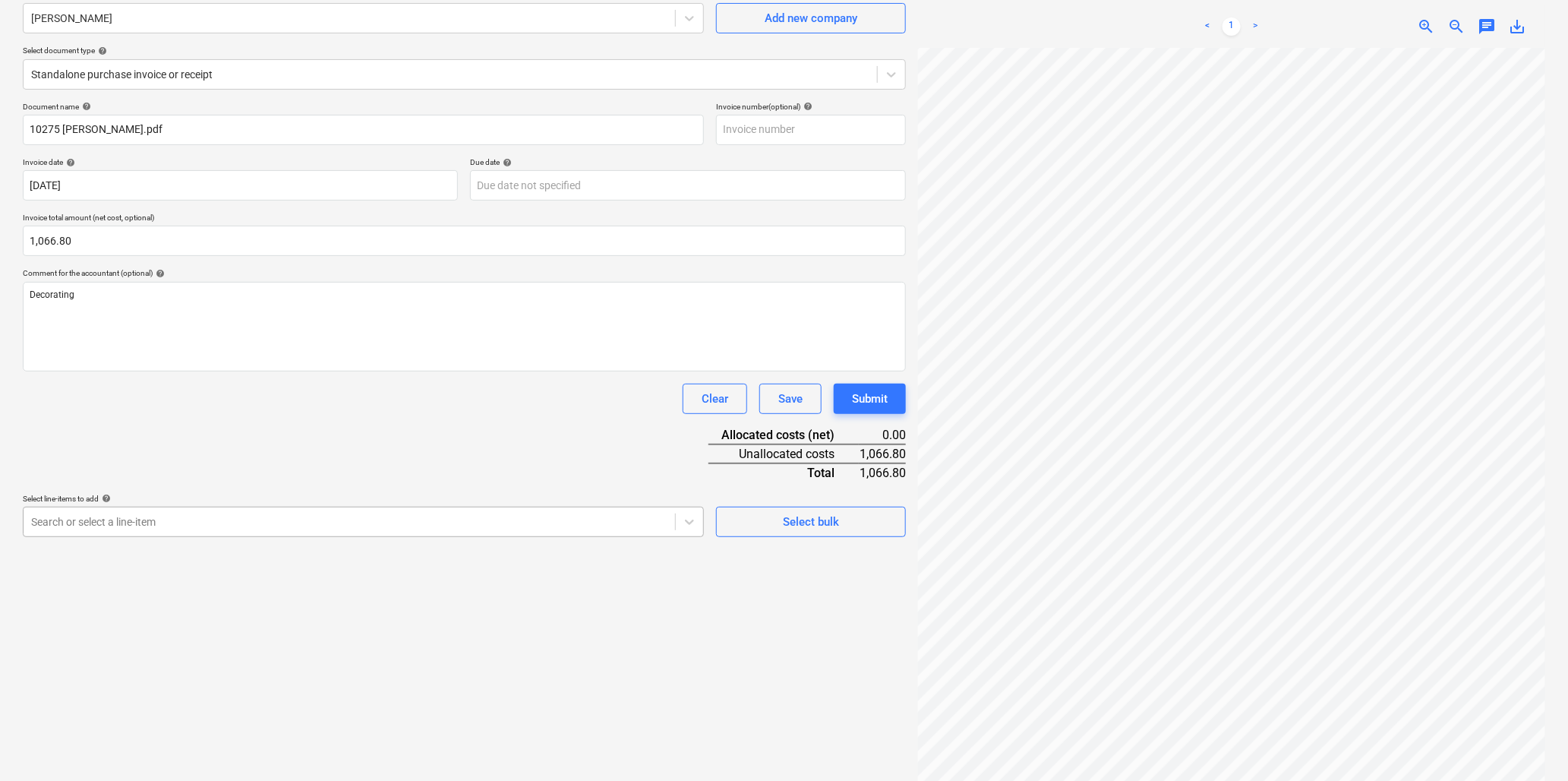
click at [87, 647] on body "Sales Projects Contacts Company Inbox 9 Resources format_size keyboard_arrow_do…" at bounding box center [784, 256] width 1568 height 781
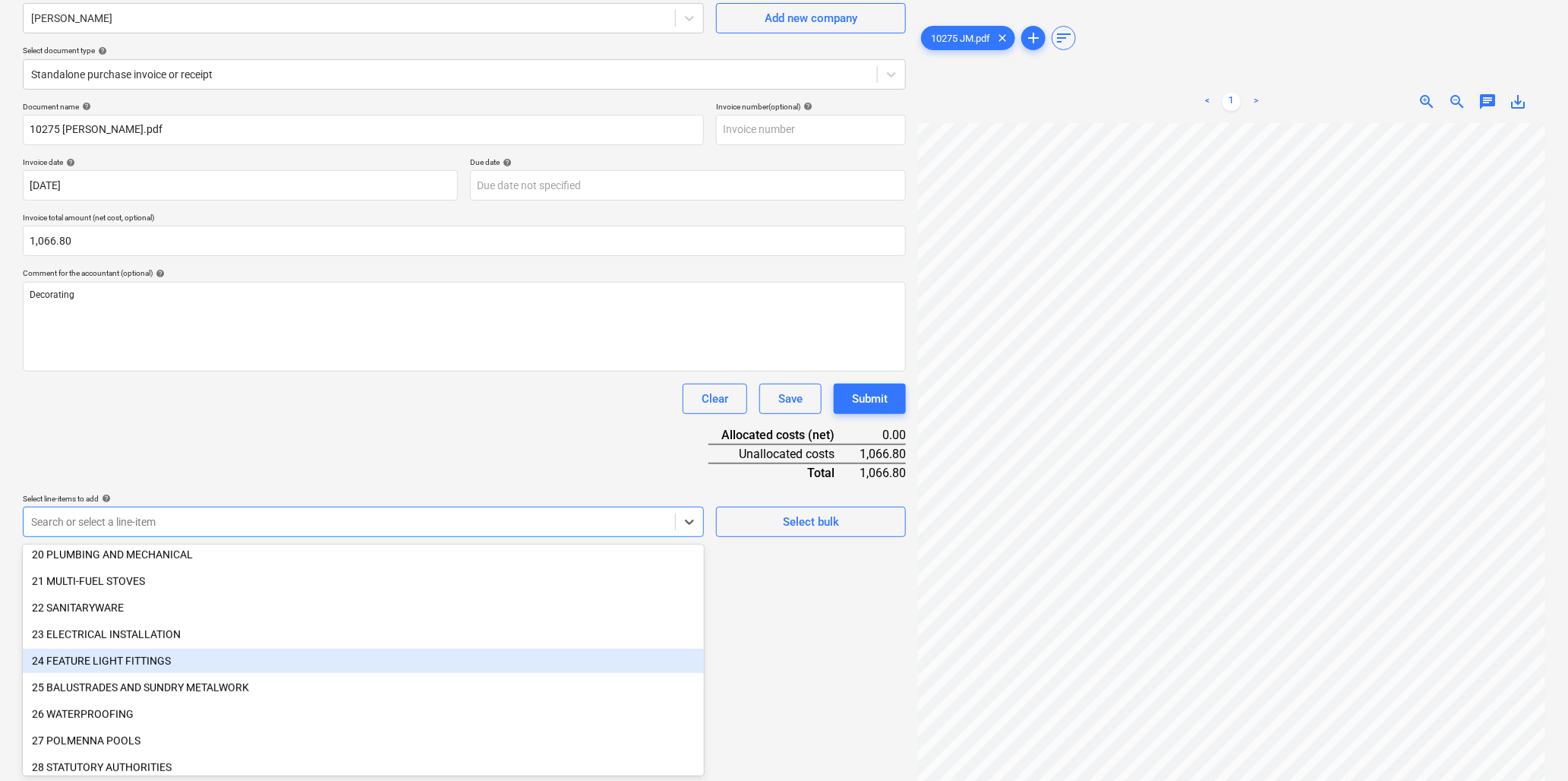
scroll to position [674, 0]
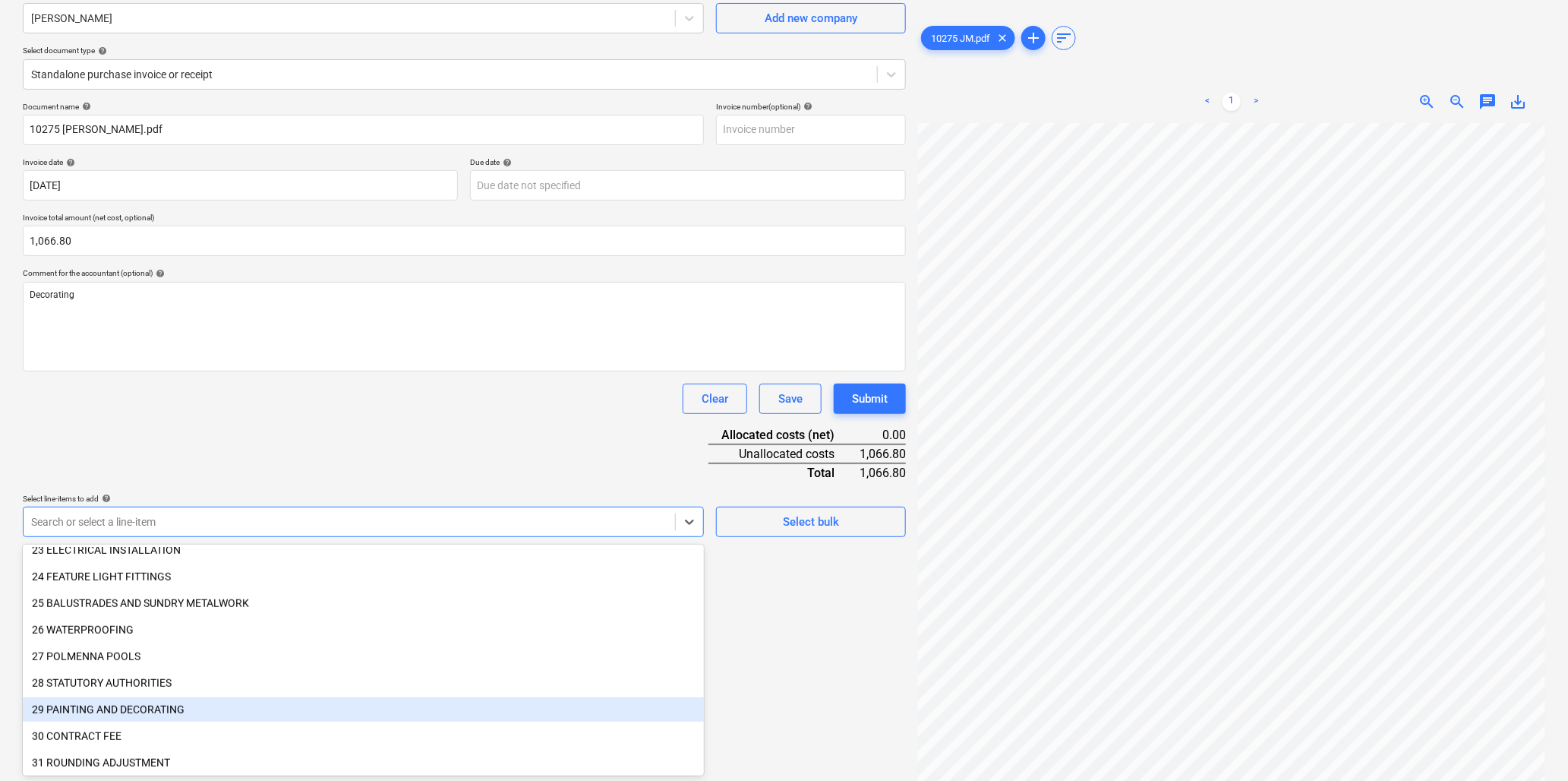
click at [168, 701] on div "29 PAINTING AND DECORATING" at bounding box center [363, 709] width 681 height 24
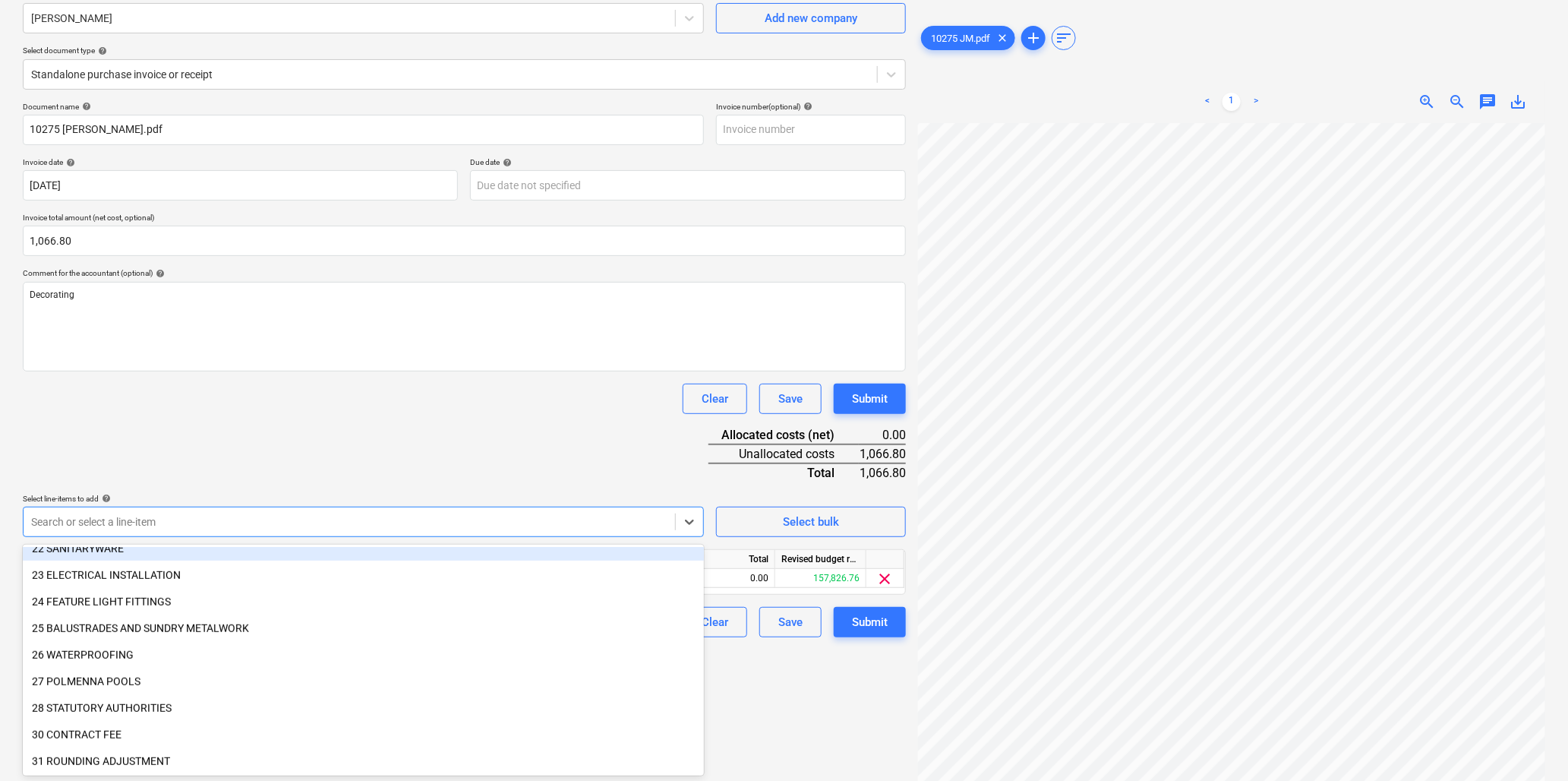
click at [340, 439] on div "Document name help 10275 [PERSON_NAME].pdf Invoice number (optional) help Invoi…" at bounding box center [464, 370] width 884 height 535
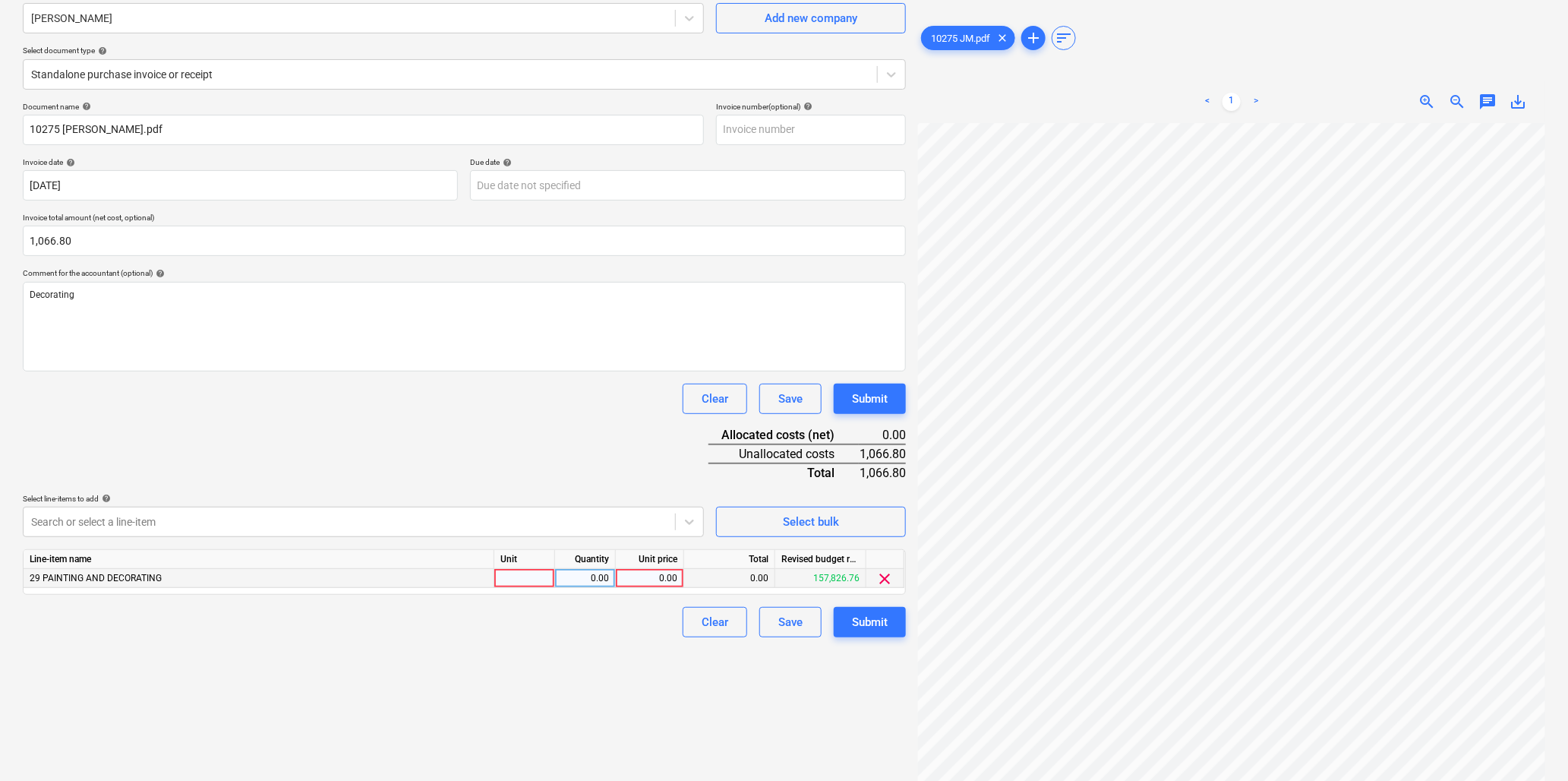
click at [517, 581] on div at bounding box center [525, 579] width 61 height 19
type input "hr"
type input "40"
type input "26.67"
click at [853, 625] on div "Submit" at bounding box center [870, 622] width 36 height 19
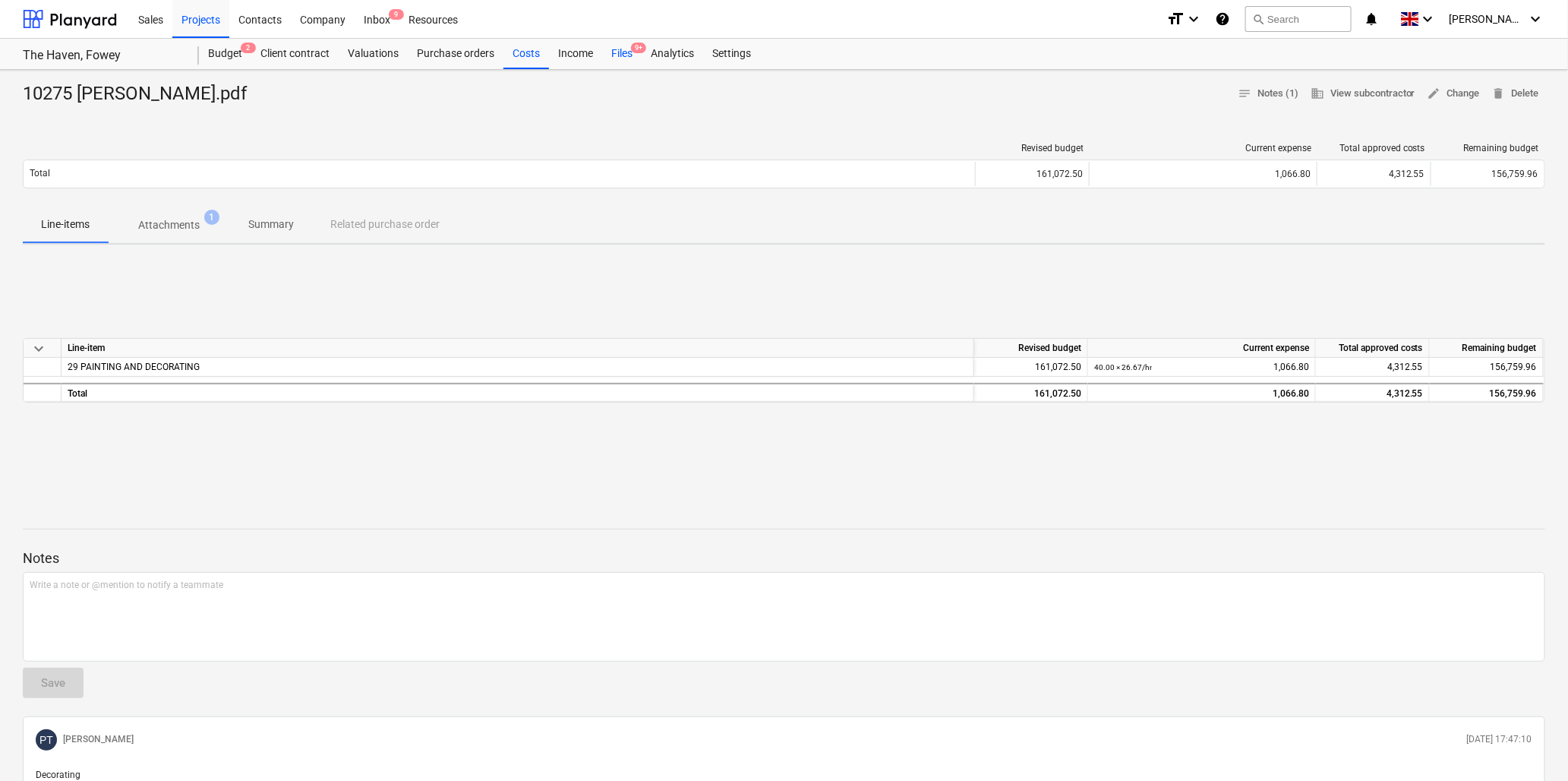
click at [626, 52] on div "Files 9+" at bounding box center [622, 53] width 40 height 30
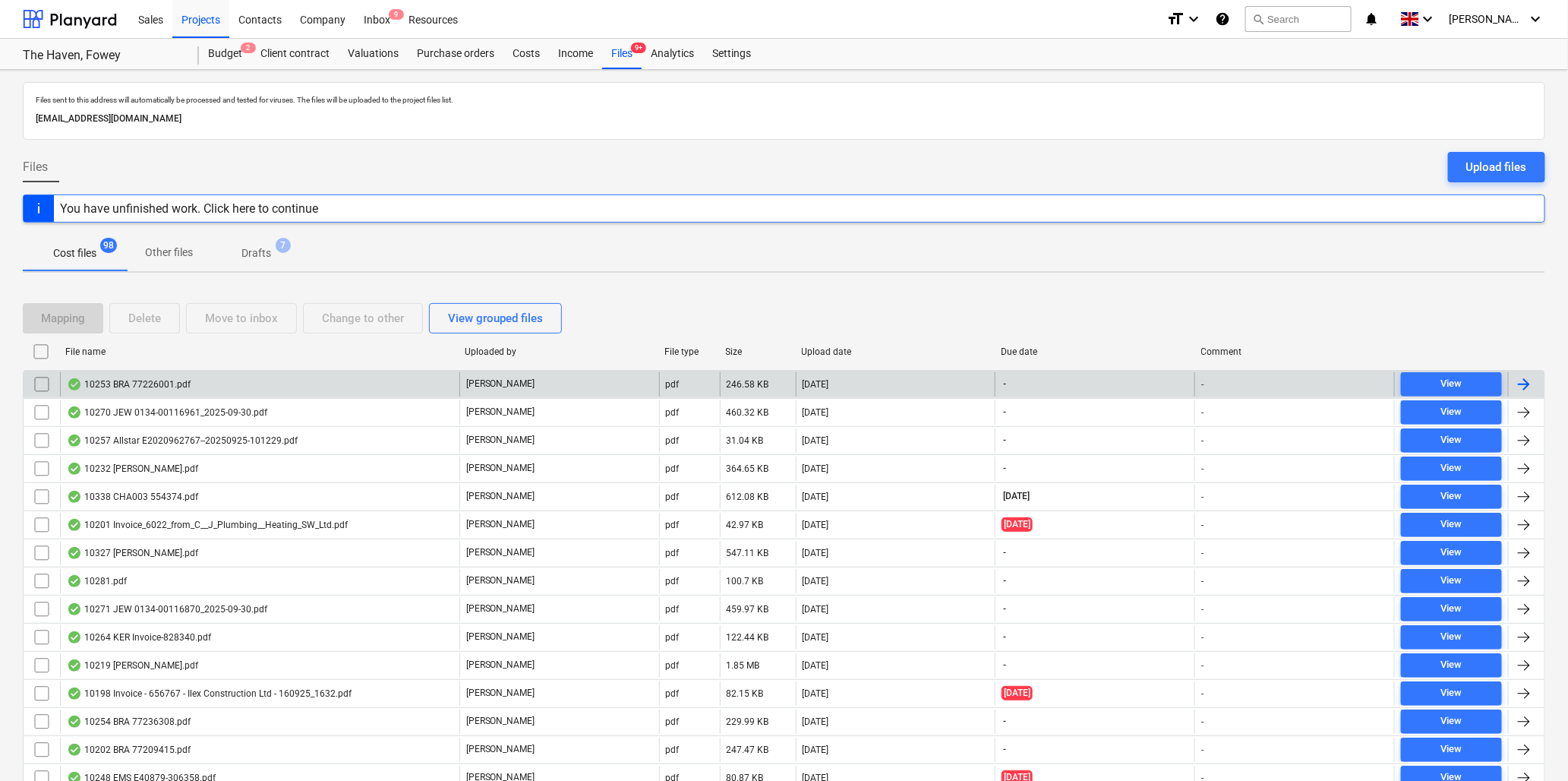
click at [133, 385] on div "10253 BRA 77226001.pdf" at bounding box center [129, 384] width 124 height 12
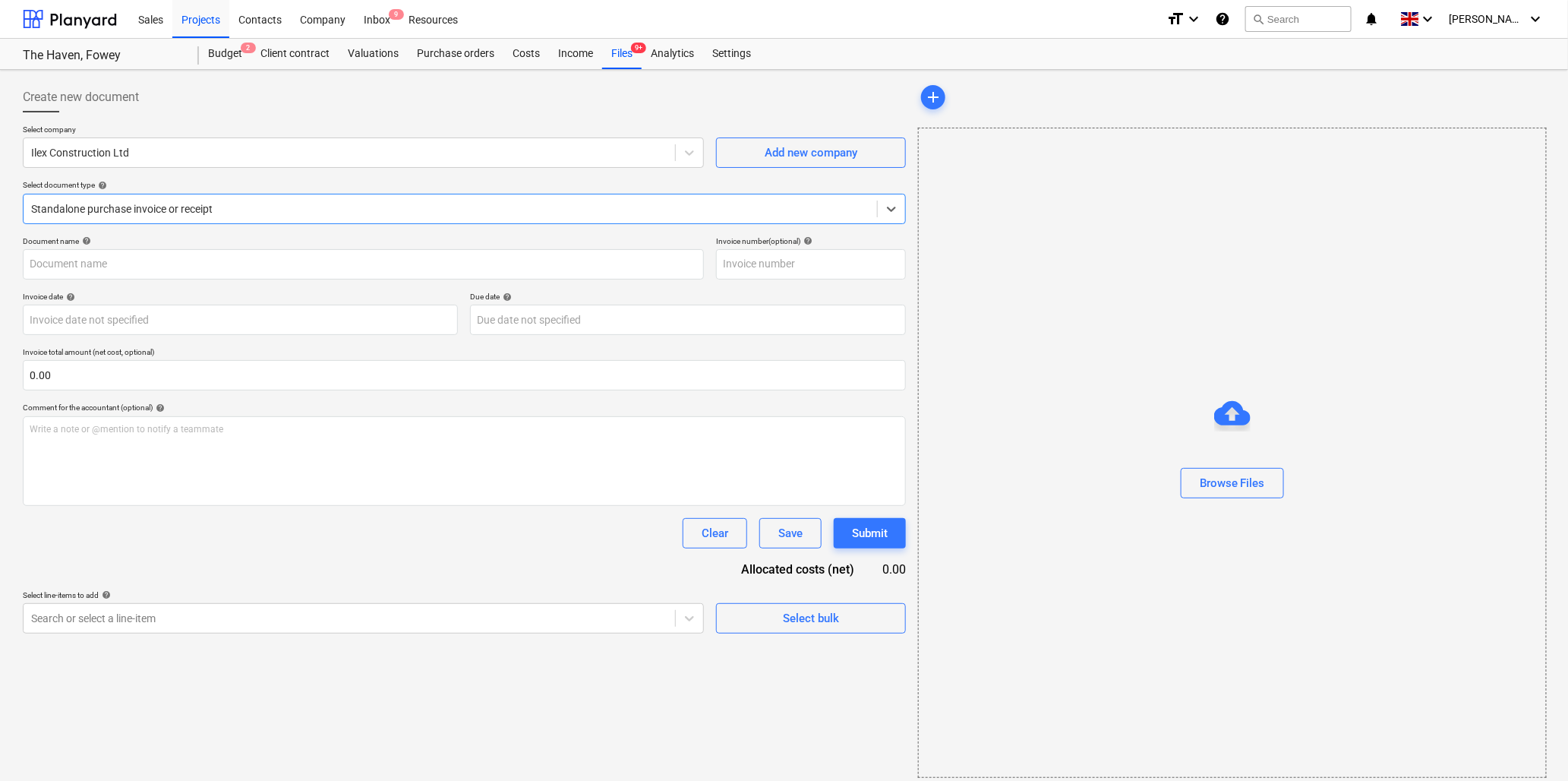
type input "77226001"
type input "[DATE]"
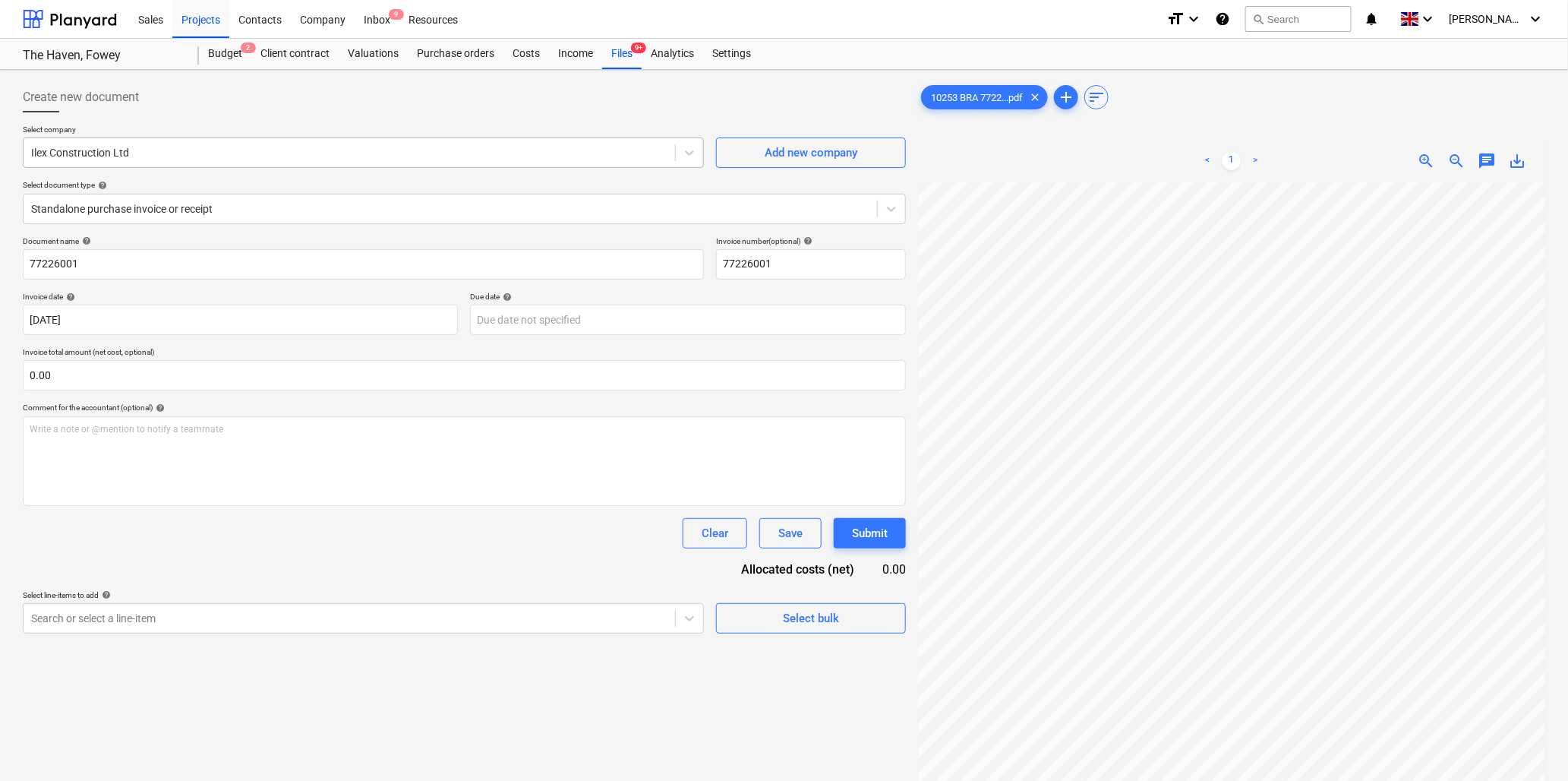
click at [251, 150] on div at bounding box center [349, 153] width 636 height 16
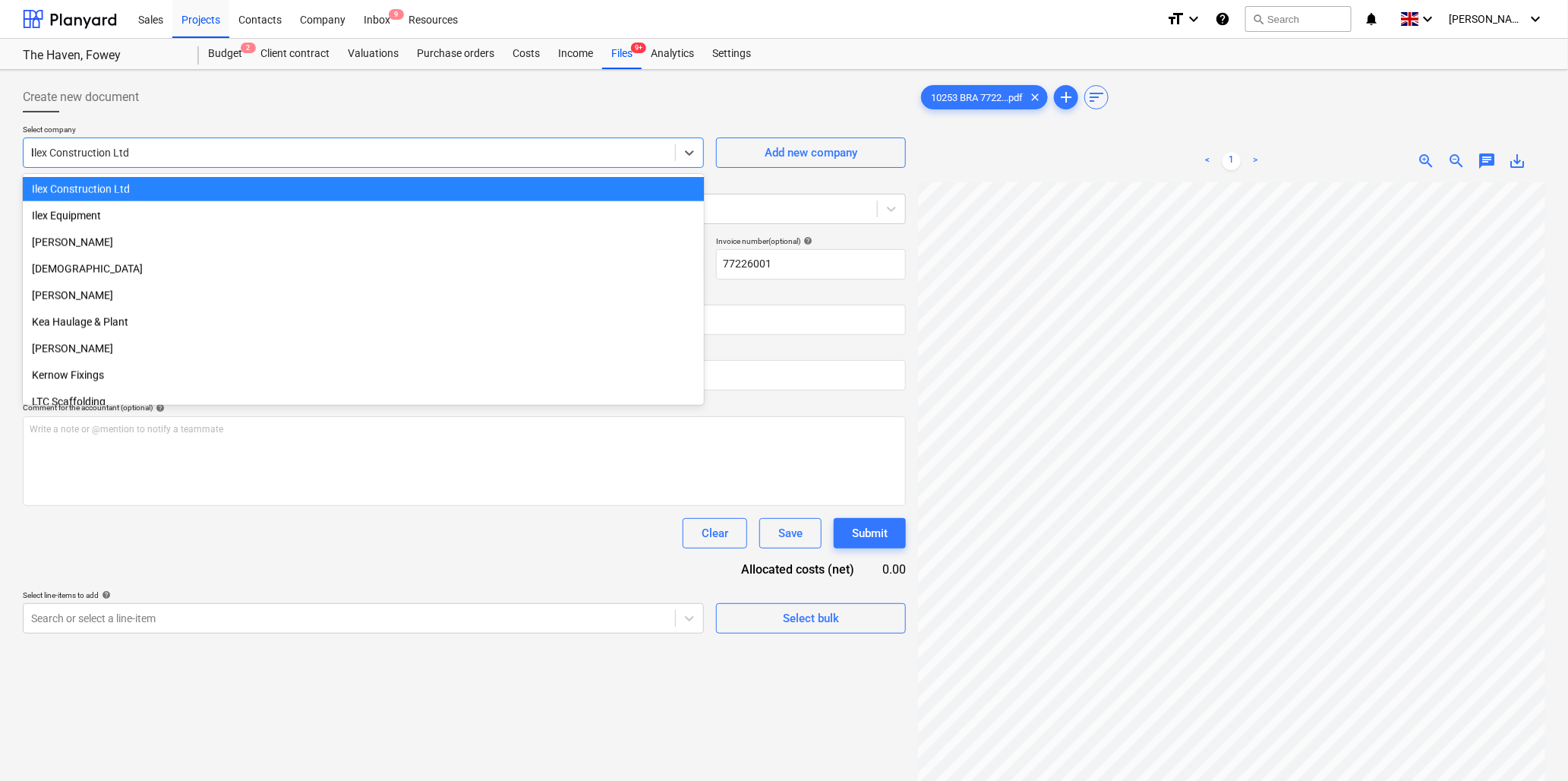
scroll to position [330, 0]
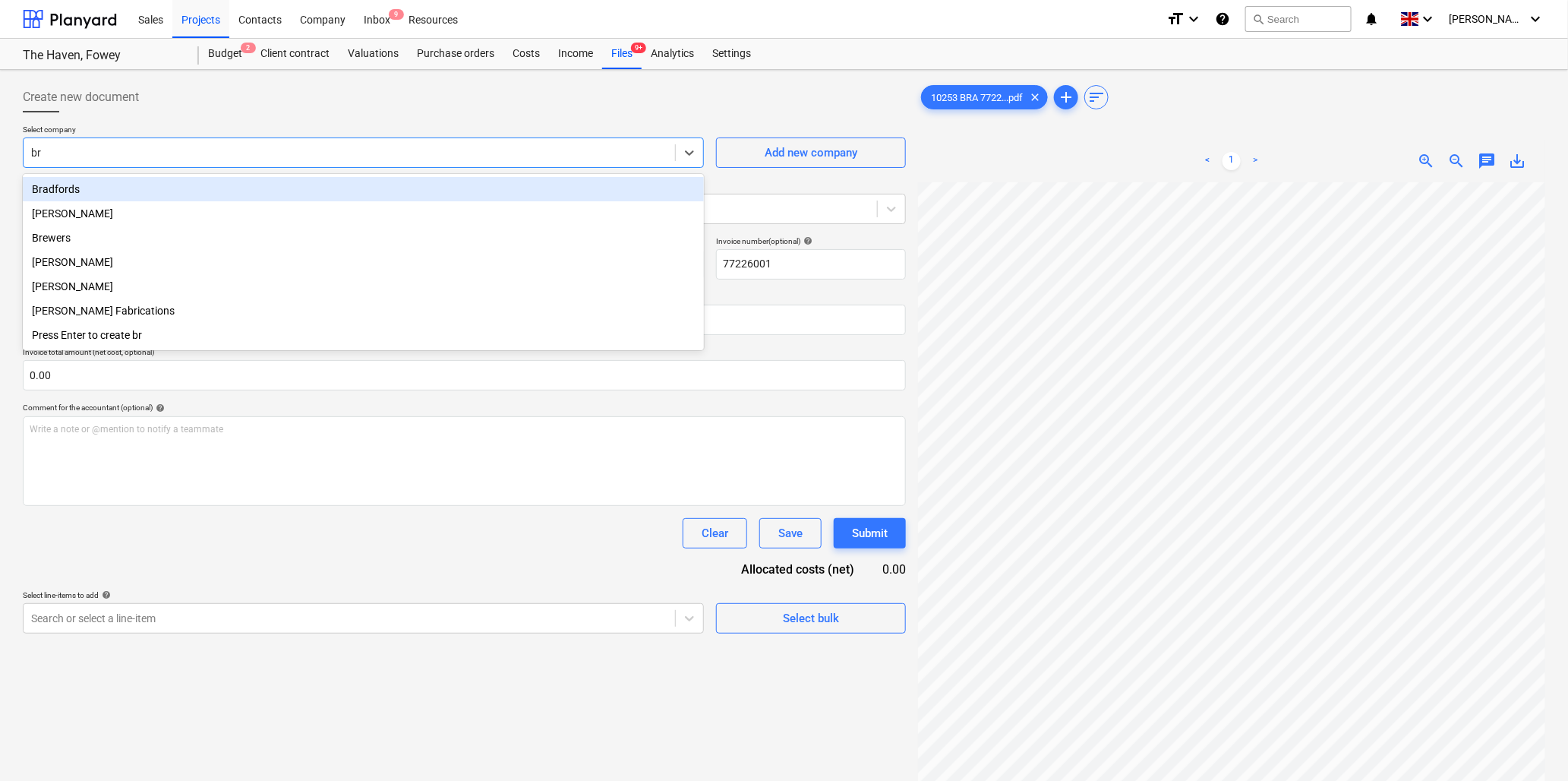
type input "bra"
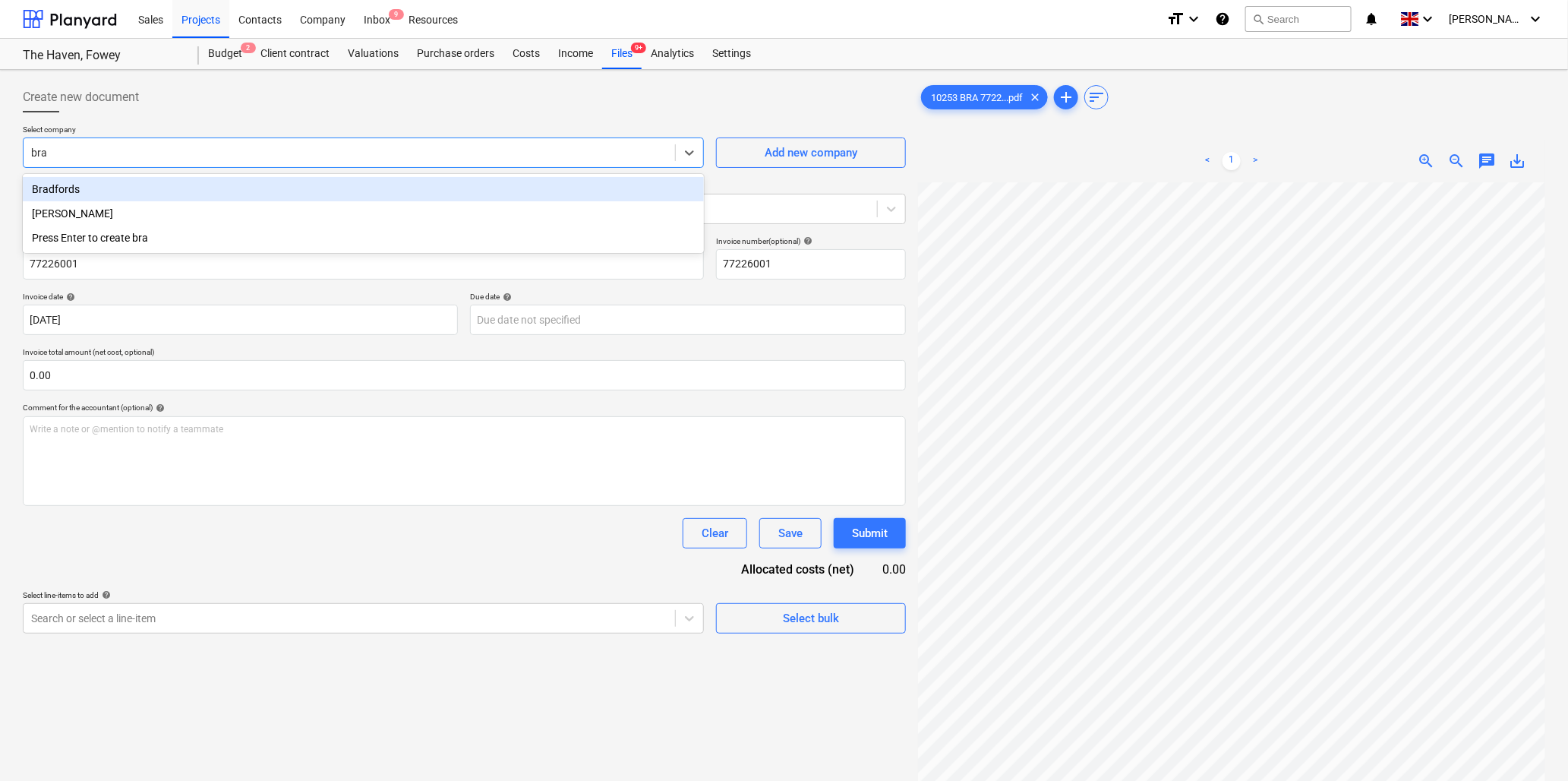
click at [76, 186] on div "Bradfords" at bounding box center [363, 189] width 681 height 24
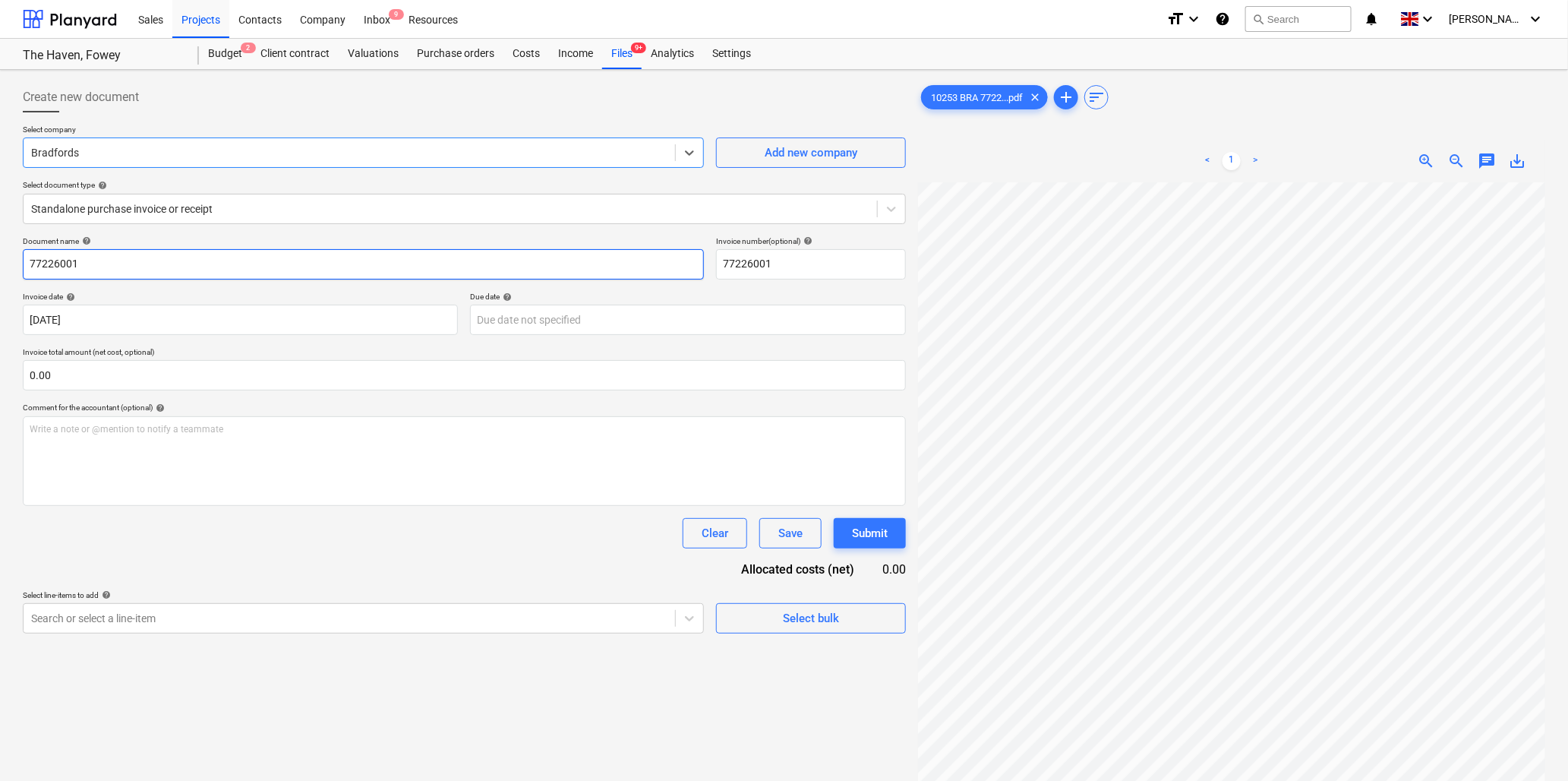
click at [72, 266] on input "77226001" at bounding box center [363, 264] width 681 height 30
type input "10253 Bradfords"
click at [93, 377] on input "text" at bounding box center [464, 374] width 884 height 30
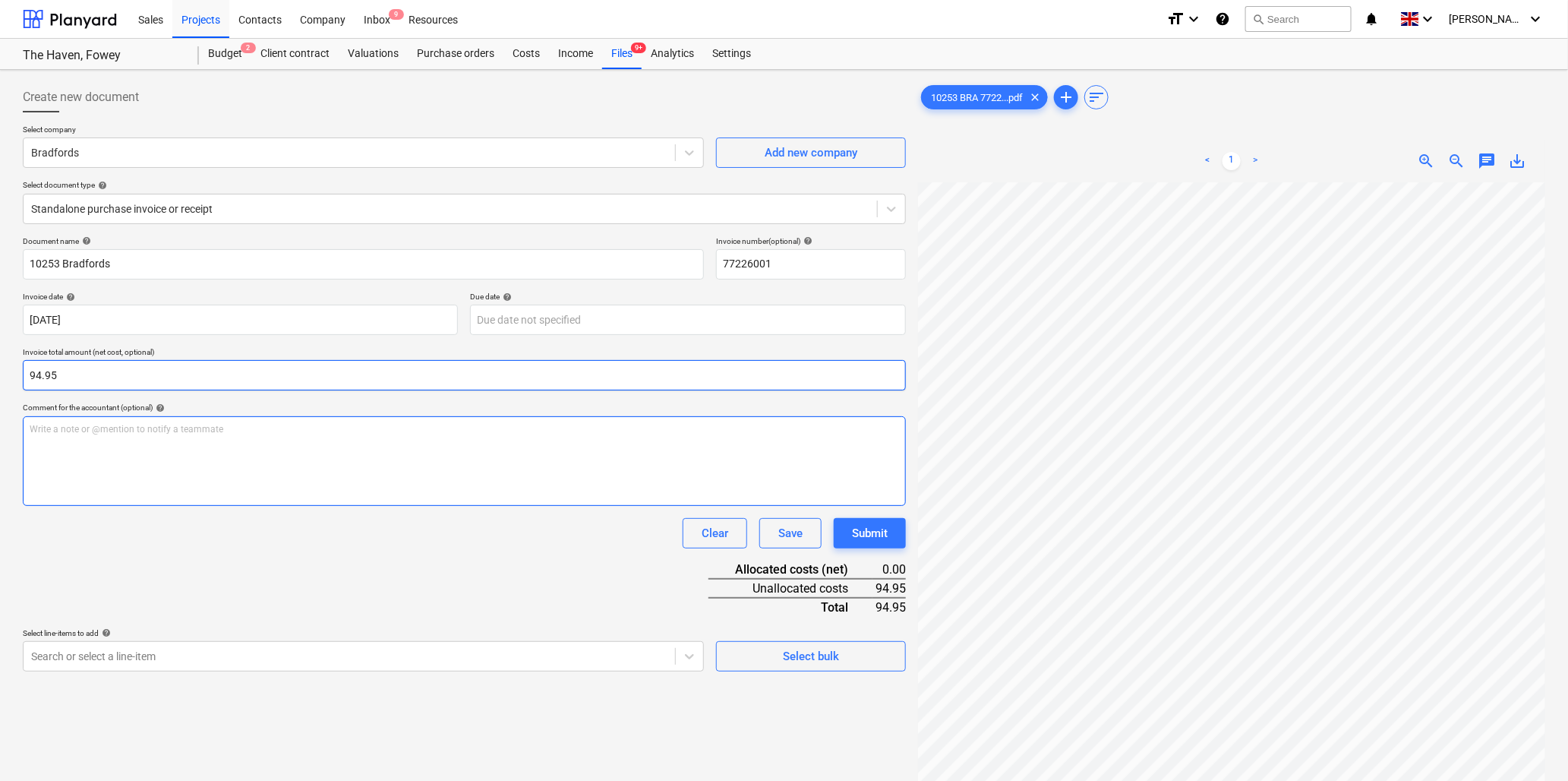
type input "94.95"
click at [102, 431] on p "Write a note or @mention to notify a teammate [PERSON_NAME]" at bounding box center [464, 430] width 870 height 13
click at [133, 436] on div "Write a note or @mention to notify a teammate [PERSON_NAME]" at bounding box center [464, 461] width 884 height 89
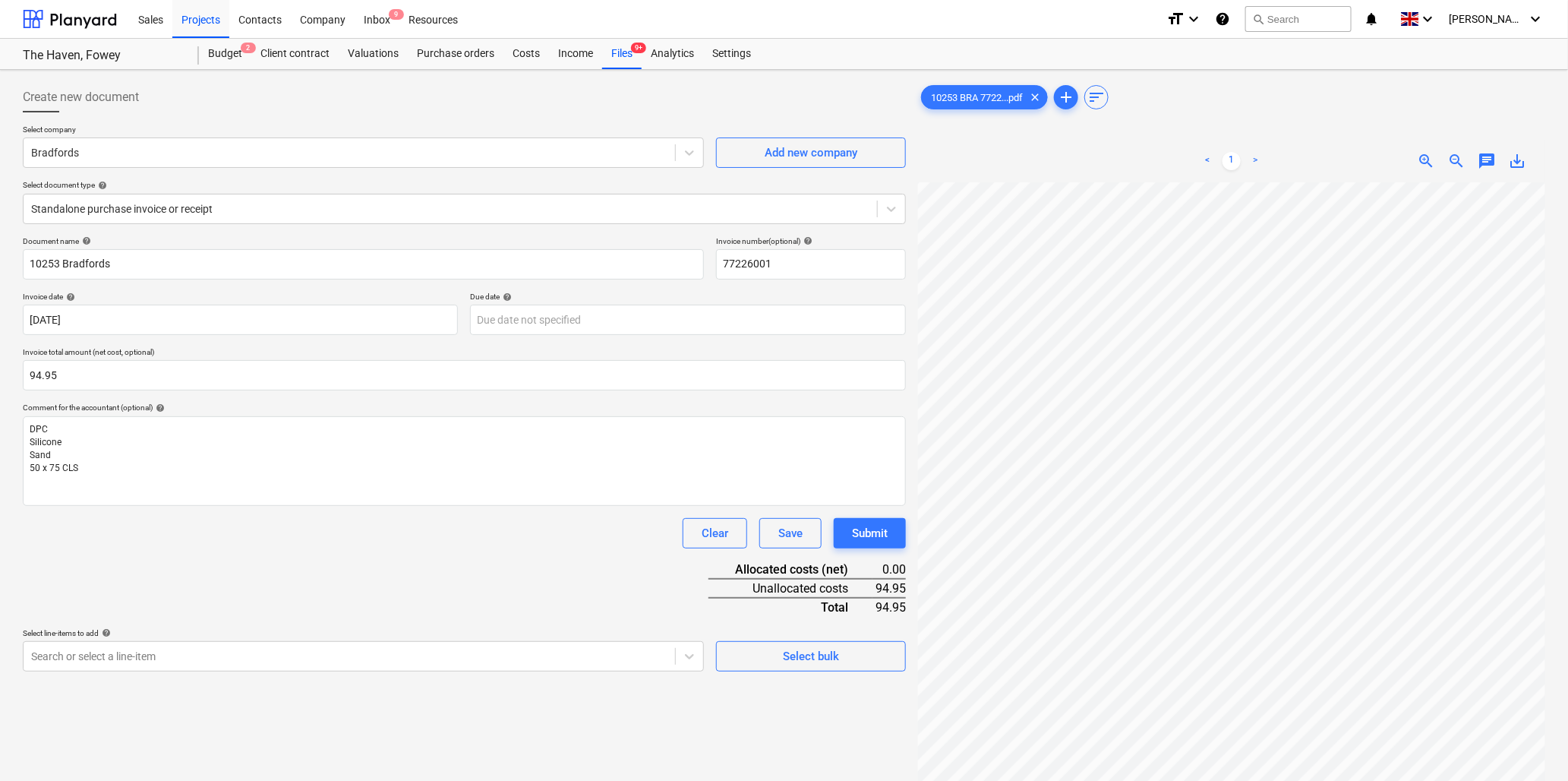
scroll to position [465, 151]
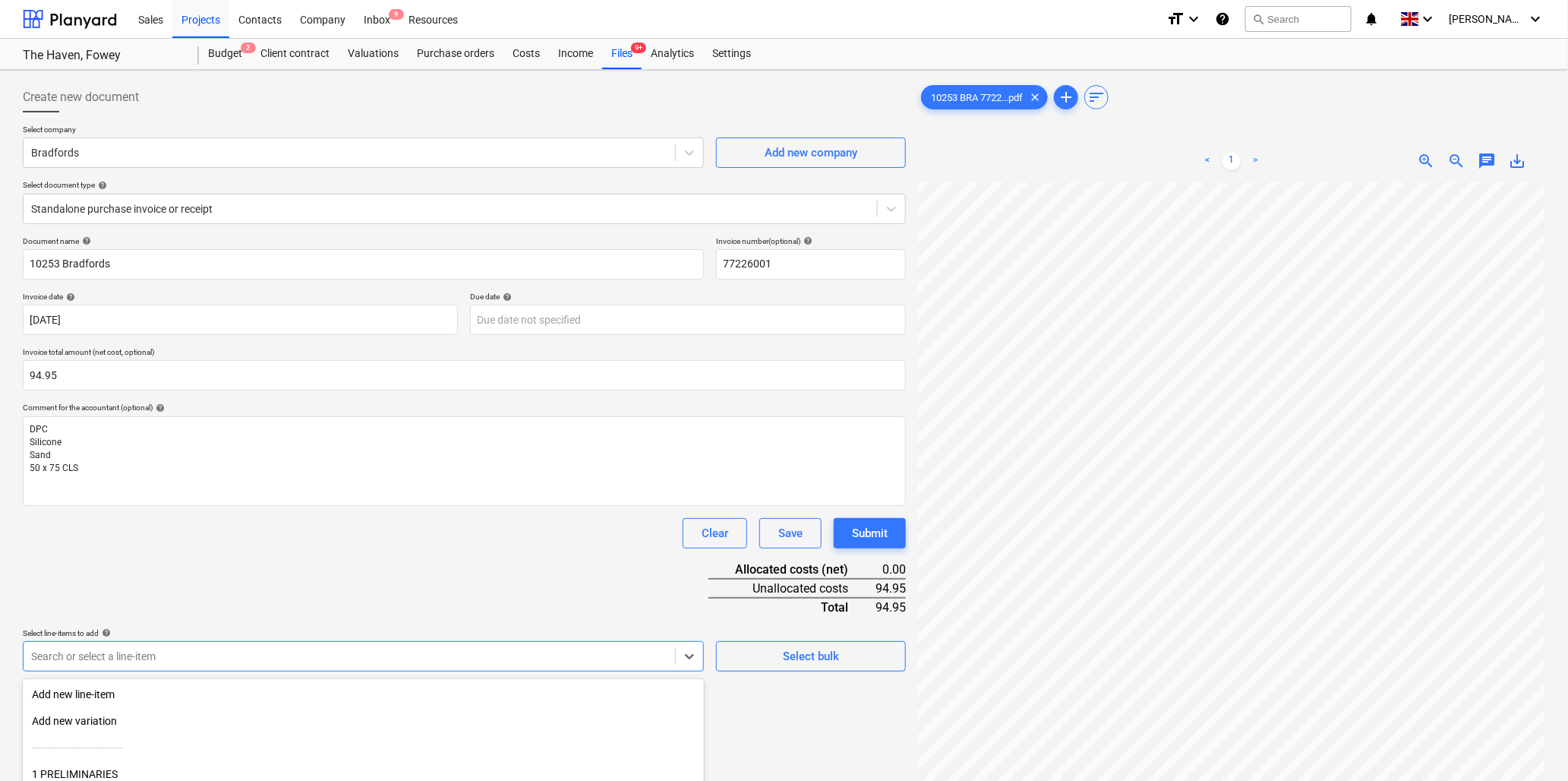
click at [163, 665] on body "Sales Projects Contacts Company Inbox 9 Resources format_size keyboard_arrow_do…" at bounding box center [784, 390] width 1568 height 781
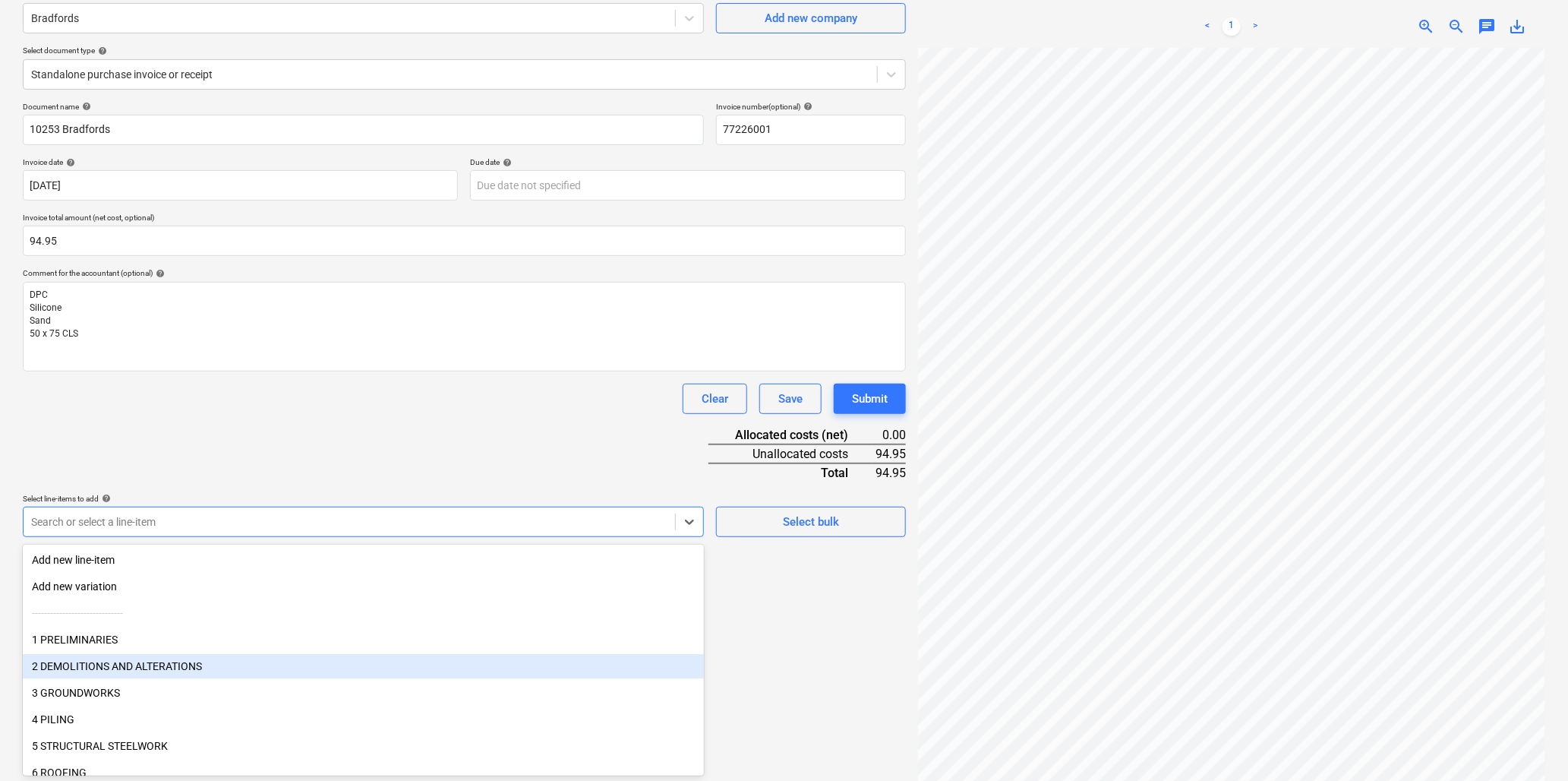
click at [163, 665] on div "2 DEMOLITIONS AND ALTERATIONS" at bounding box center [363, 666] width 681 height 24
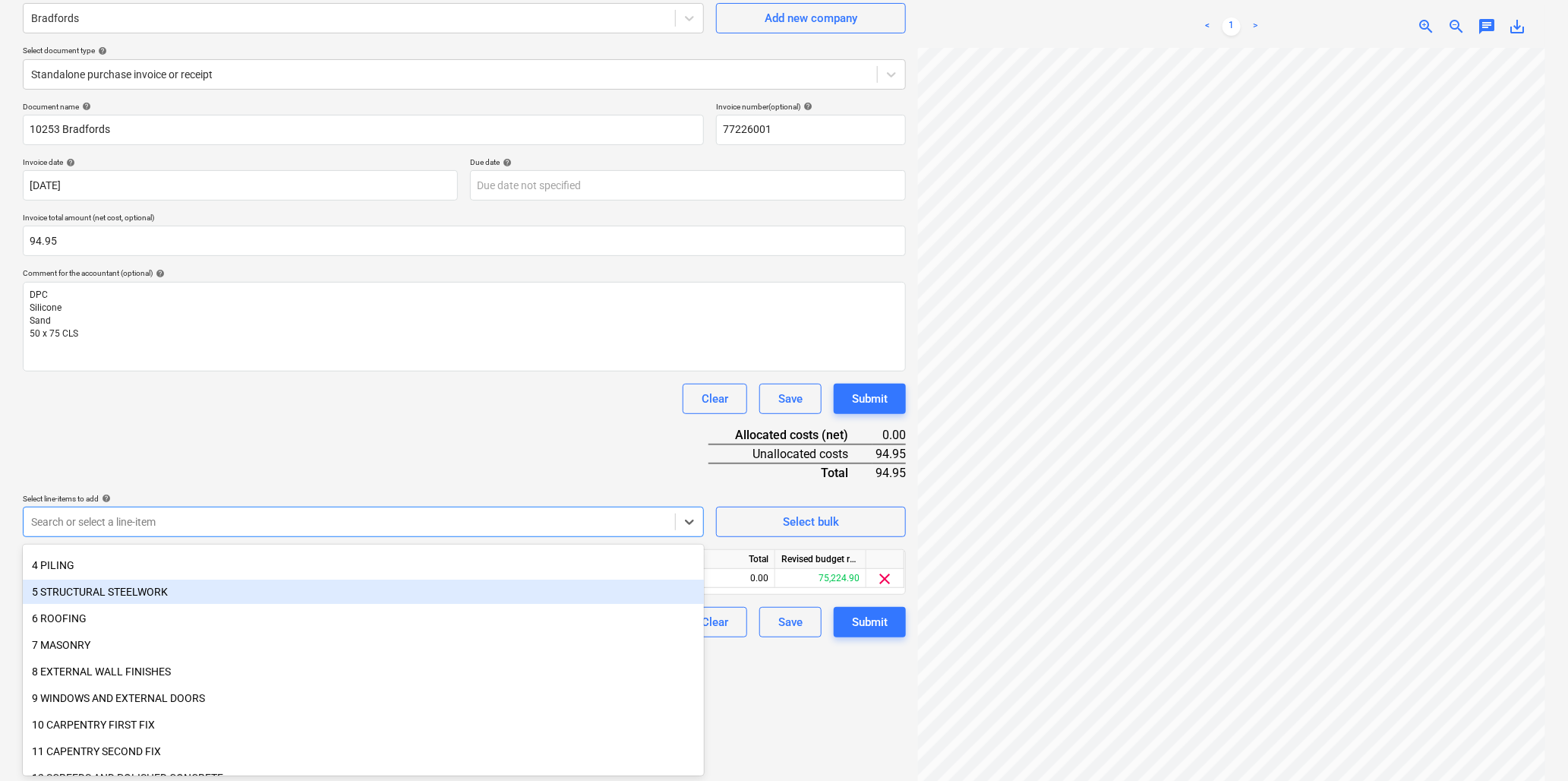
scroll to position [168, 0]
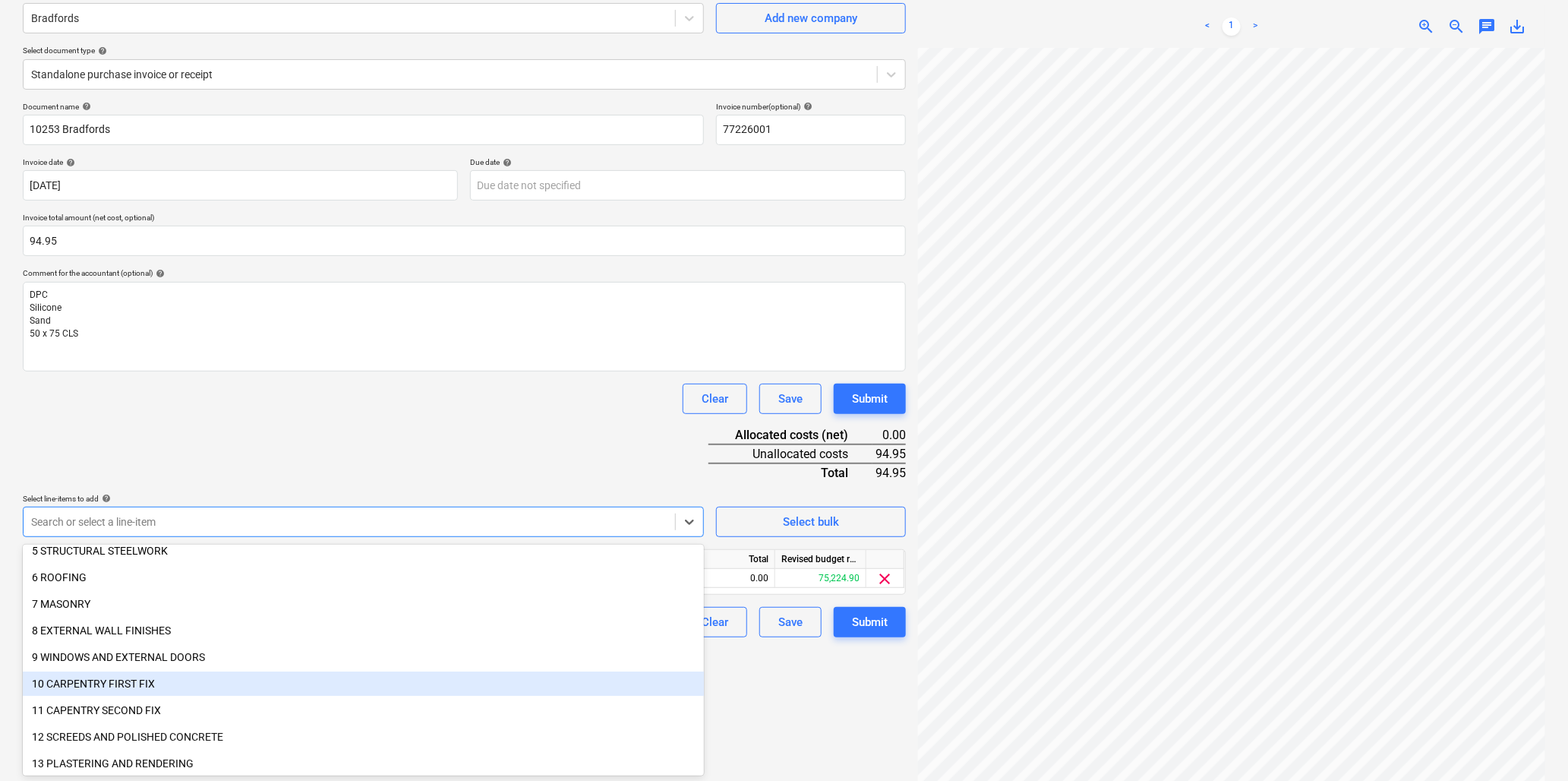
click at [88, 679] on div "10 CARPENTRY FIRST FIX" at bounding box center [363, 683] width 681 height 24
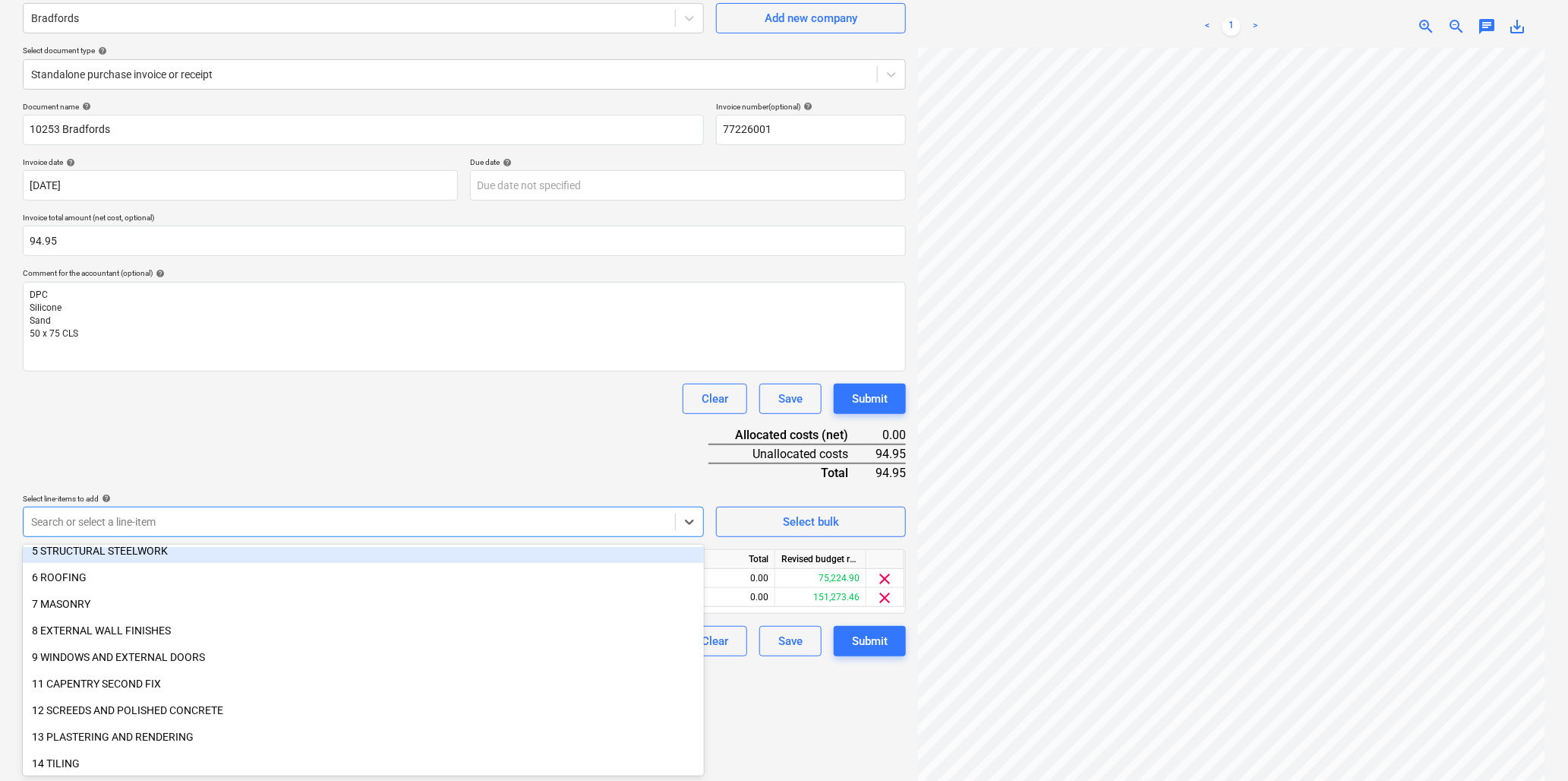
click at [397, 420] on div "Document name help 10253 Bradfords Invoice number (optional) help 77226001 Invo…" at bounding box center [464, 379] width 884 height 555
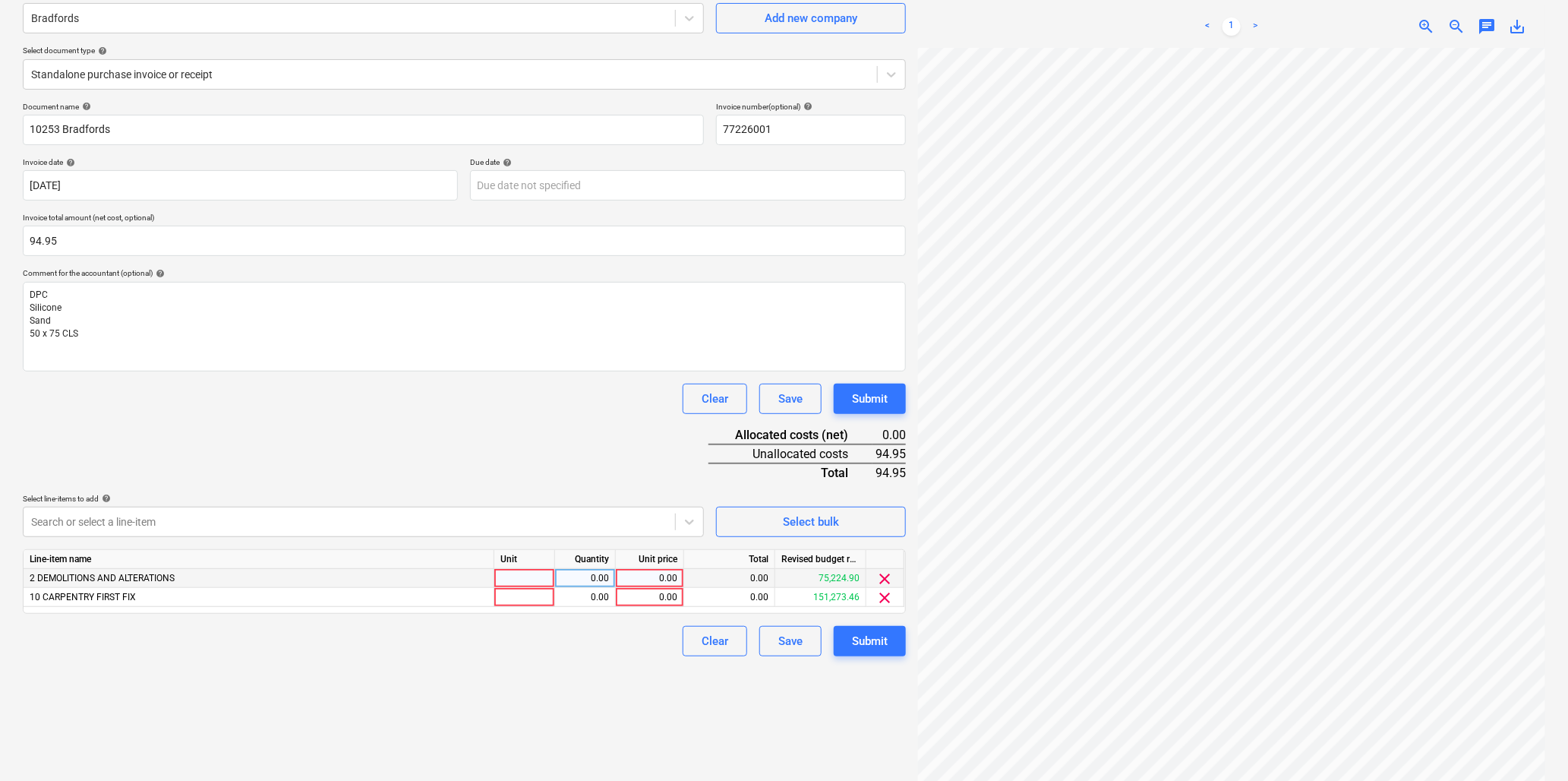
click at [517, 574] on div at bounding box center [525, 579] width 61 height 19
type input "item"
click at [654, 576] on div "0.00" at bounding box center [649, 579] width 55 height 19
type input "22.05"
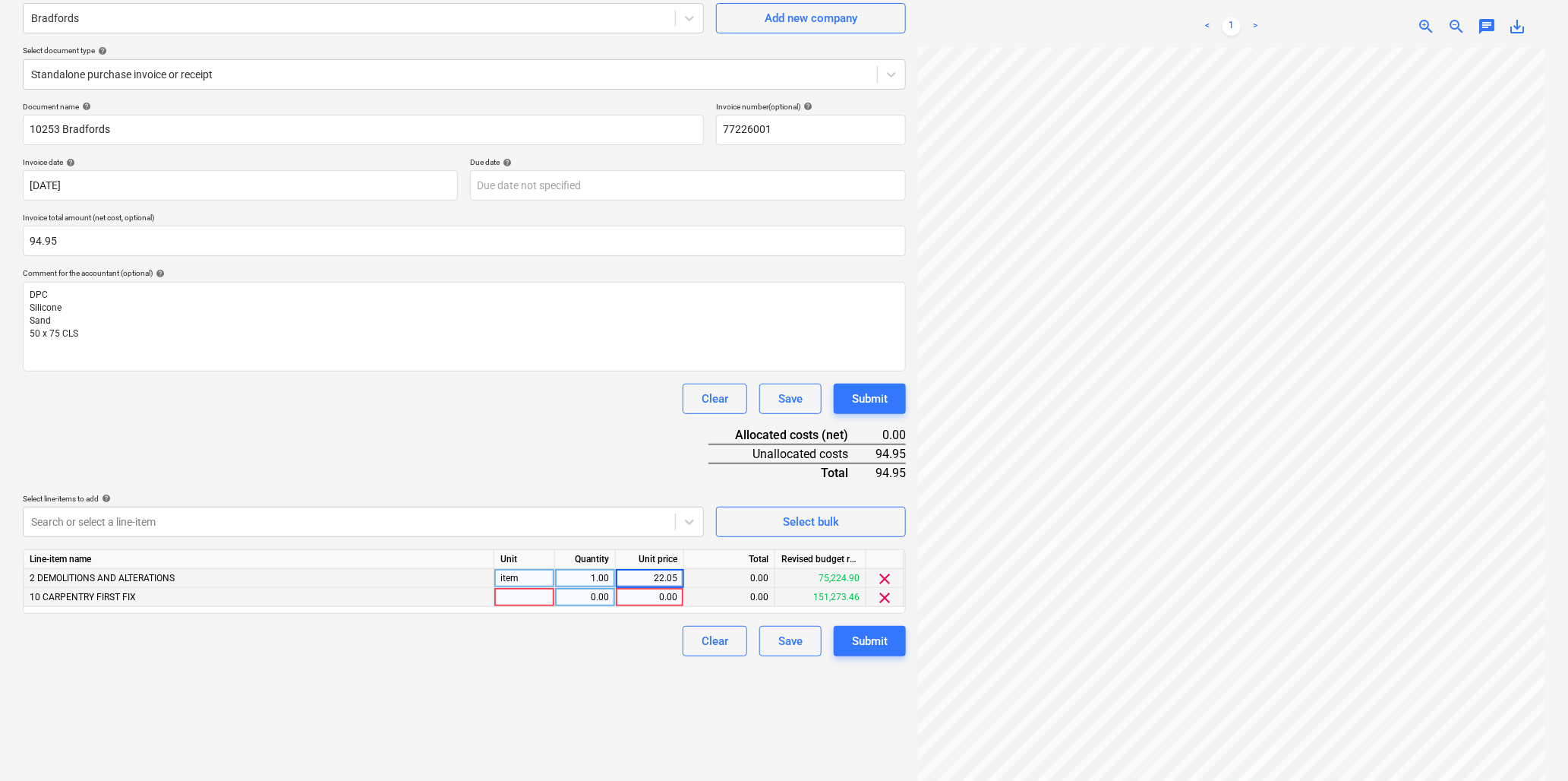
click at [528, 603] on div at bounding box center [525, 597] width 61 height 19
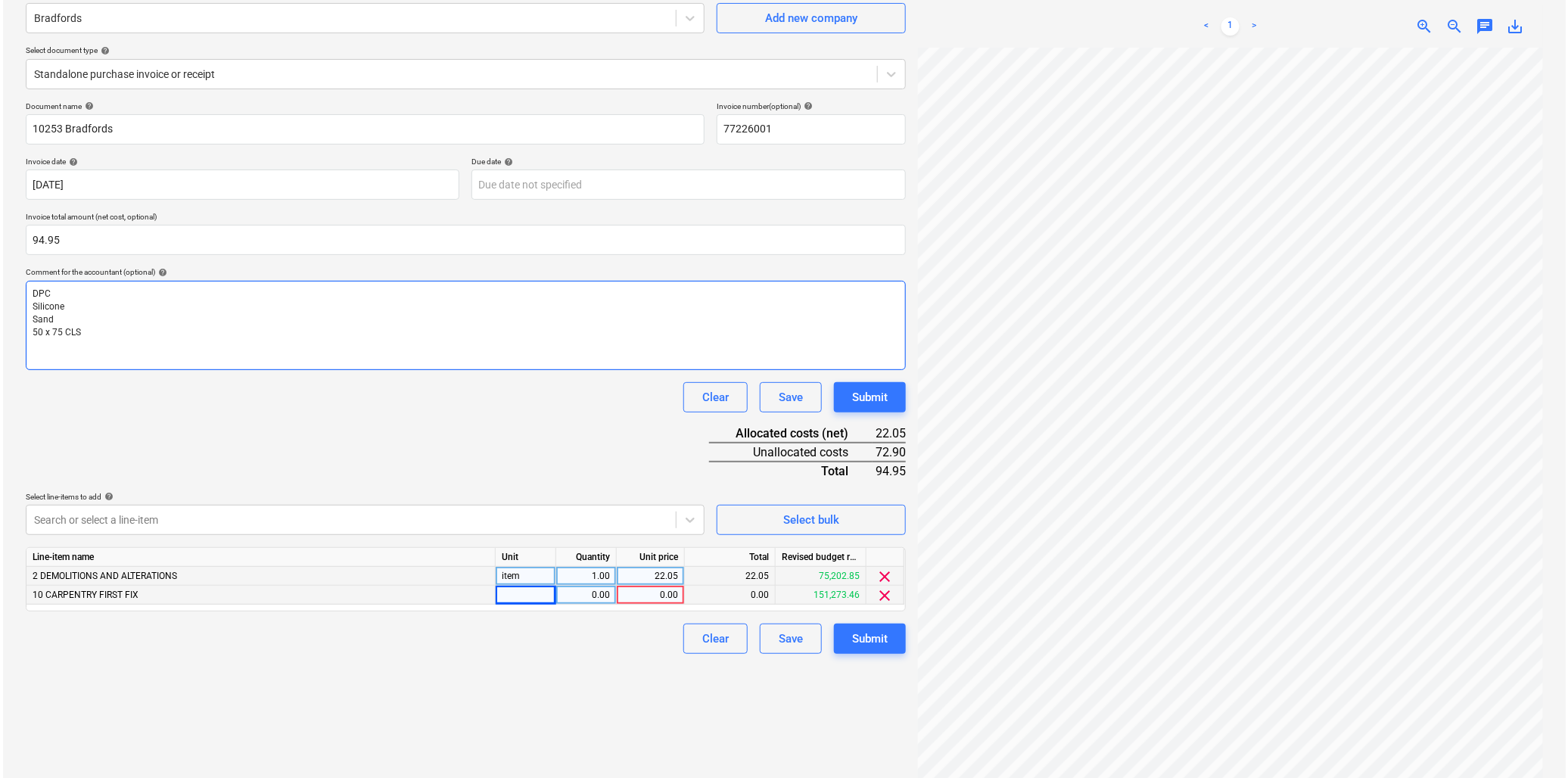
scroll to position [393, 220]
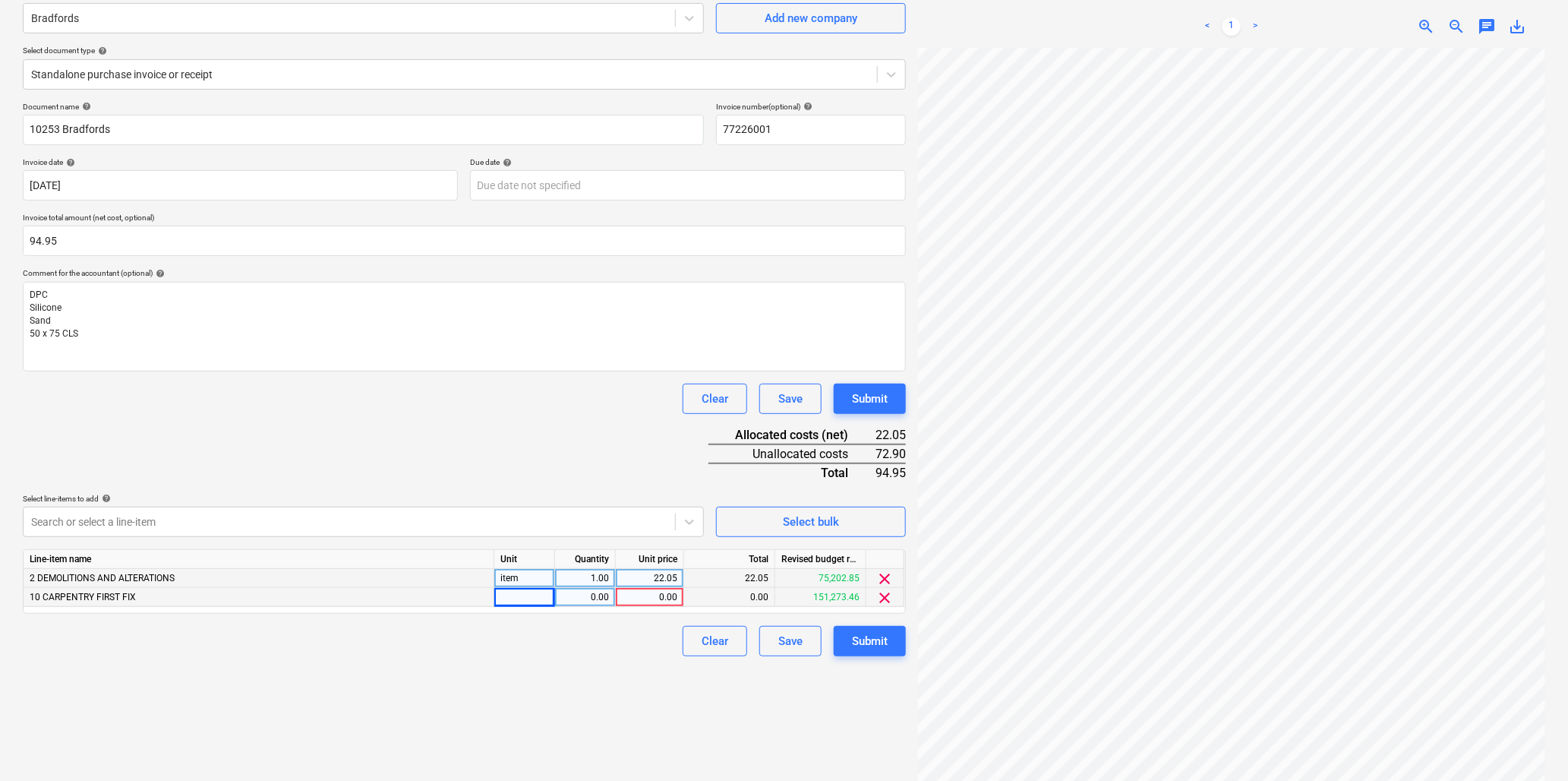
click at [521, 597] on div at bounding box center [525, 597] width 61 height 19
type input "2.4m"
type input "30"
type input "2.43"
click at [860, 637] on div "Submit" at bounding box center [870, 640] width 36 height 19
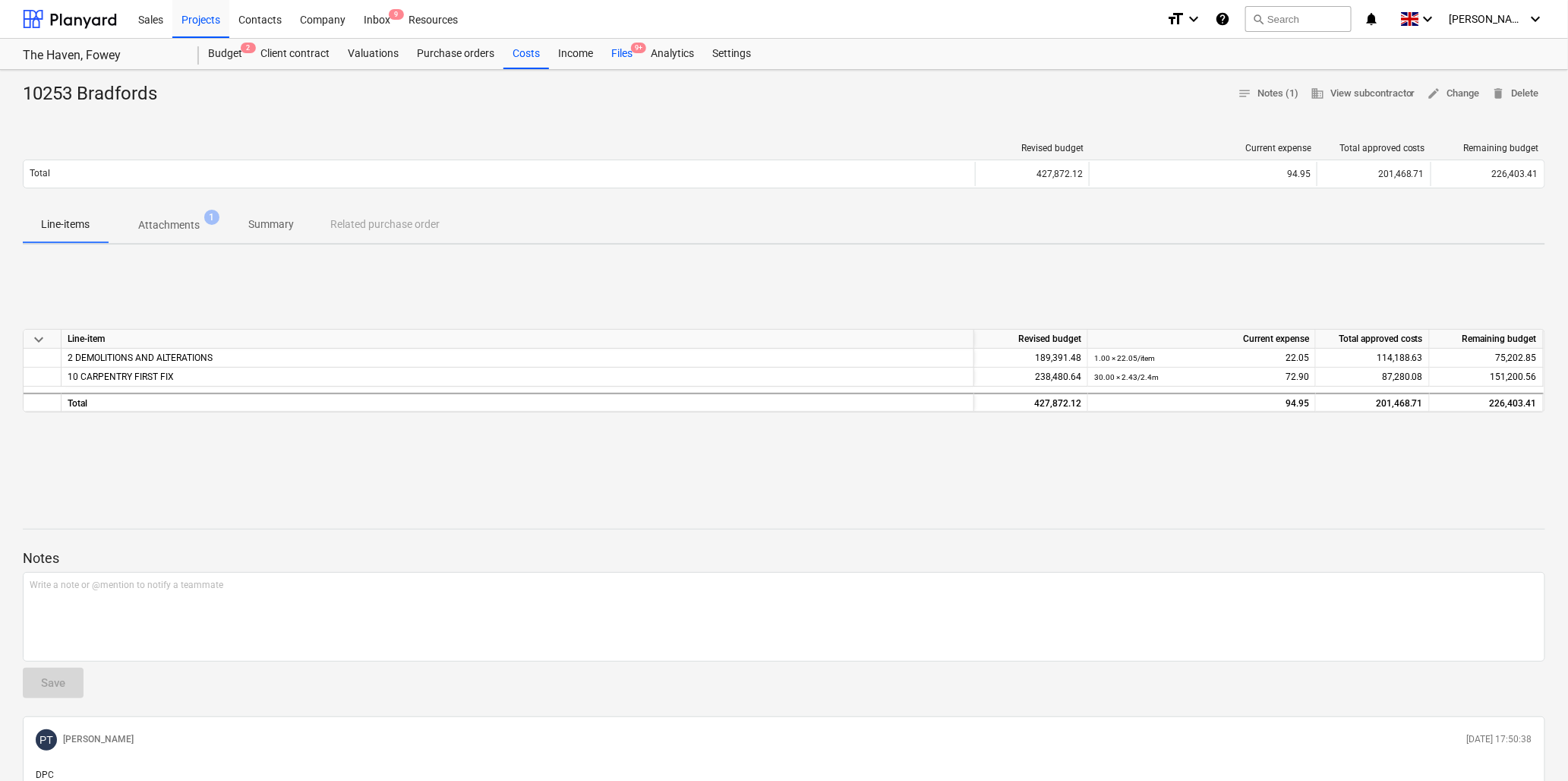
click at [620, 51] on div "Files 9+" at bounding box center [622, 53] width 40 height 30
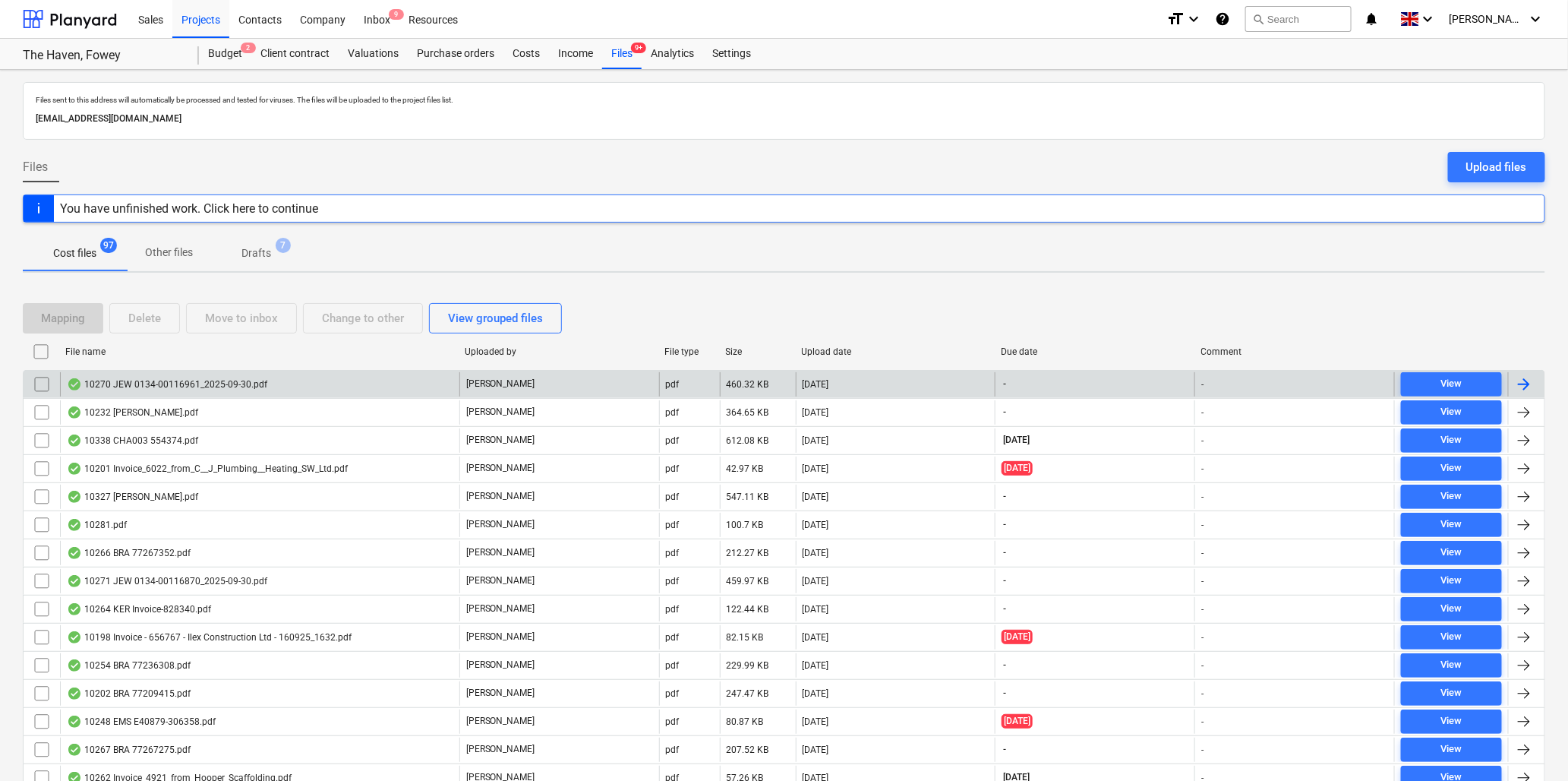
click at [133, 383] on div "10270 JEW 0134-00116961_2025-09-30.pdf" at bounding box center [167, 384] width 200 height 12
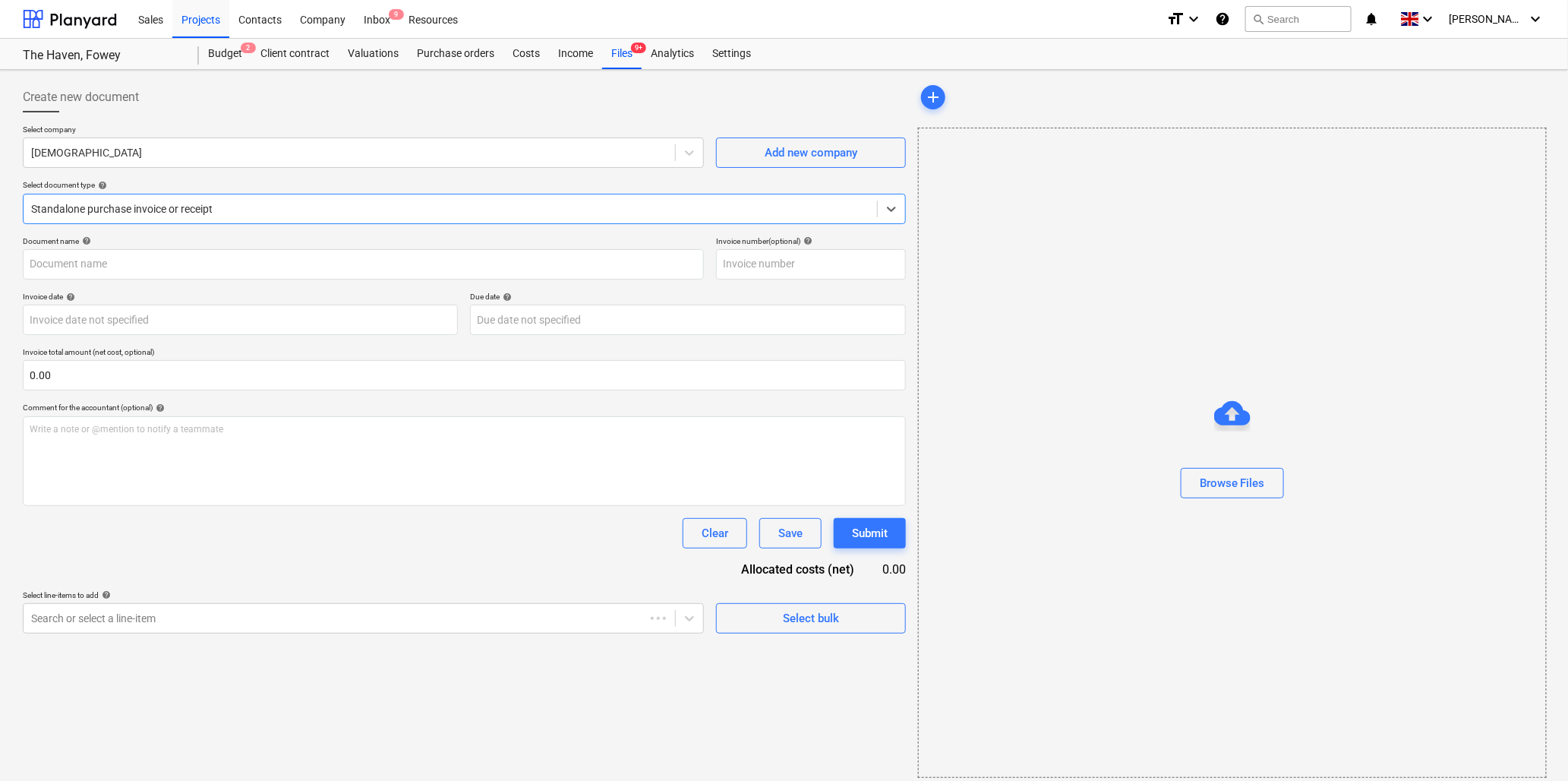
type input "ILEX101"
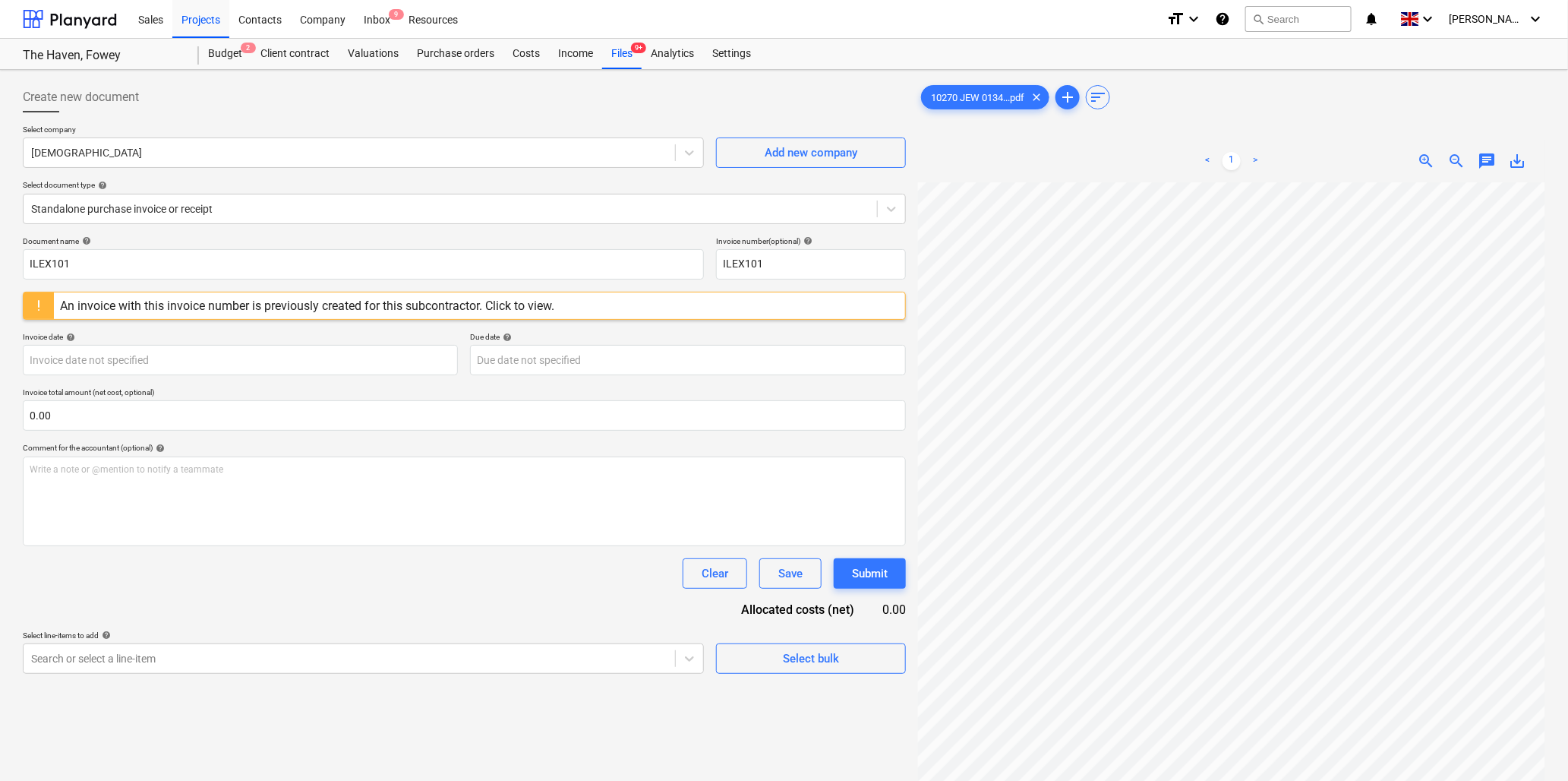
scroll to position [0, 396]
click at [104, 264] on input "ILEX101" at bounding box center [363, 264] width 681 height 30
type input "10270 Jewson"
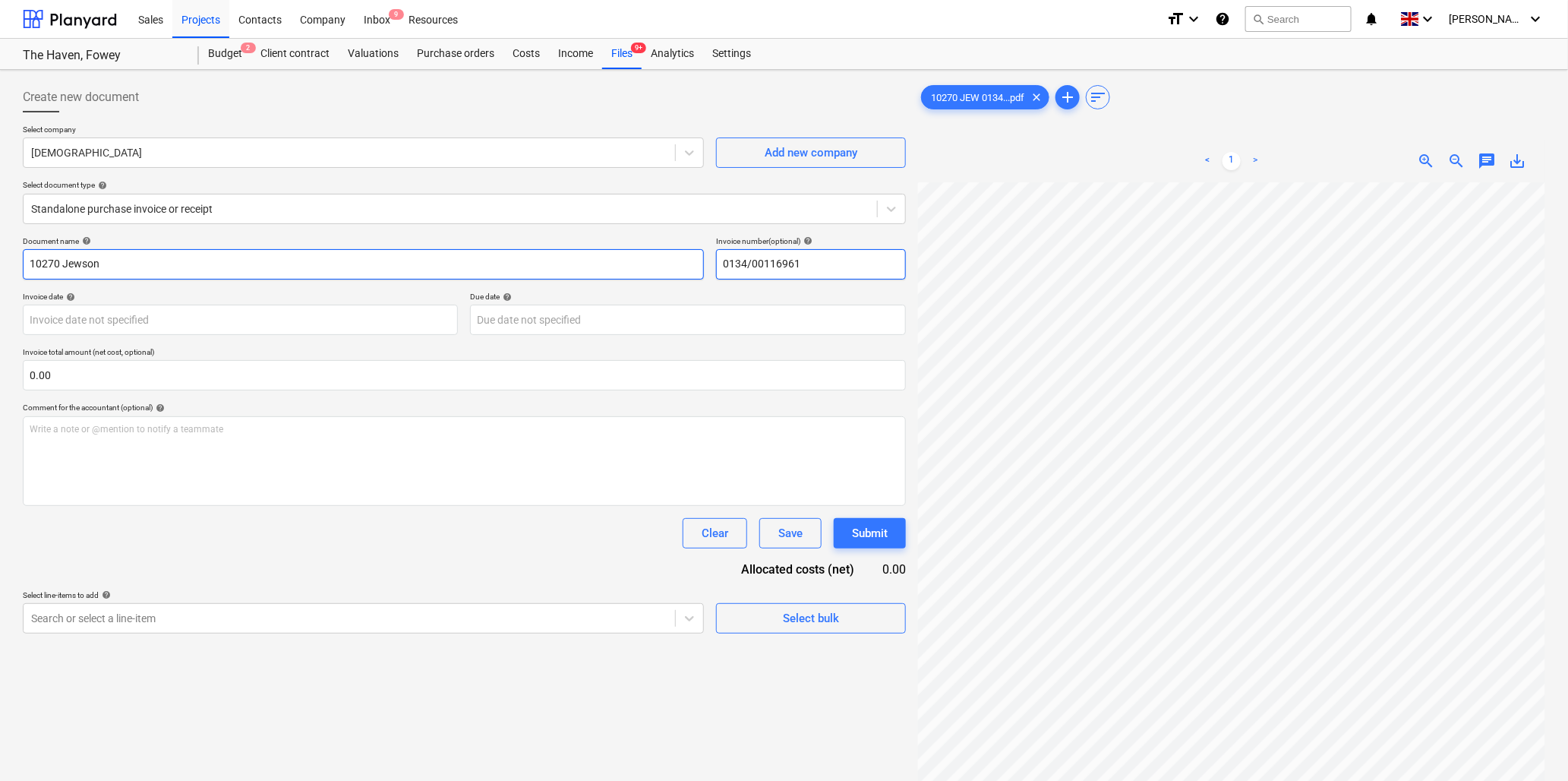
type input "0134/00116961"
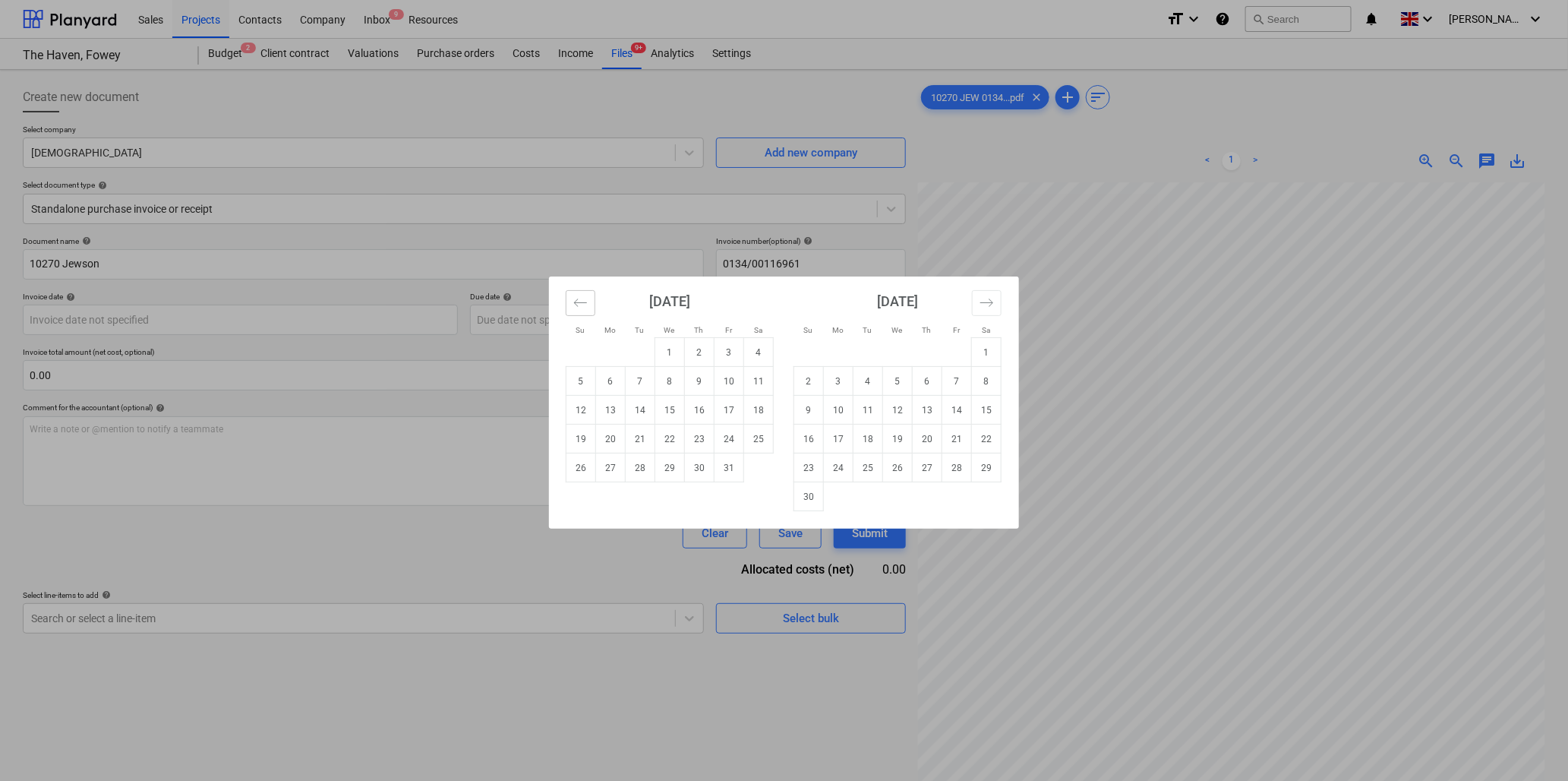
click at [579, 305] on icon "Move backward to switch to the previous month." at bounding box center [581, 303] width 15 height 15
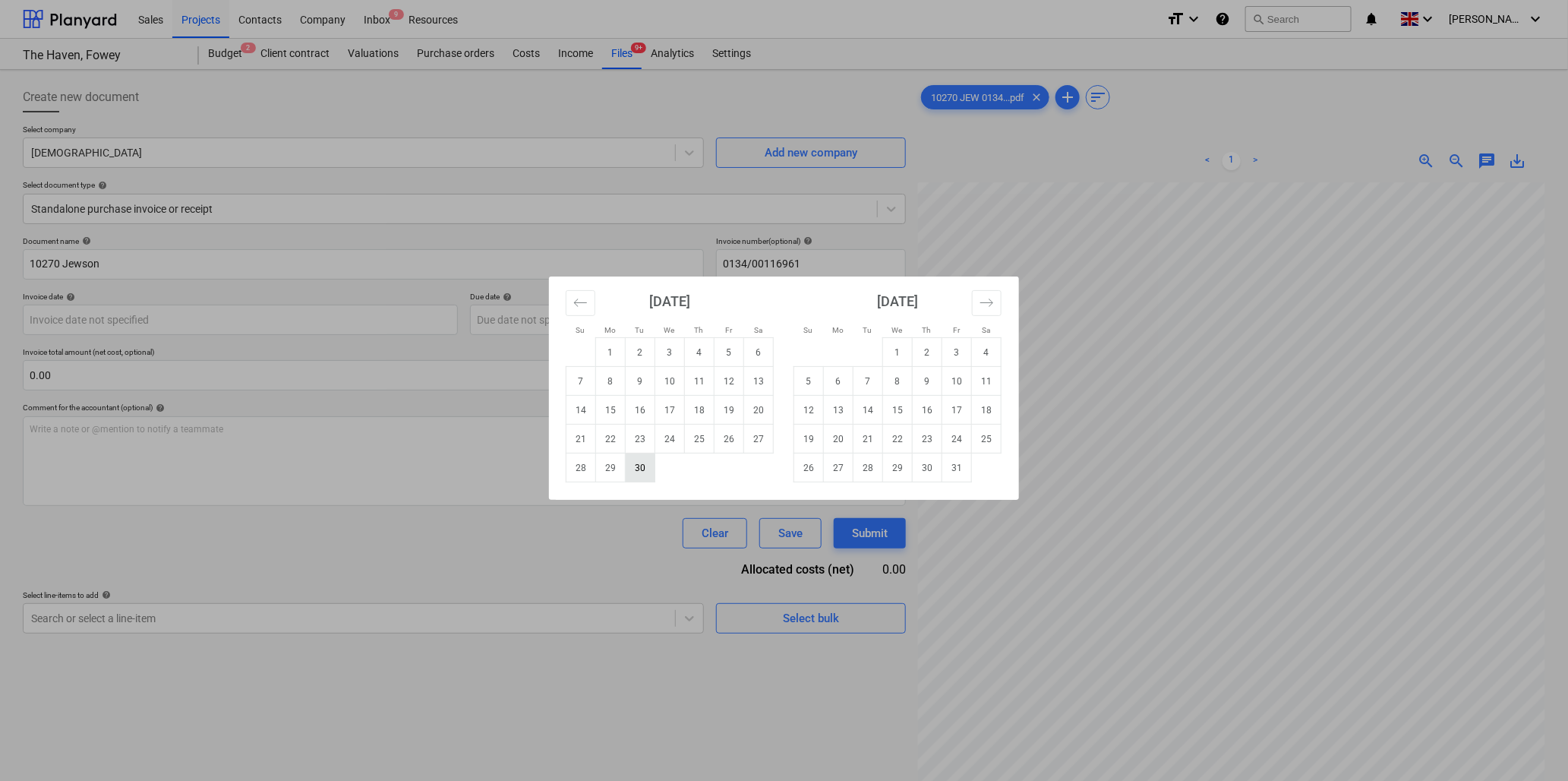
click at [638, 465] on td "30" at bounding box center [641, 467] width 29 height 29
type input "[DATE]"
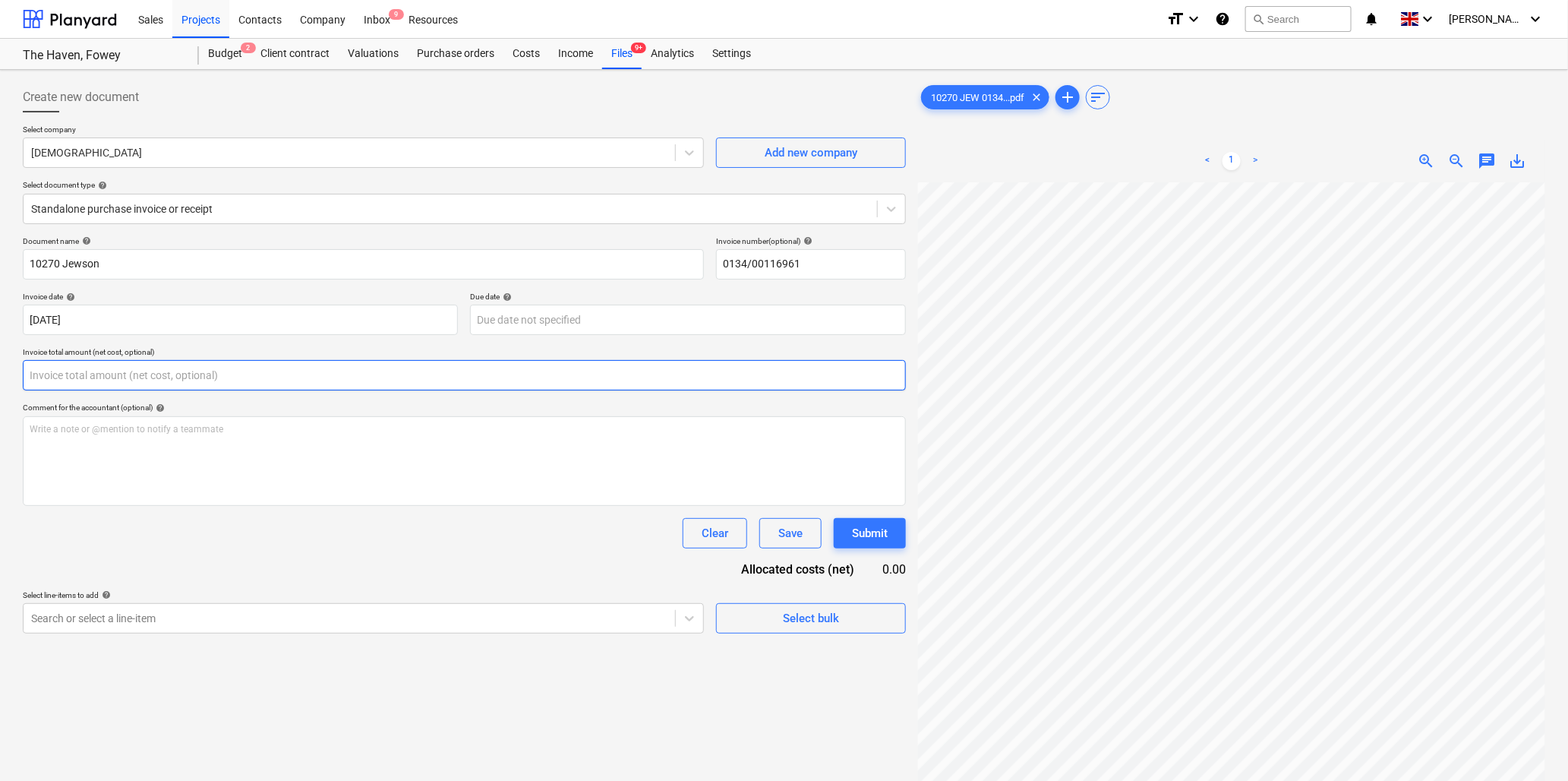
click at [191, 377] on input "text" at bounding box center [464, 374] width 884 height 30
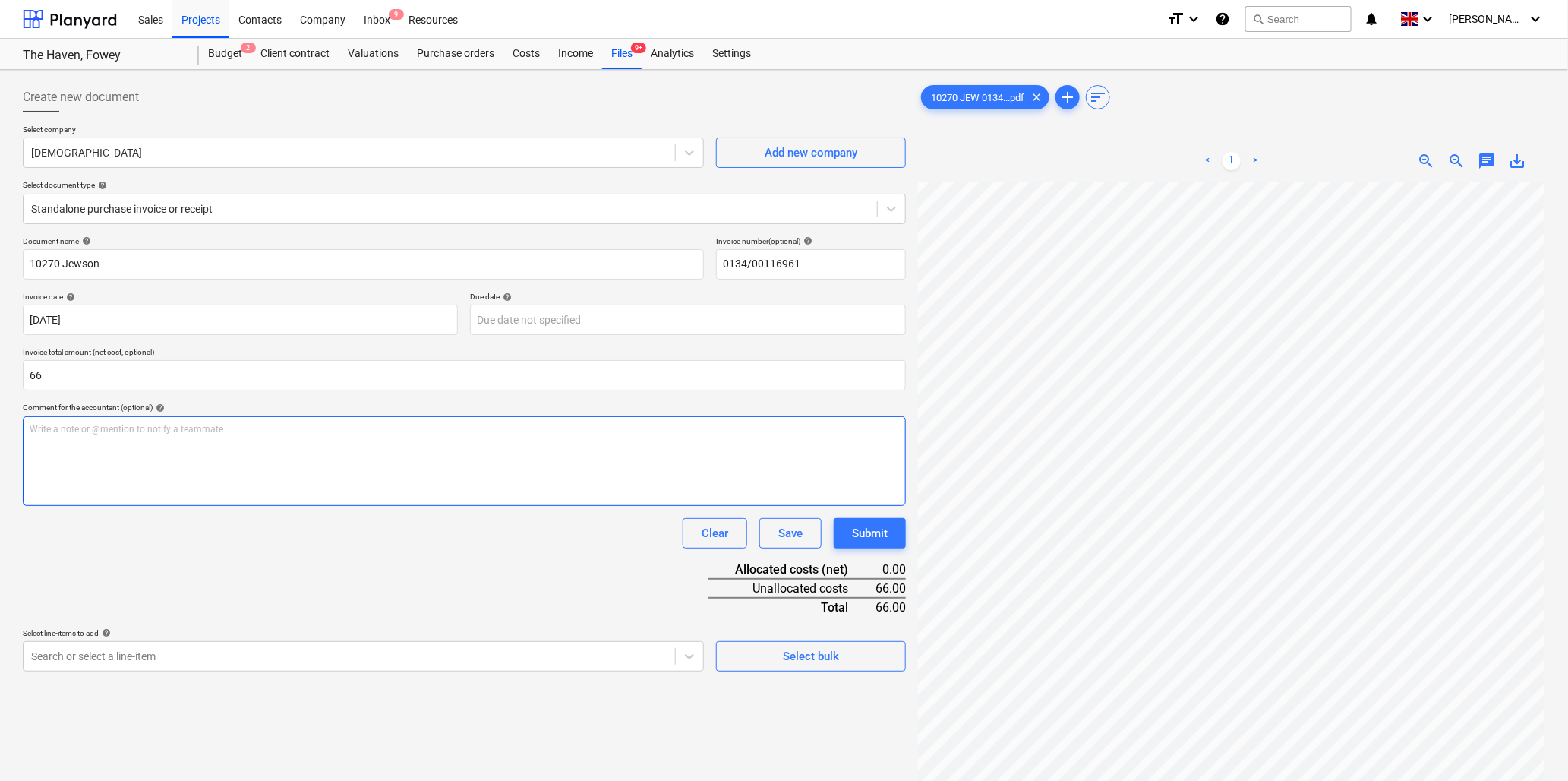
type input "66.00"
click at [189, 442] on div "Write a note or @mention to notify a teammate [PERSON_NAME]" at bounding box center [464, 461] width 884 height 89
click at [144, 437] on div "Write a note or @mention to notify a teammate [PERSON_NAME]" at bounding box center [464, 461] width 884 height 89
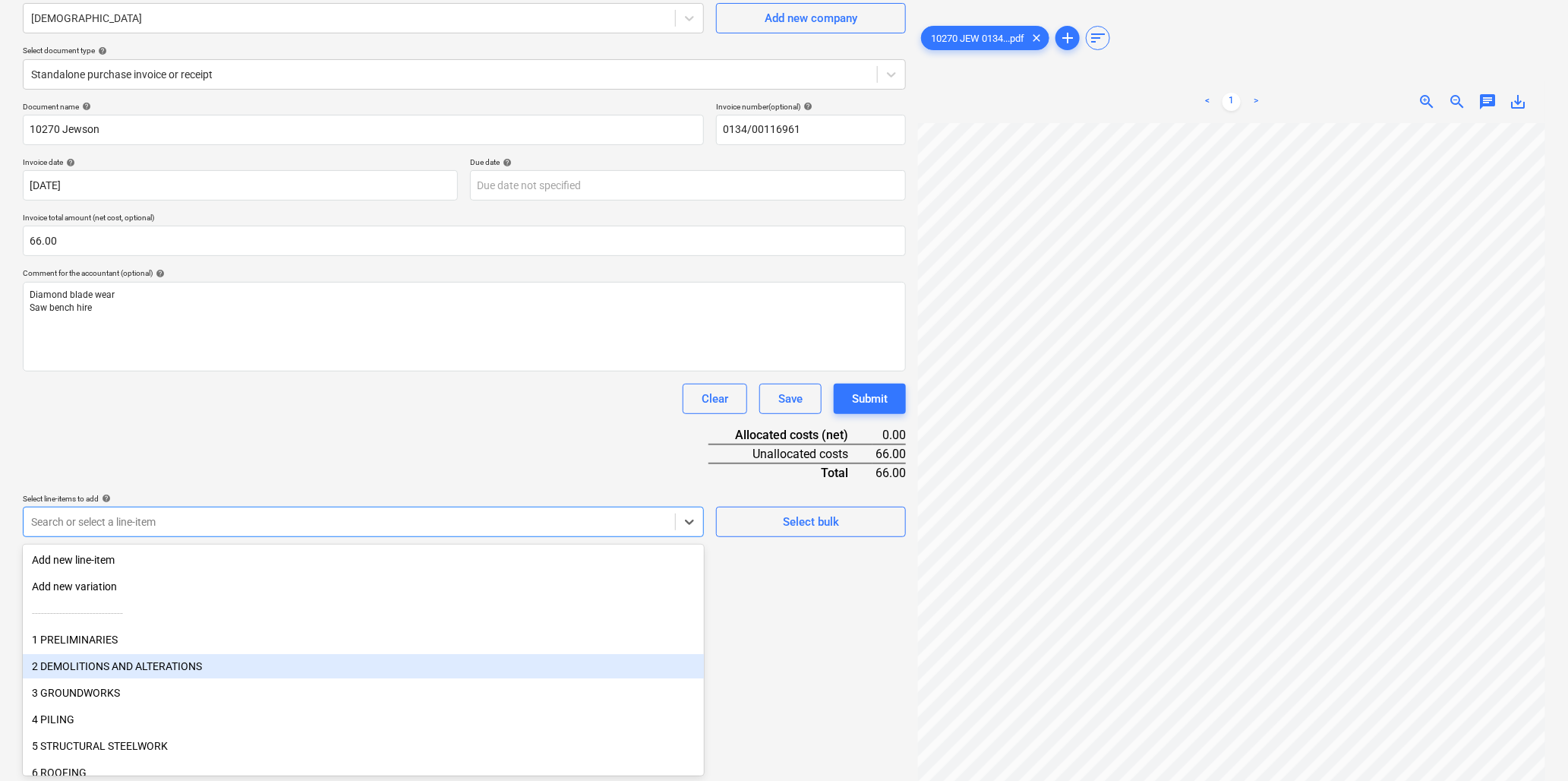
click at [185, 647] on body "Sales Projects Contacts Company Inbox 9 Resources format_size keyboard_arrow_do…" at bounding box center [784, 256] width 1568 height 781
click at [163, 669] on div "2 DEMOLITIONS AND ALTERATIONS" at bounding box center [363, 666] width 681 height 24
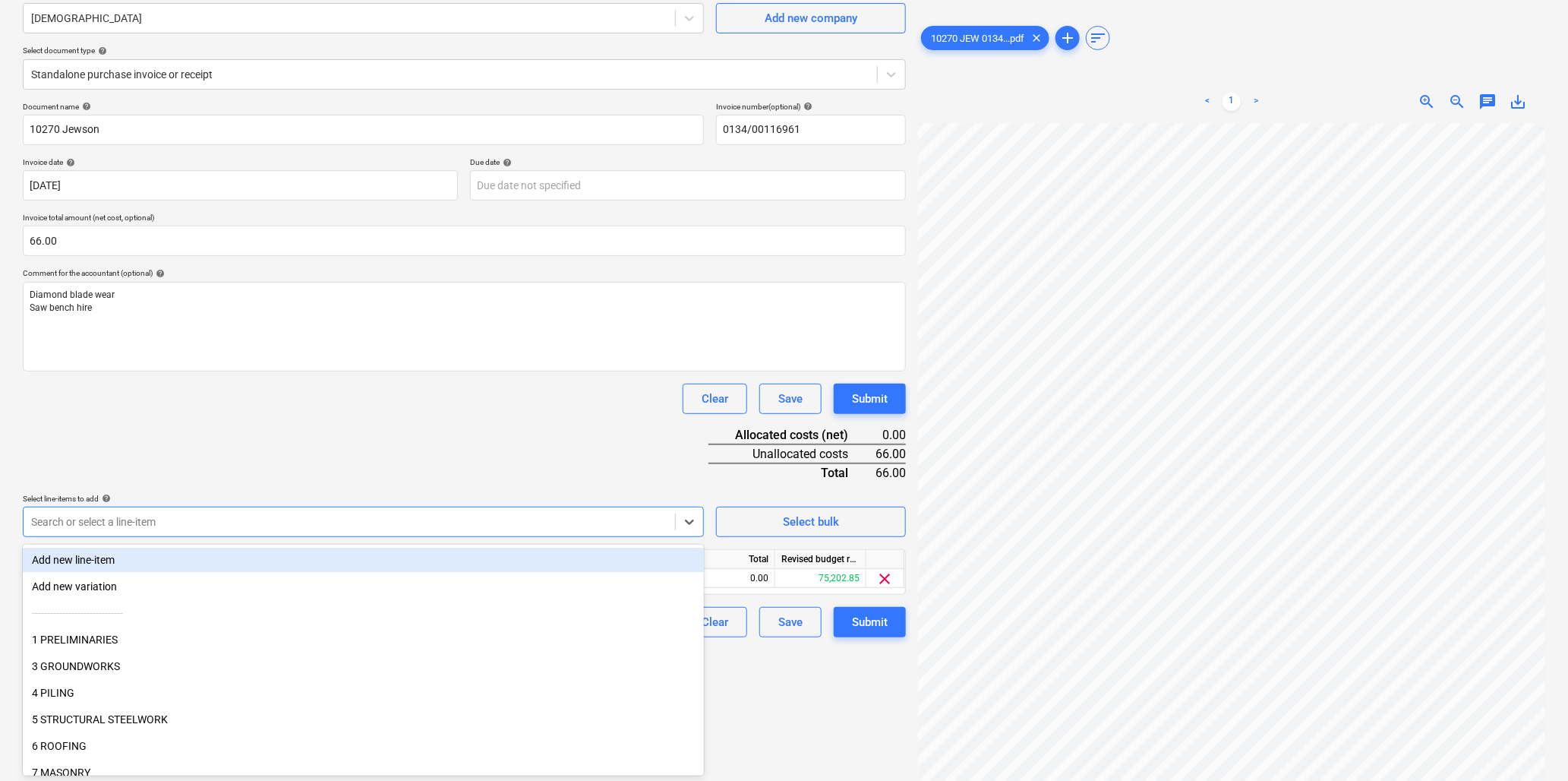
click at [276, 443] on div "Document name help 10270 Jewson Invoice number (optional) help 0134/00116961 In…" at bounding box center [464, 370] width 884 height 535
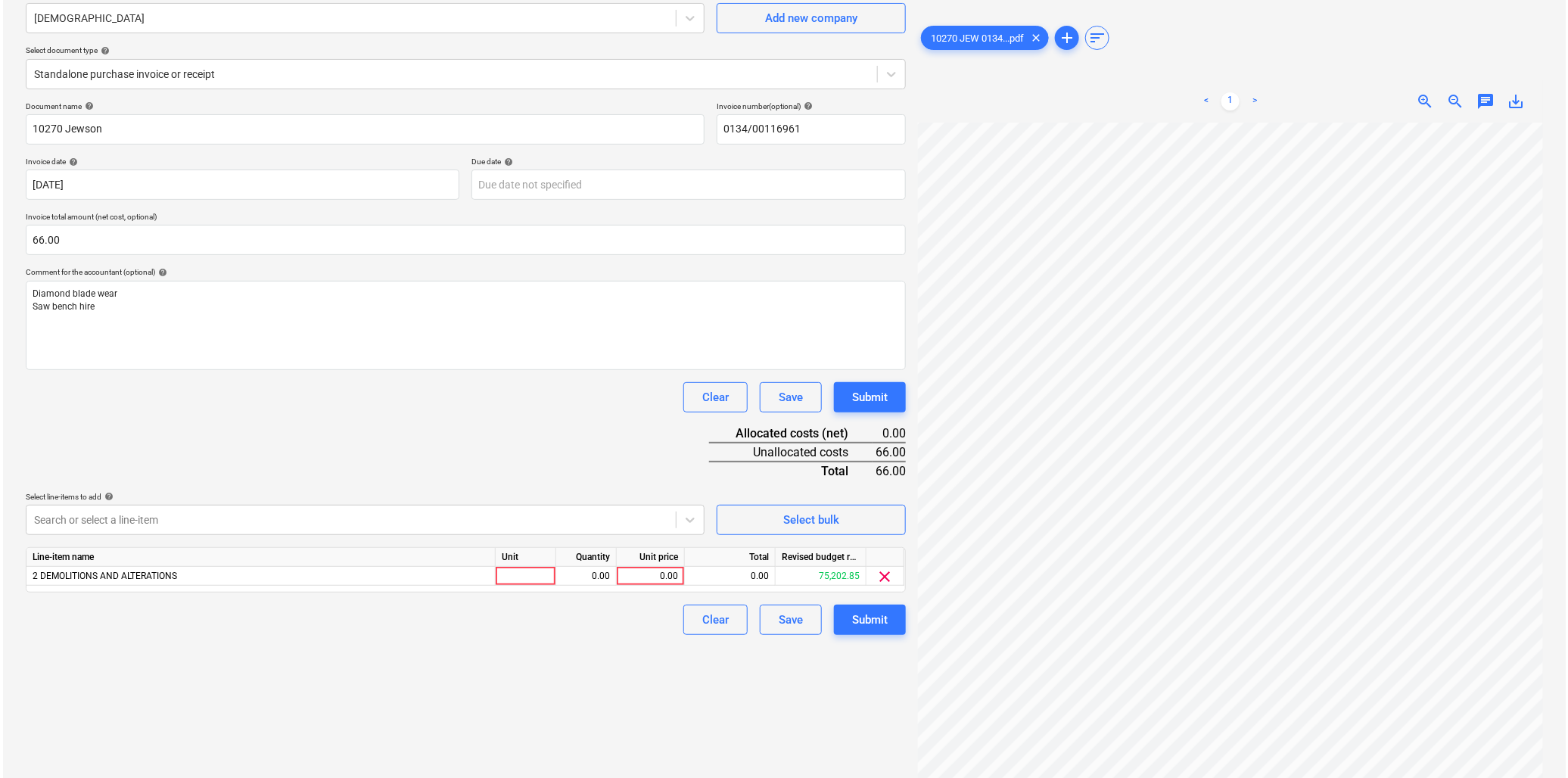
scroll to position [396, 395]
click at [520, 576] on div at bounding box center [523, 576] width 60 height 19
type input "item"
type input "66"
click at [869, 620] on div "Submit" at bounding box center [867, 619] width 36 height 19
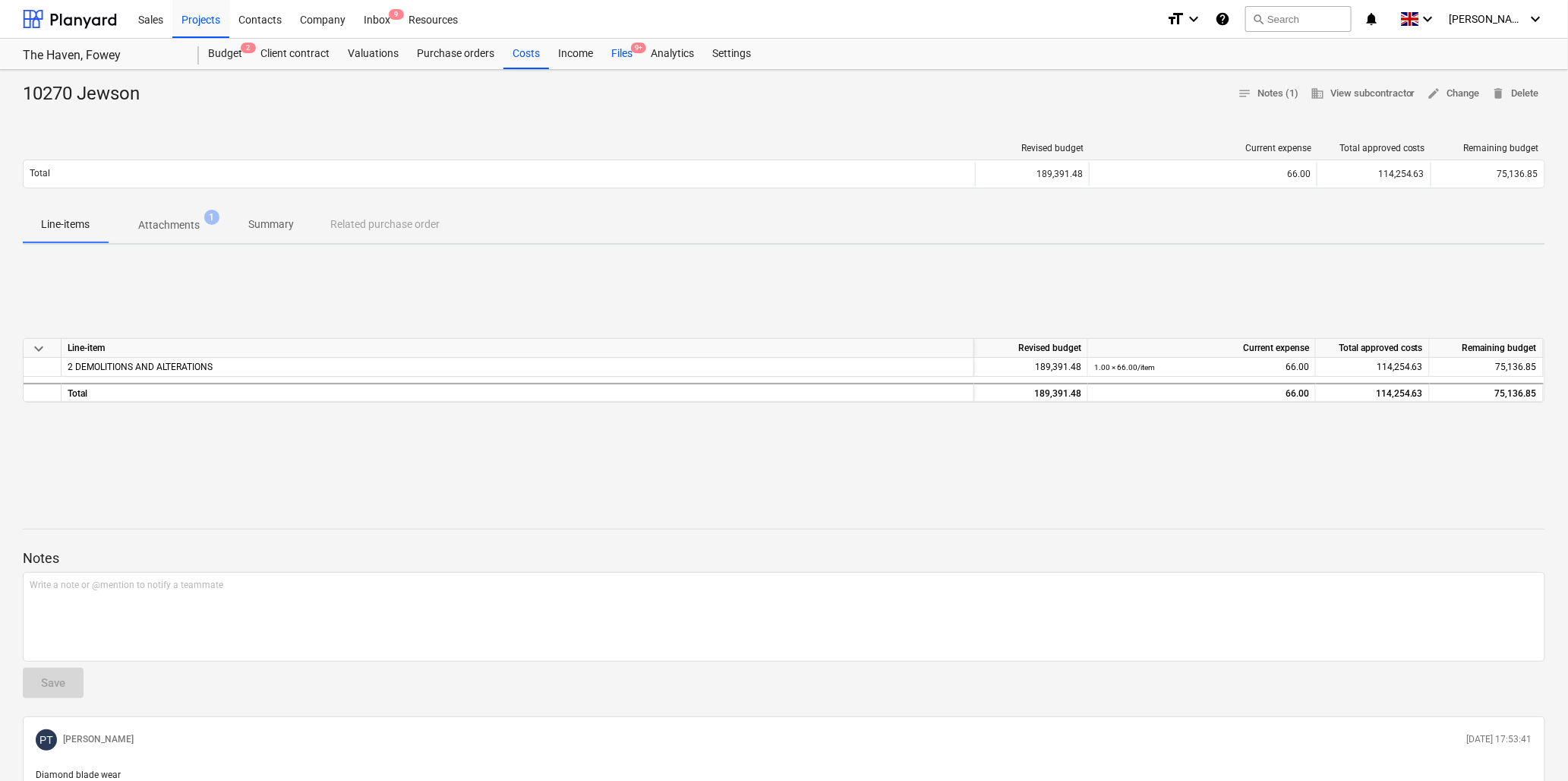
click at [634, 50] on span "9+" at bounding box center [638, 48] width 16 height 11
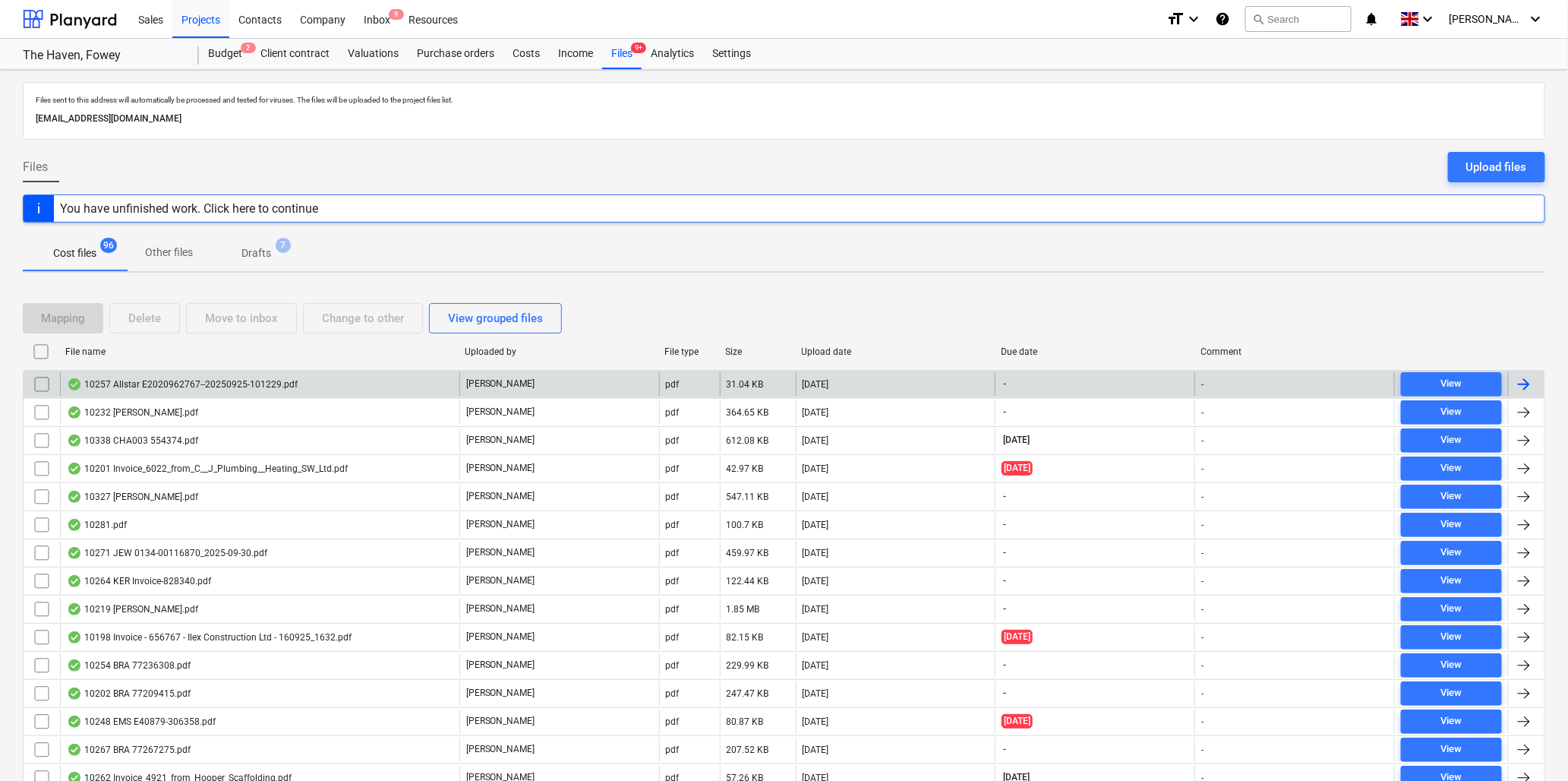
click at [183, 385] on div "10257 Allstar E2020962767--20250925-101229.pdf" at bounding box center [182, 384] width 231 height 12
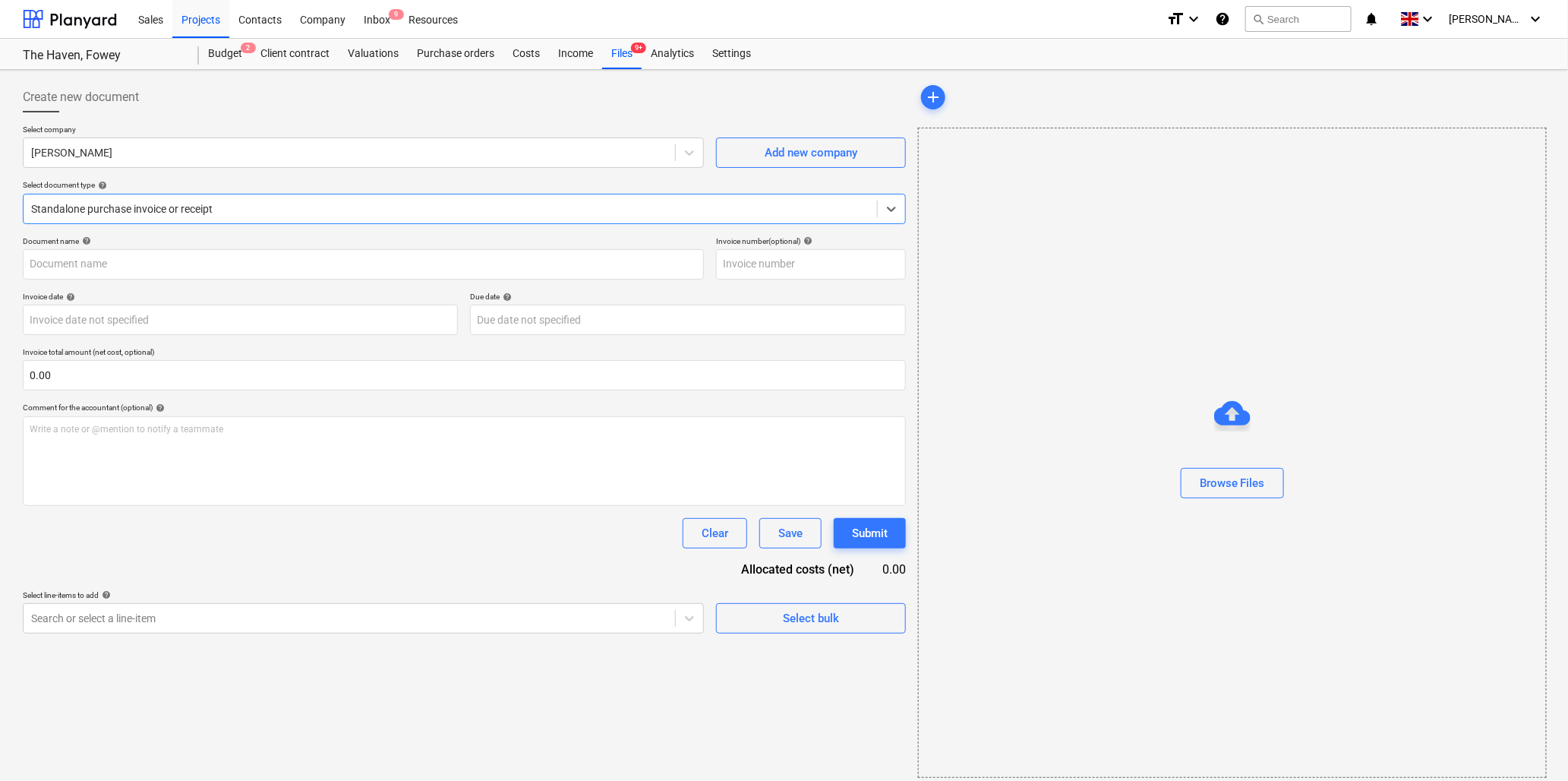
type input "E2020962767"
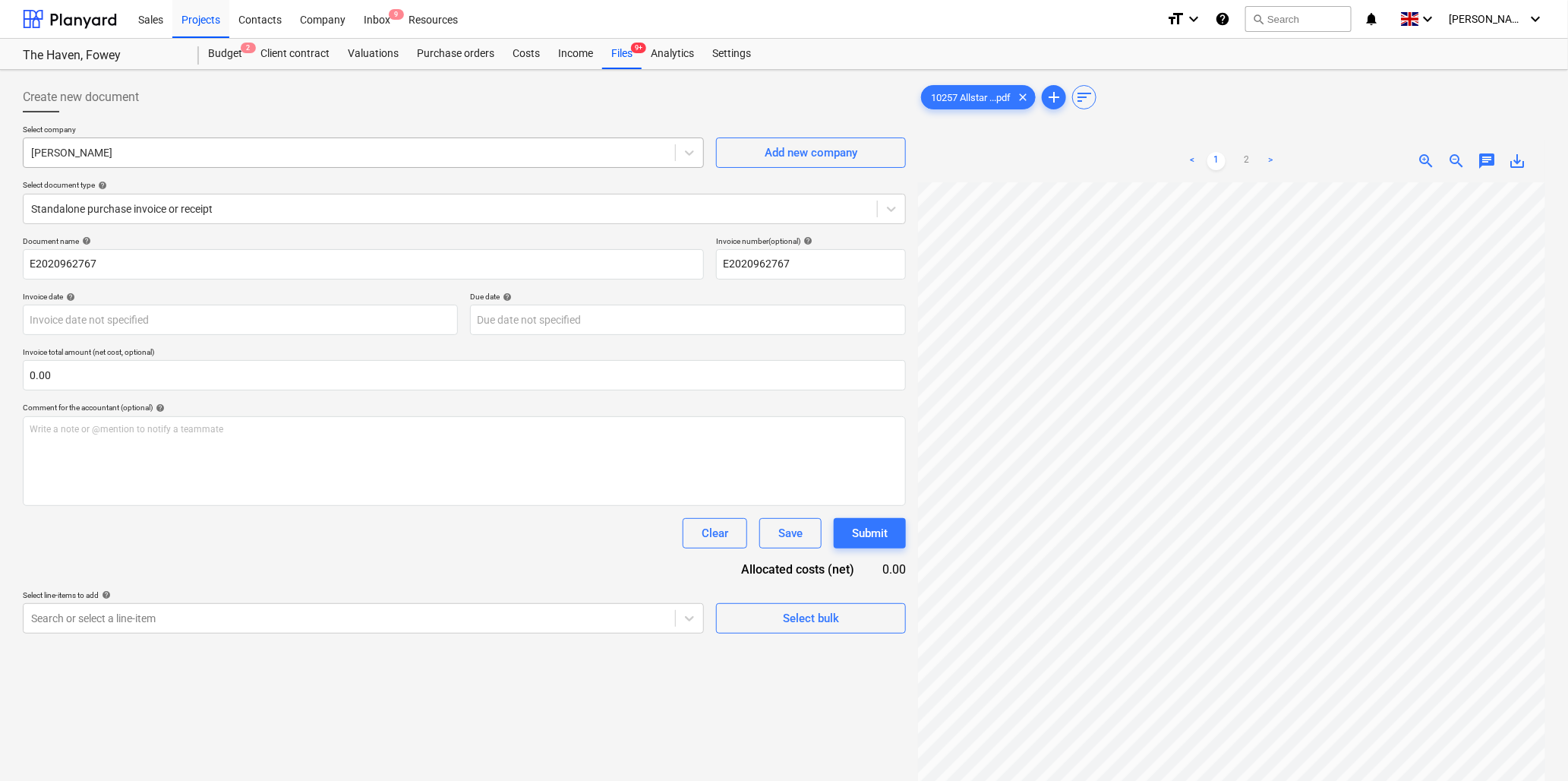
click at [164, 148] on div at bounding box center [349, 153] width 636 height 16
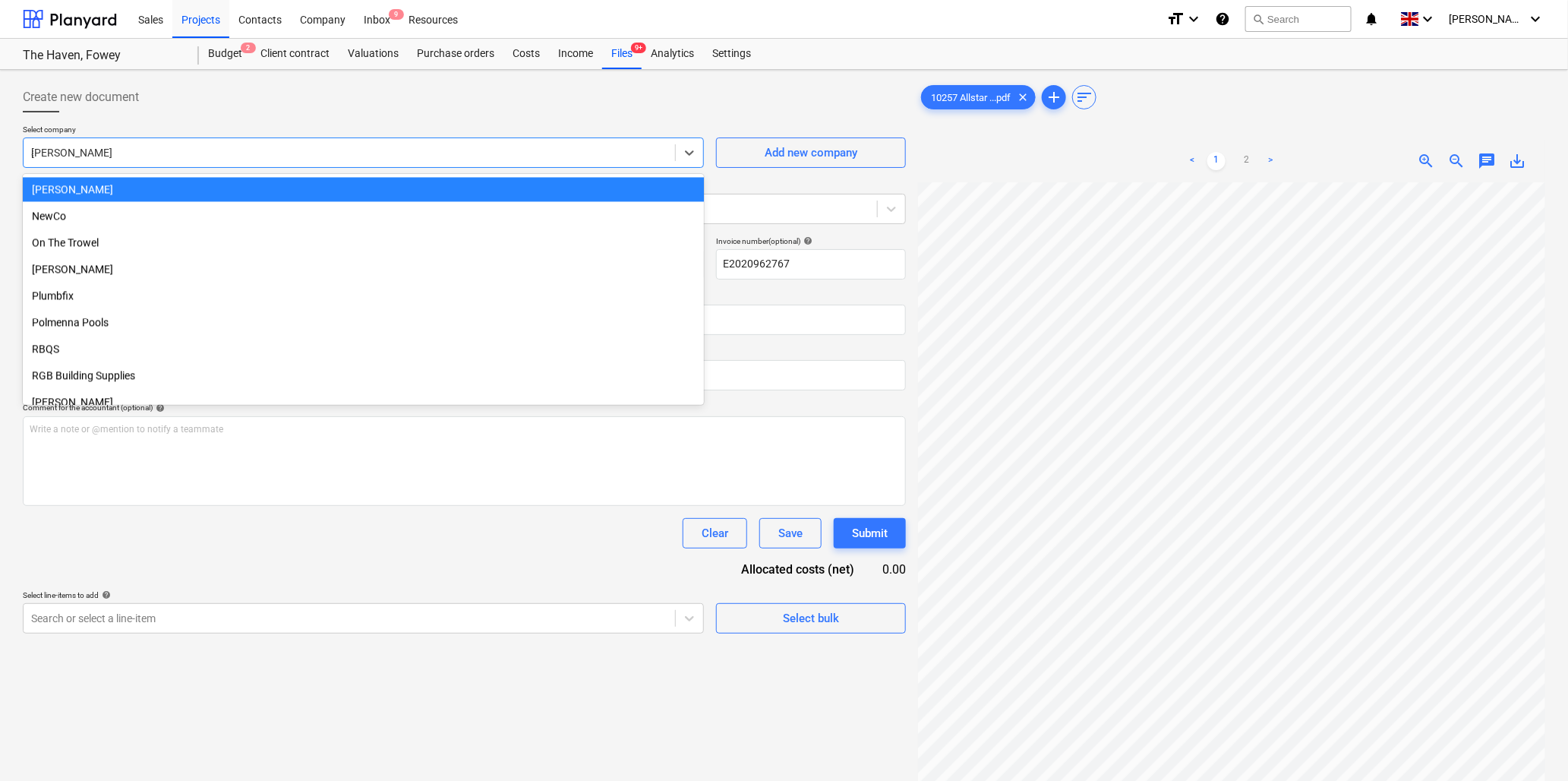
scroll to position [1261, 0]
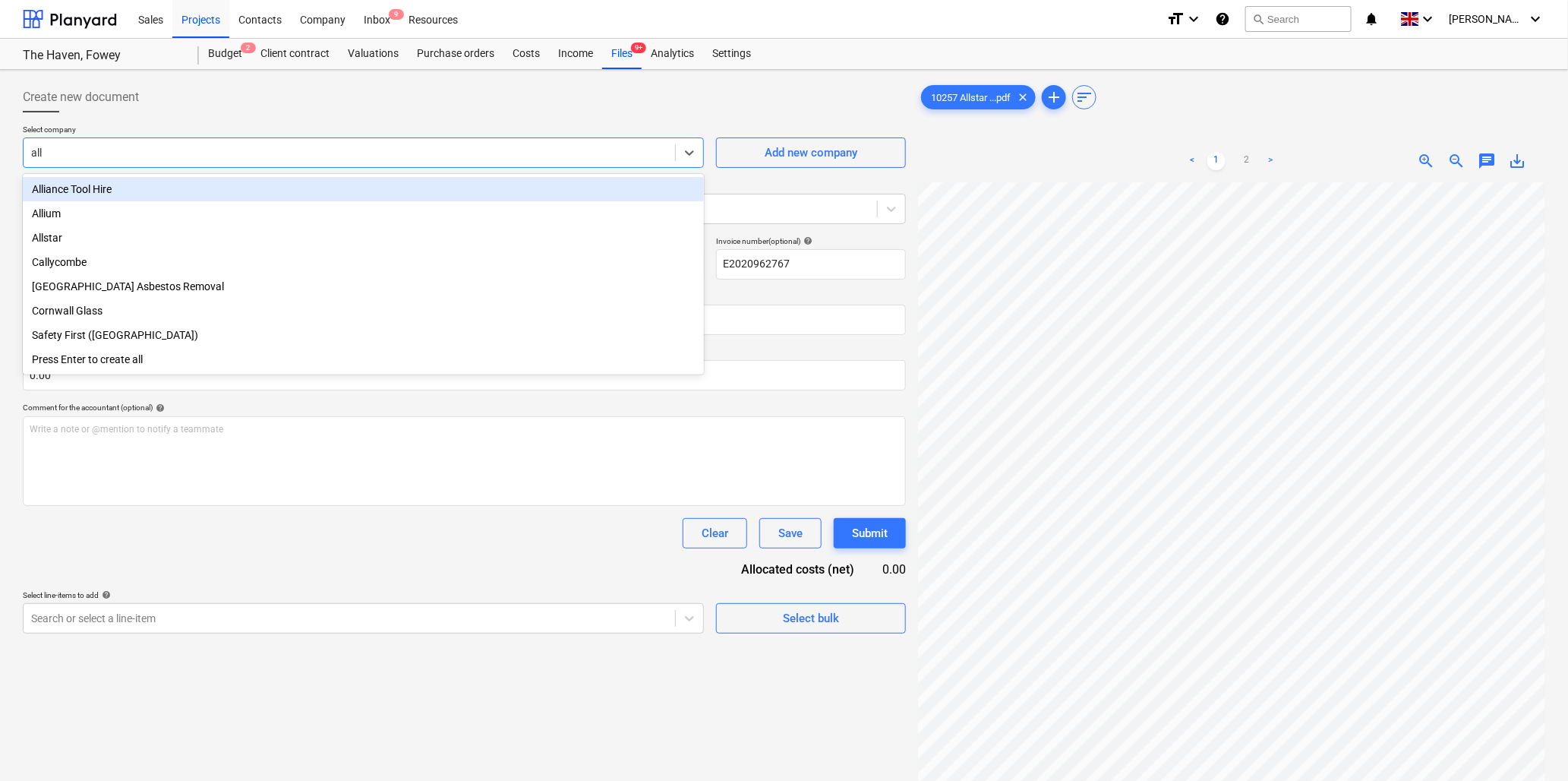
type input "alls"
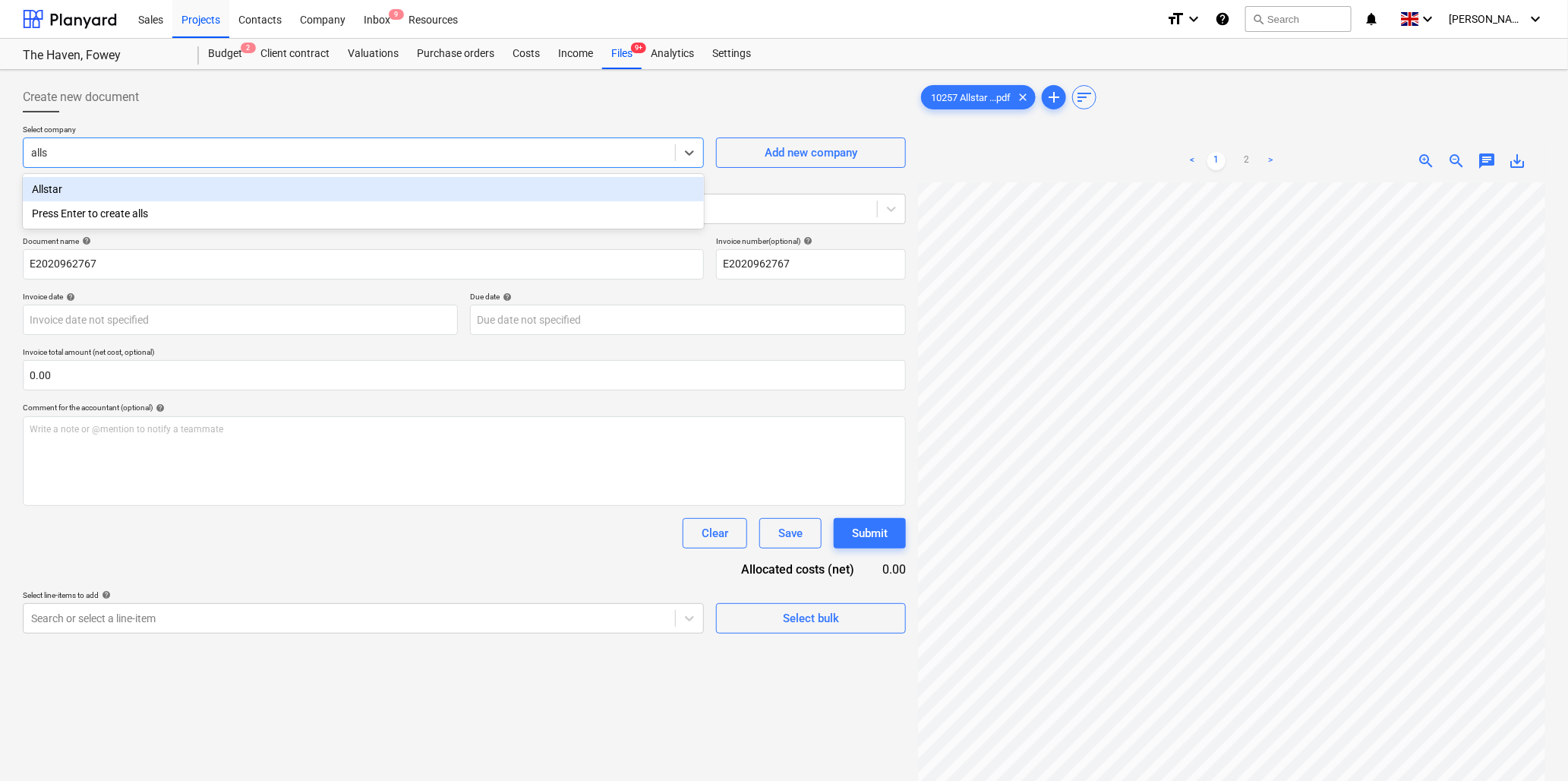
click at [187, 181] on div "Allstar" at bounding box center [363, 189] width 681 height 24
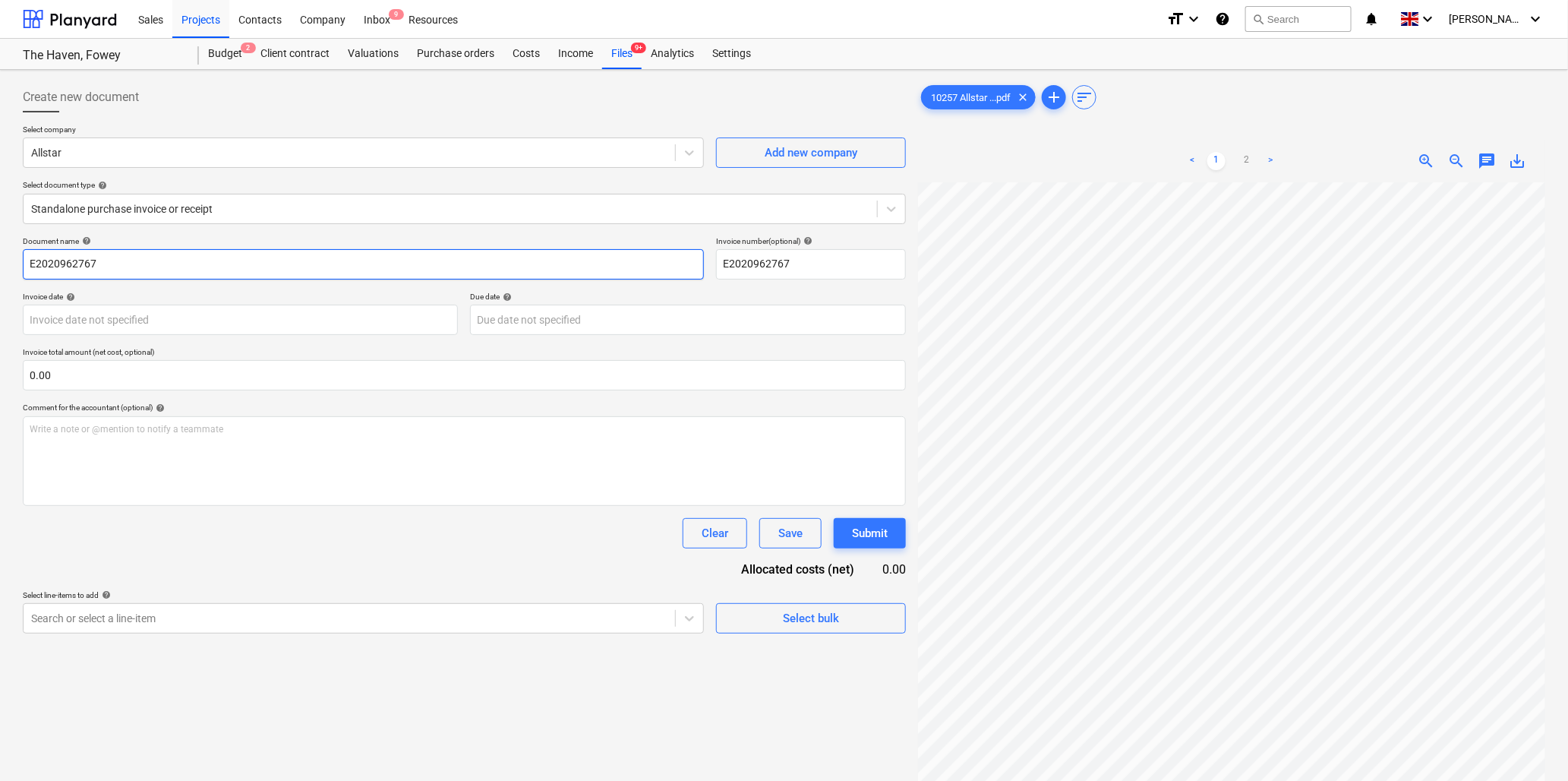
click at [190, 264] on input "E2020962767" at bounding box center [363, 264] width 681 height 30
type input "10257 Allstar"
click at [101, 321] on body "Sales Projects Contacts Company Inbox 9 Resources format_size keyboard_arrow_do…" at bounding box center [784, 390] width 1568 height 781
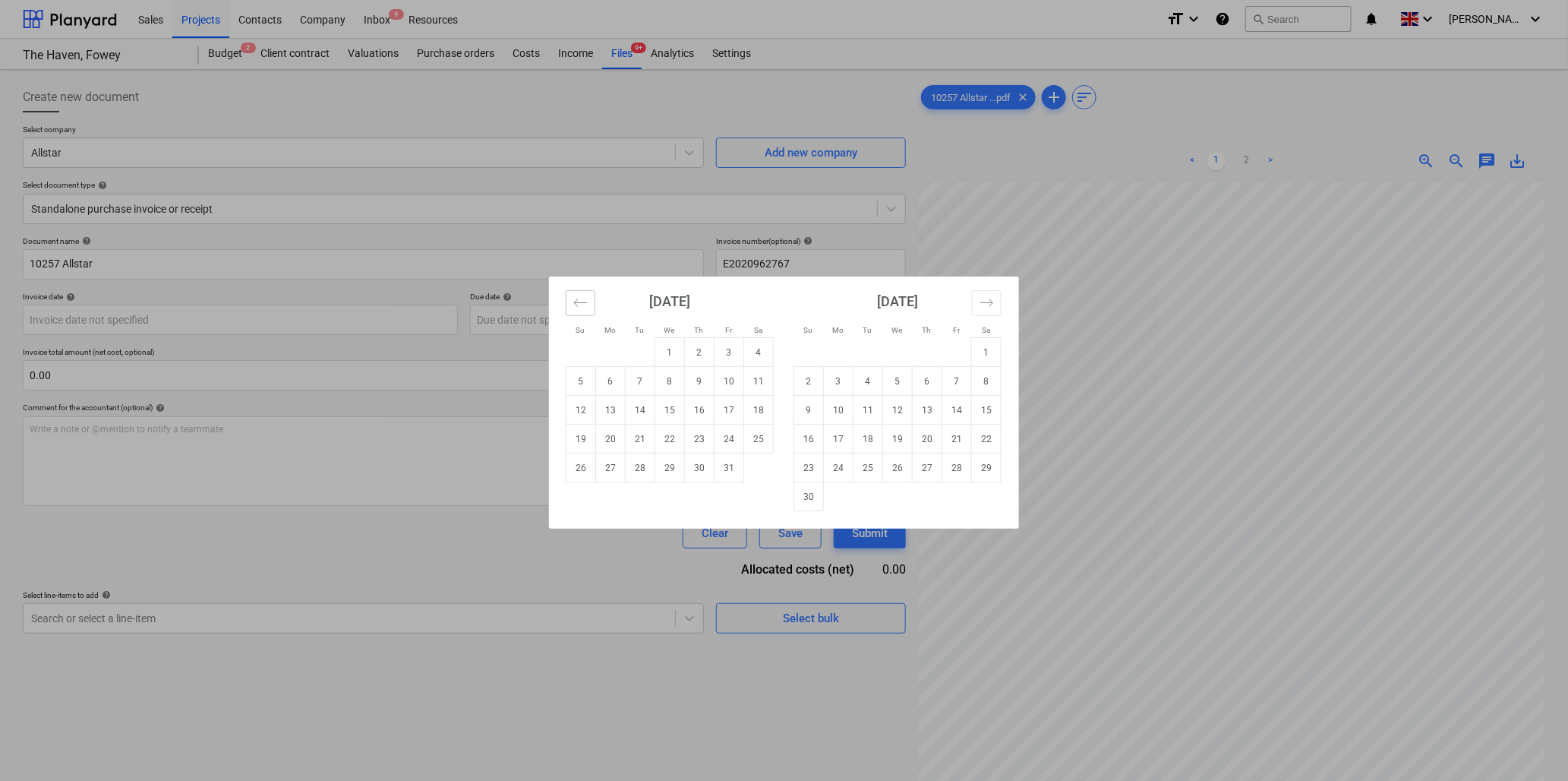
click at [578, 300] on icon "Move backward to switch to the previous month." at bounding box center [581, 303] width 15 height 15
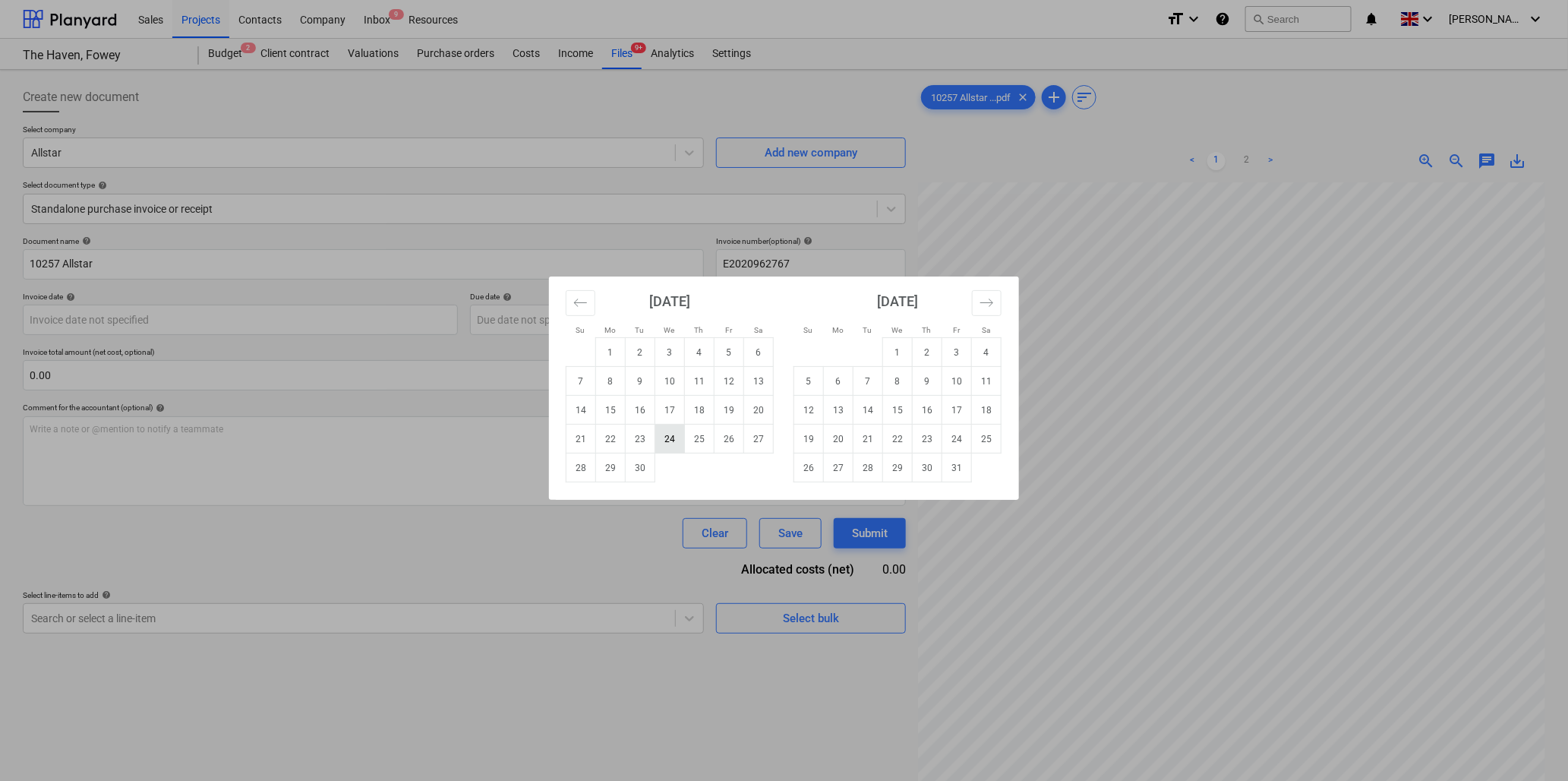
click at [671, 439] on td "24" at bounding box center [670, 439] width 29 height 29
type input "[DATE]"
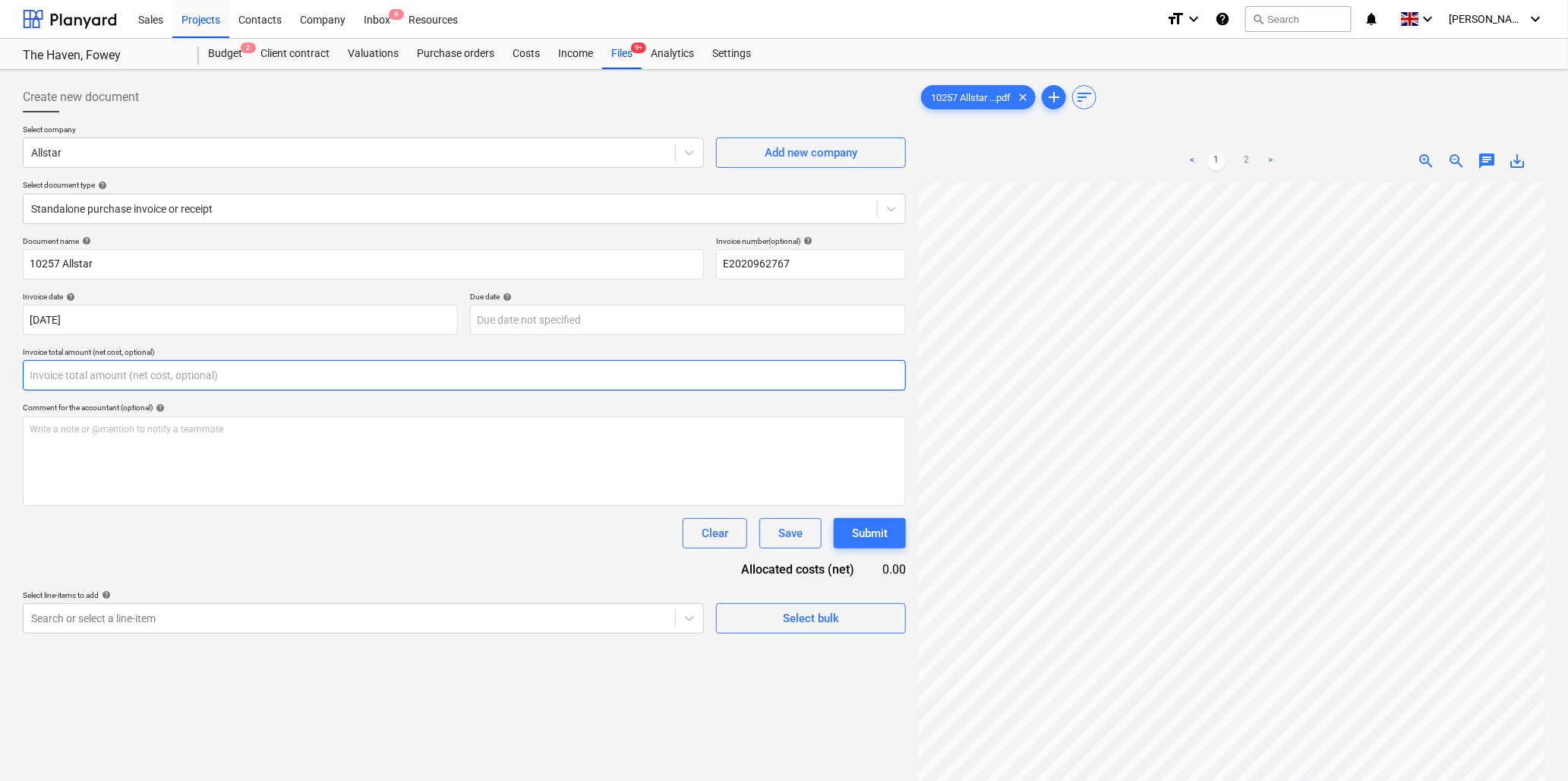
click at [223, 377] on input "text" at bounding box center [464, 374] width 884 height 30
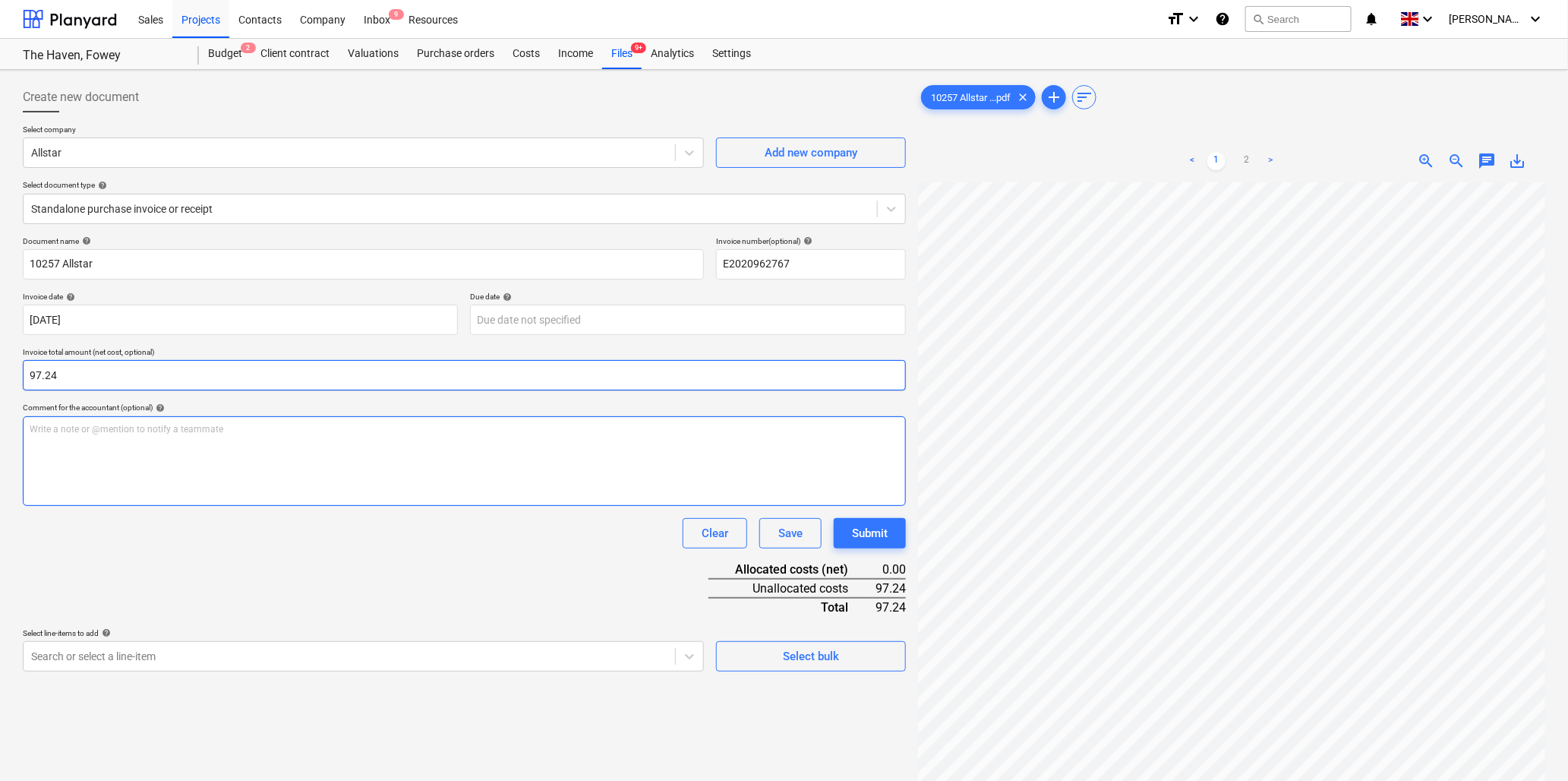
type input "97.24"
click at [241, 430] on p "Write a note or @mention to notify a teammate [PERSON_NAME]" at bounding box center [464, 430] width 870 height 13
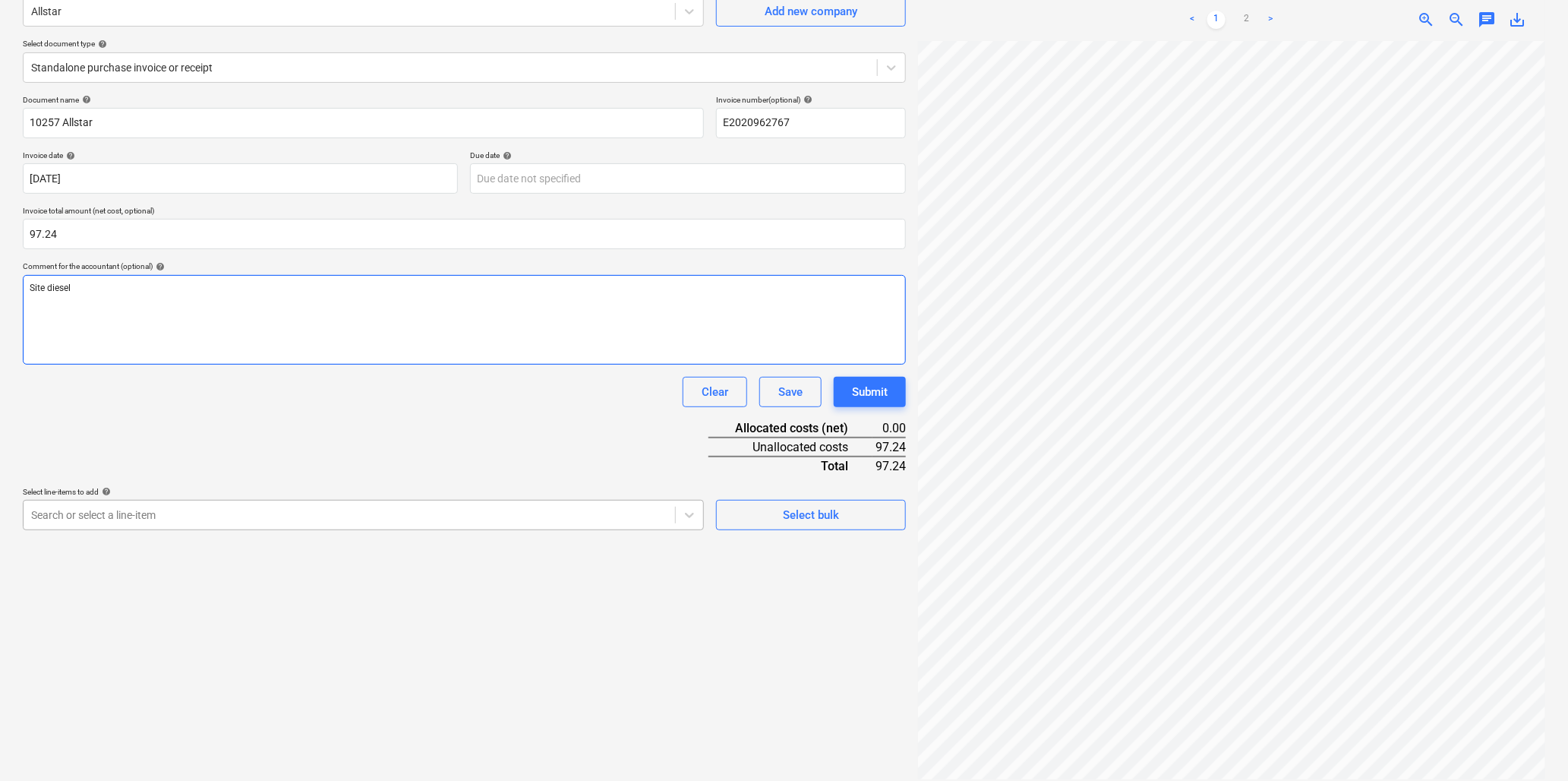
scroll to position [152, 0]
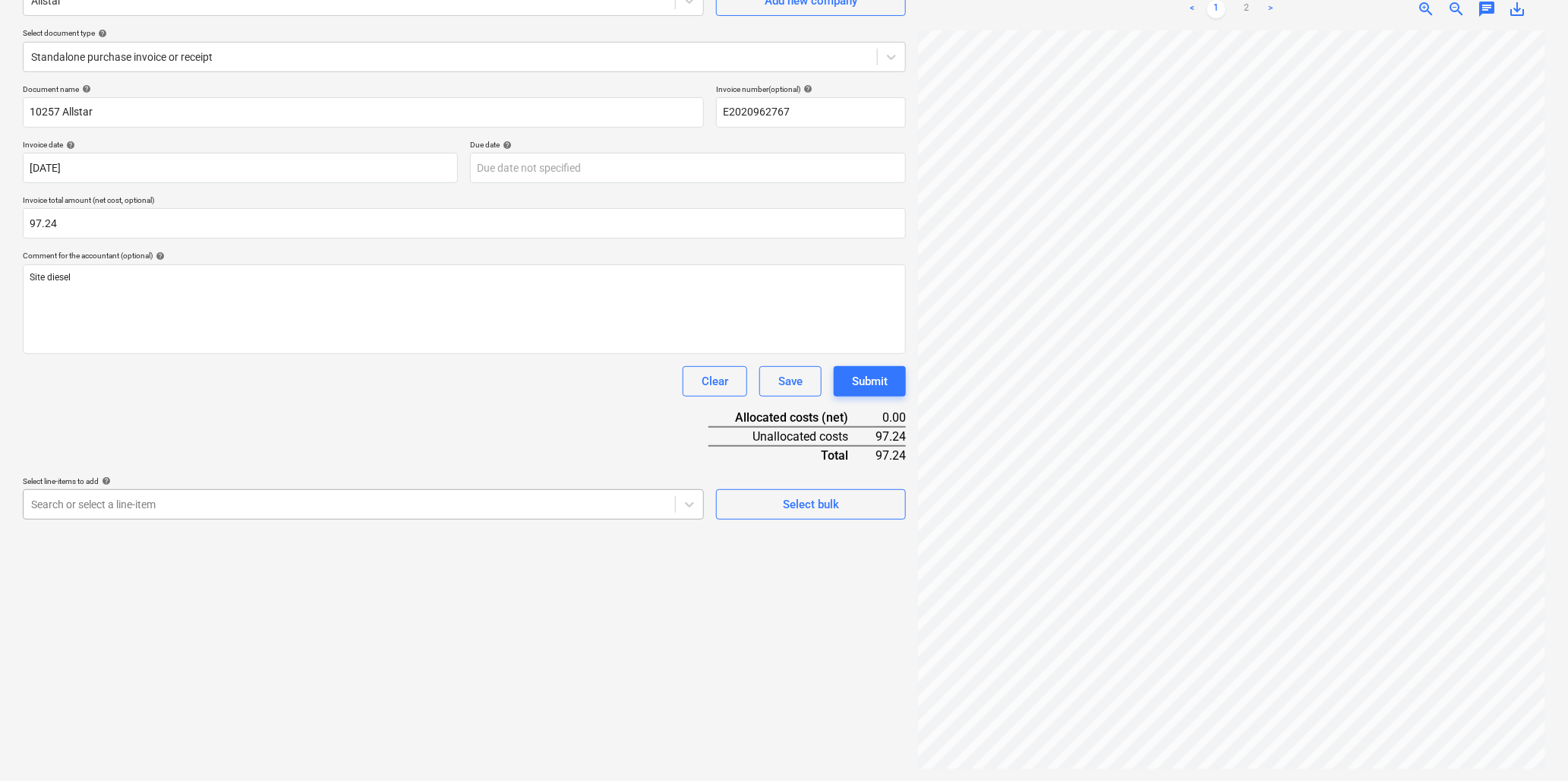
click at [332, 506] on div at bounding box center [349, 504] width 636 height 16
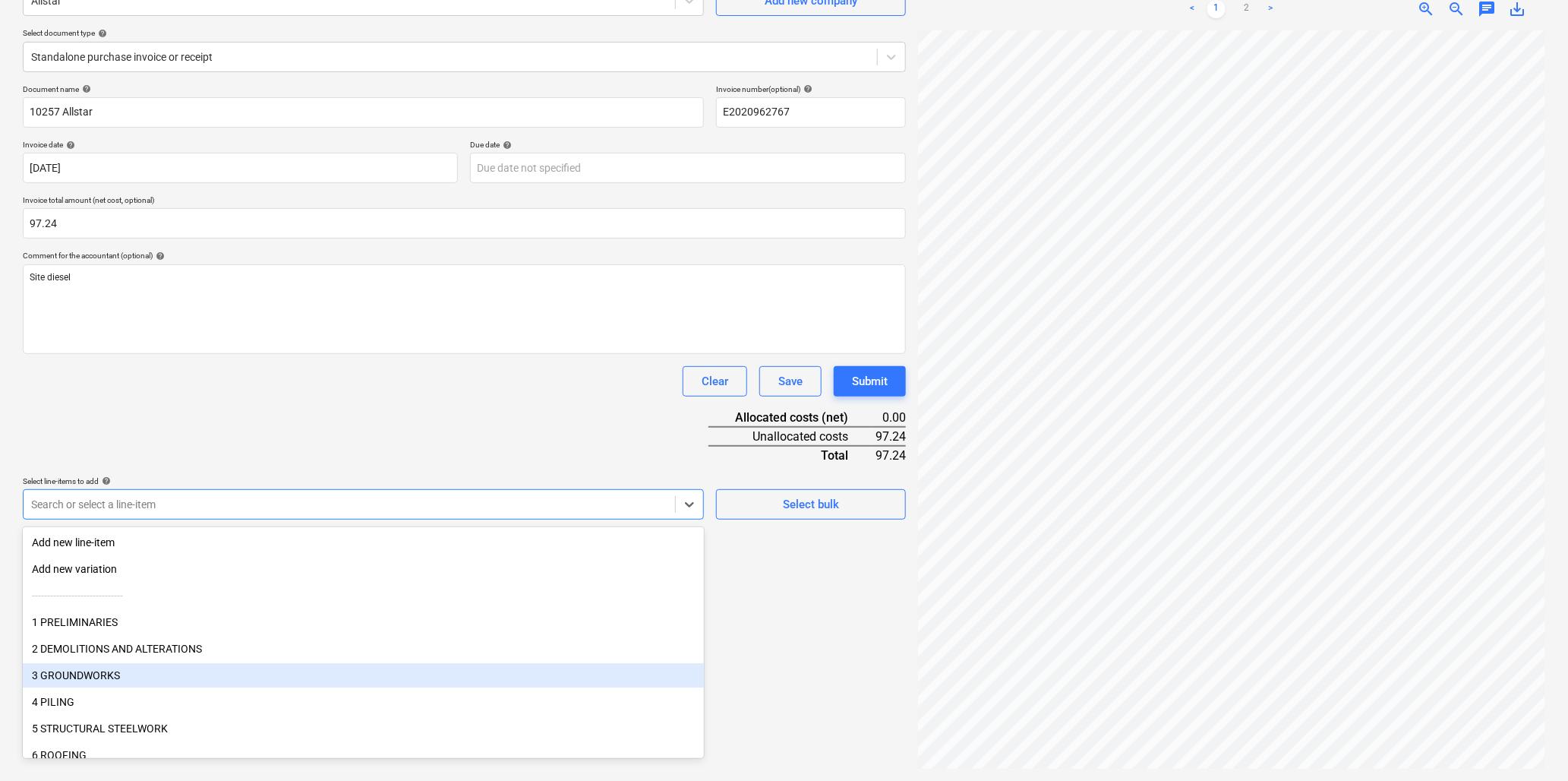
click at [99, 670] on div "3 GROUNDWORKS" at bounding box center [363, 675] width 681 height 24
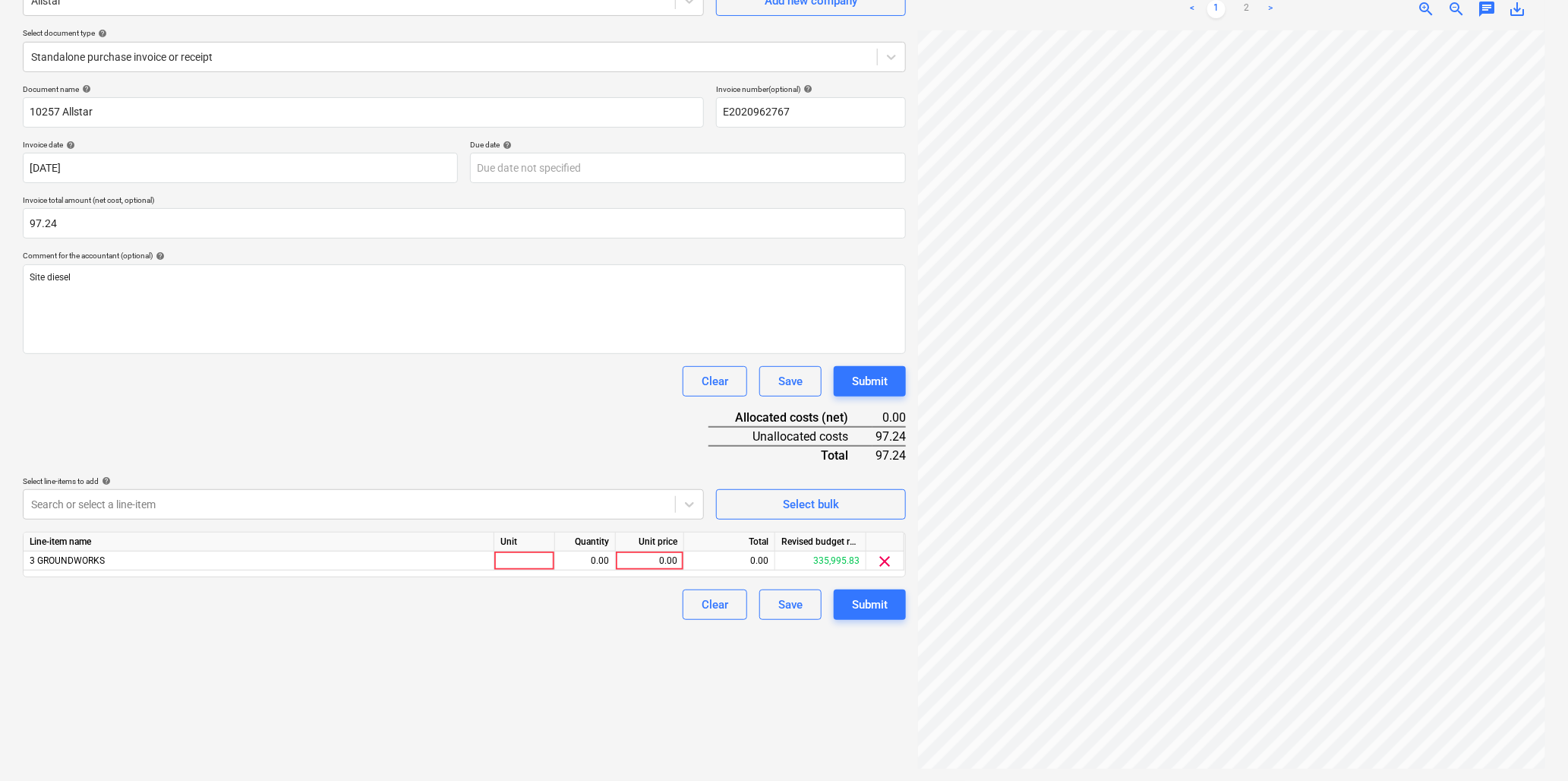
click at [276, 403] on div "Document name help 10257 Allstar Invoice number (optional) help E2020962767 Inv…" at bounding box center [464, 352] width 884 height 535
click at [514, 560] on div at bounding box center [525, 561] width 61 height 19
type input "item"
click at [1270, 6] on link ">" at bounding box center [1272, 9] width 18 height 18
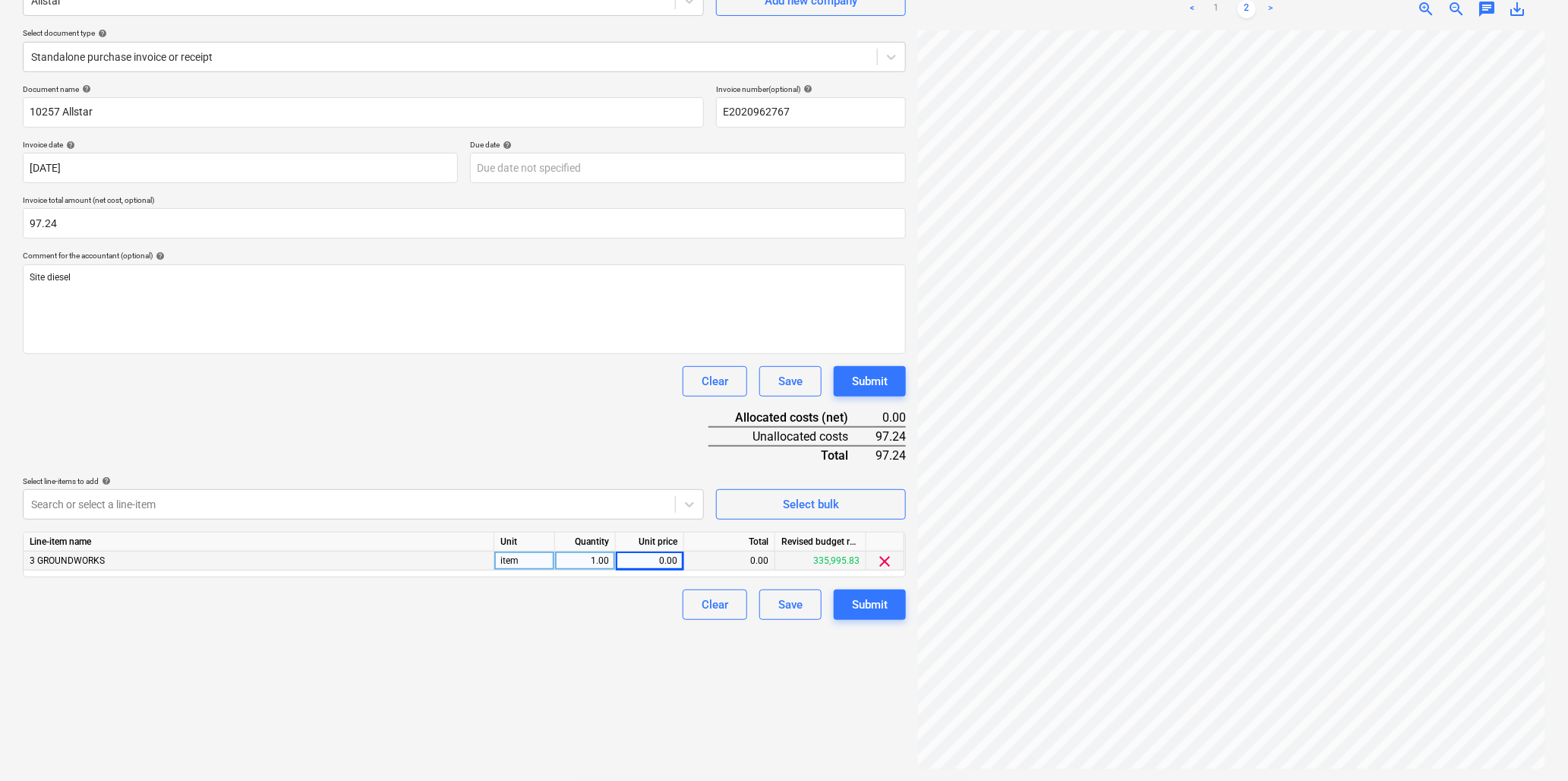
scroll to position [37, 670]
click at [1568, 369] on html "Sales Projects Contacts Company Inbox 9 Resources format_size keyboard_arrow_do…" at bounding box center [784, 238] width 1568 height 781
click at [1568, 401] on html "Sales Projects Contacts Company Inbox 9 Resources format_size keyboard_arrow_do…" at bounding box center [784, 238] width 1568 height 781
click at [651, 560] on div "0.00" at bounding box center [649, 561] width 55 height 19
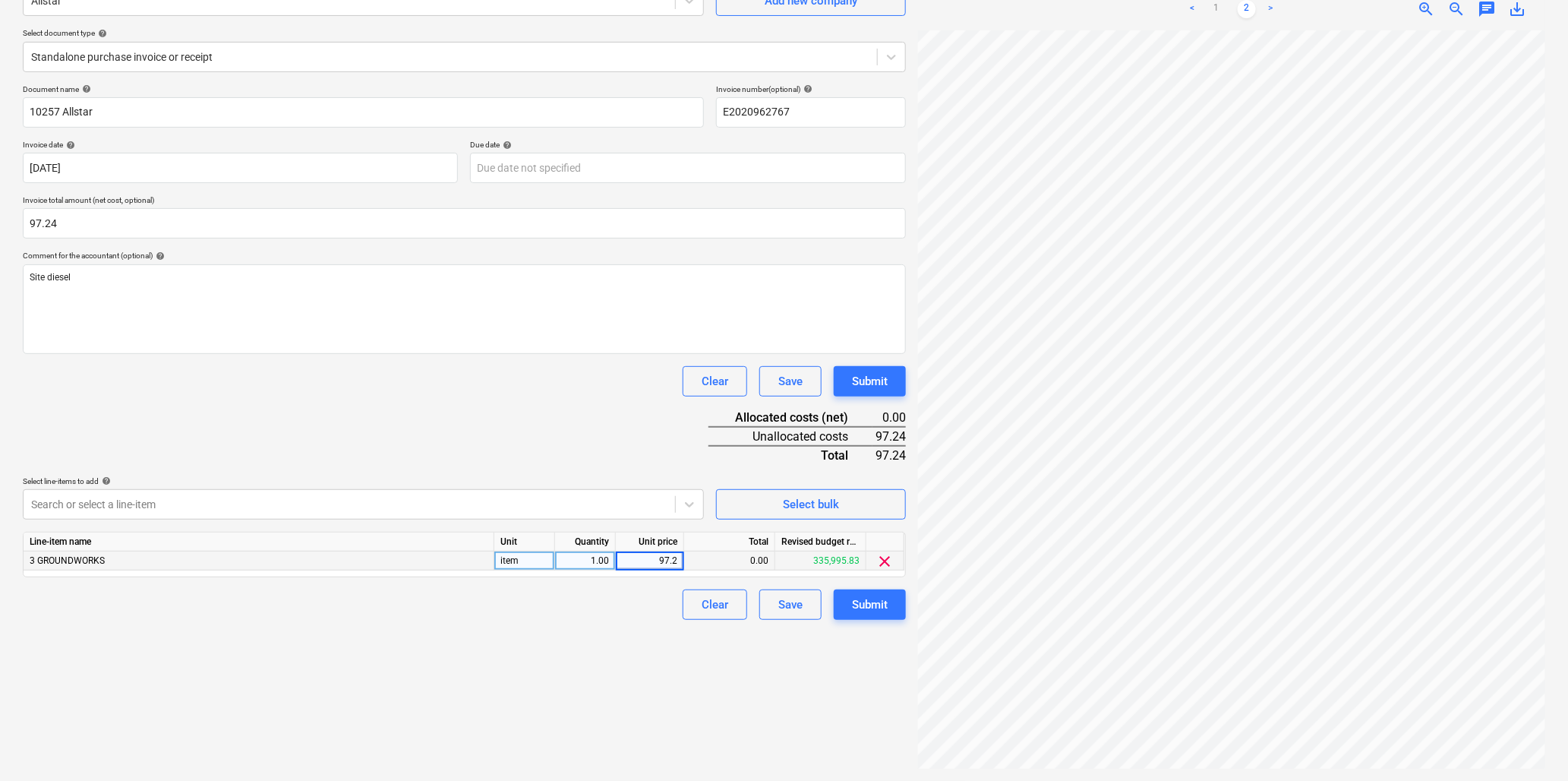
type input "97.24"
click at [862, 598] on div "Submit" at bounding box center [870, 604] width 36 height 19
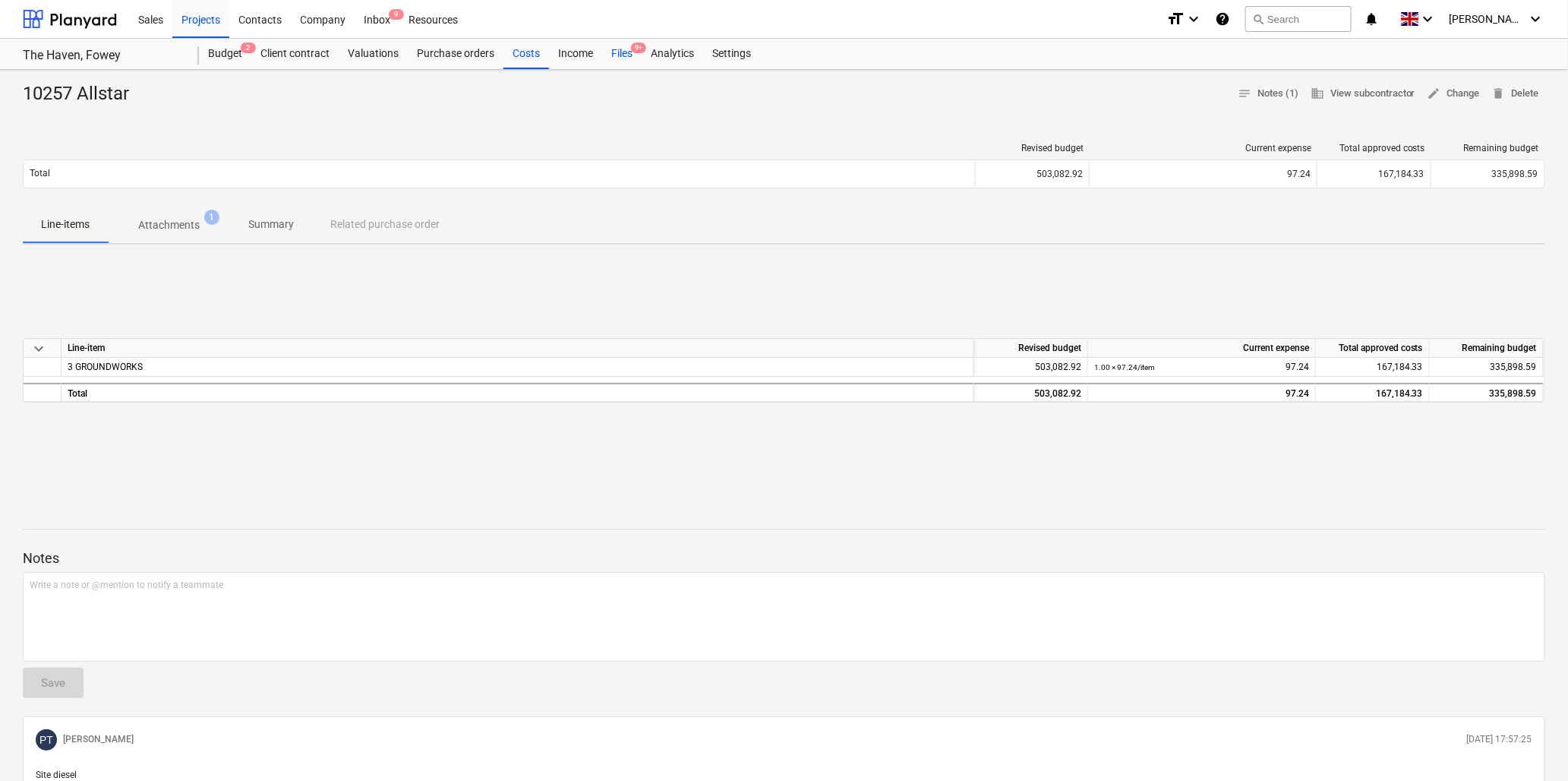
click at [623, 51] on div "Files 9+" at bounding box center [622, 53] width 40 height 30
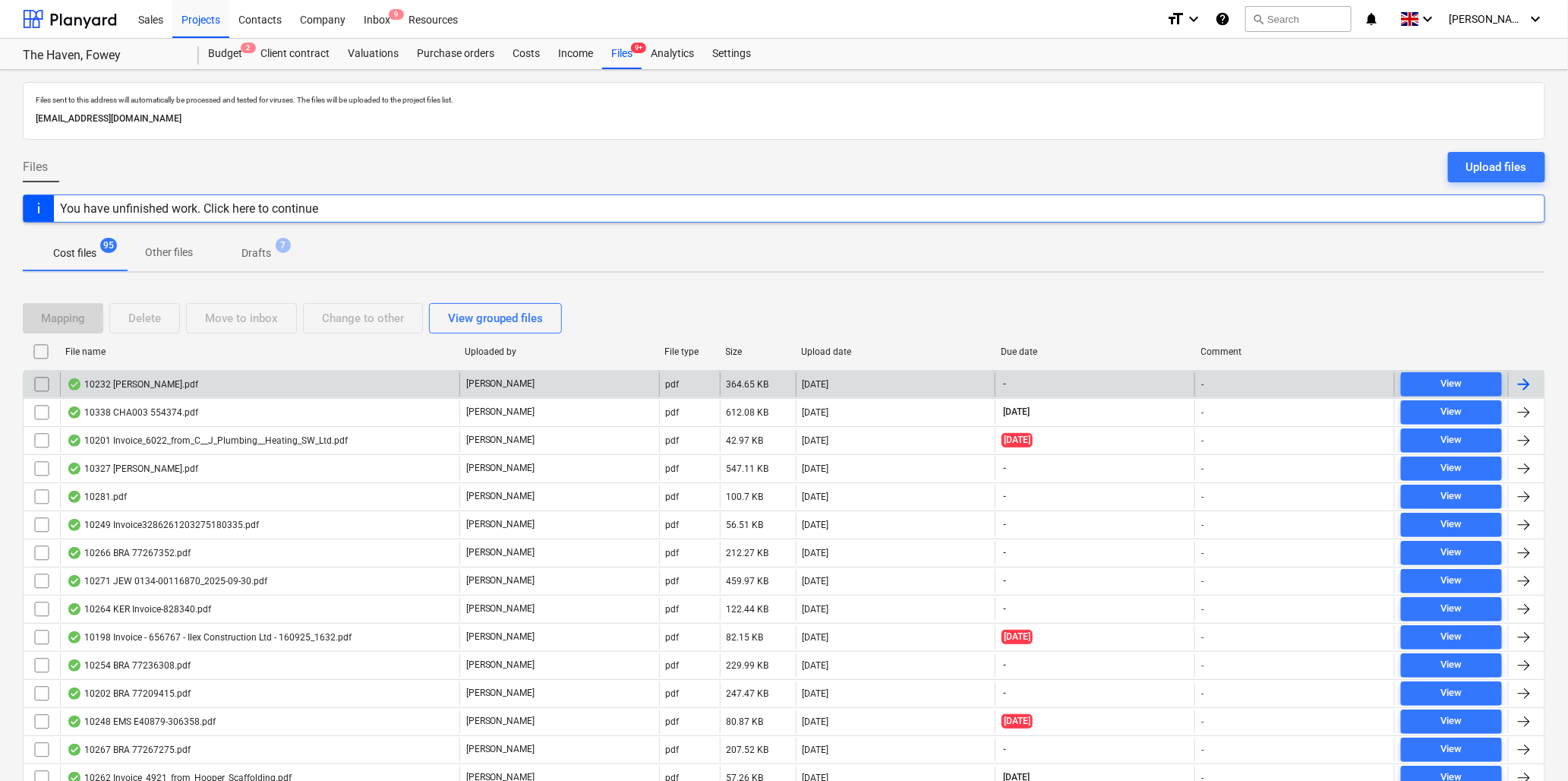
click at [155, 378] on div "10232 [PERSON_NAME].pdf" at bounding box center [132, 384] width 132 height 12
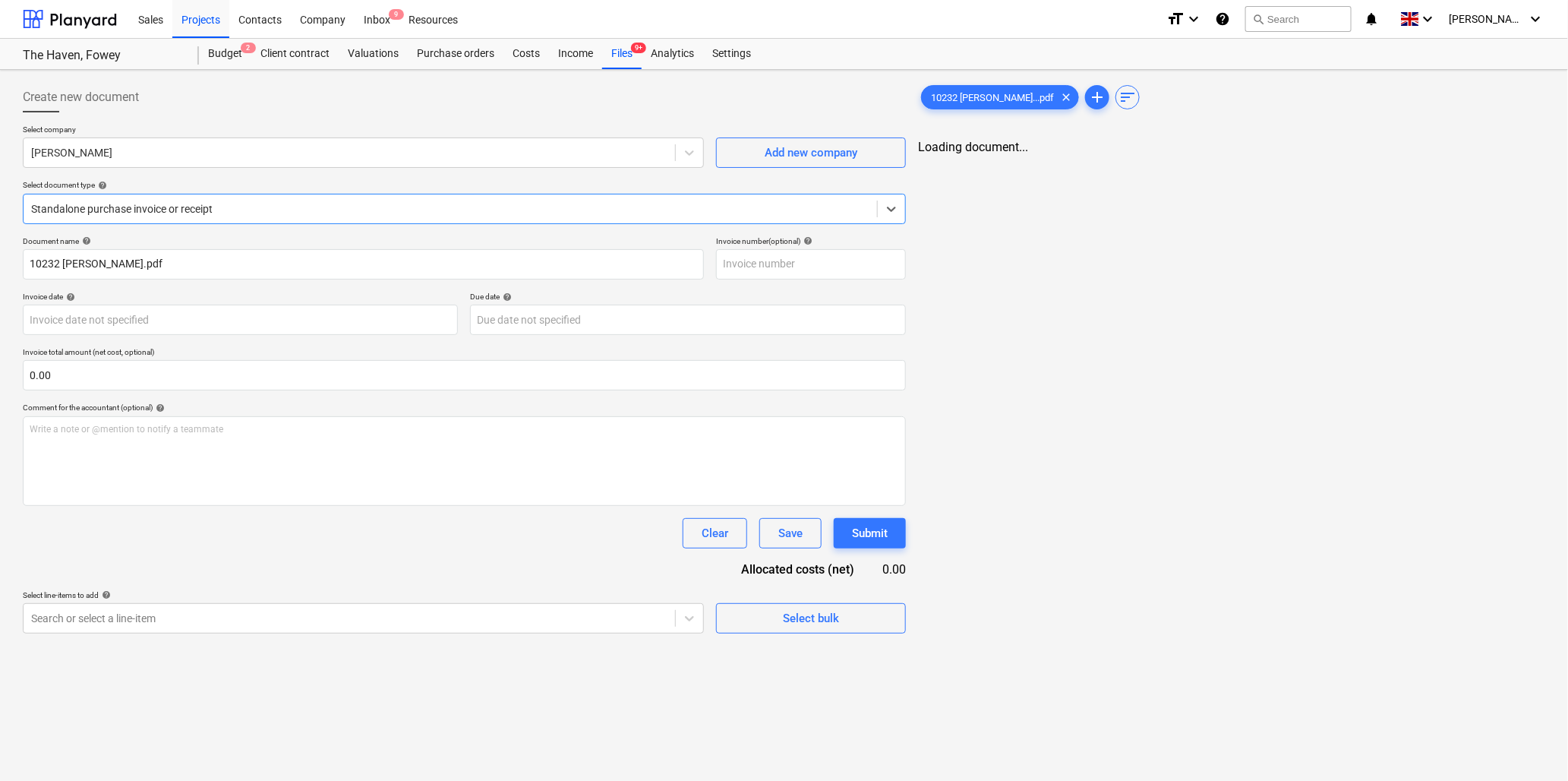
type input "10232 [PERSON_NAME].pdf"
click at [208, 320] on body "Sales Projects Contacts Company Inbox 9 Resources format_size keyboard_arrow_do…" at bounding box center [784, 390] width 1568 height 781
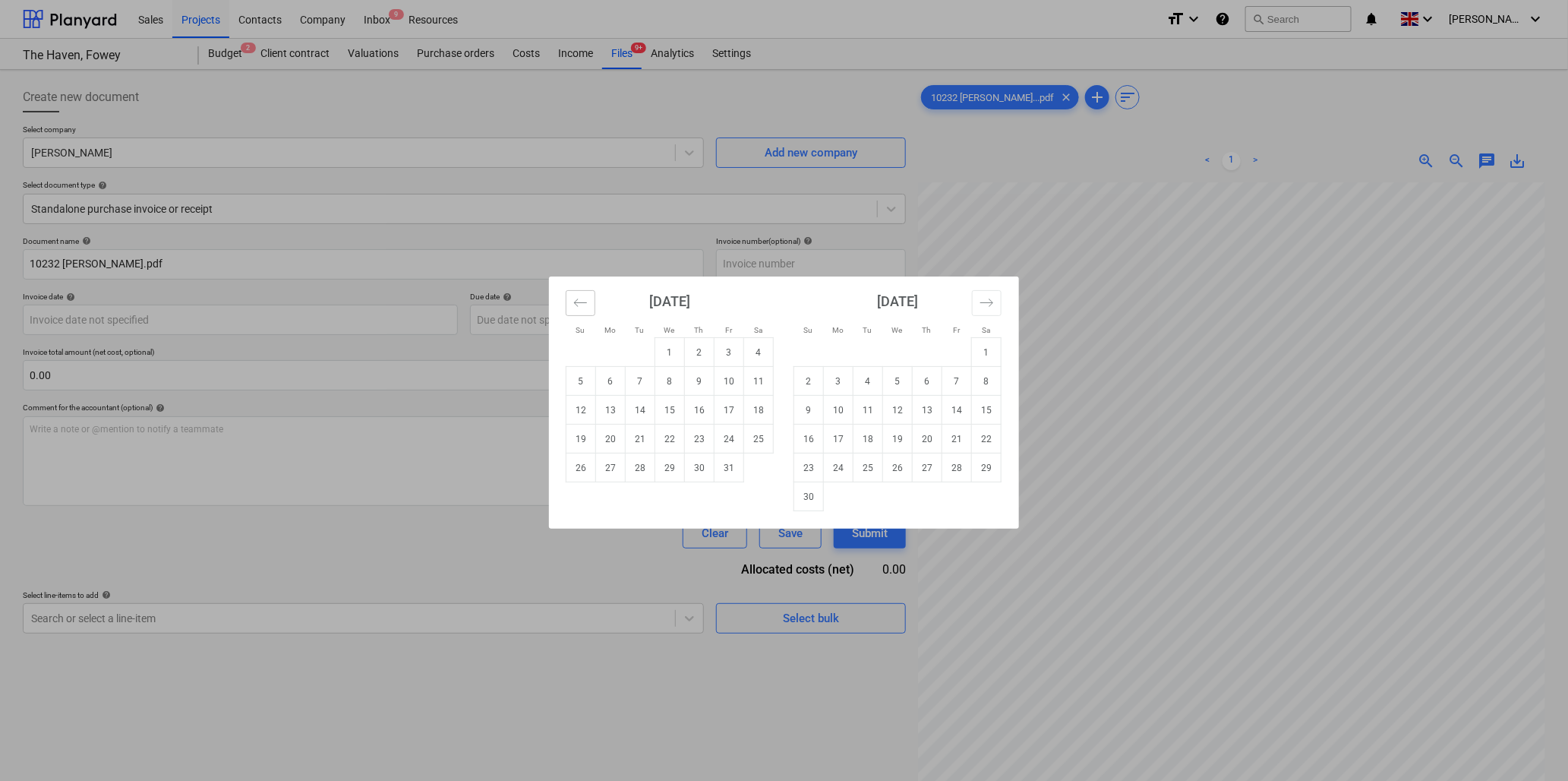
click at [582, 301] on icon "Move backward to switch to the previous month." at bounding box center [581, 303] width 15 height 15
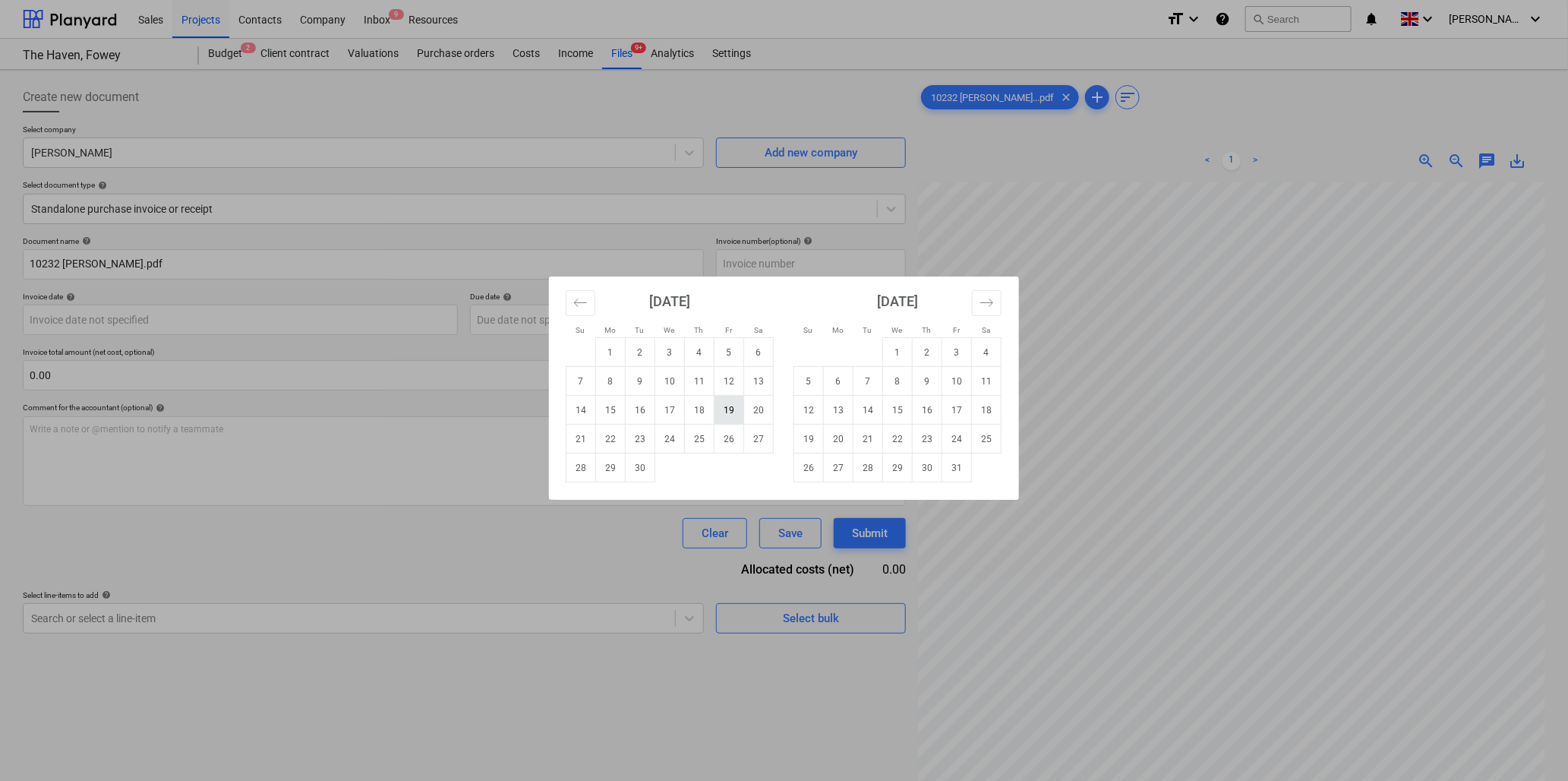
click at [731, 408] on td "19" at bounding box center [729, 409] width 29 height 29
type input "[DATE]"
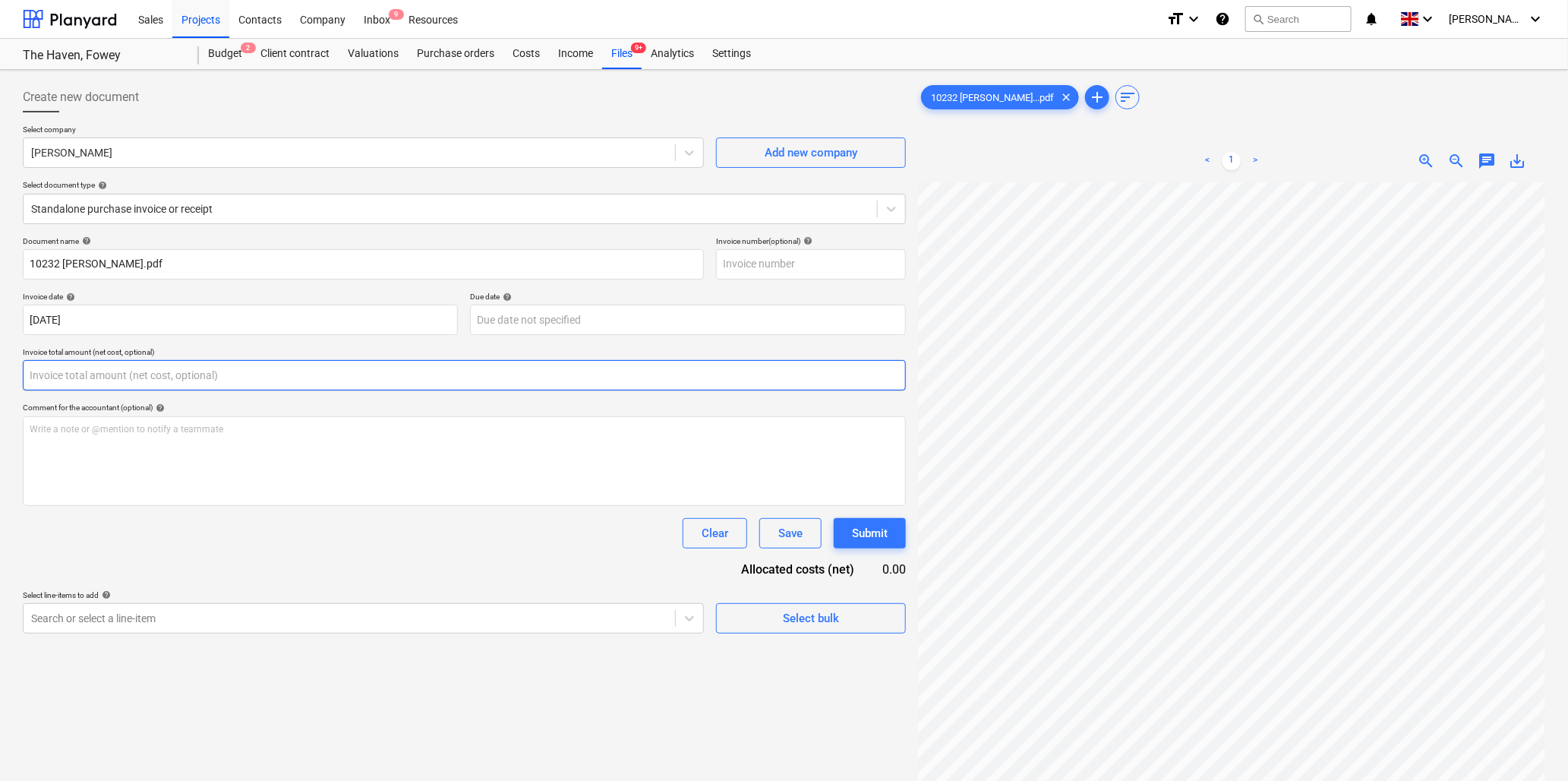
click at [191, 377] on input "text" at bounding box center [464, 374] width 884 height 30
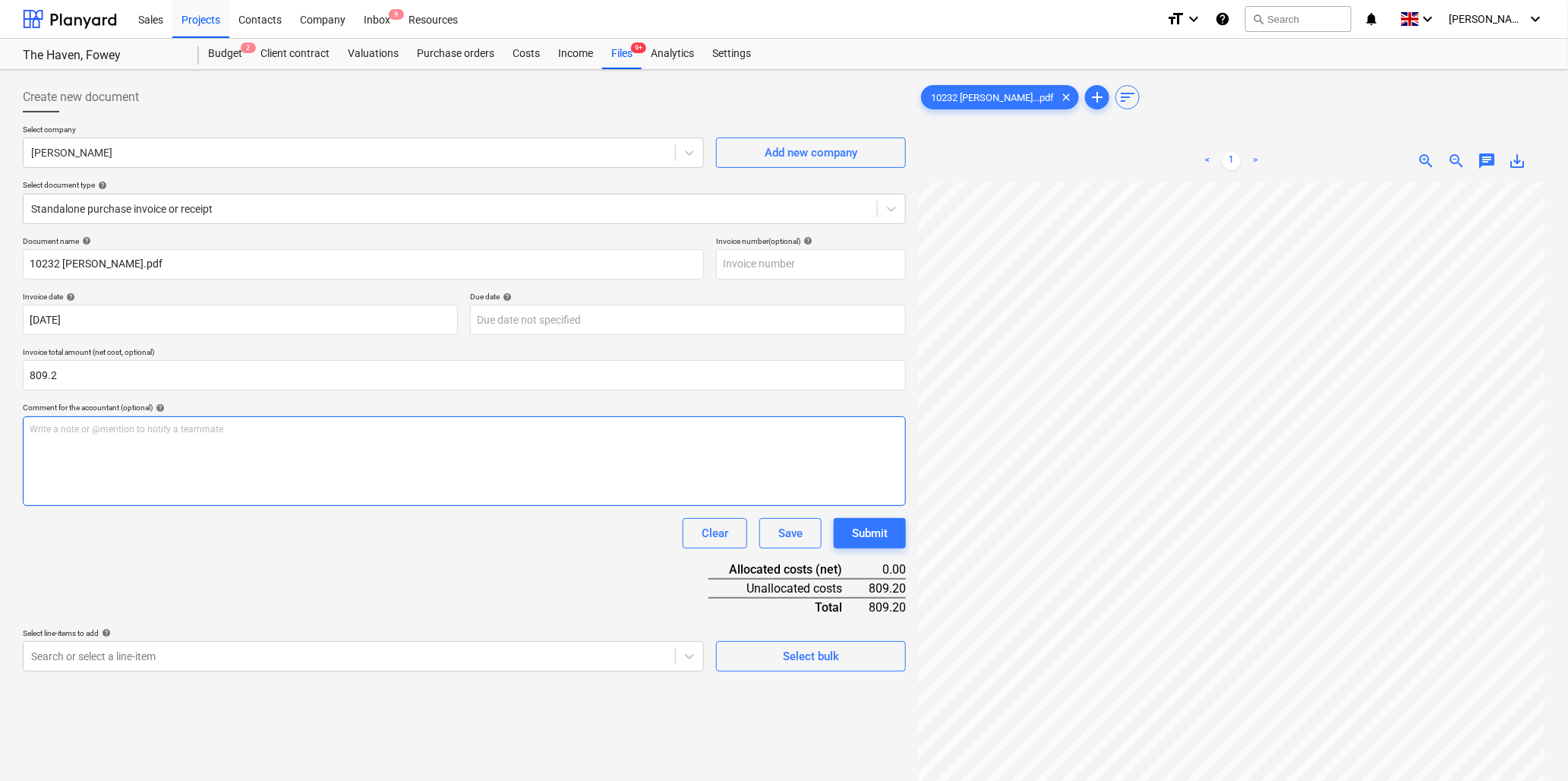
type input "809.20"
click at [172, 434] on p "Write a note or @mention to notify a teammate [PERSON_NAME]" at bounding box center [464, 430] width 870 height 13
click at [132, 441] on div "Write a note or @mention to notify a teammate [PERSON_NAME]" at bounding box center [464, 461] width 884 height 89
click at [182, 658] on body "Sales Projects Contacts Company Inbox 9 Resources format_size keyboard_arrow_do…" at bounding box center [784, 390] width 1568 height 781
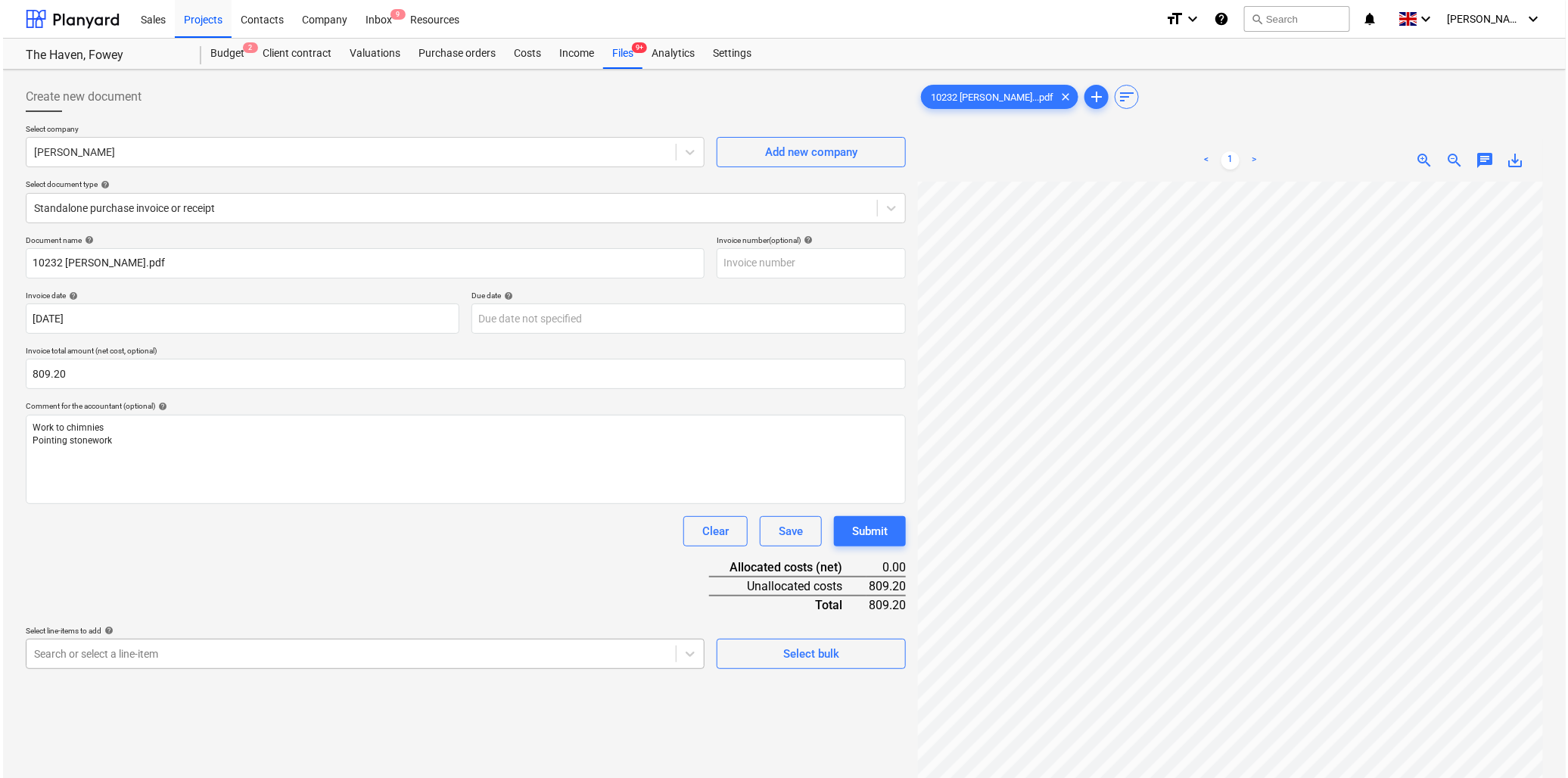
scroll to position [134, 0]
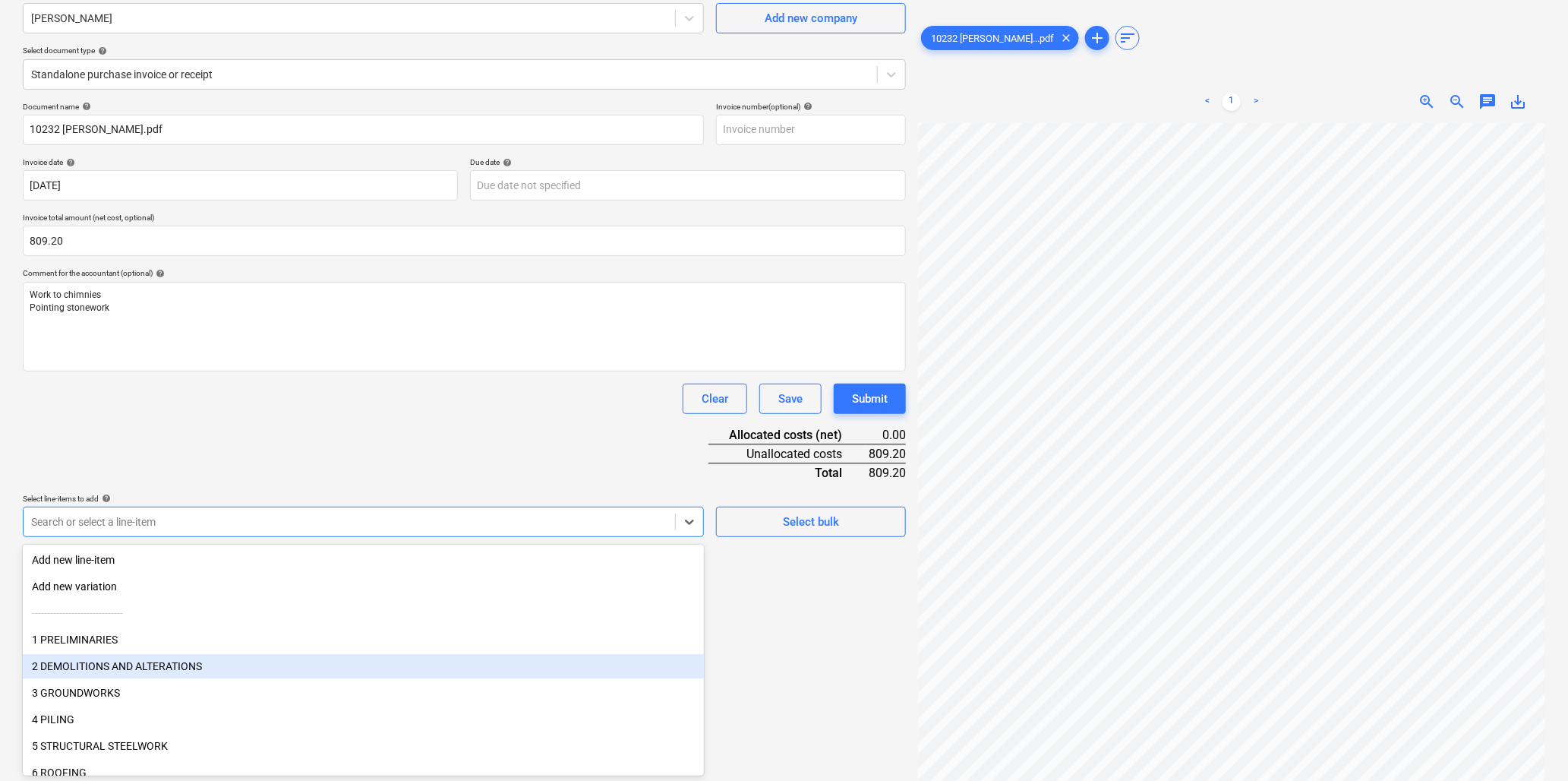
click at [180, 659] on div "2 DEMOLITIONS AND ALTERATIONS" at bounding box center [363, 666] width 681 height 24
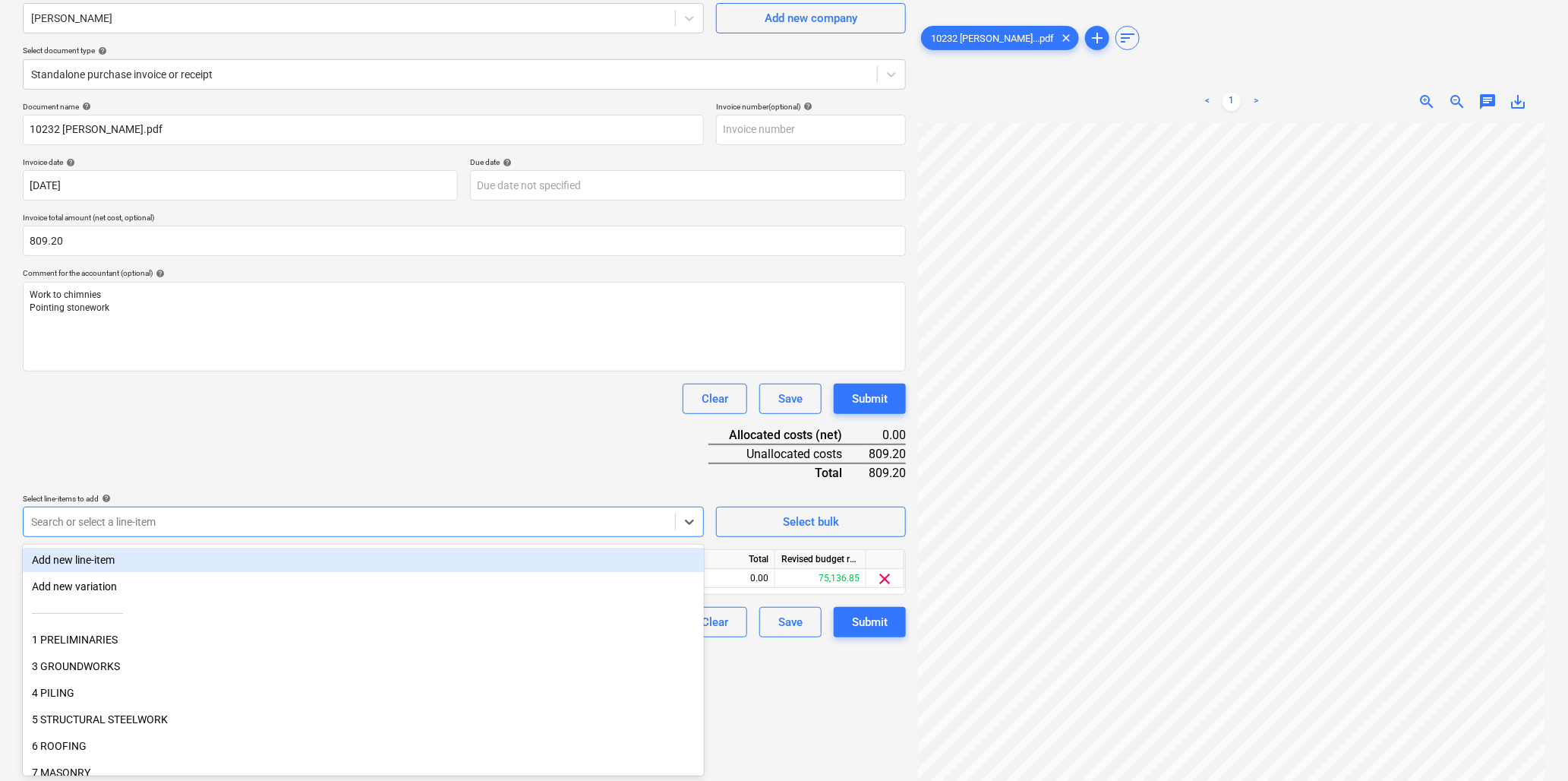
click at [277, 452] on div "Document name help 10232 [PERSON_NAME].pdf Invoice number (optional) help Invoi…" at bounding box center [464, 370] width 884 height 535
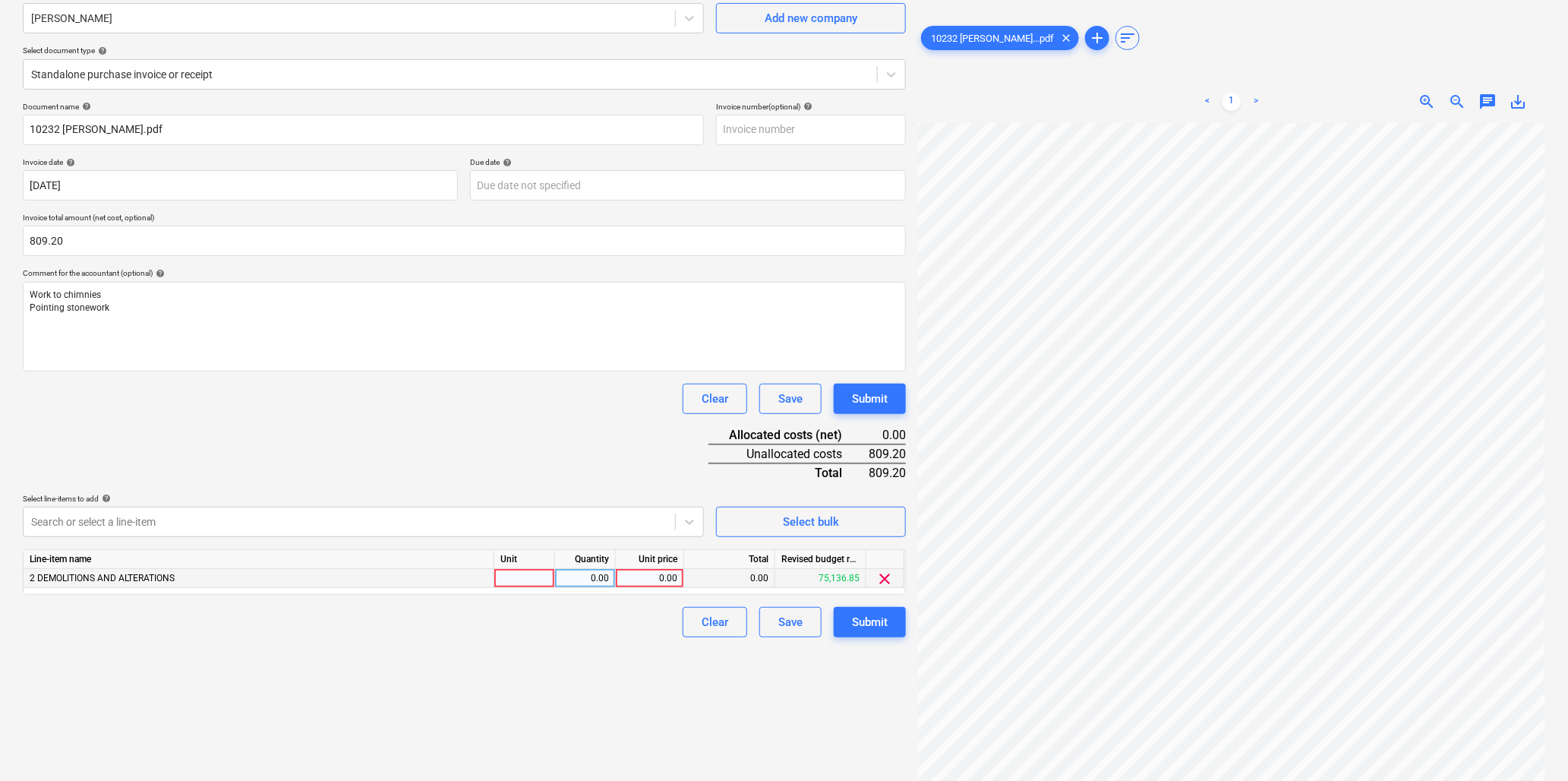
click at [527, 580] on div at bounding box center [525, 579] width 61 height 19
type input "hr"
type input "34"
type input "23.8"
click at [882, 616] on div "Submit" at bounding box center [870, 622] width 36 height 19
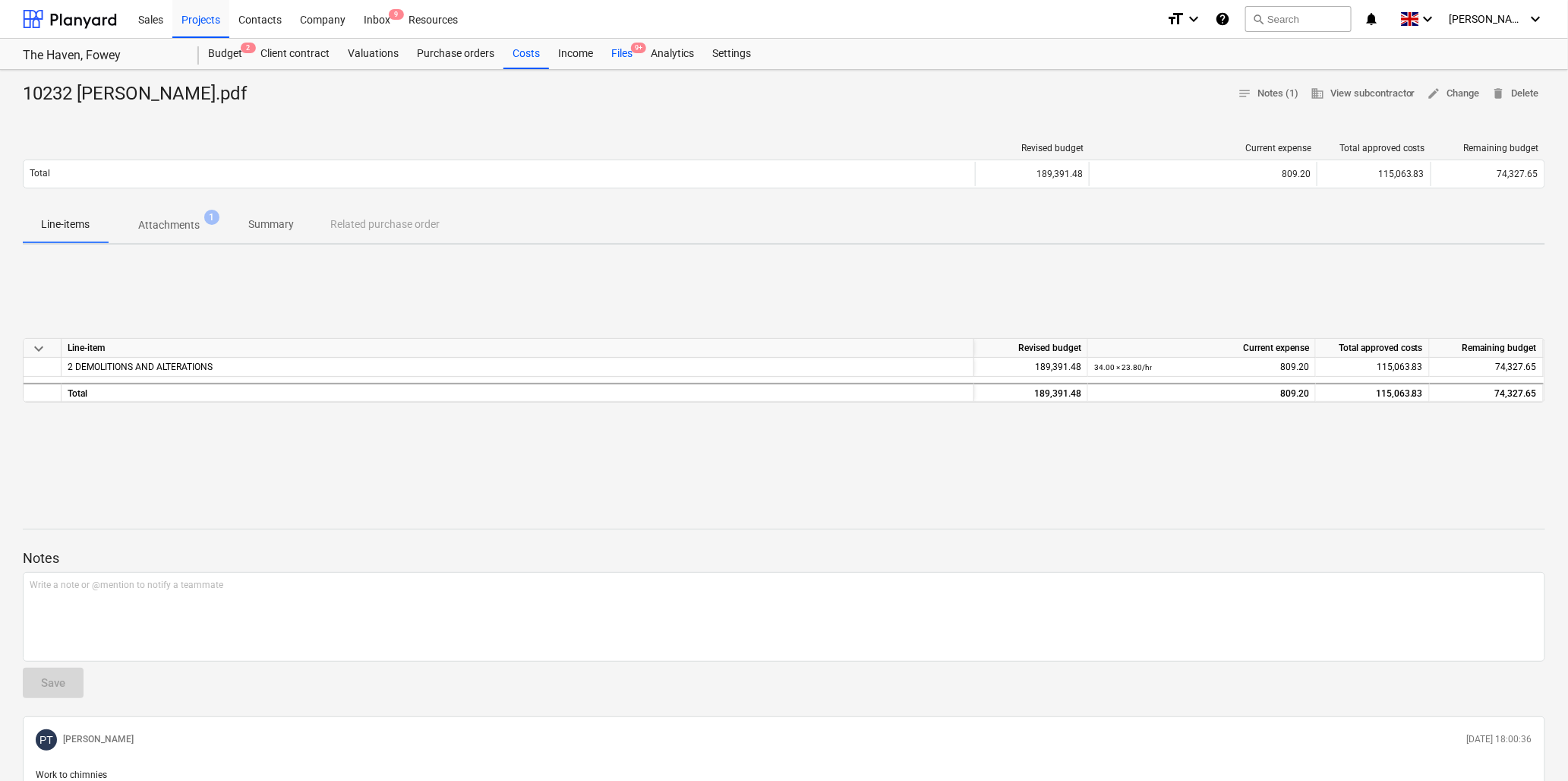
click at [619, 51] on div "Files 9+" at bounding box center [622, 53] width 40 height 30
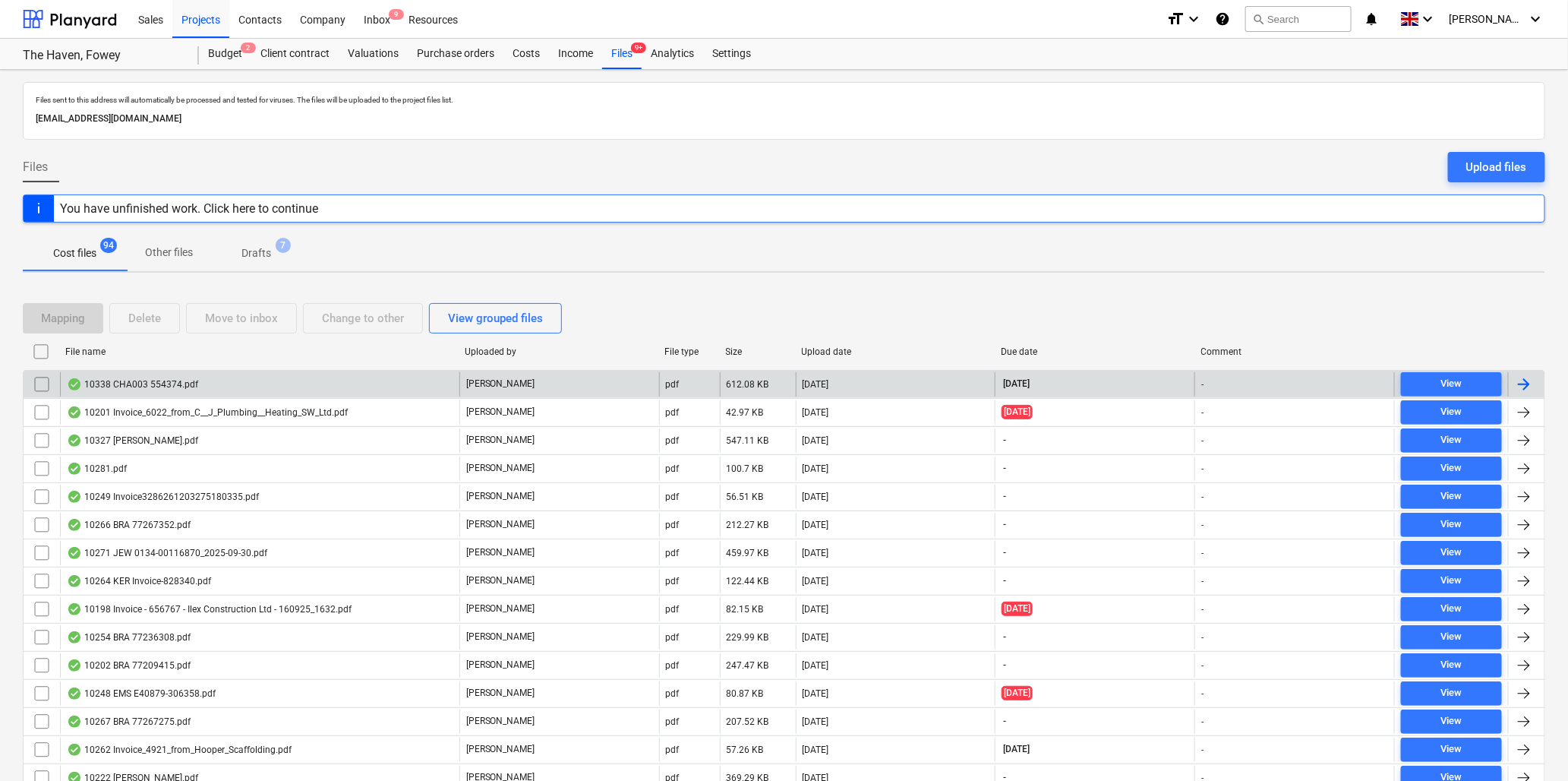
click at [168, 381] on div "10338 CHA003 554374.pdf" at bounding box center [132, 384] width 132 height 12
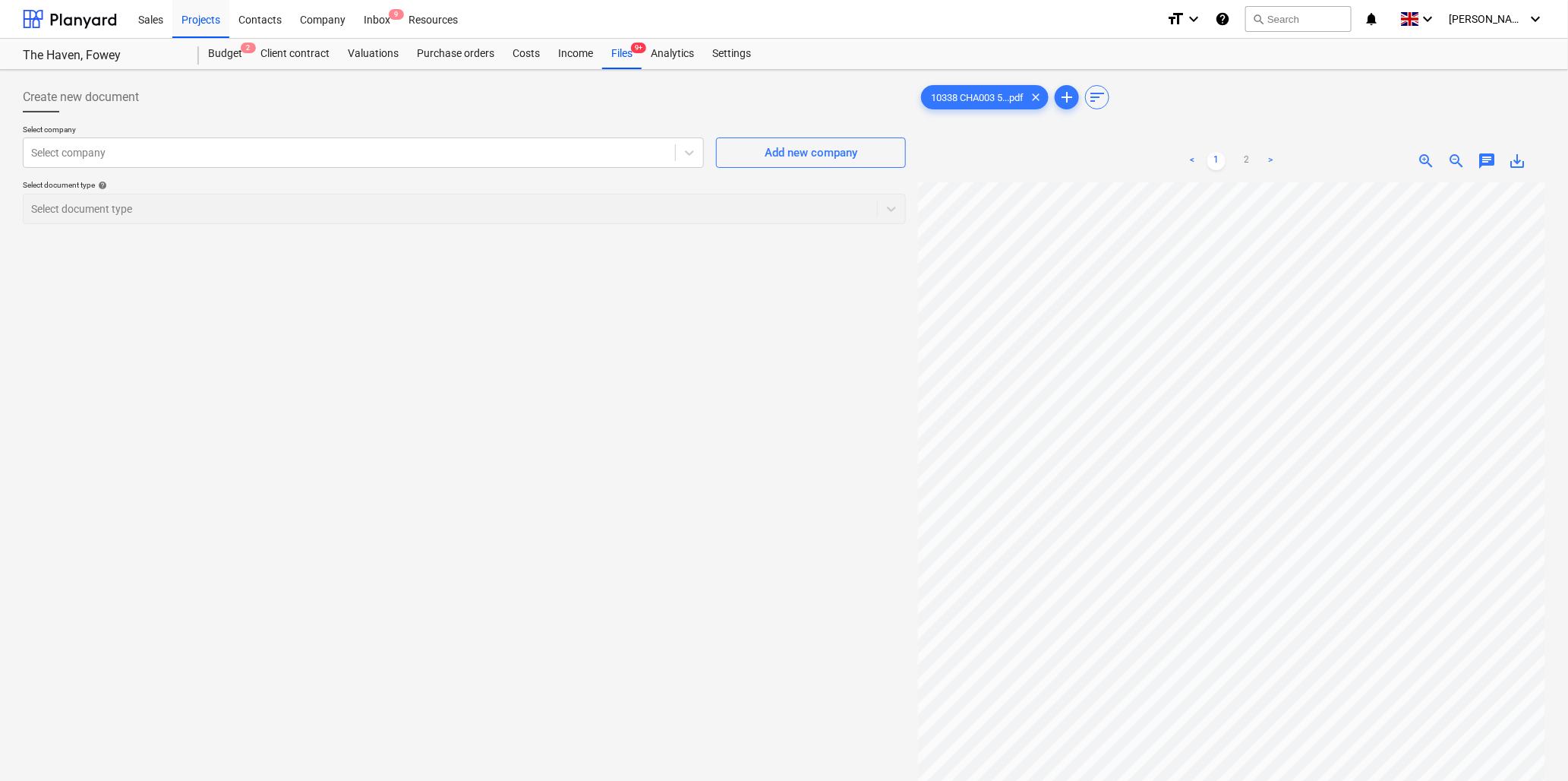
scroll to position [44, 0]
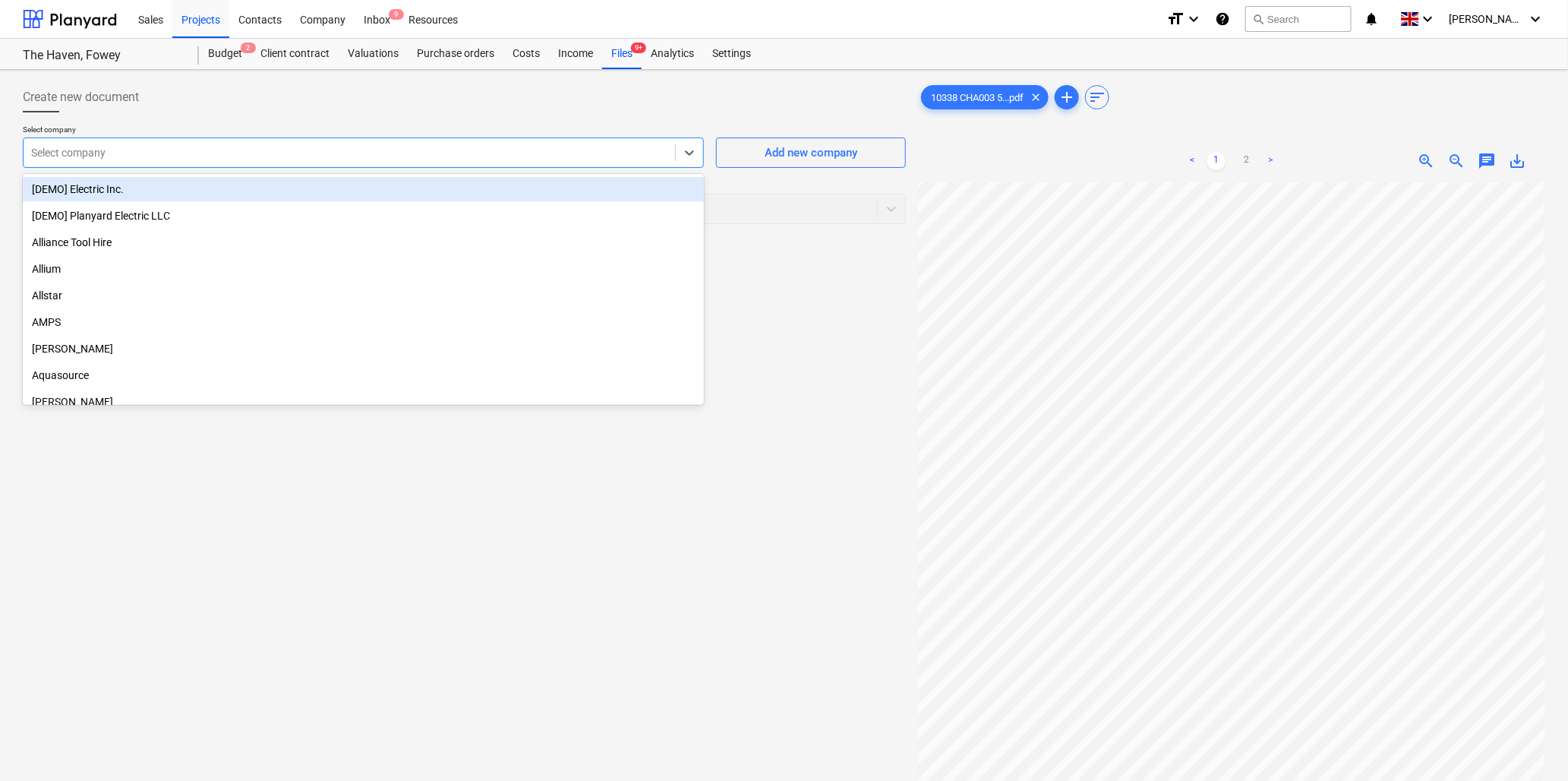
click at [177, 155] on div at bounding box center [349, 153] width 636 height 16
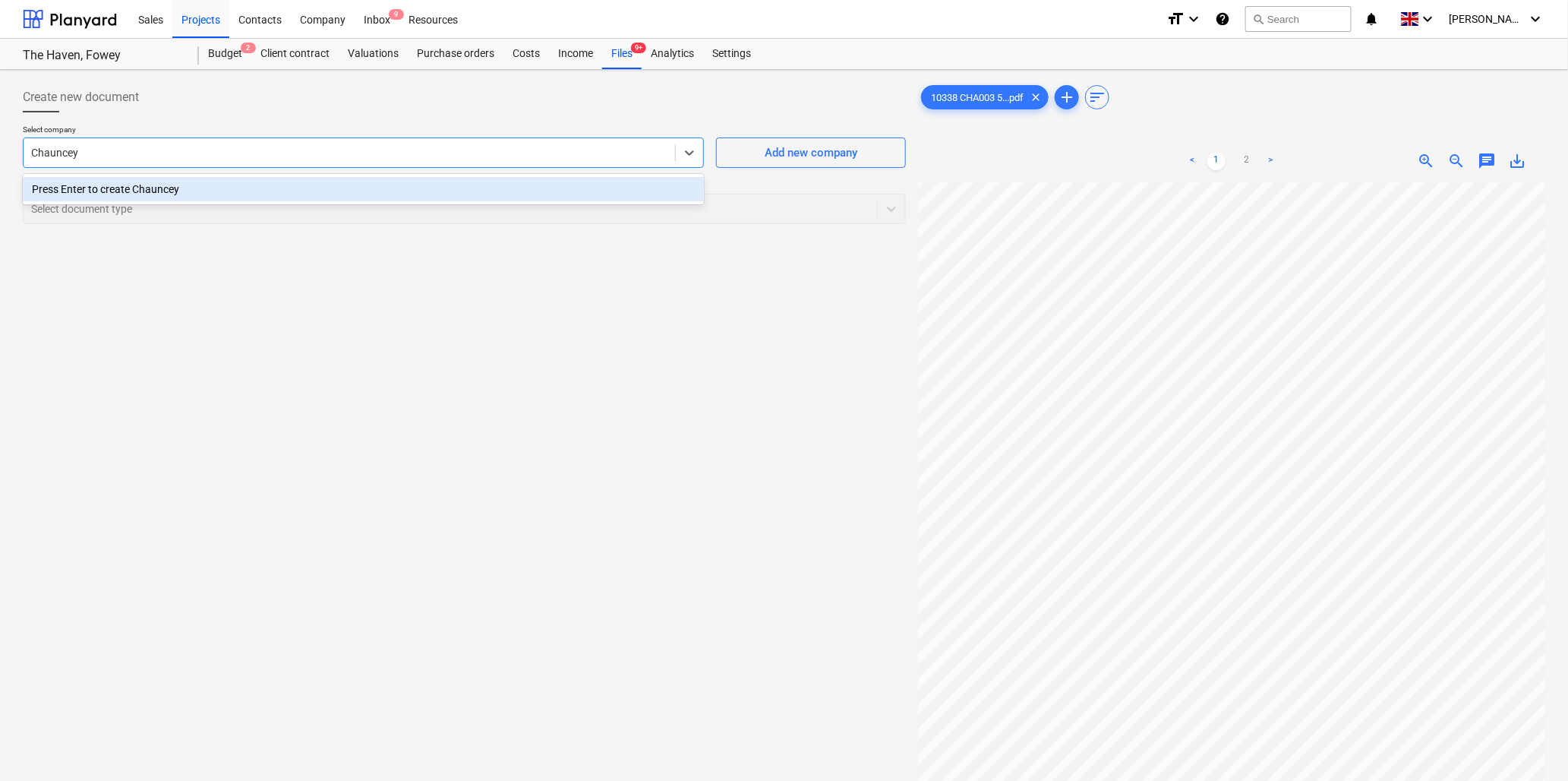
type input "Chaunceys"
click at [177, 187] on div "Press Enter to create Chaunceys" at bounding box center [363, 189] width 681 height 24
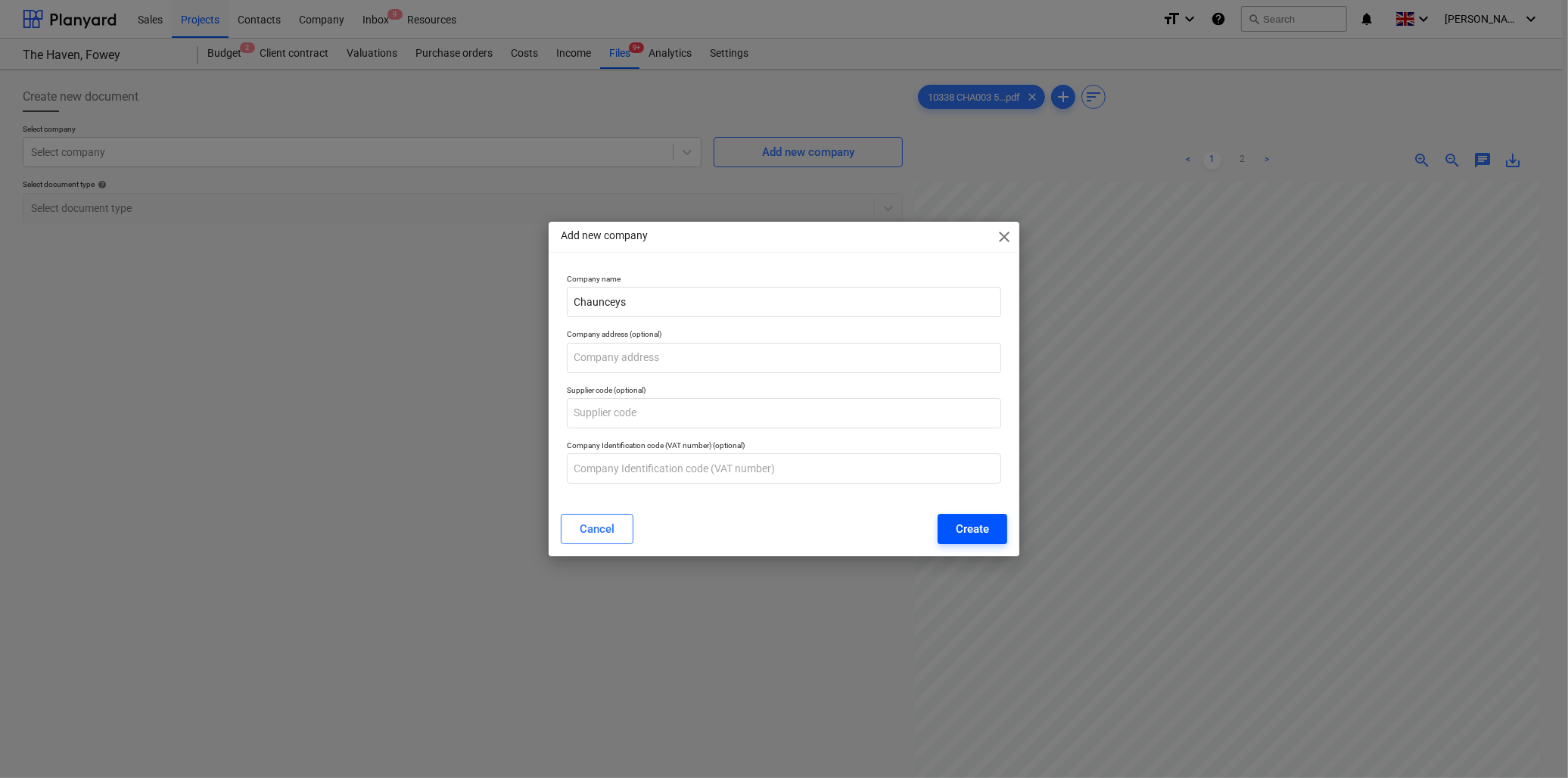
click at [964, 525] on div "Create" at bounding box center [972, 529] width 33 height 19
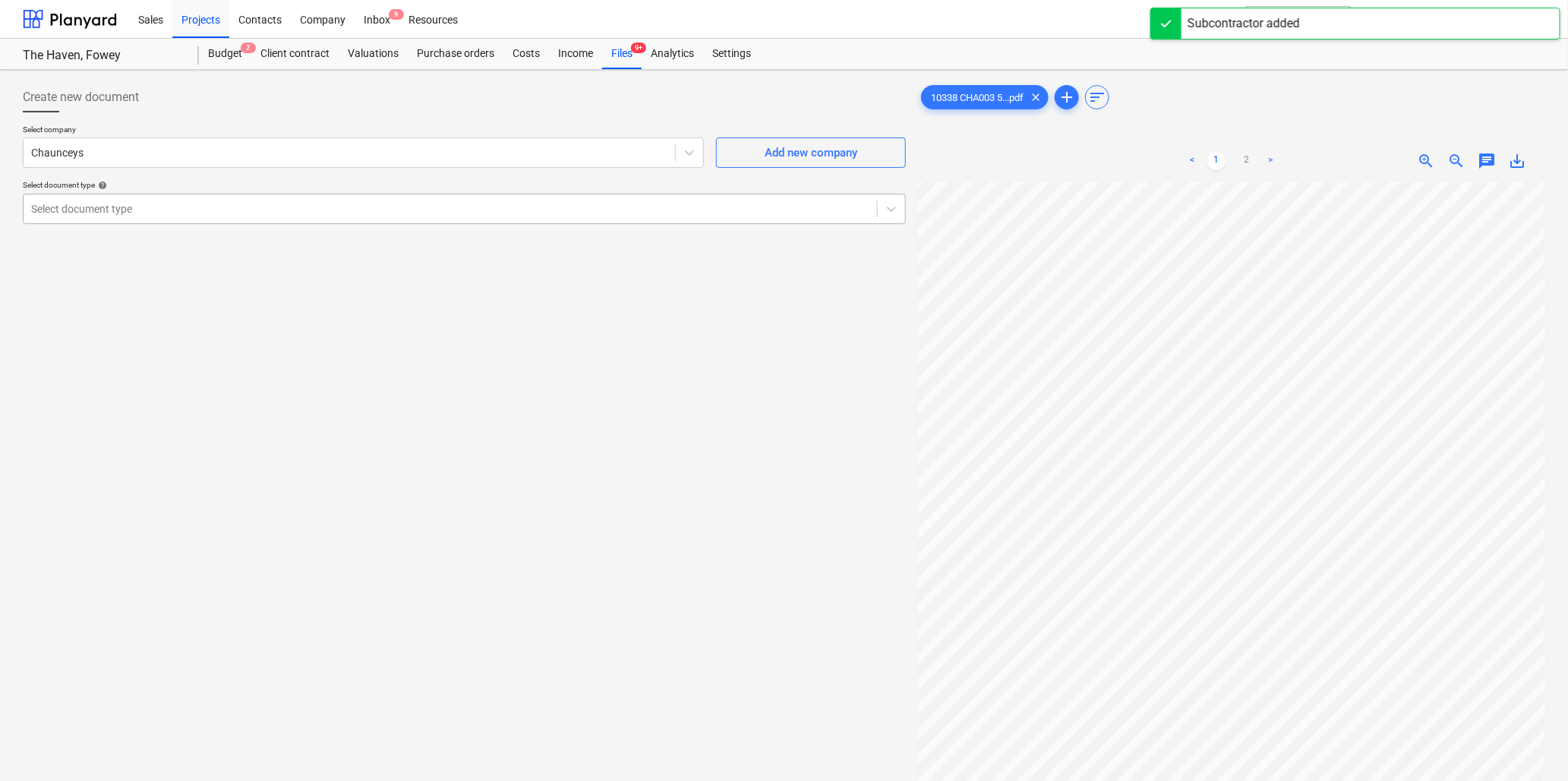
click at [175, 213] on div at bounding box center [451, 209] width 839 height 16
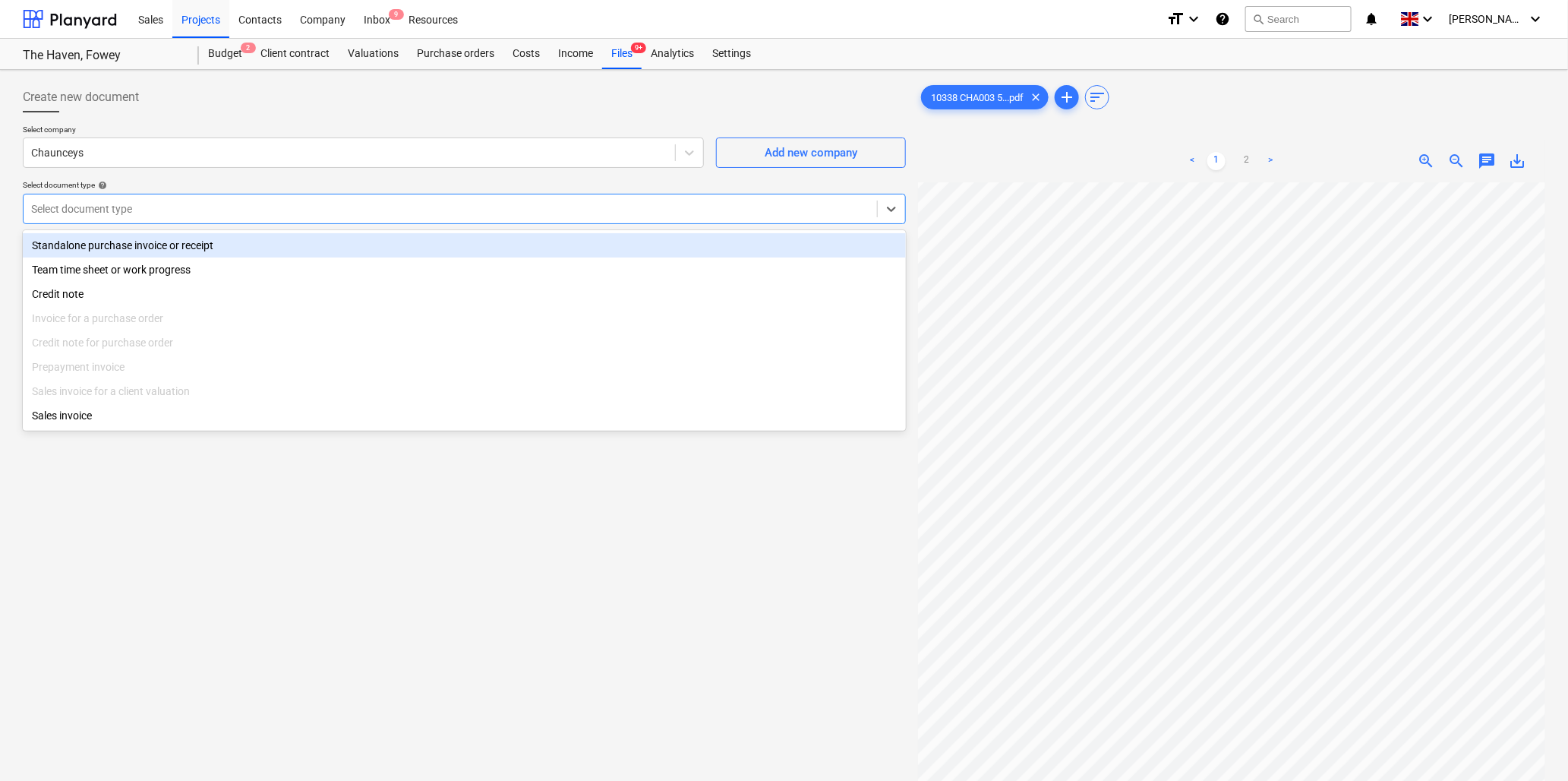
click at [182, 239] on div "Standalone purchase invoice or receipt" at bounding box center [464, 246] width 884 height 24
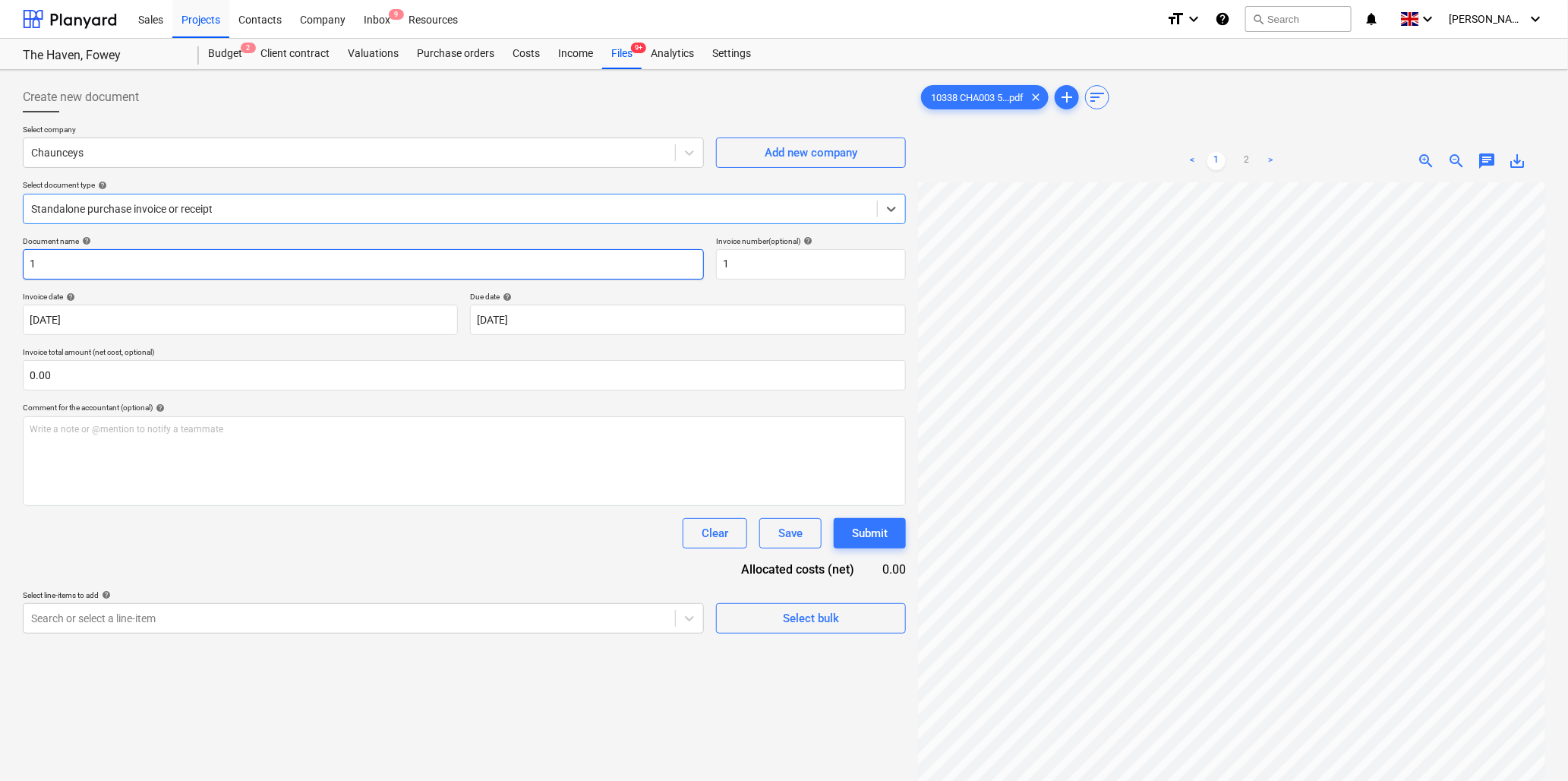
click at [184, 267] on input "1" at bounding box center [363, 264] width 681 height 30
type input "10338 [PERSON_NAME]"
click at [72, 375] on input "text" at bounding box center [464, 374] width 884 height 30
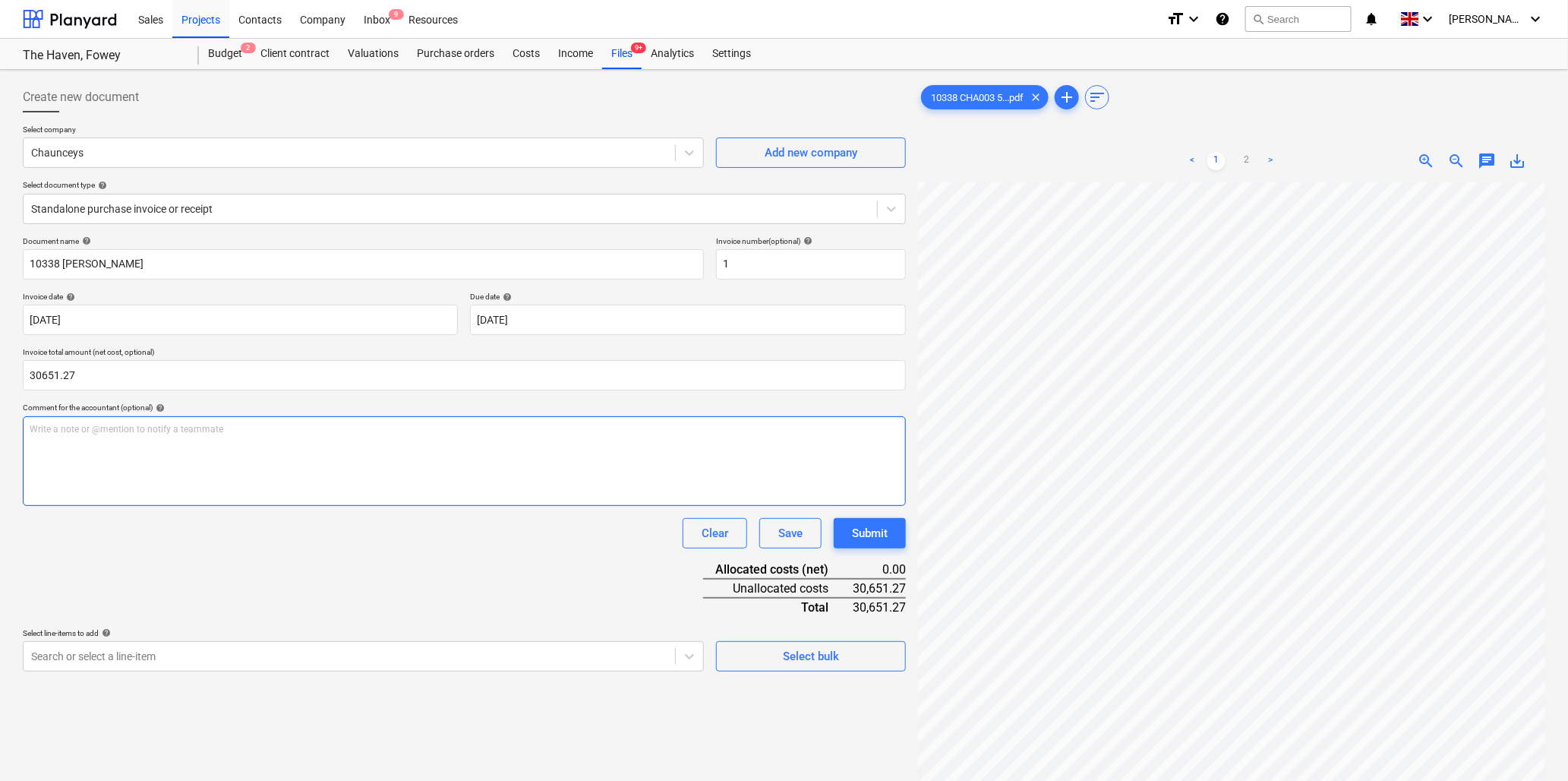
type input "30,651.27"
click at [80, 431] on p "Write a note or @mention to notify a teammate [PERSON_NAME]" at bounding box center [464, 430] width 870 height 13
click at [1270, 155] on link ">" at bounding box center [1272, 161] width 18 height 18
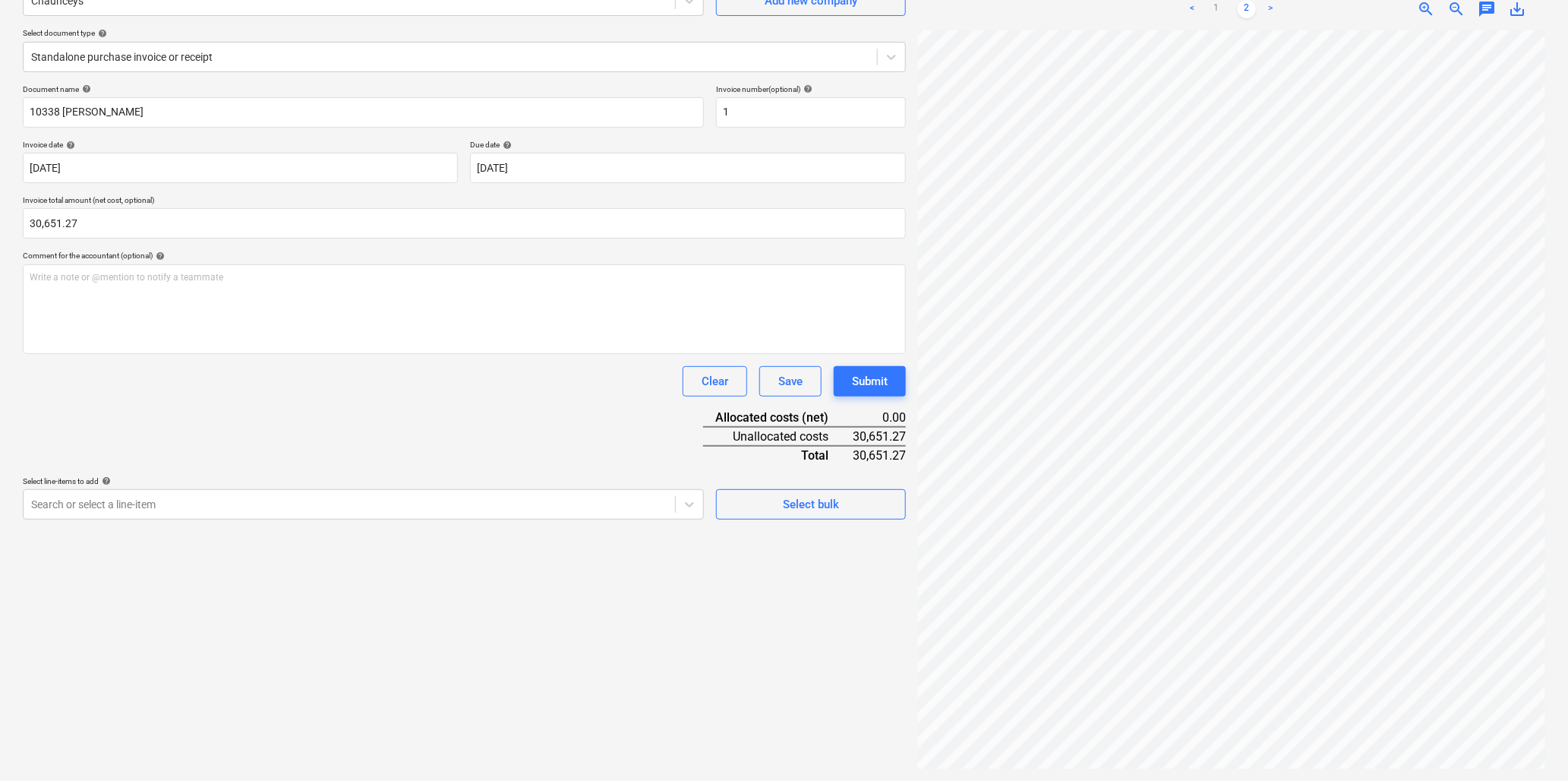
scroll to position [0, 279]
click at [1191, 7] on link "<" at bounding box center [1193, 9] width 18 height 18
click at [133, 281] on p "Write a note or @mention to notify a teammate [PERSON_NAME]" at bounding box center [464, 278] width 870 height 13
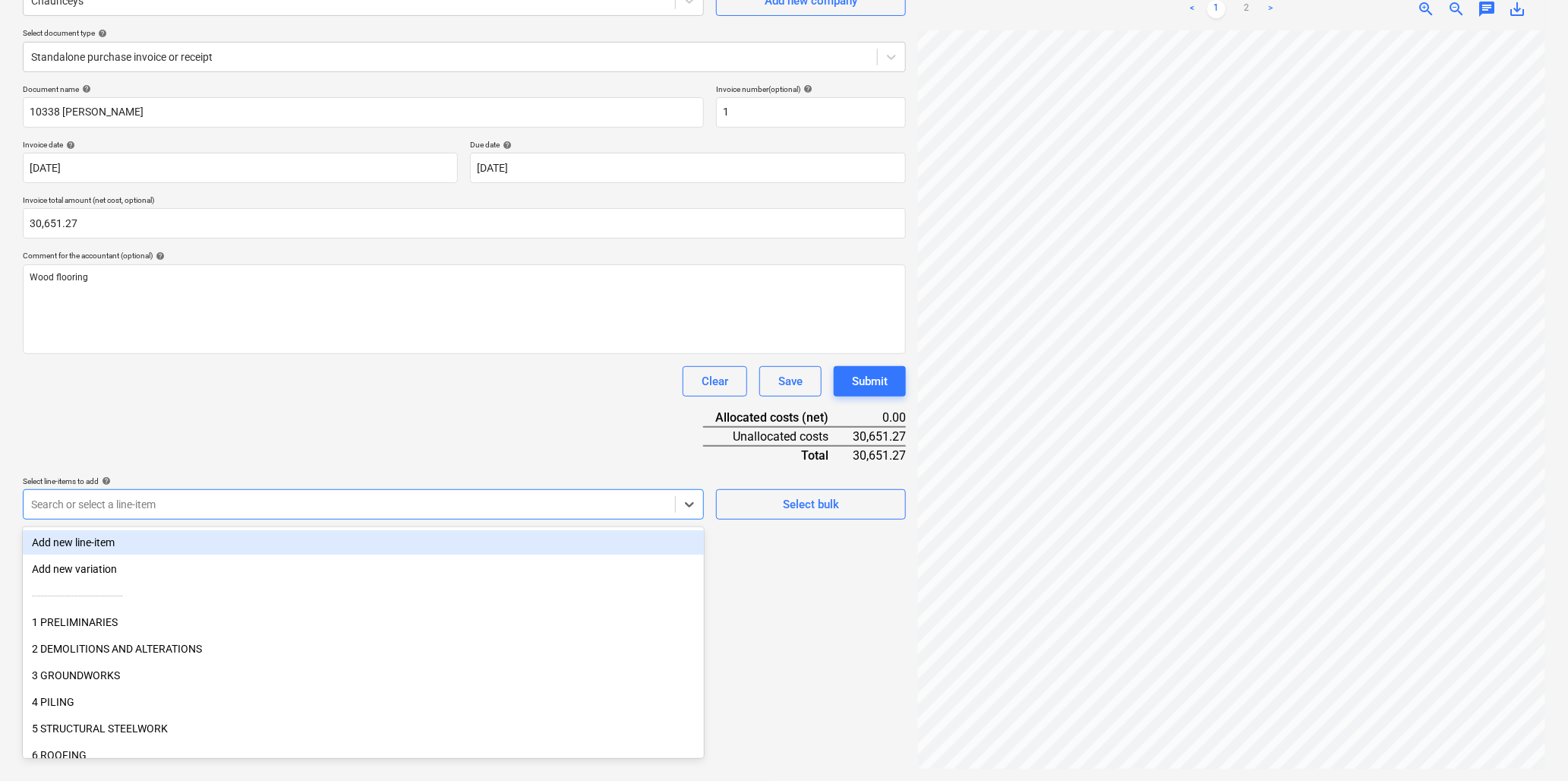
click at [183, 504] on div at bounding box center [349, 504] width 636 height 16
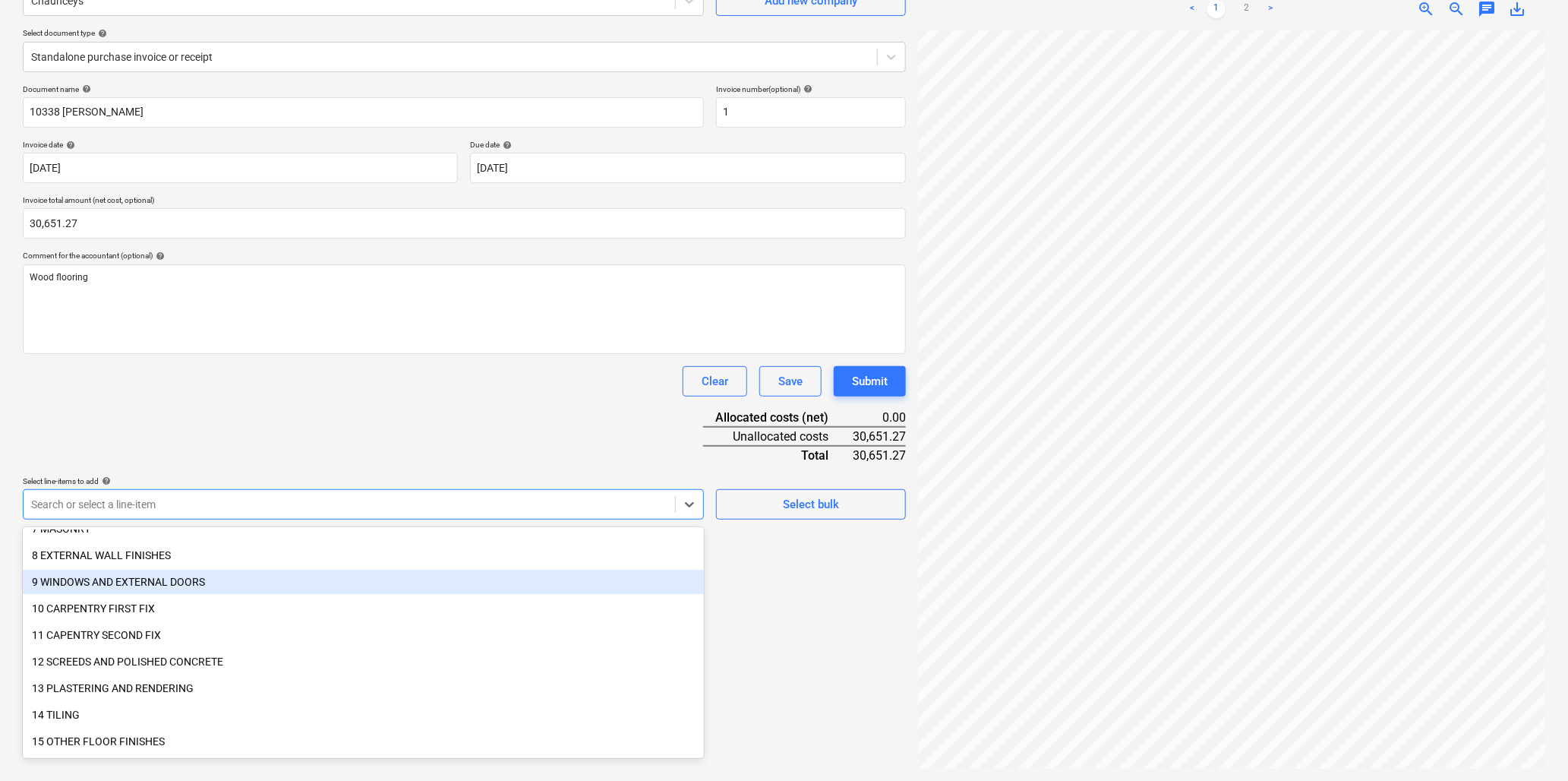
scroll to position [338, 0]
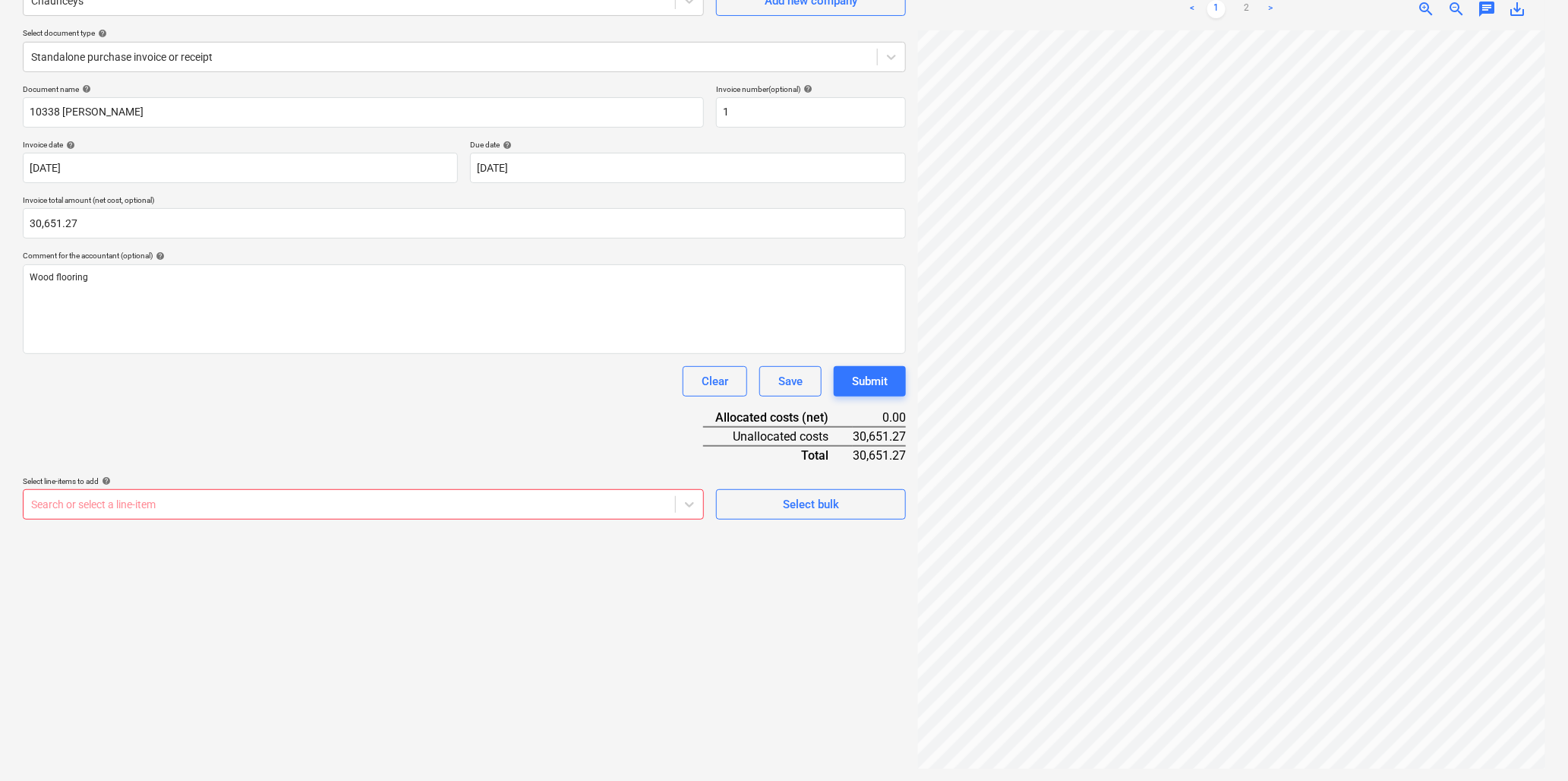
click at [68, 502] on div at bounding box center [349, 504] width 636 height 16
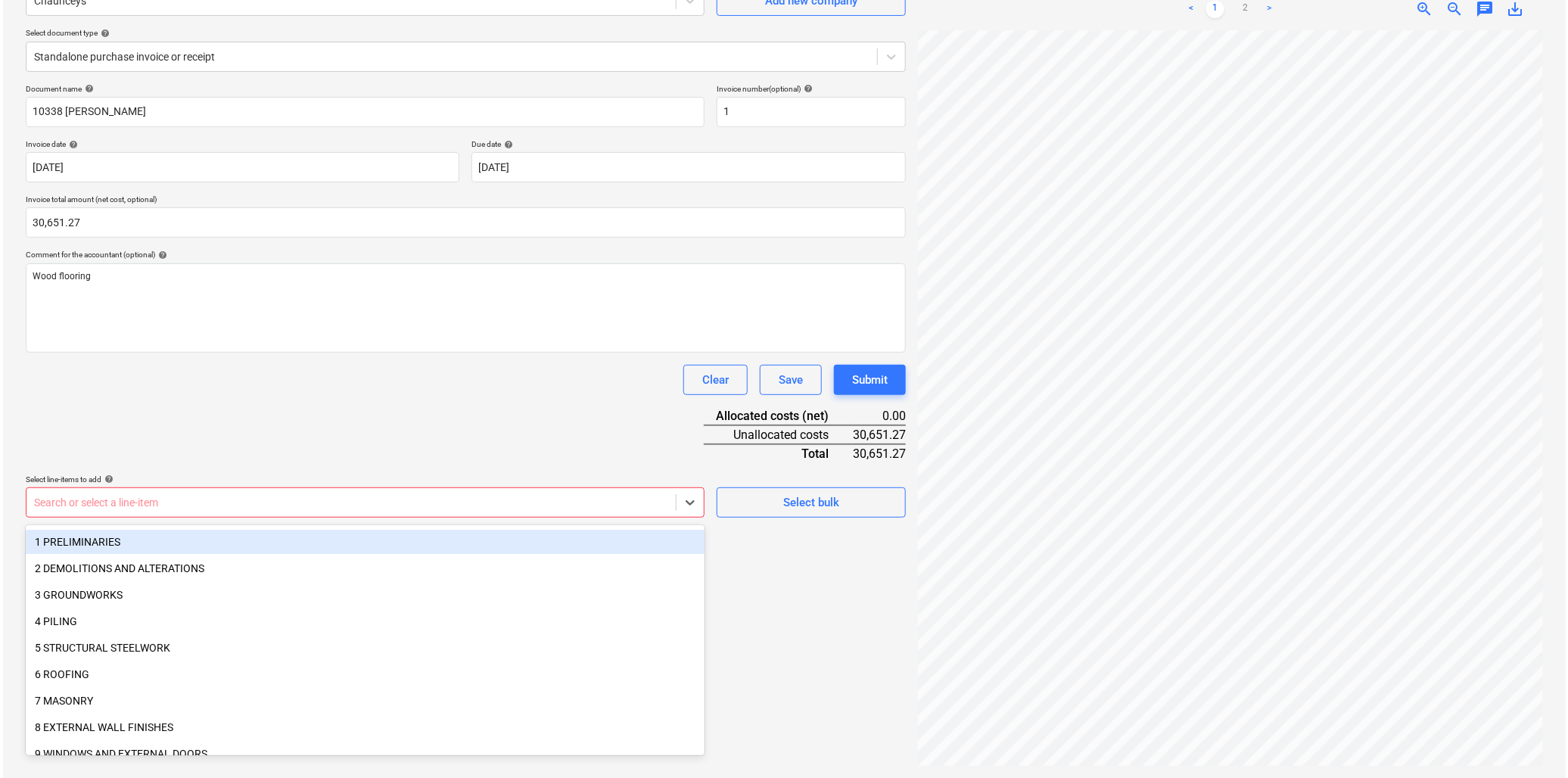
scroll to position [252, 0]
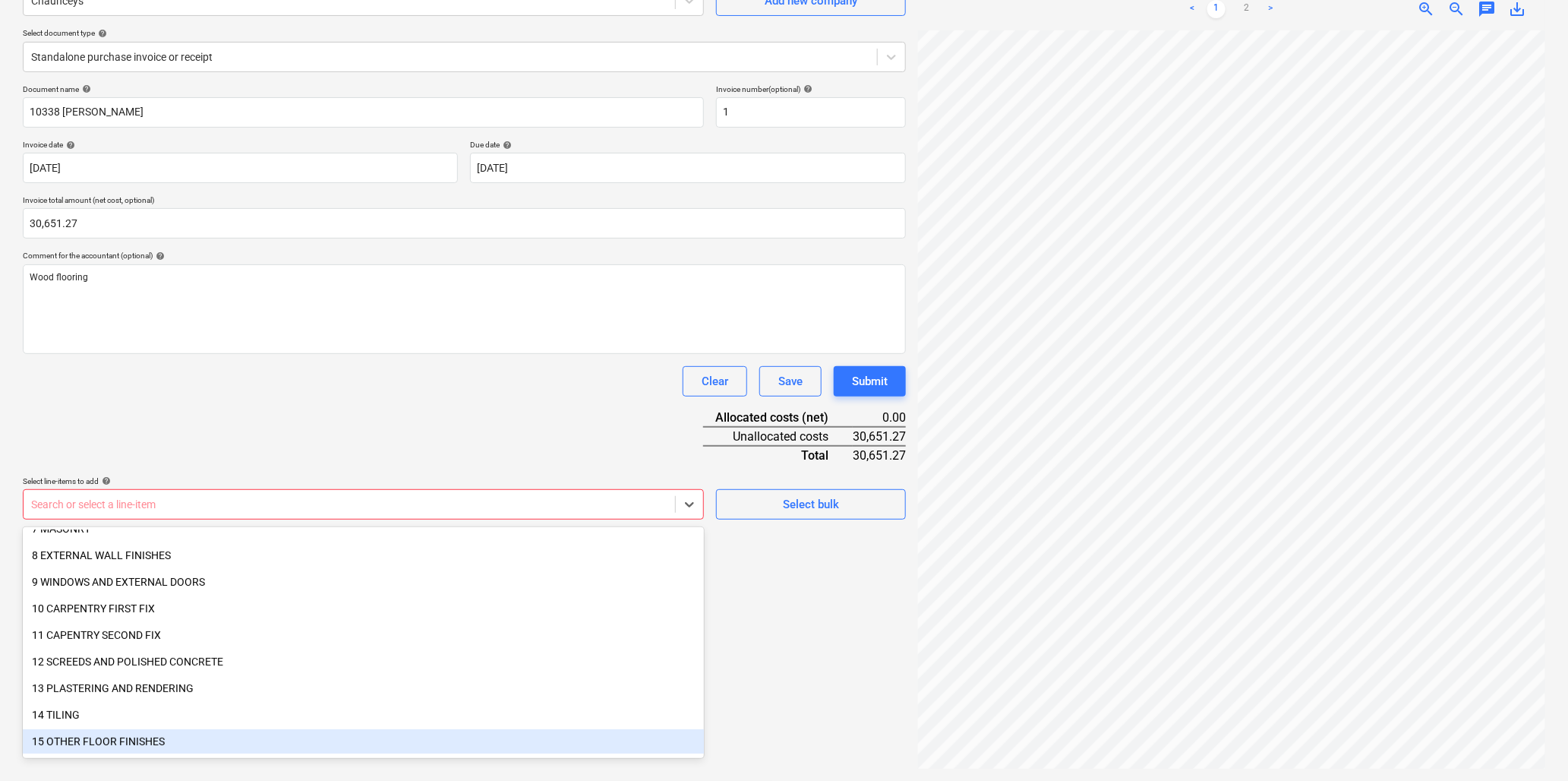
click at [59, 738] on div "15 OTHER FLOOR FINISHES" at bounding box center [363, 741] width 681 height 24
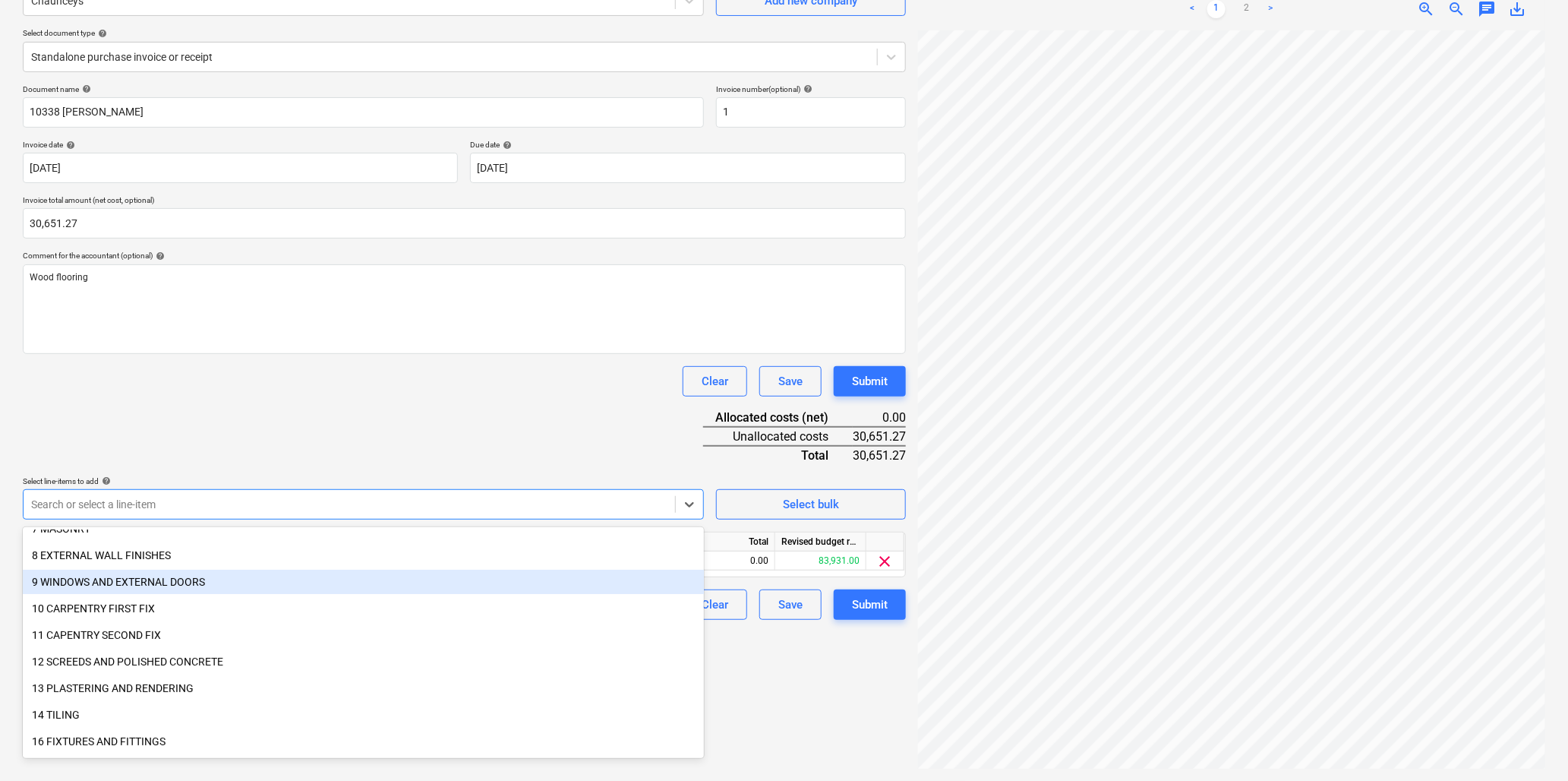
click at [221, 390] on div "Clear Save Submit" at bounding box center [464, 381] width 884 height 30
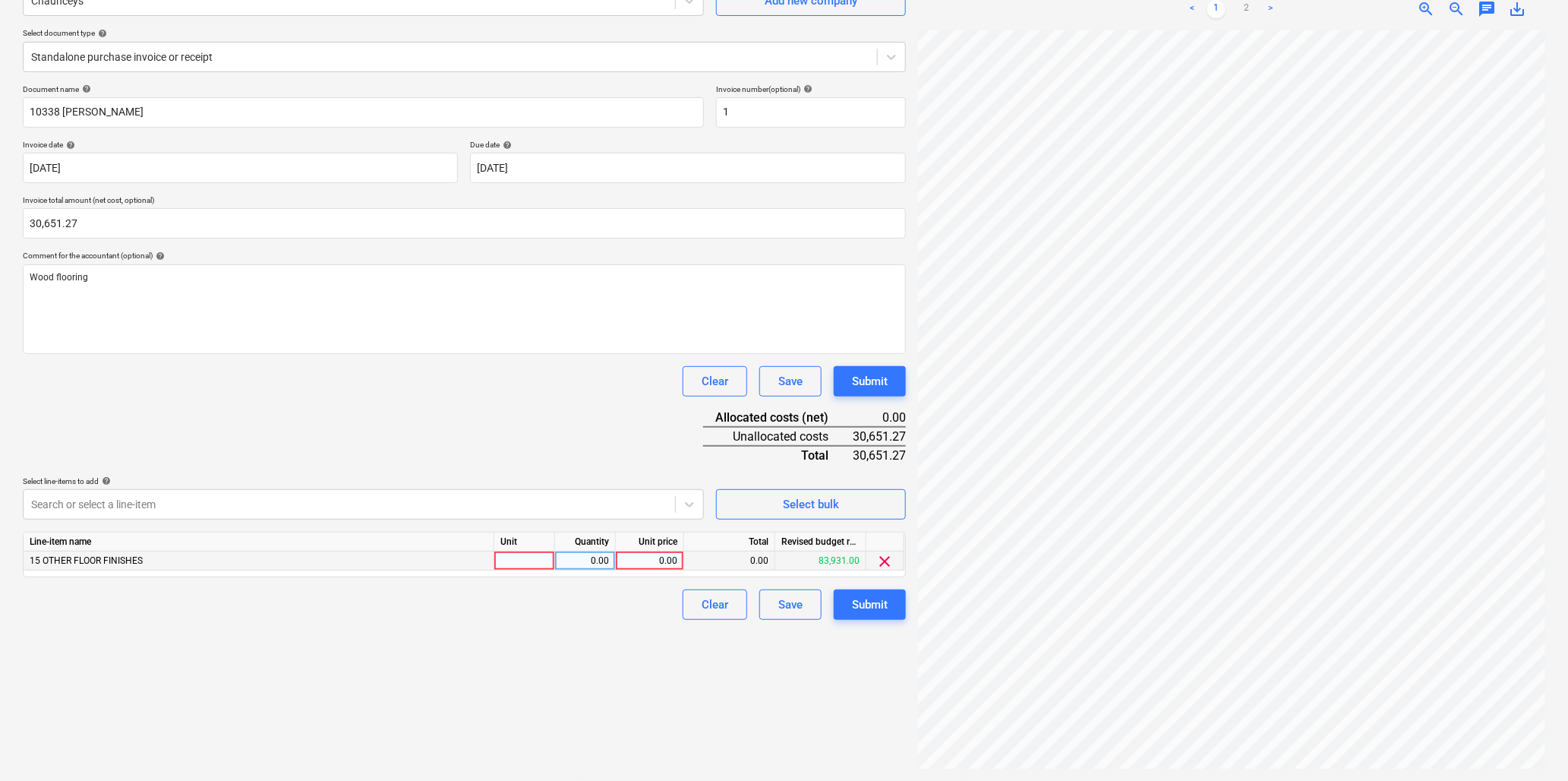
click at [505, 557] on div at bounding box center [525, 561] width 61 height 19
type input "item"
type input "30651.27"
click at [876, 599] on div "Submit" at bounding box center [870, 604] width 36 height 19
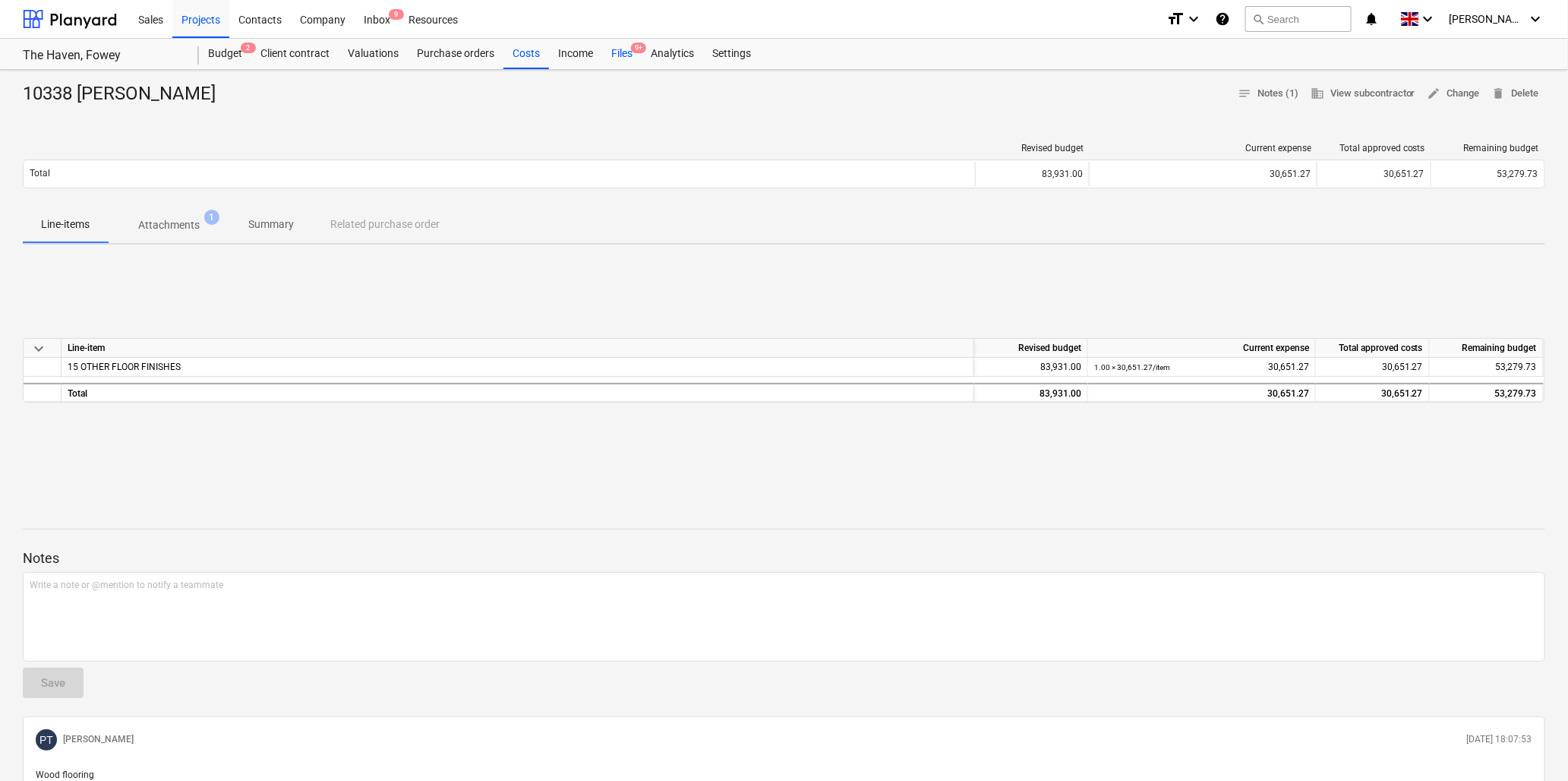
click at [627, 50] on div "Files 9+" at bounding box center [622, 53] width 40 height 30
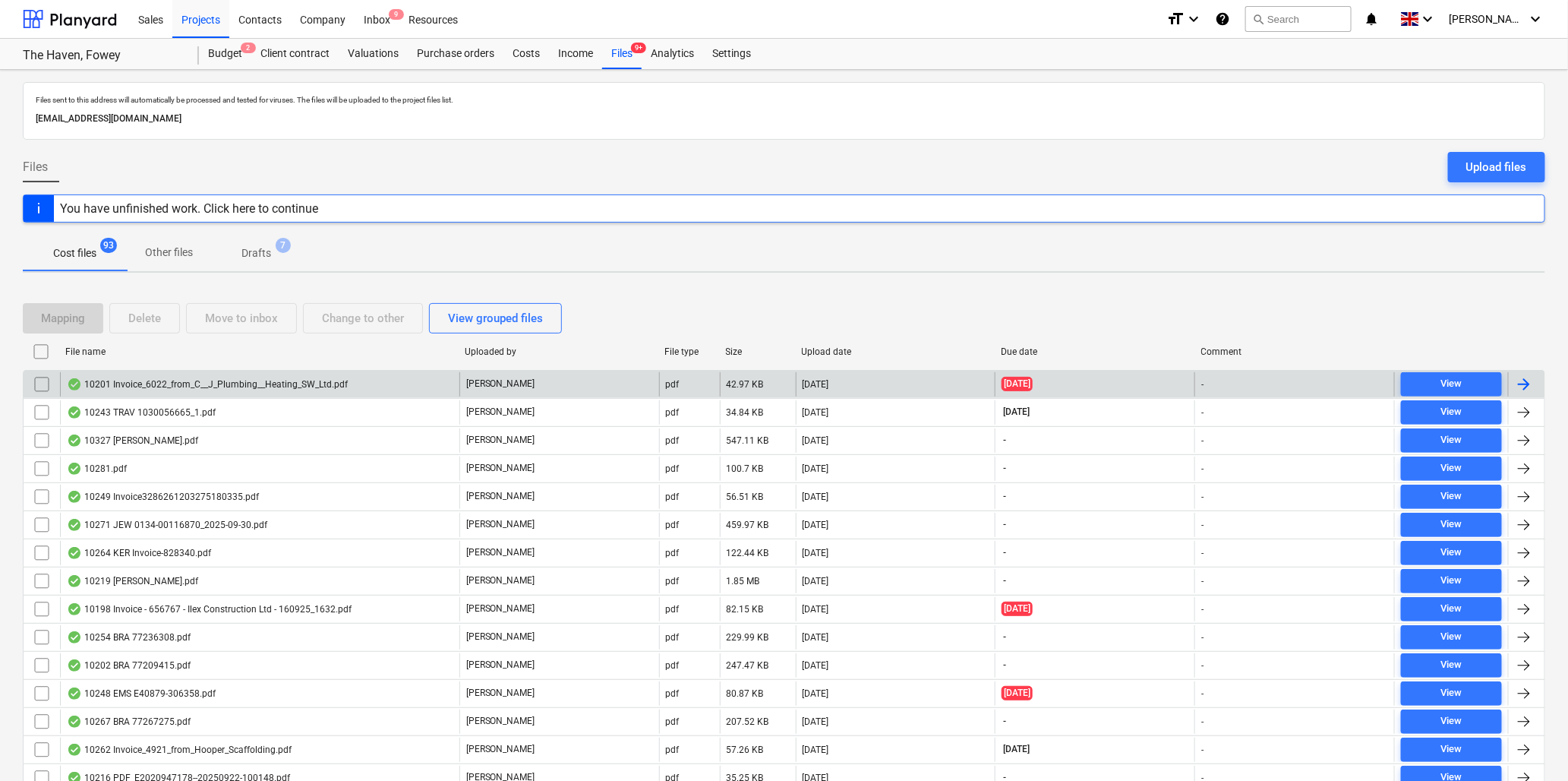
click at [195, 382] on div "10201 Invoice_6022_from_C__J_Plumbing__Heating_SW_Ltd.pdf" at bounding box center [208, 384] width 281 height 12
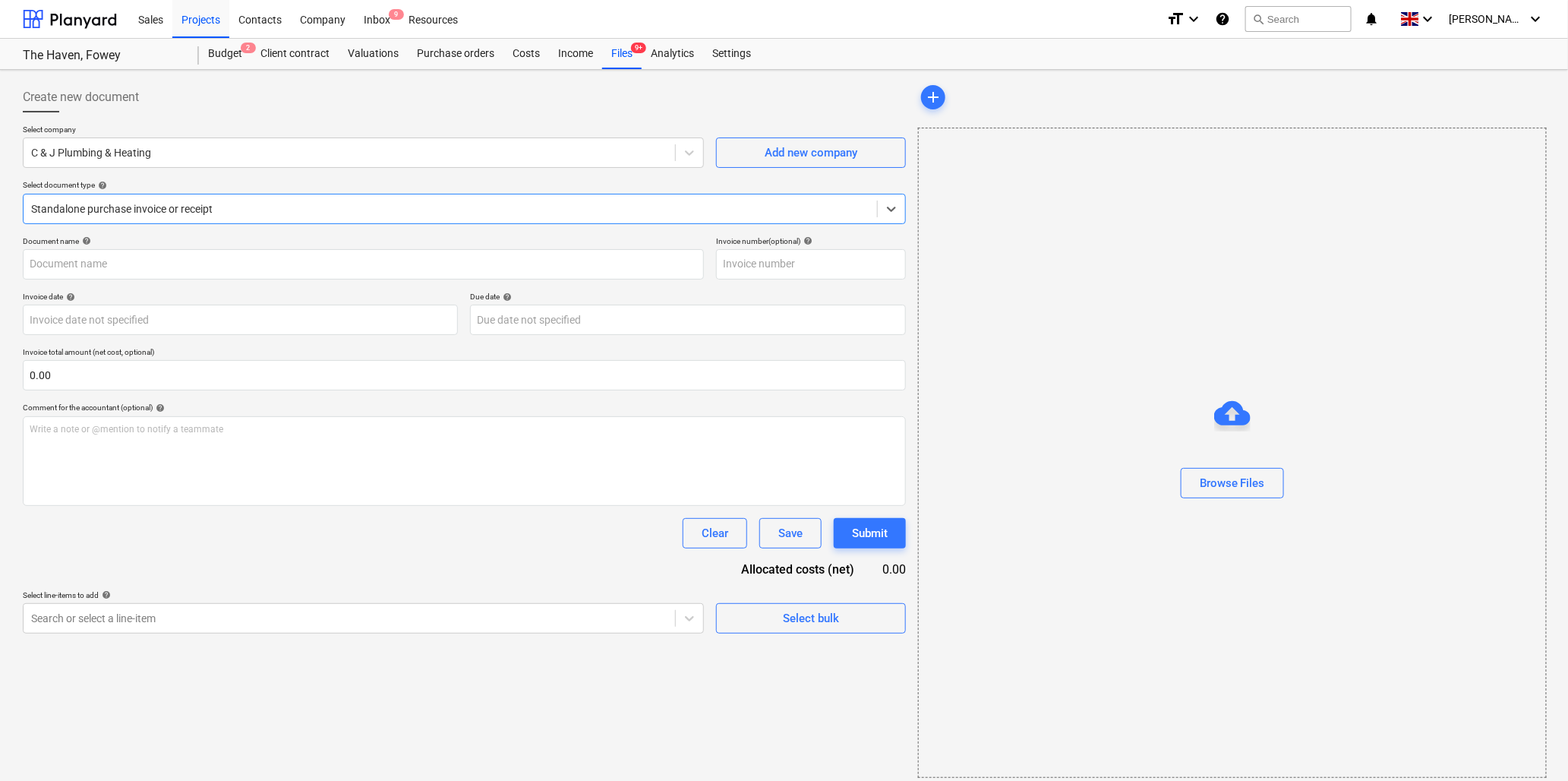
type input "6022"
type input "[DATE]"
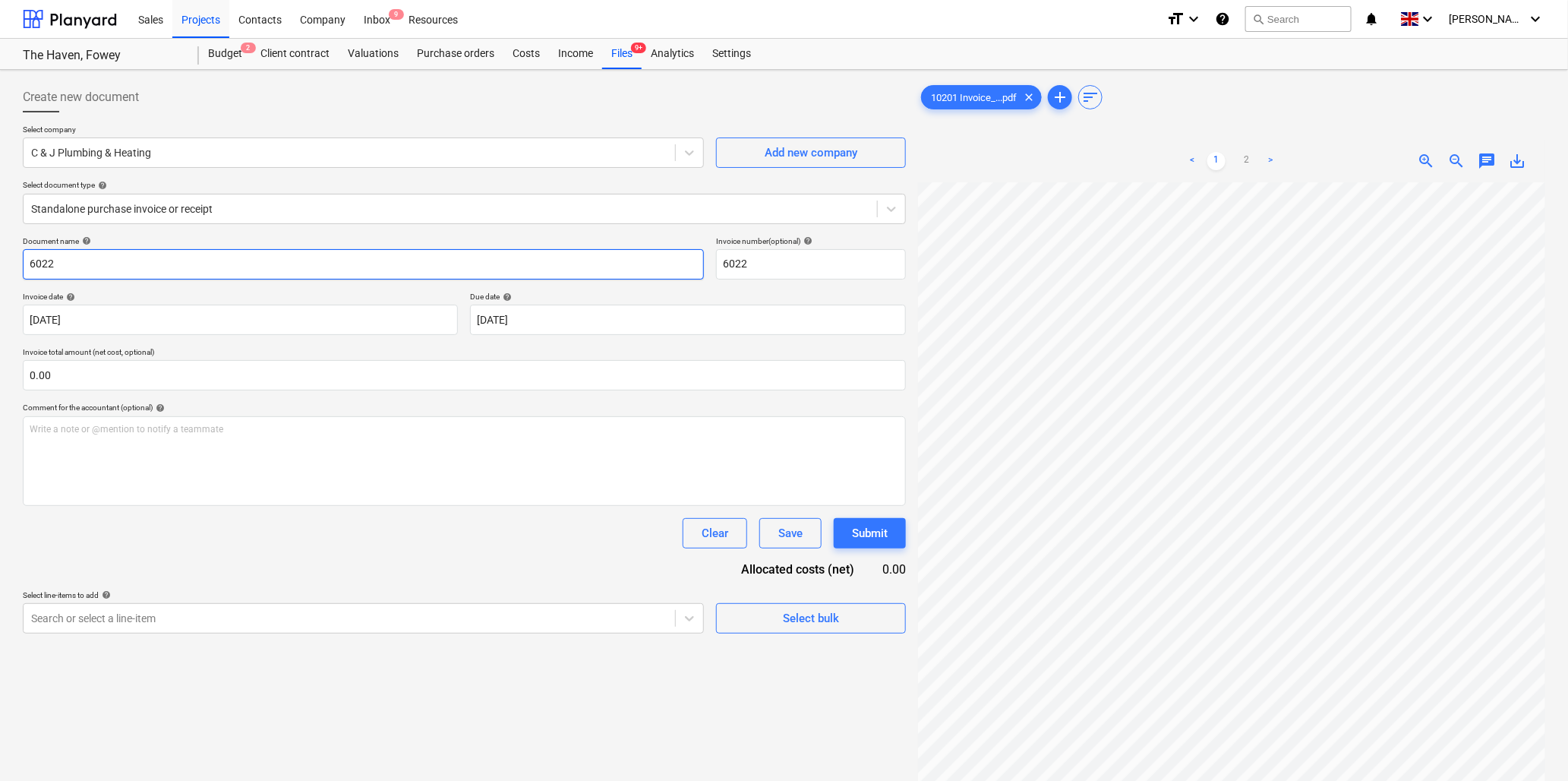
click at [71, 269] on input "6022" at bounding box center [363, 264] width 681 height 30
type input "10201 C&J Plumbing"
click at [171, 375] on input "text" at bounding box center [464, 374] width 884 height 30
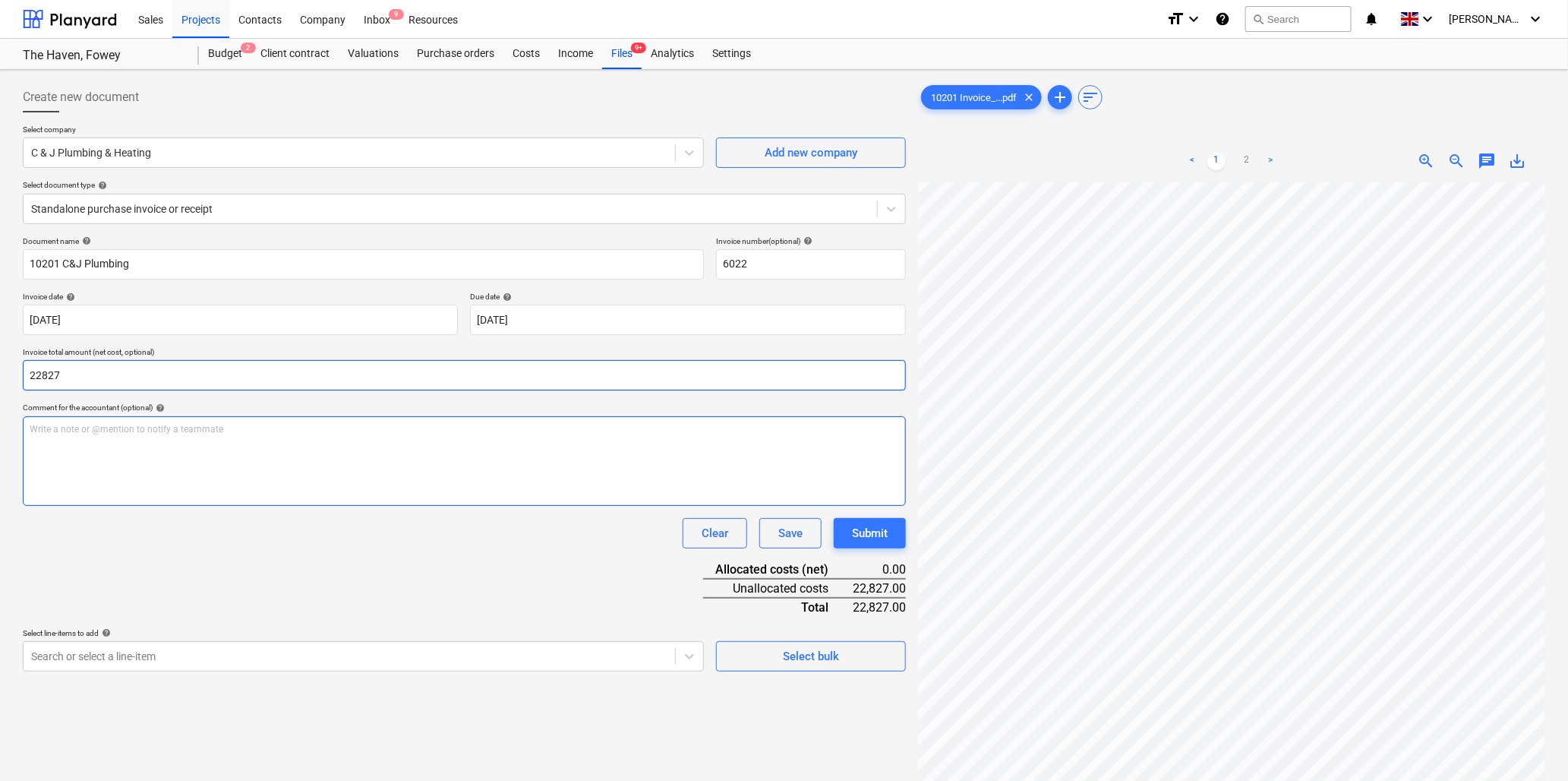
type input "22,827.00"
click at [144, 436] on div "Write a note or @mention to notify a teammate [PERSON_NAME]" at bounding box center [464, 461] width 884 height 89
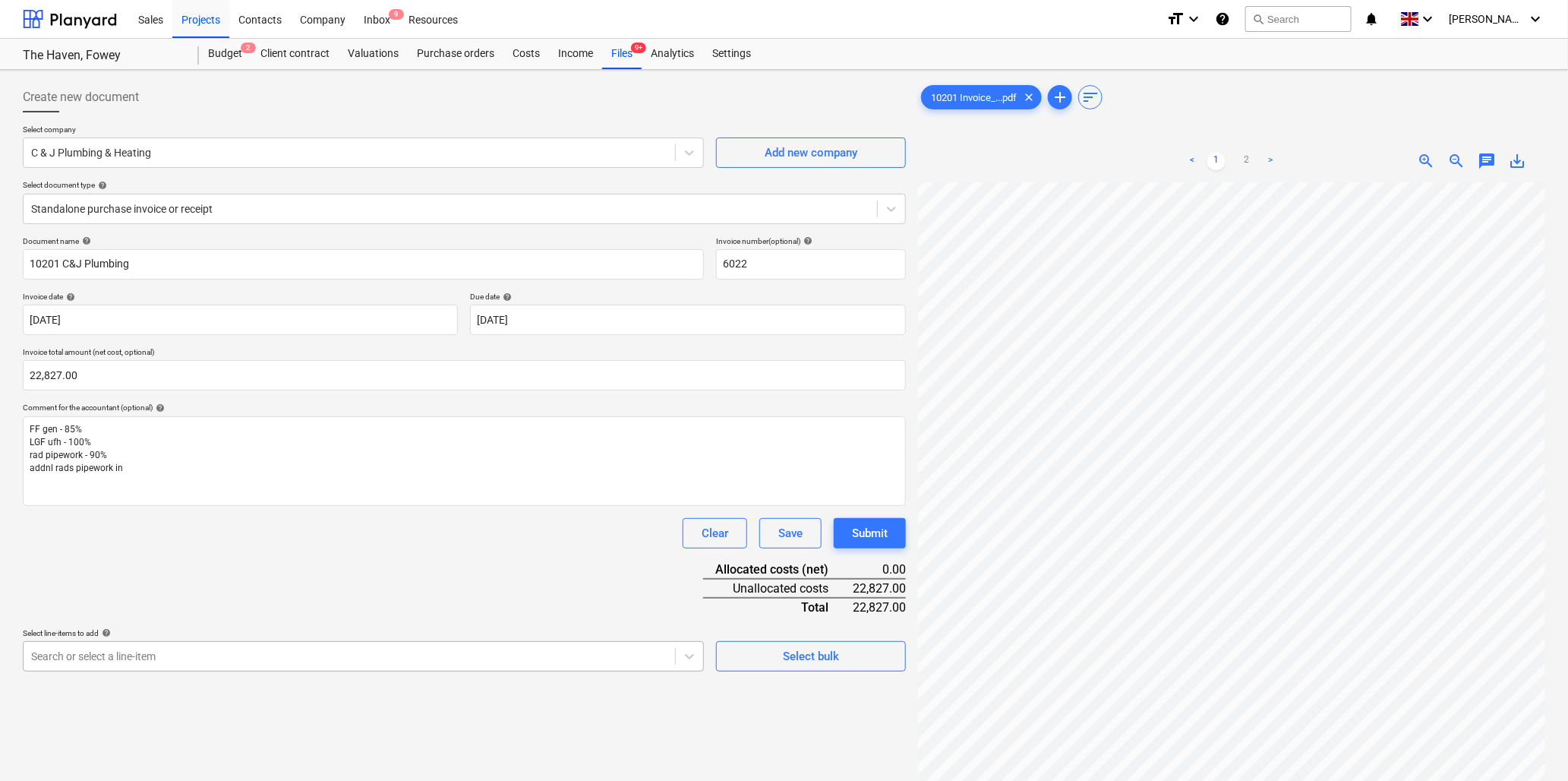
scroll to position [134, 0]
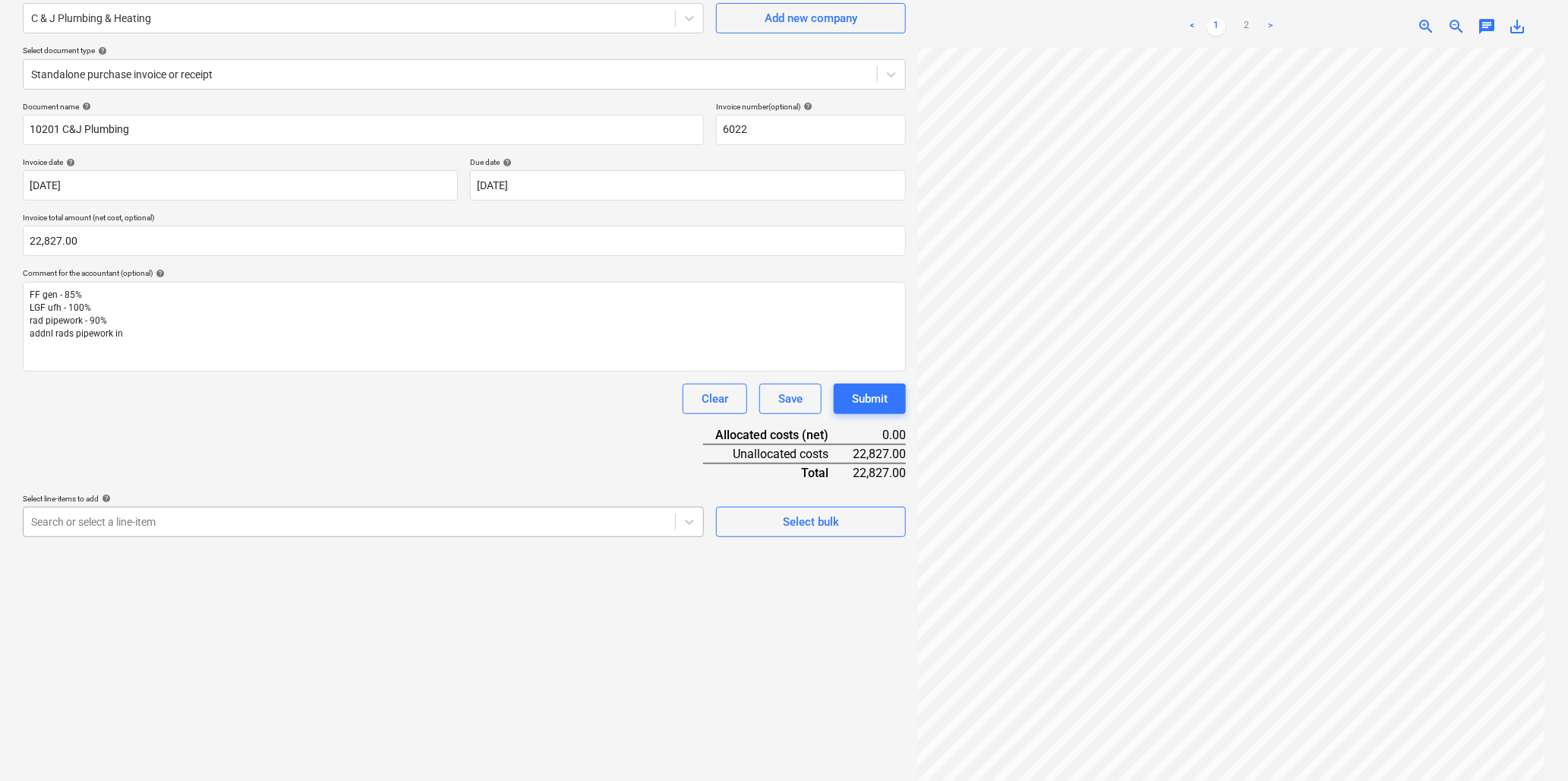
click at [166, 647] on body "Sales Projects Contacts Company Inbox 9 Resources format_size keyboard_arrow_do…" at bounding box center [784, 256] width 1568 height 781
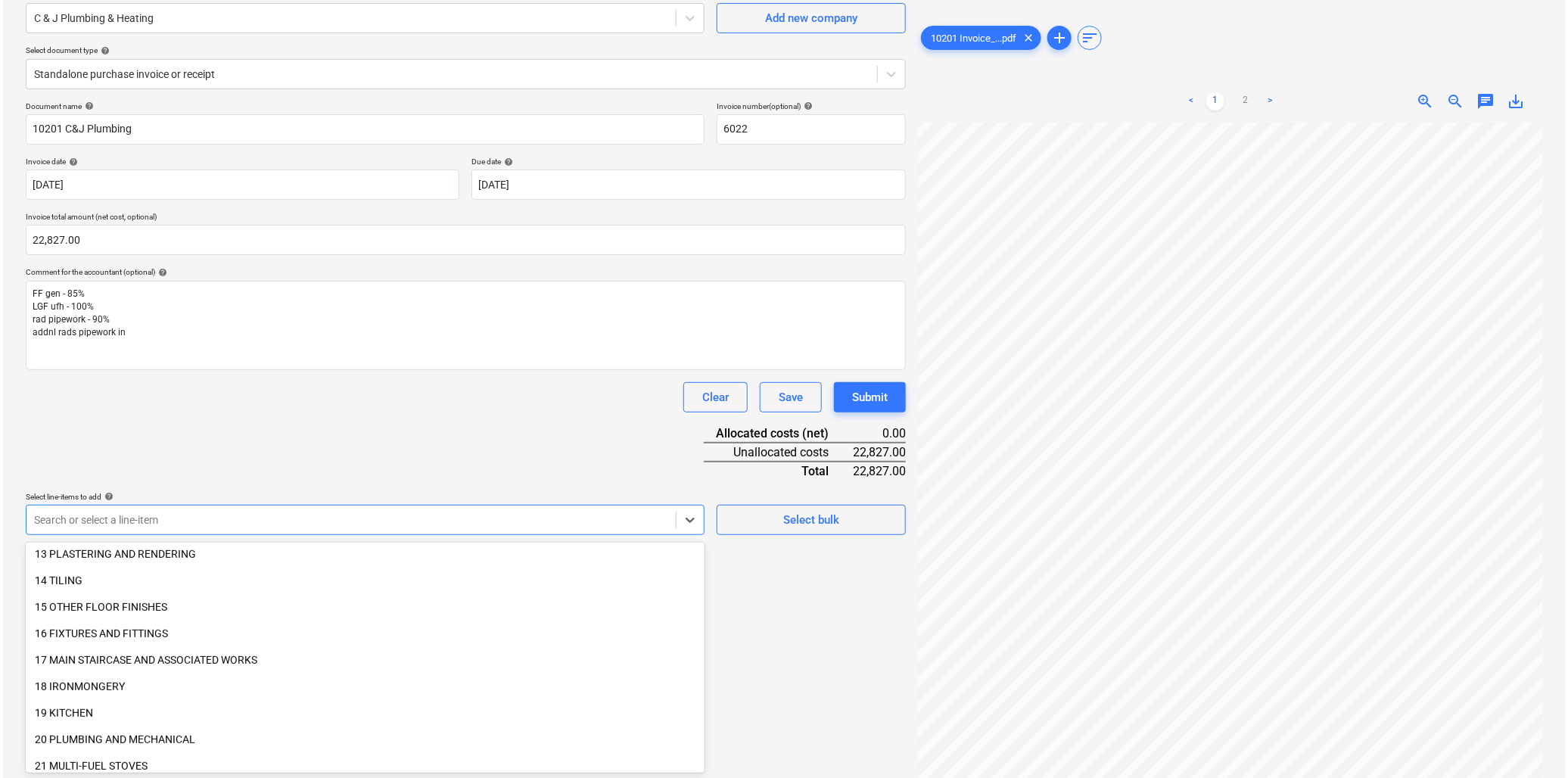
scroll to position [420, 0]
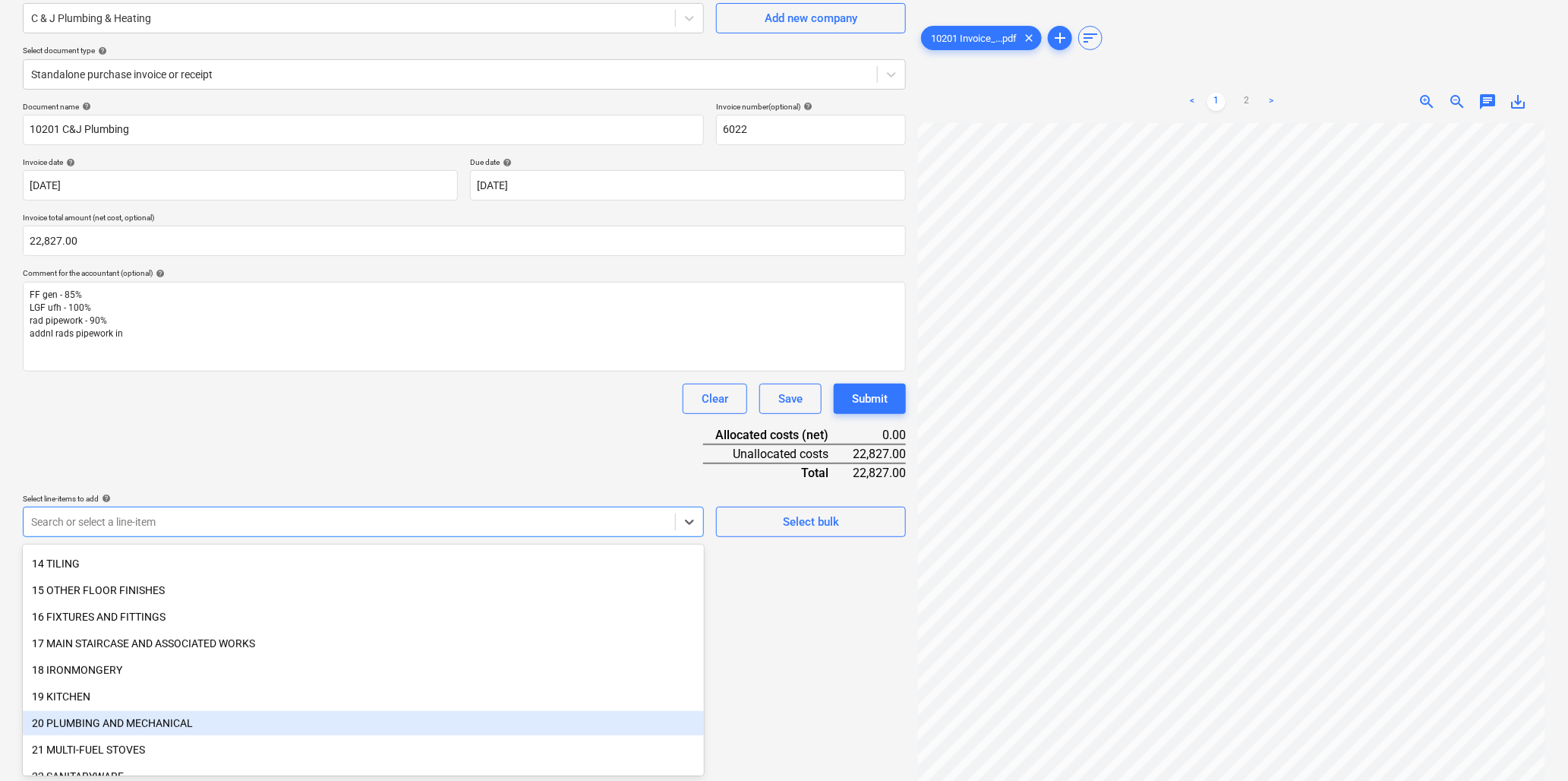
click at [116, 724] on div "20 PLUMBING AND MECHANICAL" at bounding box center [363, 723] width 681 height 24
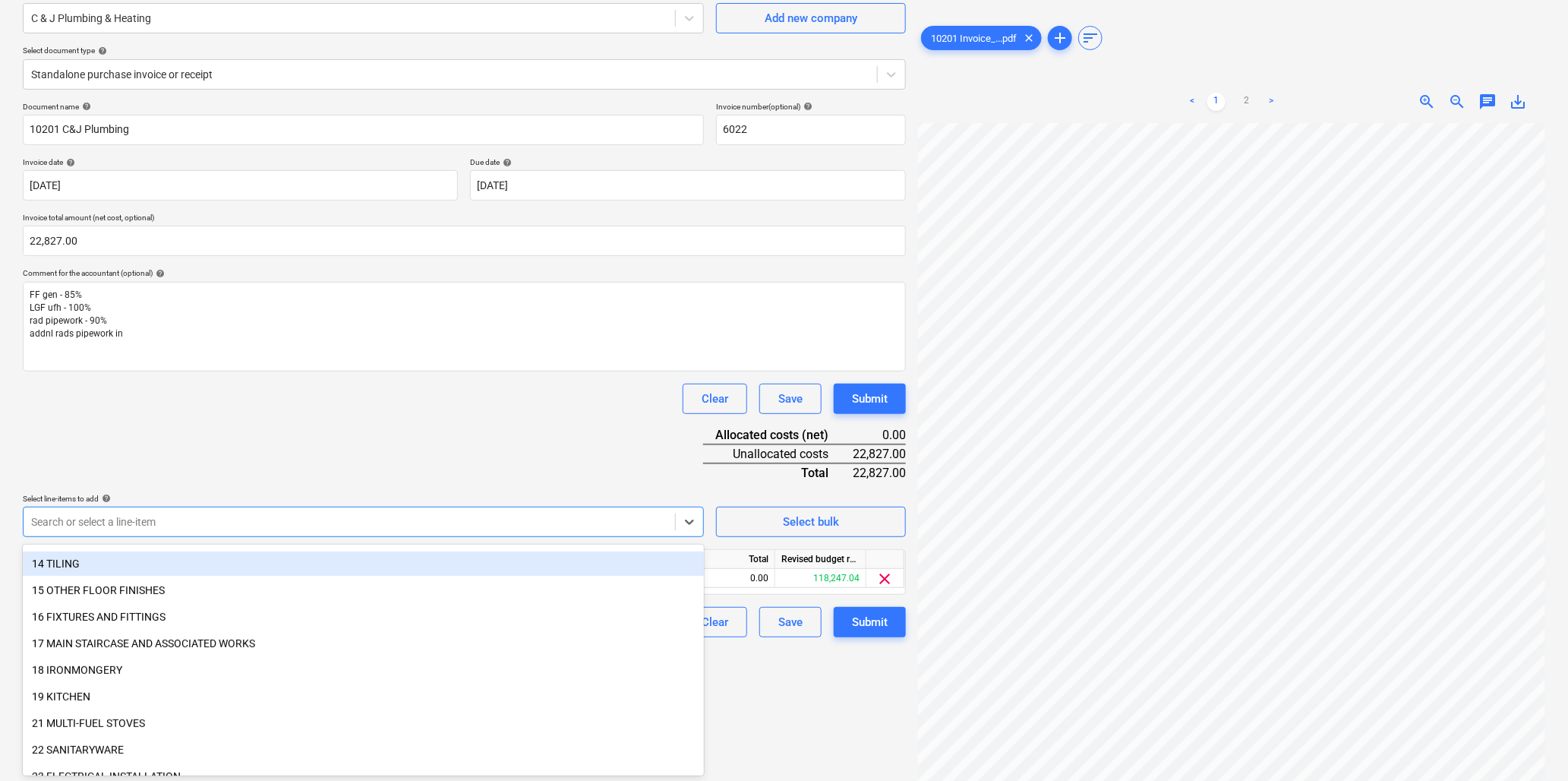
click at [267, 448] on div "Document name help 10201 C&J Plumbing Invoice number (optional) help 6022 Invoi…" at bounding box center [464, 370] width 884 height 535
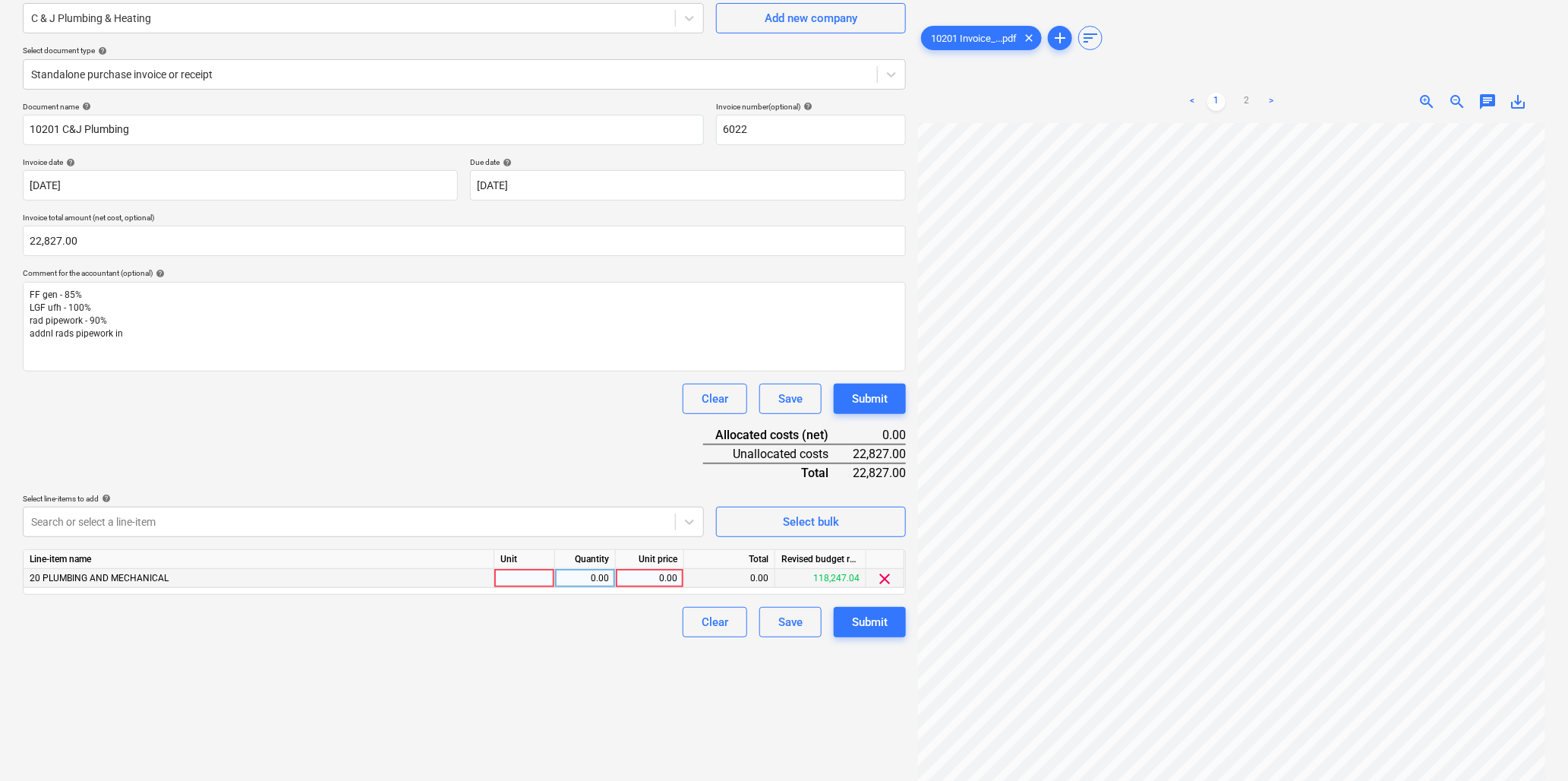
click at [527, 573] on div at bounding box center [525, 579] width 61 height 19
type input "item"
type input "22827"
click at [890, 617] on button "Submit" at bounding box center [870, 622] width 72 height 30
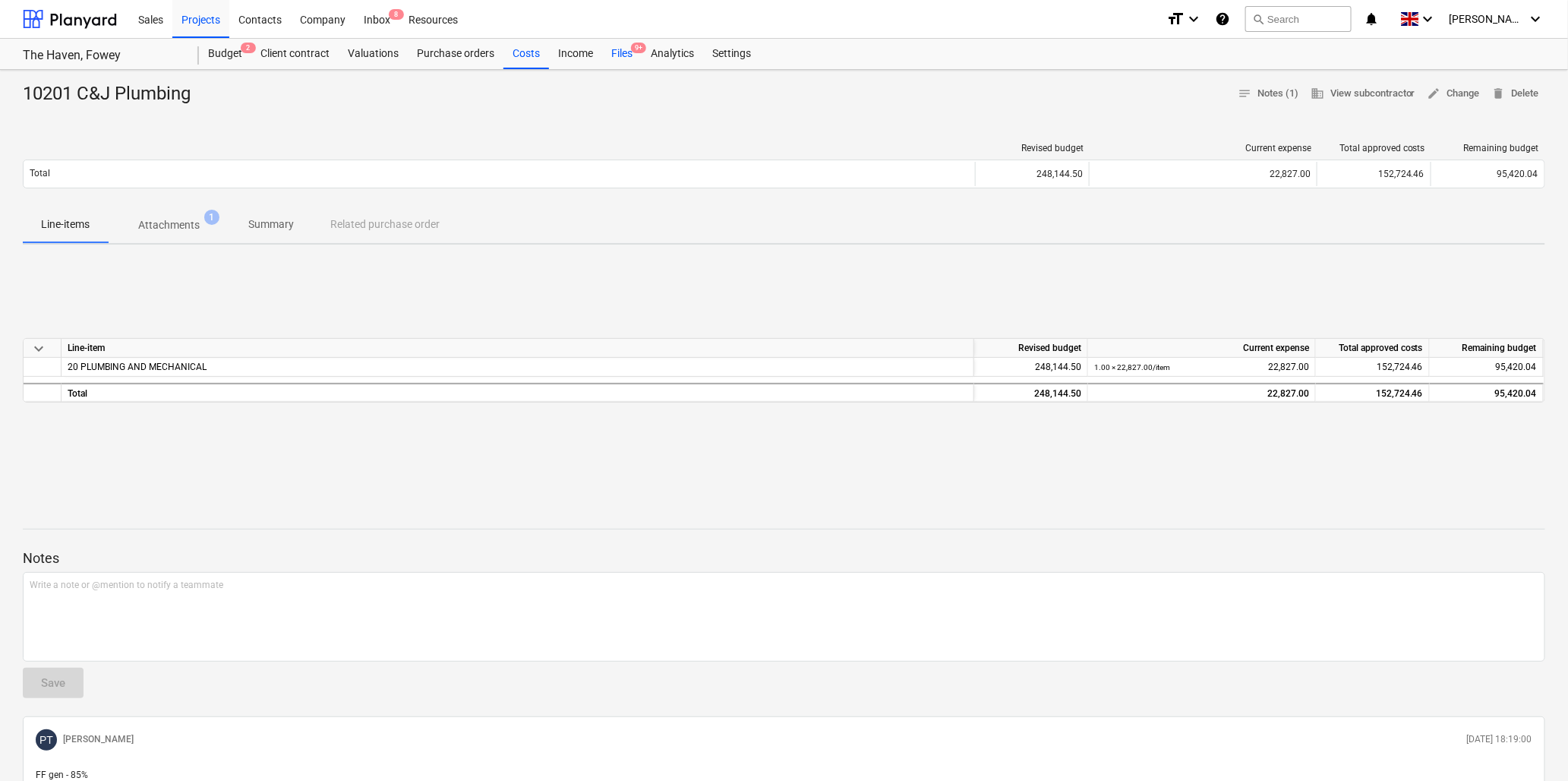
click at [613, 51] on div "Files 9+" at bounding box center [622, 53] width 40 height 30
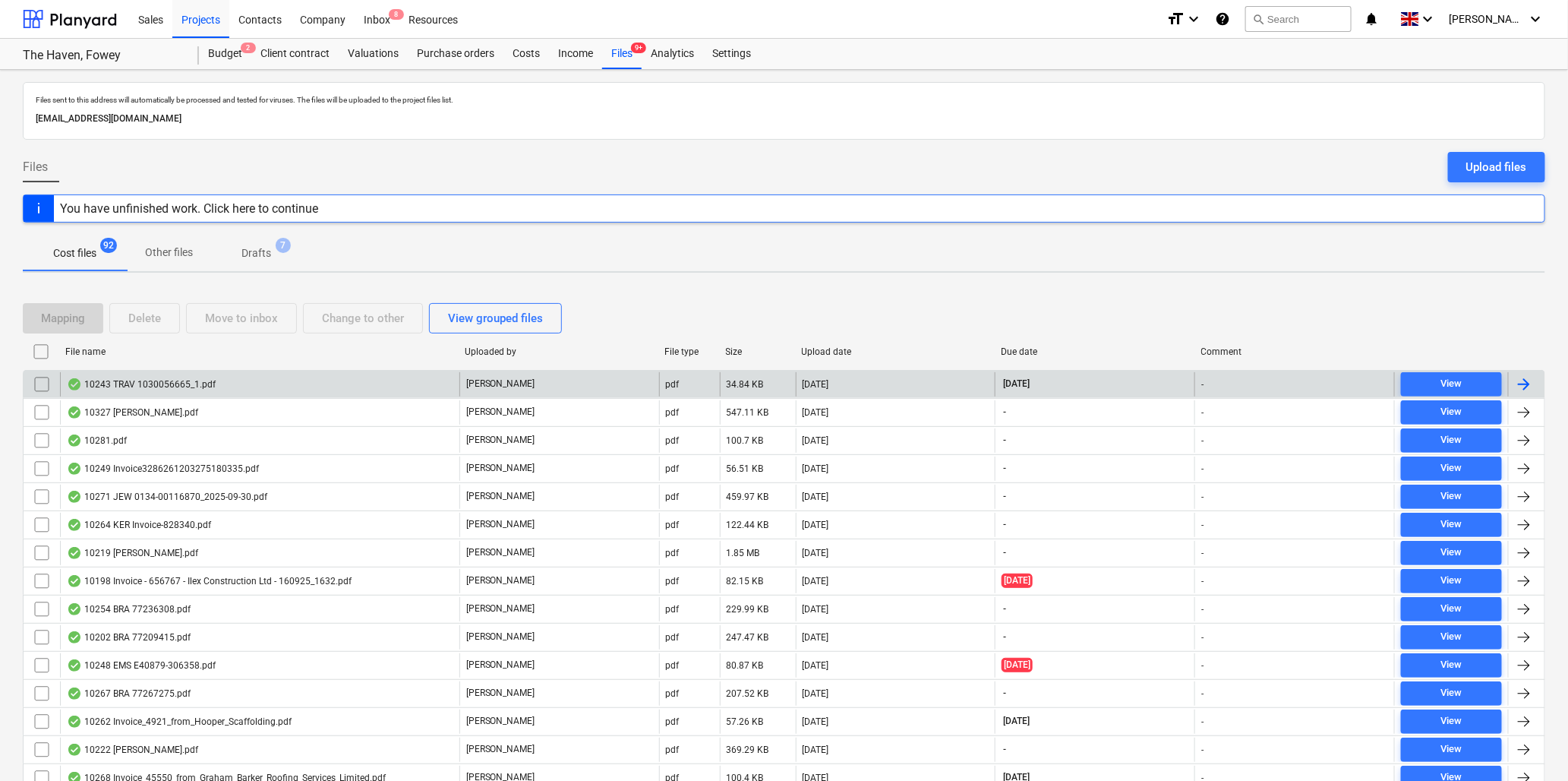
click at [156, 378] on div "10243 TRAV 1030056665_1.pdf" at bounding box center [142, 384] width 149 height 12
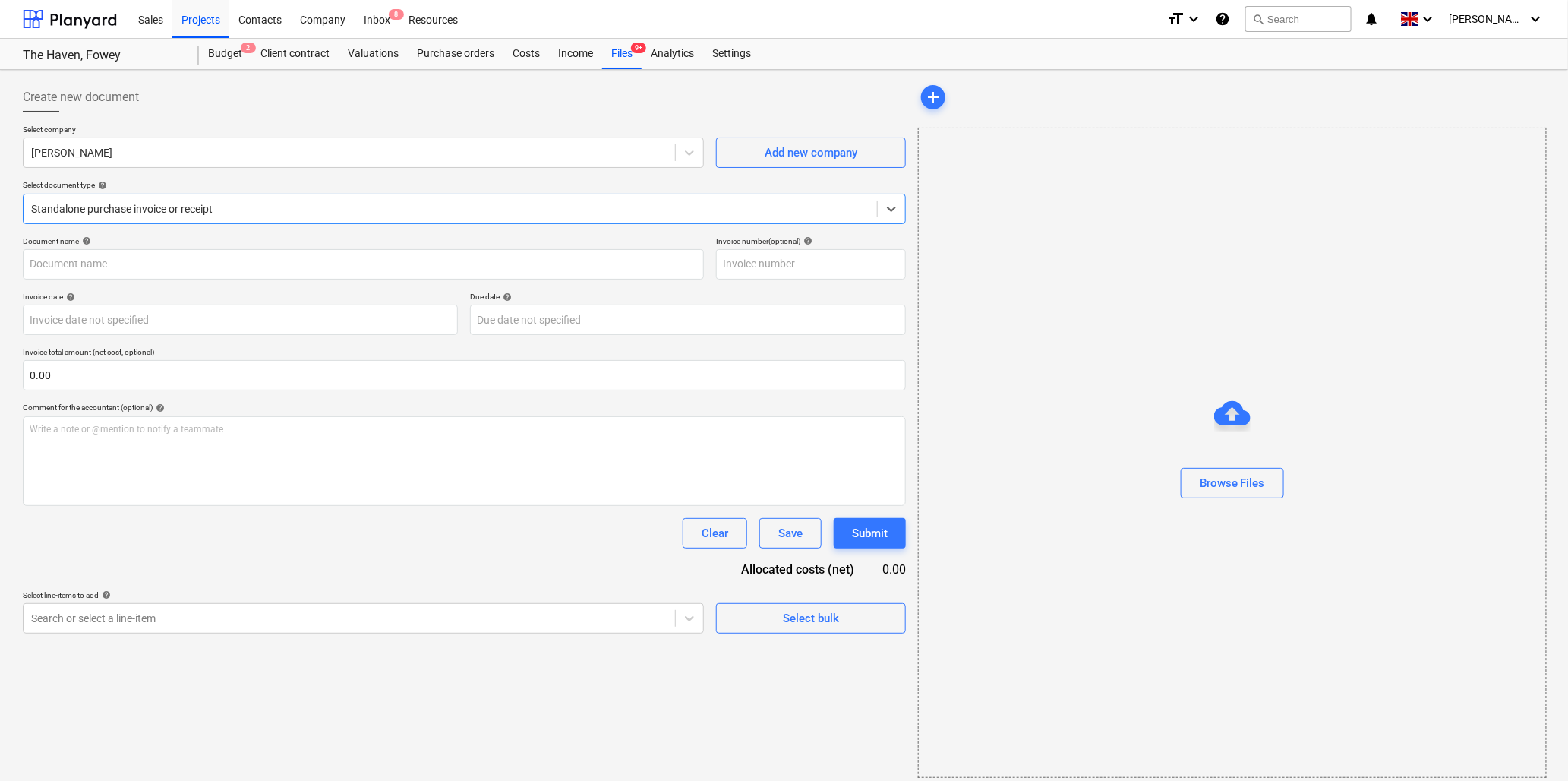
type input "1030056665"
type input "[DATE]"
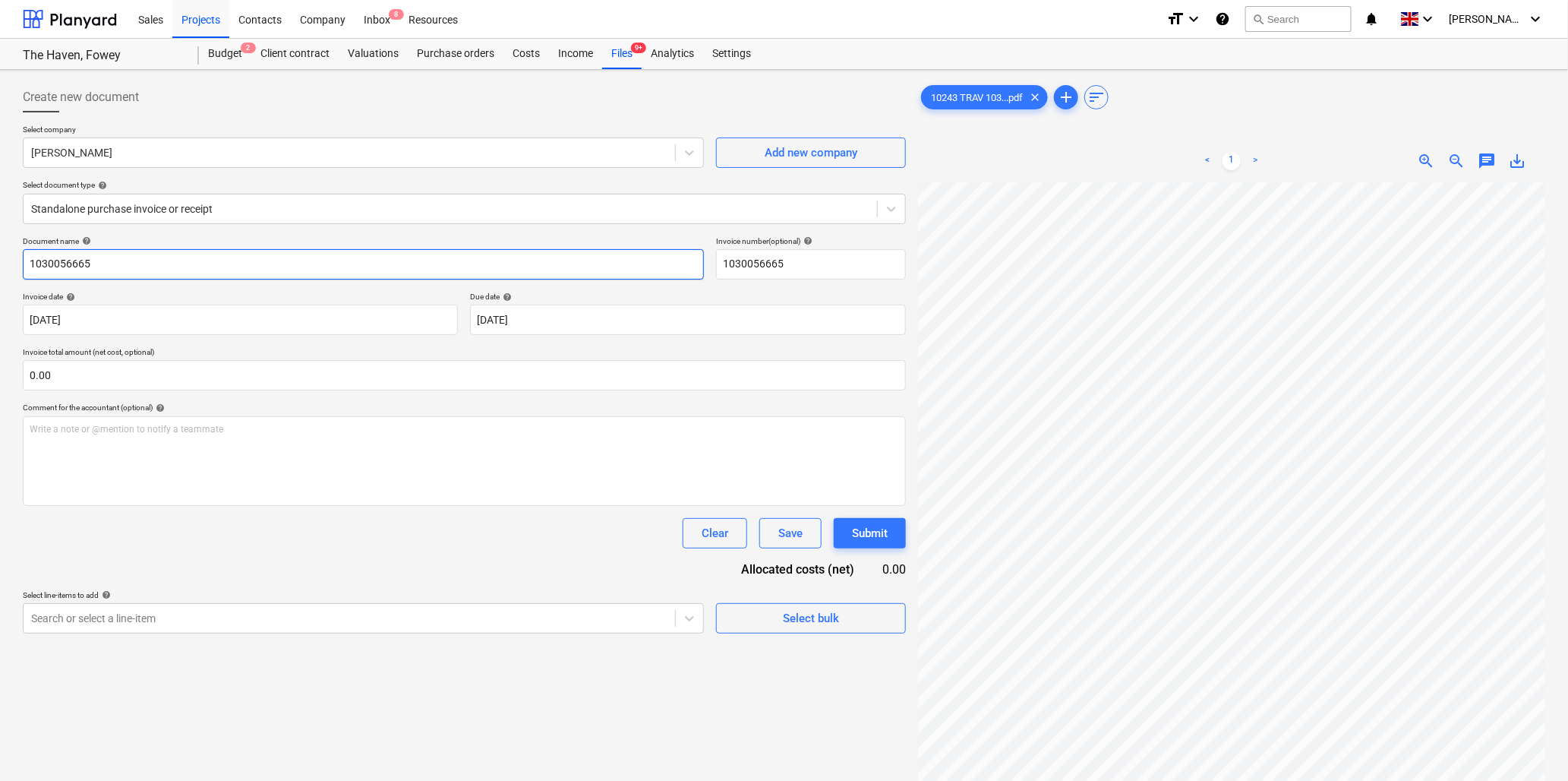
click at [107, 269] on input "1030056665" at bounding box center [363, 264] width 681 height 30
type input "10243 [PERSON_NAME]"
click at [171, 373] on input "text" at bounding box center [464, 374] width 884 height 30
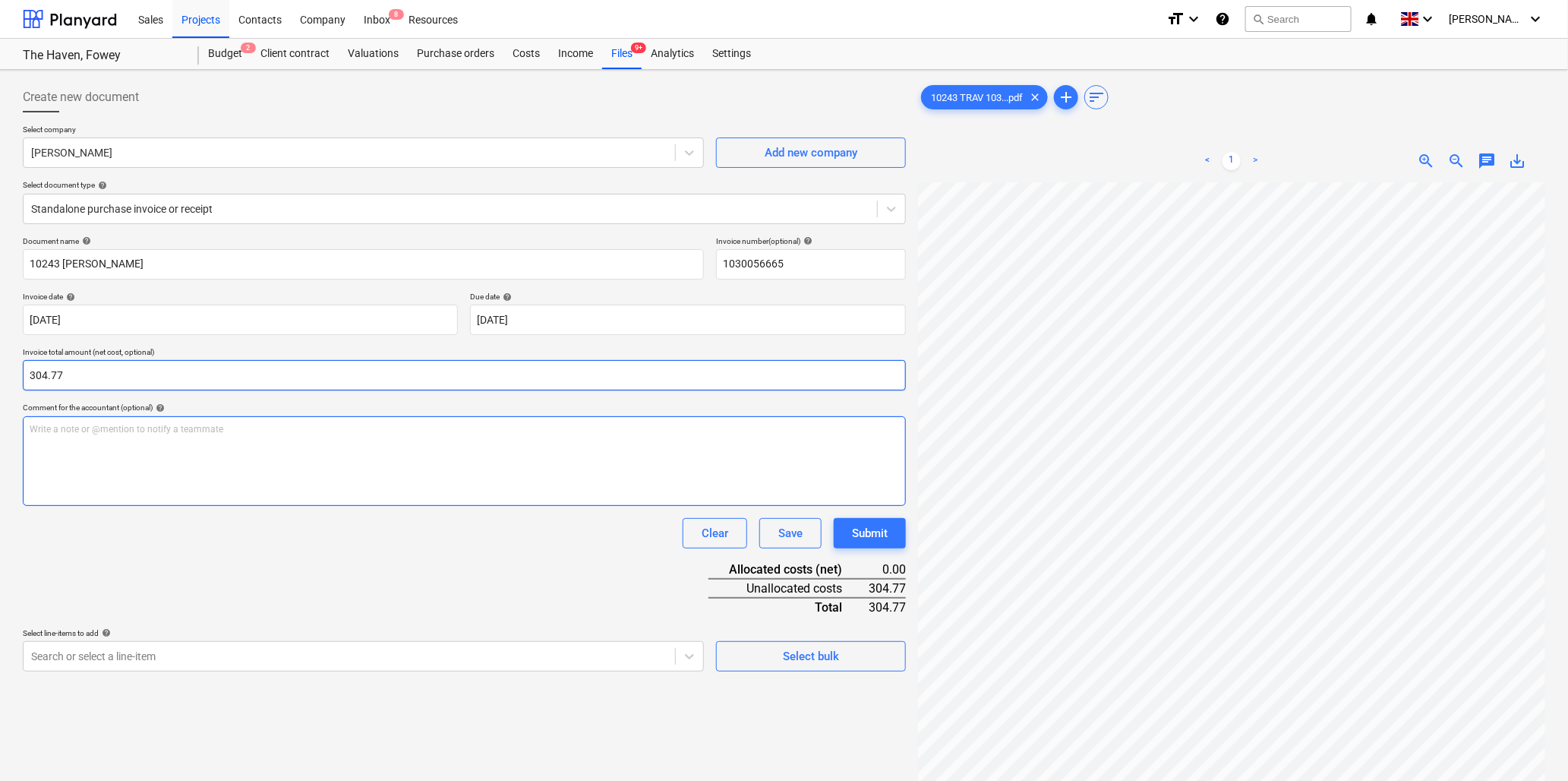
type input "304.77"
click at [194, 434] on p "Write a note or @mention to notify a teammate [PERSON_NAME]" at bounding box center [464, 430] width 870 height 13
click at [146, 431] on p "Write a note or @mention to notify a teammate [PERSON_NAME]" at bounding box center [464, 430] width 870 height 13
click at [102, 654] on body "Sales Projects Contacts Company Inbox 8 Resources format_size keyboard_arrow_do…" at bounding box center [784, 390] width 1568 height 781
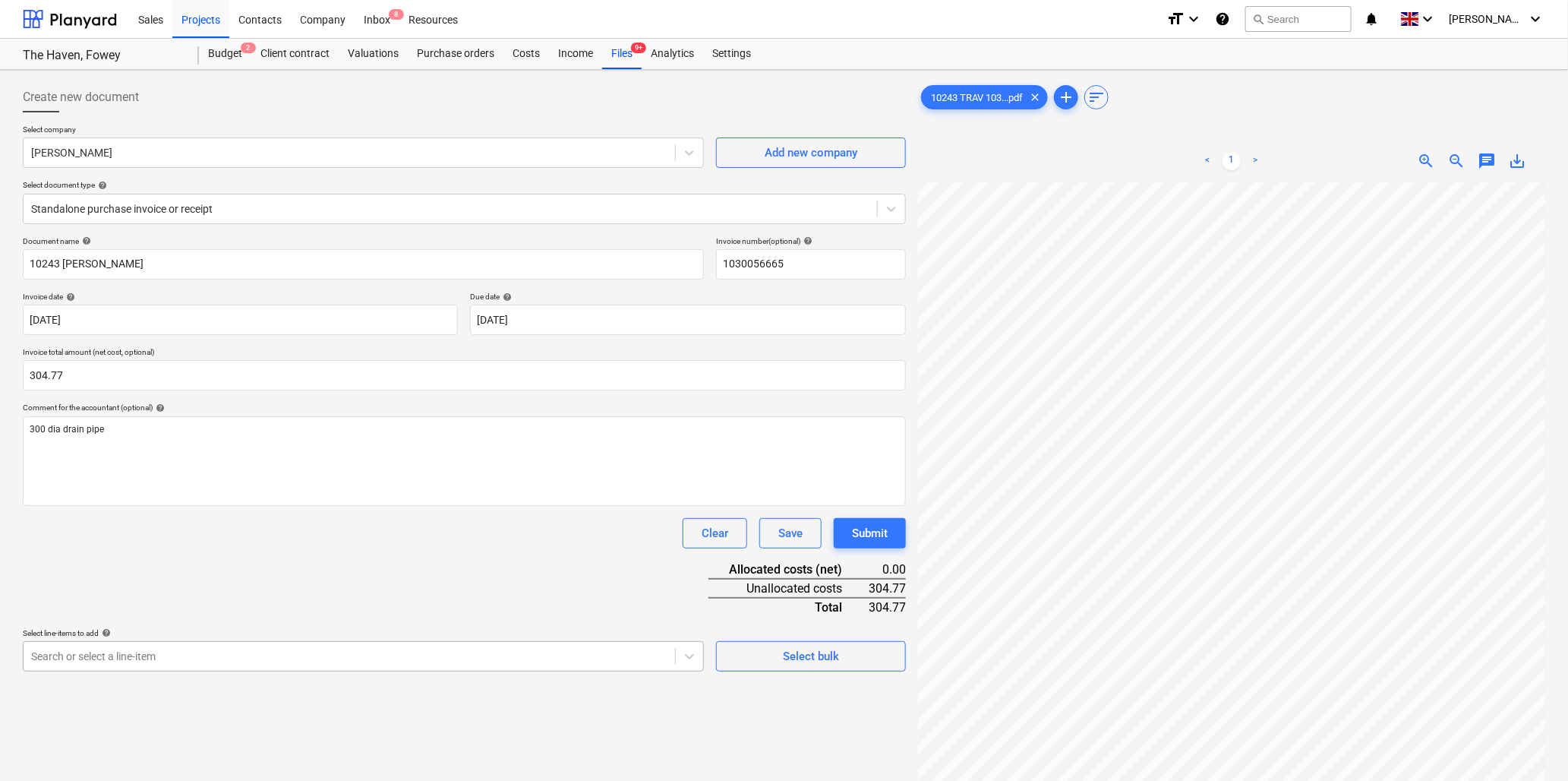
scroll to position [134, 0]
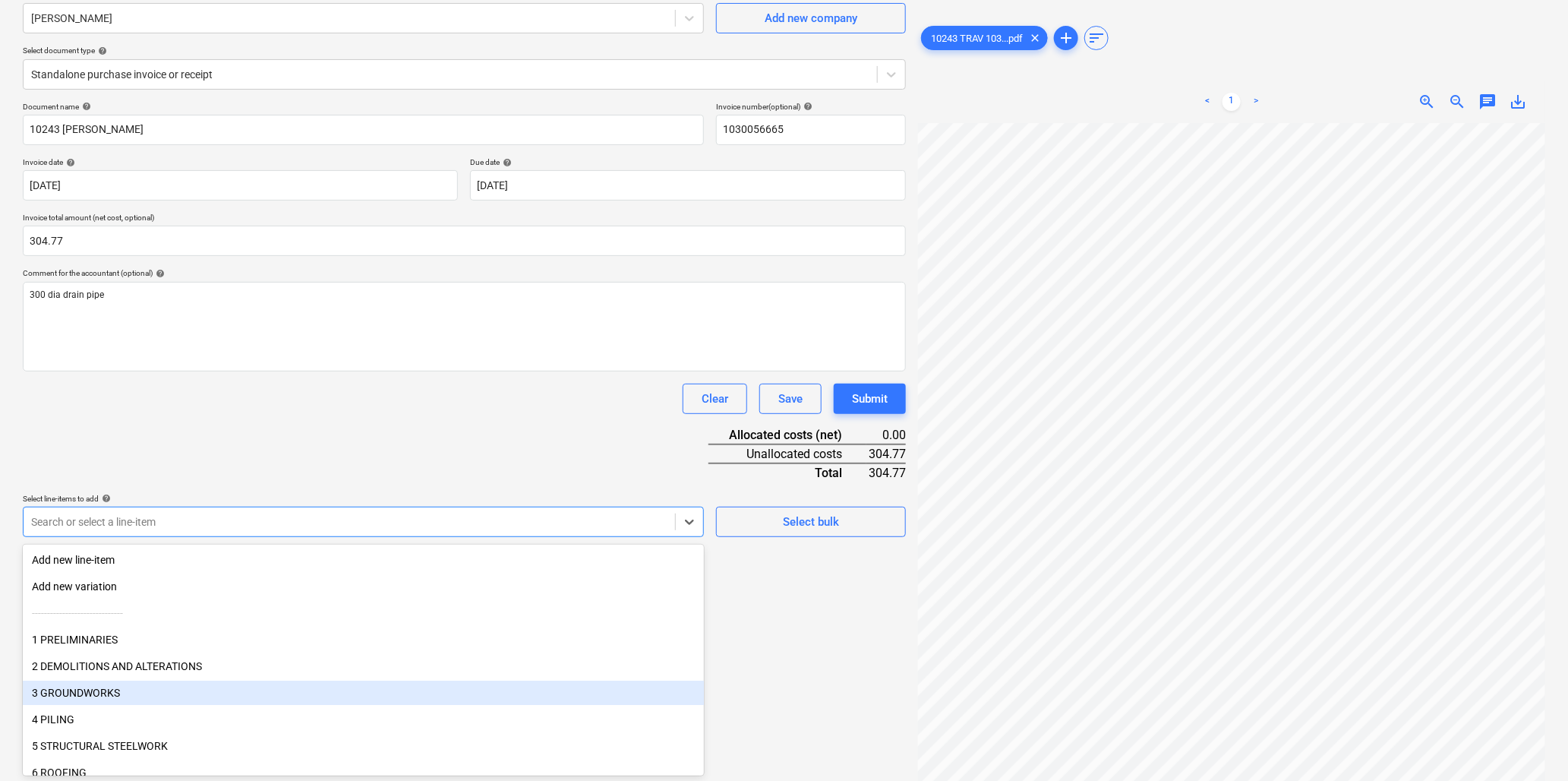
click at [107, 688] on div "3 GROUNDWORKS" at bounding box center [363, 693] width 681 height 24
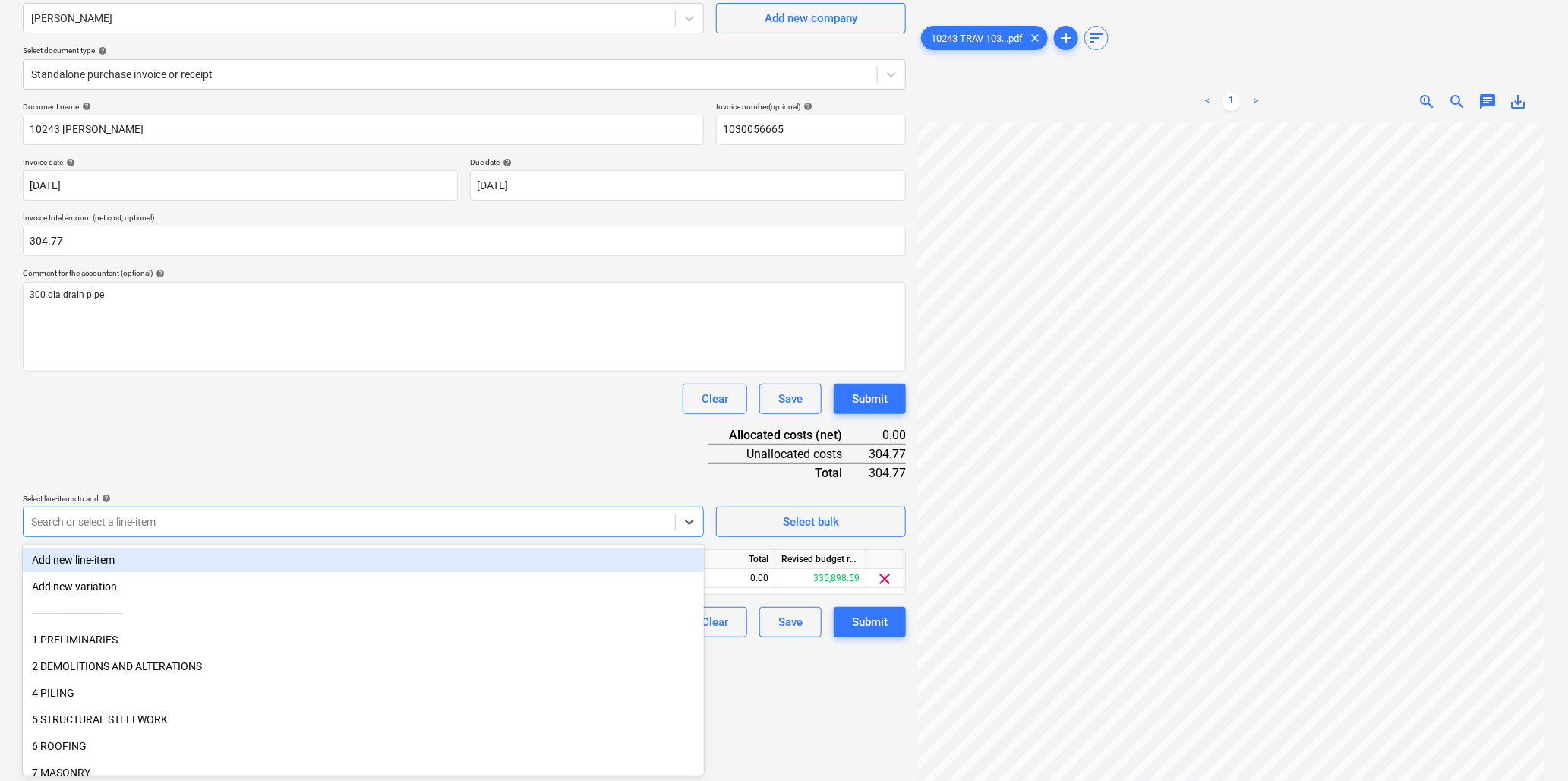
click at [223, 457] on div "Document name help 10243 [PERSON_NAME] Invoice number (optional) help 103005666…" at bounding box center [464, 370] width 884 height 535
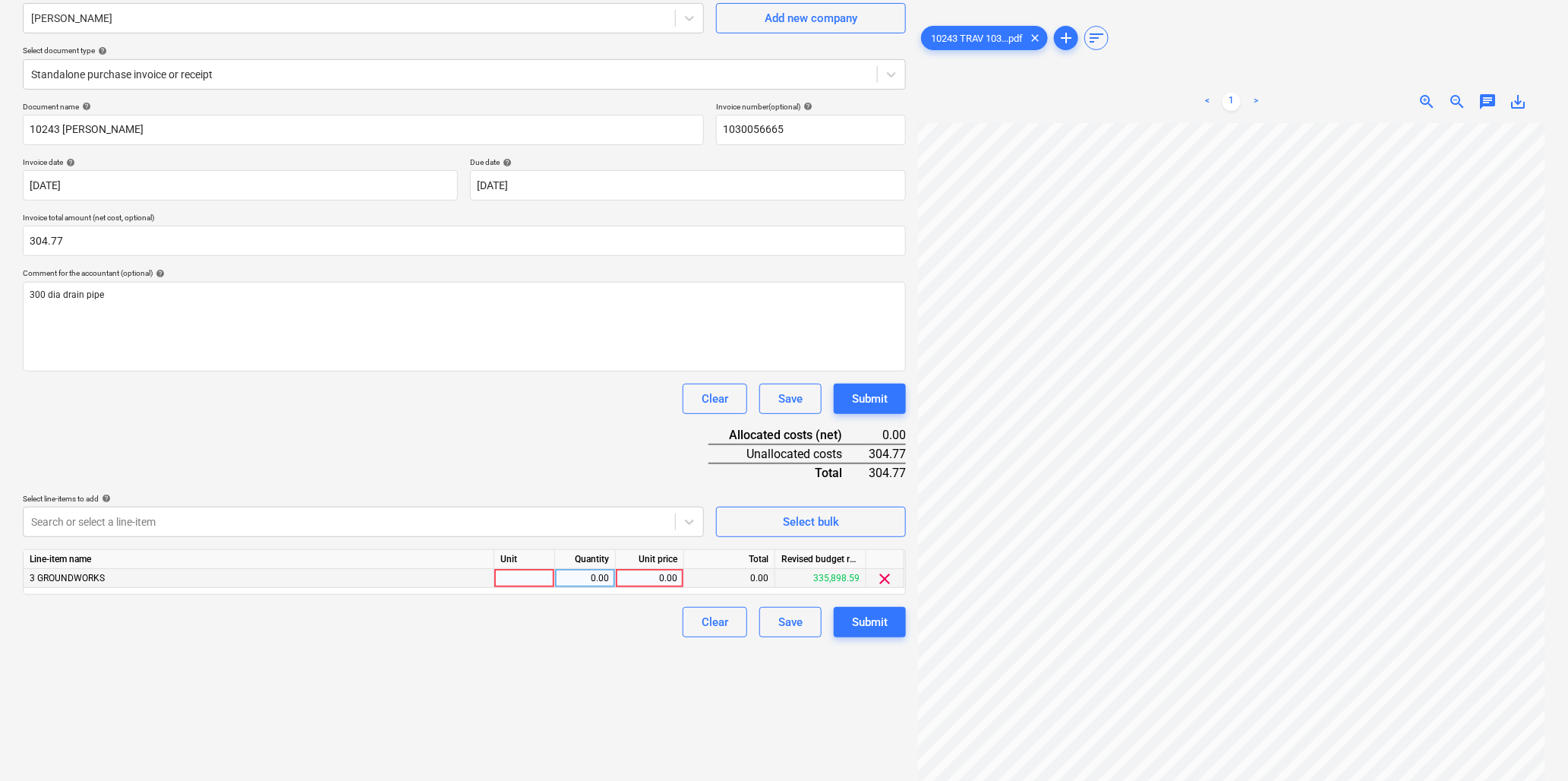
click at [534, 578] on div at bounding box center [525, 579] width 61 height 19
type input "3m"
click at [619, 579] on div "0.00" at bounding box center [650, 579] width 68 height 19
type input "101.59"
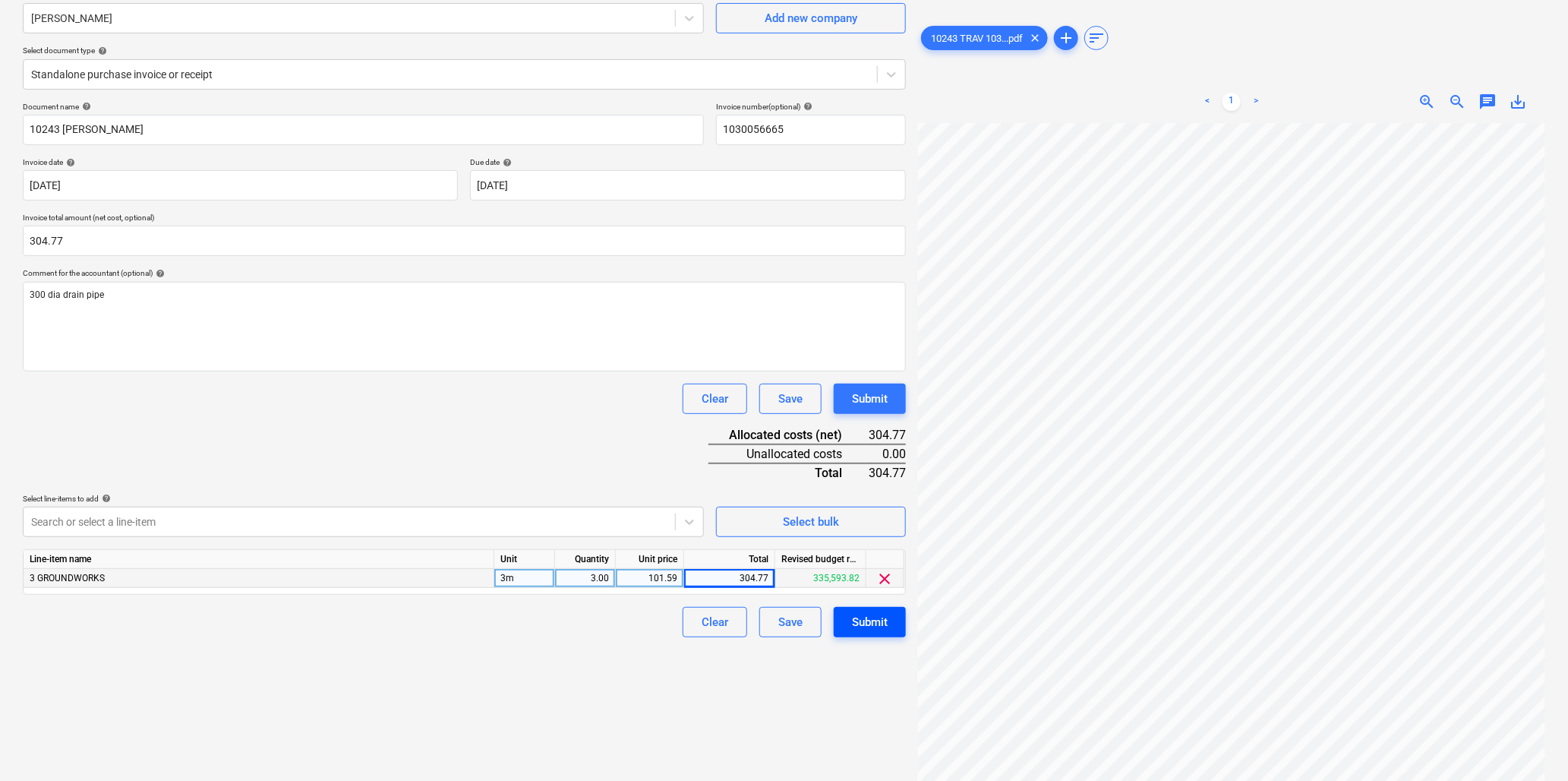
click at [882, 619] on div "Submit" at bounding box center [870, 622] width 36 height 19
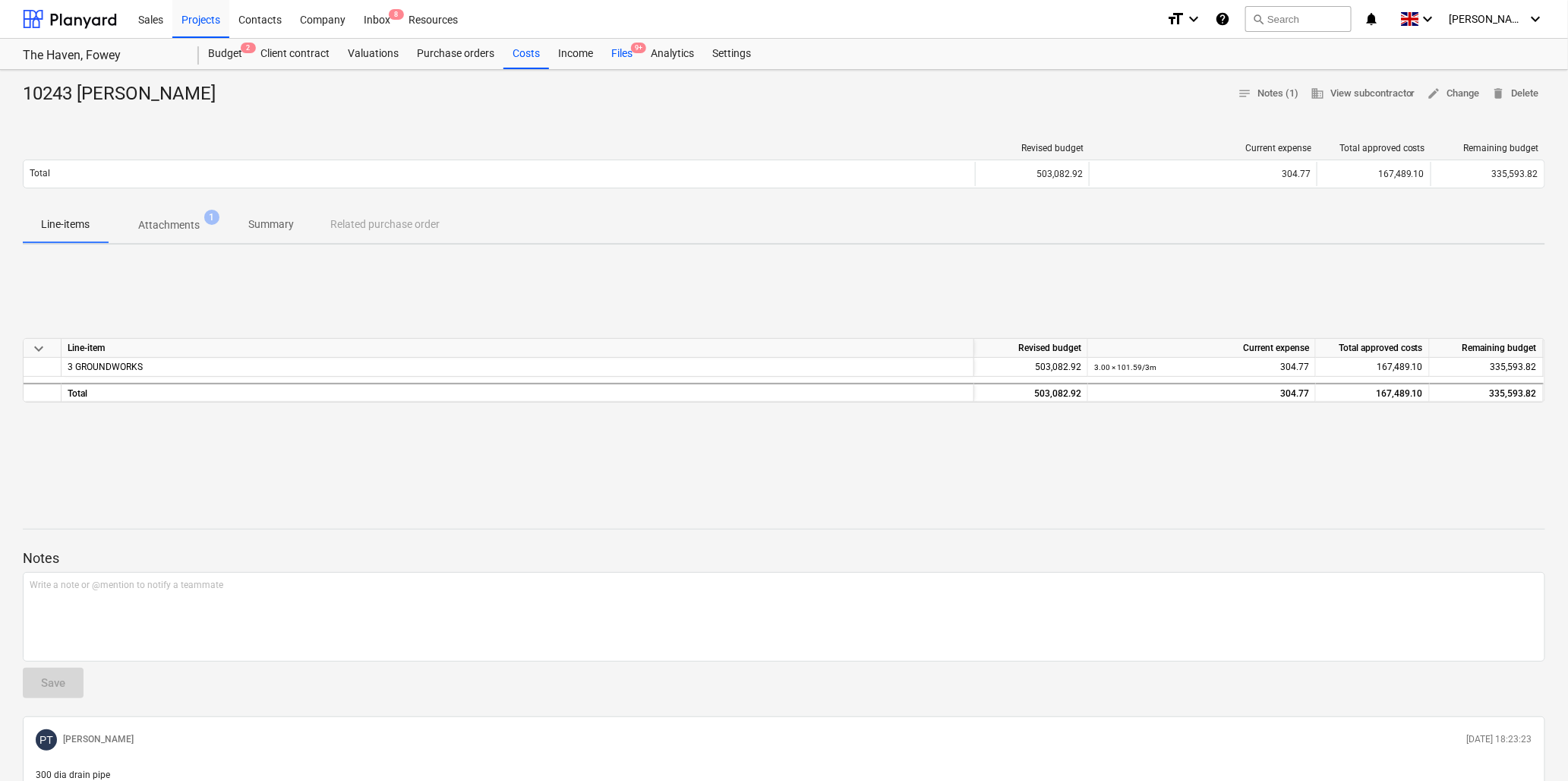
click at [629, 50] on div "Files 9+" at bounding box center [622, 53] width 40 height 30
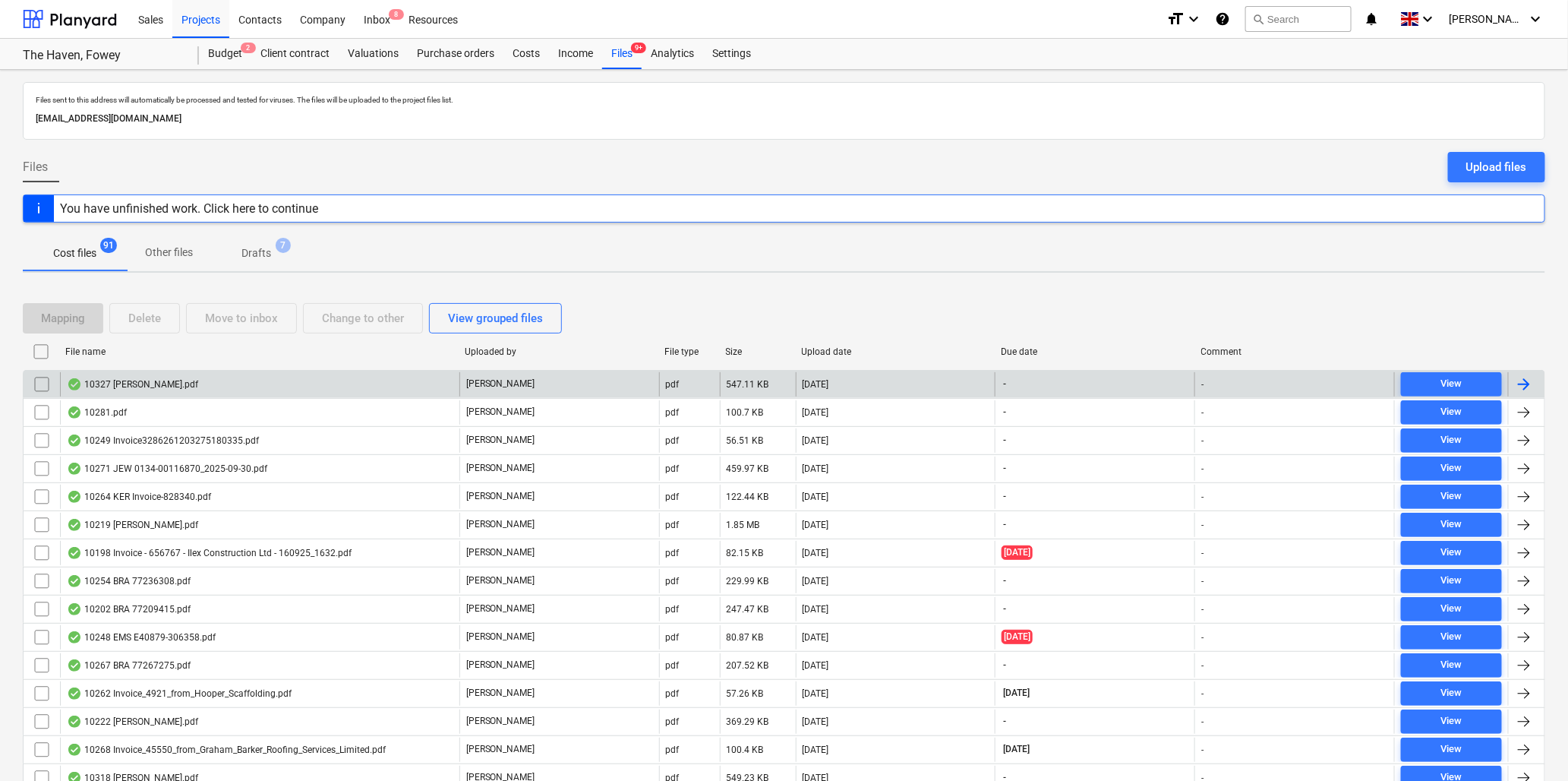
click at [150, 381] on div "10327 [PERSON_NAME].pdf" at bounding box center [132, 384] width 132 height 12
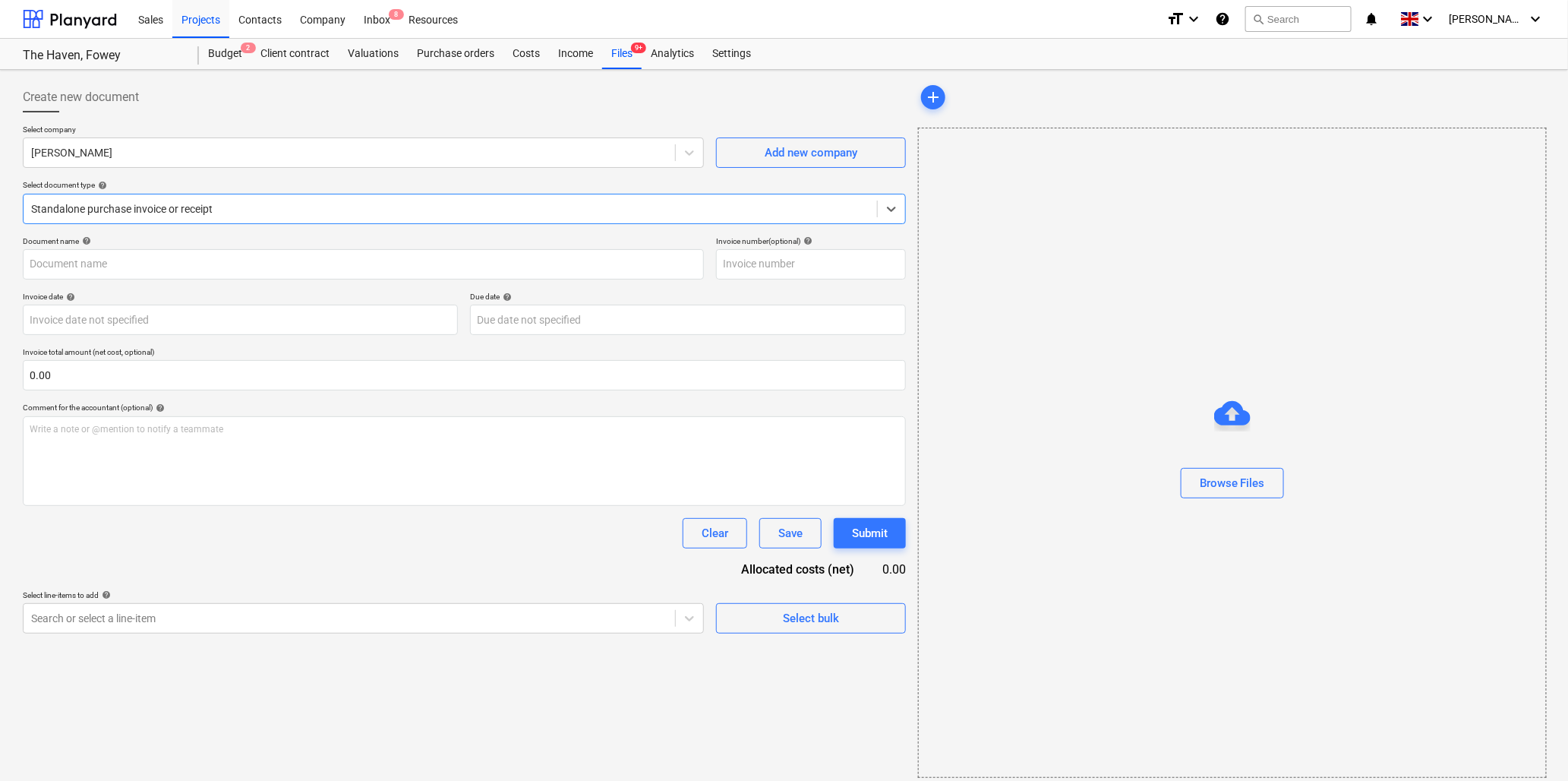
type input "10327 [PERSON_NAME].pdf"
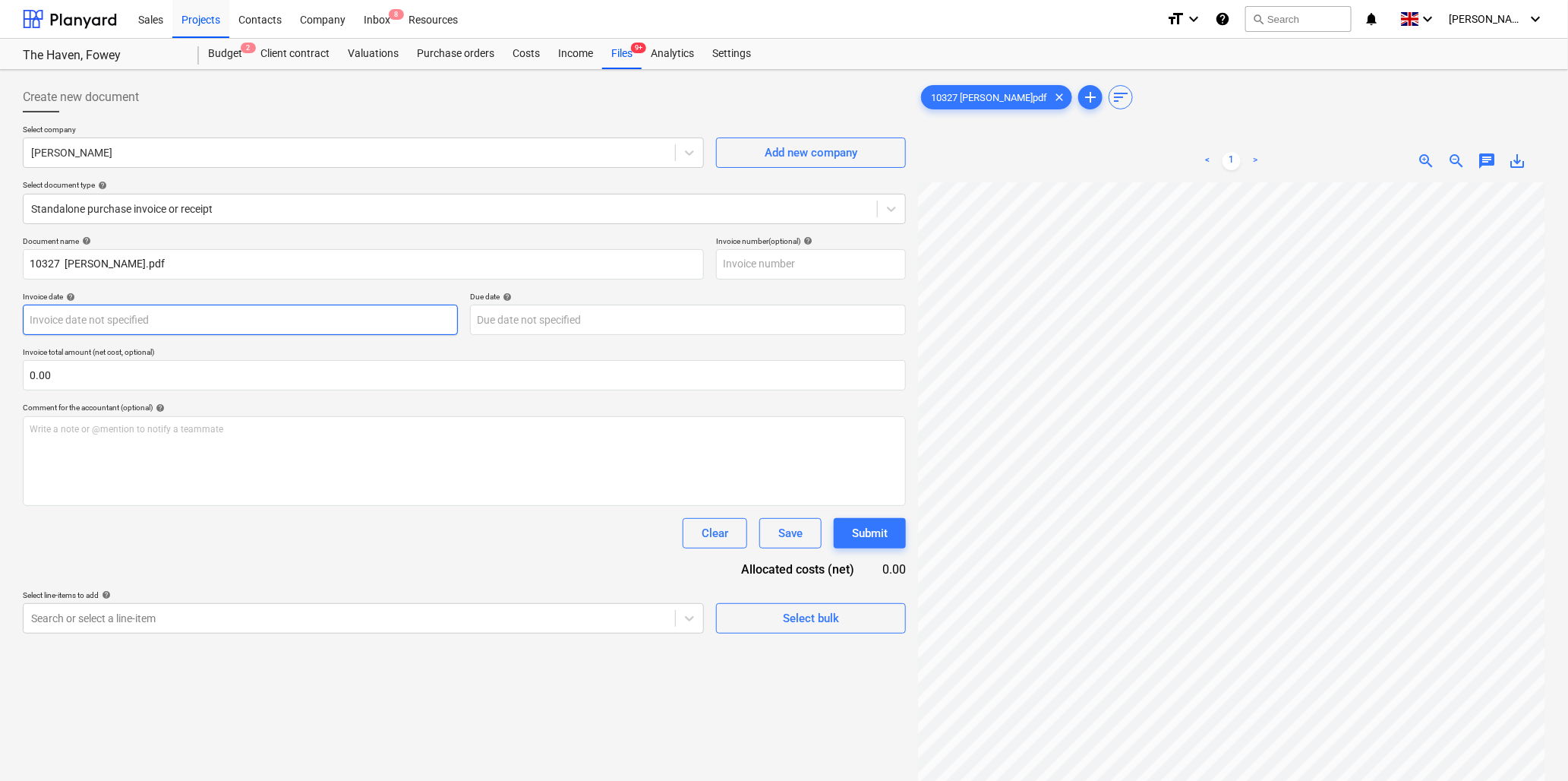
click at [81, 316] on body "Sales Projects Contacts Company Inbox 8 Resources format_size keyboard_arrow_do…" at bounding box center [784, 390] width 1568 height 781
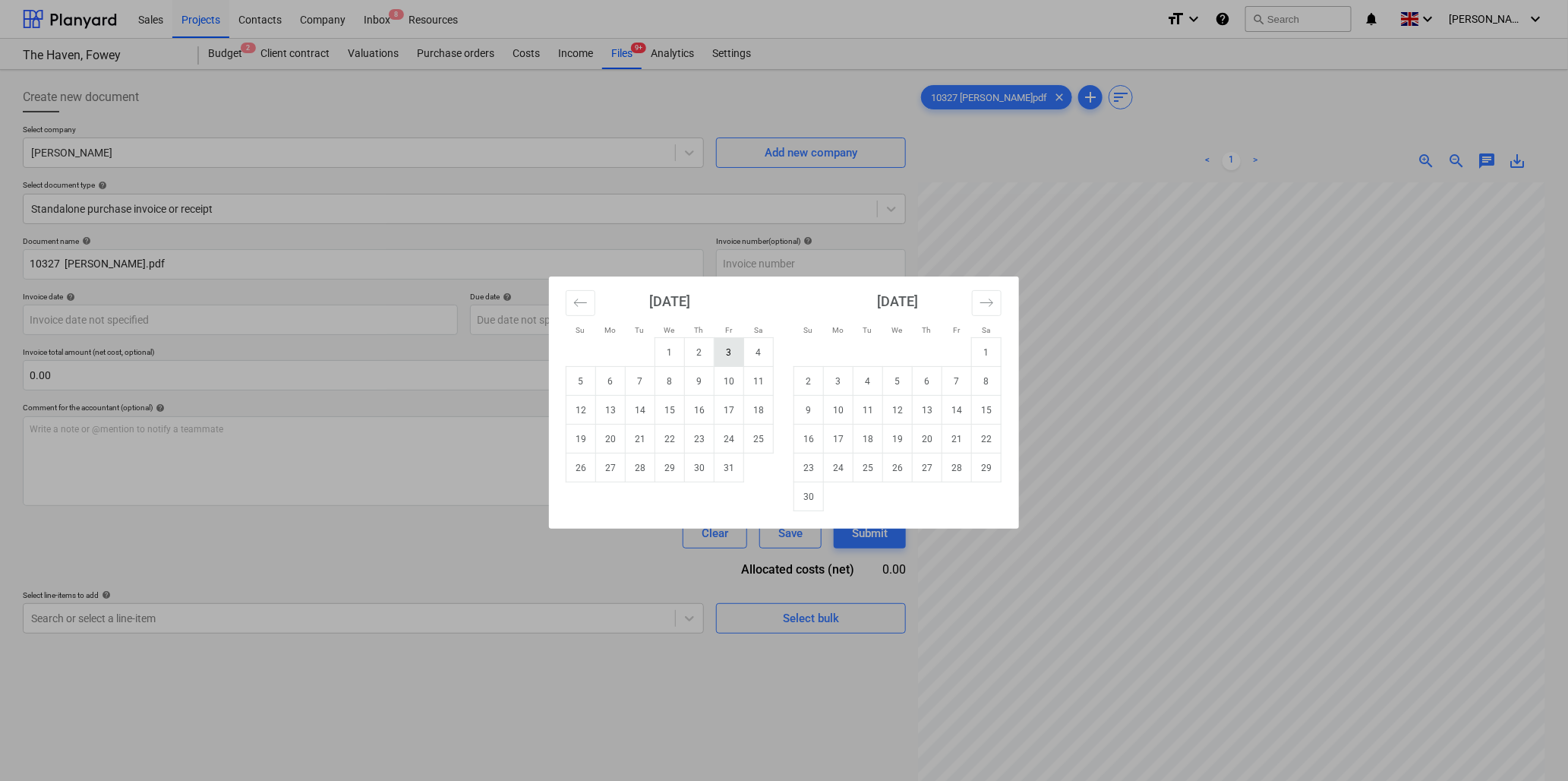
click at [731, 350] on td "3" at bounding box center [729, 352] width 29 height 29
type input "[DATE]"
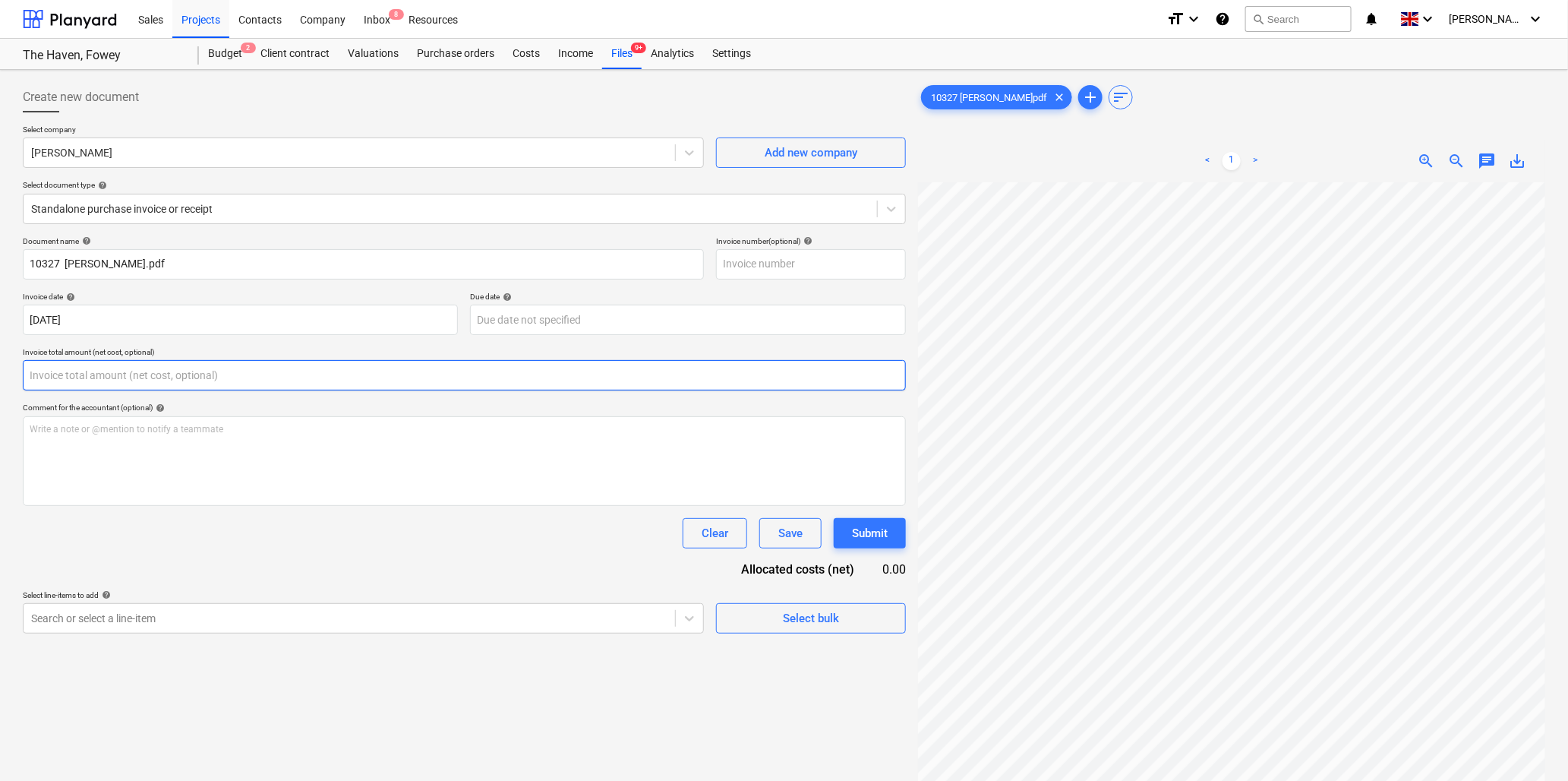
click at [86, 373] on input "text" at bounding box center [464, 374] width 884 height 30
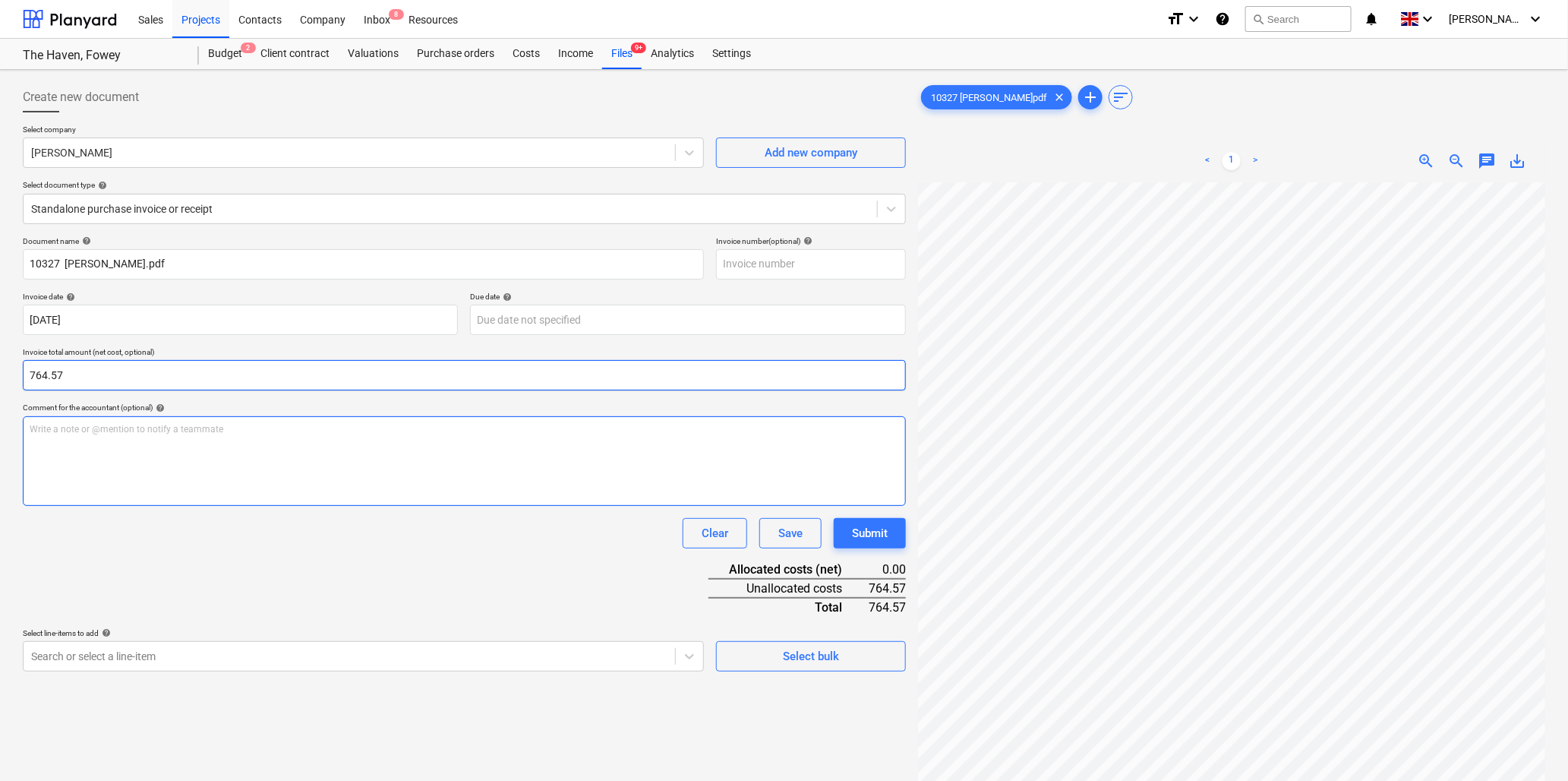
type input "764.57"
click at [86, 431] on p "Write a note or @mention to notify a teammate [PERSON_NAME]" at bounding box center [464, 430] width 870 height 13
click at [146, 431] on p "Write a note or @mention to notify a teammate [PERSON_NAME]" at bounding box center [464, 430] width 870 height 13
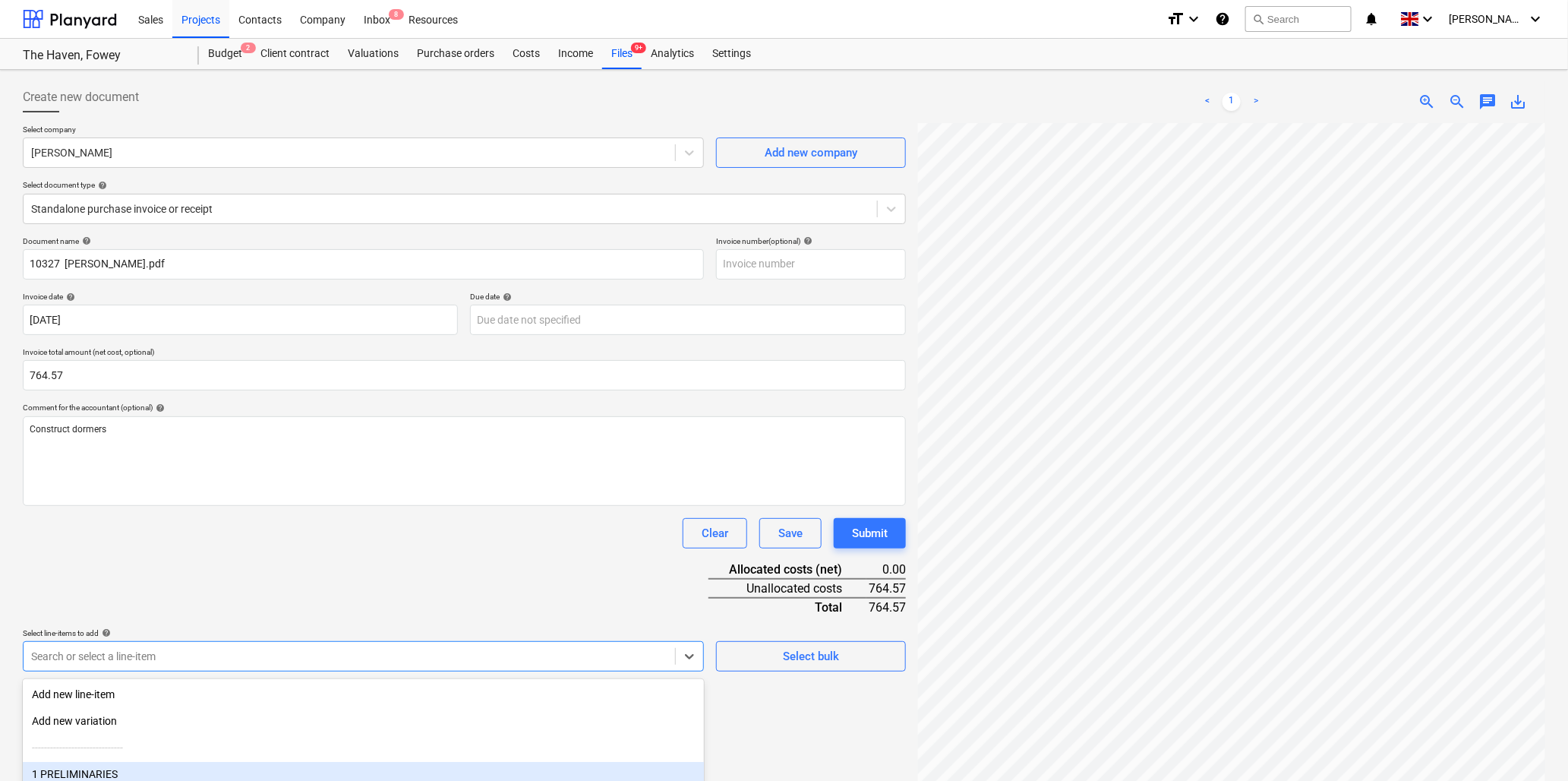
scroll to position [134, 0]
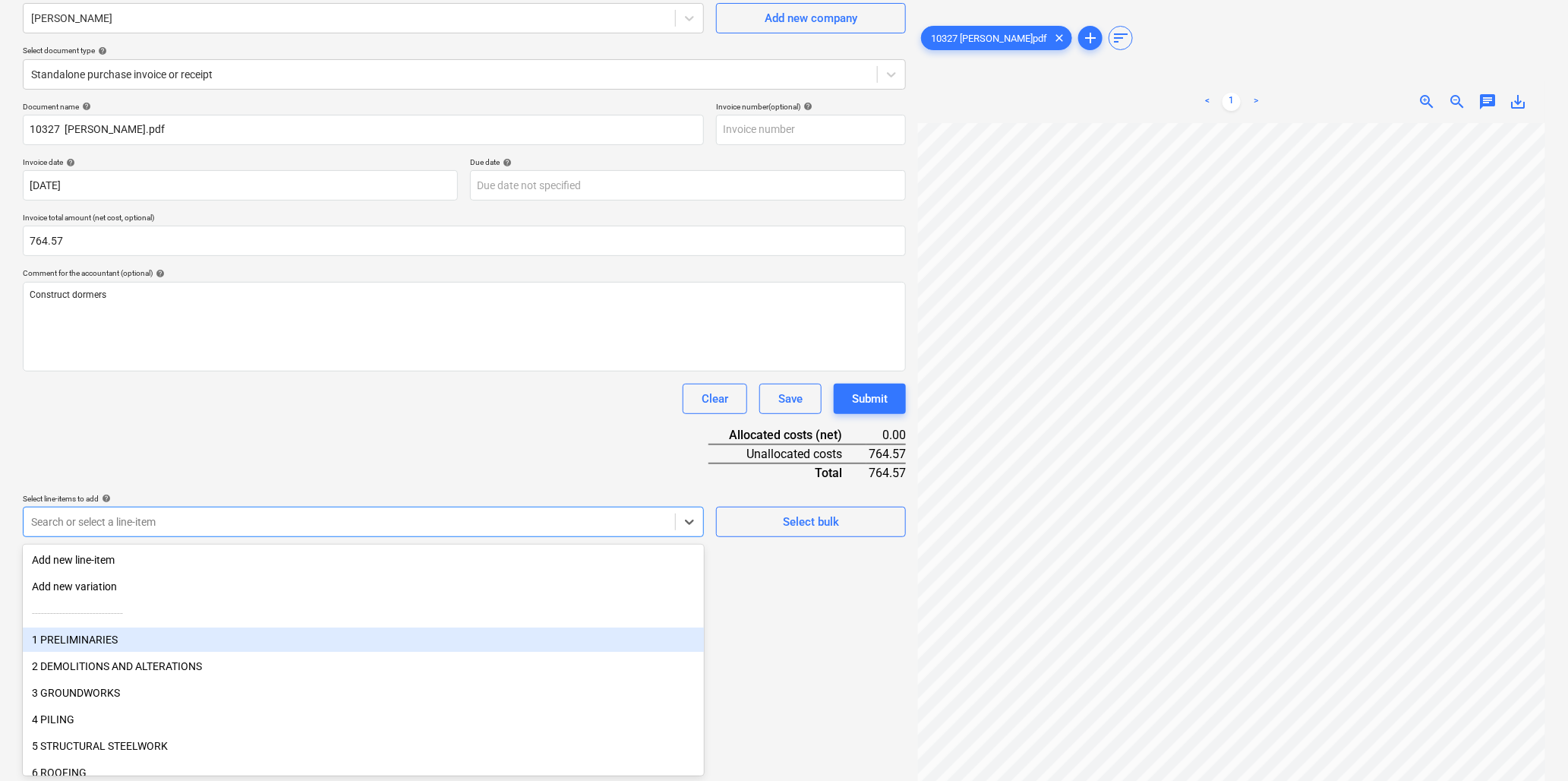
click at [147, 647] on body "Sales Projects Contacts Company Inbox 8 Resources format_size keyboard_arrow_do…" at bounding box center [784, 256] width 1568 height 781
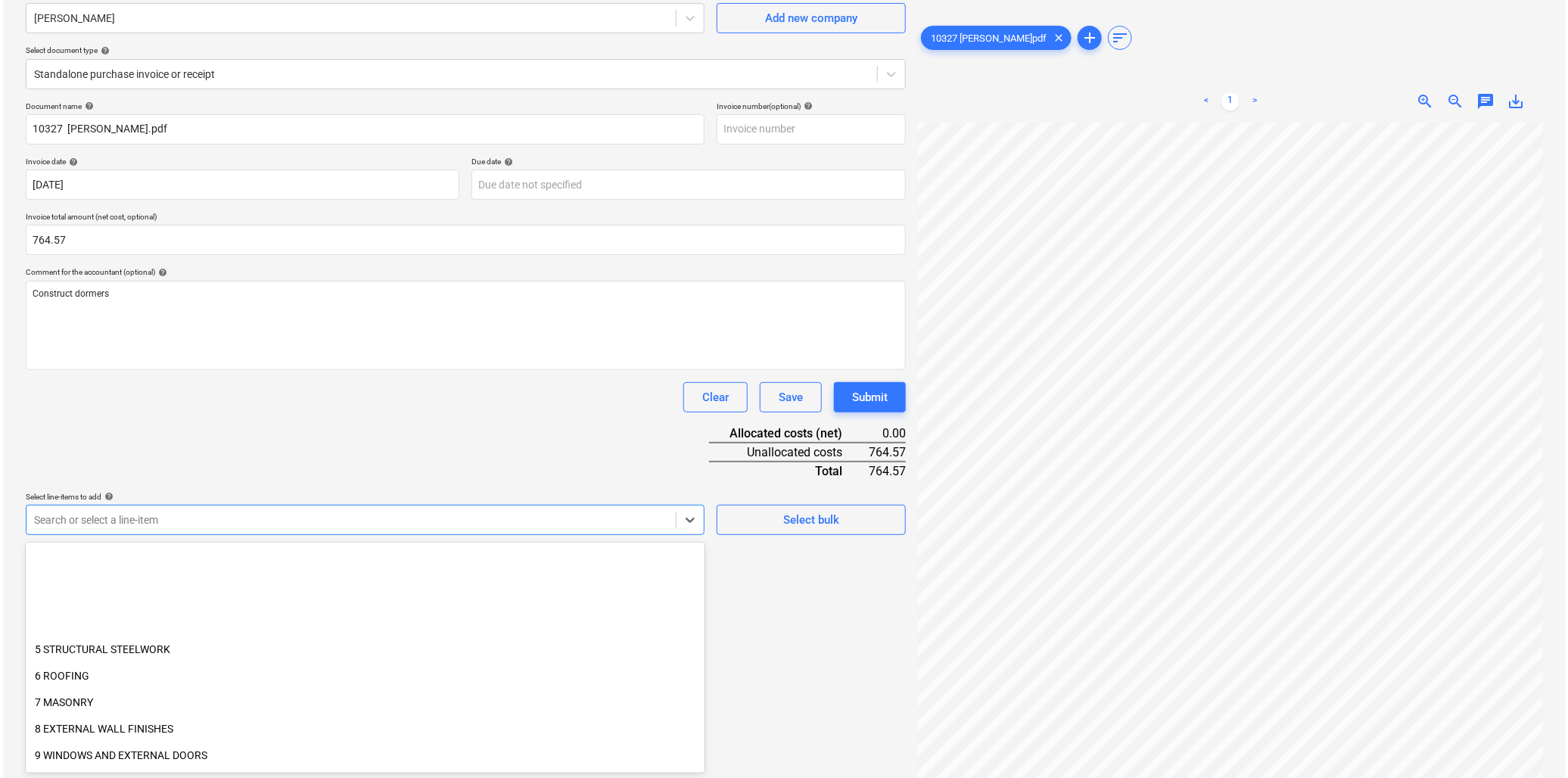
scroll to position [252, 0]
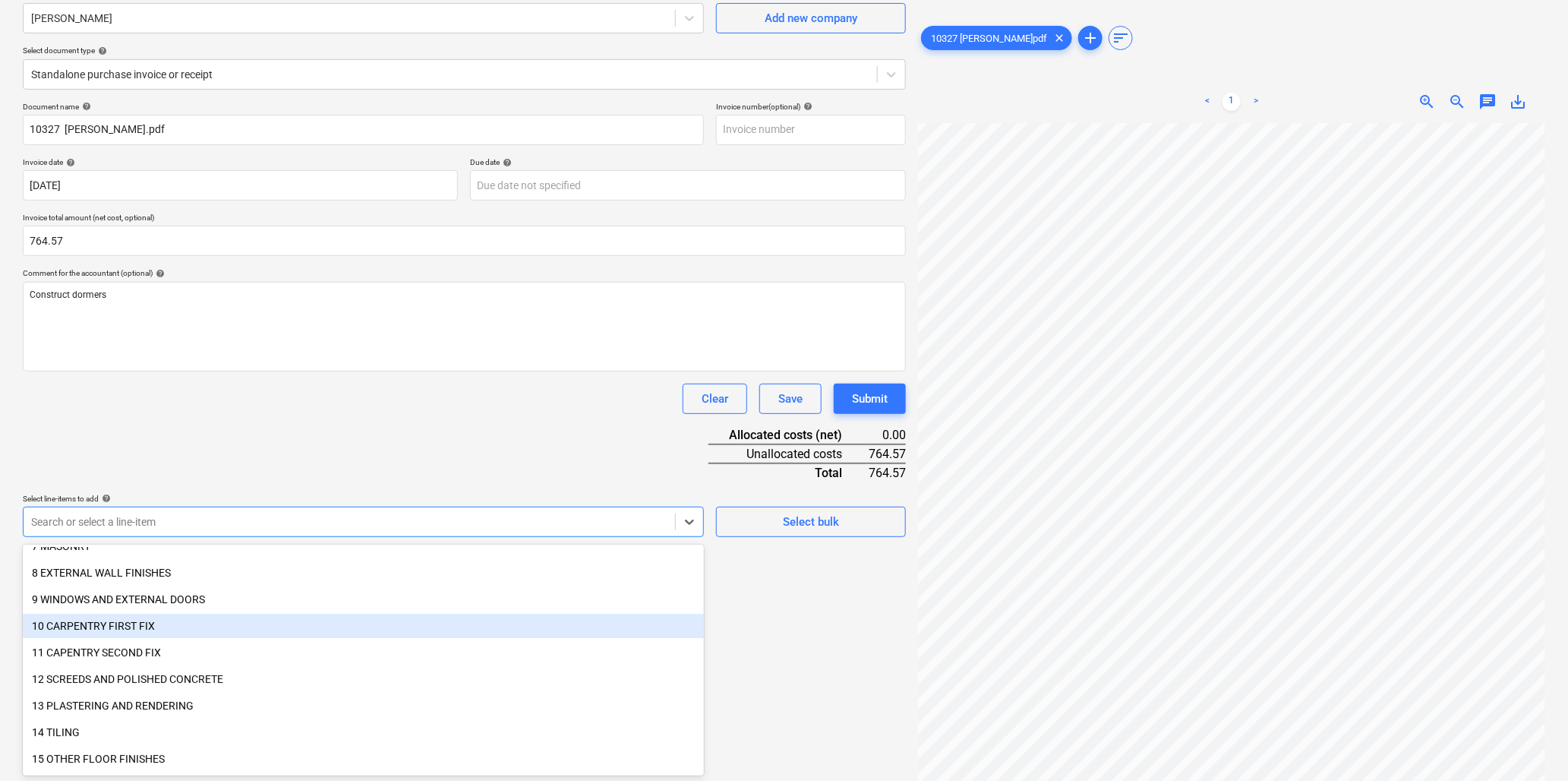
click at [76, 626] on div "10 CARPENTRY FIRST FIX" at bounding box center [363, 626] width 681 height 24
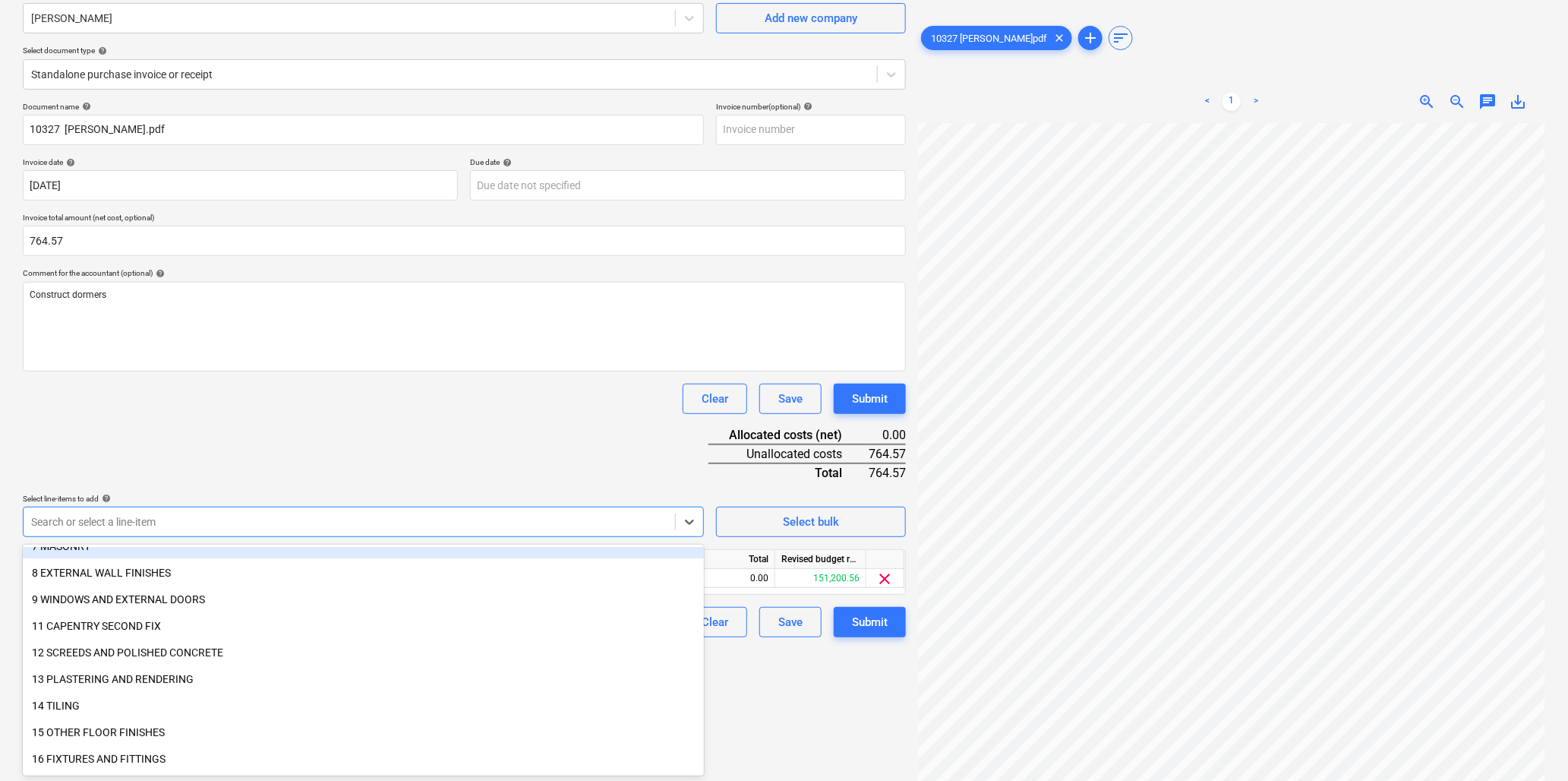
drag, startPoint x: 201, startPoint y: 414, endPoint x: 200, endPoint y: 433, distance: 19.0
click at [201, 416] on div "Document name help 10327 Brian Bogan.pdf Invoice number (optional) help Invoice…" at bounding box center [464, 370] width 884 height 535
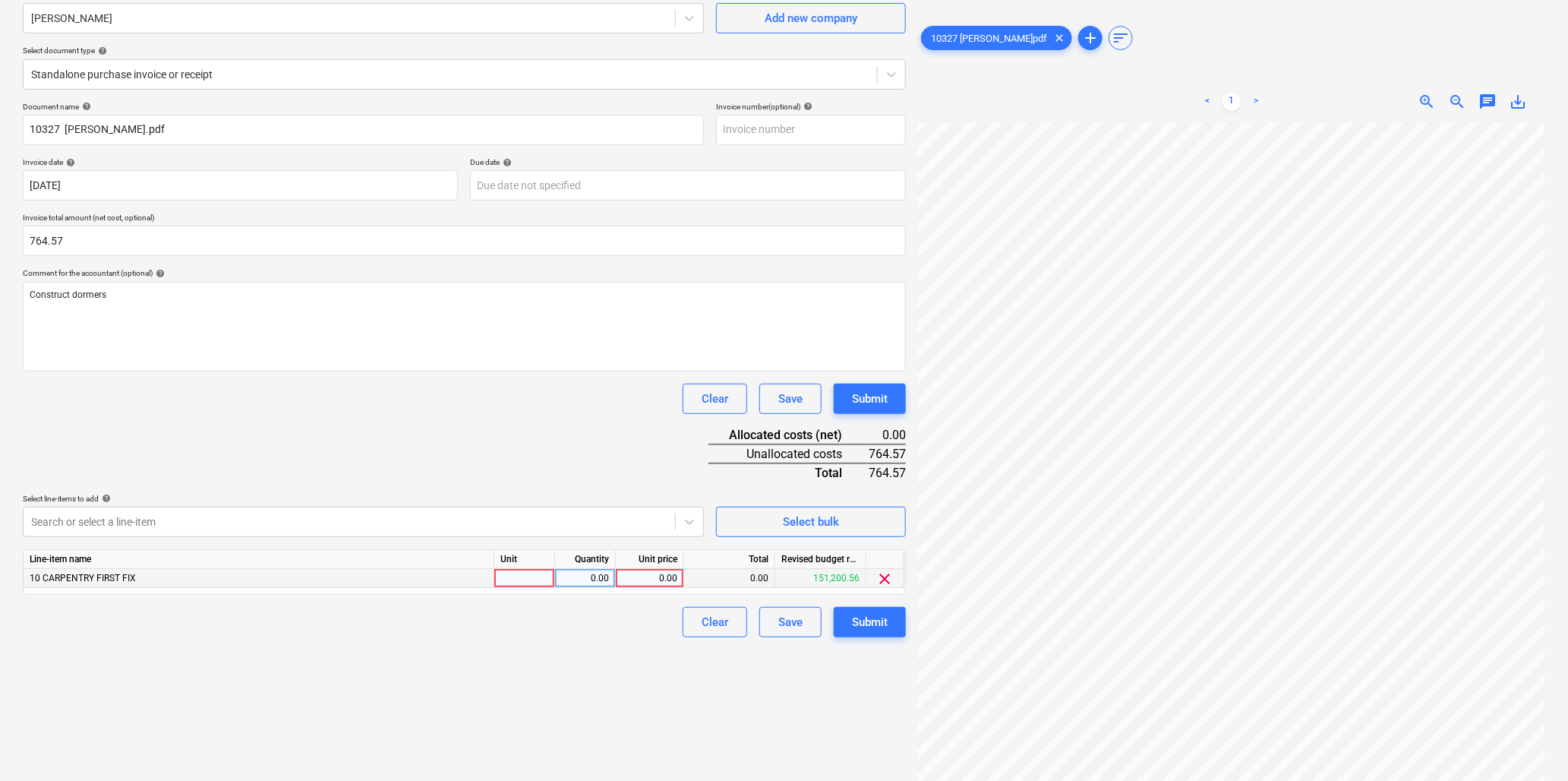
click at [513, 576] on div at bounding box center [525, 579] width 61 height 19
type input "hr"
type input "25.5"
type input "21.65"
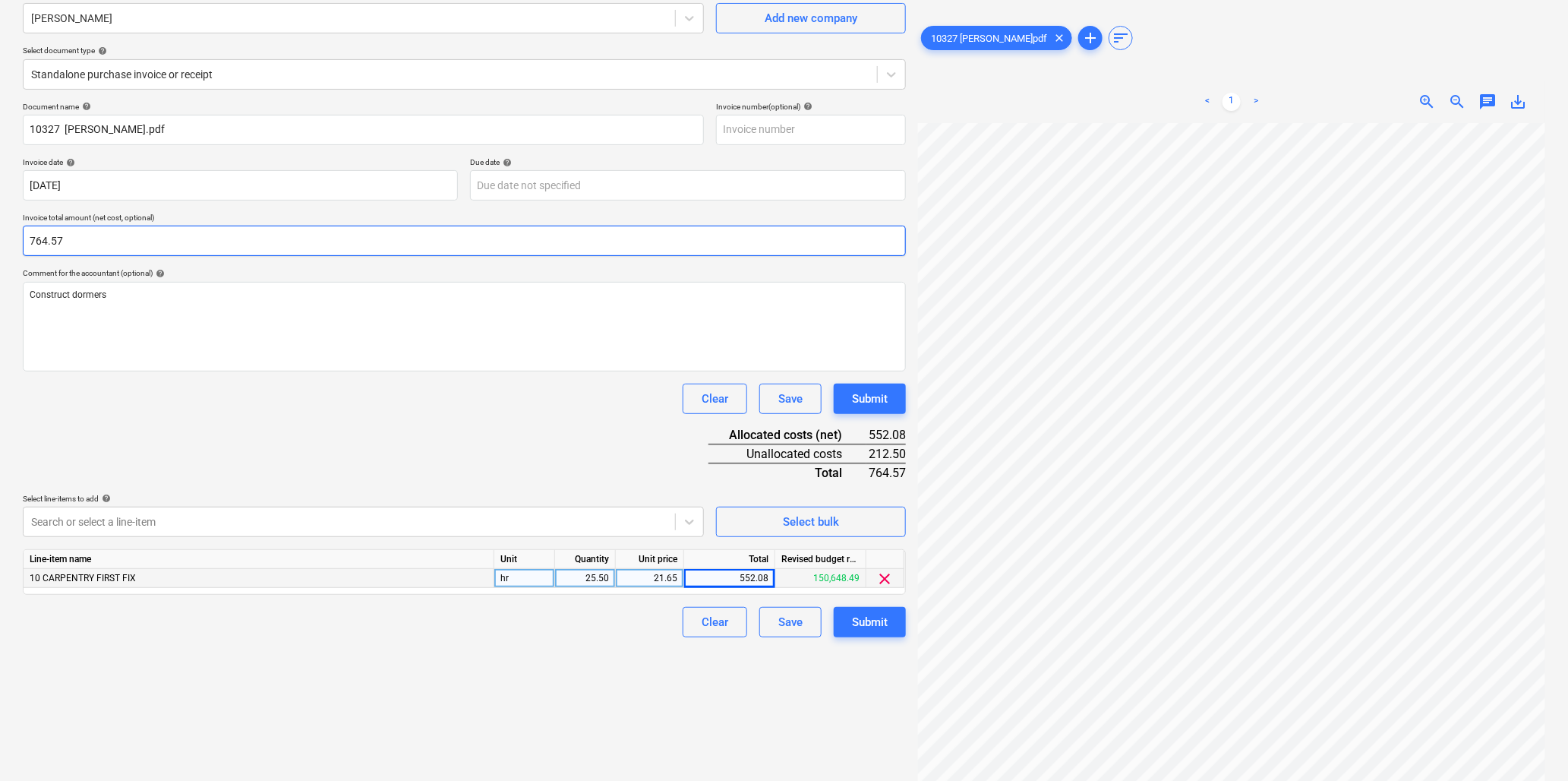
drag, startPoint x: 74, startPoint y: 234, endPoint x: -44, endPoint y: 235, distance: 118.0
click at [0, 235] on html "Sales Projects Contacts Company Inbox 8 Resources format_size keyboard_arrow_do…" at bounding box center [784, 256] width 1568 height 781
type input "552.07"
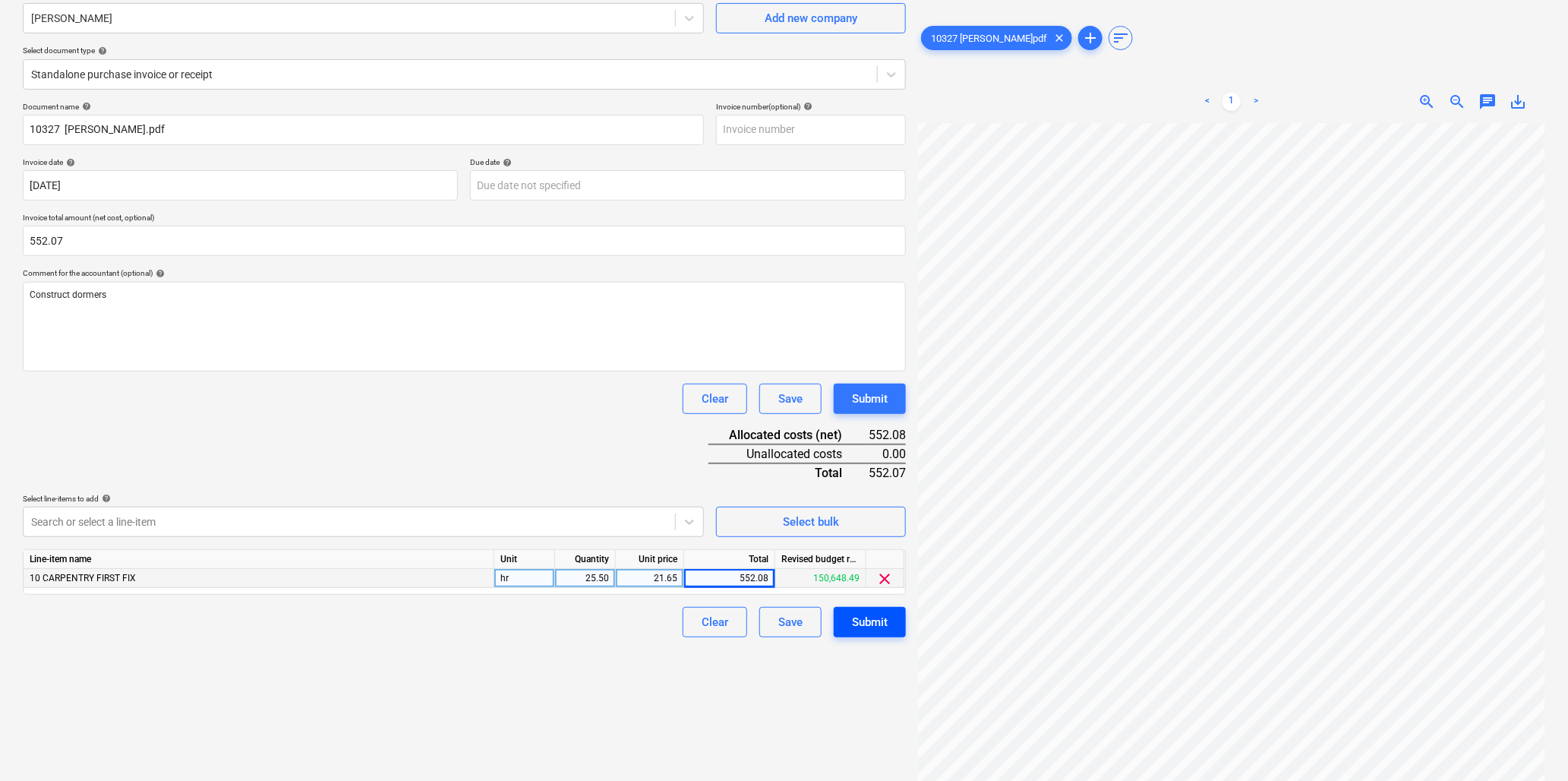
click at [871, 626] on div "Submit" at bounding box center [870, 622] width 36 height 19
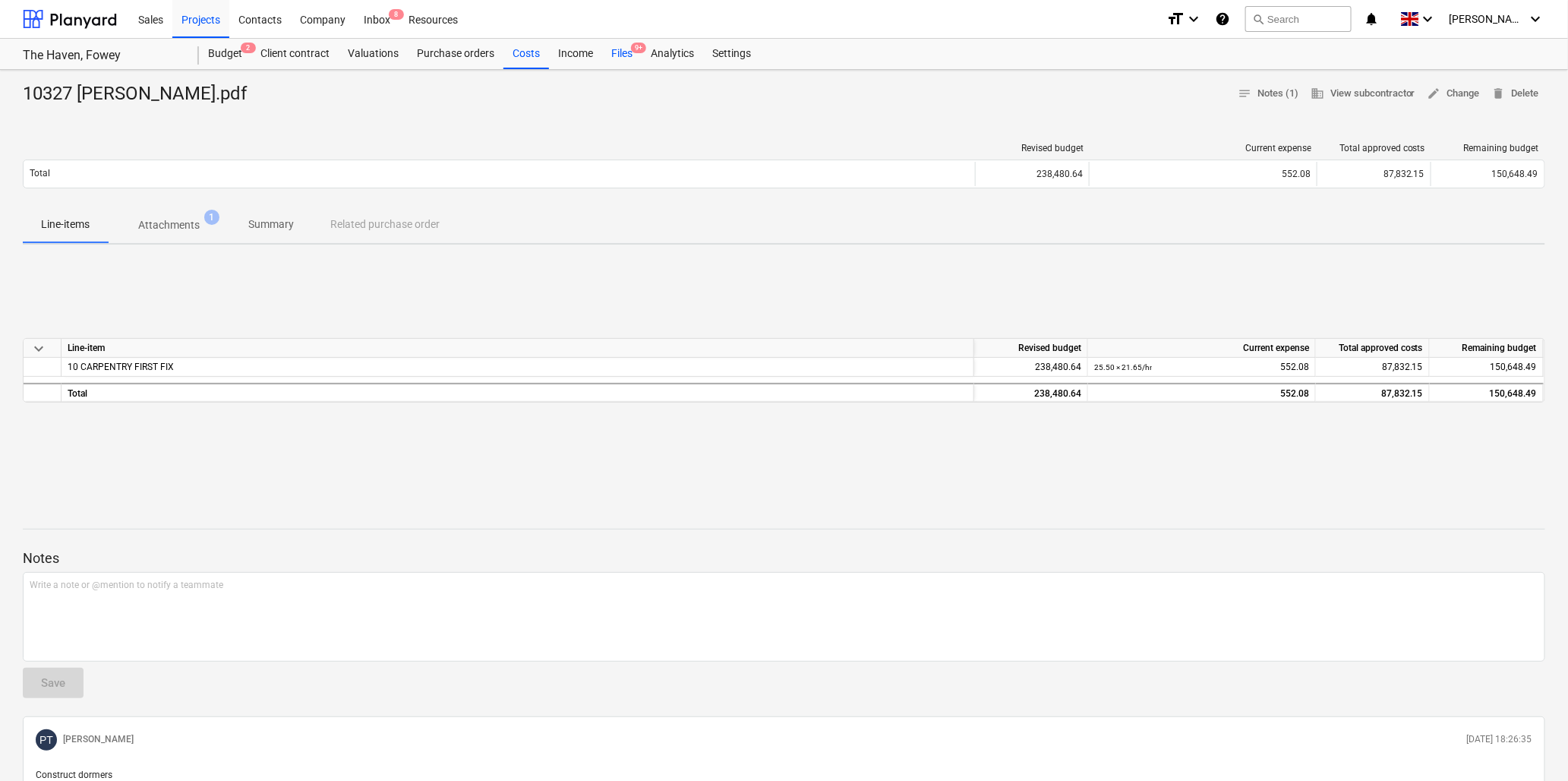
click at [617, 51] on div "Files 9+" at bounding box center [622, 53] width 40 height 30
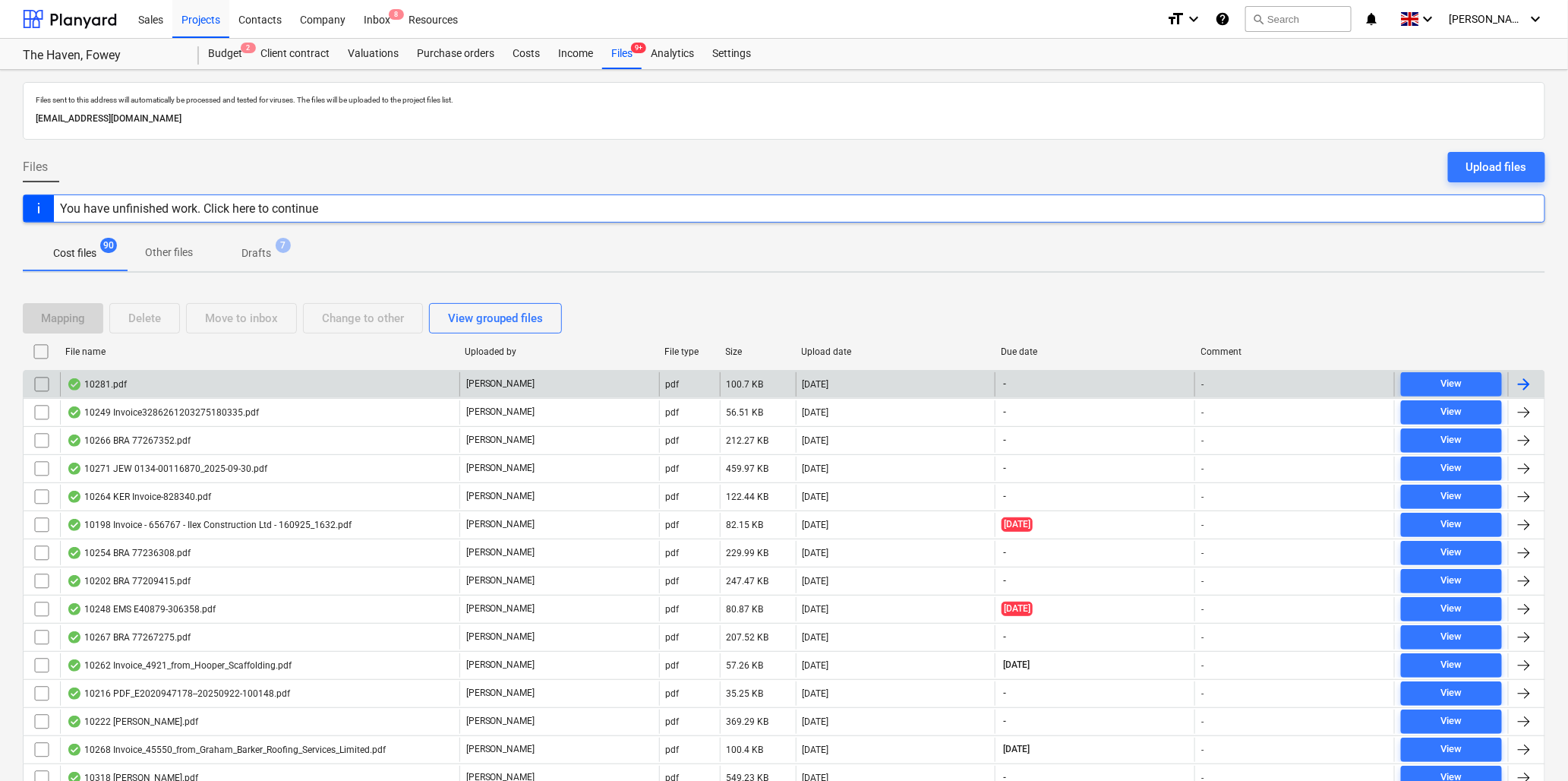
click at [116, 383] on div "10281.pdf" at bounding box center [97, 384] width 60 height 12
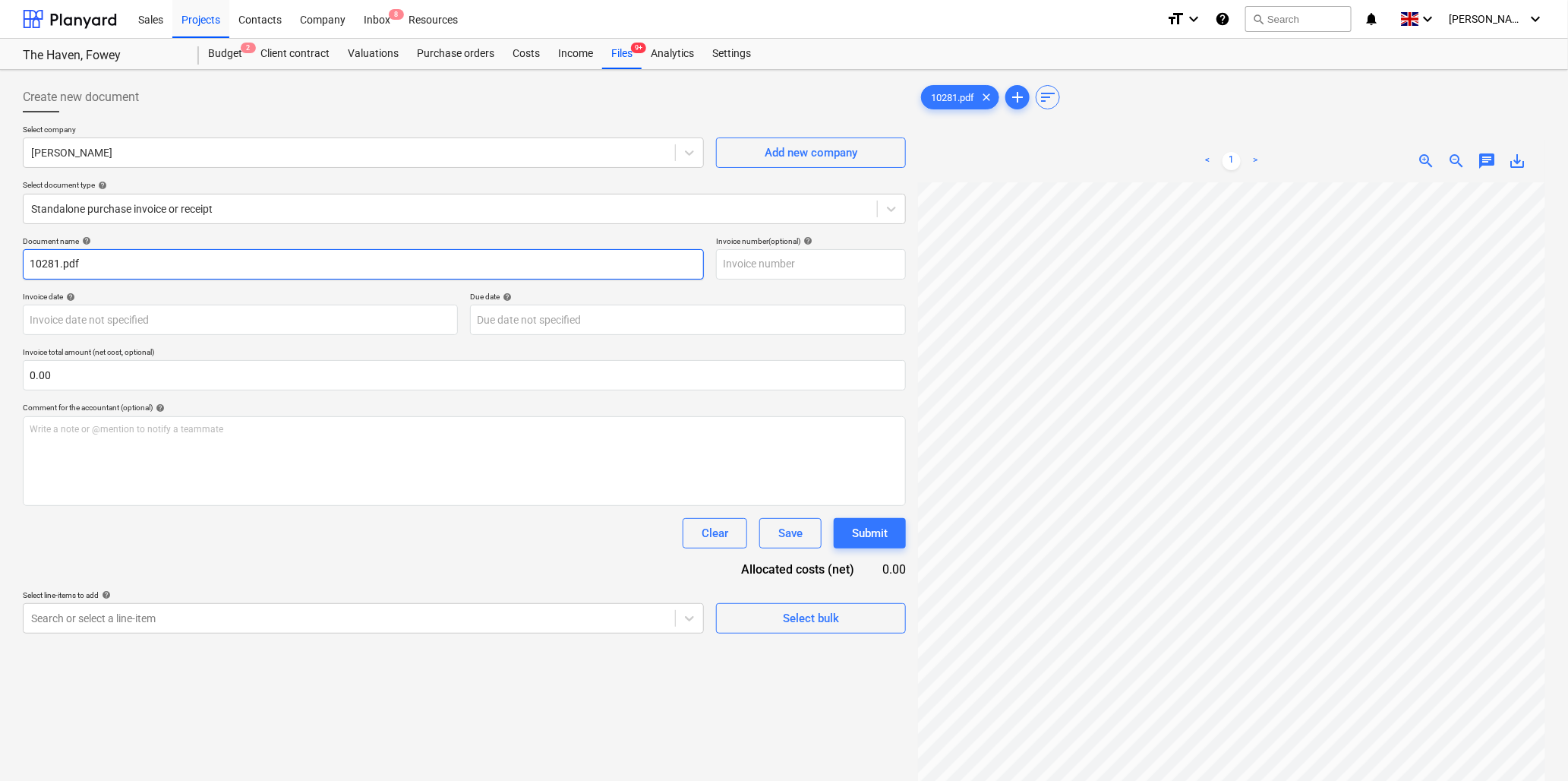
click at [59, 264] on input "10281.pdf" at bounding box center [363, 264] width 681 height 30
type input "10281 T.Cook.pdf"
click at [84, 316] on body "Sales Projects Contacts Company Inbox 8 Resources format_size keyboard_arrow_do…" at bounding box center [784, 390] width 1568 height 781
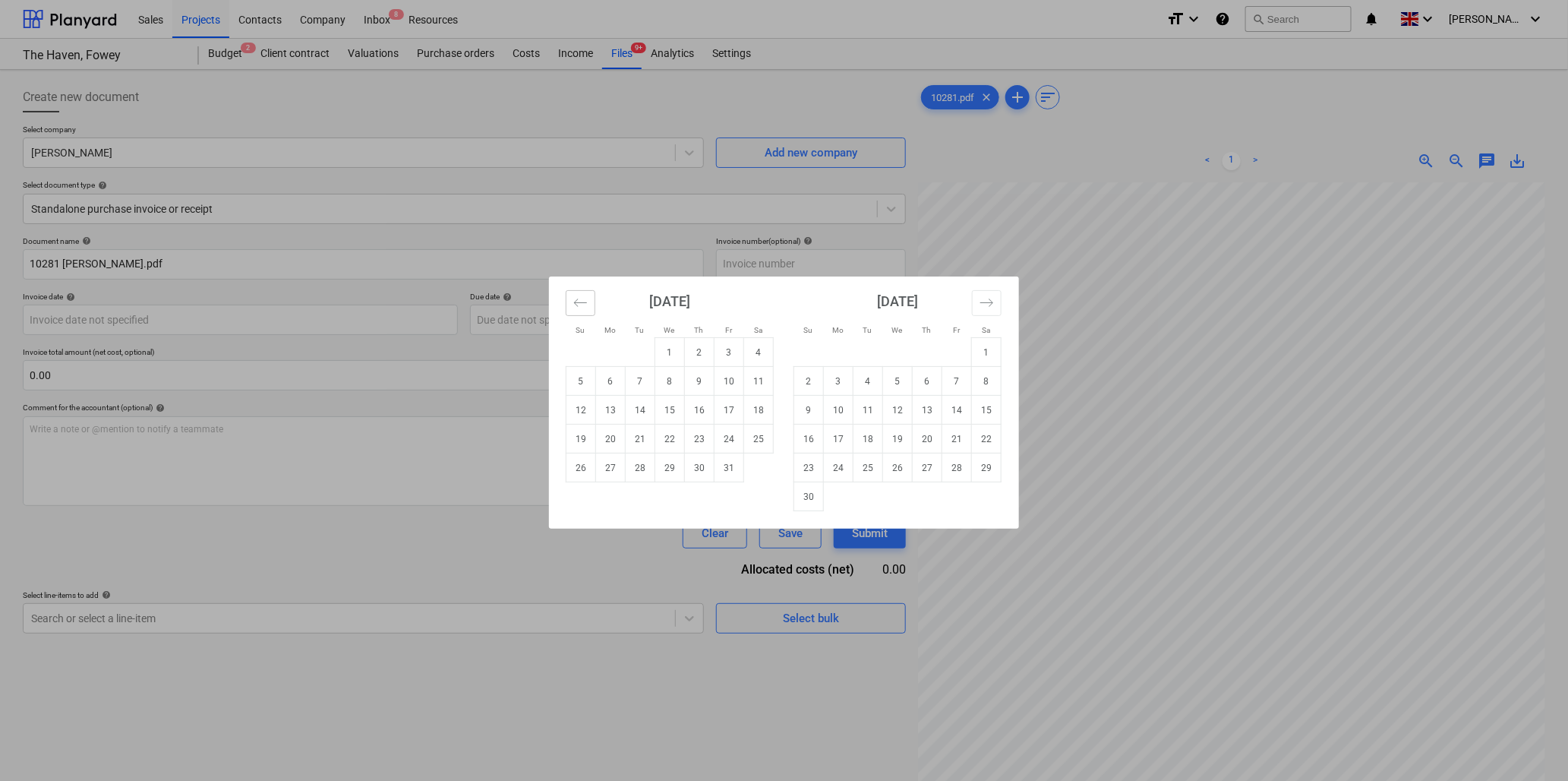
click at [589, 301] on button "Move backward to switch to the previous month." at bounding box center [580, 303] width 29 height 26
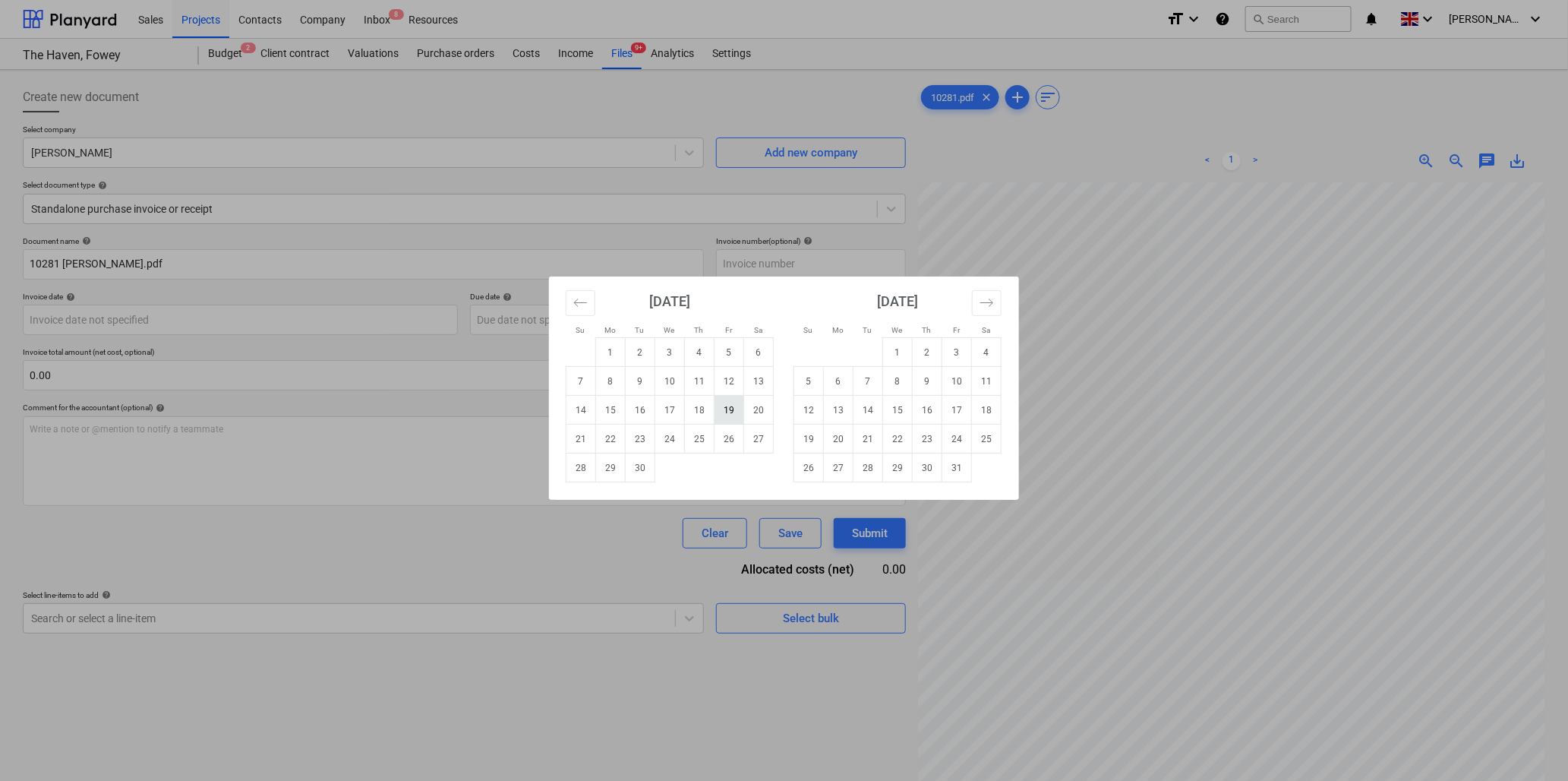
click at [735, 407] on td "19" at bounding box center [729, 409] width 29 height 29
type input "[DATE]"
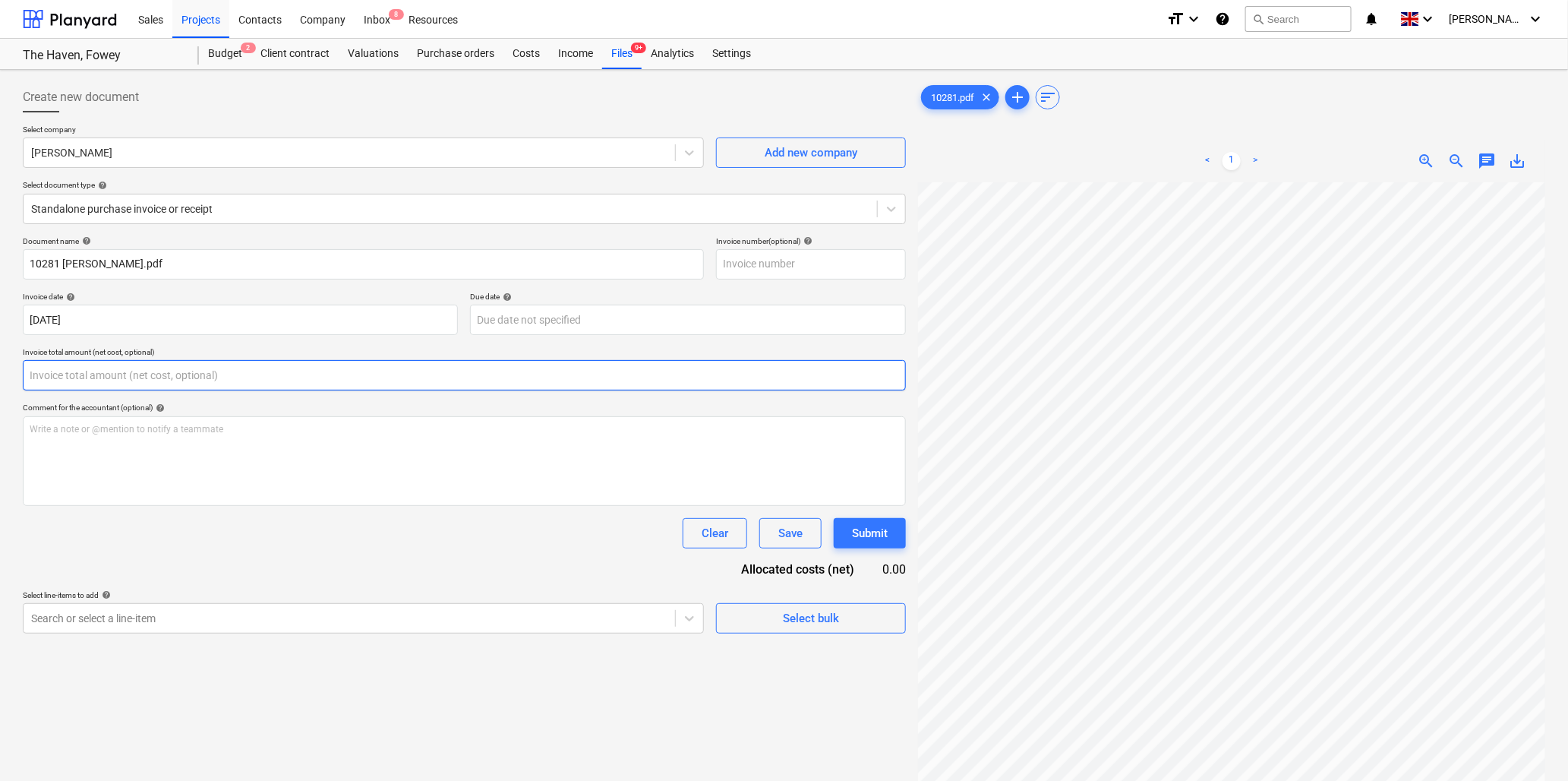
click at [194, 376] on input "text" at bounding box center [464, 374] width 884 height 30
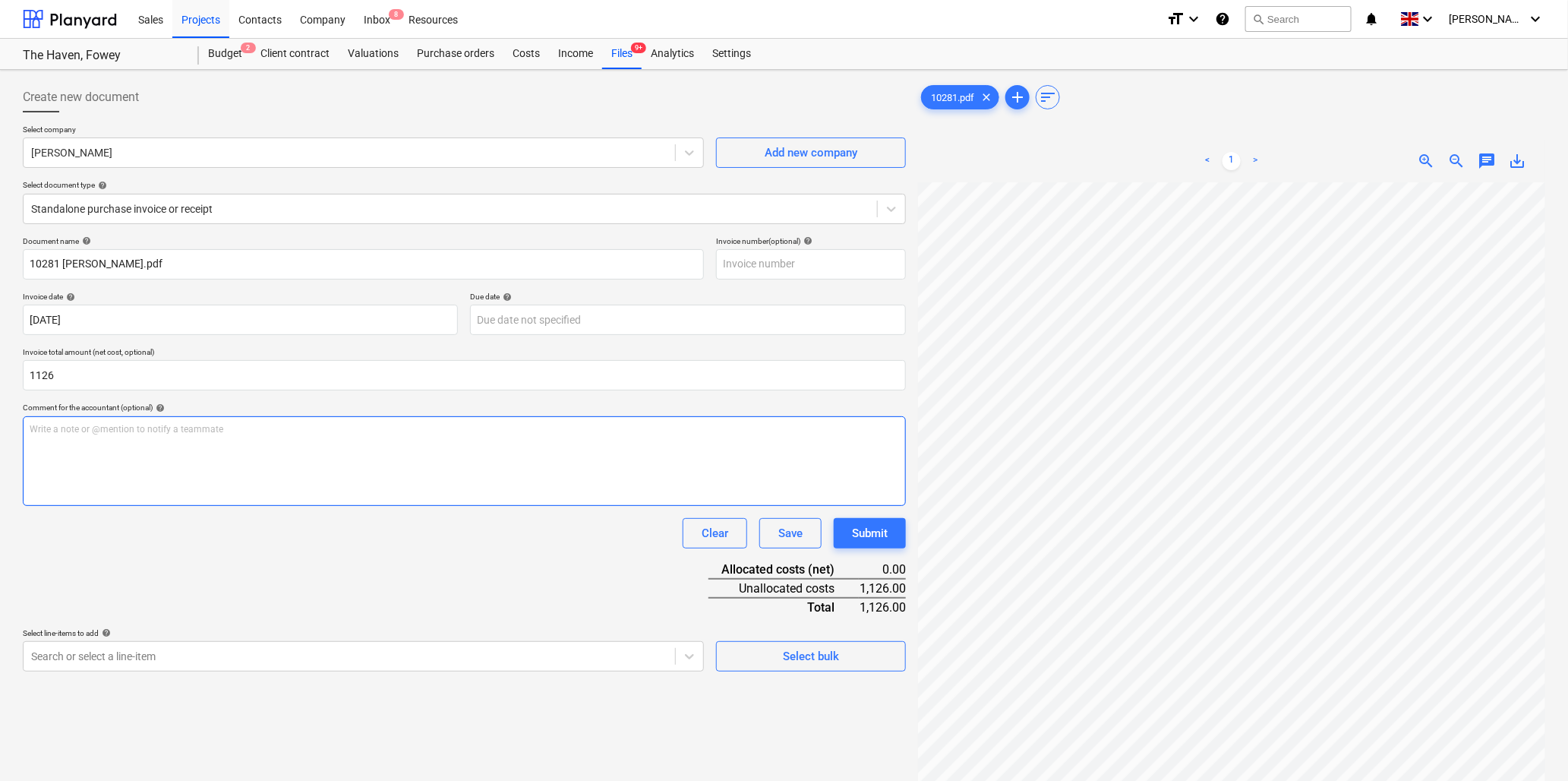
type input "1,126.00"
click at [179, 438] on div "Write a note or @mention to notify a teammate [PERSON_NAME]" at bounding box center [464, 461] width 884 height 89
click at [61, 439] on div "Write a note or @mention to notify a teammate [PERSON_NAME]" at bounding box center [464, 461] width 884 height 89
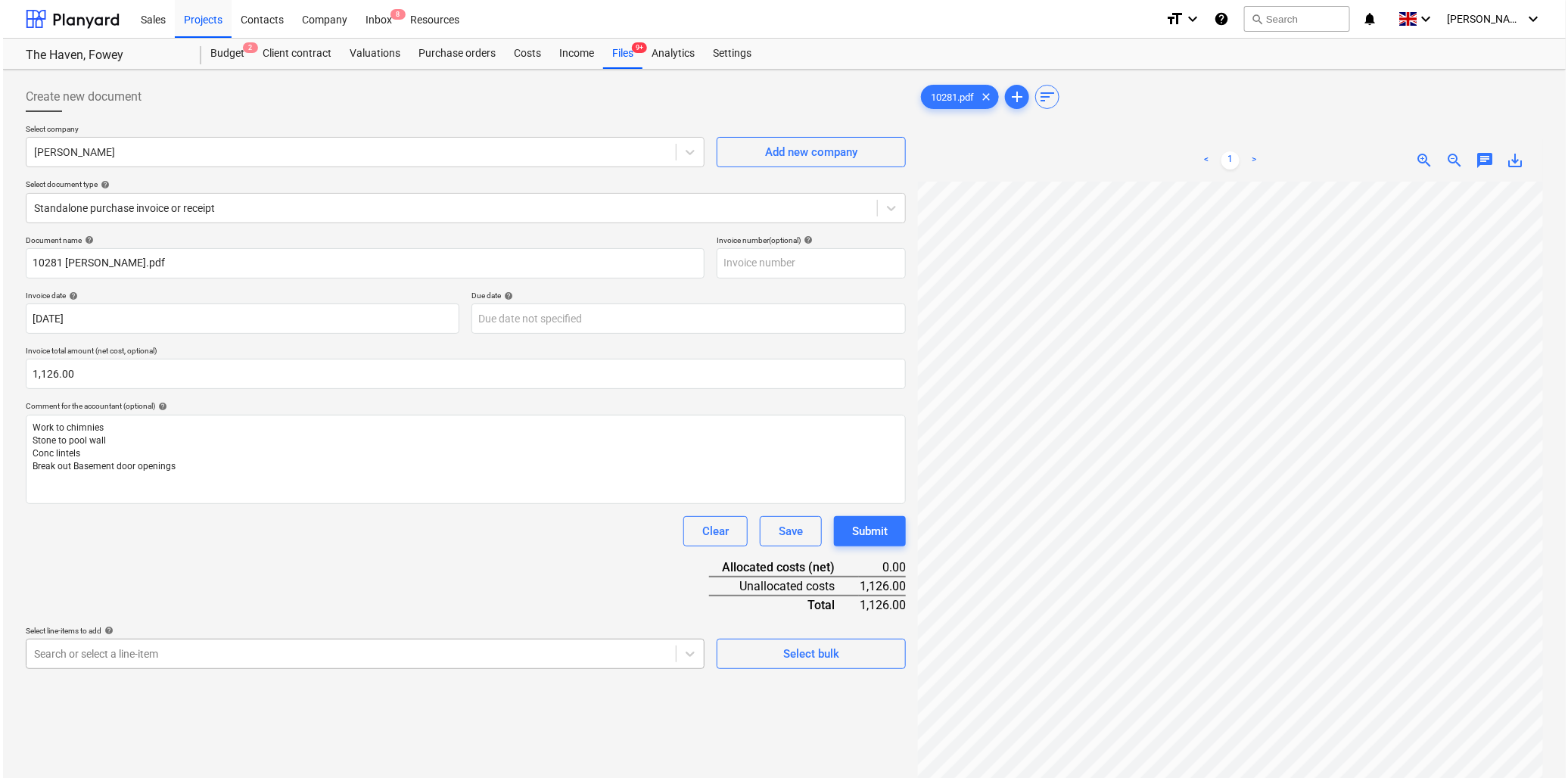
scroll to position [134, 0]
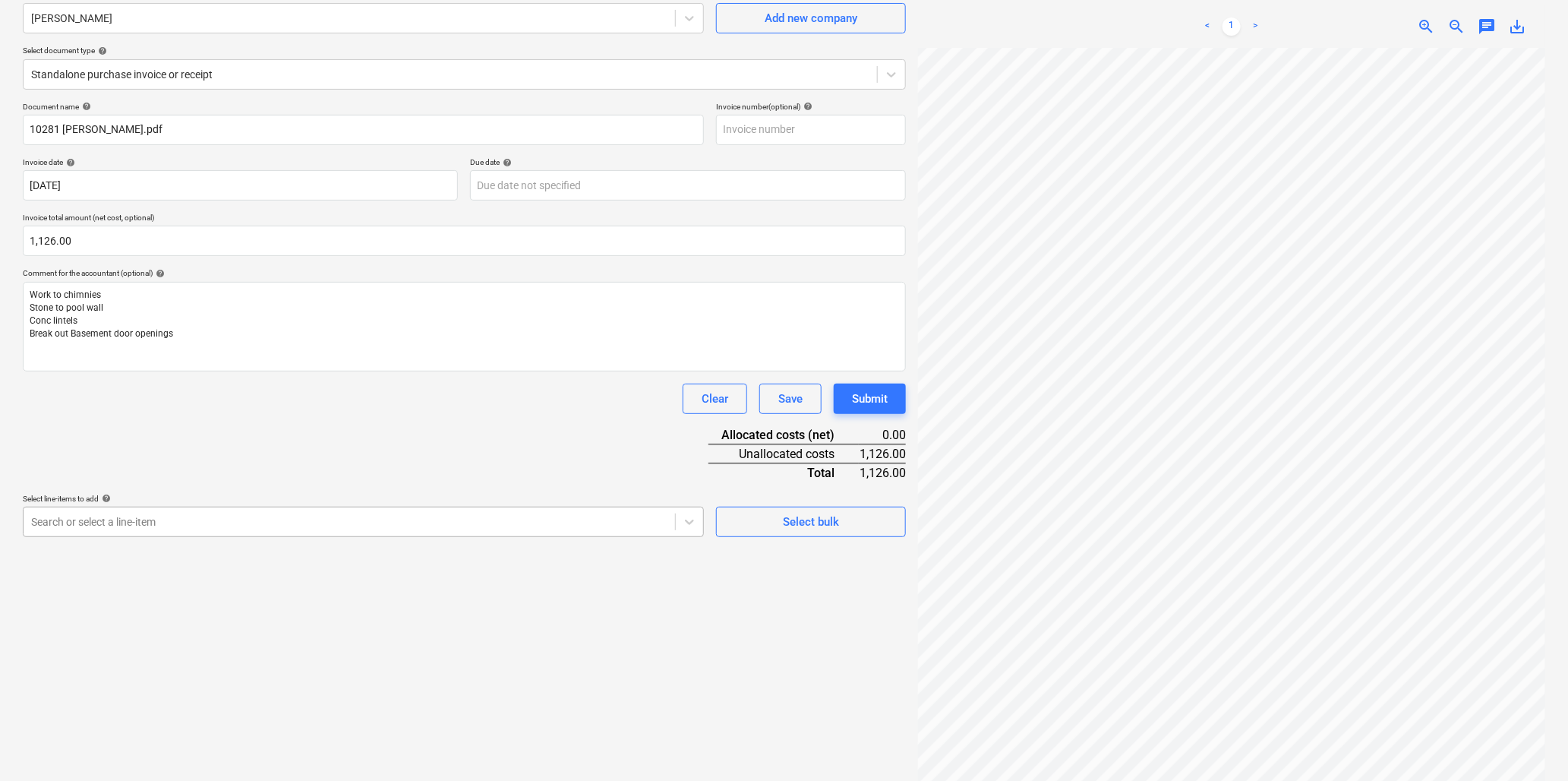
click at [195, 647] on body "Sales Projects Contacts Company Inbox 8 Resources format_size keyboard_arrow_do…" at bounding box center [784, 256] width 1568 height 781
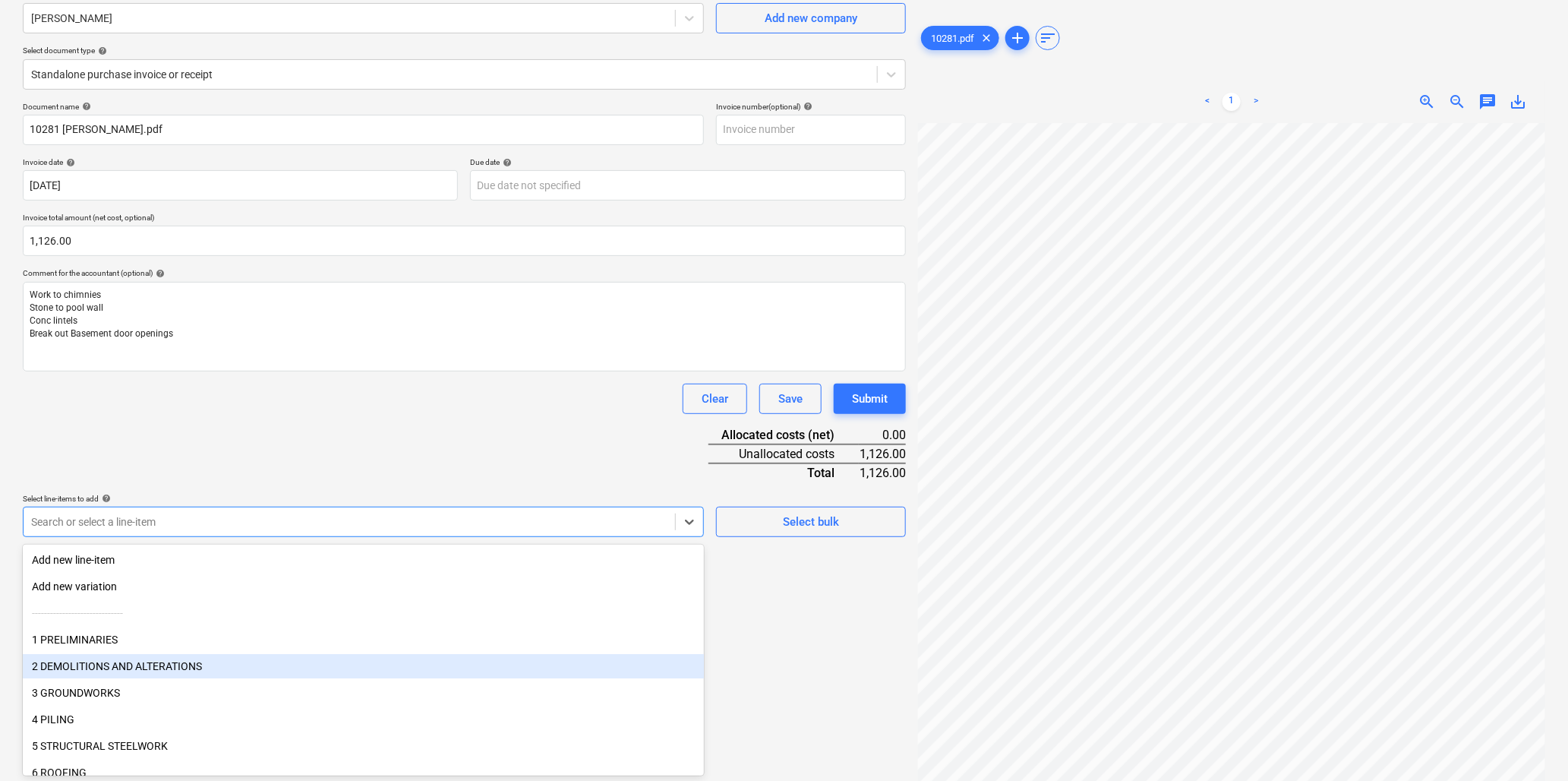
click at [195, 663] on div "2 DEMOLITIONS AND ALTERATIONS" at bounding box center [363, 666] width 681 height 24
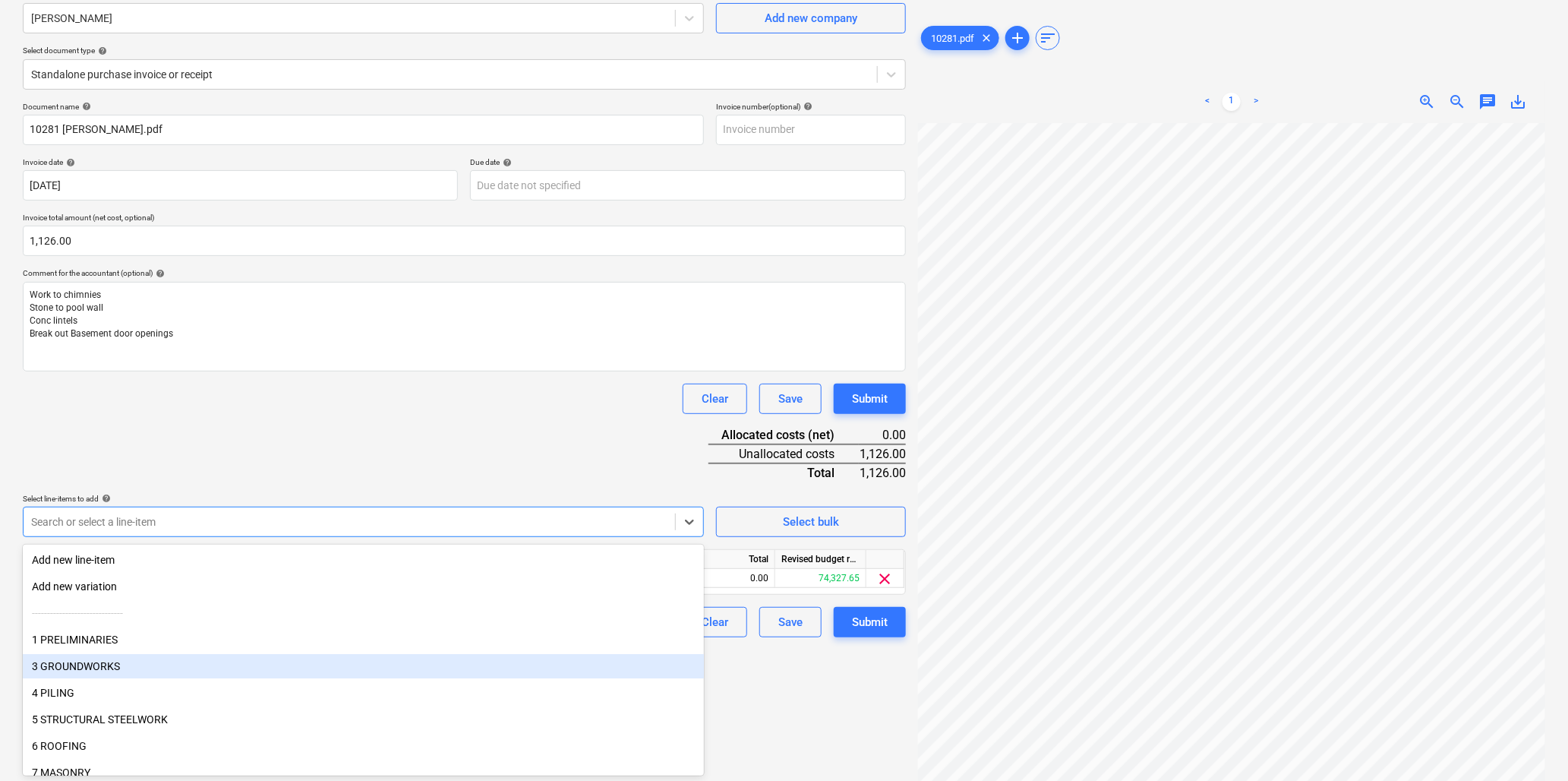
click at [133, 662] on div "3 GROUNDWORKS" at bounding box center [363, 666] width 681 height 24
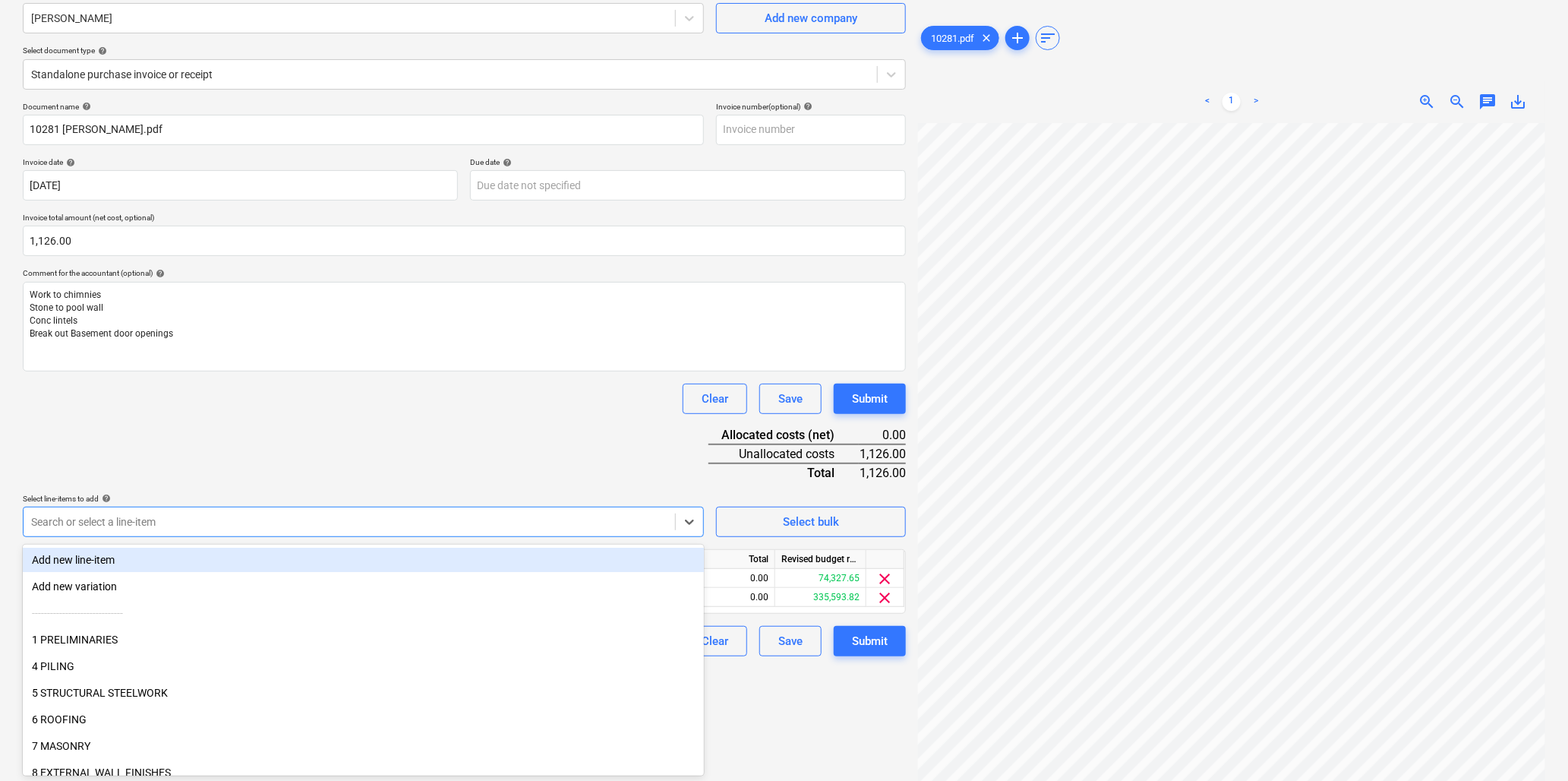
click at [261, 447] on div "Document name help 10281 T.Cook.pdf Invoice number (optional) help Invoice date…" at bounding box center [464, 379] width 884 height 555
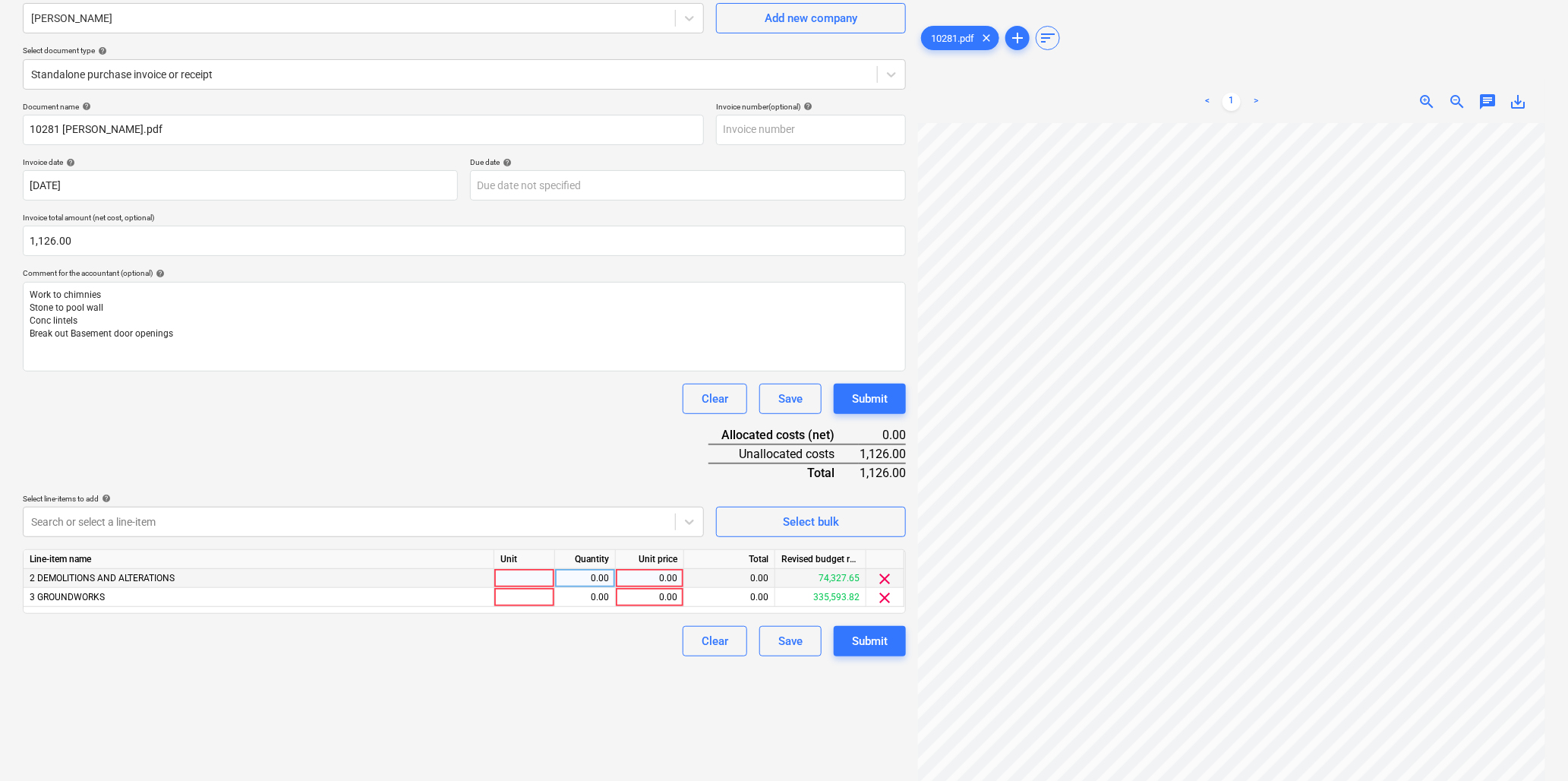
click at [511, 578] on div at bounding box center [525, 579] width 61 height 19
type input "hr"
click at [596, 579] on div "0.00" at bounding box center [585, 579] width 48 height 19
type input "31.5"
type input "26.67"
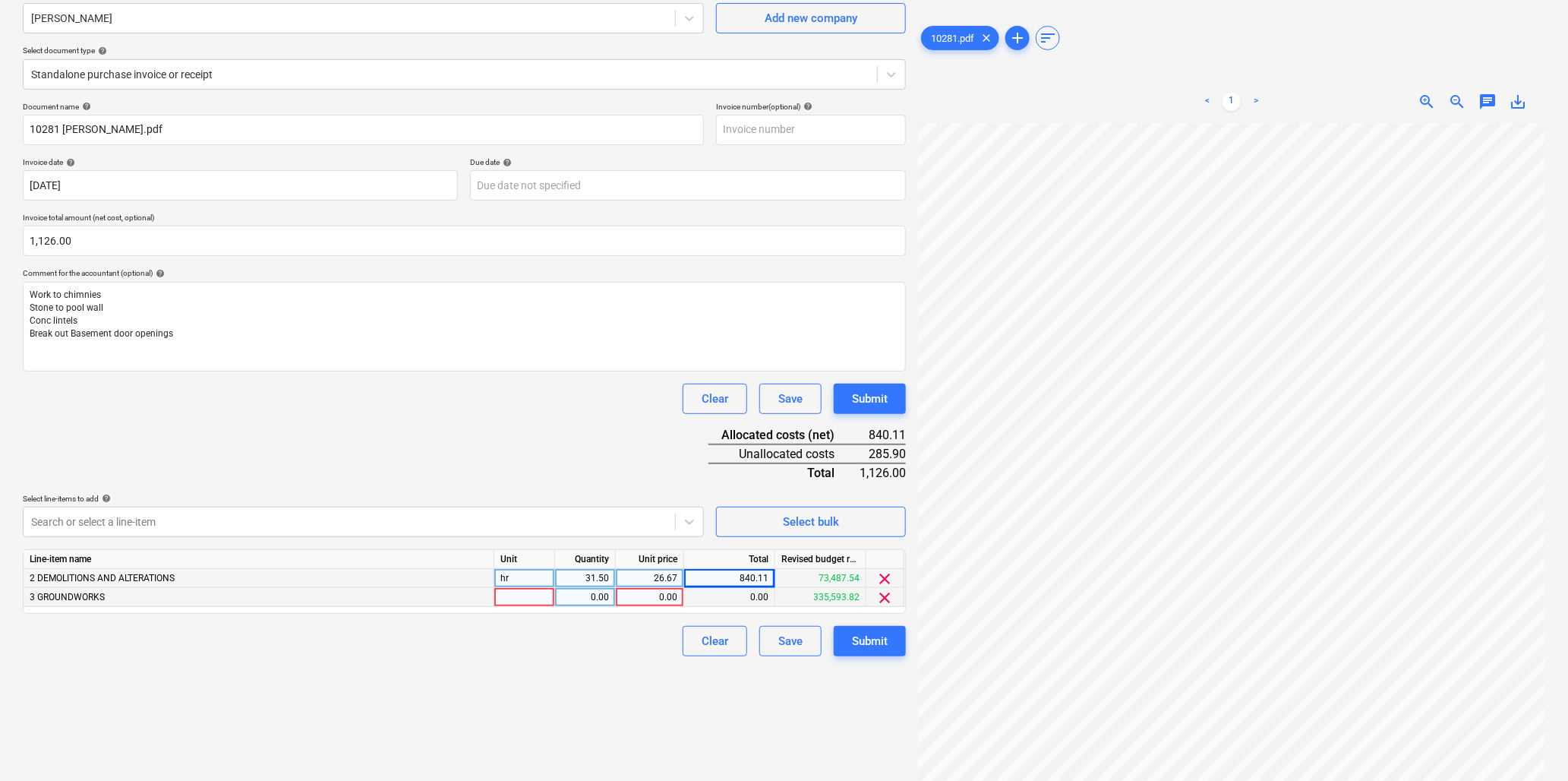
click at [525, 596] on div at bounding box center [525, 597] width 61 height 19
type input "hr"
type input "8.5"
type input "26.67"
click at [639, 573] on div "26.67" at bounding box center [649, 579] width 55 height 19
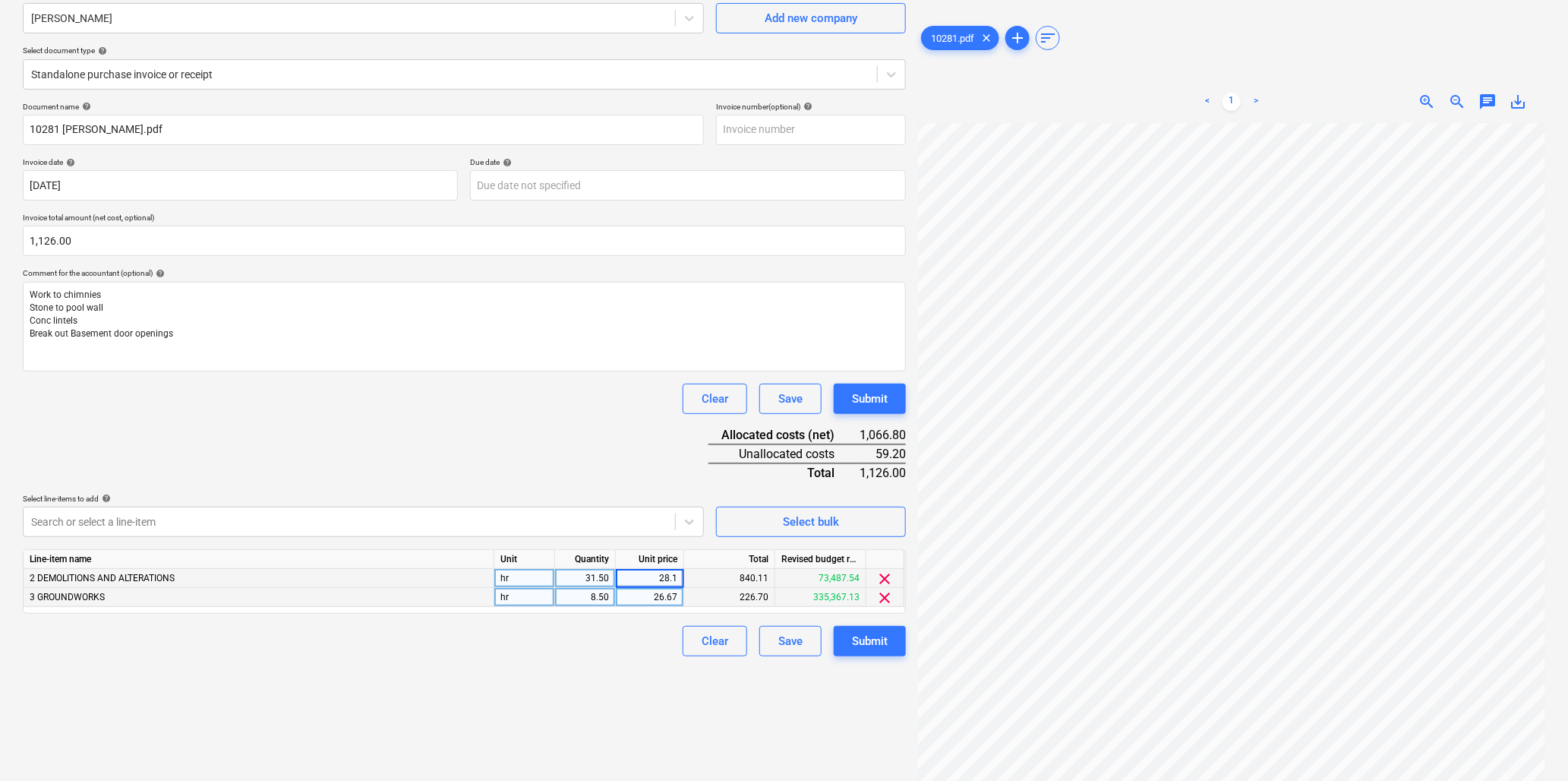
type input "28.15"
click at [635, 599] on div "26.67" at bounding box center [649, 597] width 55 height 19
type input "28.15"
click at [854, 639] on div "Submit" at bounding box center [870, 640] width 36 height 19
